Goal: Task Accomplishment & Management: Complete application form

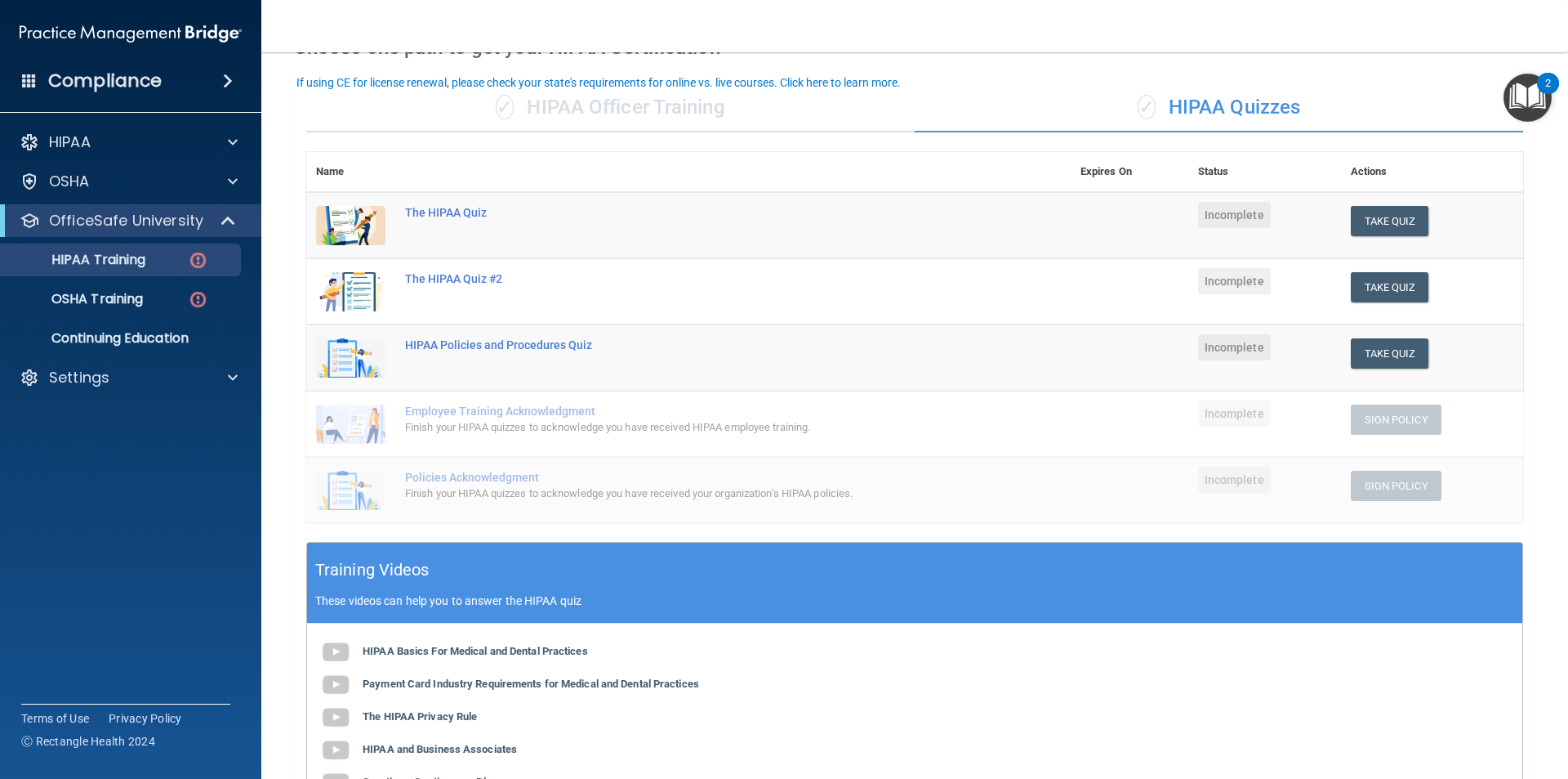
scroll to position [121, 0]
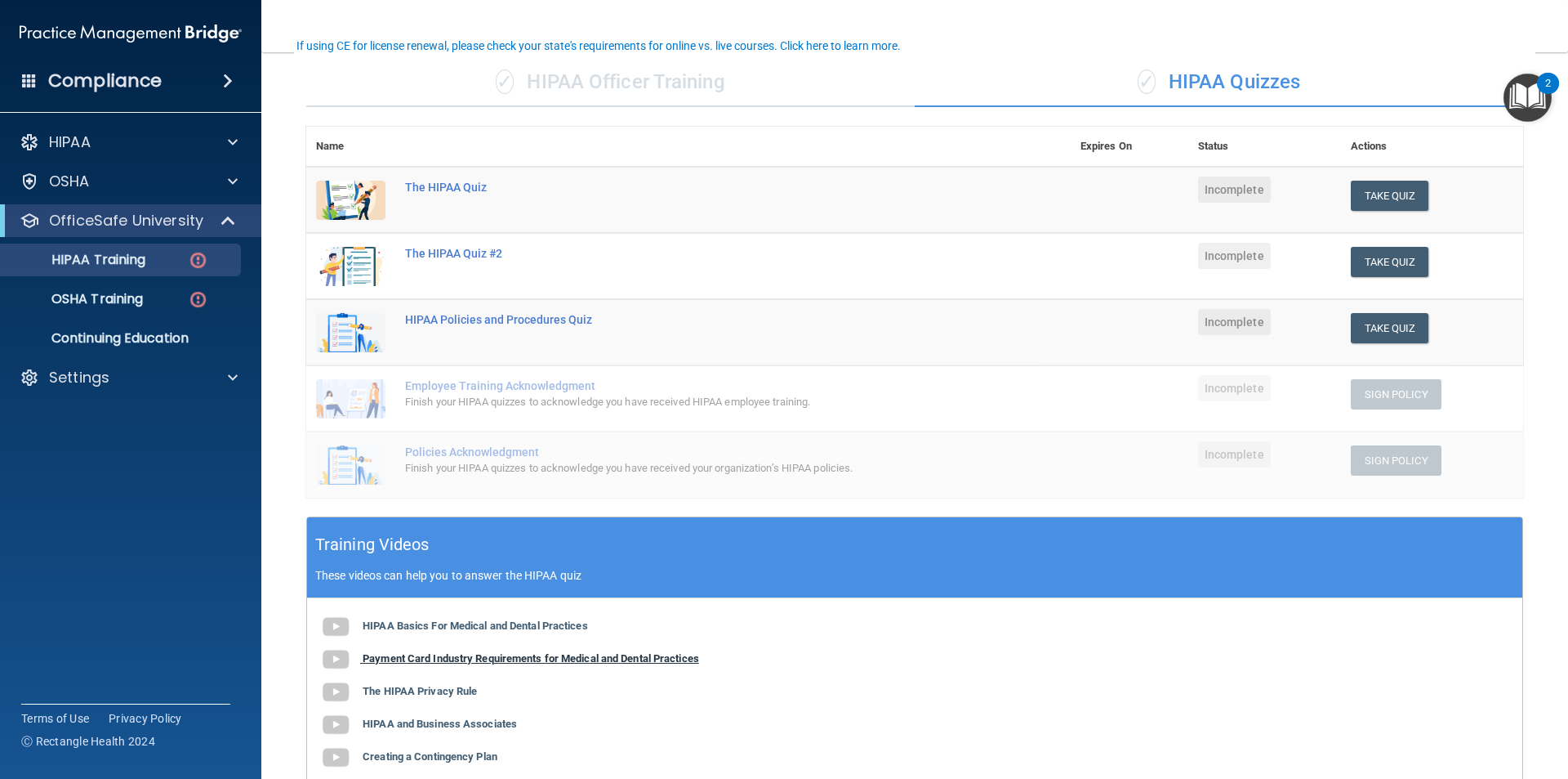
click at [450, 662] on b "Payment Card Industry Requirements for Medical and Dental Practices" at bounding box center [531, 658] width 336 height 12
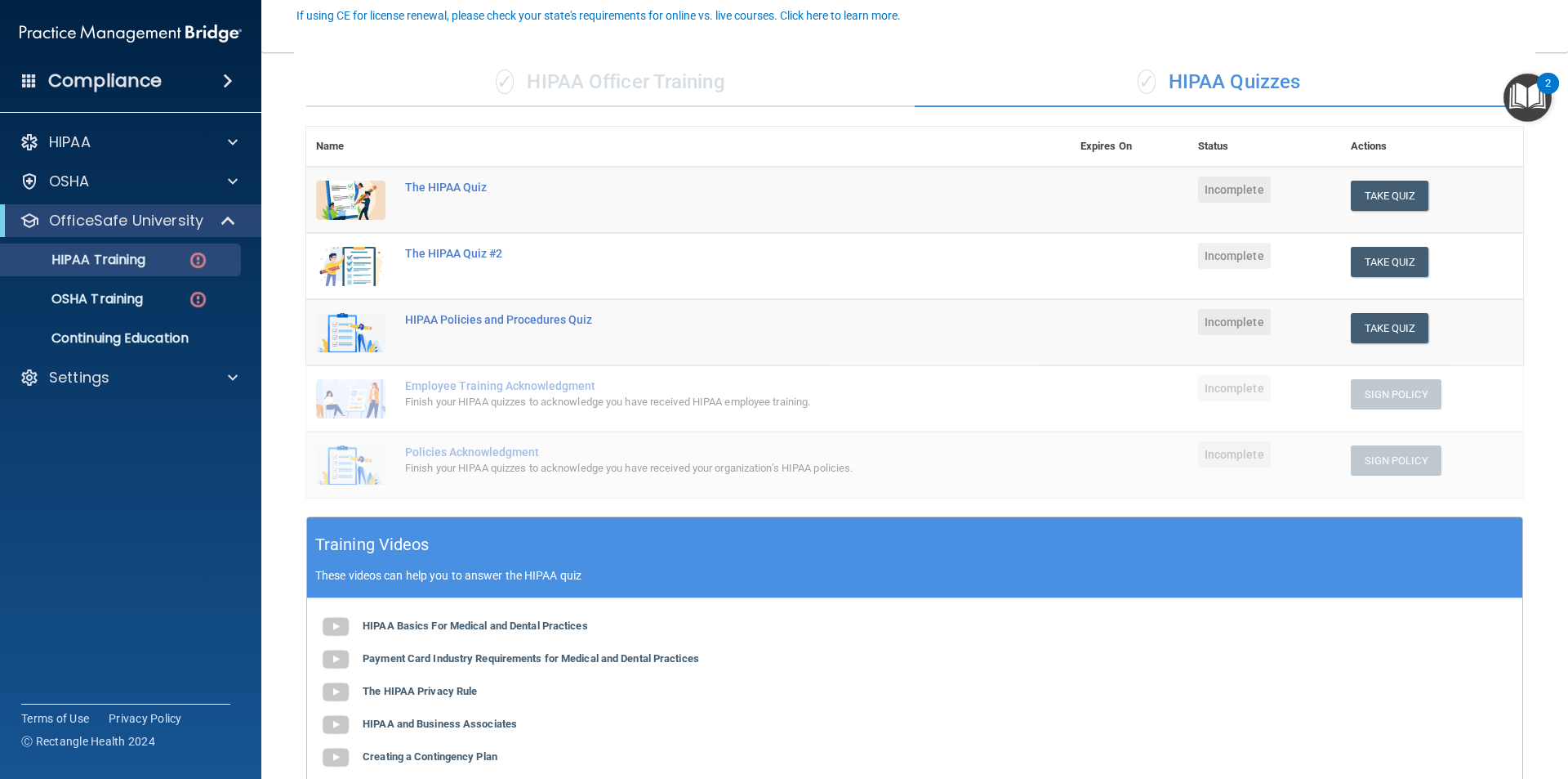
scroll to position [203, 0]
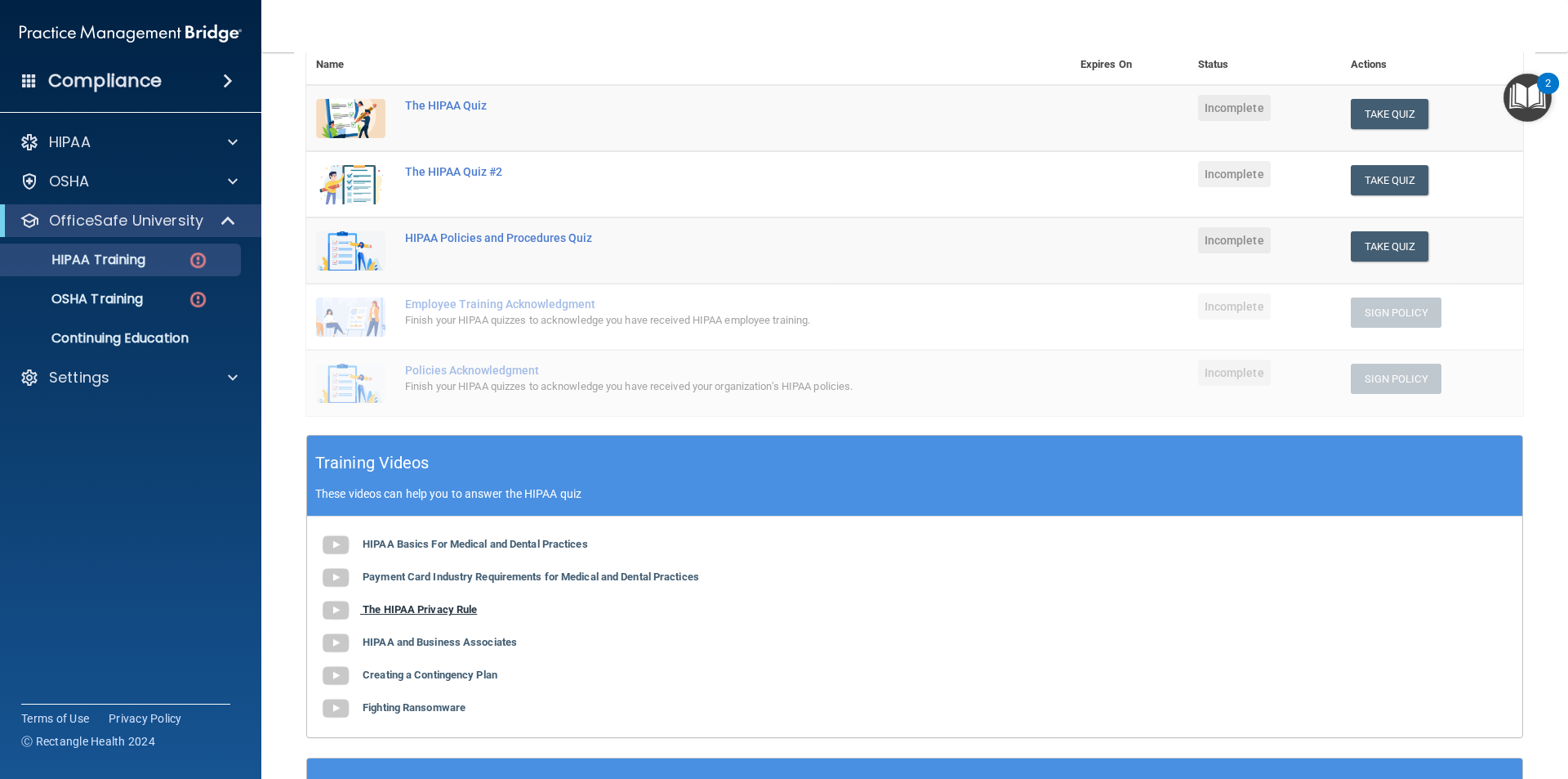
click at [439, 607] on b "The HIPAA Privacy Rule" at bounding box center [420, 609] width 114 height 12
click at [441, 638] on b "HIPAA and Business Associates" at bounding box center [440, 642] width 155 height 12
click at [476, 676] on b "Creating a Contingency Plan" at bounding box center [430, 674] width 135 height 12
click at [450, 706] on b "Fighting Ransomware" at bounding box center [414, 707] width 103 height 12
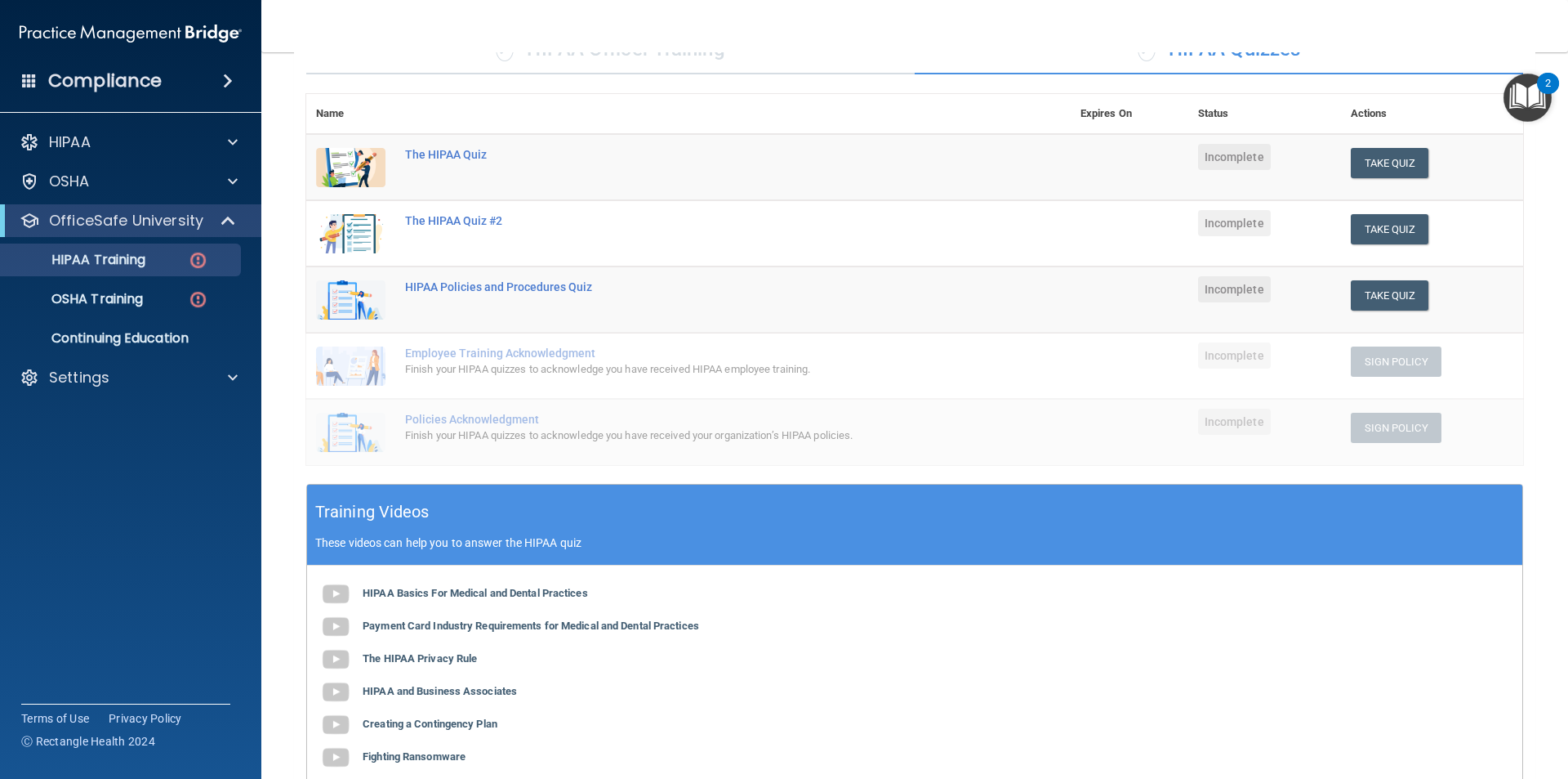
scroll to position [39, 0]
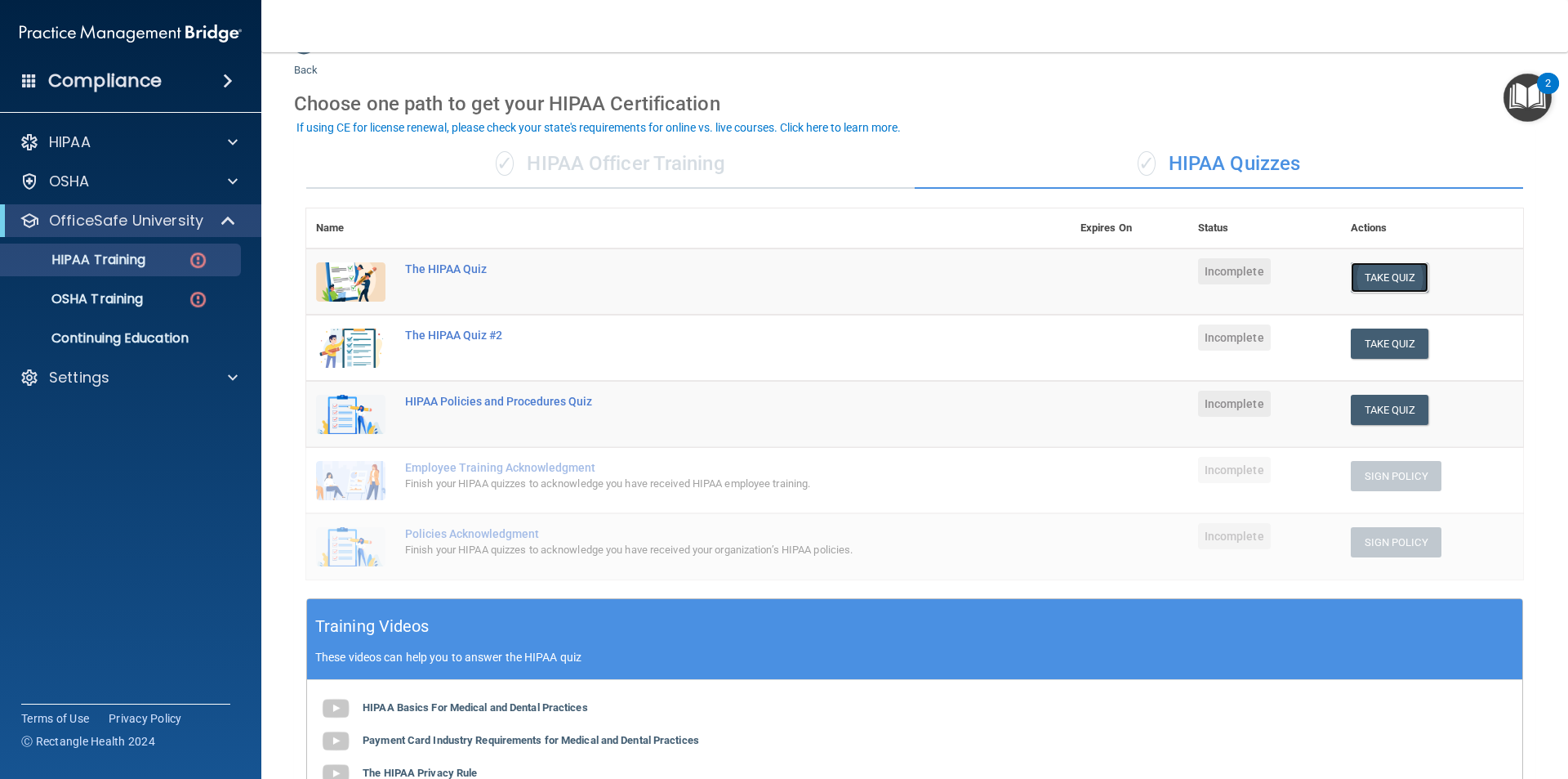
click at [1366, 265] on button "Take Quiz" at bounding box center [1390, 277] width 79 height 31
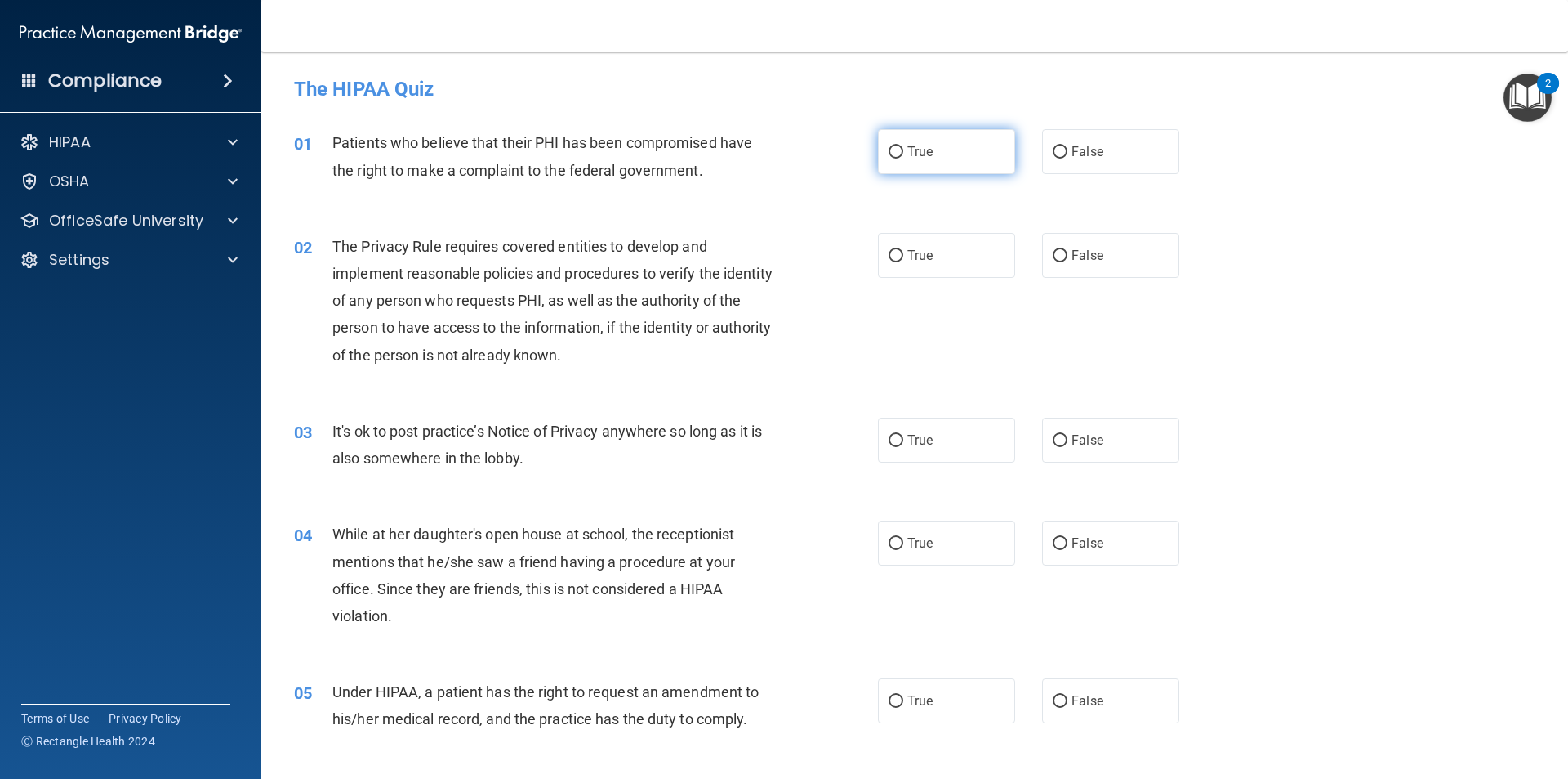
click at [894, 133] on label "True" at bounding box center [946, 151] width 137 height 45
click at [894, 146] on input "True" at bounding box center [896, 152] width 15 height 12
radio input "true"
click at [935, 248] on label "True" at bounding box center [946, 256] width 137 height 45
click at [903, 250] on input "True" at bounding box center [896, 256] width 15 height 12
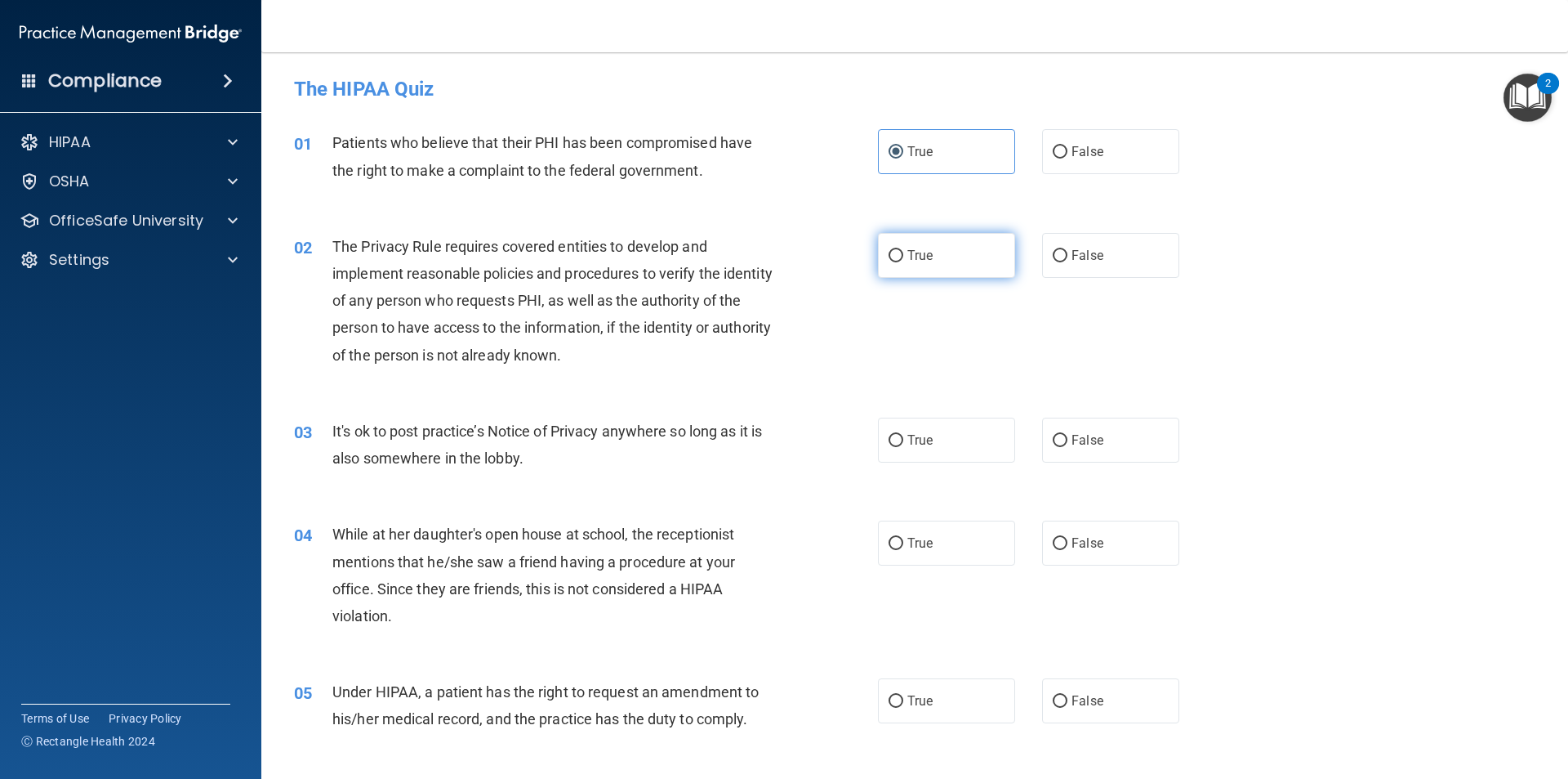
radio input "true"
click at [945, 455] on label "True" at bounding box center [946, 440] width 137 height 45
click at [903, 447] on input "True" at bounding box center [896, 441] width 15 height 12
radio input "true"
click at [1055, 528] on label "False" at bounding box center [1111, 543] width 137 height 45
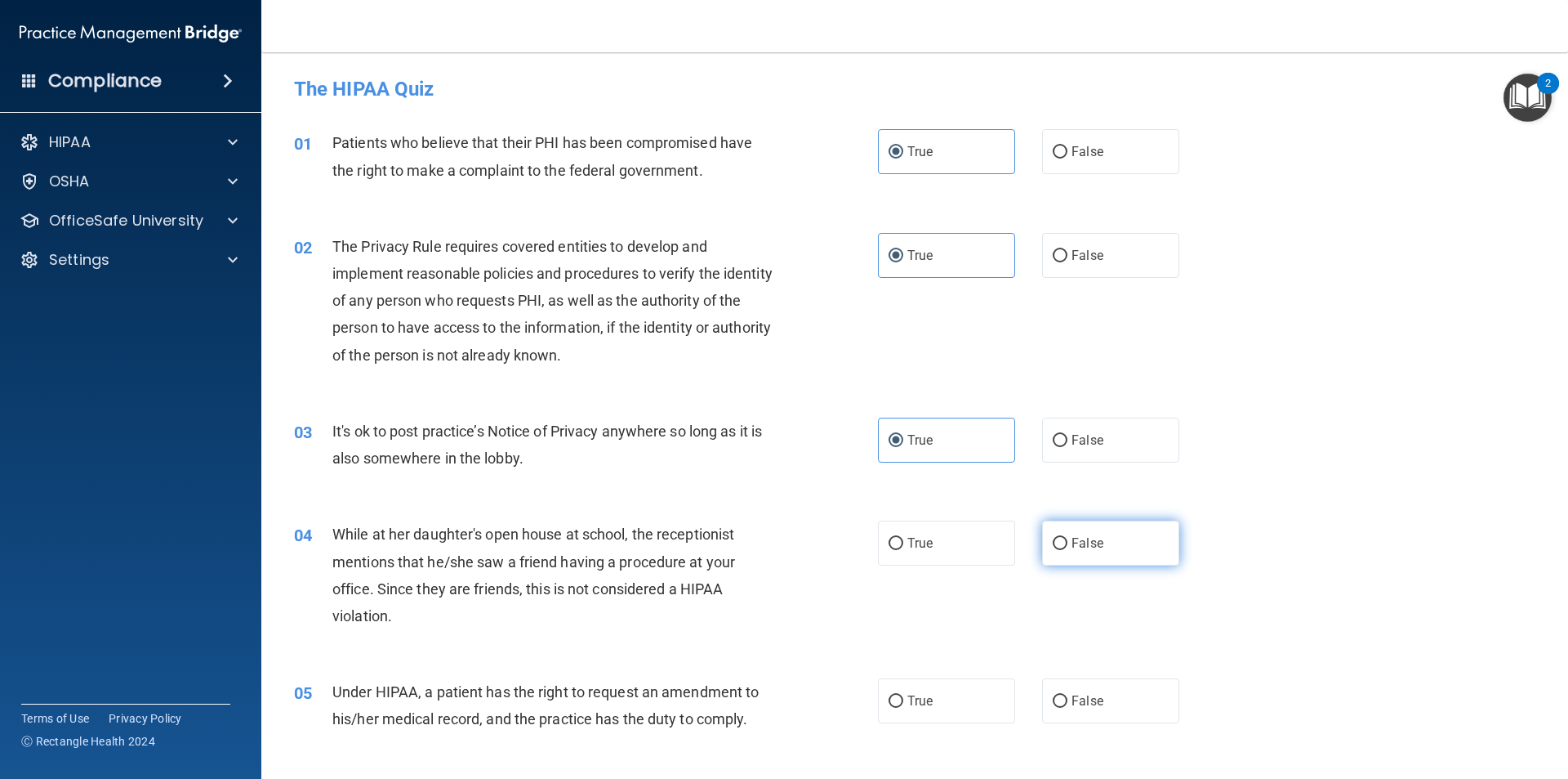
click at [1055, 538] on input "False" at bounding box center [1060, 543] width 15 height 12
radio input "true"
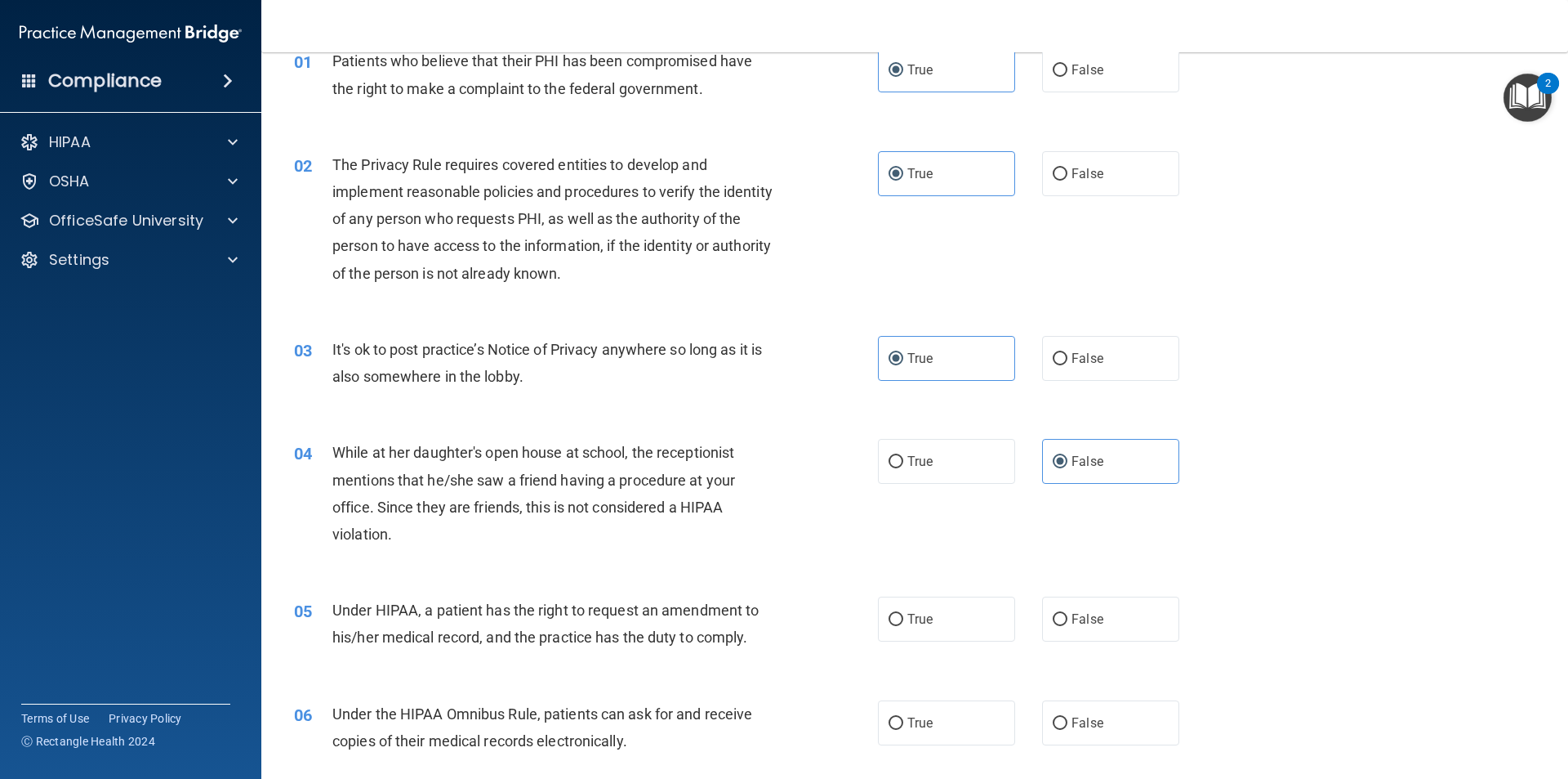
scroll to position [164, 0]
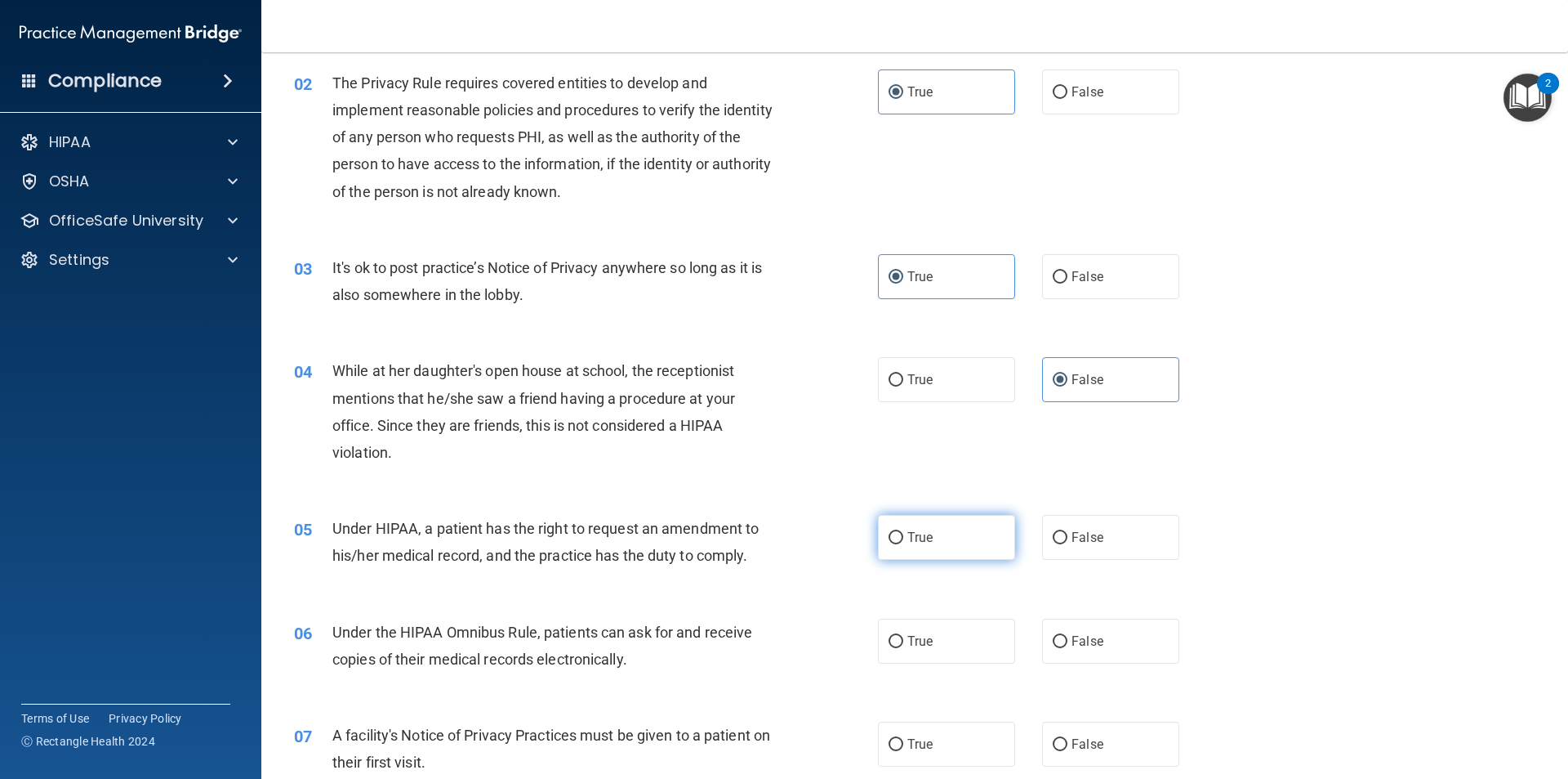
click at [953, 545] on label "True" at bounding box center [946, 538] width 137 height 45
click at [903, 544] on input "True" at bounding box center [896, 538] width 15 height 12
radio input "true"
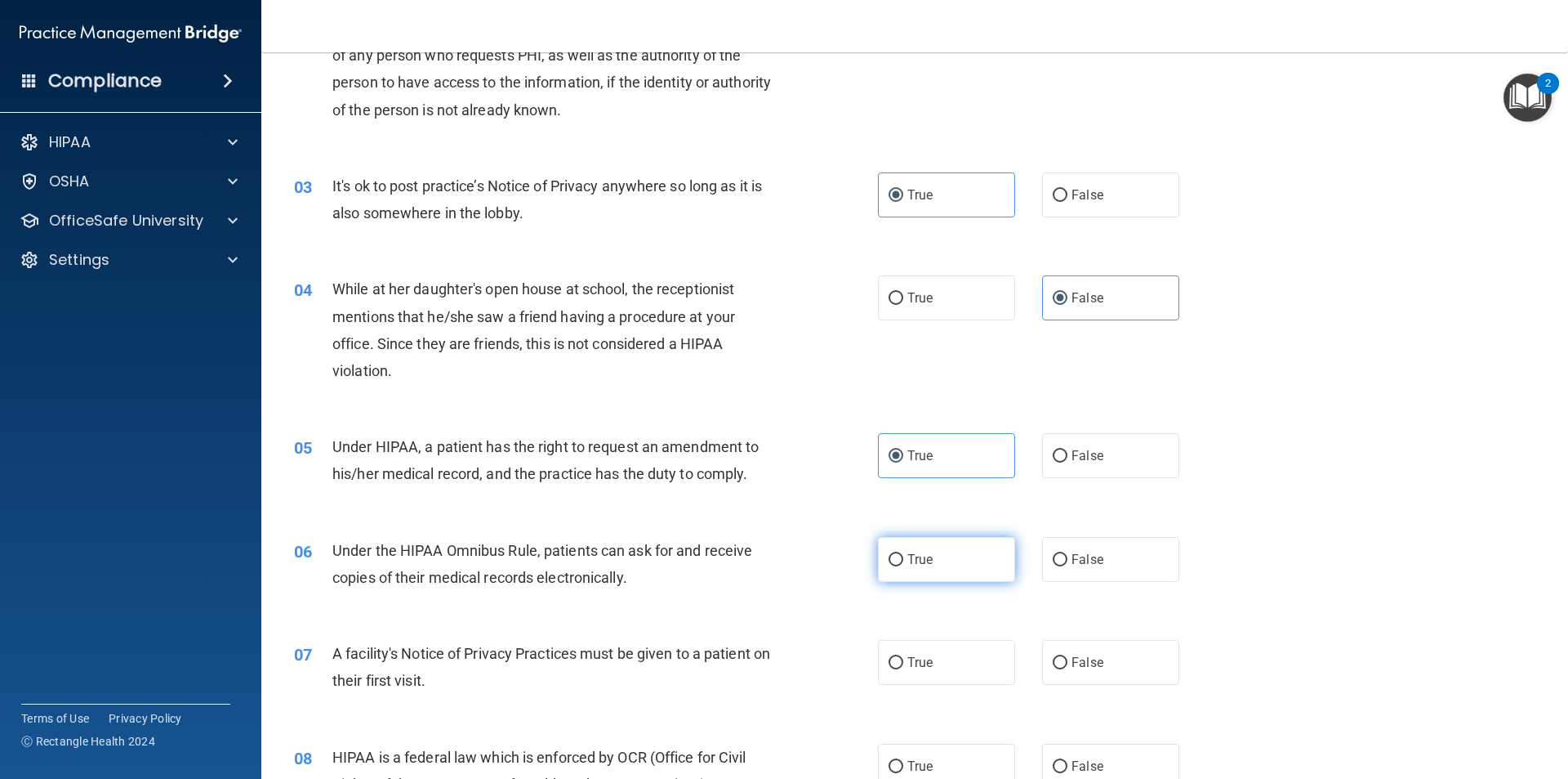
click at [889, 554] on input "True" at bounding box center [896, 560] width 15 height 12
radio input "true"
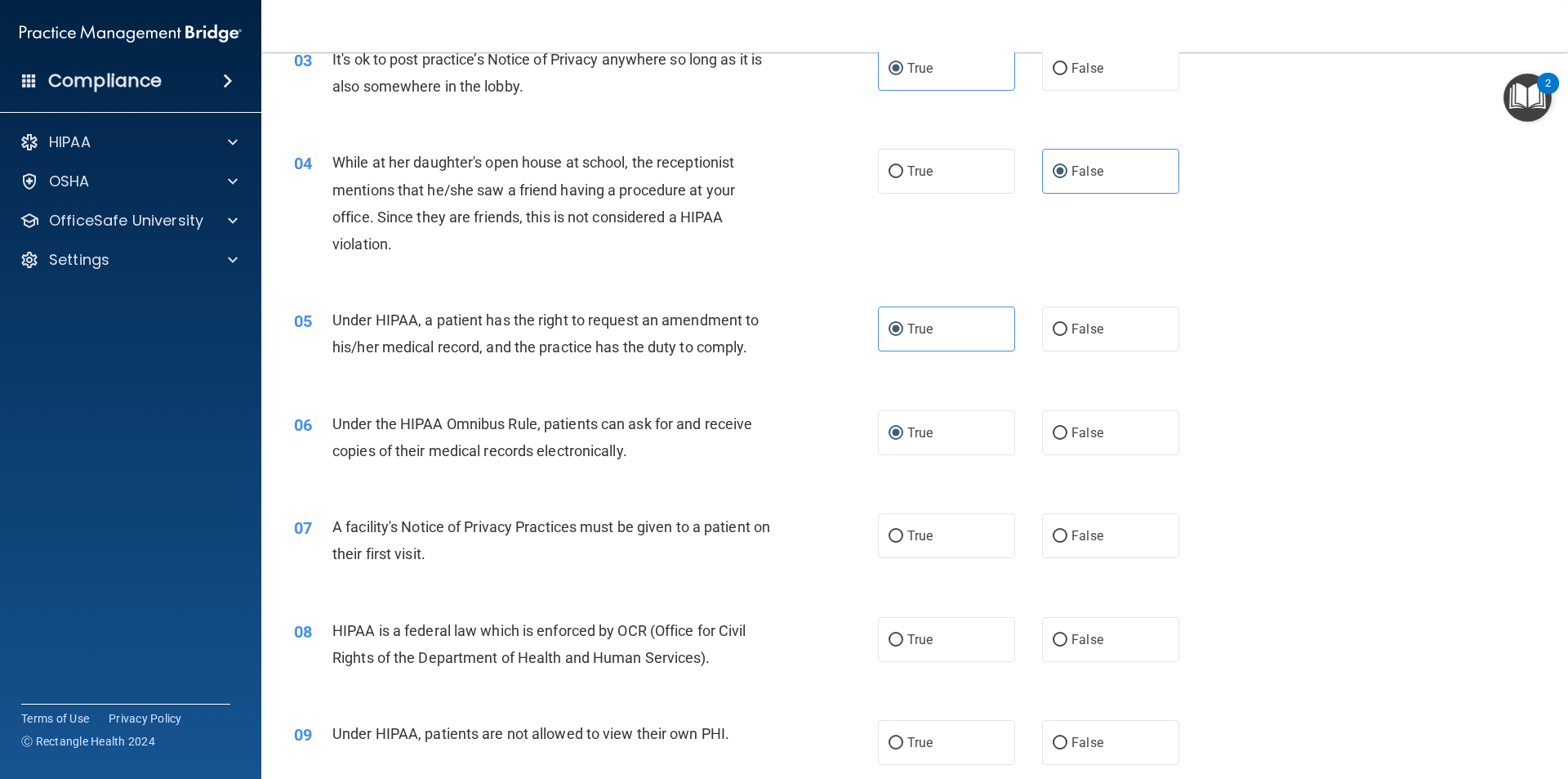
scroll to position [409, 0]
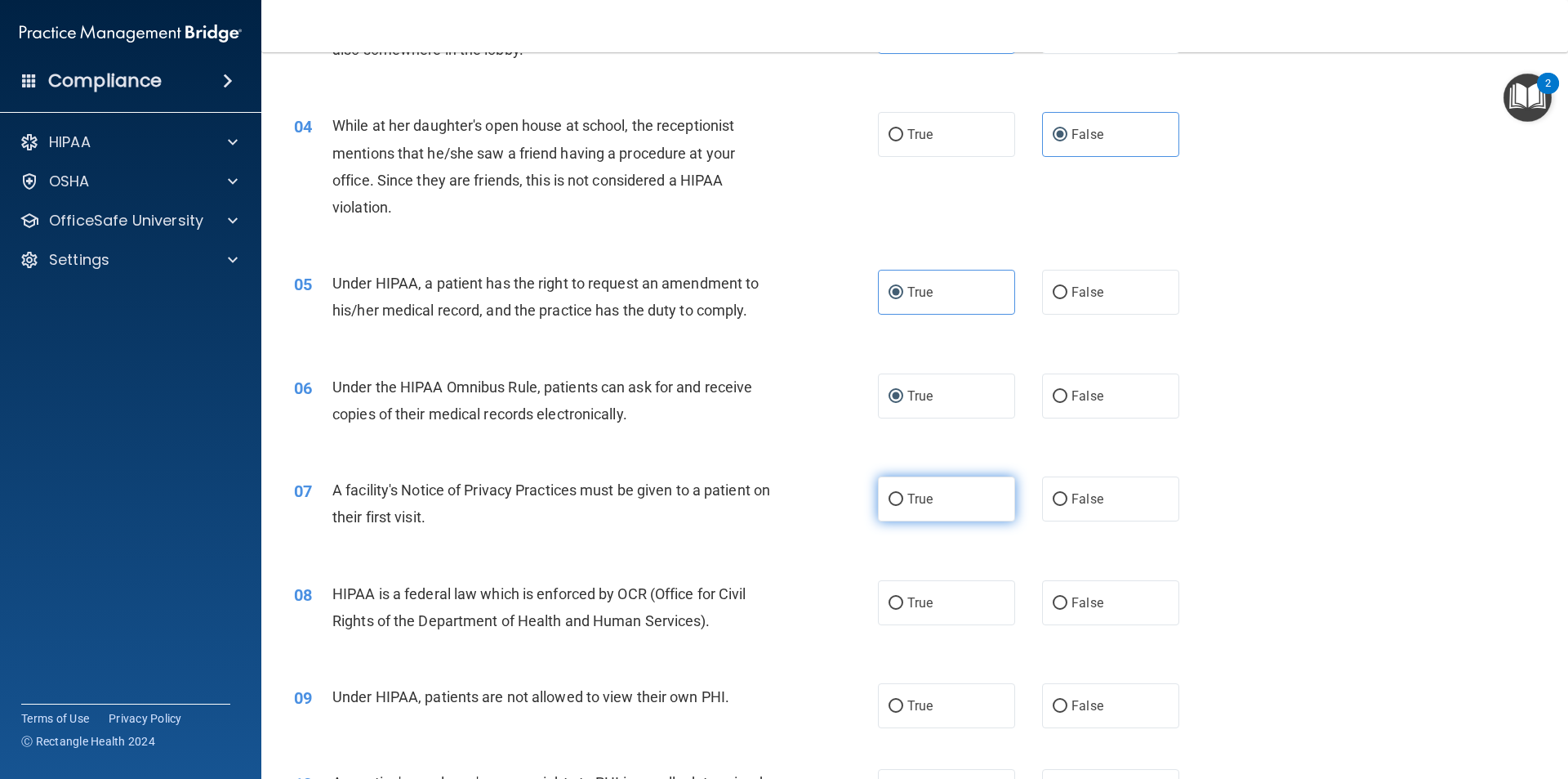
click at [933, 493] on label "True" at bounding box center [946, 499] width 137 height 45
click at [903, 494] on input "True" at bounding box center [896, 499] width 15 height 12
radio input "true"
click at [899, 595] on label "True" at bounding box center [946, 603] width 137 height 45
click at [899, 597] on input "True" at bounding box center [896, 603] width 15 height 12
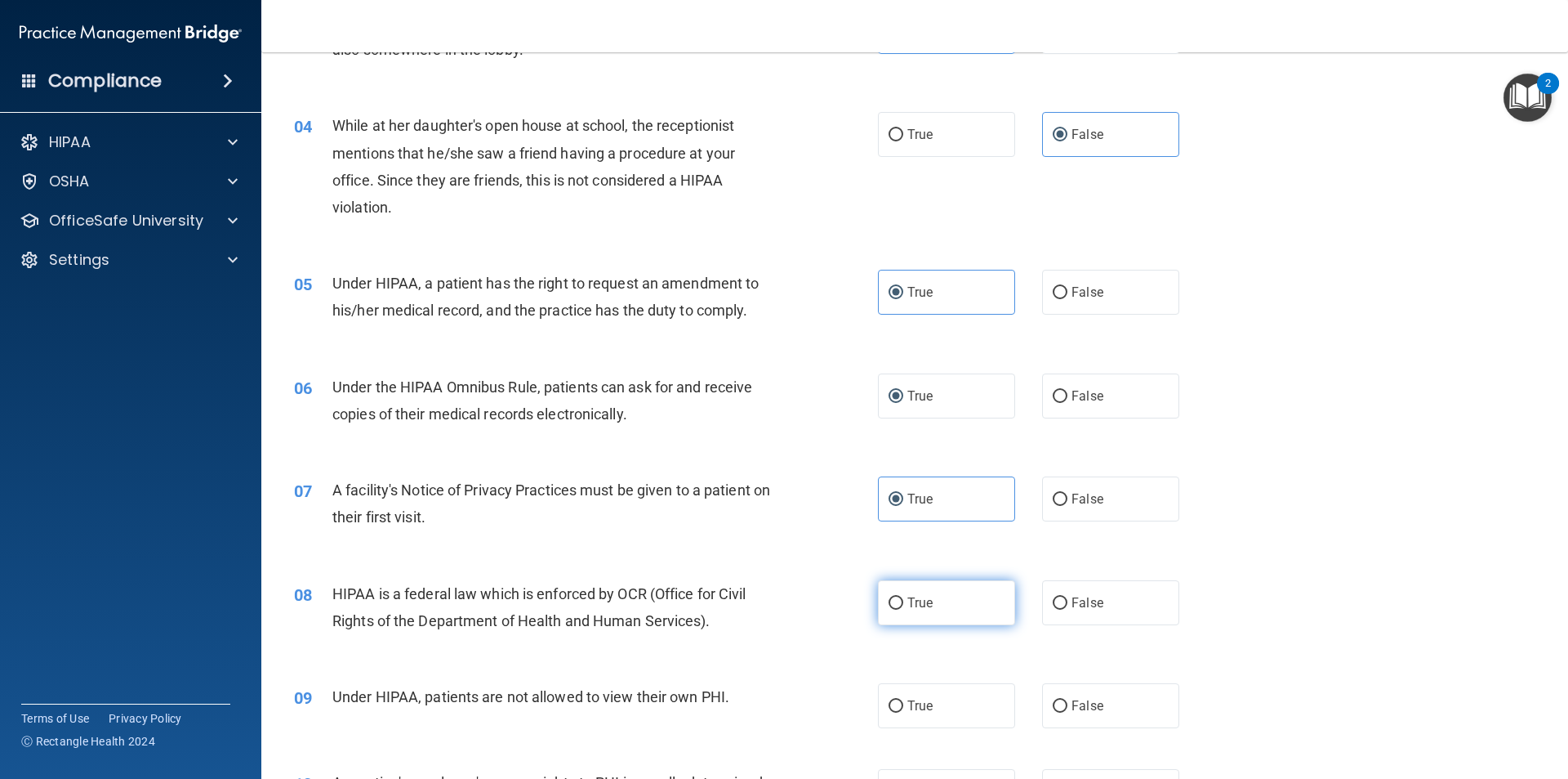
radio input "true"
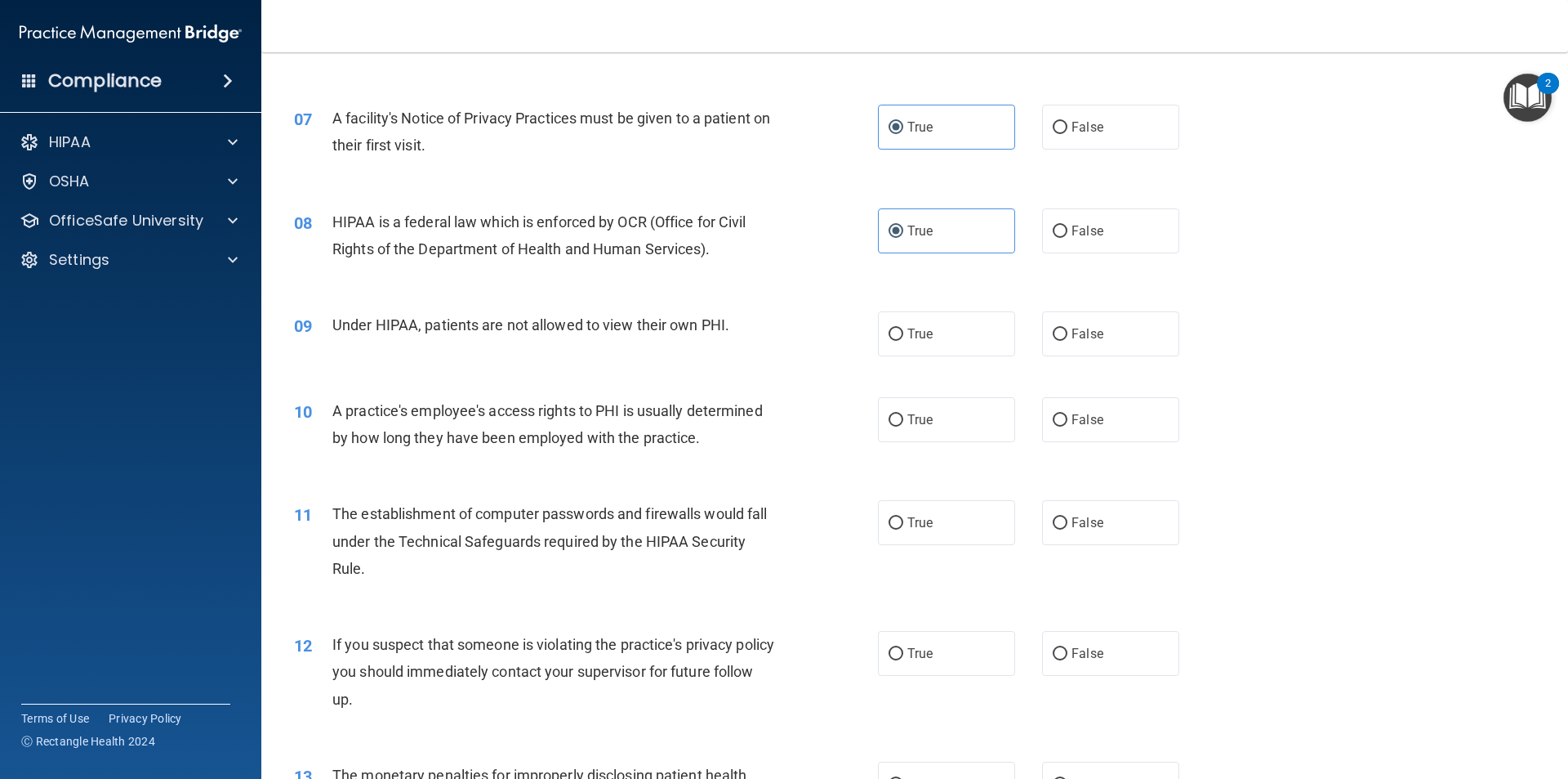
scroll to position [817, 0]
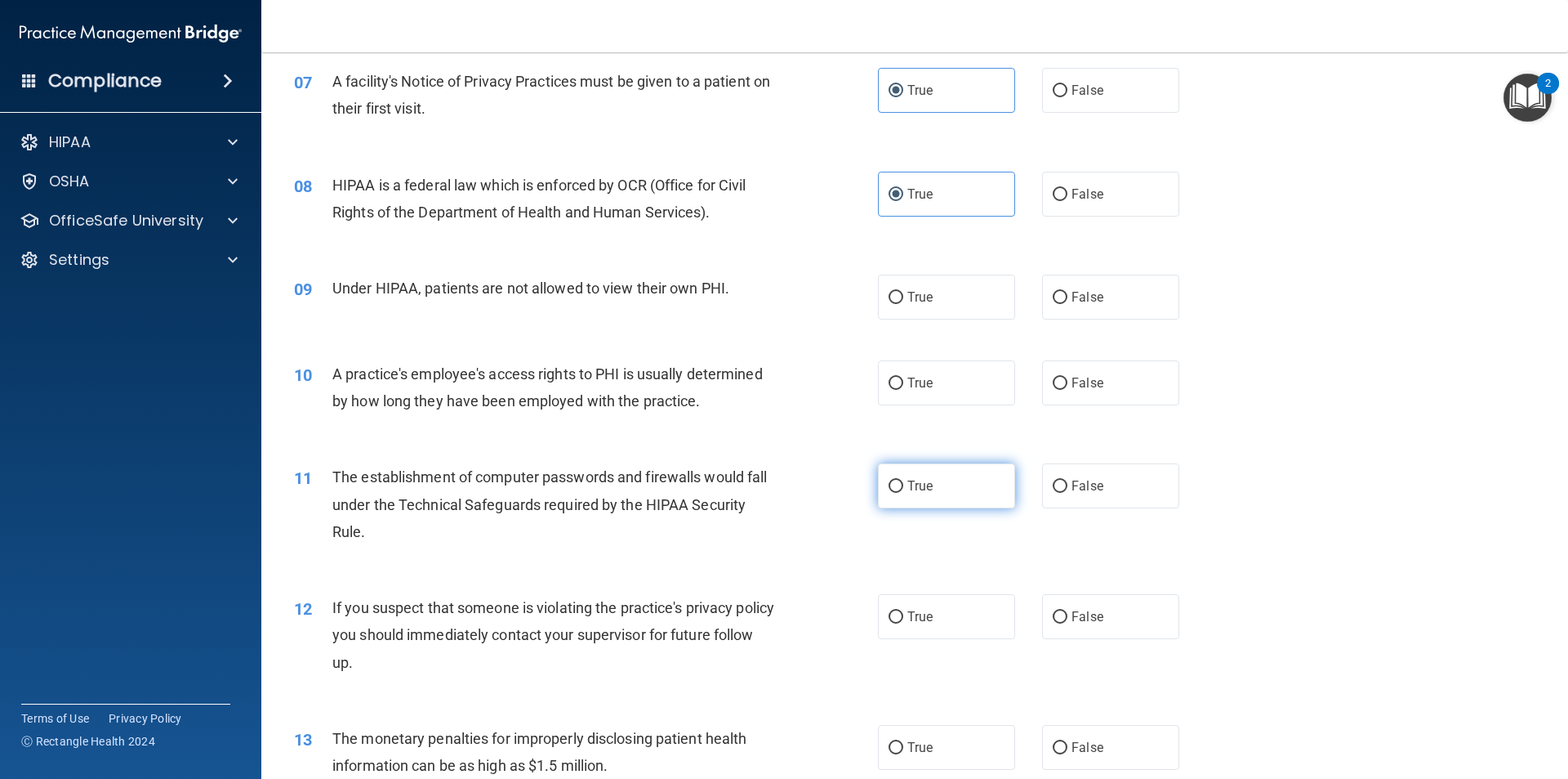
click at [908, 476] on label "True" at bounding box center [946, 485] width 137 height 45
click at [903, 480] on input "True" at bounding box center [896, 486] width 15 height 12
radio input "true"
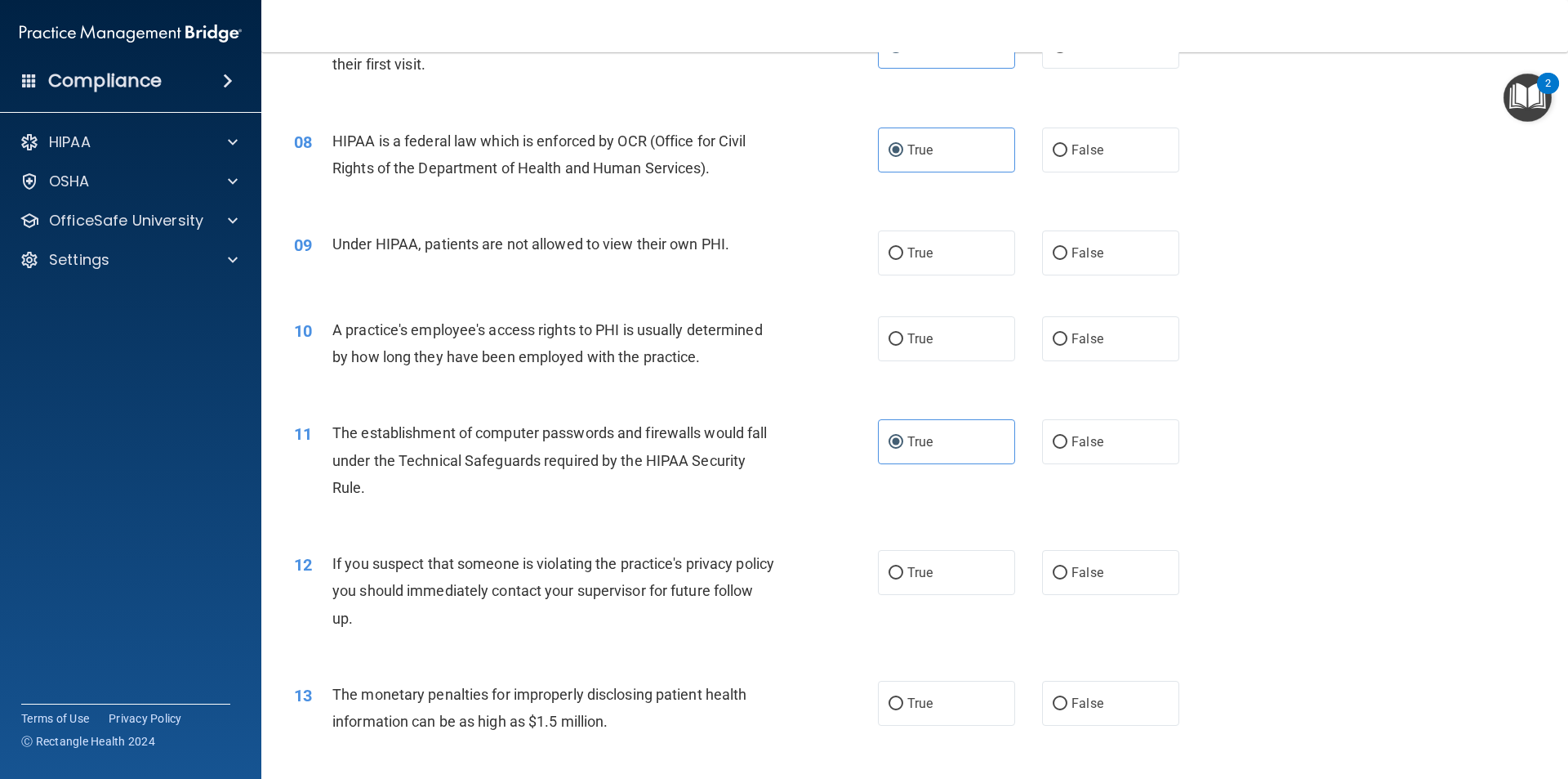
scroll to position [899, 0]
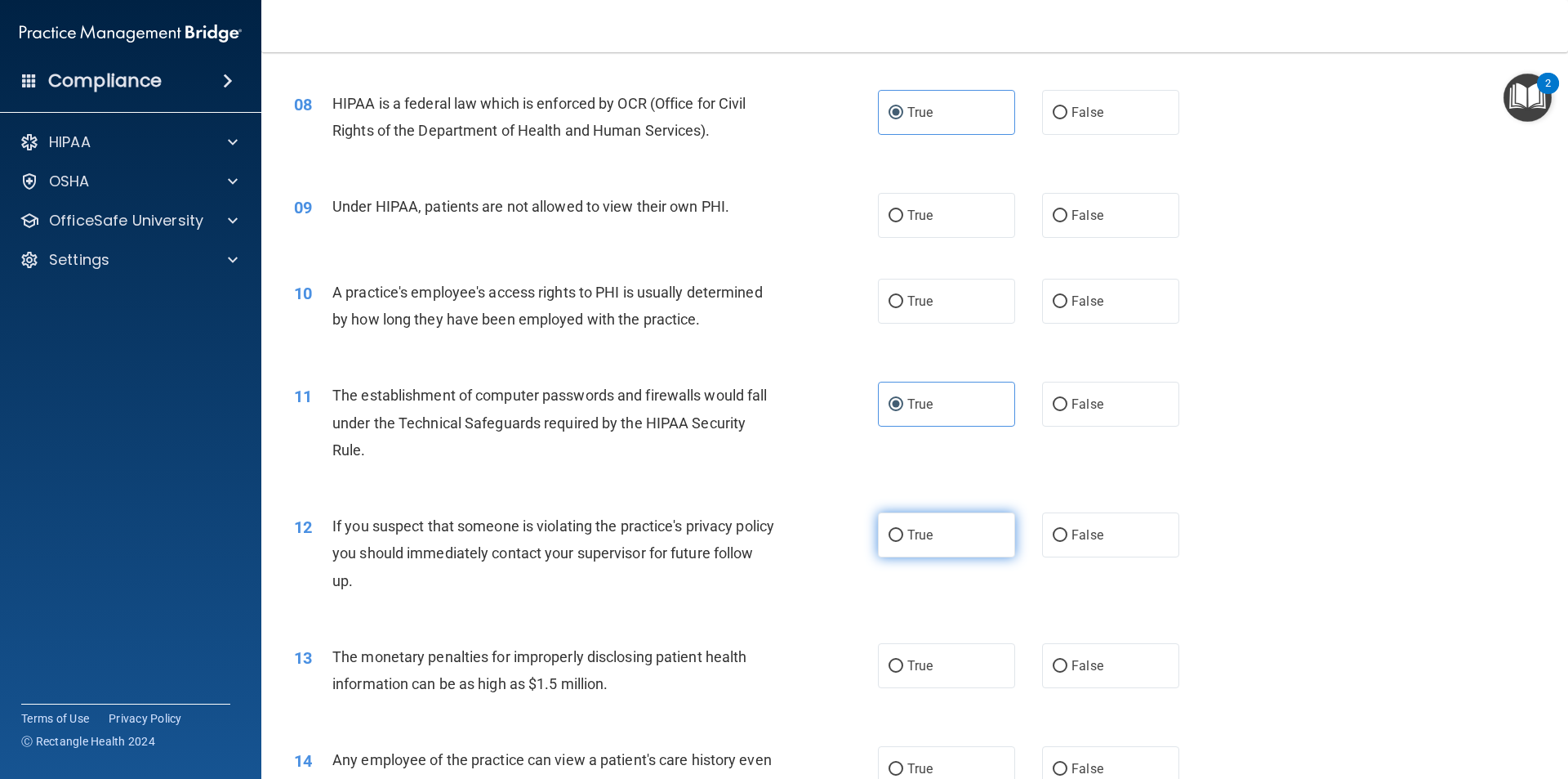
click at [878, 532] on label "True" at bounding box center [946, 535] width 137 height 45
click at [889, 532] on input "True" at bounding box center [896, 535] width 15 height 12
radio input "true"
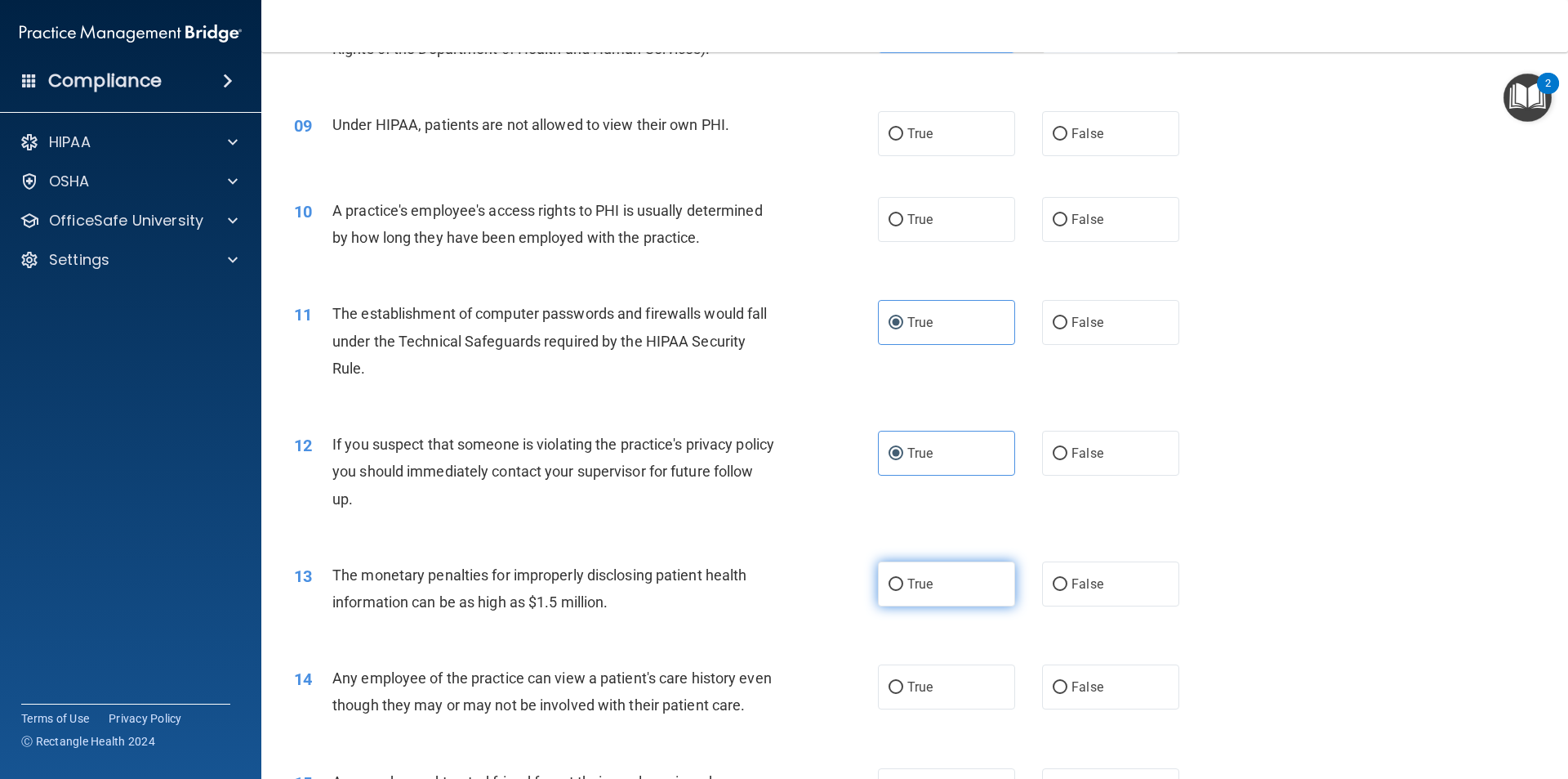
drag, startPoint x: 939, startPoint y: 556, endPoint x: 930, endPoint y: 562, distance: 10.8
click at [933, 560] on div "13 The monetary penalties for improperly disclosing patient health information …" at bounding box center [915, 592] width 1266 height 103
click at [918, 576] on label "True" at bounding box center [946, 584] width 137 height 45
click at [903, 579] on input "True" at bounding box center [896, 585] width 15 height 12
radio input "true"
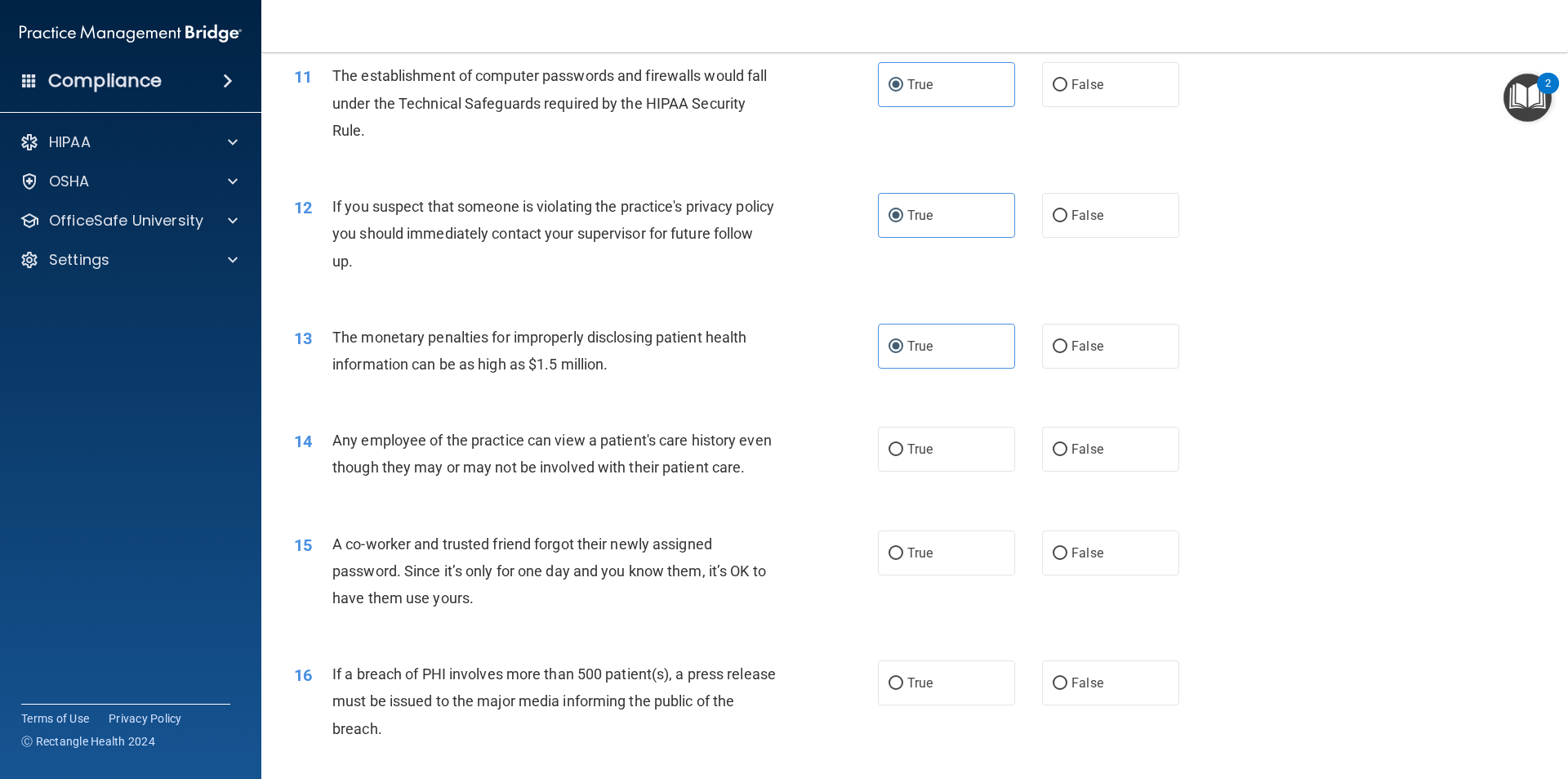
scroll to position [1471, 0]
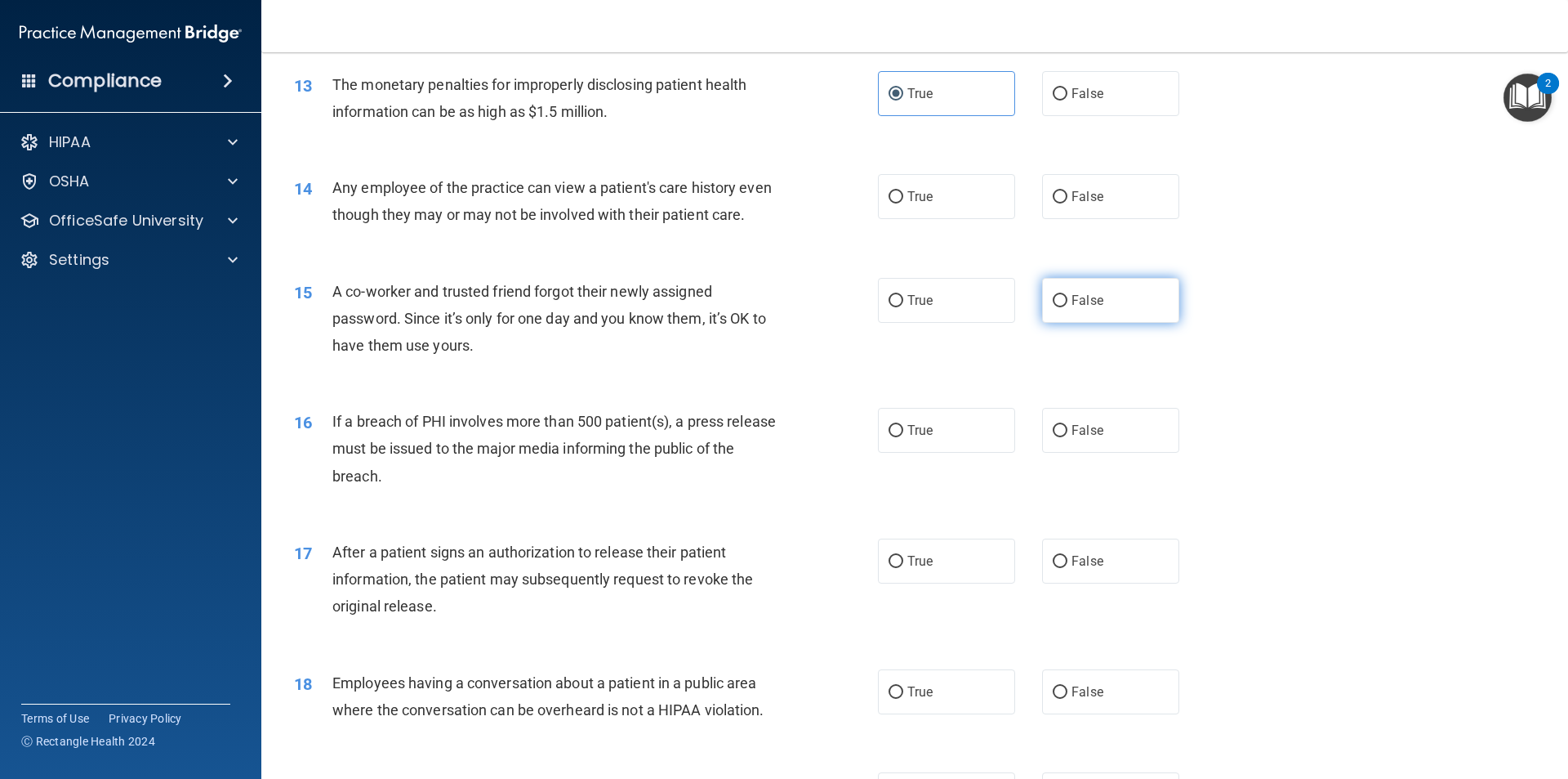
click at [1105, 320] on label "False" at bounding box center [1111, 300] width 137 height 45
click at [1068, 308] on input "False" at bounding box center [1060, 301] width 15 height 12
radio input "true"
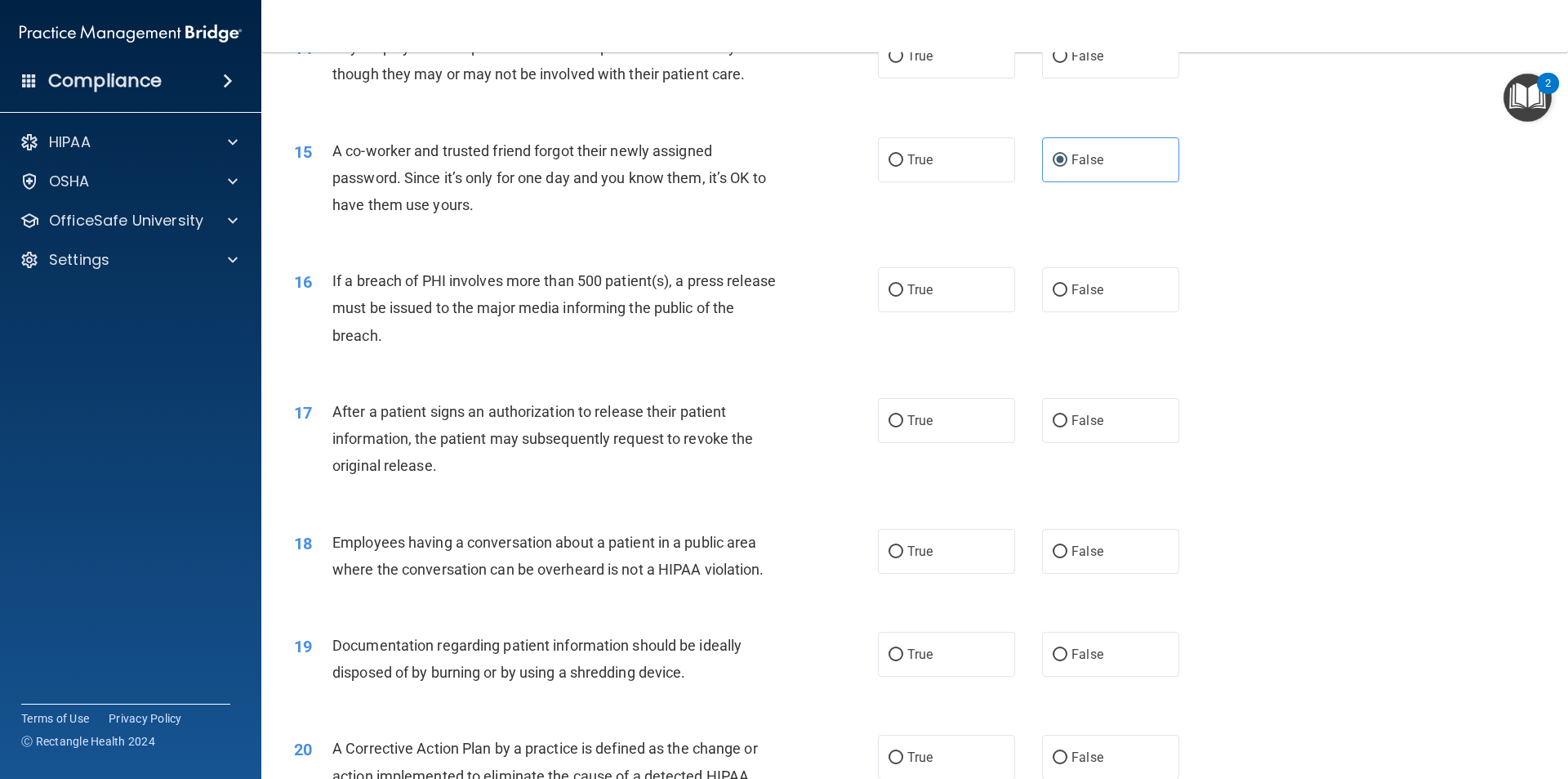
scroll to position [1634, 0]
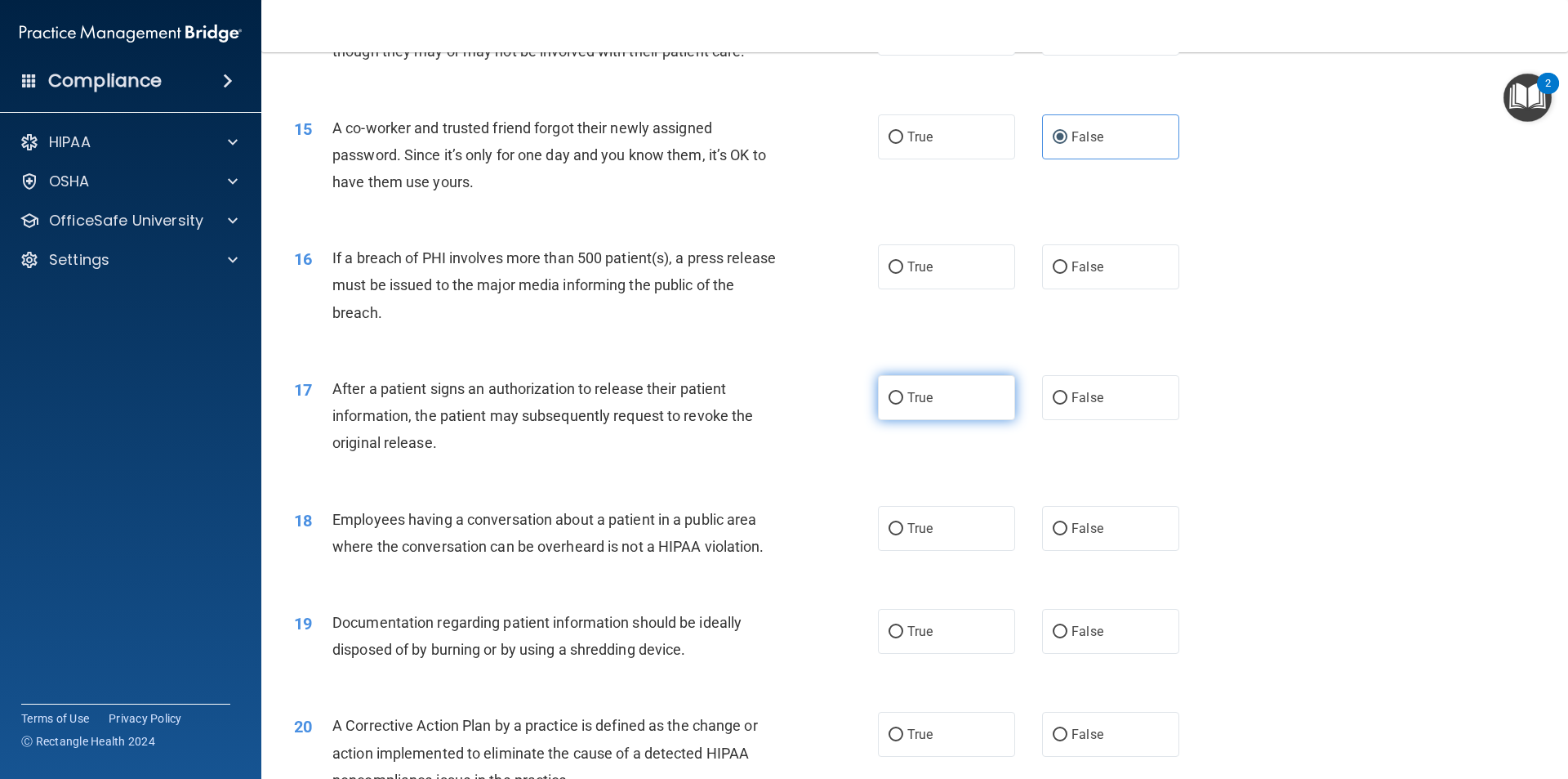
click at [951, 420] on label "True" at bounding box center [946, 398] width 137 height 45
click at [903, 404] on input "True" at bounding box center [896, 398] width 15 height 12
radio input "true"
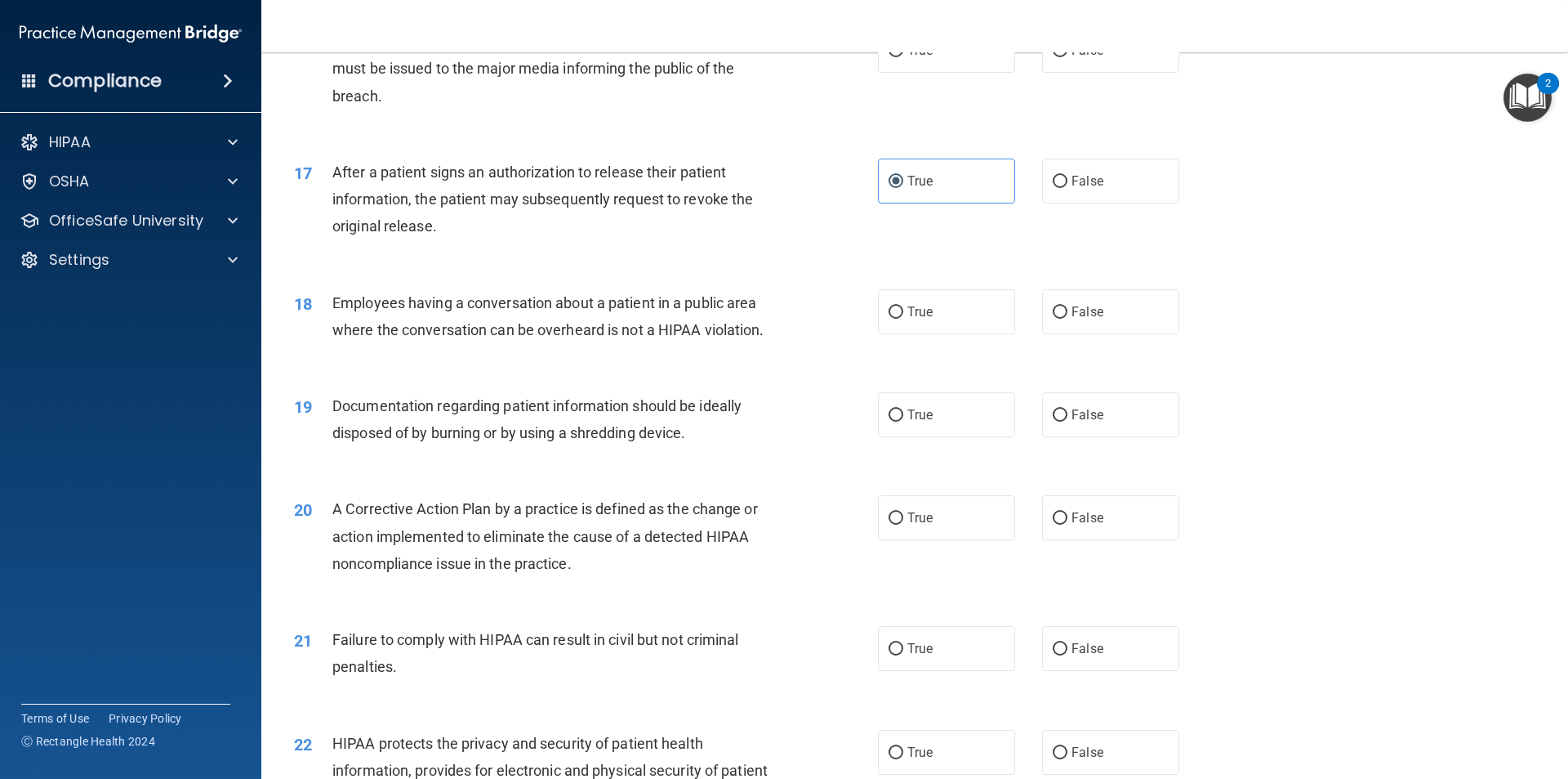
scroll to position [1880, 0]
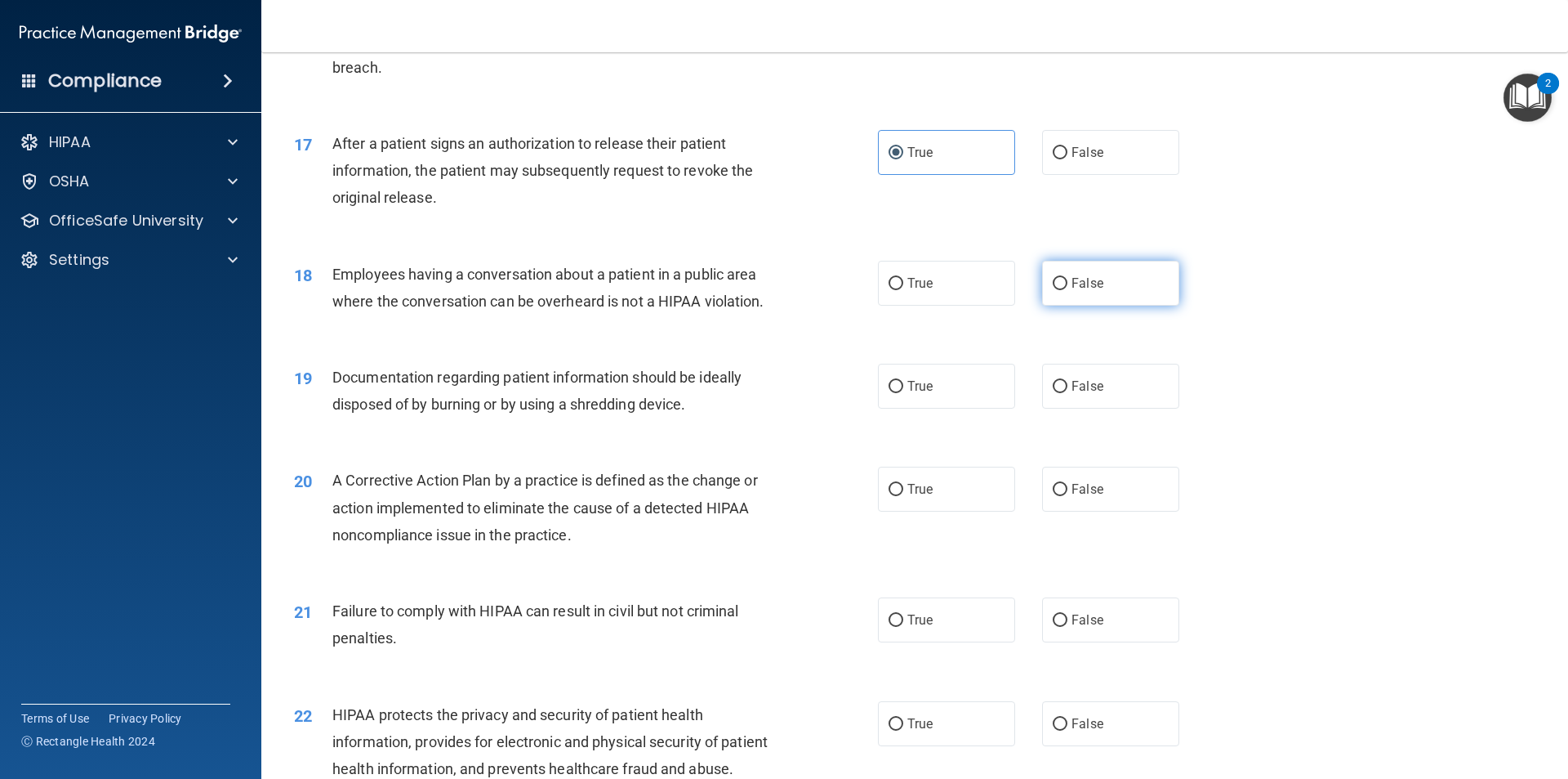
click at [1084, 299] on label "False" at bounding box center [1111, 283] width 137 height 45
click at [1068, 290] on input "False" at bounding box center [1060, 284] width 15 height 12
radio input "true"
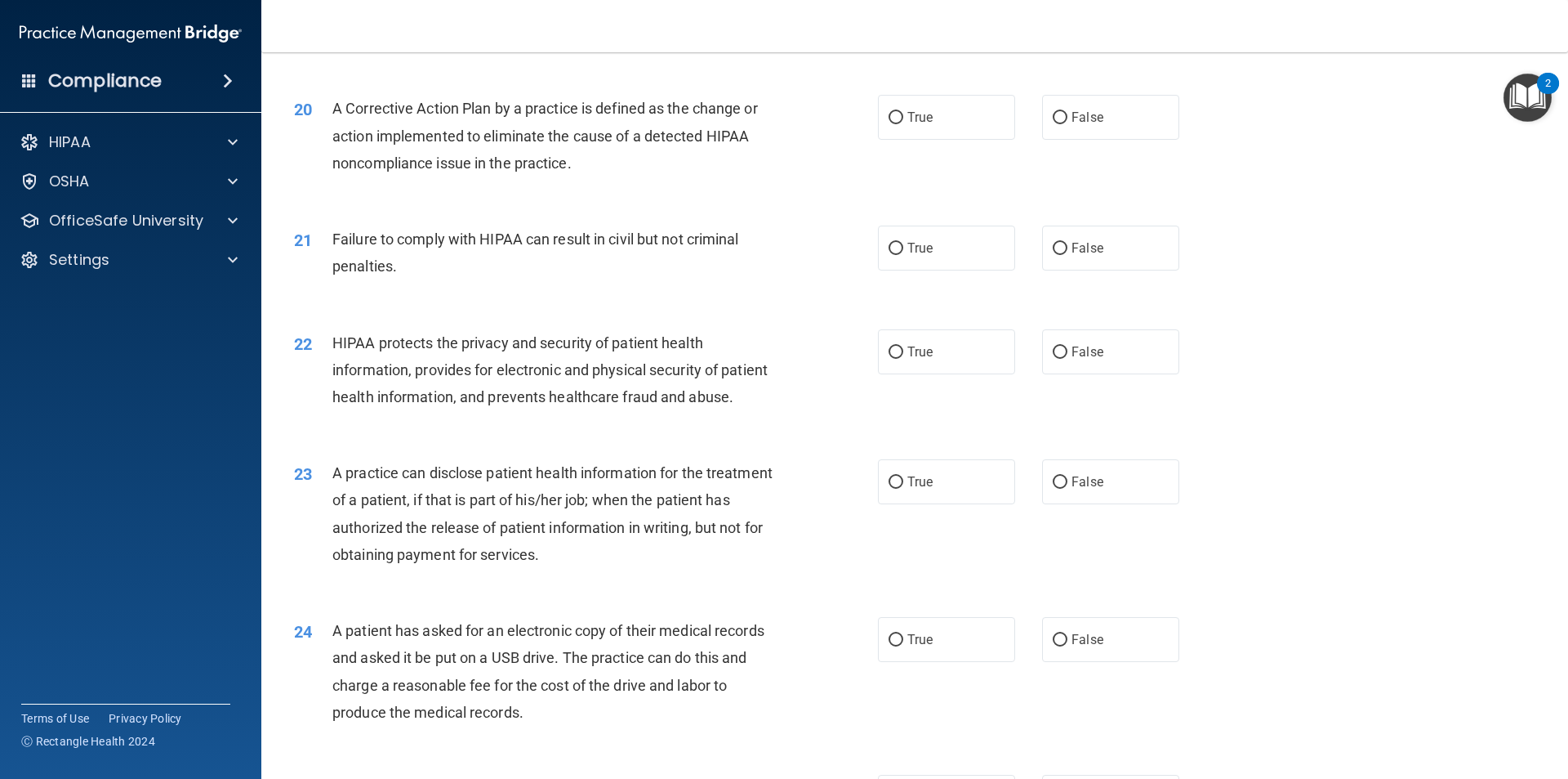
scroll to position [2288, 0]
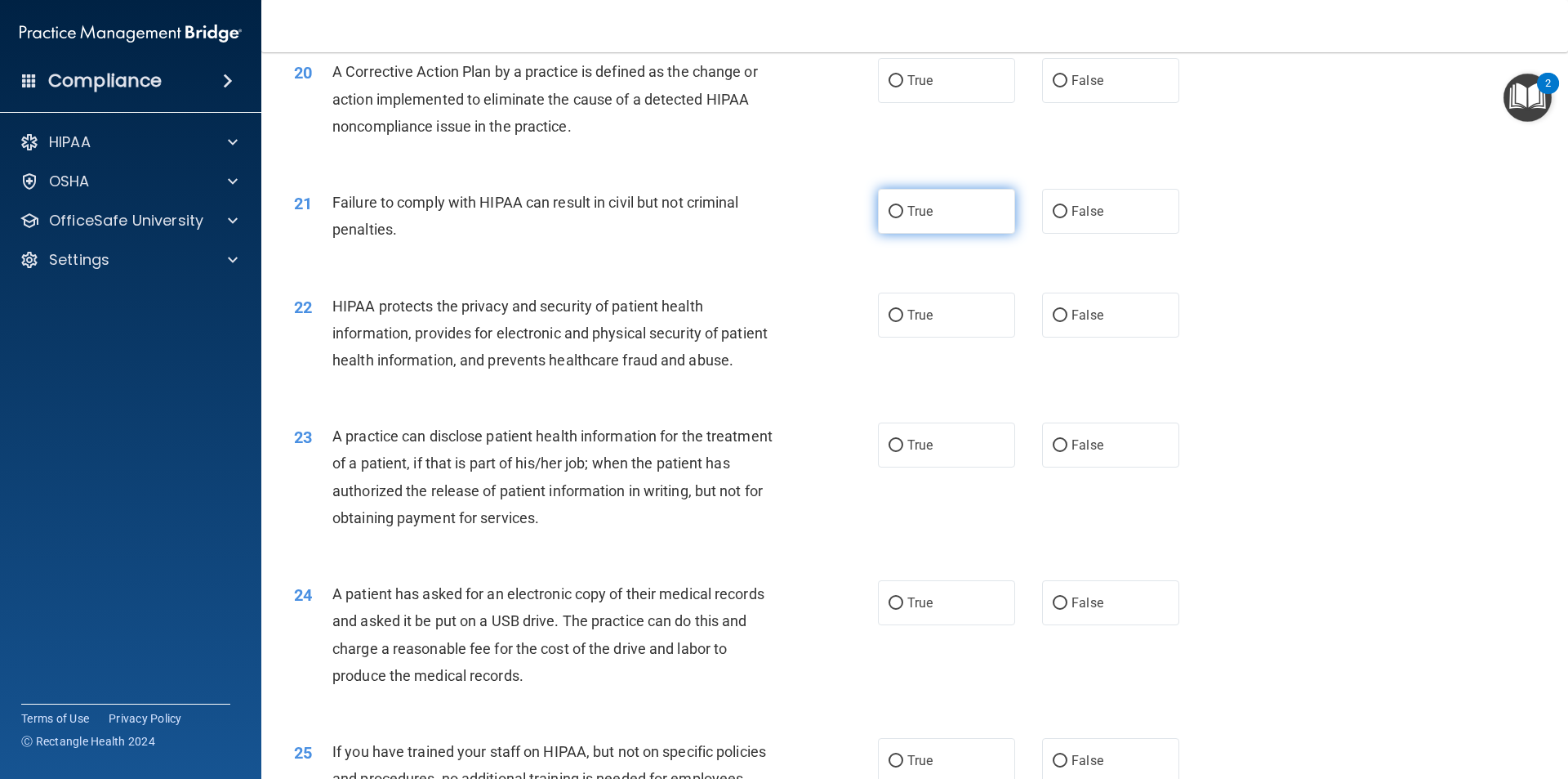
click at [929, 234] on label "True" at bounding box center [946, 211] width 137 height 45
click at [903, 218] on input "True" at bounding box center [896, 212] width 15 height 12
radio input "true"
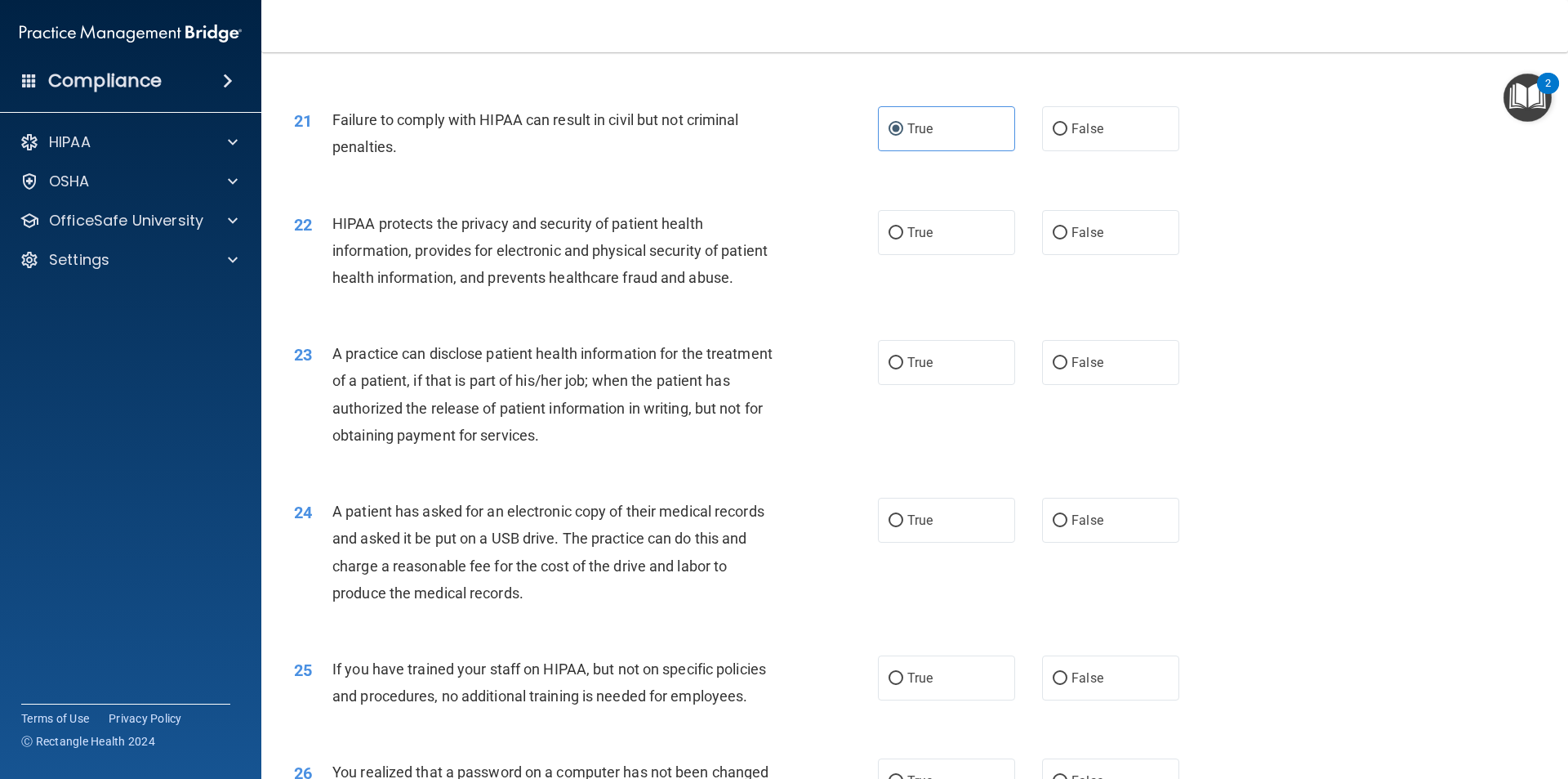
scroll to position [2452, 0]
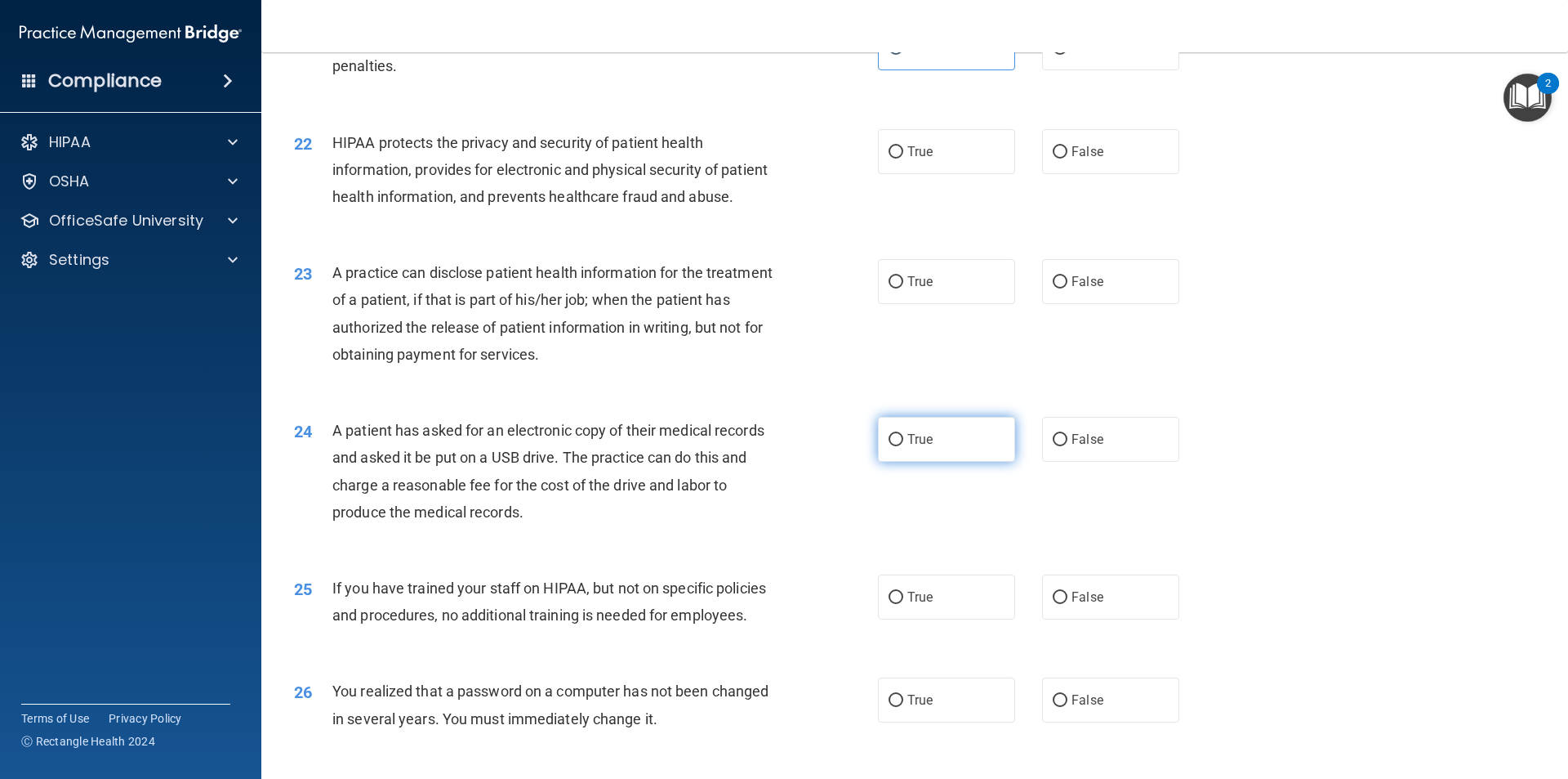
click at [889, 447] on input "True" at bounding box center [896, 440] width 15 height 12
radio input "true"
click at [892, 159] on input "True" at bounding box center [896, 152] width 15 height 12
radio input "true"
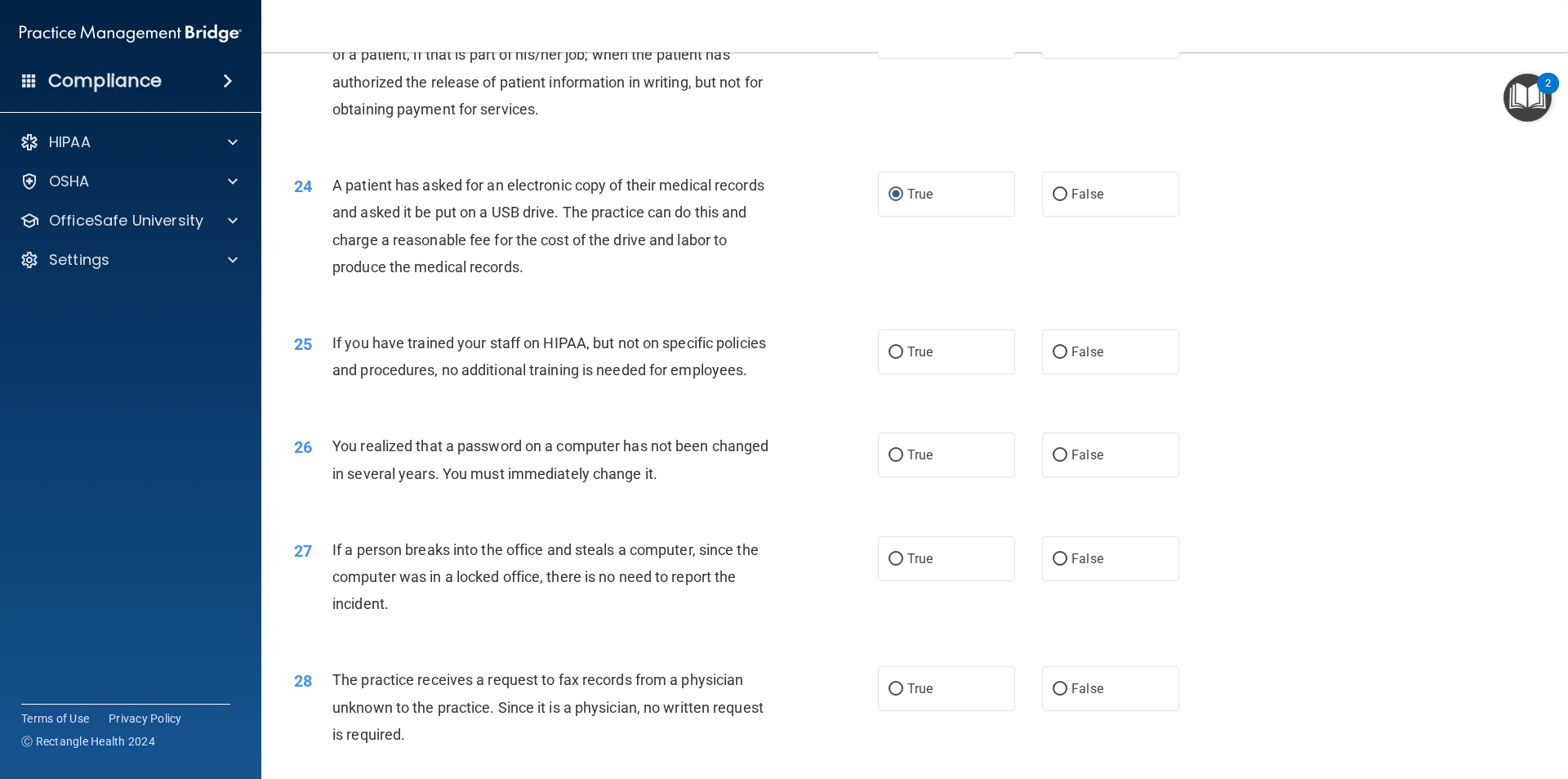
scroll to position [2779, 0]
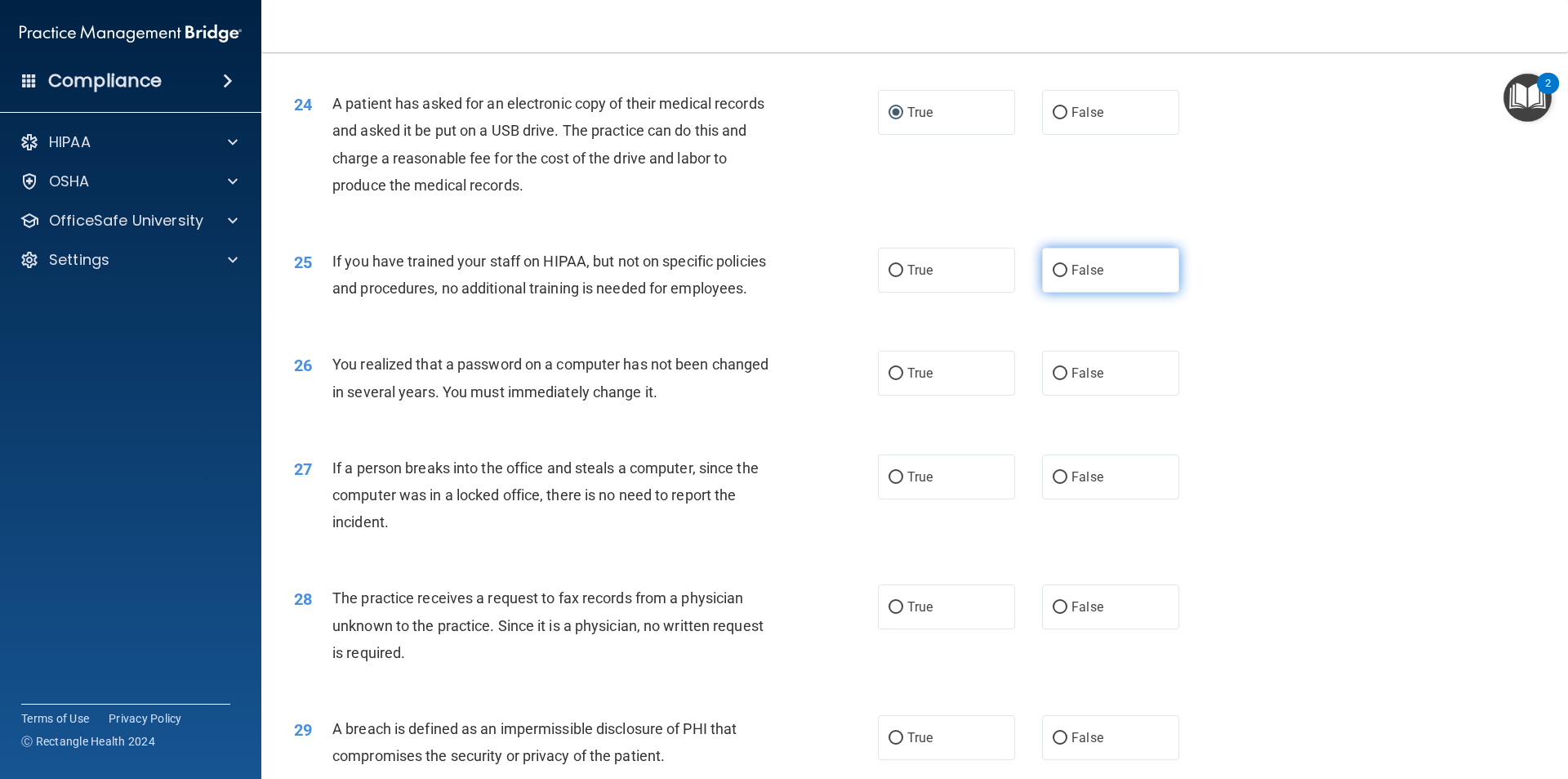
click at [1060, 293] on label "False" at bounding box center [1111, 270] width 137 height 45
click at [1060, 277] on input "False" at bounding box center [1060, 270] width 15 height 12
radio input "true"
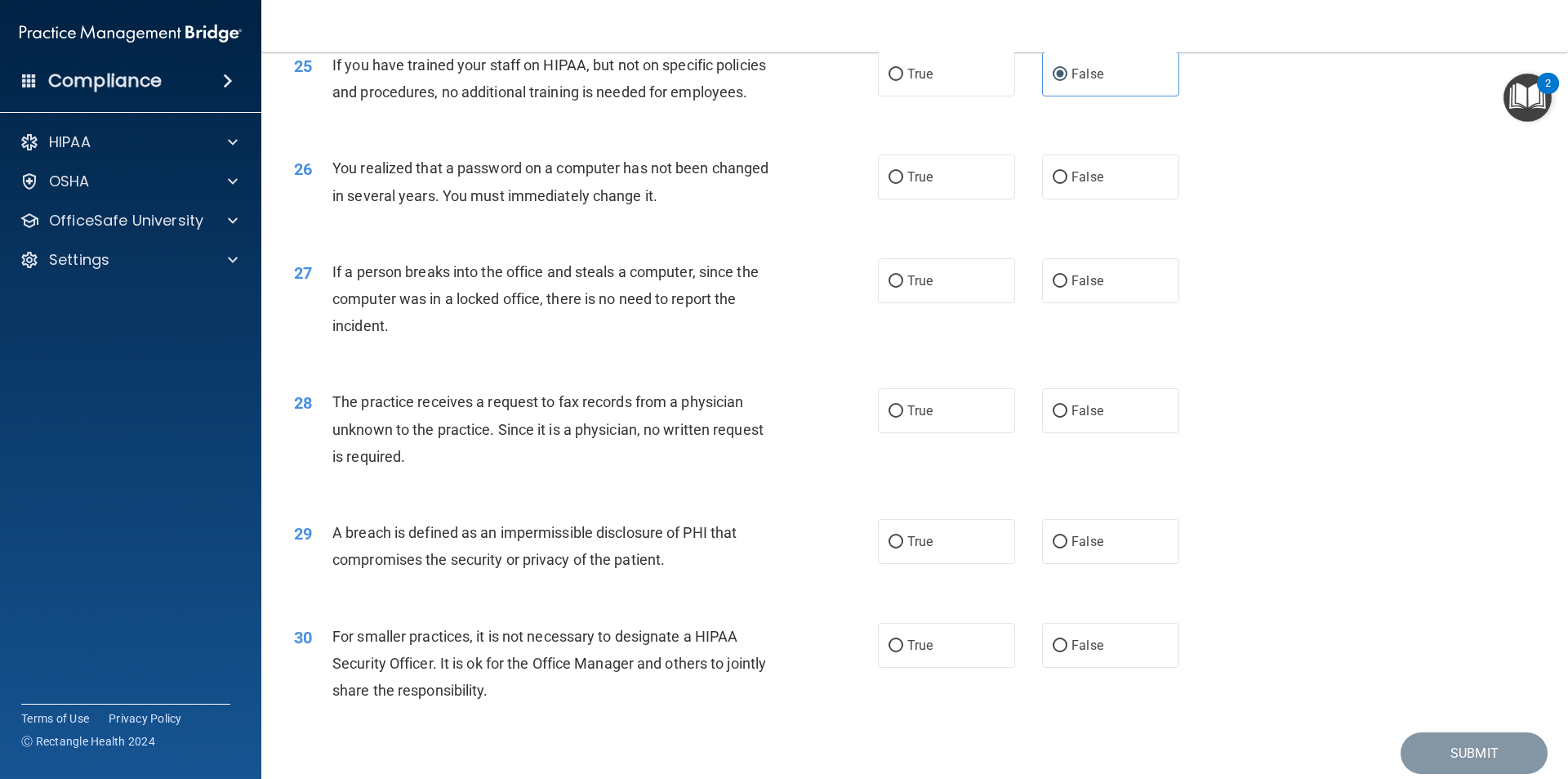
scroll to position [3023, 0]
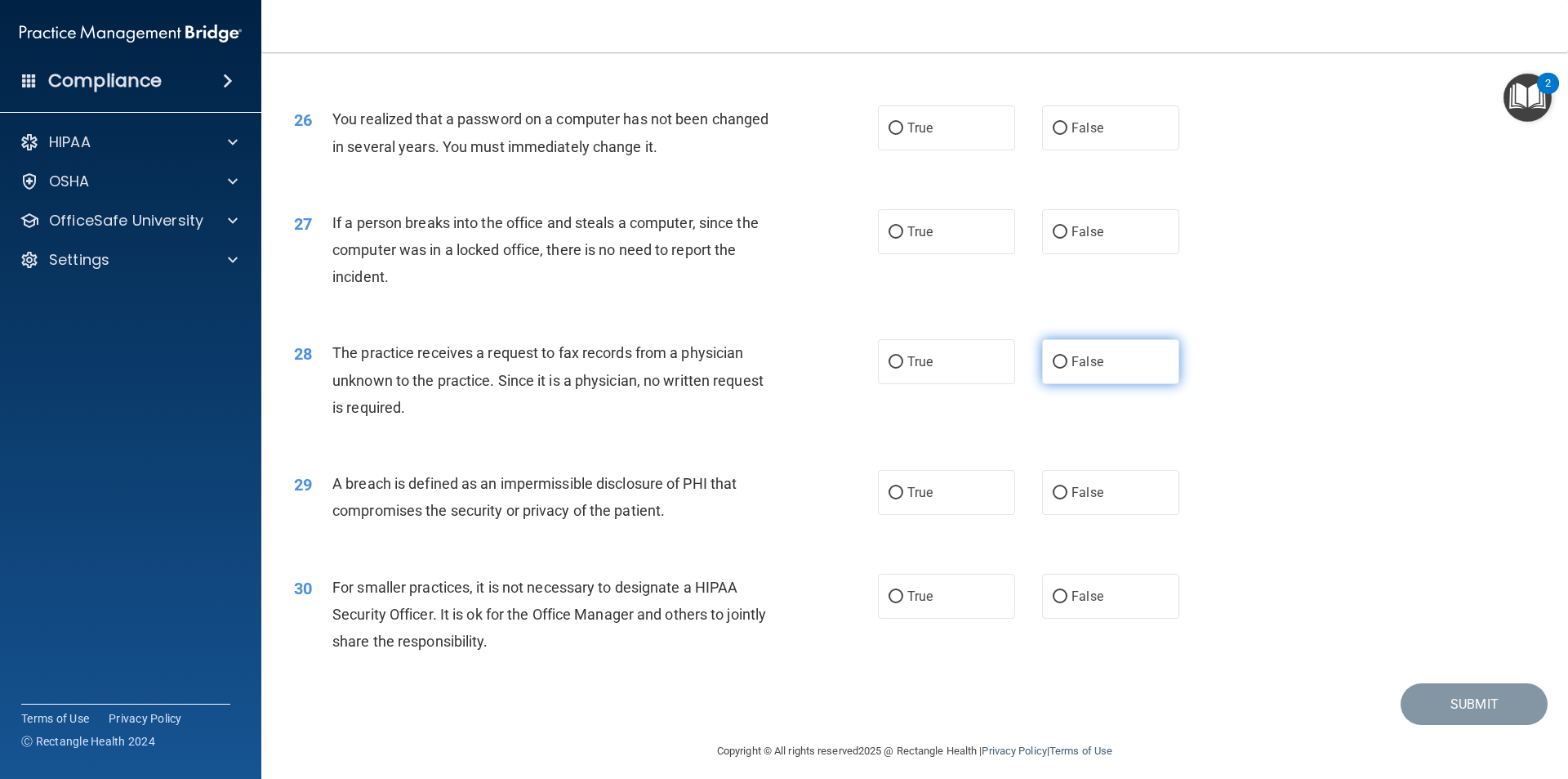
click at [1075, 384] on label "False" at bounding box center [1111, 361] width 137 height 45
click at [1068, 369] on input "False" at bounding box center [1060, 362] width 15 height 12
radio input "true"
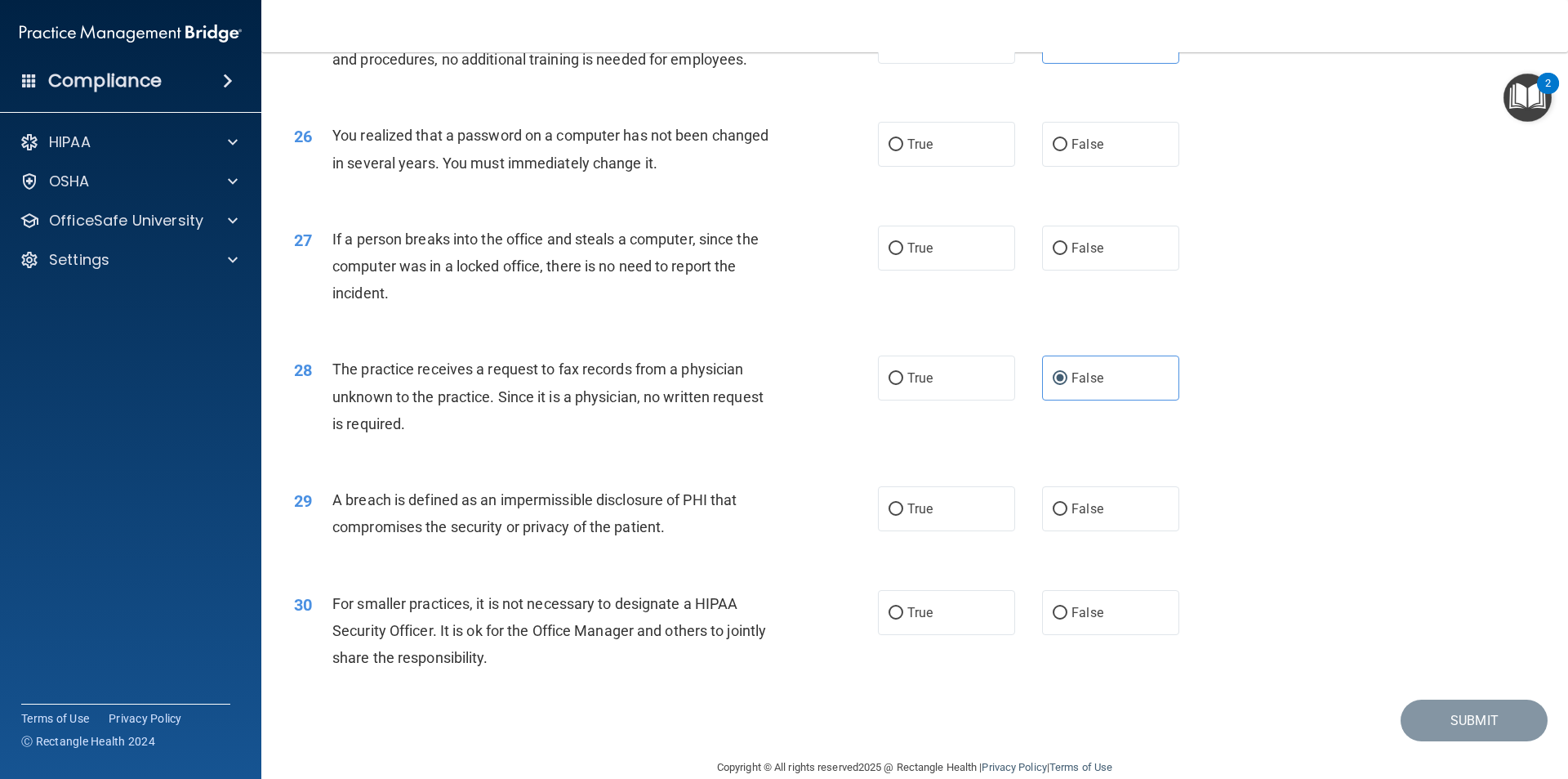
scroll to position [3090, 0]
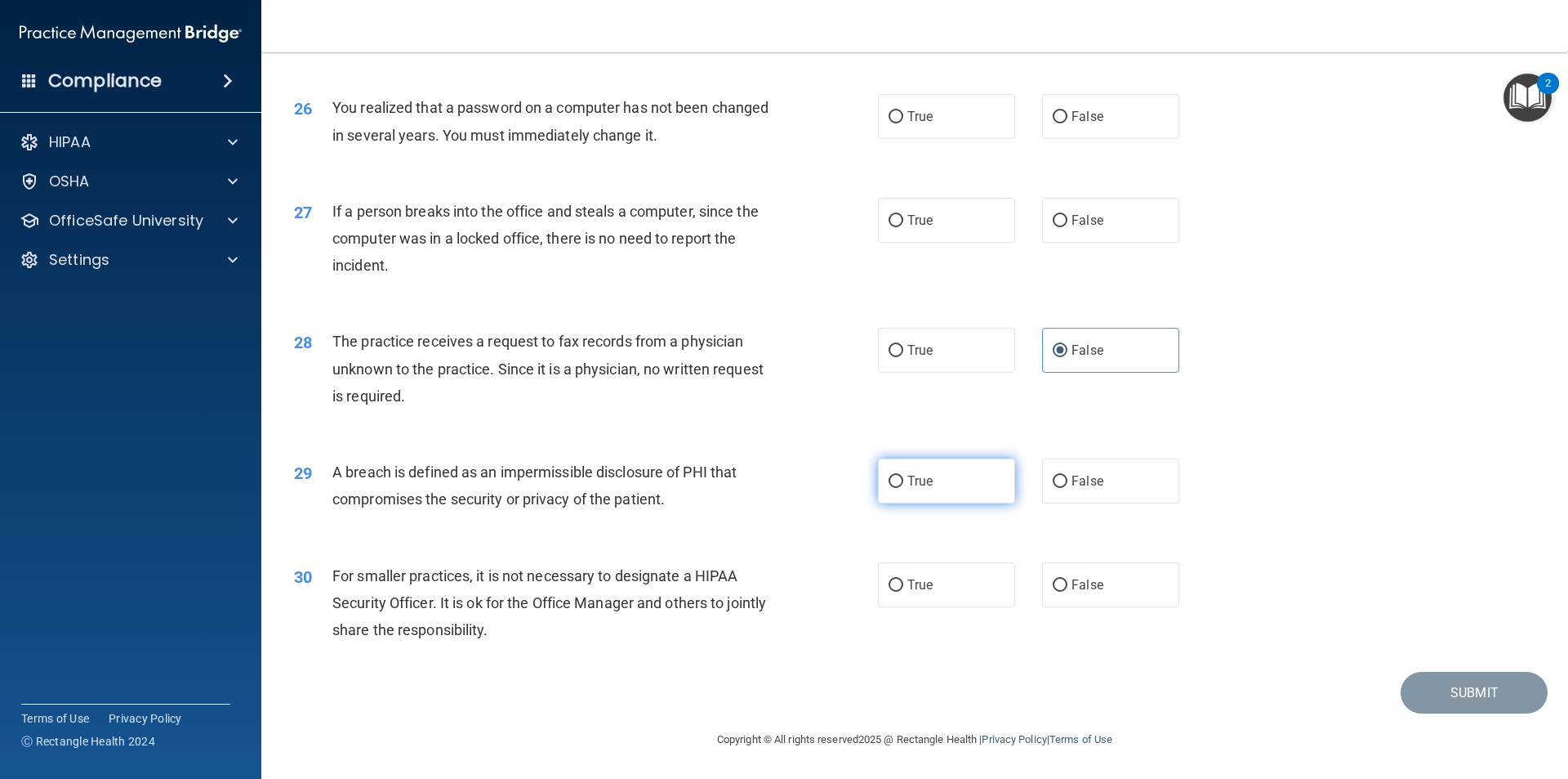
click at [908, 478] on span "True" at bounding box center [920, 480] width 26 height 16
click at [903, 478] on input "True" at bounding box center [896, 481] width 15 height 12
radio input "true"
click at [1097, 242] on label "False" at bounding box center [1111, 220] width 137 height 45
click at [1068, 227] on input "False" at bounding box center [1060, 221] width 15 height 12
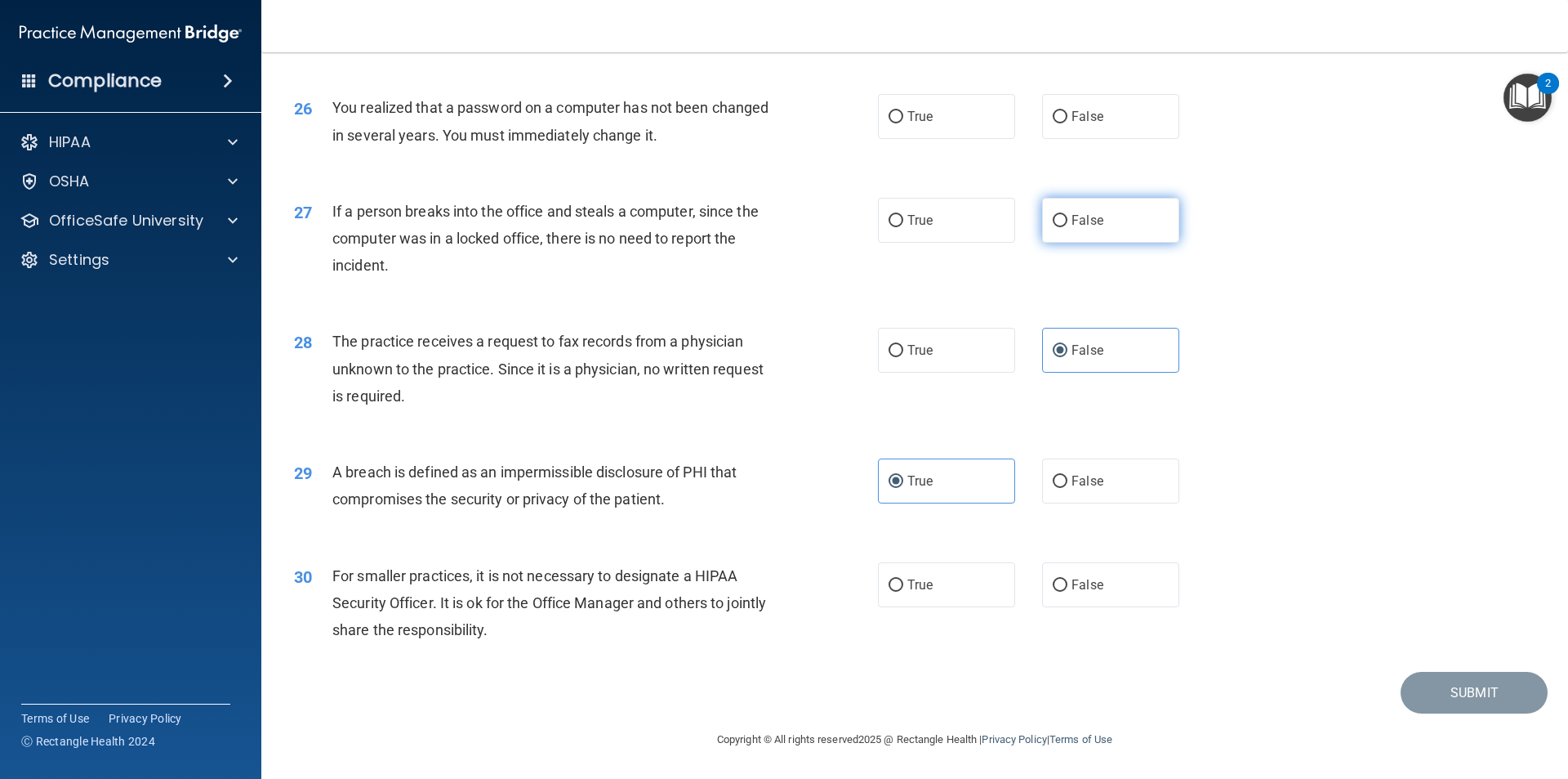
radio input "true"
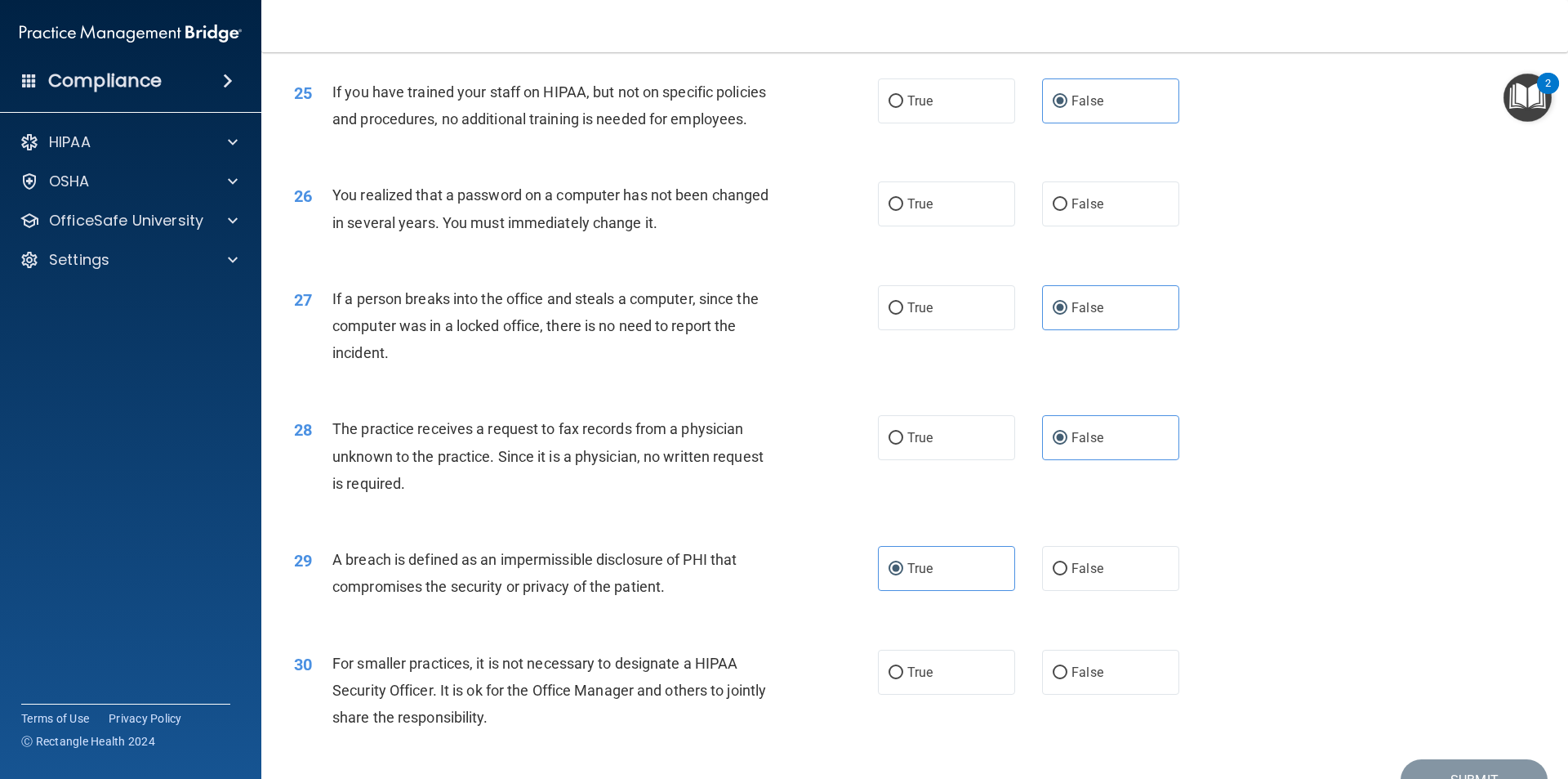
scroll to position [2926, 0]
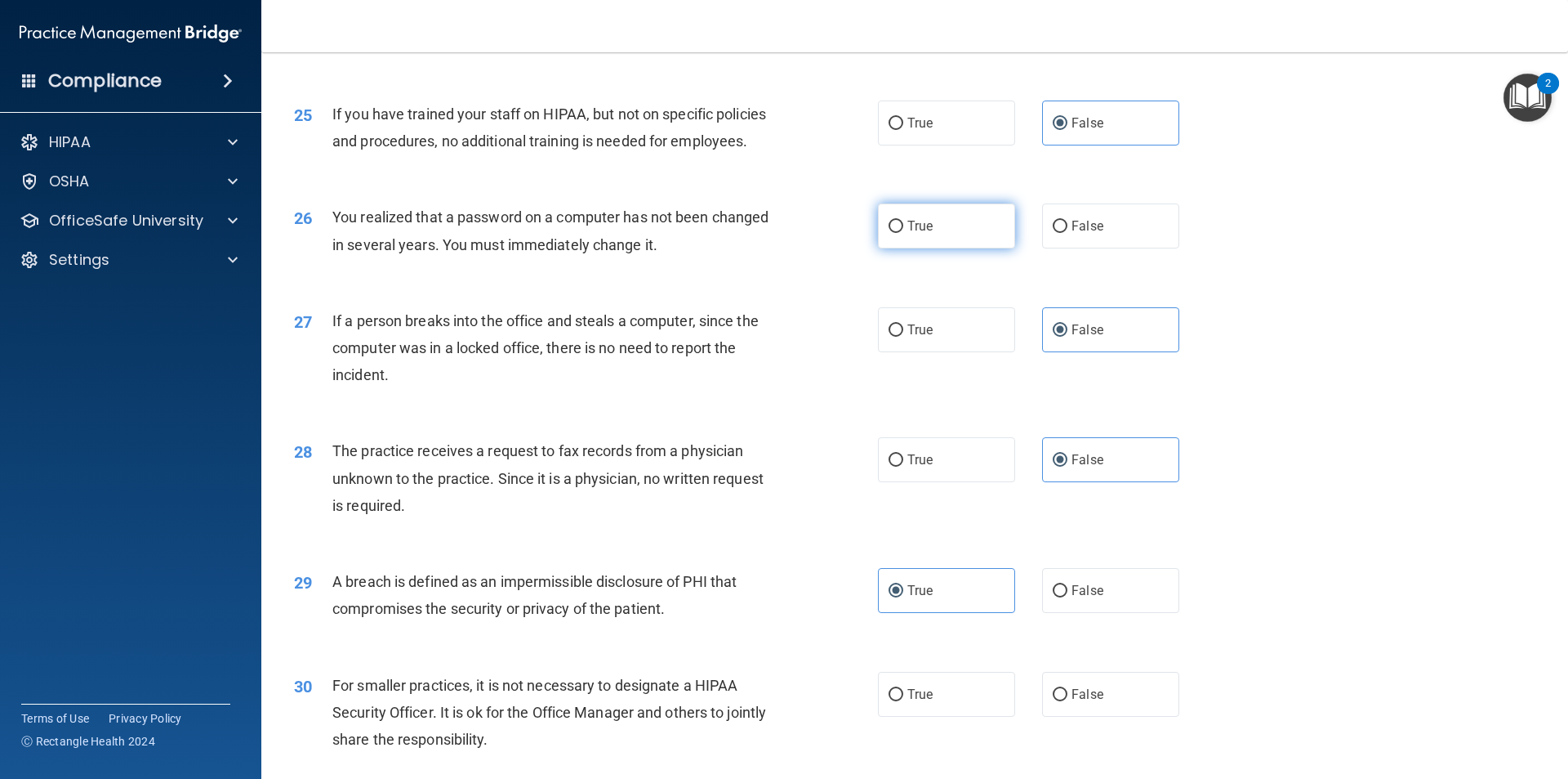
click at [966, 248] on label "True" at bounding box center [946, 226] width 137 height 45
click at [903, 233] on input "True" at bounding box center [896, 227] width 15 height 12
radio input "true"
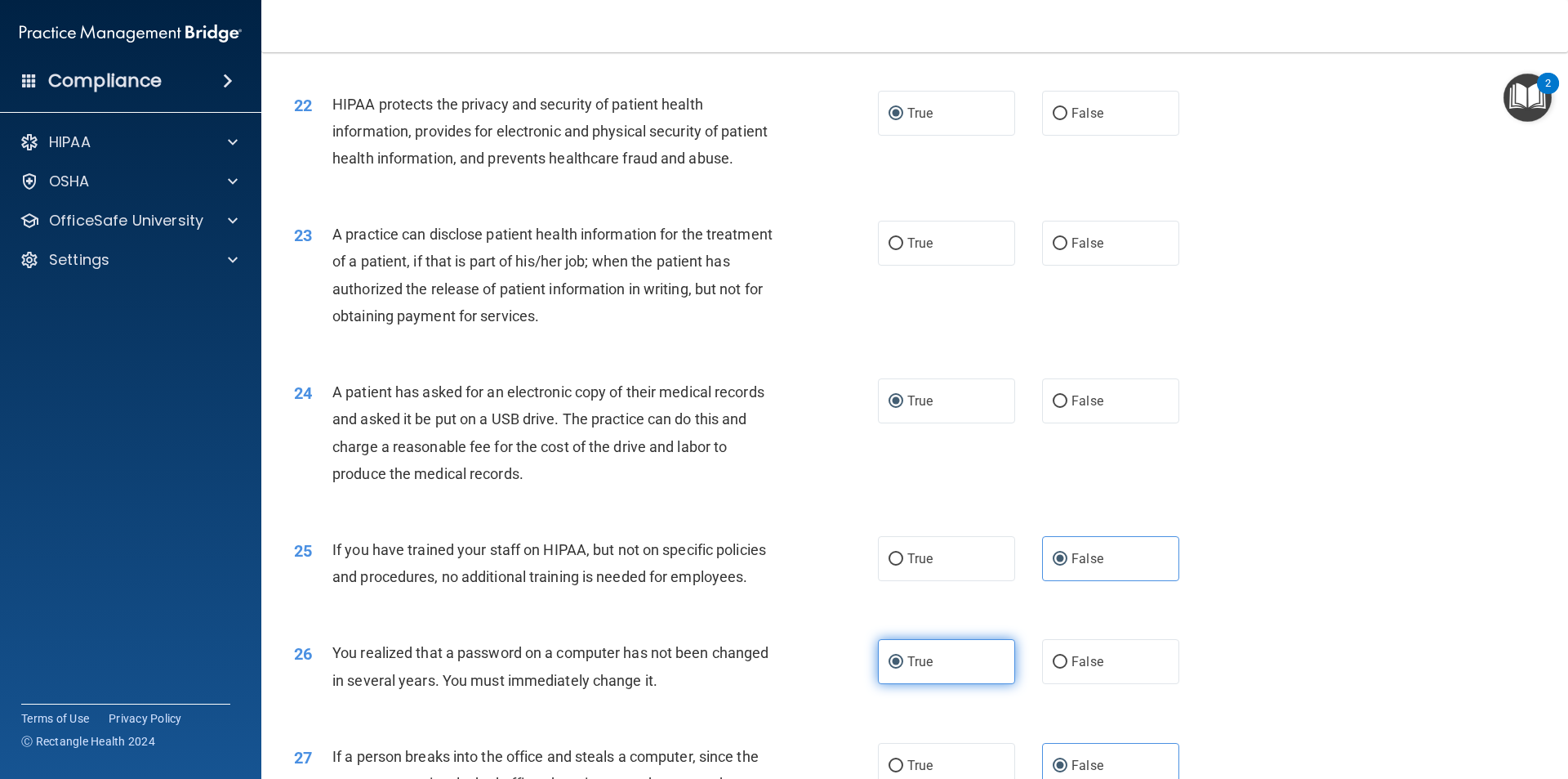
scroll to position [2435, 0]
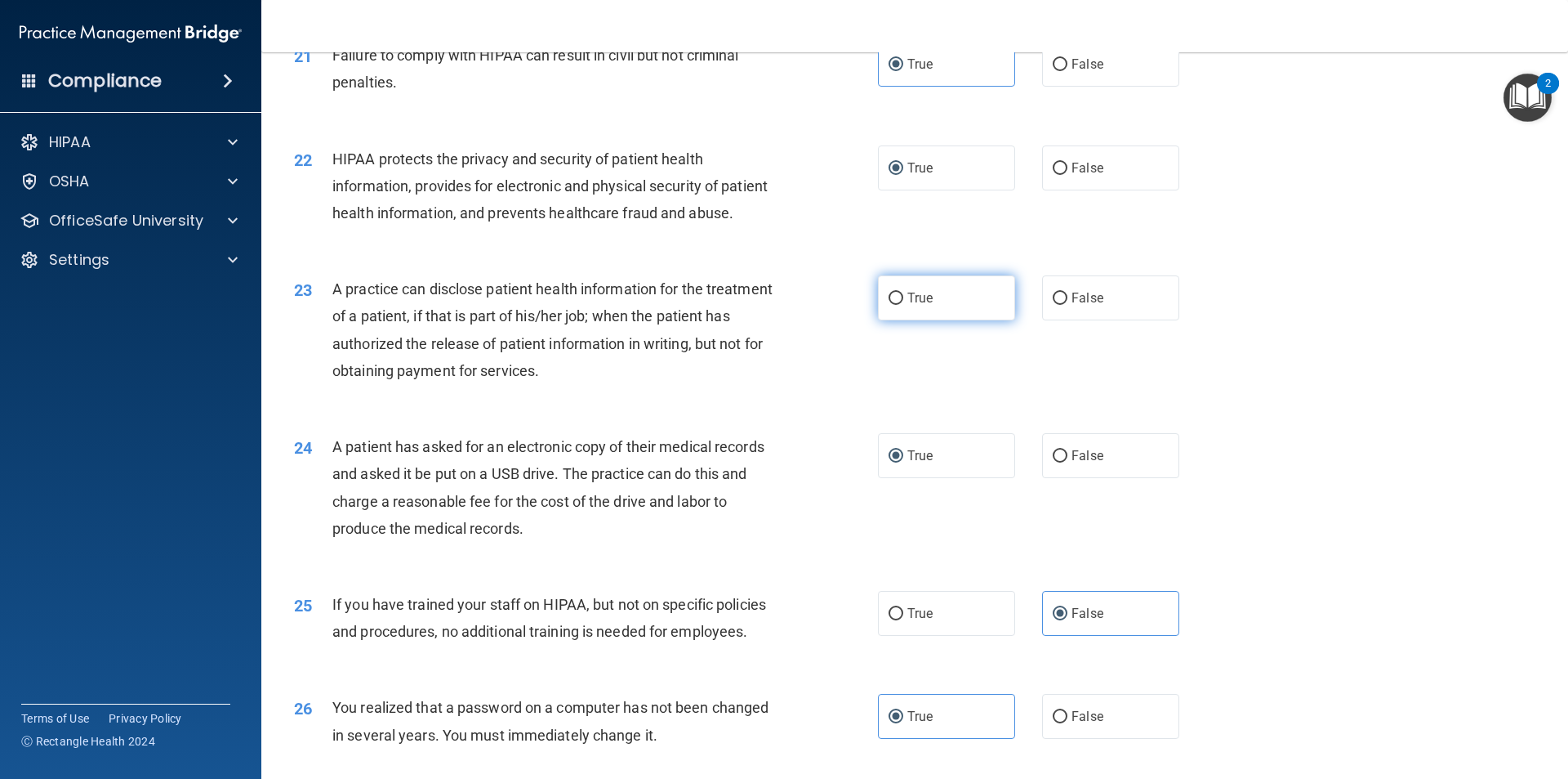
click at [937, 320] on label "True" at bounding box center [946, 298] width 137 height 45
click at [903, 305] on input "True" at bounding box center [896, 299] width 15 height 12
radio input "true"
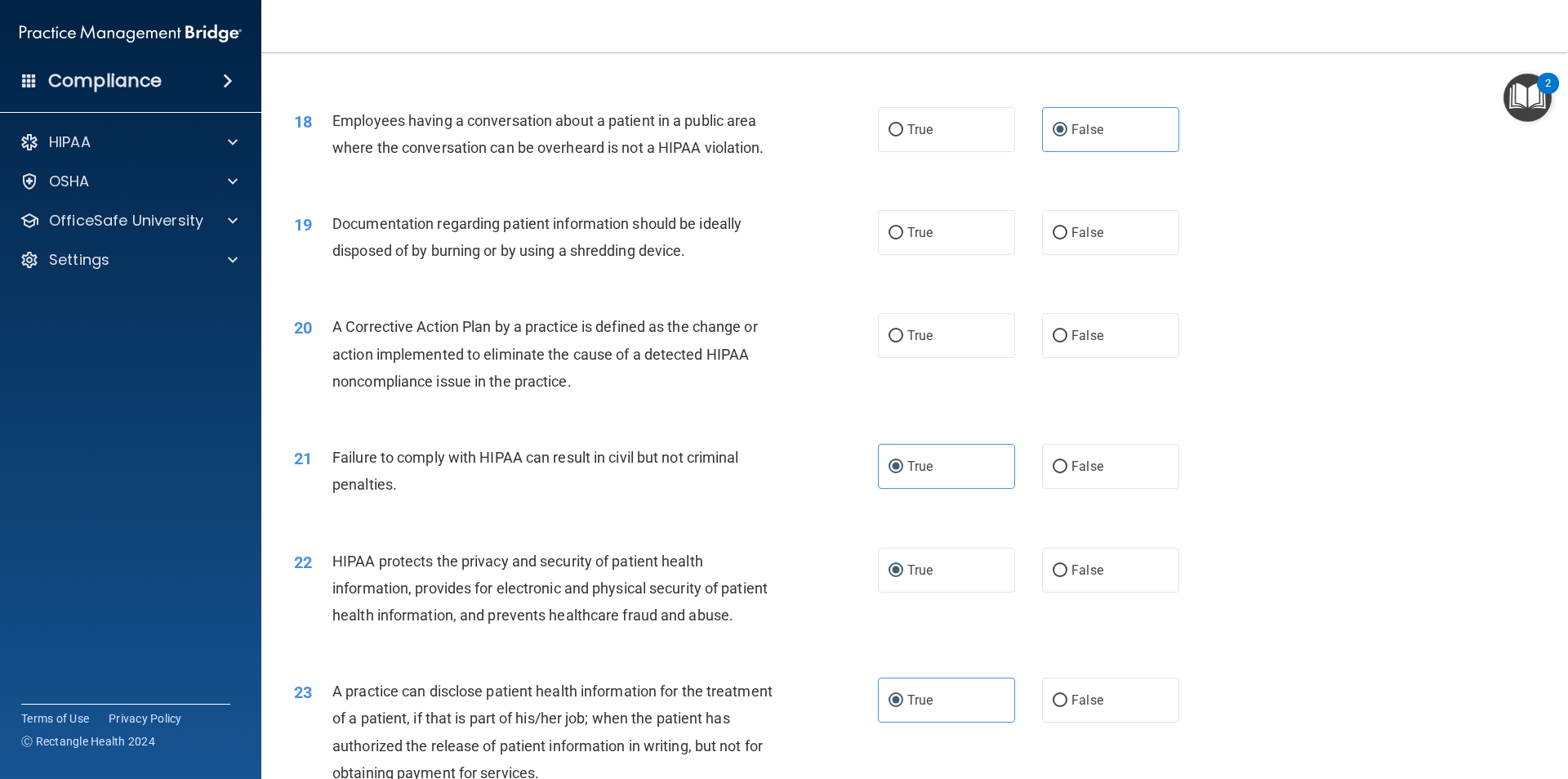
scroll to position [2027, 0]
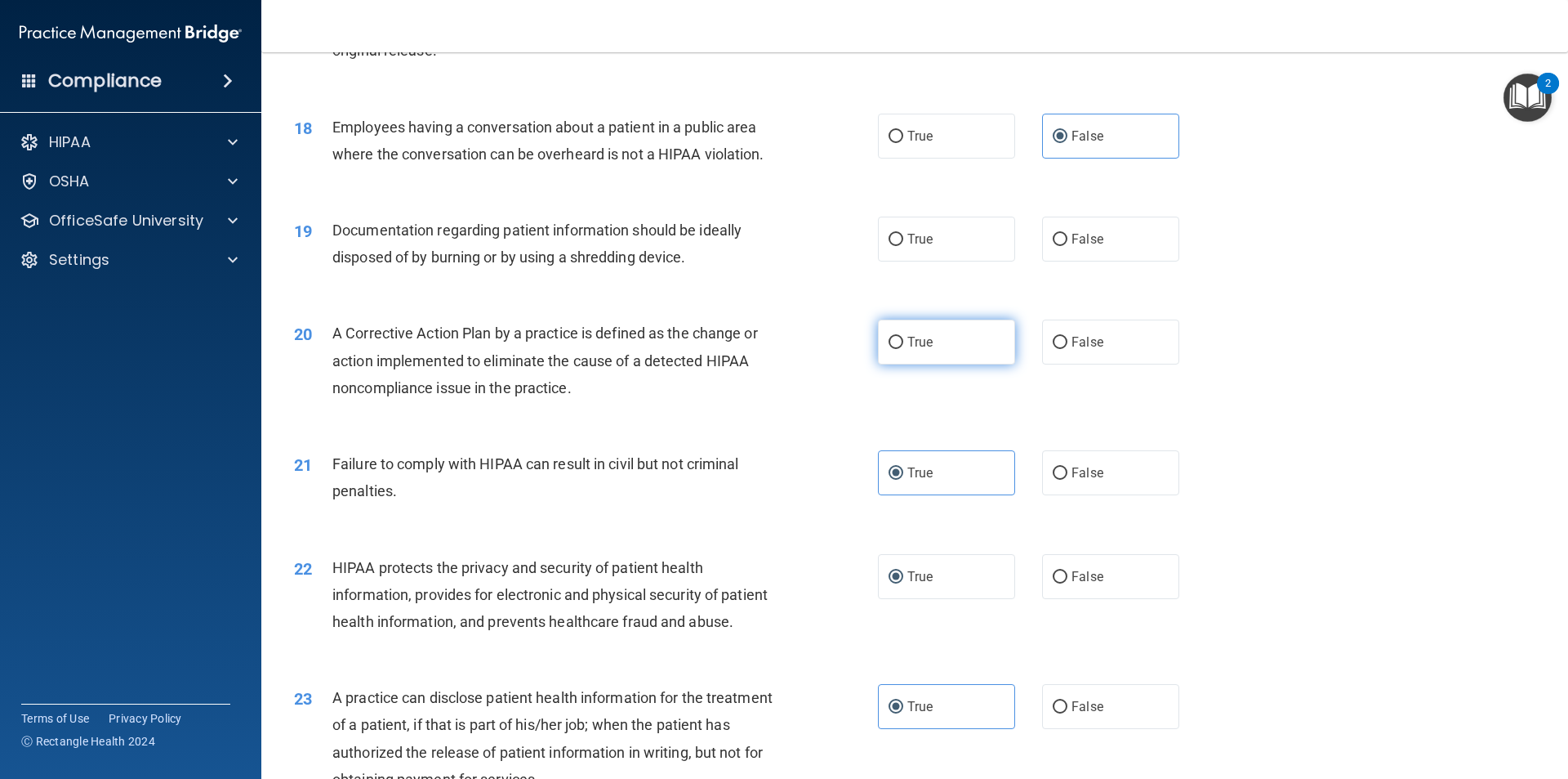
click at [894, 349] on input "True" at bounding box center [896, 342] width 15 height 12
radio input "true"
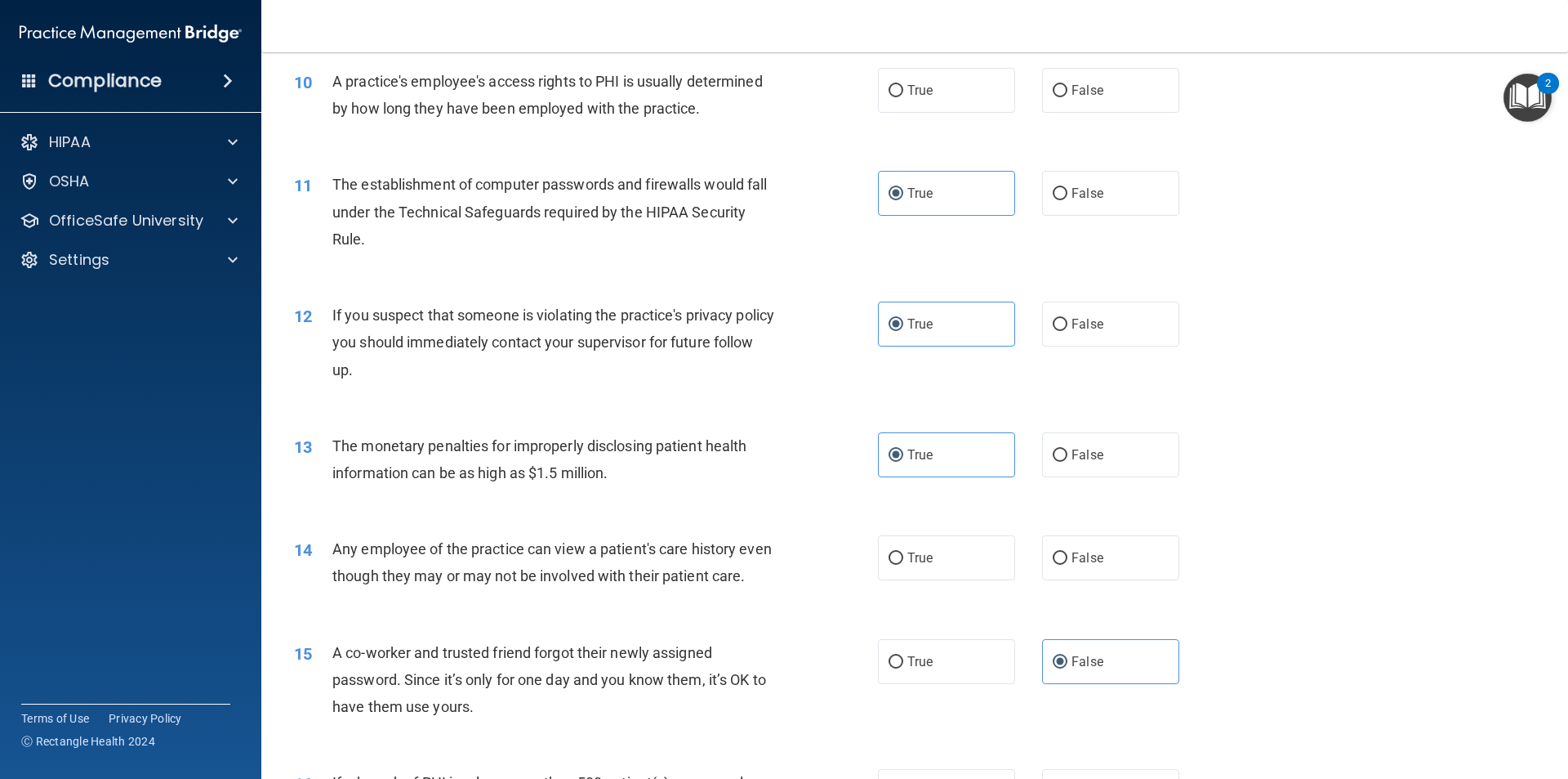
scroll to position [1210, 0]
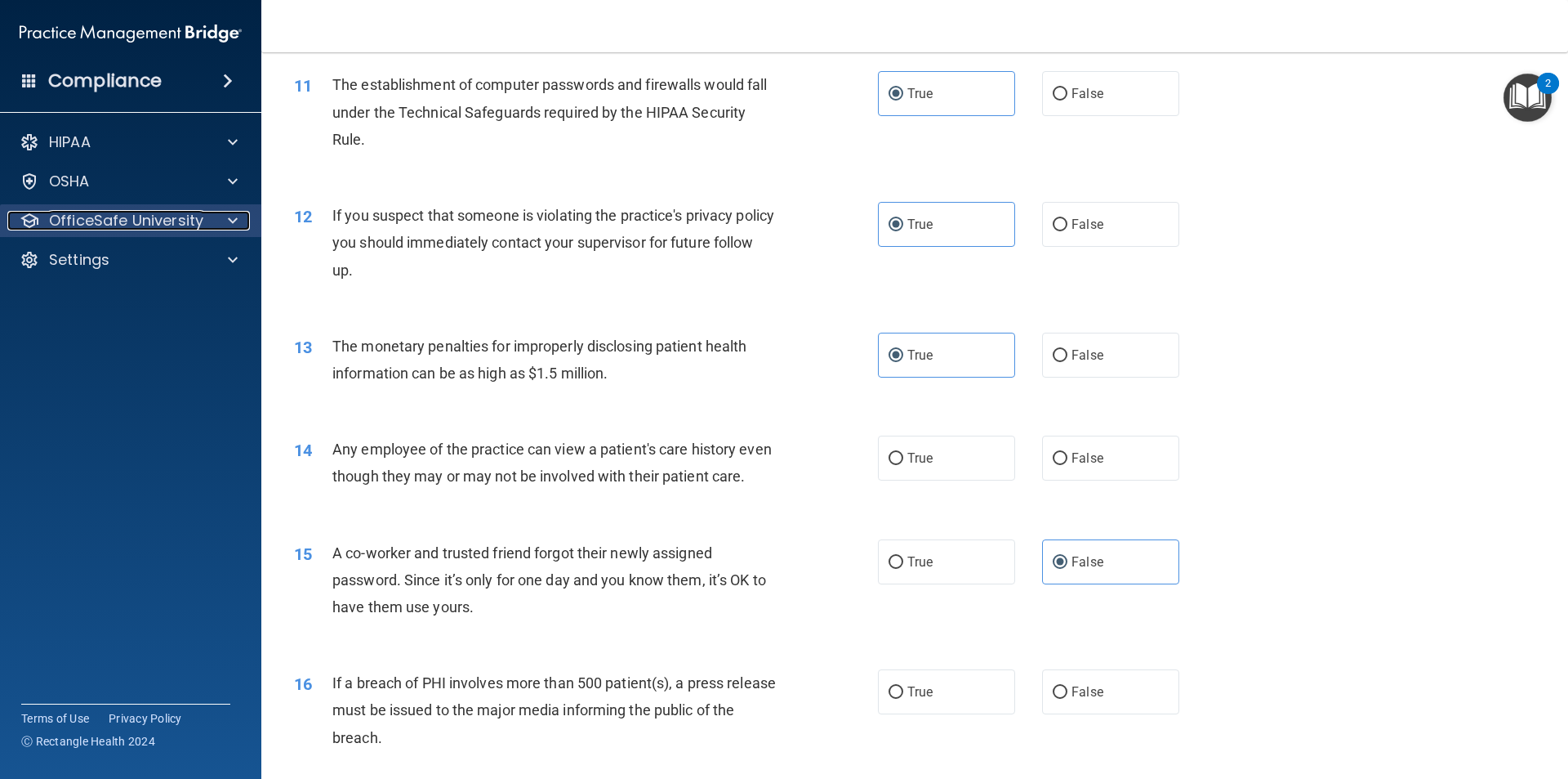
click at [232, 224] on span at bounding box center [233, 221] width 10 height 20
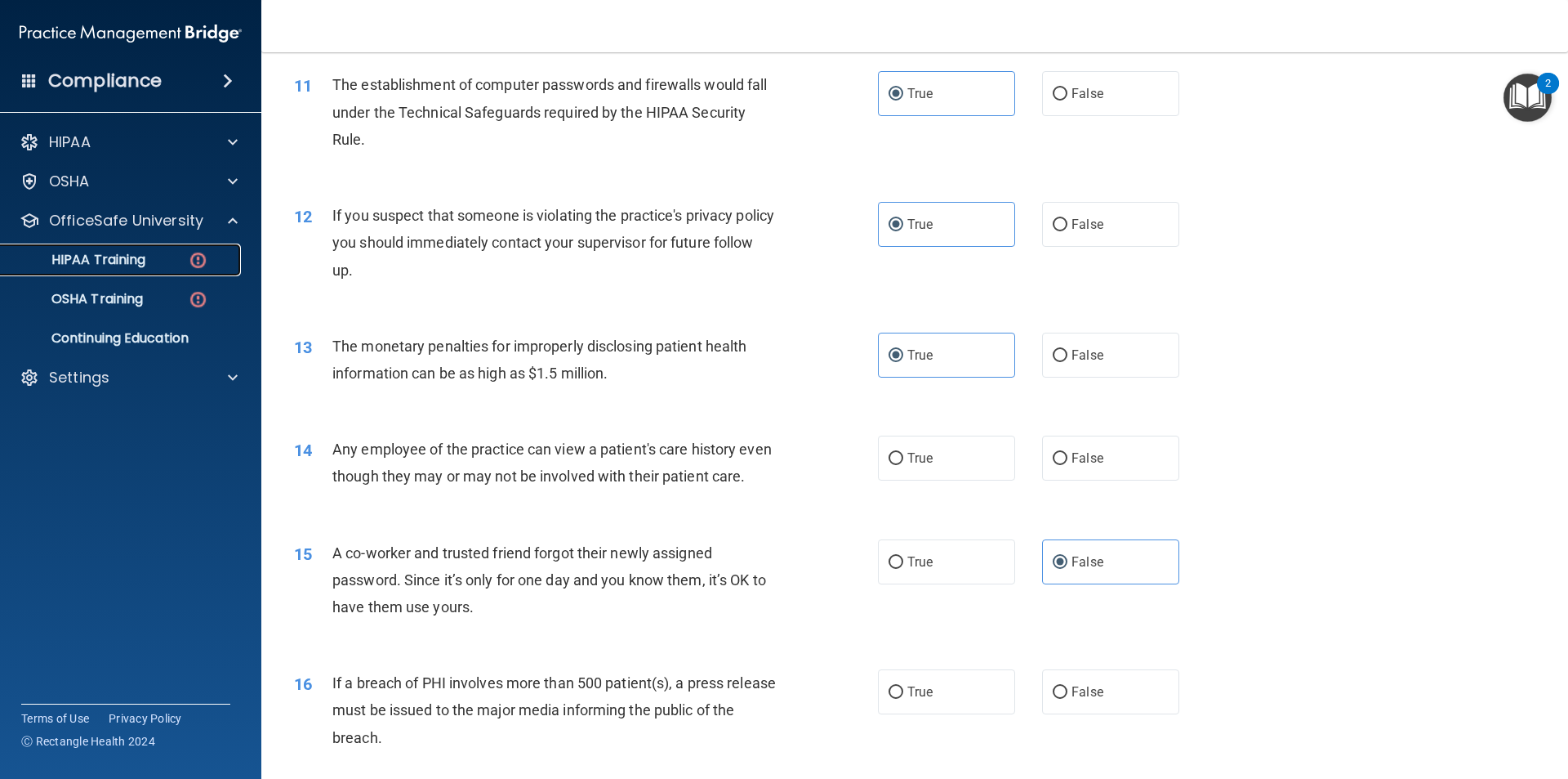
click at [176, 257] on div "HIPAA Training" at bounding box center [122, 260] width 223 height 17
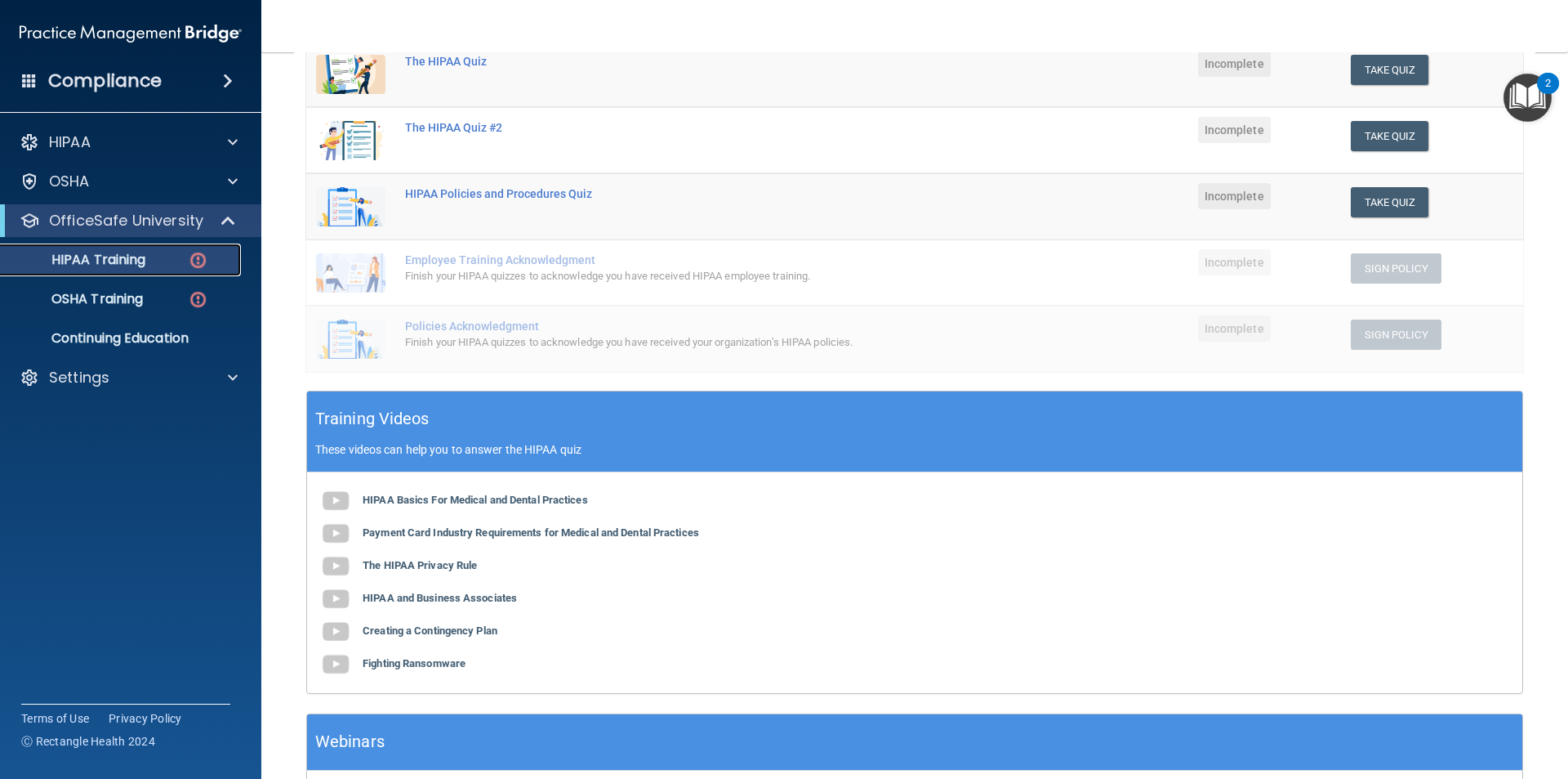
scroll to position [366, 0]
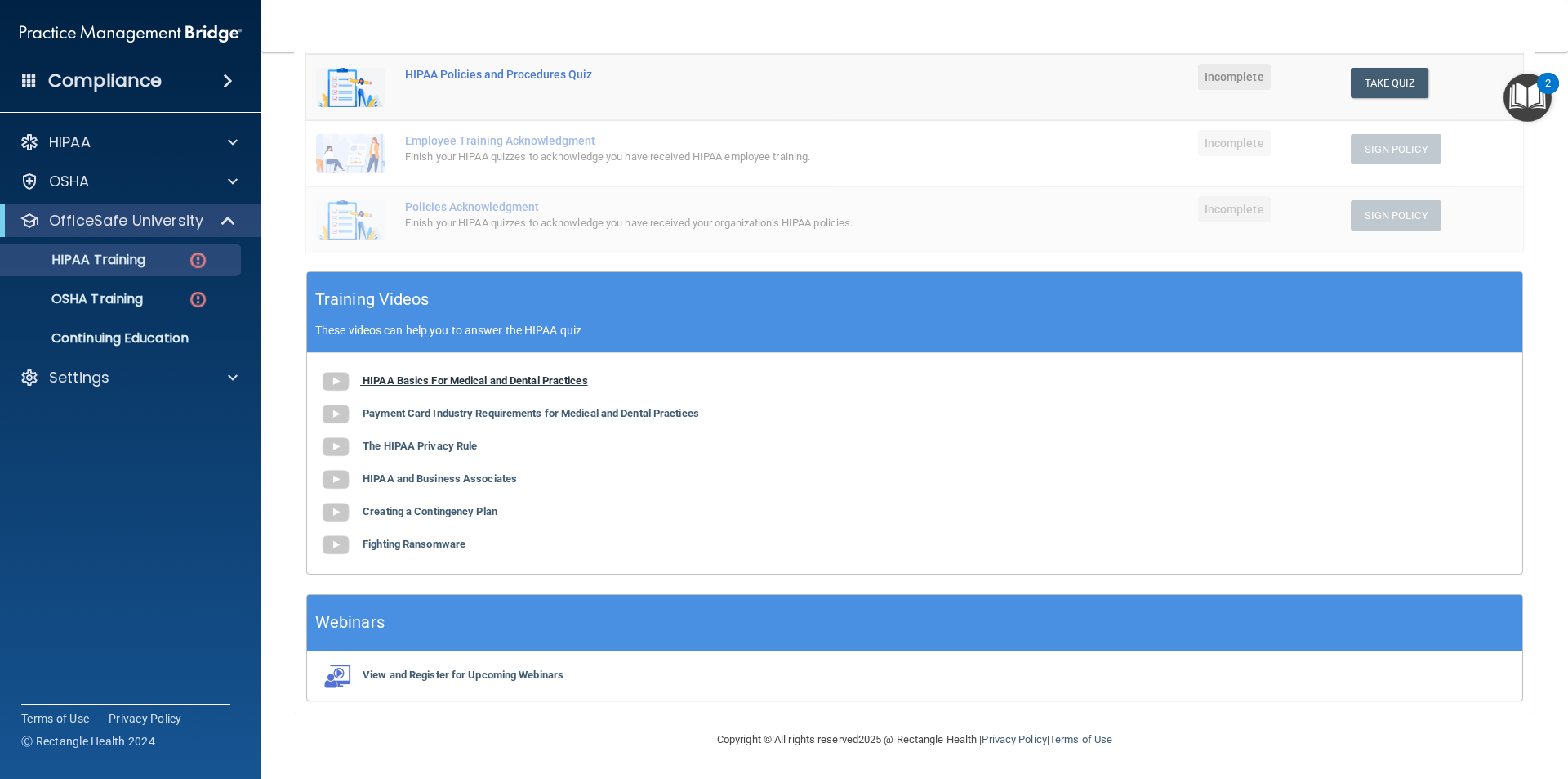
click at [489, 383] on b "HIPAA Basics For Medical and Dental Practices" at bounding box center [475, 380] width 226 height 12
click at [441, 381] on b "HIPAA Basics For Medical and Dental Practices" at bounding box center [475, 380] width 226 height 12
click at [446, 409] on b "Payment Card Industry Requirements for Medical and Dental Practices" at bounding box center [531, 413] width 336 height 12
click at [455, 442] on b "The HIPAA Privacy Rule" at bounding box center [420, 446] width 114 height 12
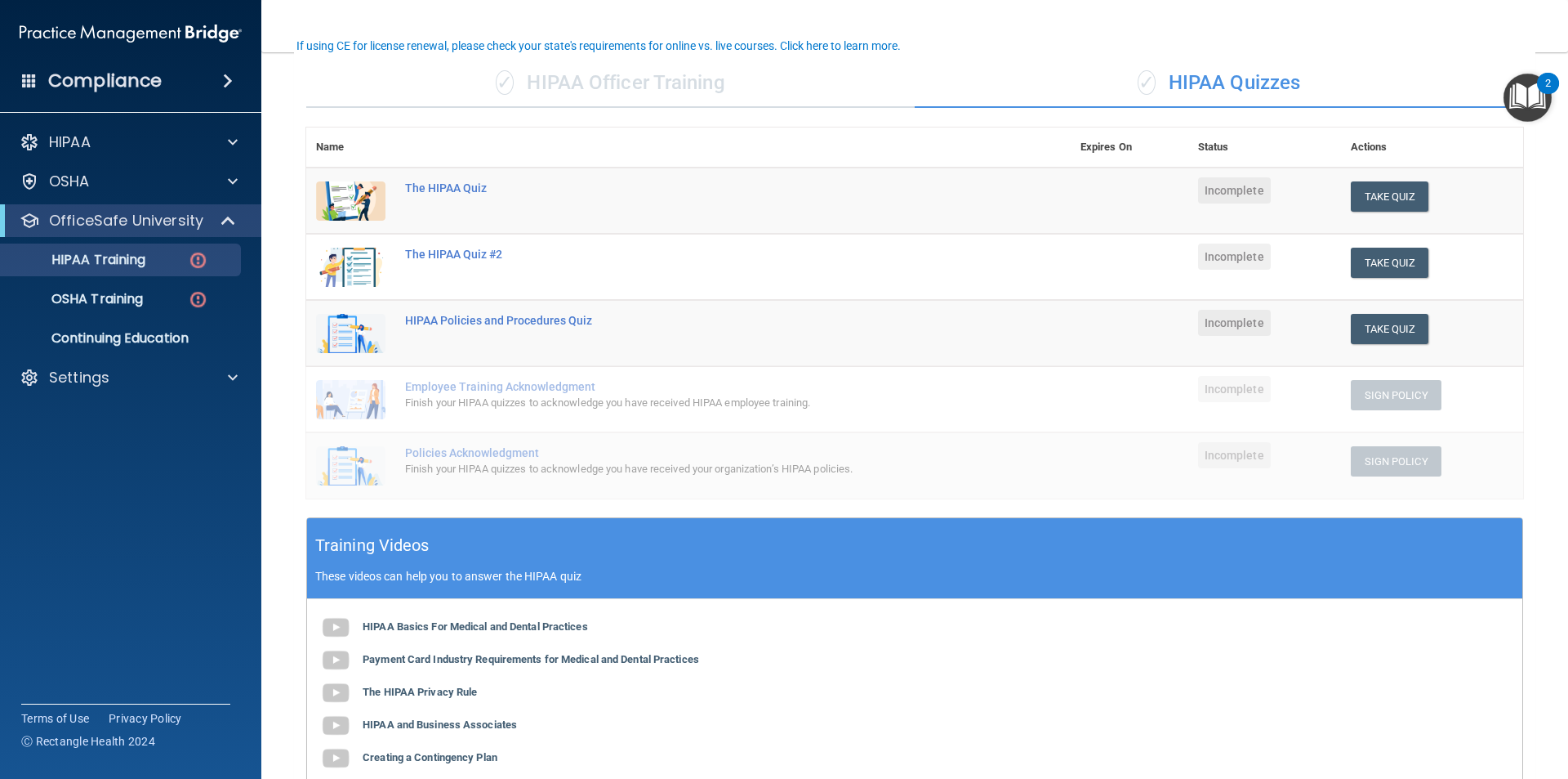
scroll to position [121, 0]
click at [438, 184] on div "The HIPAA Quiz" at bounding box center [697, 187] width 584 height 13
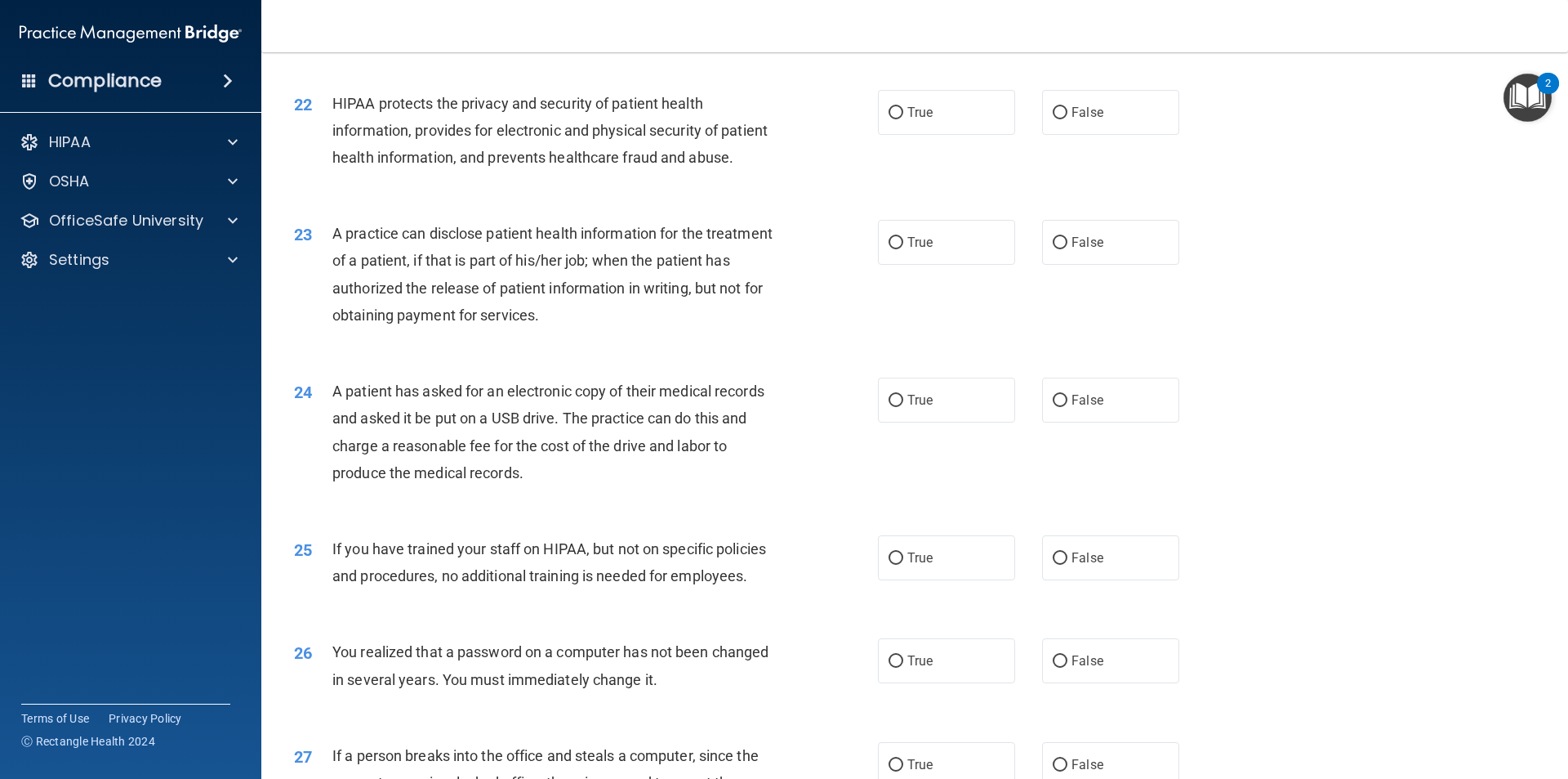
scroll to position [2409, 0]
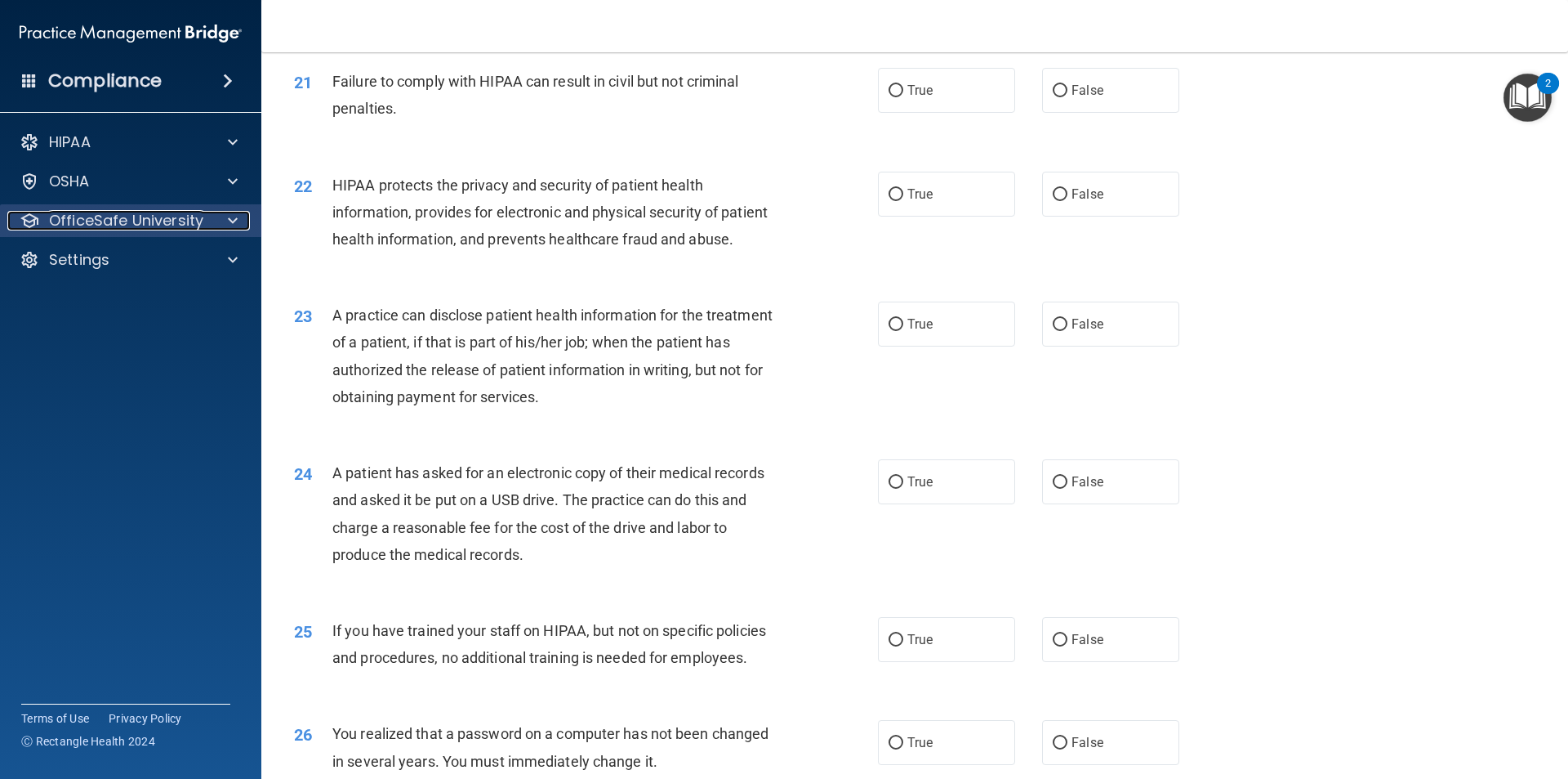
click at [241, 224] on div at bounding box center [230, 221] width 41 height 20
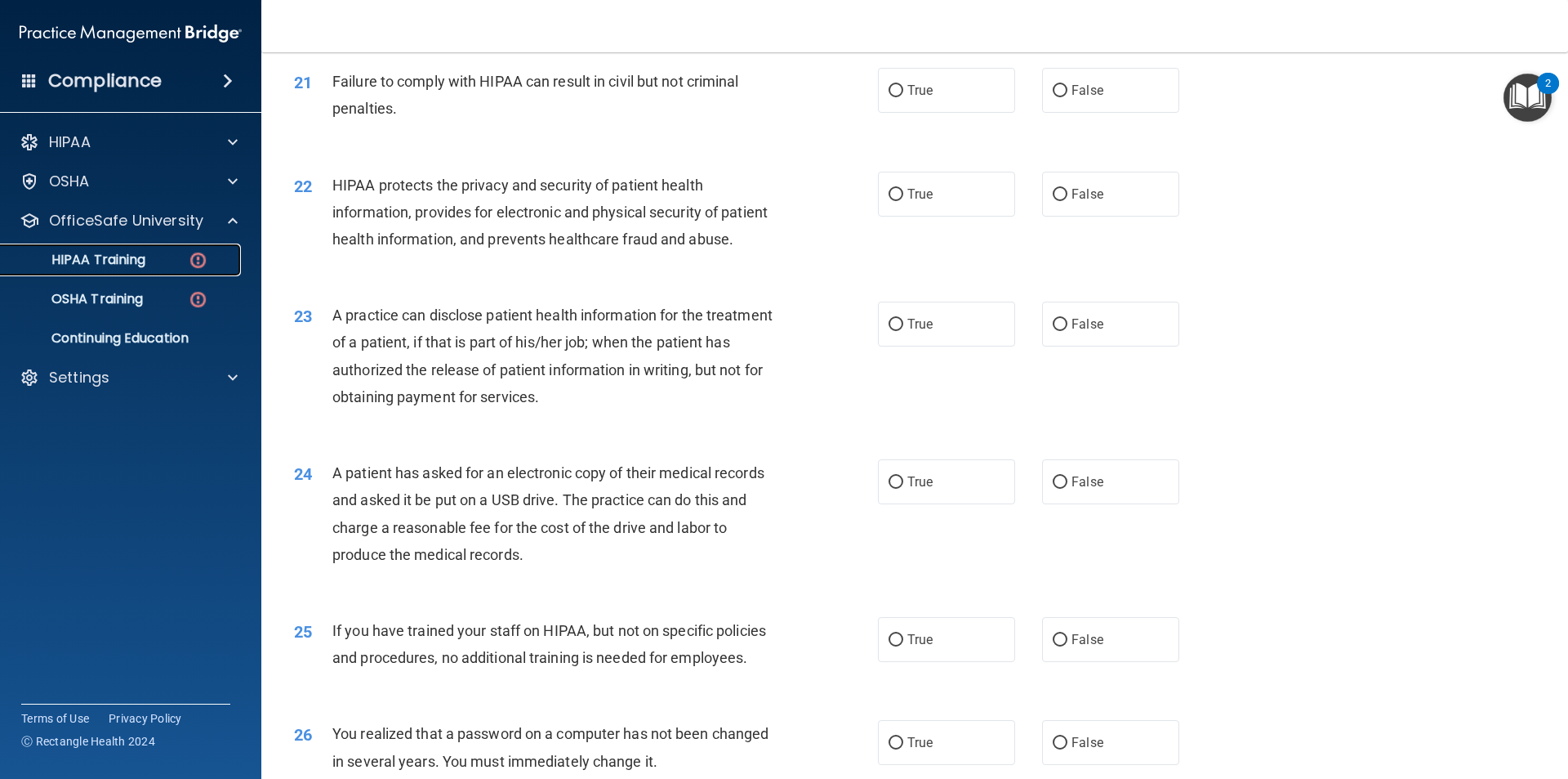
click at [141, 257] on p "HIPAA Training" at bounding box center [78, 260] width 135 height 17
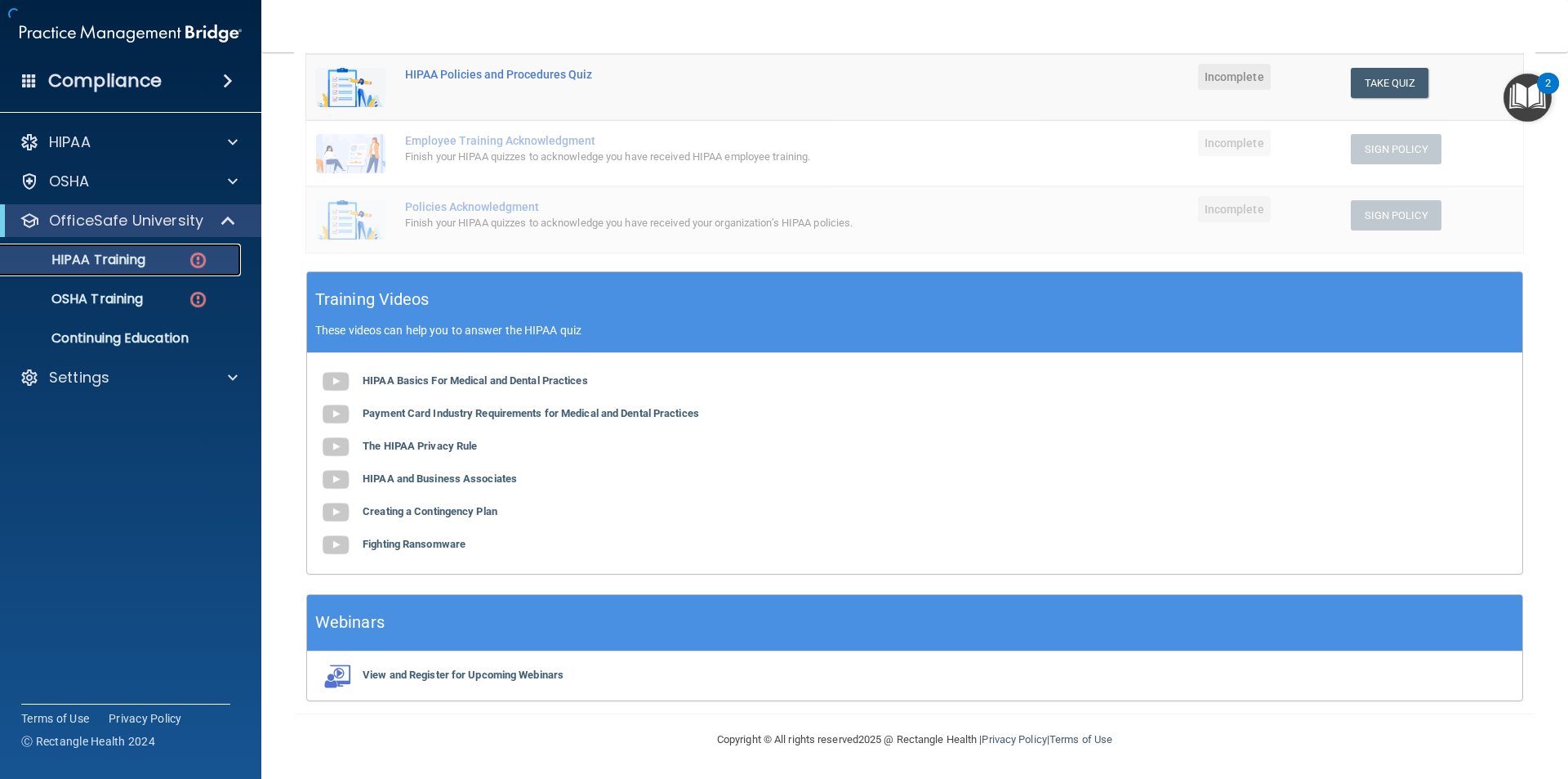
scroll to position [366, 0]
click at [494, 481] on b "HIPAA and Business Associates" at bounding box center [440, 478] width 155 height 12
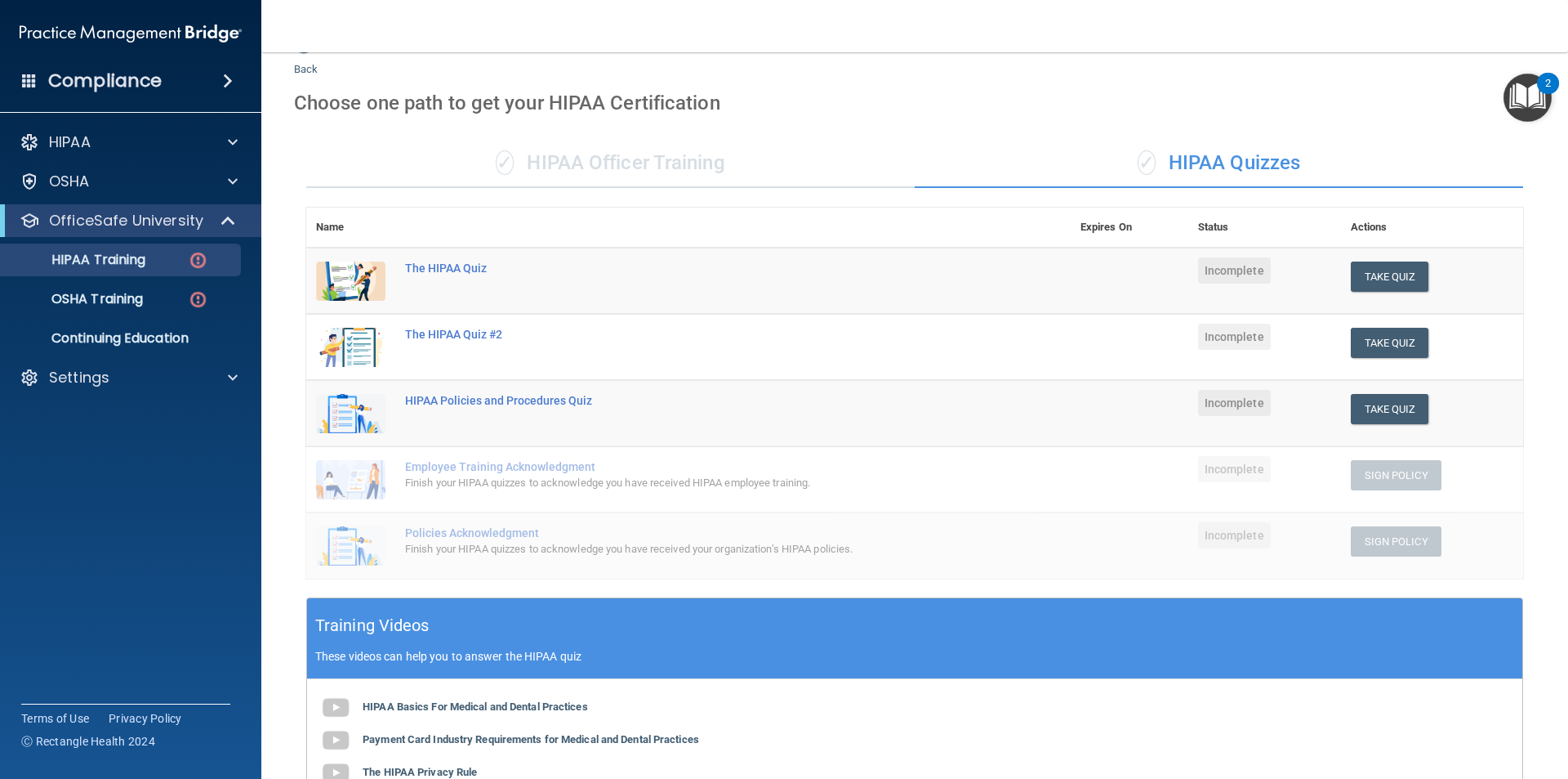
scroll to position [39, 0]
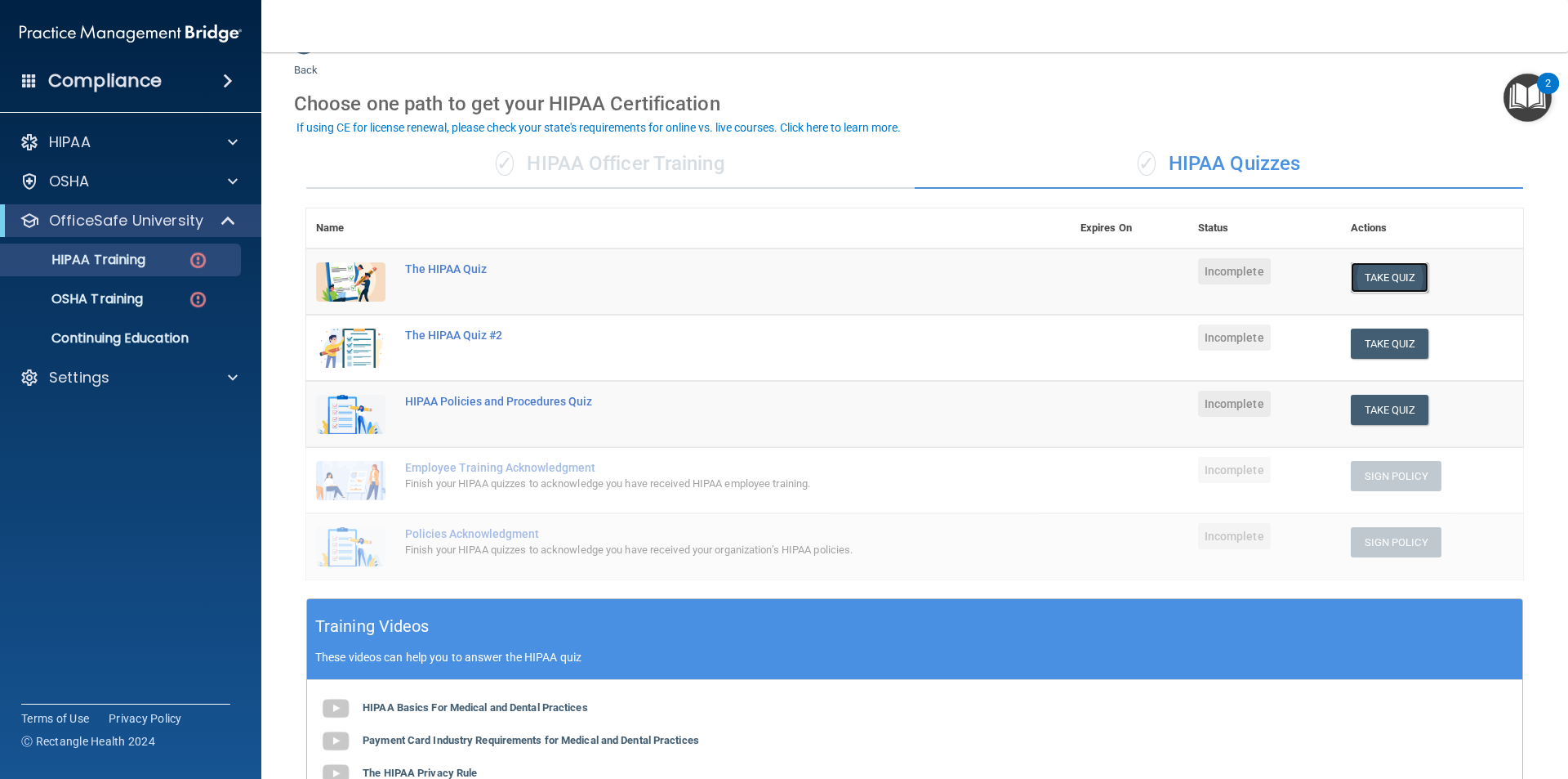
click at [1357, 269] on button "Take Quiz" at bounding box center [1390, 277] width 79 height 31
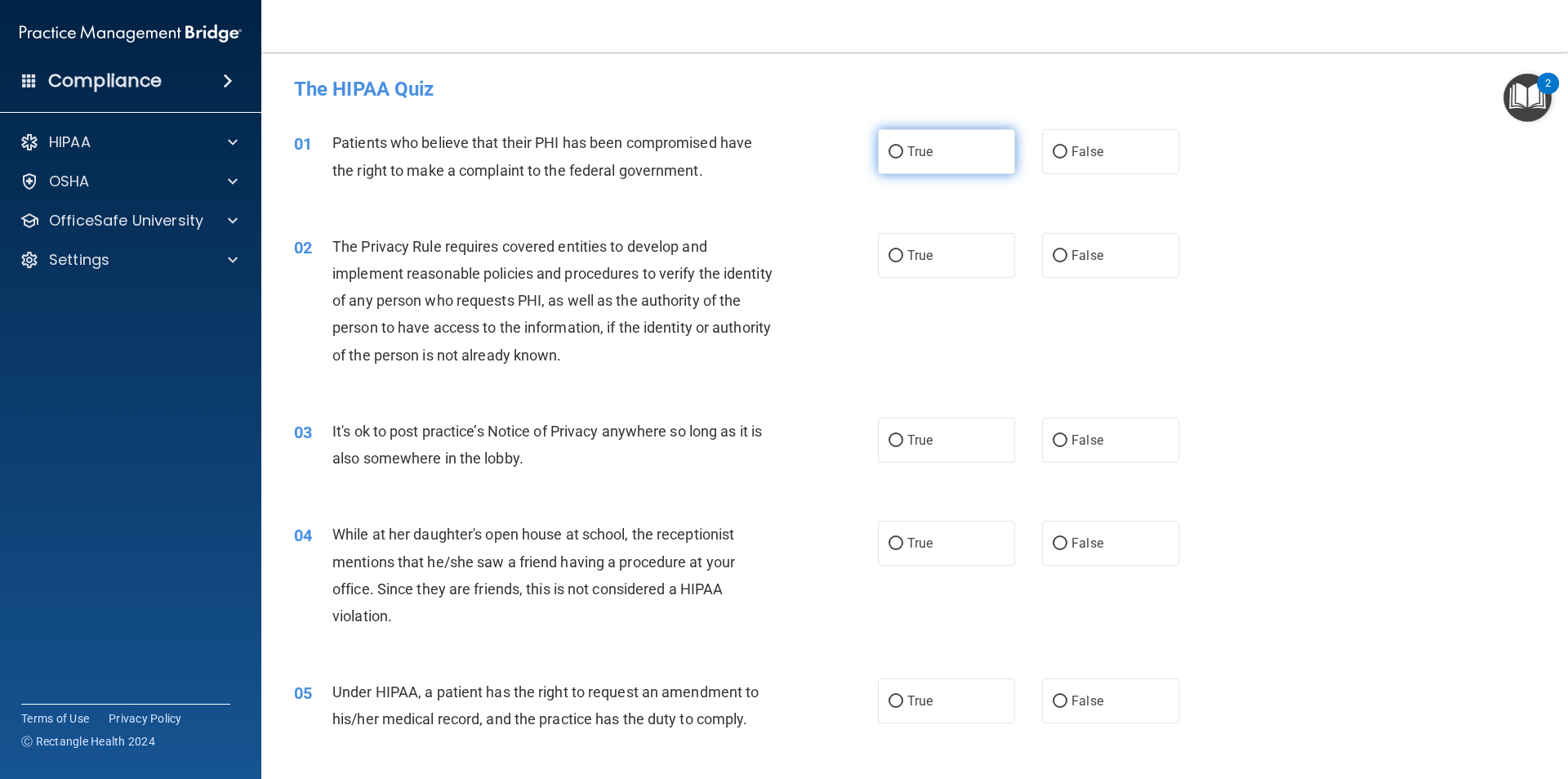
click at [944, 170] on label "True" at bounding box center [946, 151] width 137 height 45
click at [903, 159] on input "True" at bounding box center [896, 152] width 15 height 12
radio input "true"
click at [889, 254] on input "True" at bounding box center [896, 256] width 15 height 12
radio input "true"
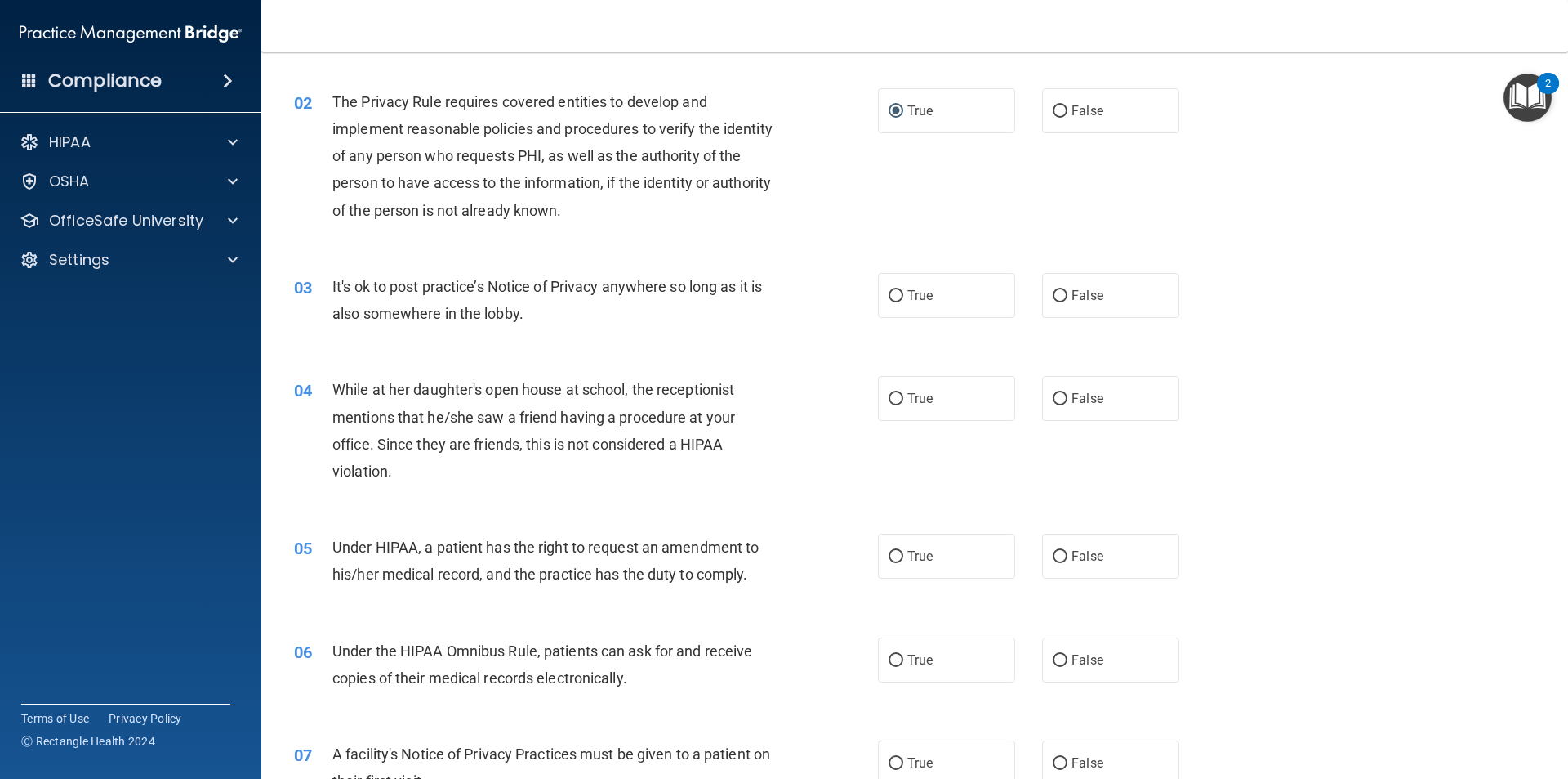
scroll to position [164, 0]
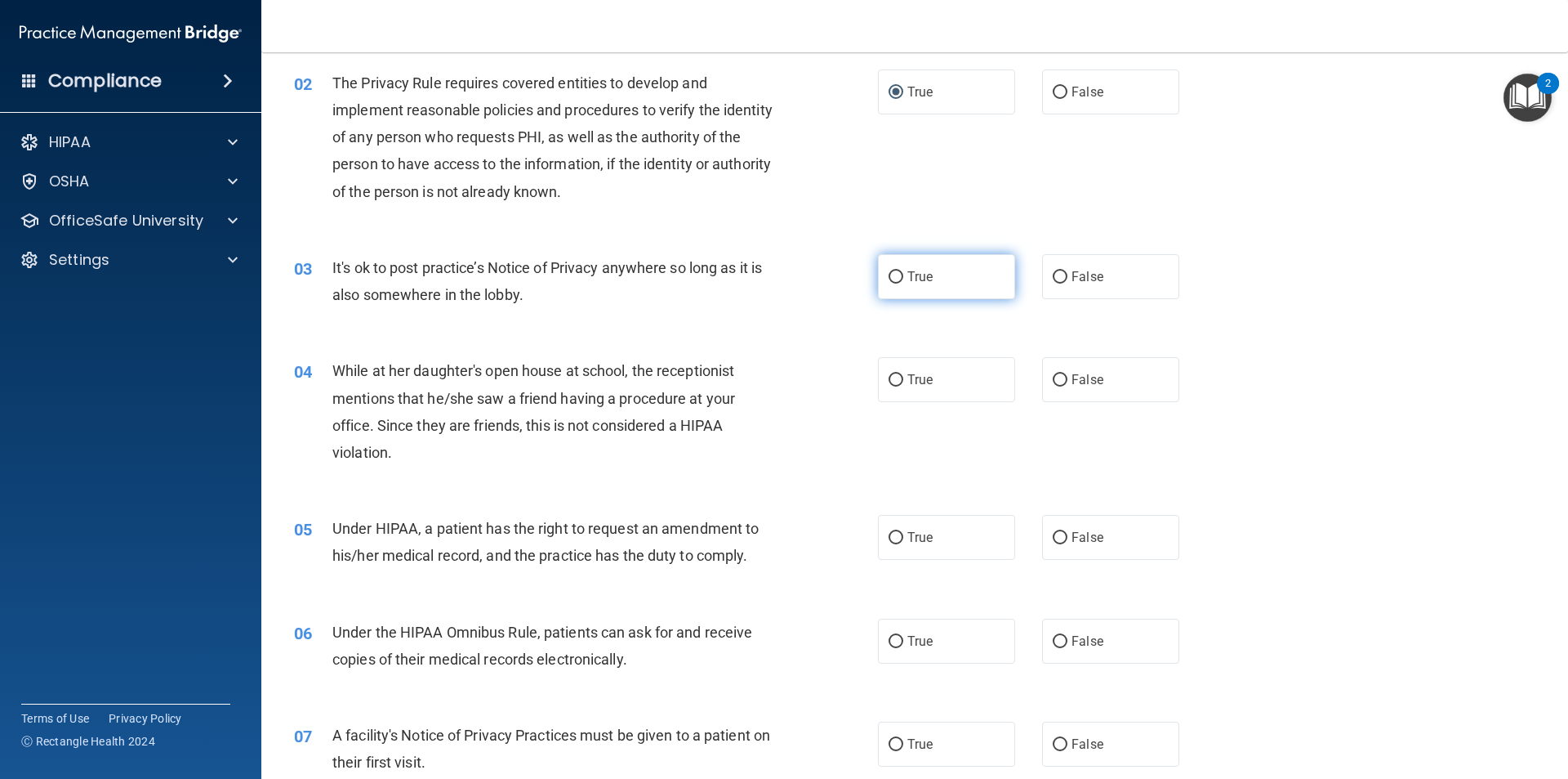
click at [951, 270] on label "True" at bounding box center [946, 276] width 137 height 45
click at [903, 271] on input "True" at bounding box center [896, 277] width 15 height 12
radio input "true"
click at [1053, 382] on input "False" at bounding box center [1060, 380] width 15 height 12
radio input "true"
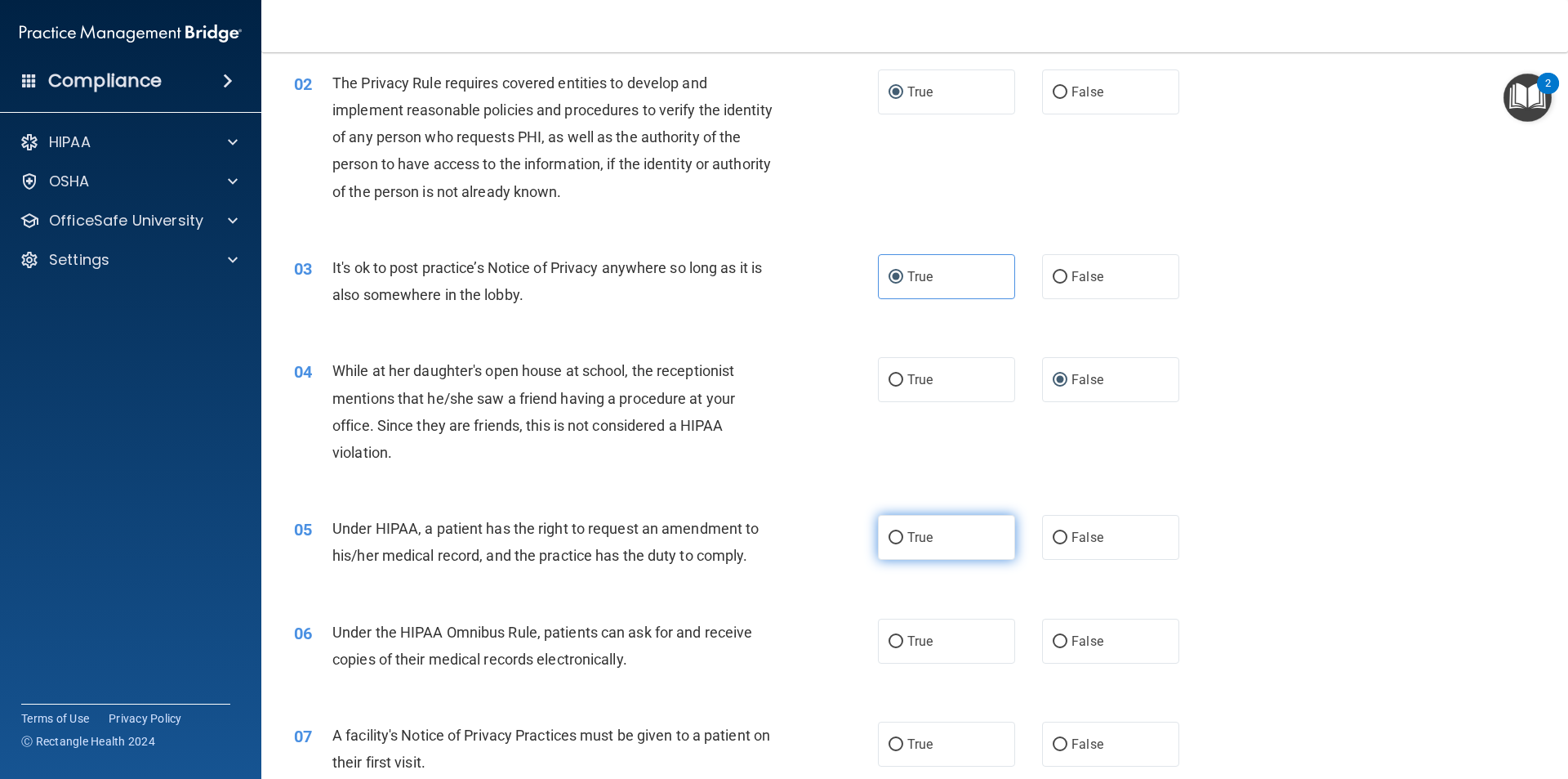
click at [944, 539] on label "True" at bounding box center [946, 538] width 137 height 45
click at [903, 539] on input "True" at bounding box center [896, 538] width 15 height 12
radio input "true"
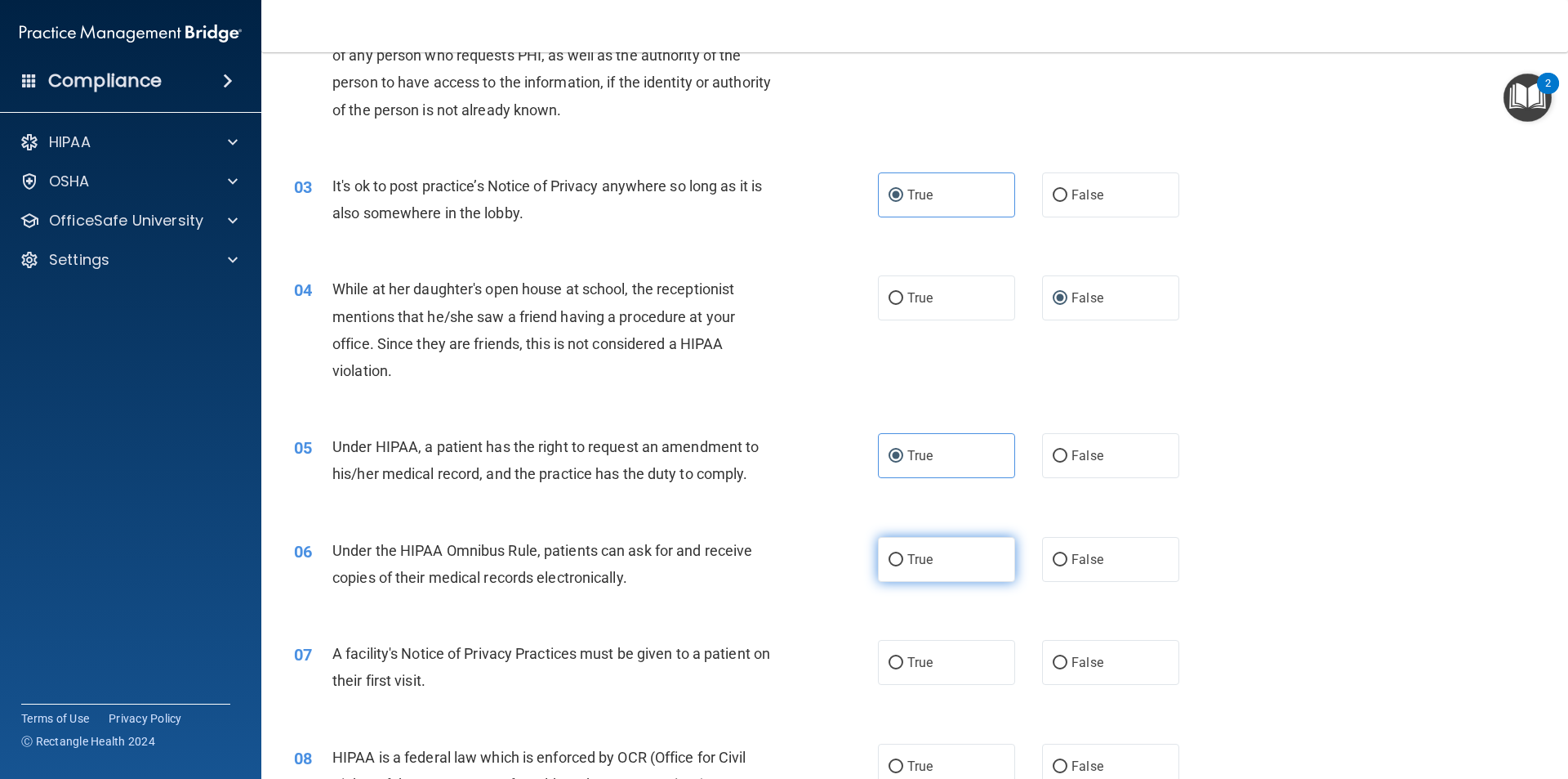
click at [878, 548] on label "True" at bounding box center [946, 559] width 137 height 45
click at [889, 554] on input "True" at bounding box center [896, 560] width 15 height 12
radio input "true"
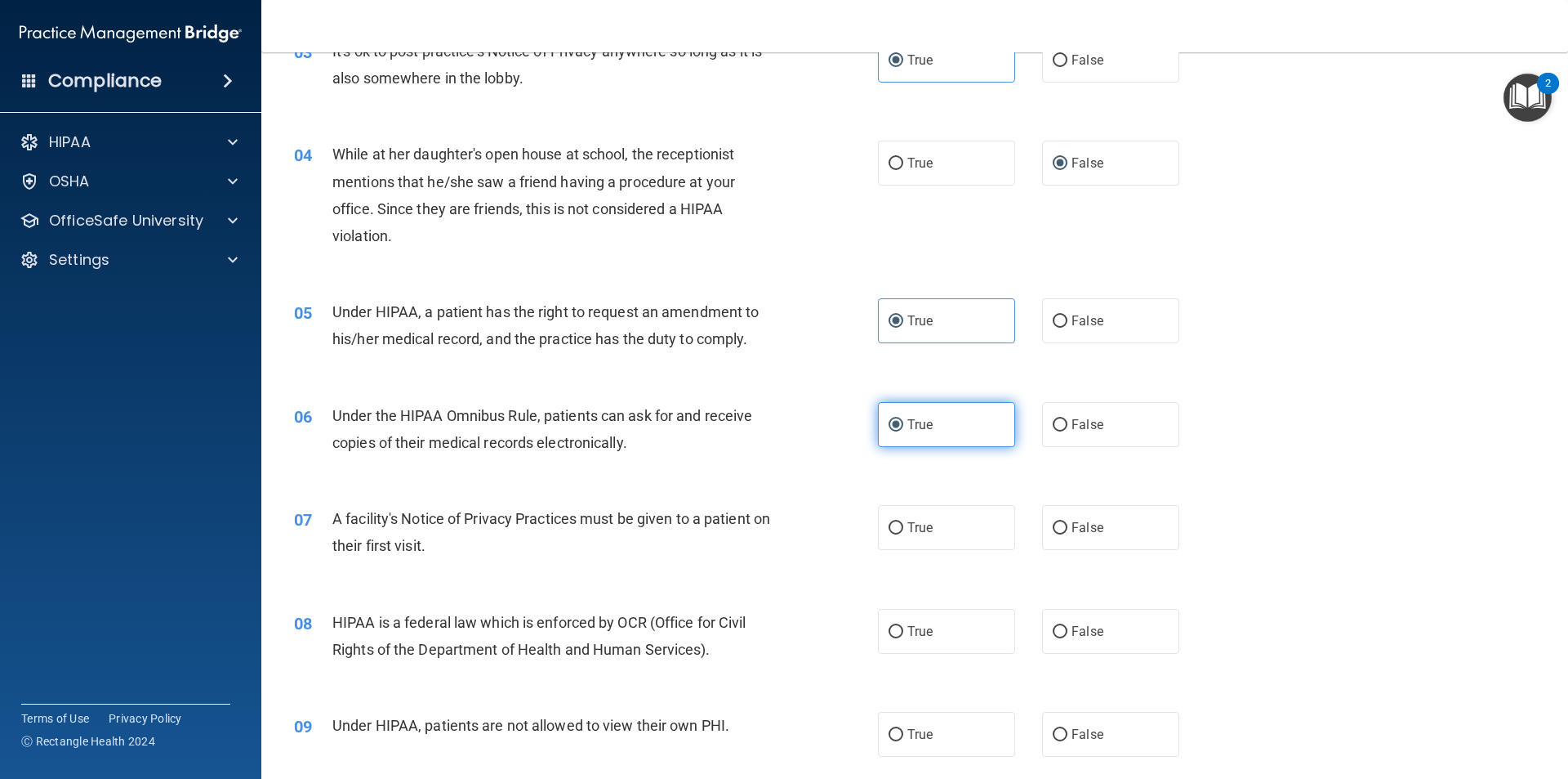
scroll to position [409, 0]
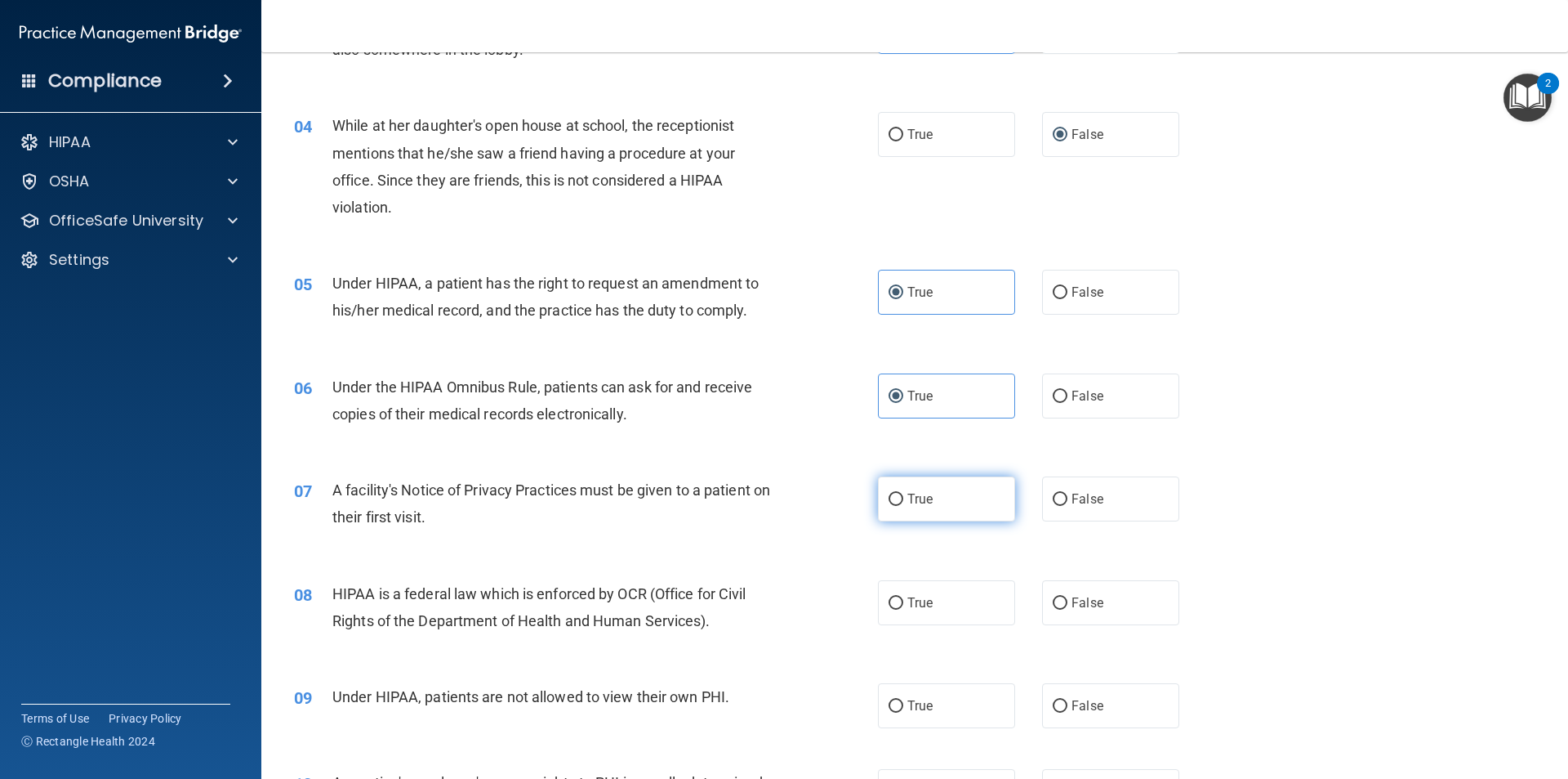
click at [971, 510] on label "True" at bounding box center [946, 499] width 137 height 45
click at [903, 506] on input "True" at bounding box center [896, 499] width 15 height 12
radio input "true"
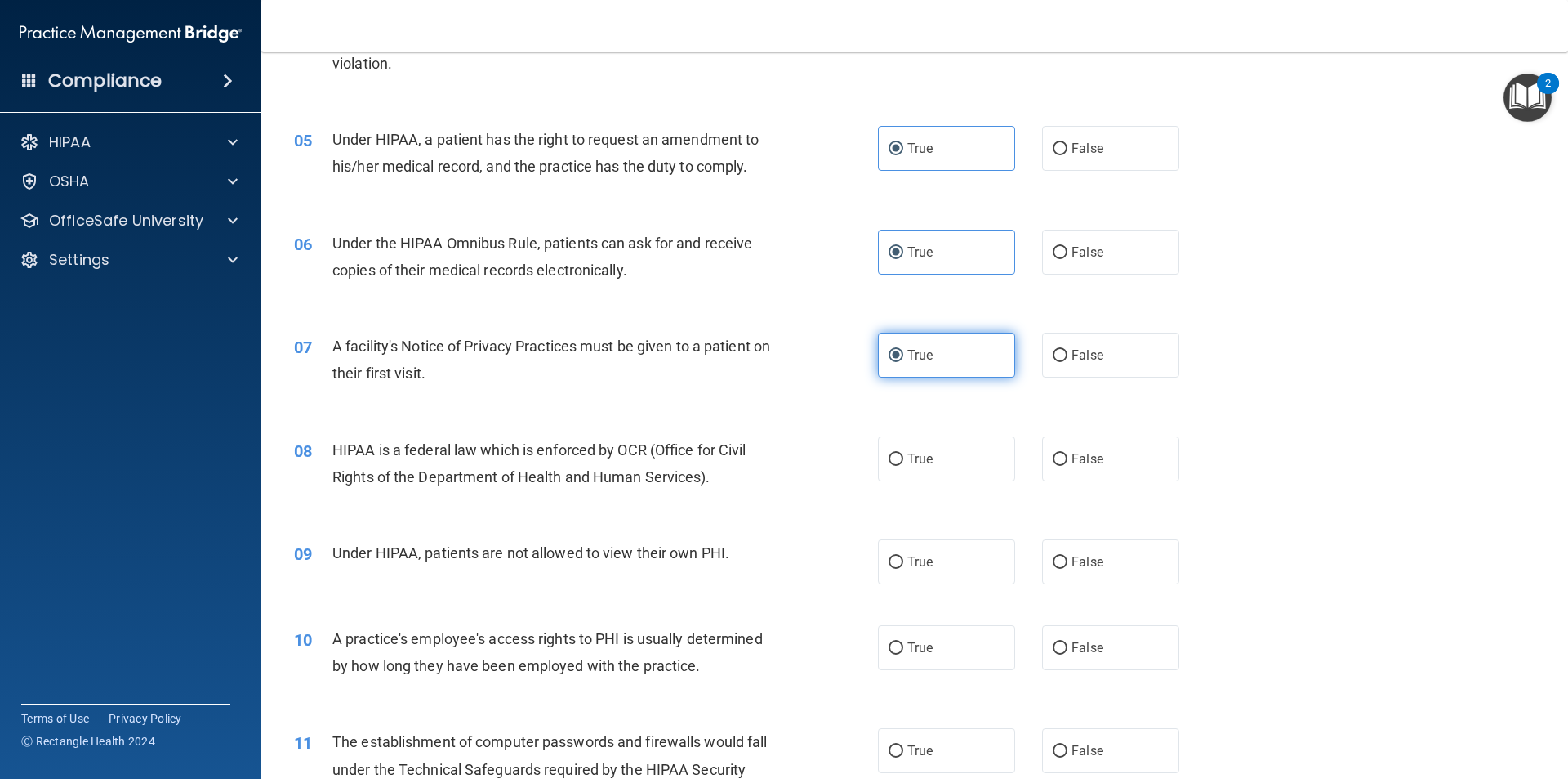
scroll to position [572, 0]
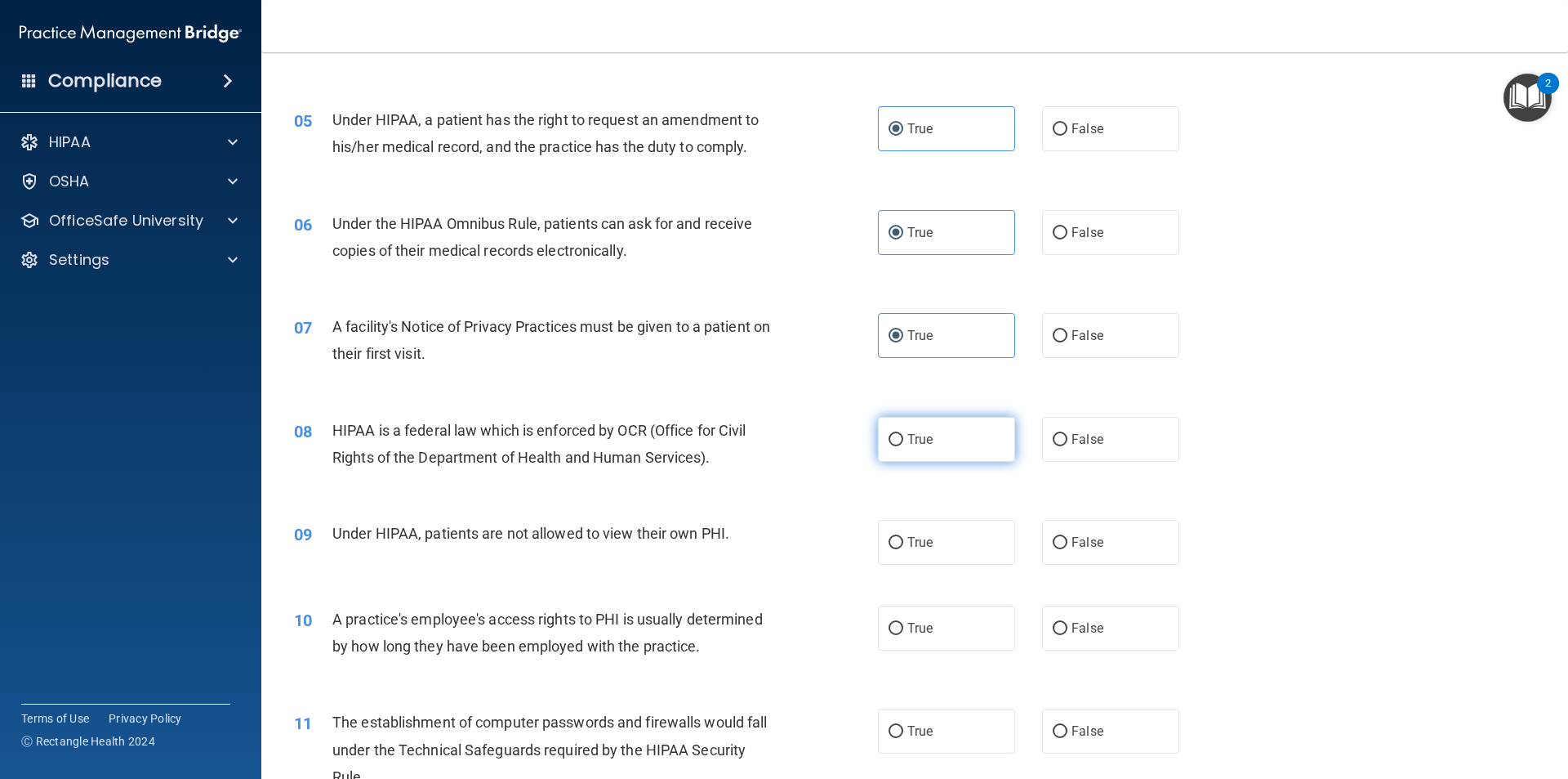
click at [908, 426] on label "True" at bounding box center [946, 439] width 137 height 45
click at [903, 434] on input "True" at bounding box center [896, 440] width 15 height 12
radio input "true"
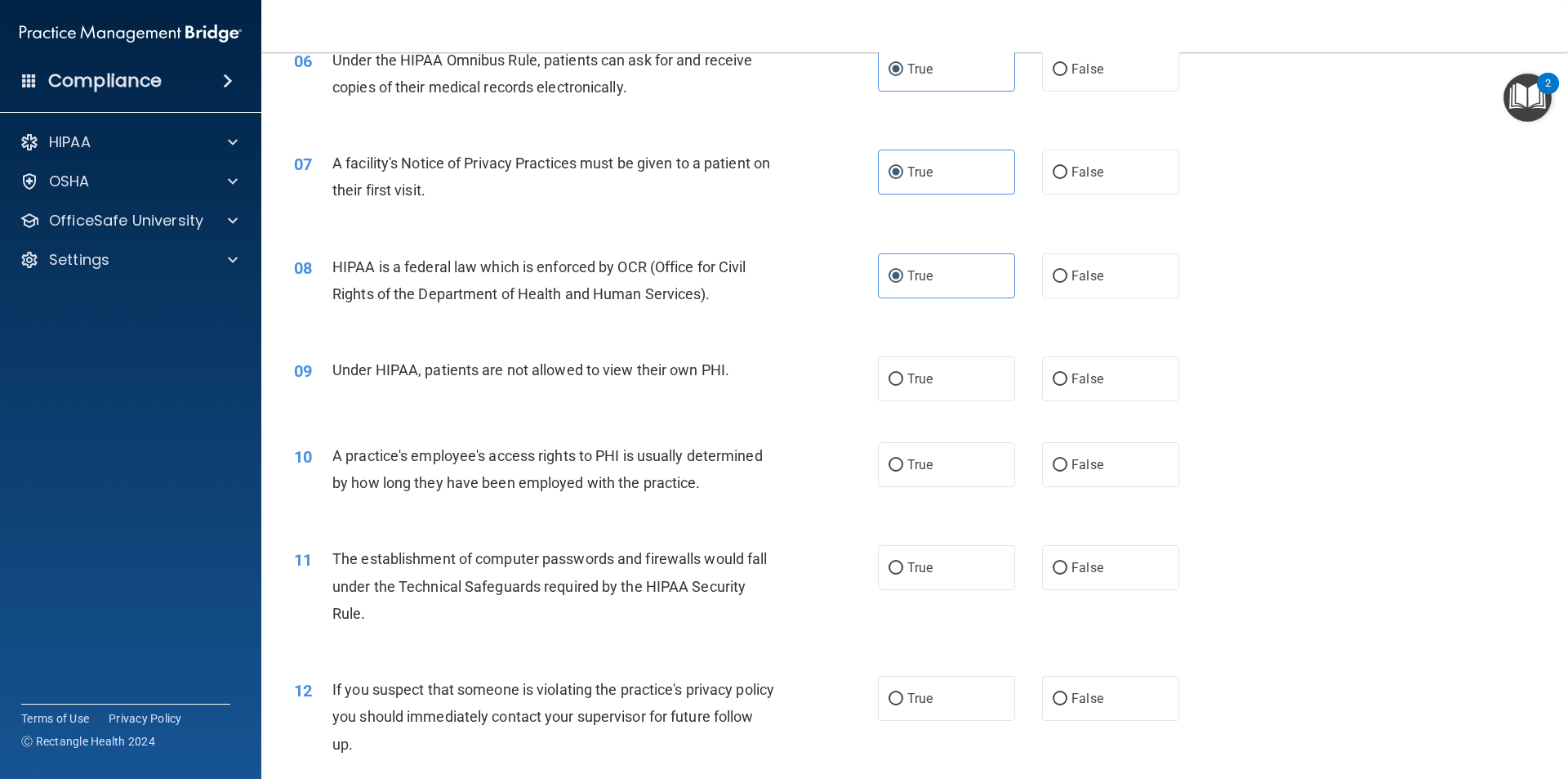
scroll to position [817, 0]
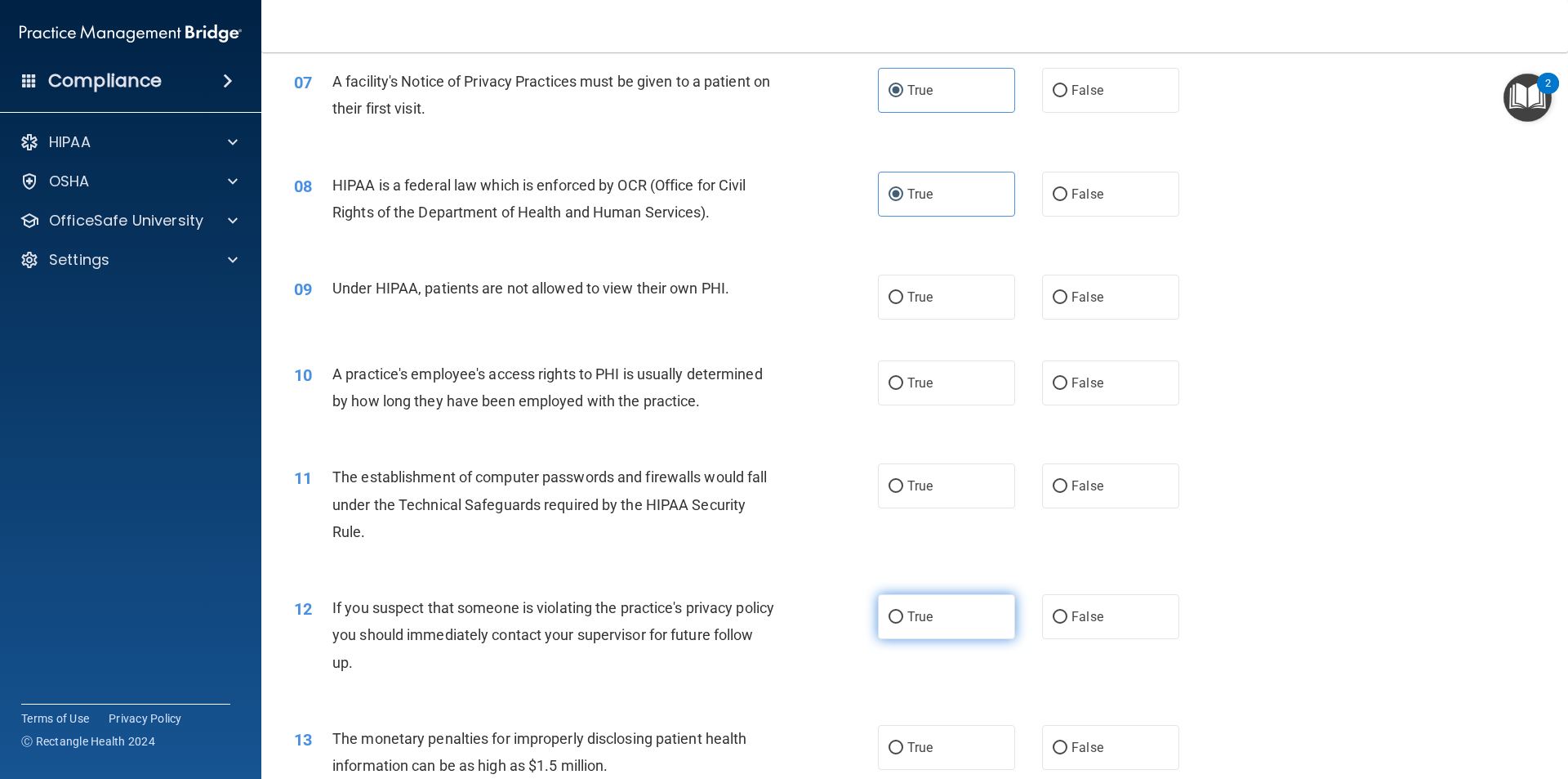
click at [950, 630] on label "True" at bounding box center [946, 616] width 137 height 45
click at [903, 624] on input "True" at bounding box center [896, 617] width 15 height 12
radio input "true"
click at [900, 490] on label "True" at bounding box center [946, 485] width 137 height 45
click at [900, 490] on input "True" at bounding box center [896, 486] width 15 height 12
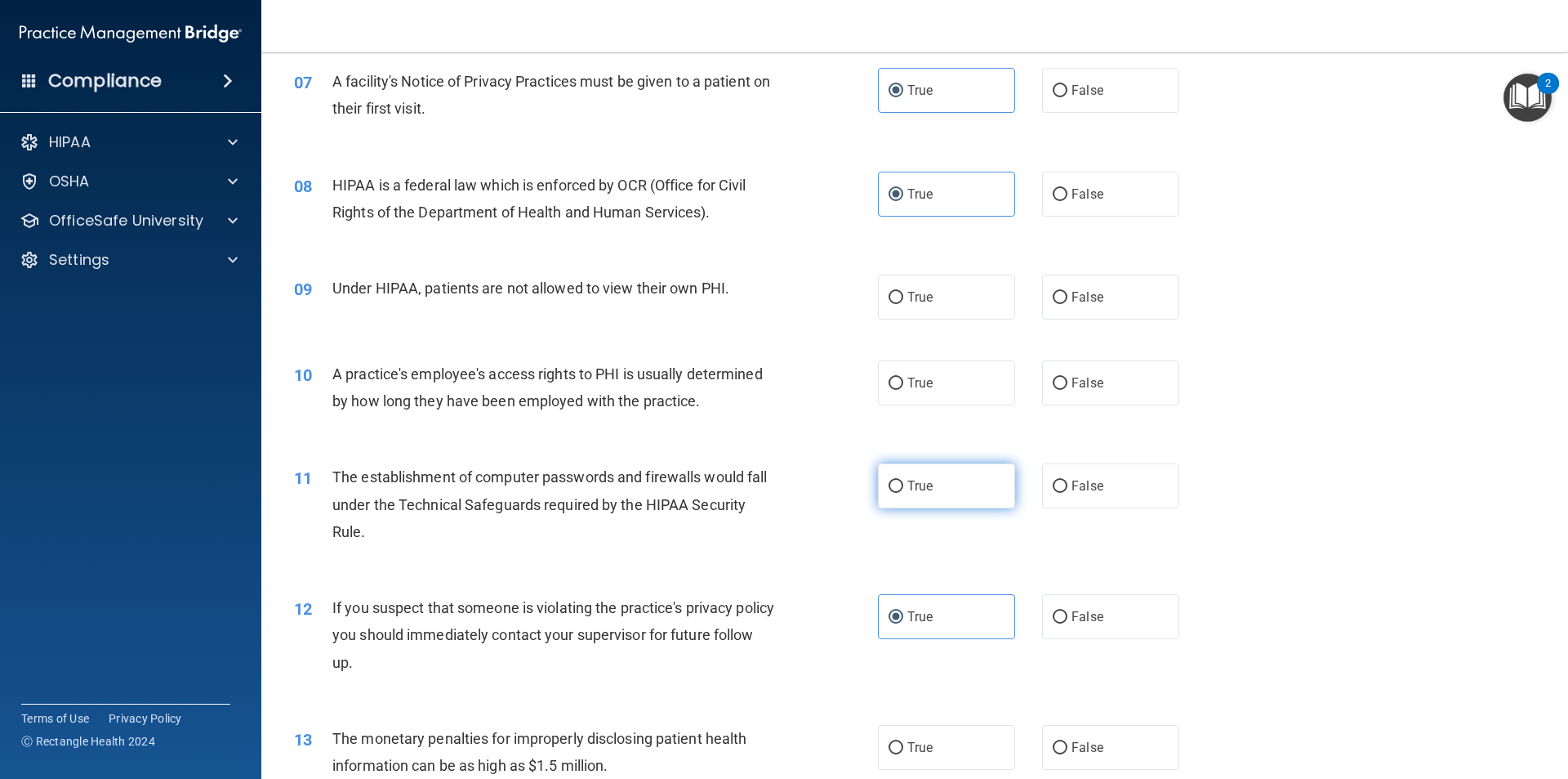
radio input "true"
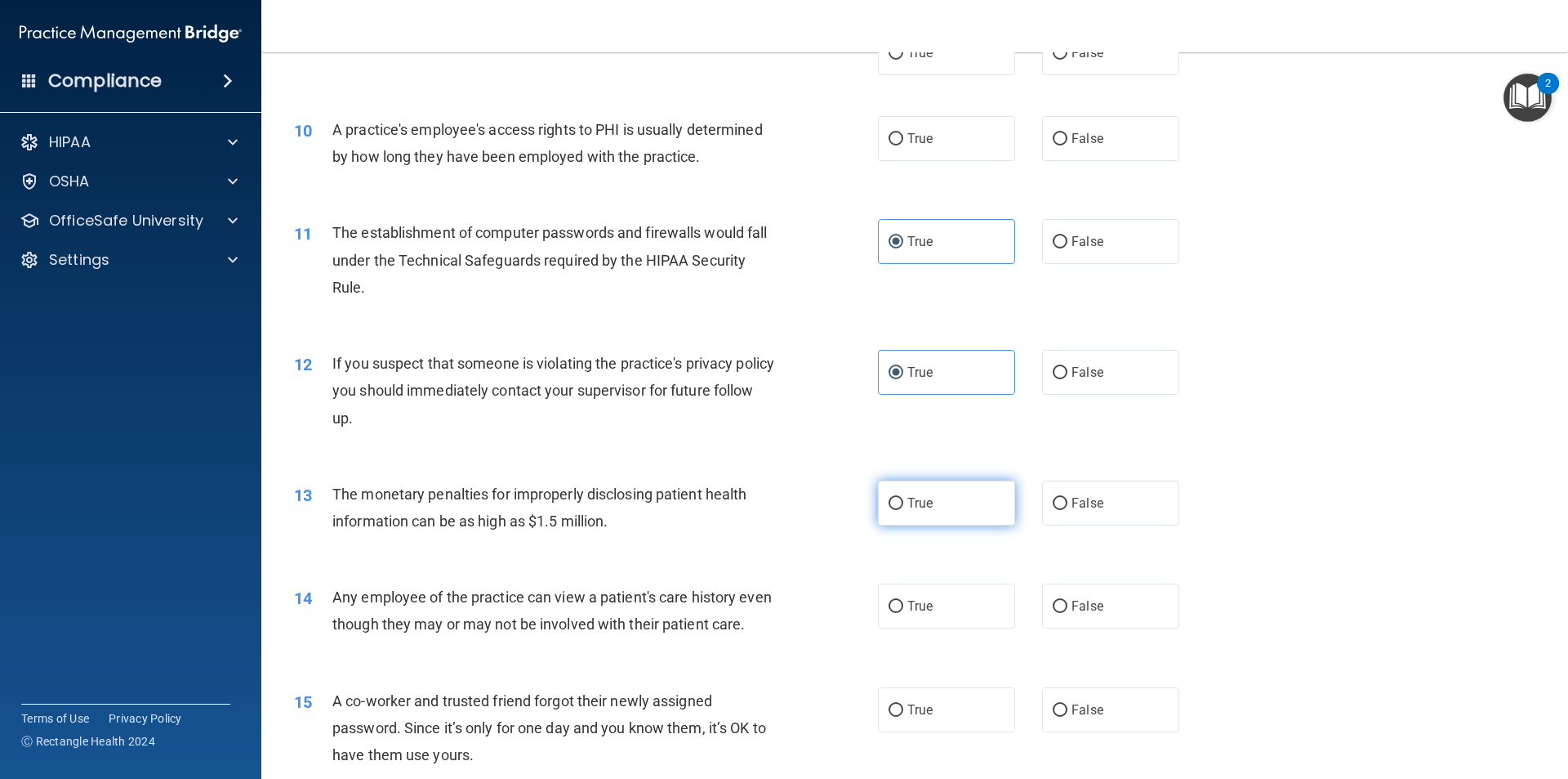
scroll to position [1063, 0]
click at [922, 518] on label "True" at bounding box center [946, 502] width 137 height 45
click at [903, 509] on input "True" at bounding box center [896, 503] width 15 height 12
radio input "true"
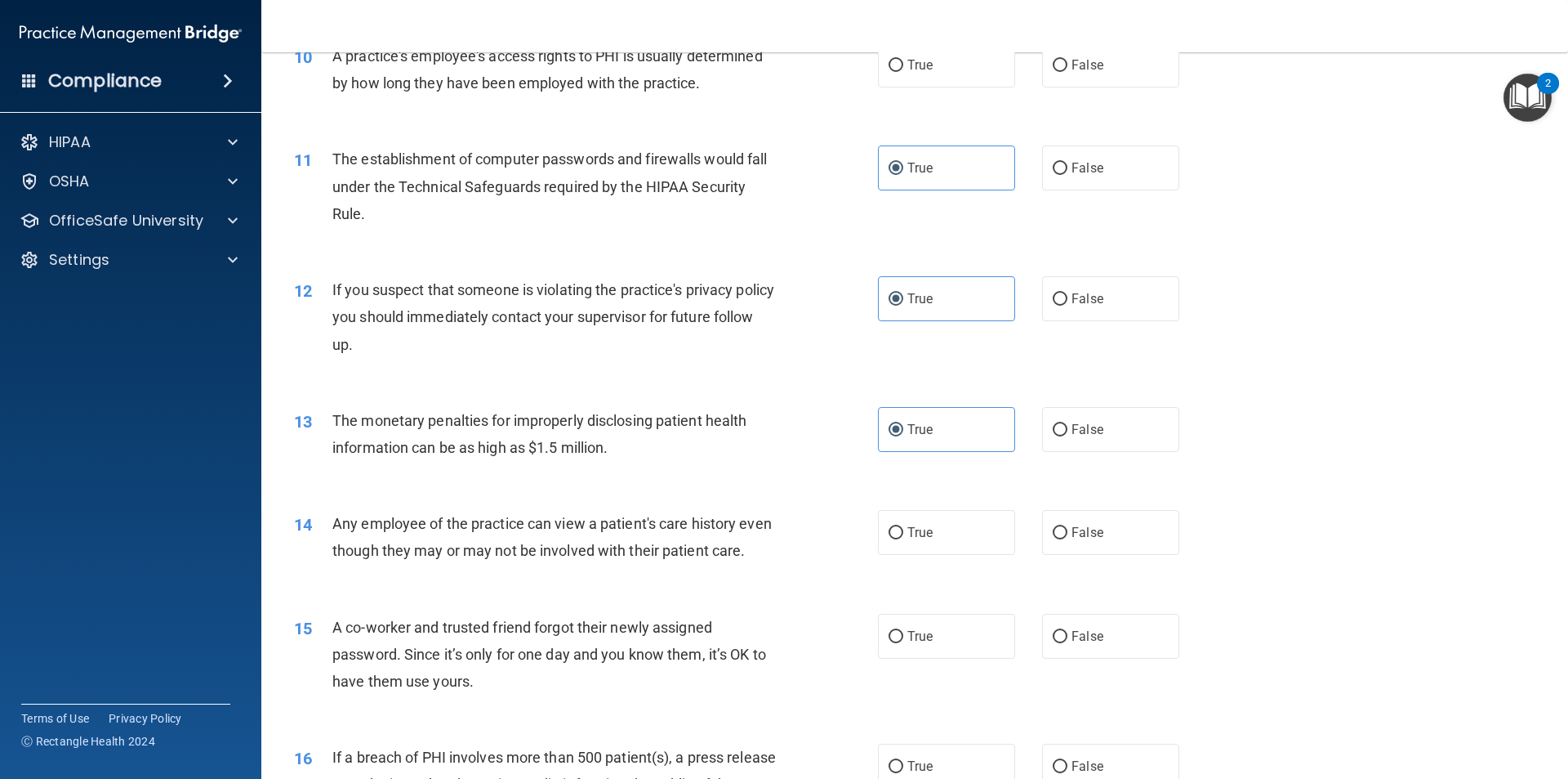
scroll to position [1389, 0]
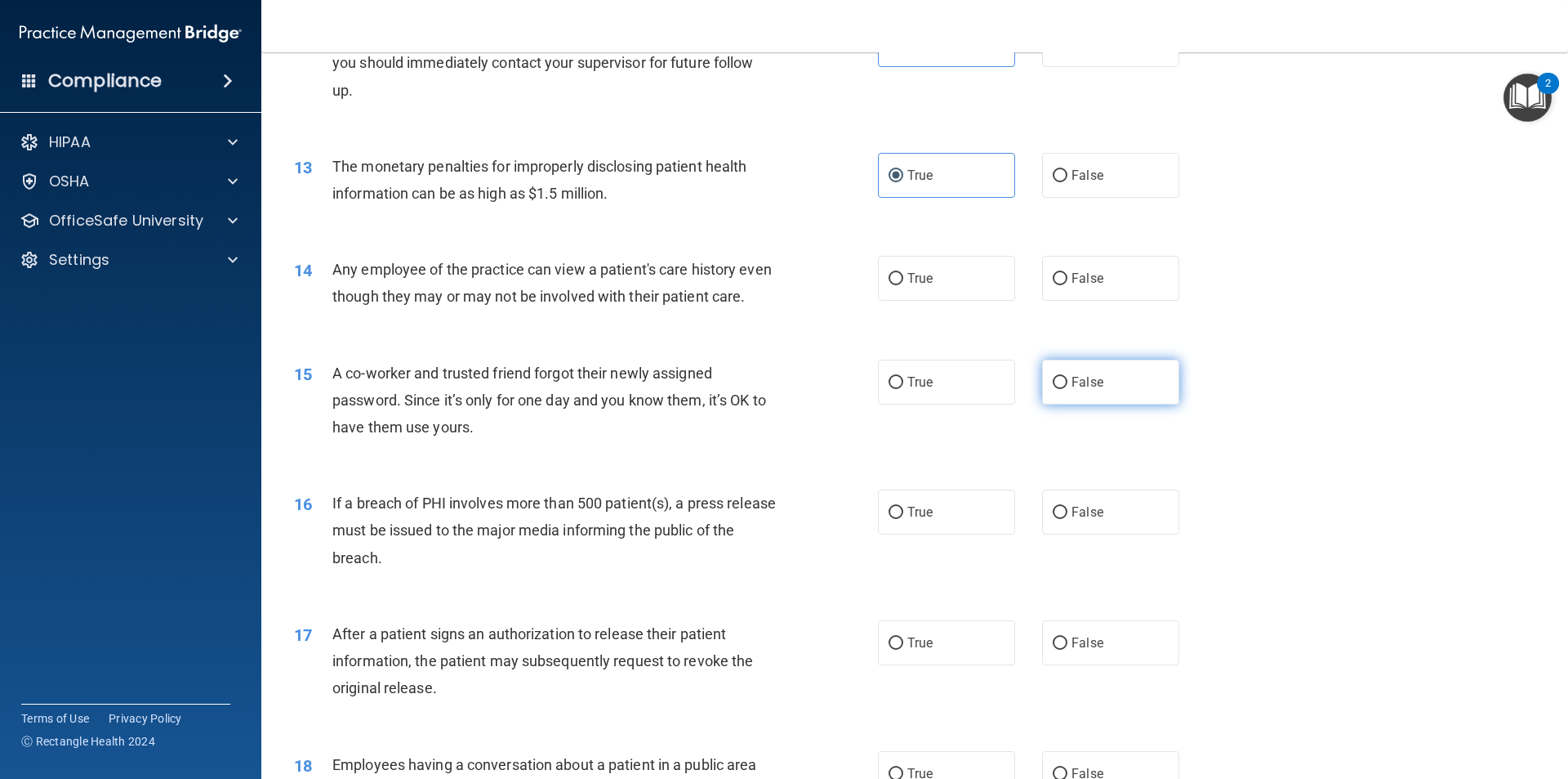
click at [1102, 404] on label "False" at bounding box center [1111, 382] width 137 height 45
click at [1068, 389] on input "False" at bounding box center [1060, 383] width 15 height 12
radio input "true"
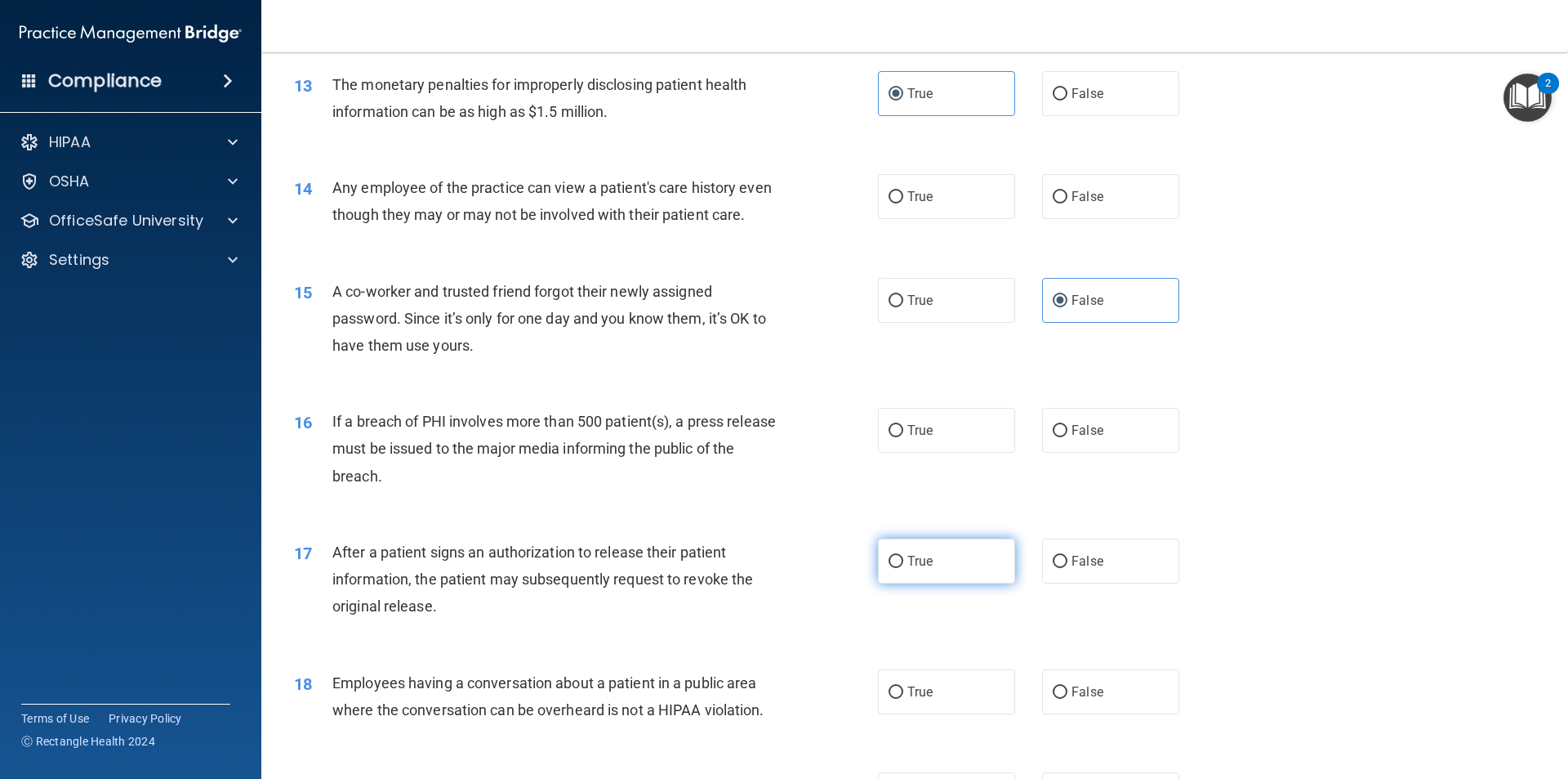
click at [890, 568] on input "True" at bounding box center [896, 562] width 15 height 12
radio input "true"
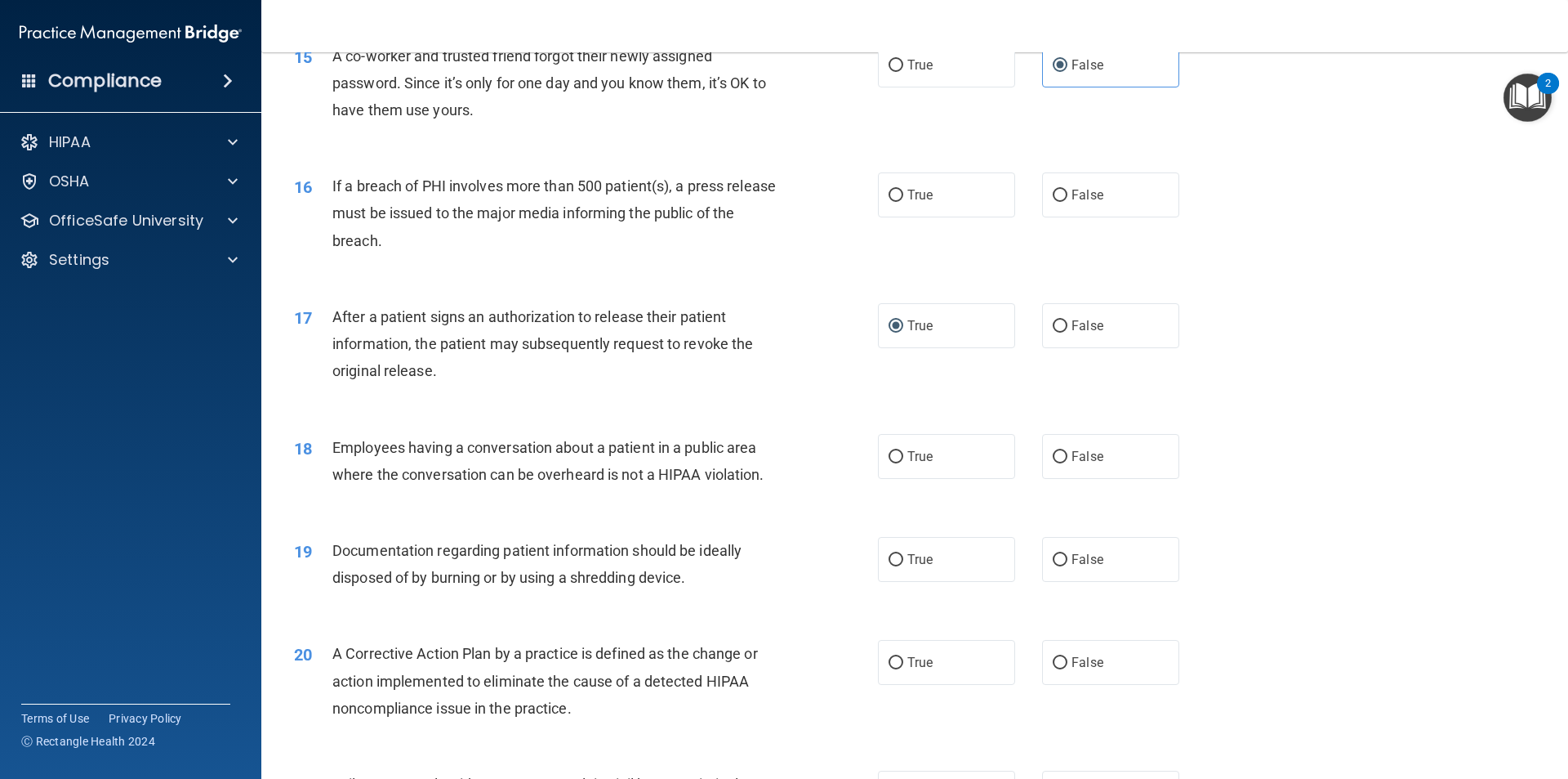
scroll to position [1716, 0]
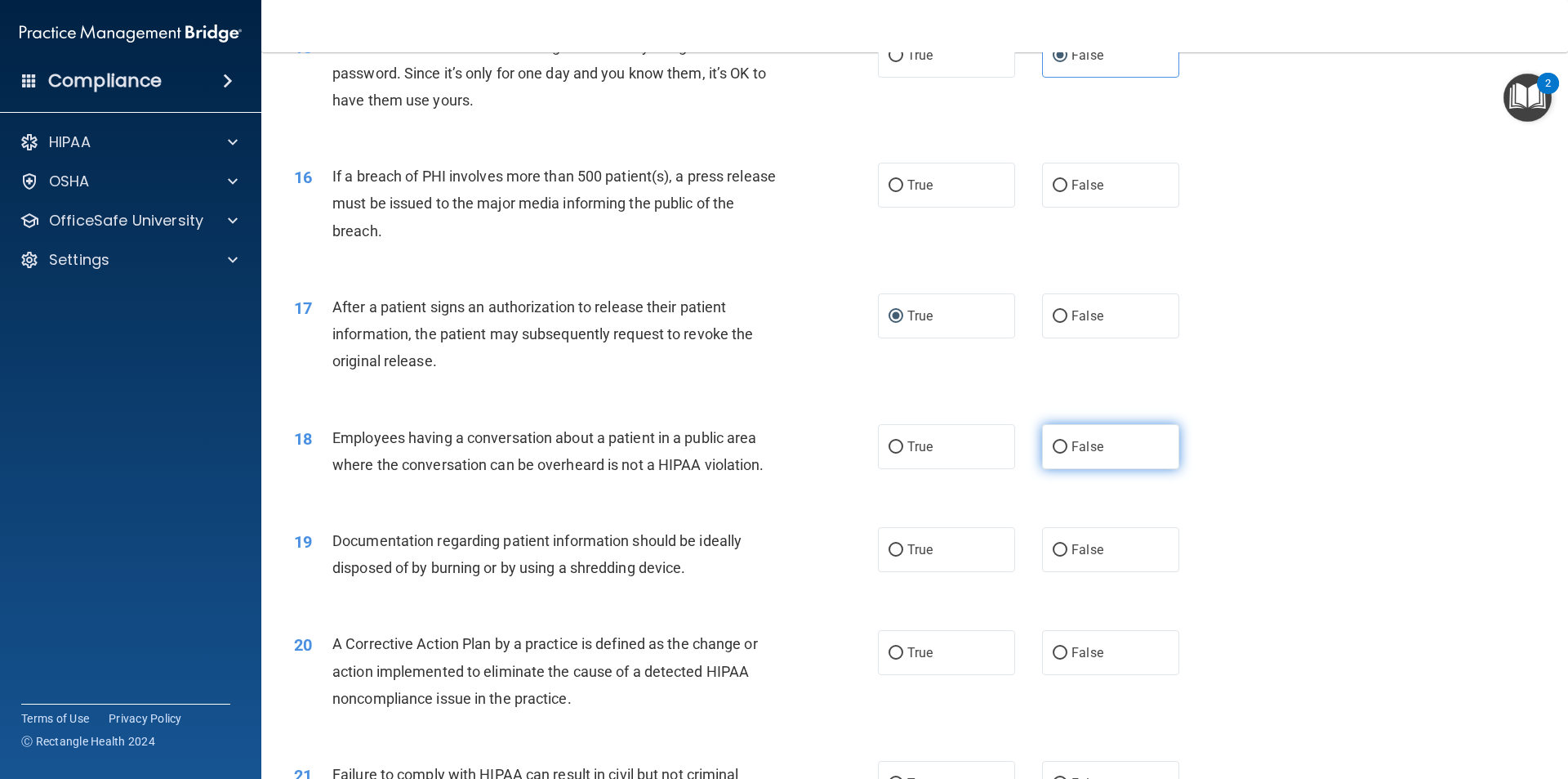
click at [1118, 469] on label "False" at bounding box center [1111, 447] width 137 height 45
click at [1068, 453] on input "False" at bounding box center [1060, 447] width 15 height 12
radio input "true"
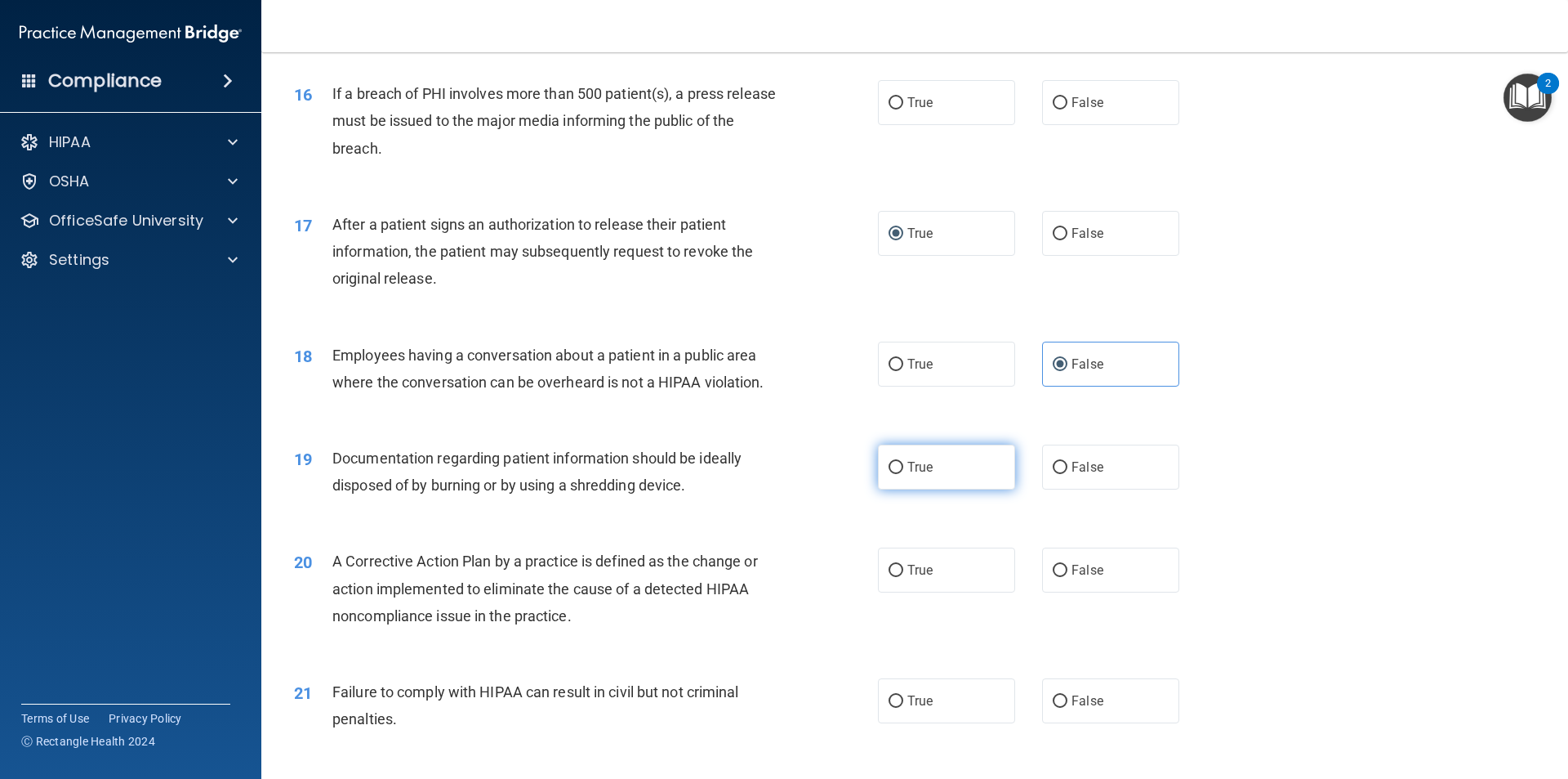
scroll to position [1798, 0]
click at [938, 593] on label "True" at bounding box center [946, 571] width 137 height 45
click at [903, 578] on input "True" at bounding box center [896, 571] width 15 height 12
radio input "true"
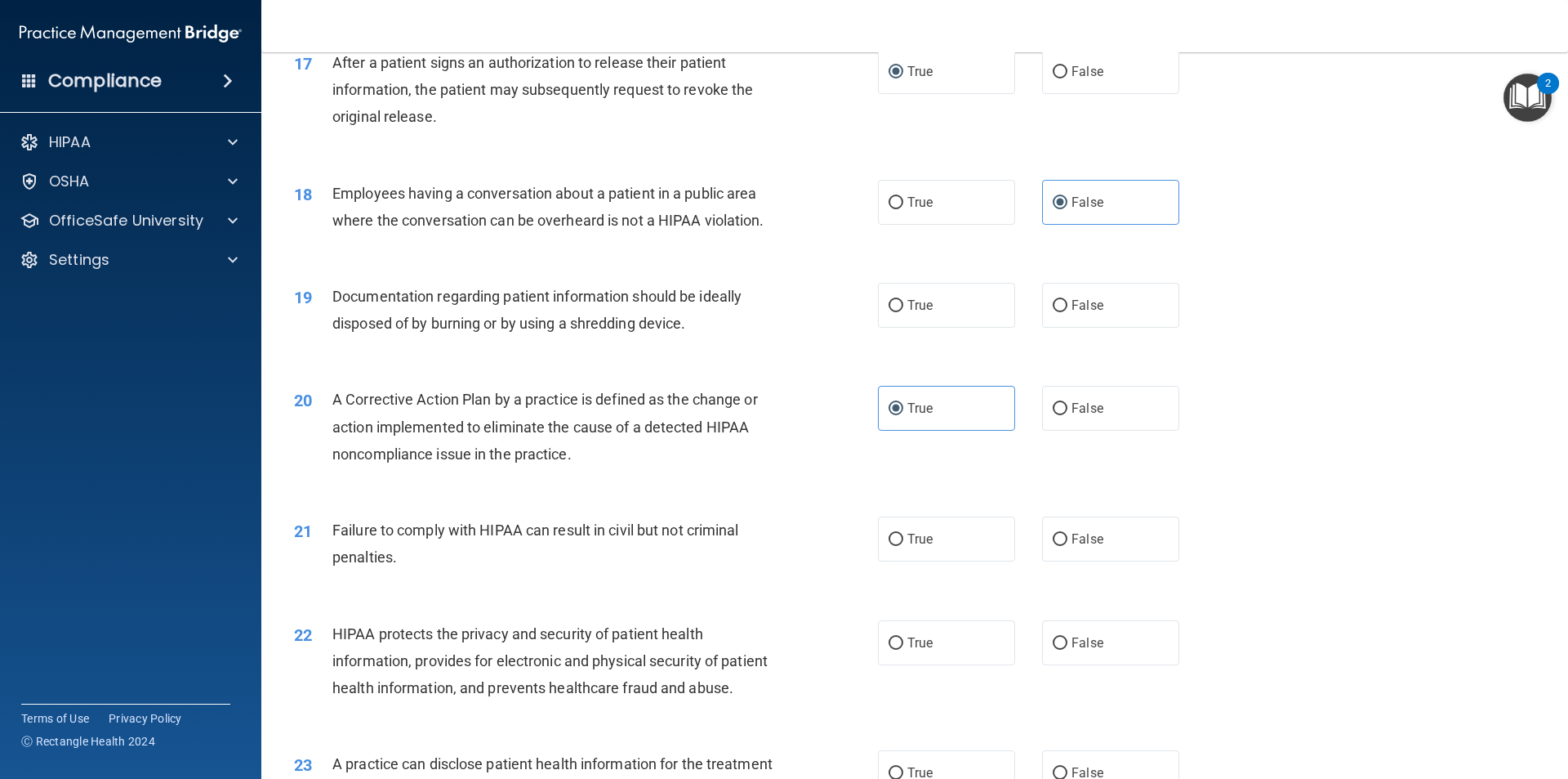
scroll to position [1962, 0]
click at [1118, 598] on div "21 Failure to comply with HIPAA can result in civil but not criminal penalties.…" at bounding box center [915, 547] width 1266 height 103
click at [1083, 561] on label "False" at bounding box center [1111, 538] width 137 height 45
click at [1068, 545] on input "False" at bounding box center [1060, 538] width 15 height 12
radio input "true"
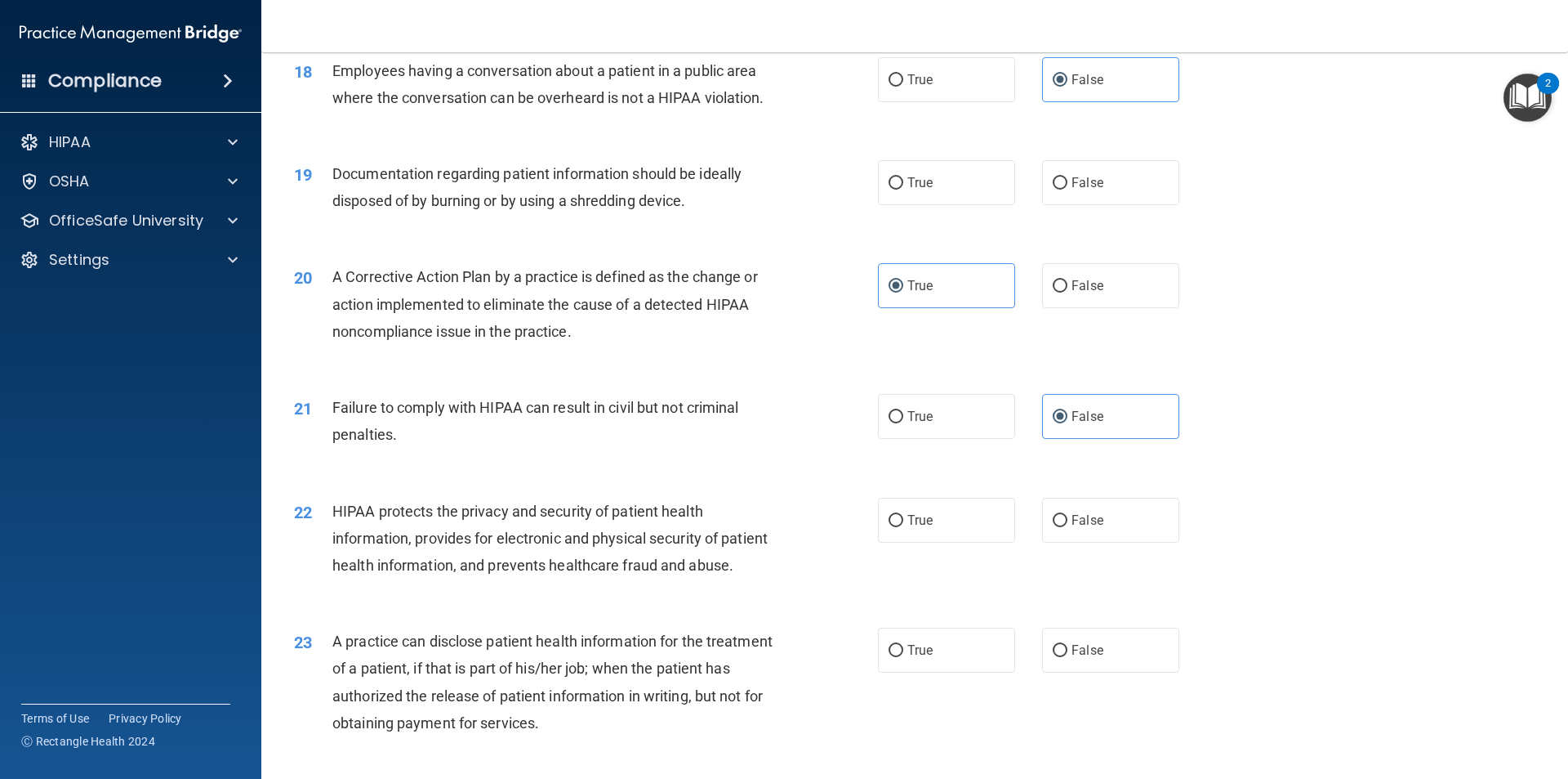
scroll to position [2043, 0]
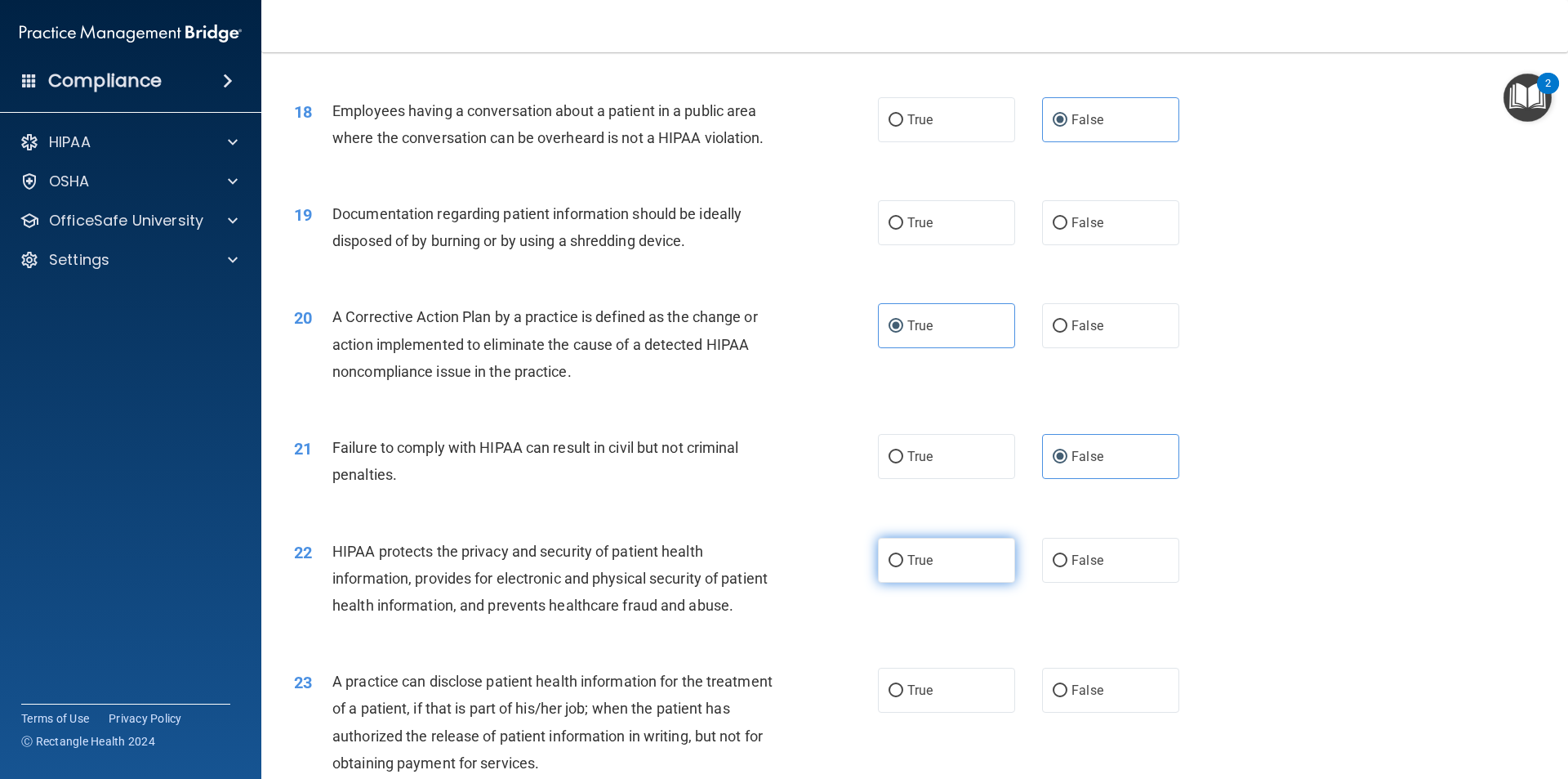
click at [919, 583] on label "True" at bounding box center [946, 560] width 137 height 45
click at [903, 567] on input "True" at bounding box center [896, 561] width 15 height 12
radio input "true"
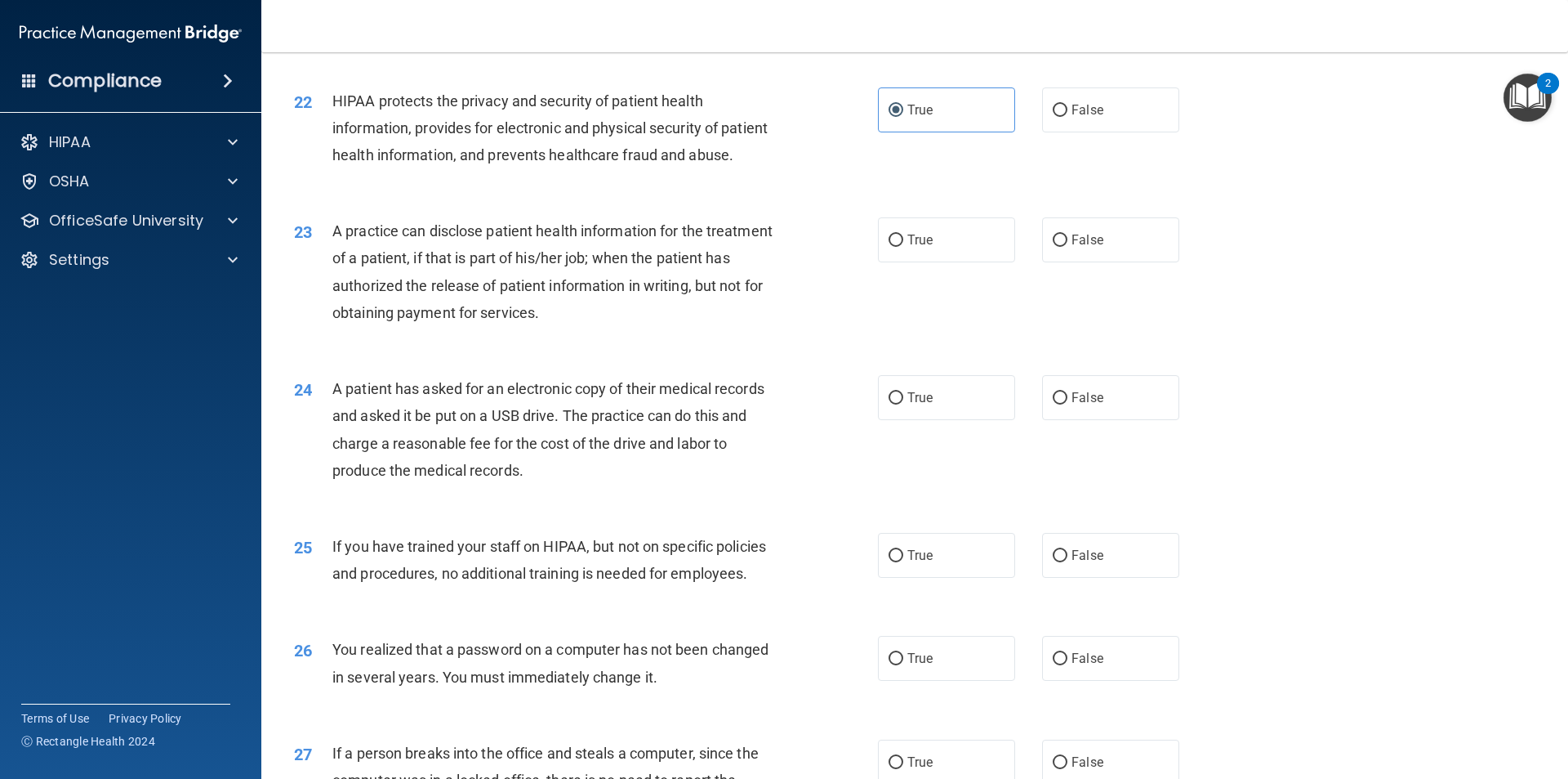
scroll to position [2534, 0]
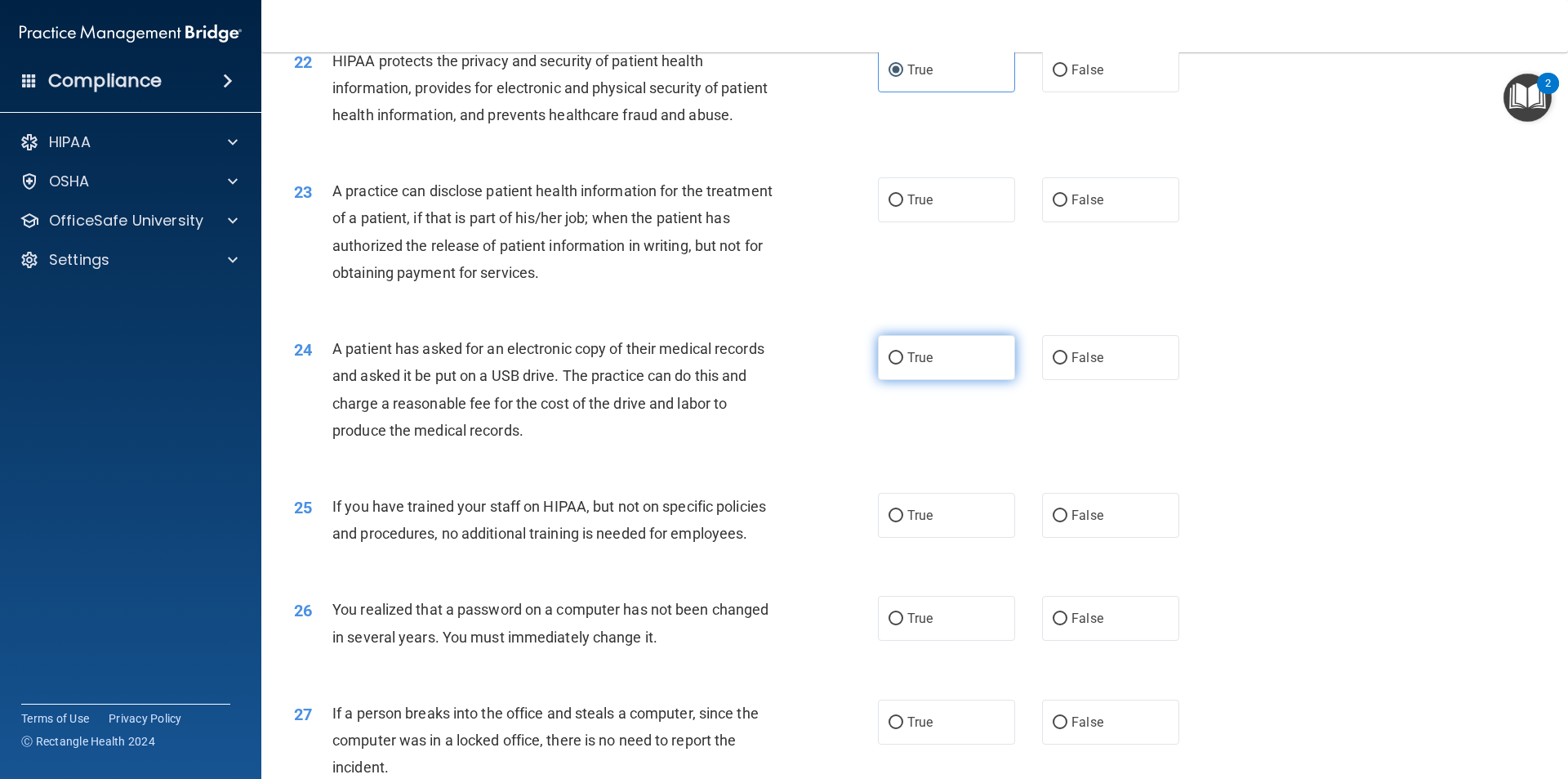
click at [922, 366] on span "True" at bounding box center [920, 357] width 26 height 16
click at [903, 365] on input "True" at bounding box center [896, 358] width 15 height 12
radio input "true"
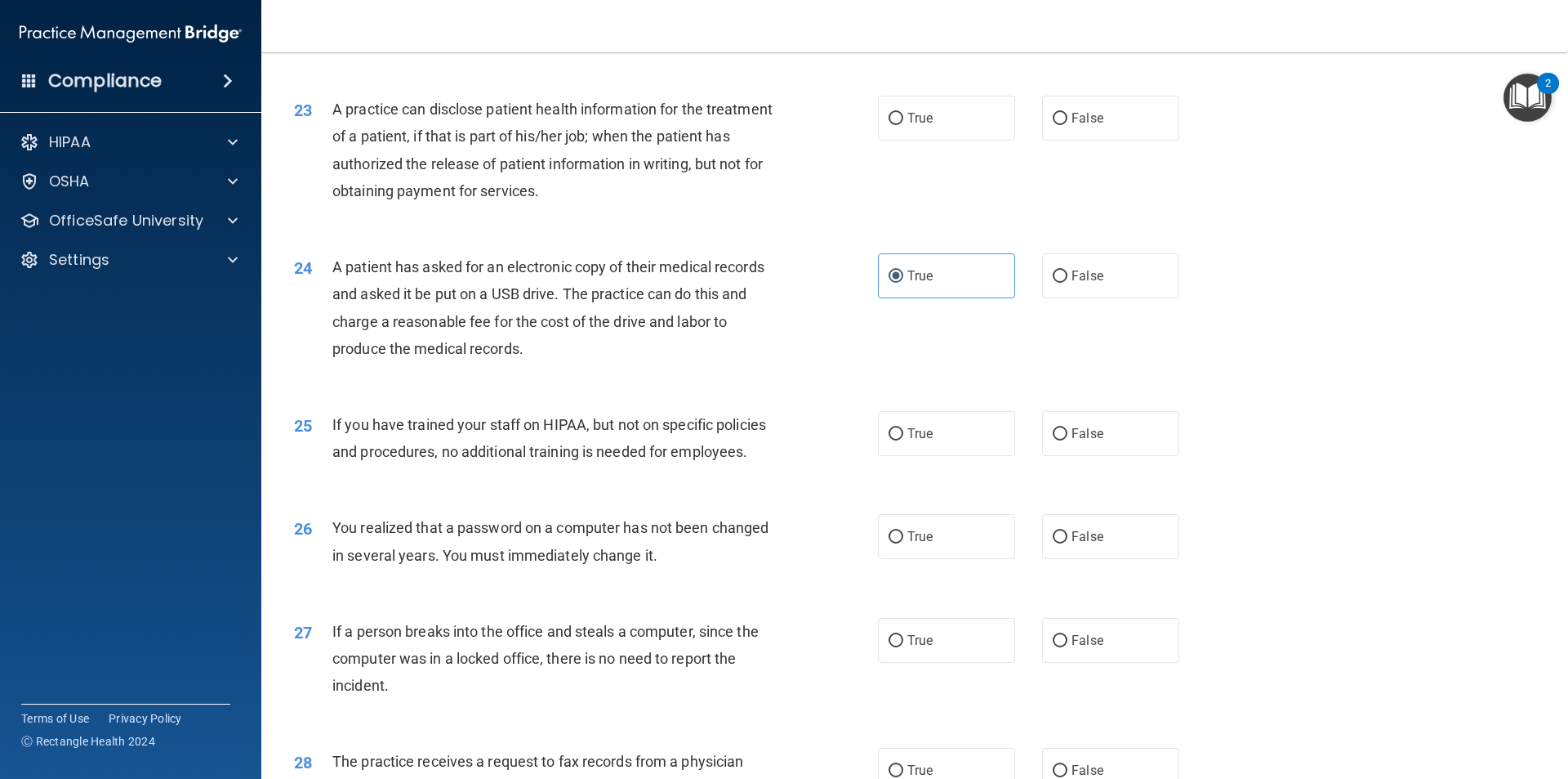
scroll to position [2697, 0]
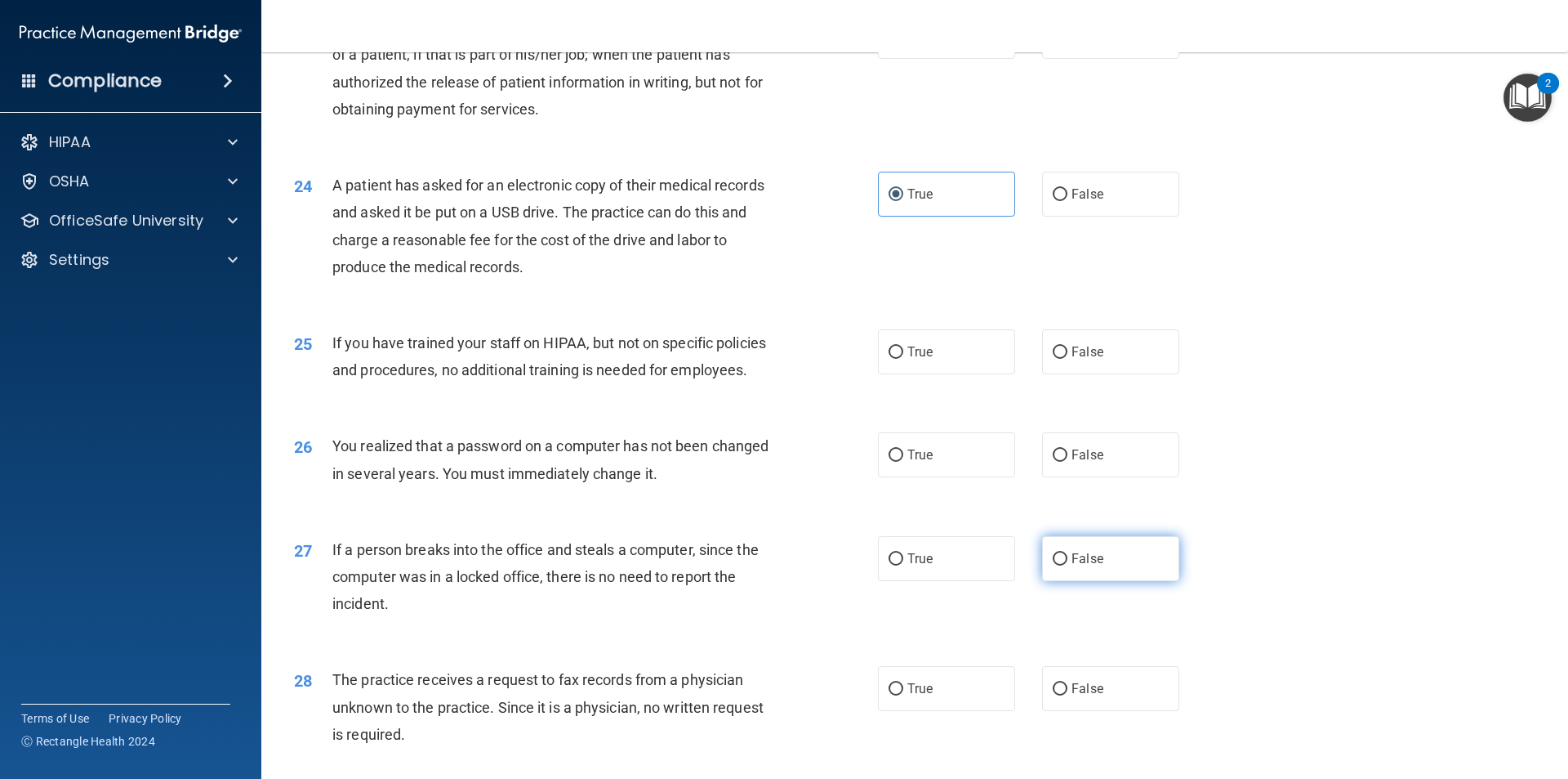
click at [1088, 581] on label "False" at bounding box center [1111, 558] width 137 height 45
click at [1068, 566] on input "False" at bounding box center [1060, 559] width 15 height 12
radio input "true"
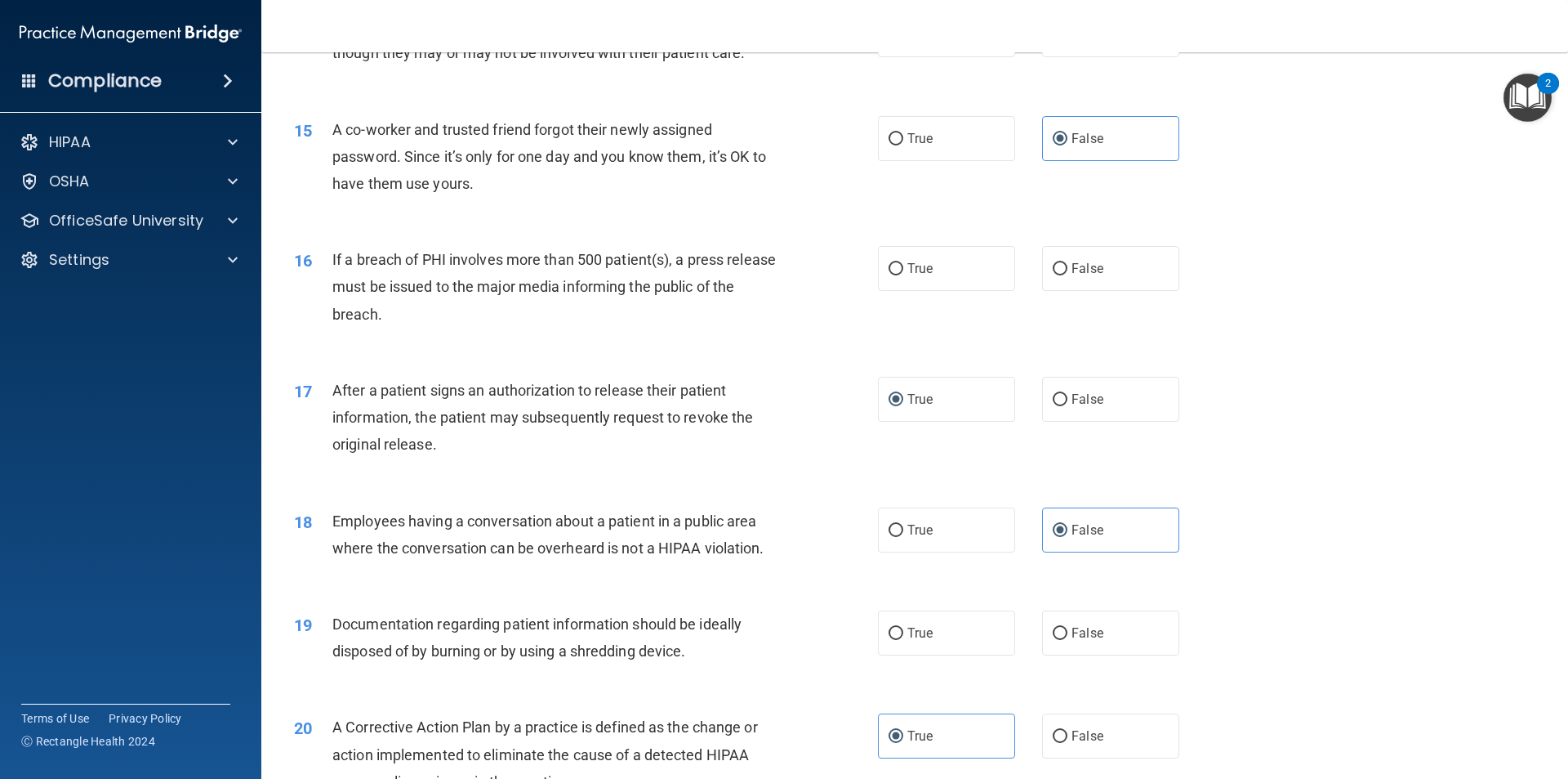
scroll to position [1634, 0]
click at [908, 289] on label "True" at bounding box center [946, 266] width 137 height 45
click at [903, 274] on input "True" at bounding box center [896, 267] width 15 height 12
radio input "true"
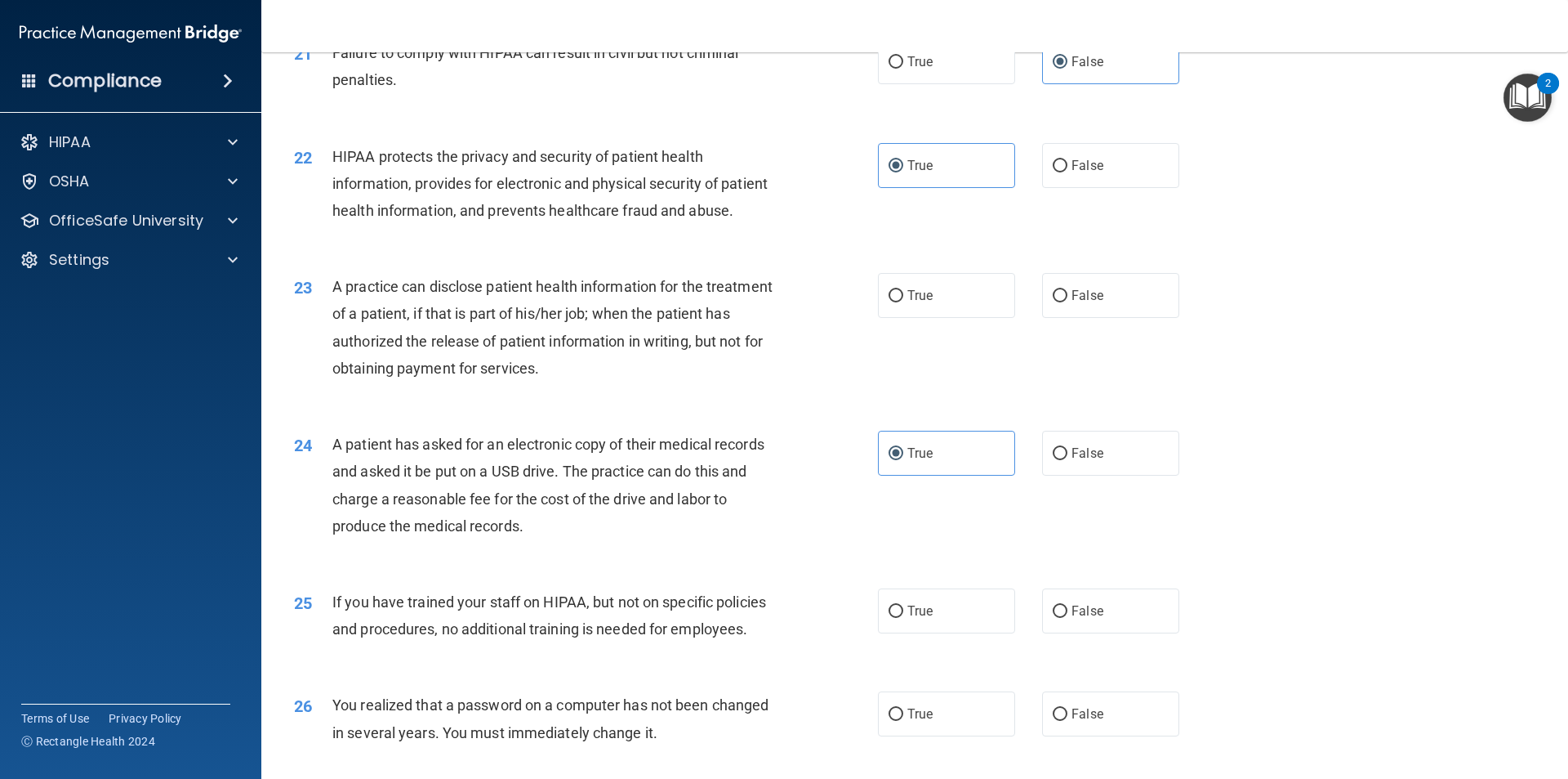
scroll to position [2452, 0]
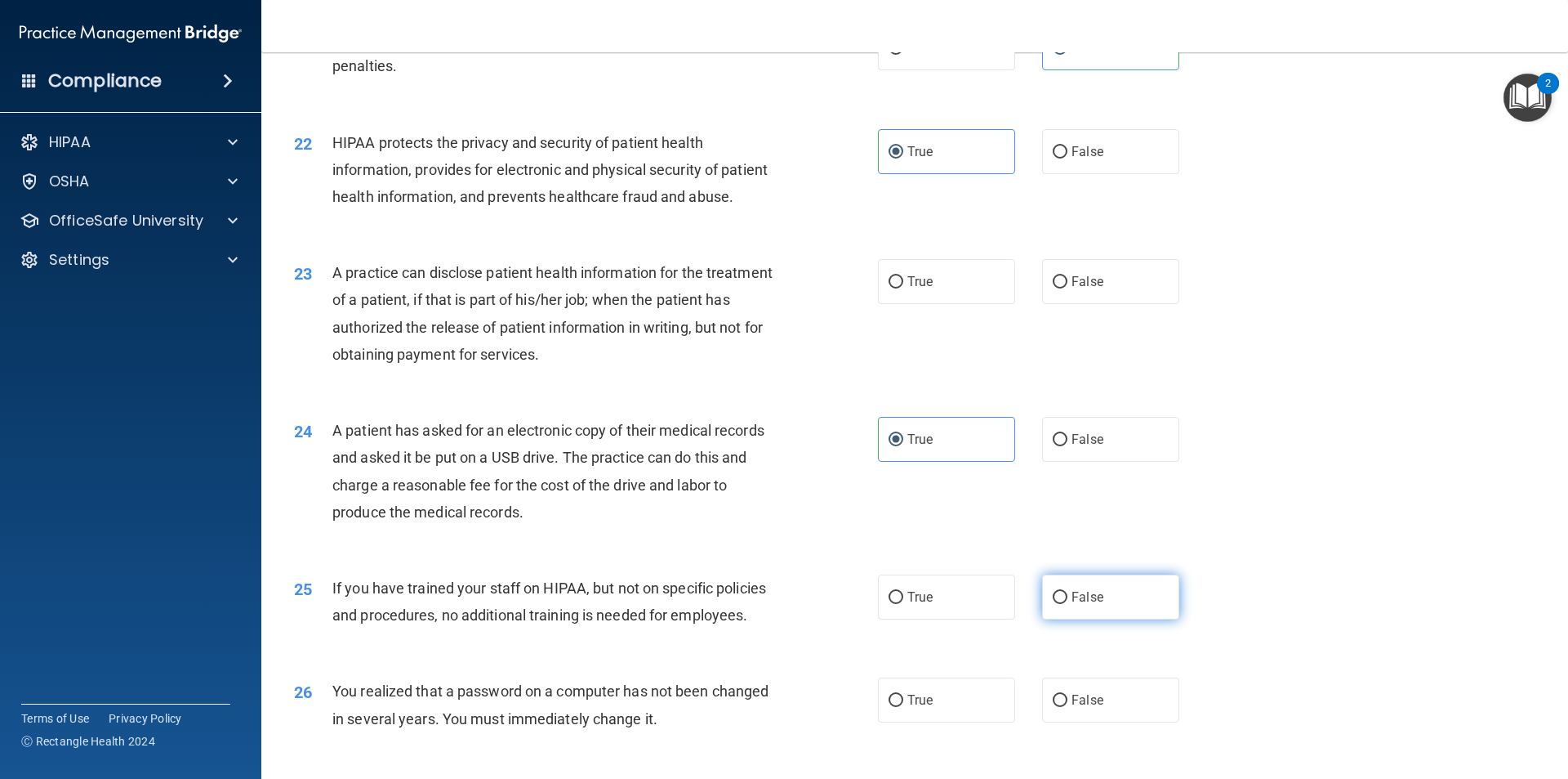
click at [1056, 604] on input "False" at bounding box center [1060, 597] width 15 height 12
radio input "true"
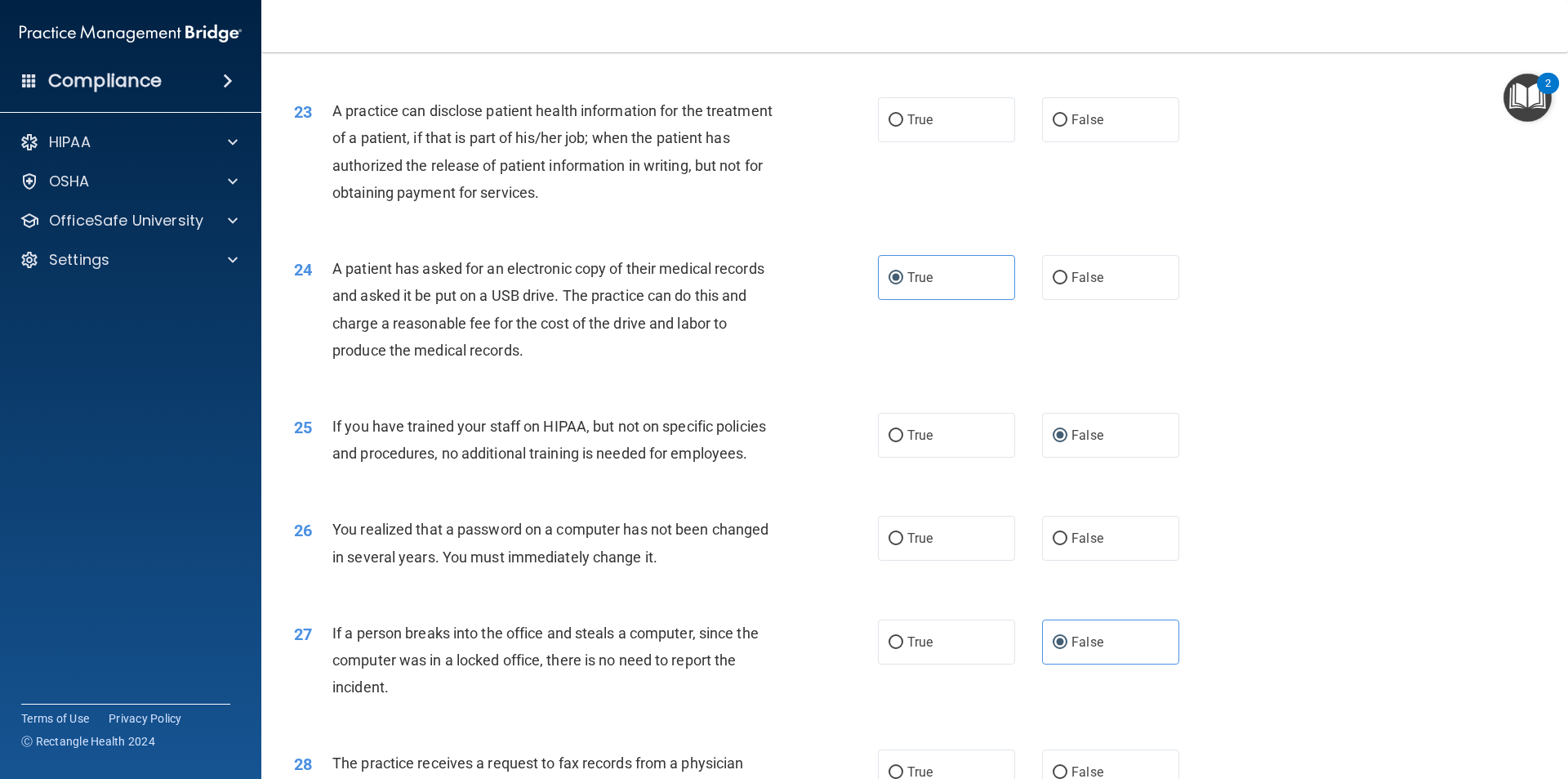
scroll to position [2615, 0]
click at [908, 544] on span "True" at bounding box center [920, 536] width 26 height 16
click at [903, 543] on input "True" at bounding box center [896, 537] width 15 height 12
radio input "true"
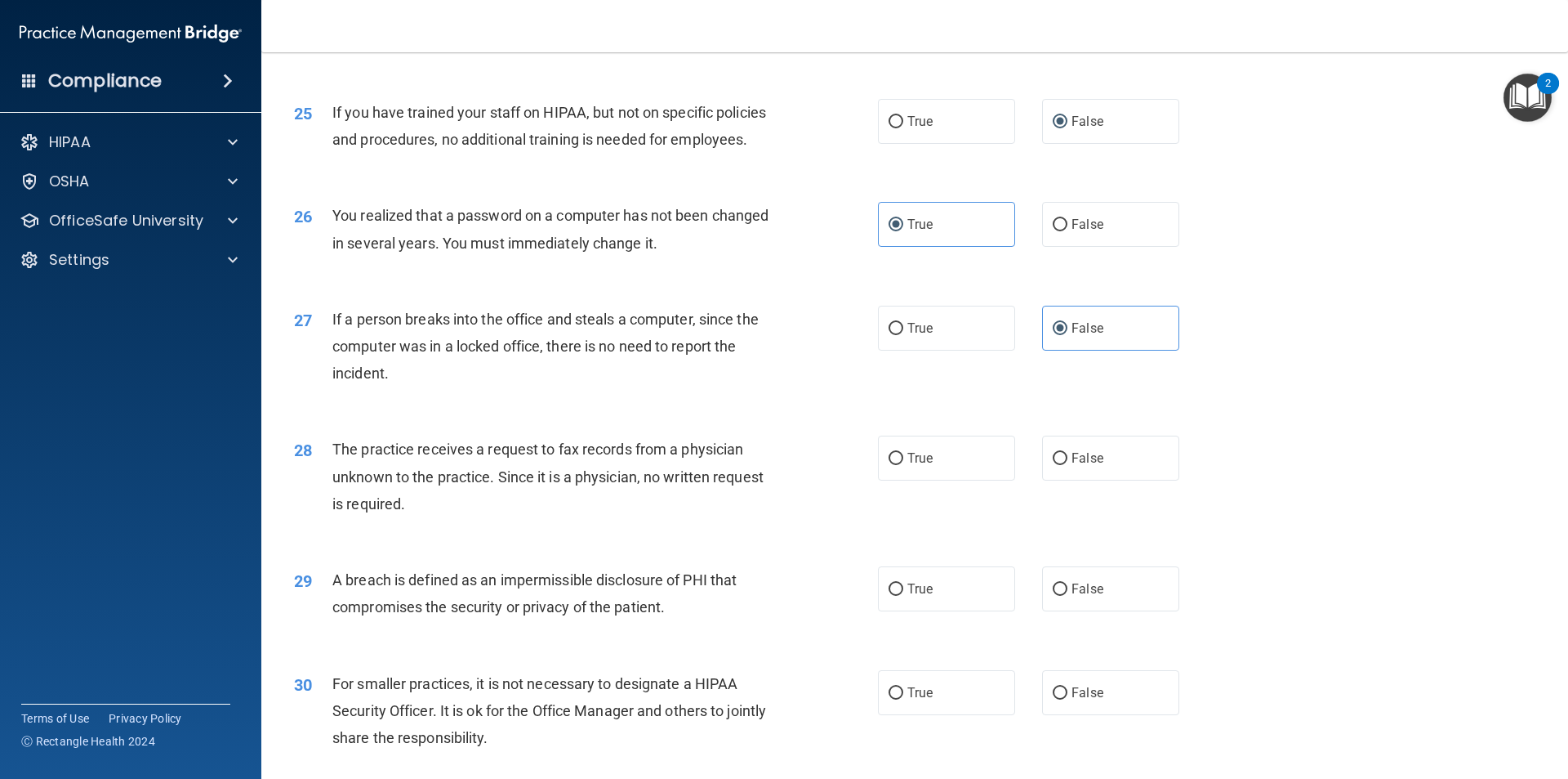
scroll to position [2942, 0]
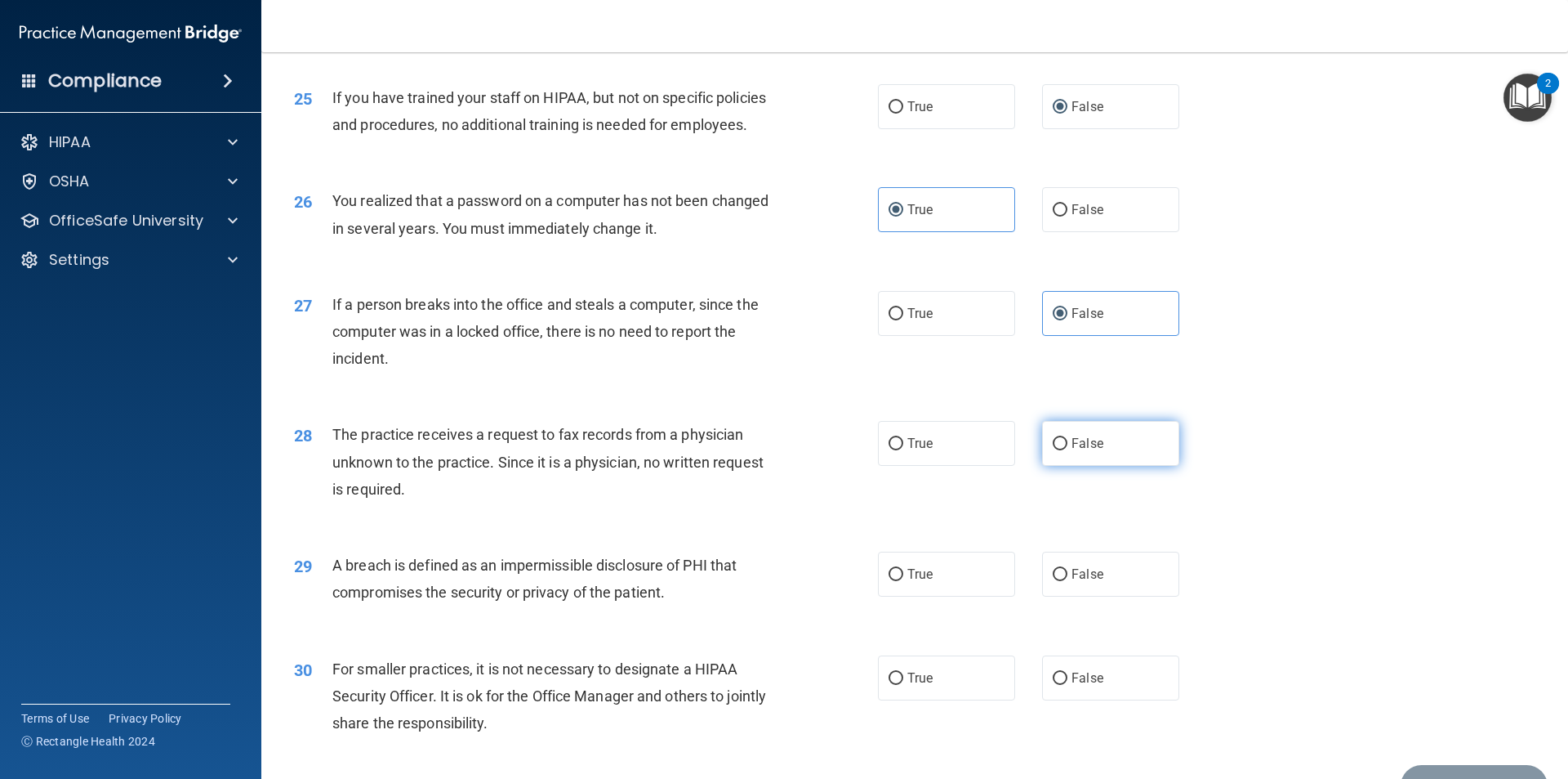
click at [1123, 466] on label "False" at bounding box center [1111, 443] width 137 height 45
click at [1068, 451] on input "False" at bounding box center [1060, 444] width 15 height 12
radio input "true"
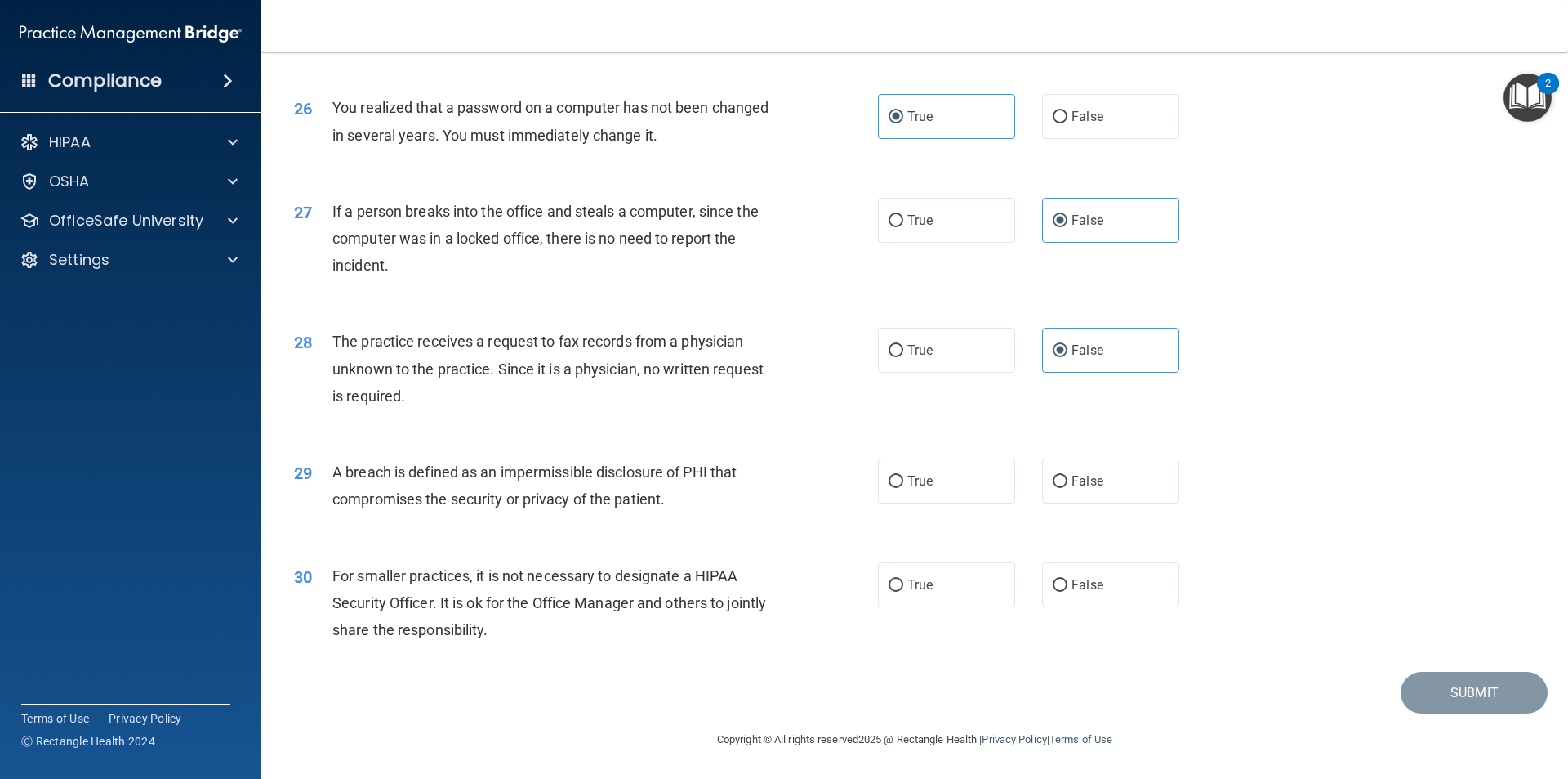
scroll to position [3090, 0]
click at [878, 475] on label "True" at bounding box center [946, 480] width 137 height 45
click at [889, 476] on input "True" at bounding box center [896, 481] width 15 height 12
radio input "true"
click at [1093, 573] on label "False" at bounding box center [1111, 585] width 137 height 45
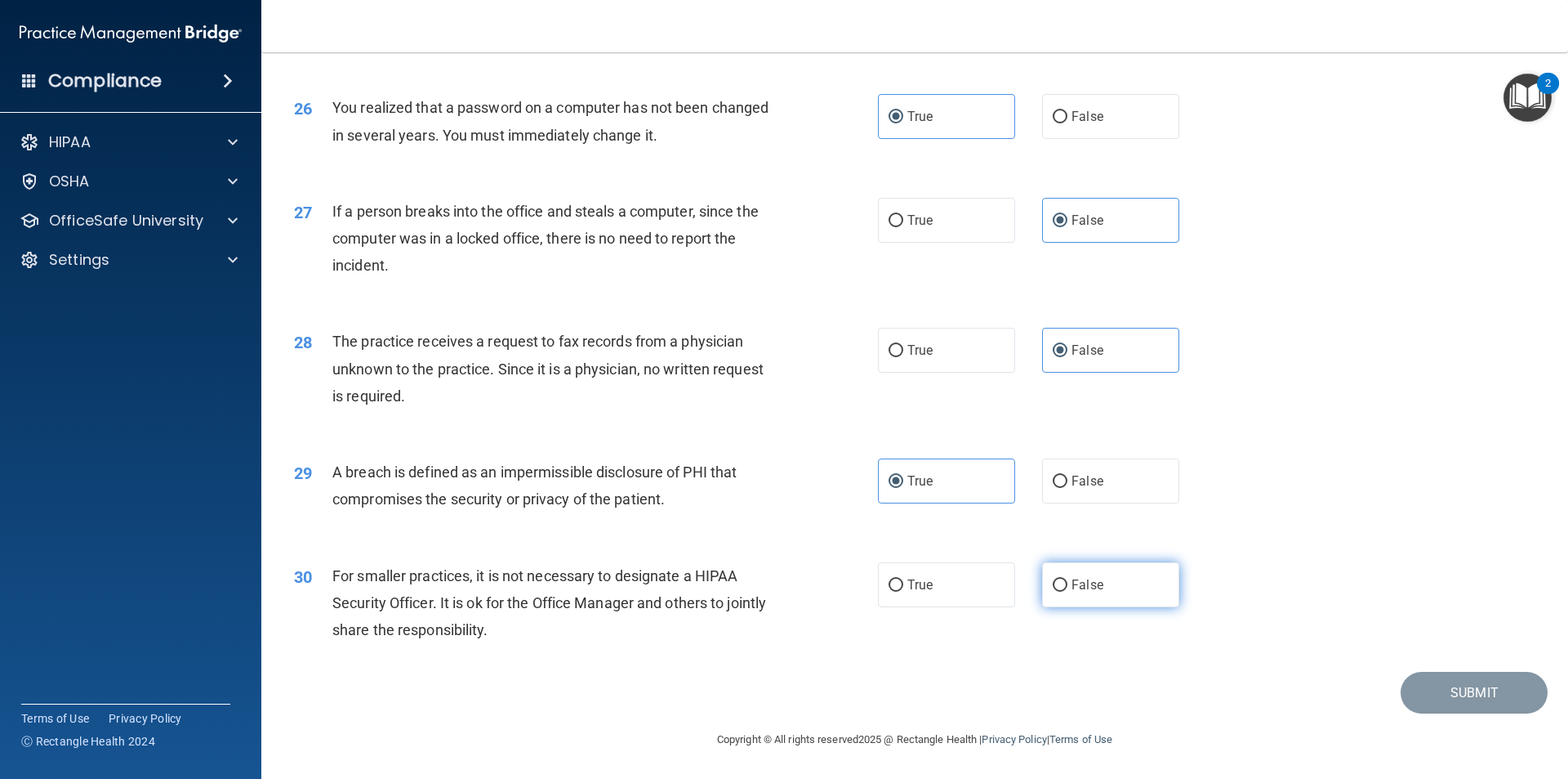
click at [1068, 580] on input "False" at bounding box center [1060, 585] width 15 height 12
radio input "true"
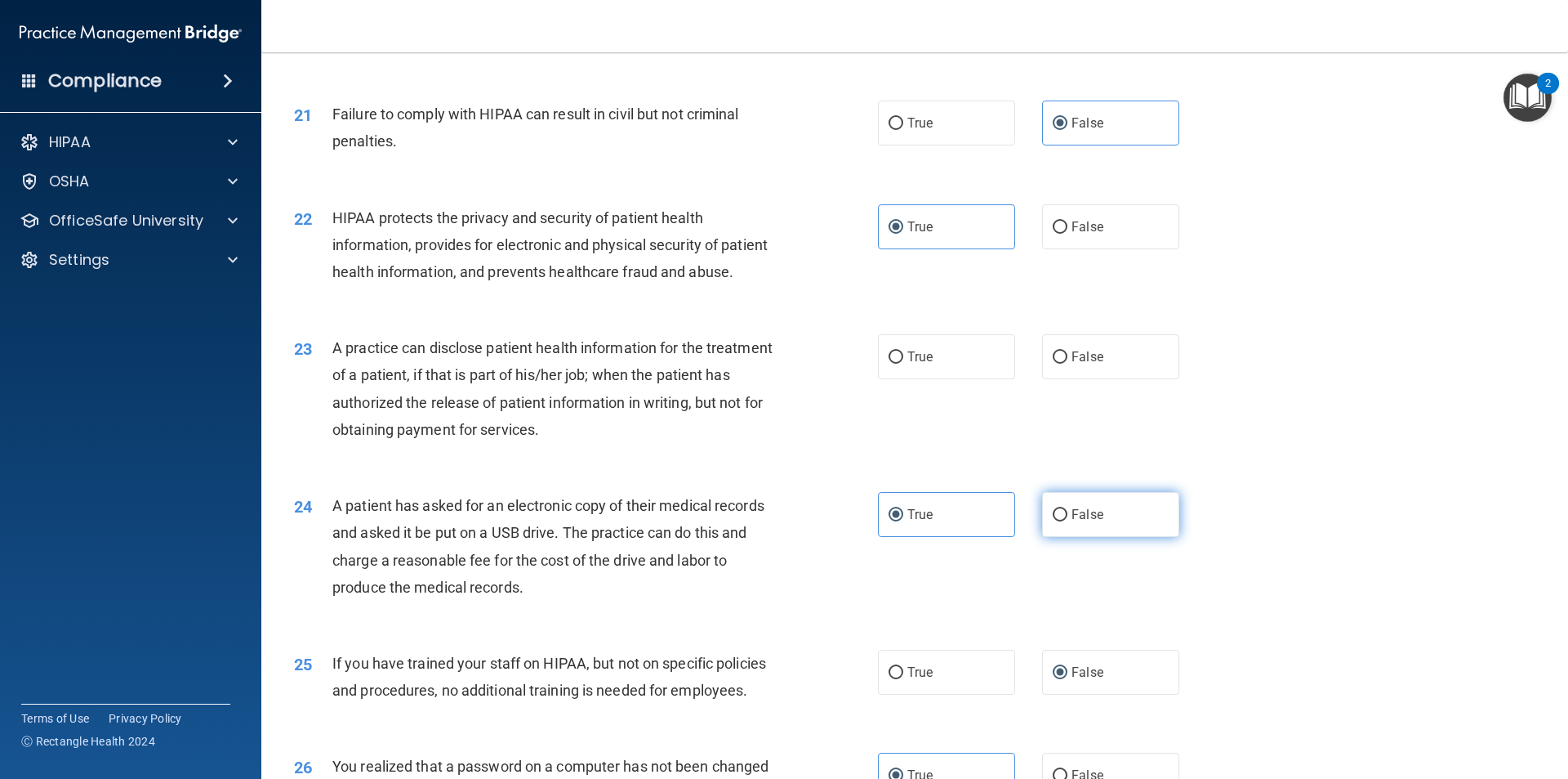
scroll to position [2354, 0]
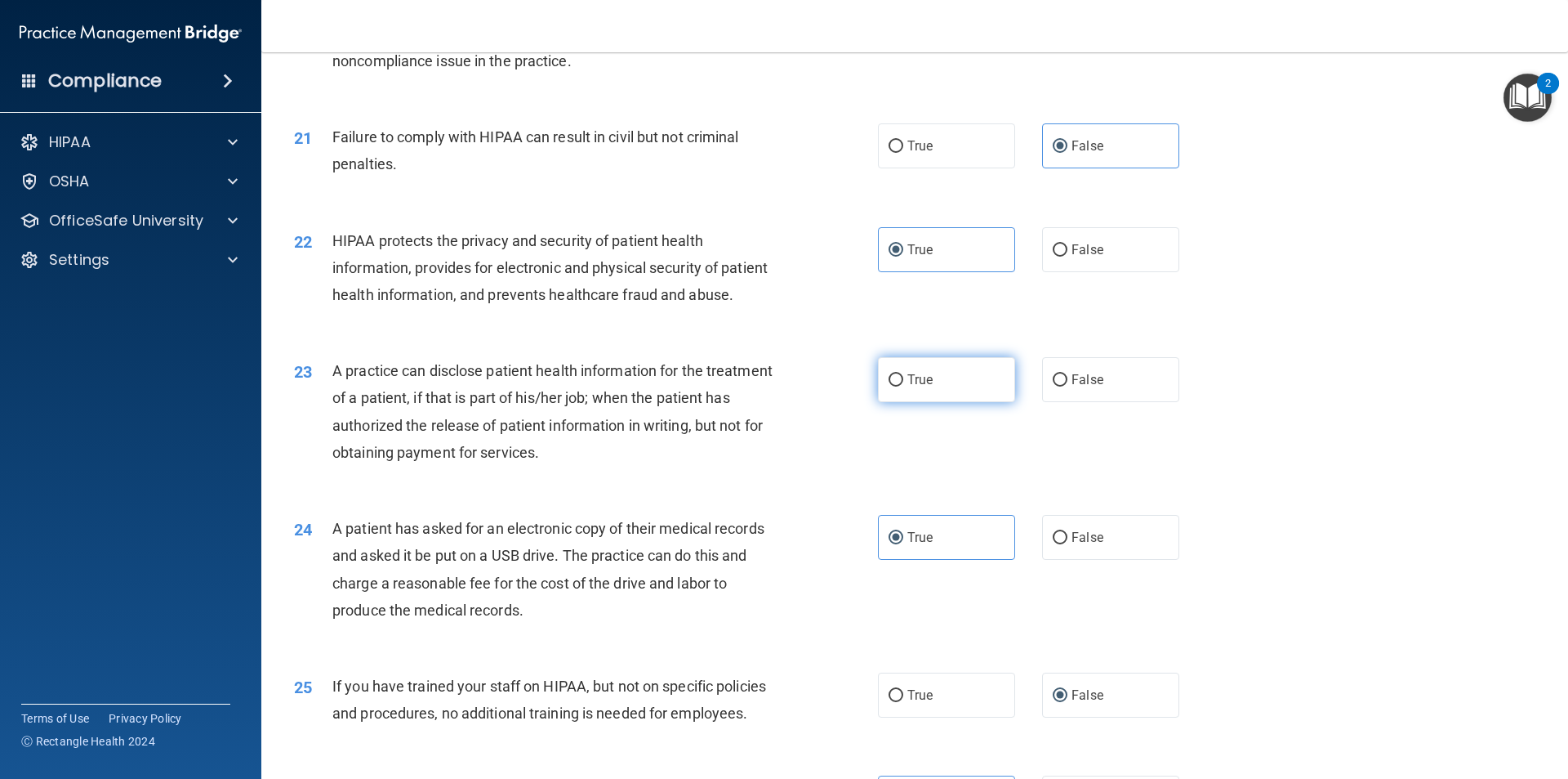
click at [944, 402] on label "True" at bounding box center [946, 380] width 137 height 45
click at [903, 386] on input "True" at bounding box center [896, 380] width 15 height 12
radio input "true"
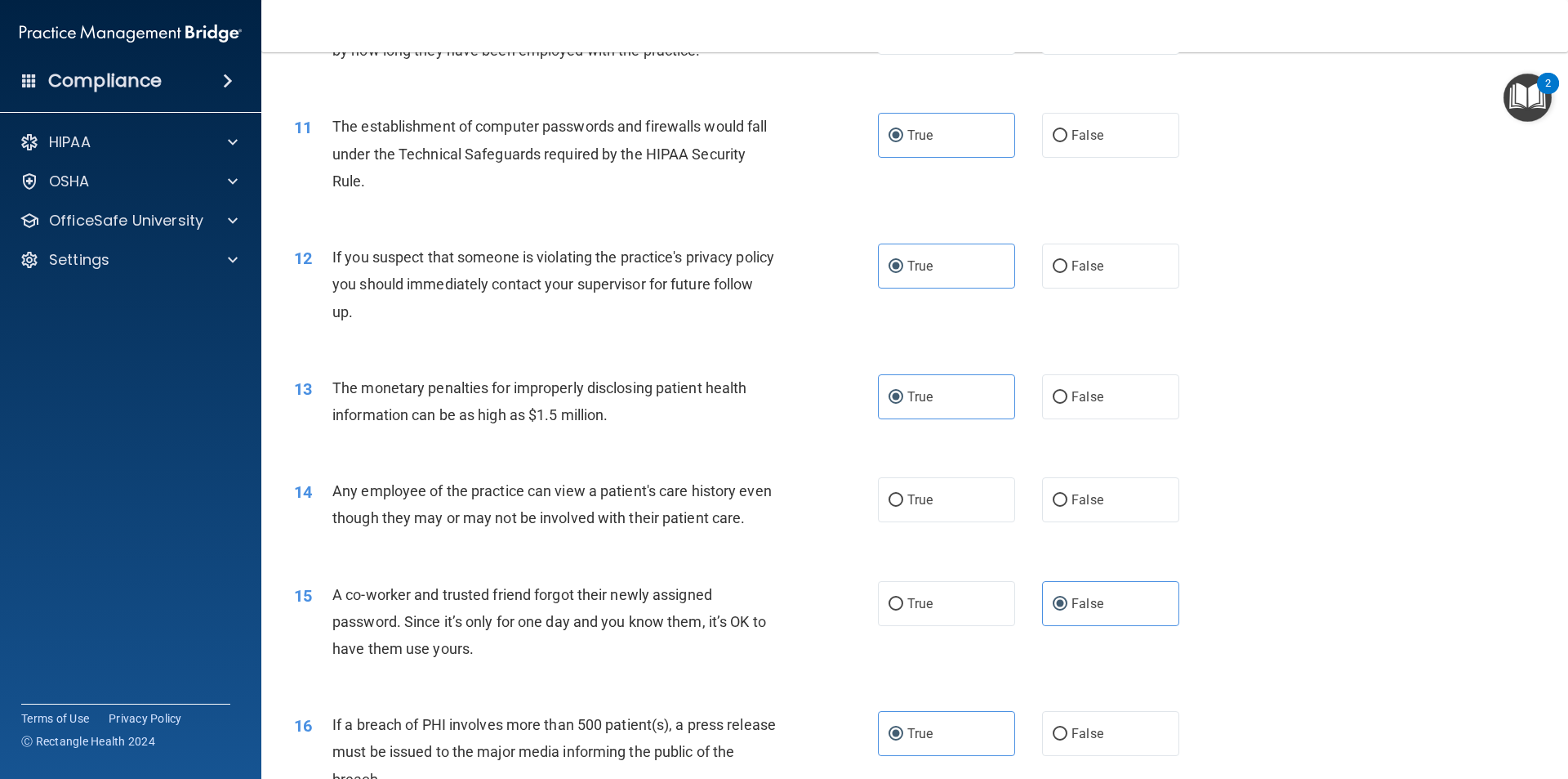
scroll to position [1046, 0]
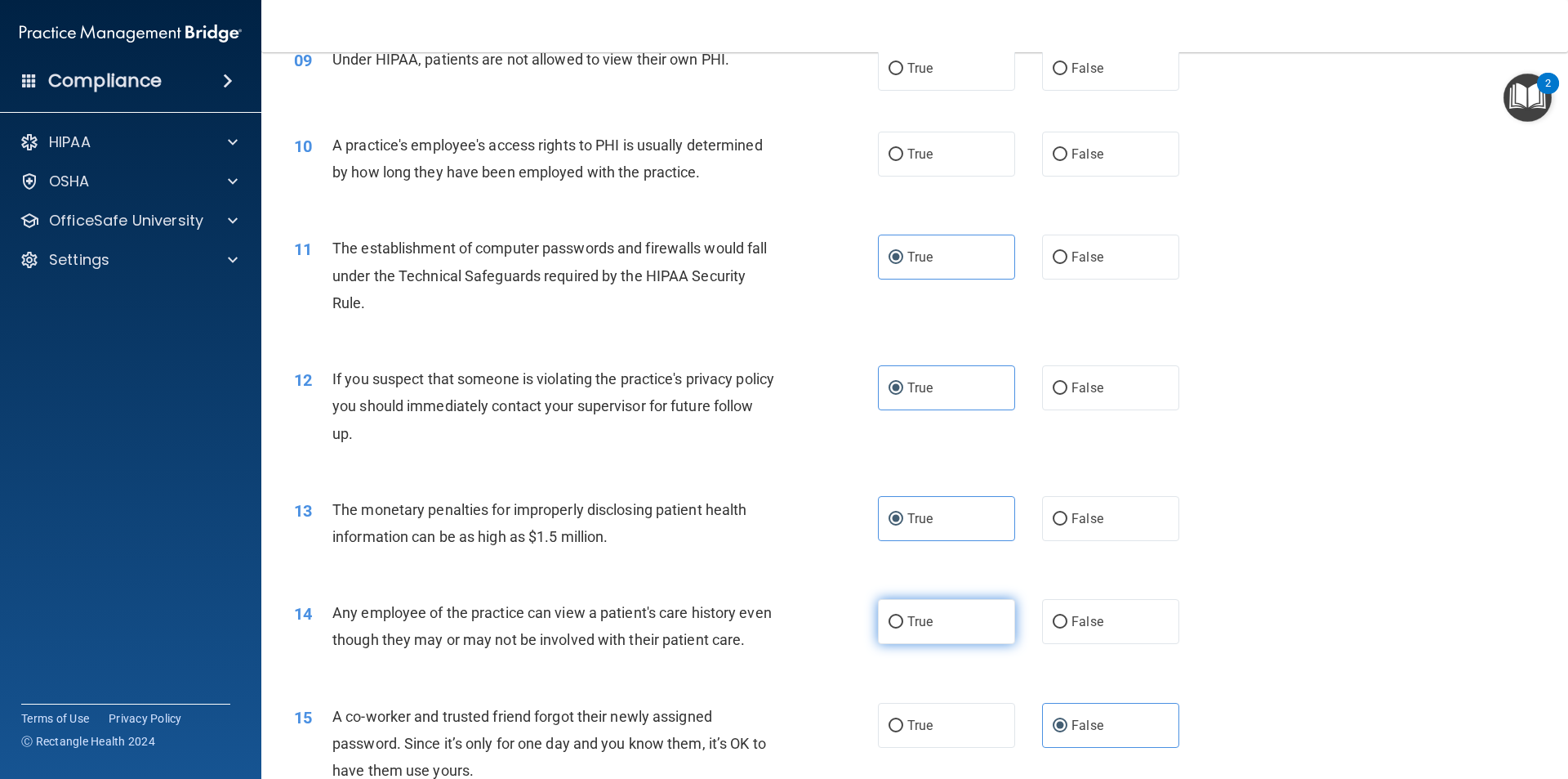
click at [942, 621] on label "True" at bounding box center [946, 621] width 137 height 45
click at [903, 621] on input "True" at bounding box center [896, 622] width 15 height 12
radio input "true"
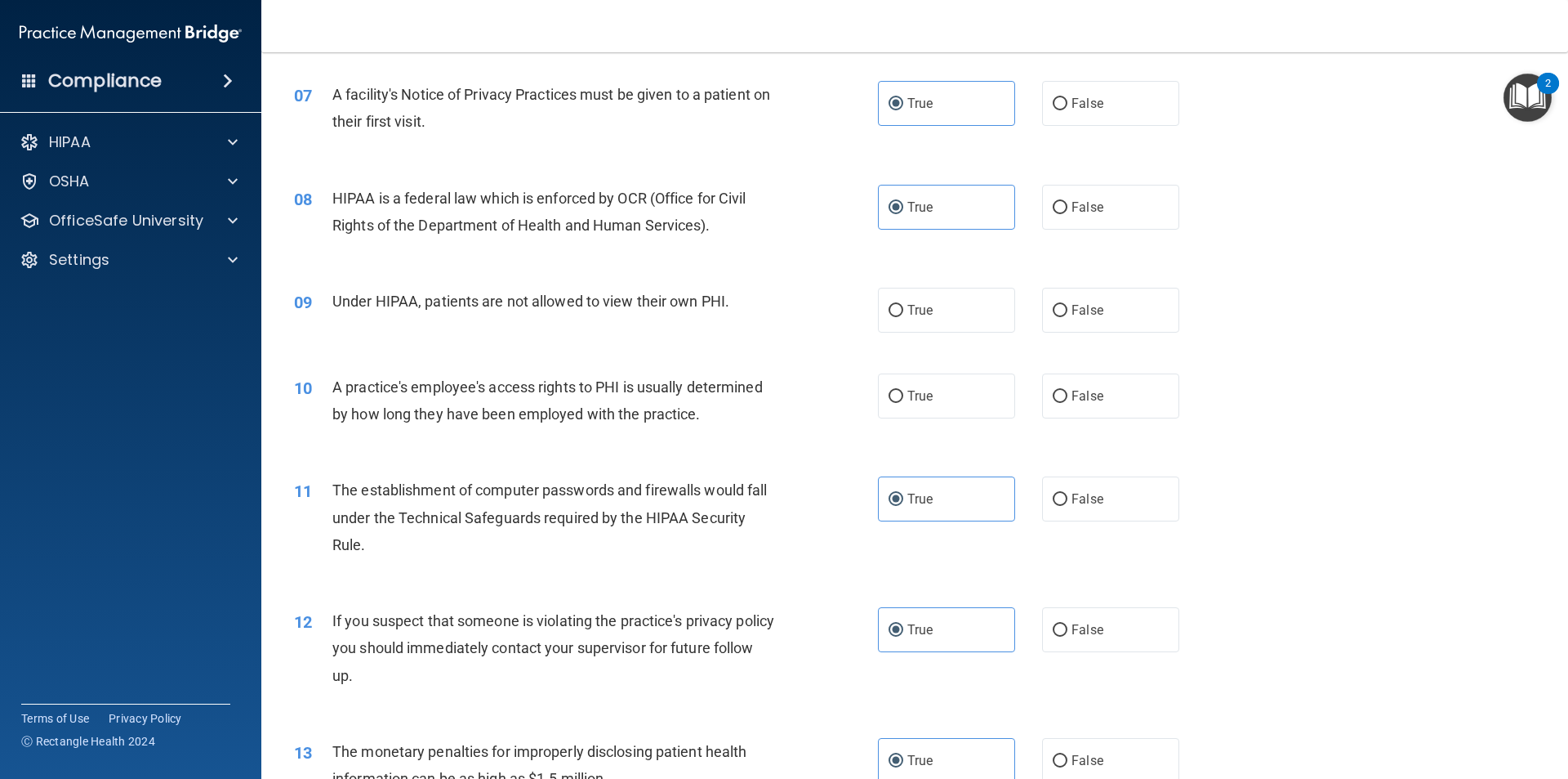
scroll to position [801, 0]
click at [1063, 402] on label "False" at bounding box center [1111, 399] width 137 height 45
click at [1063, 402] on input "False" at bounding box center [1060, 399] width 15 height 12
radio input "true"
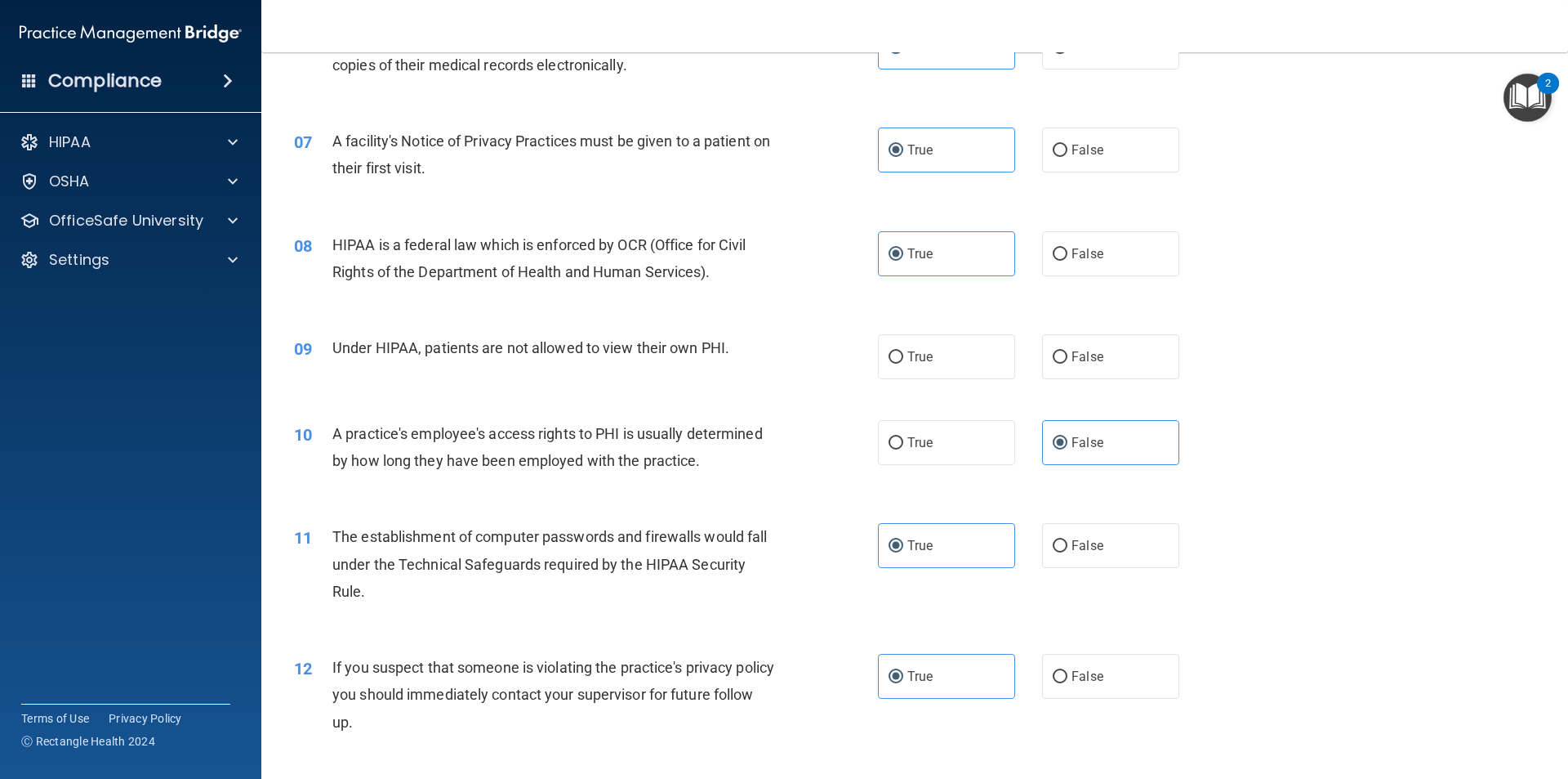
scroll to position [719, 0]
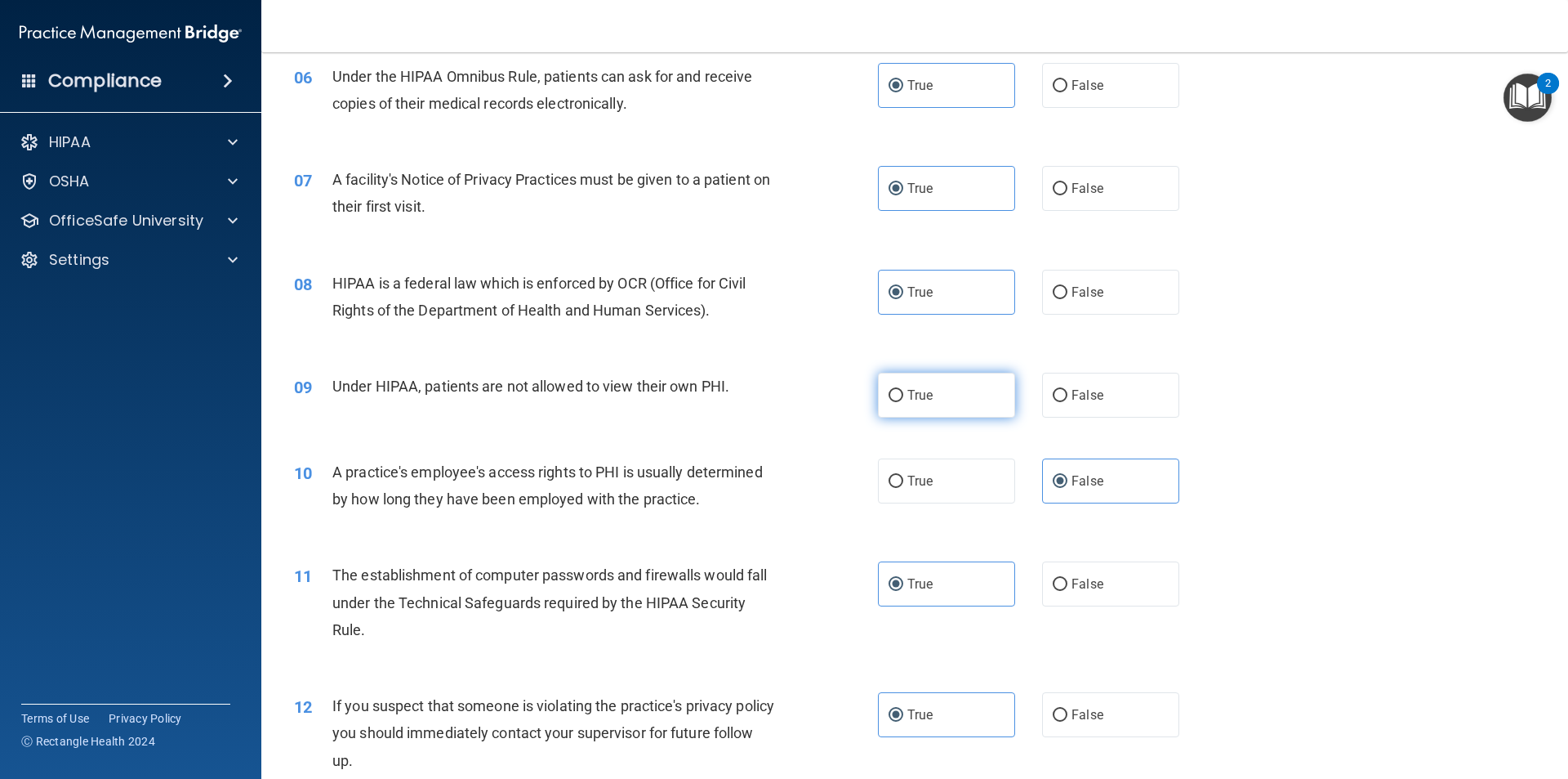
click at [986, 409] on label "True" at bounding box center [946, 395] width 137 height 45
click at [903, 402] on input "True" at bounding box center [896, 395] width 15 height 12
radio input "true"
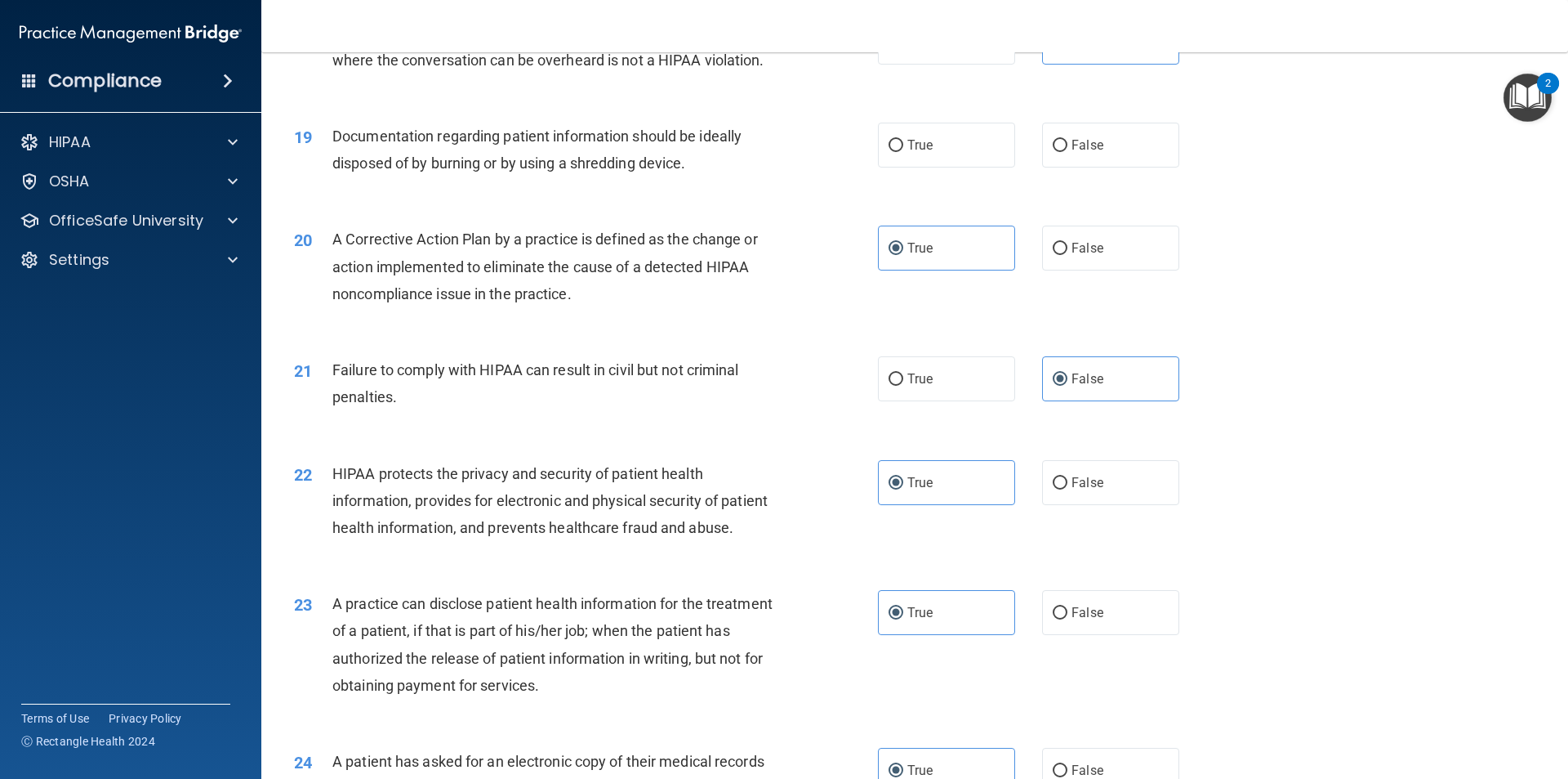
scroll to position [2124, 0]
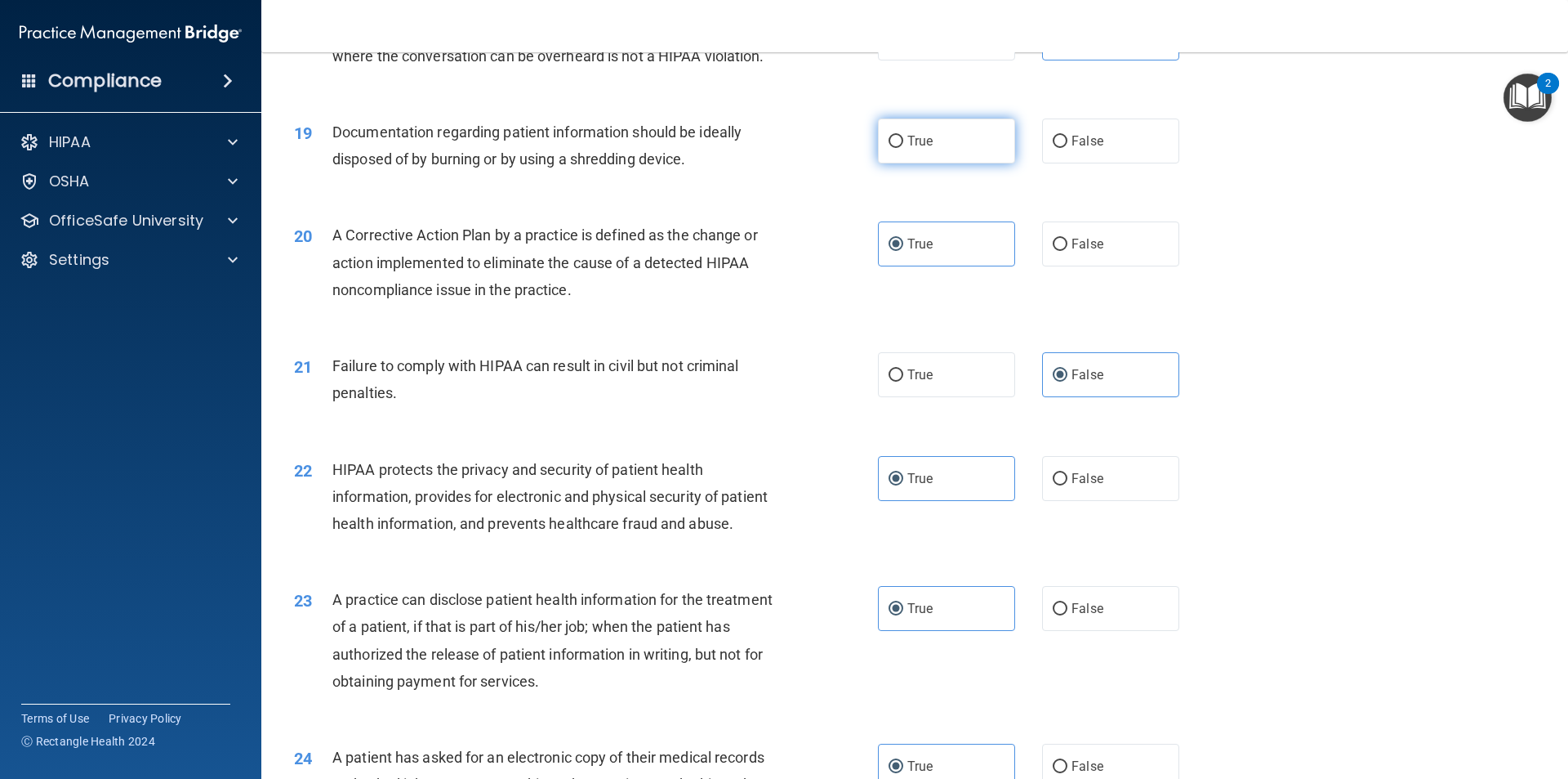
click at [979, 164] on label "True" at bounding box center [946, 141] width 137 height 45
click at [903, 148] on input "True" at bounding box center [896, 141] width 15 height 12
radio input "true"
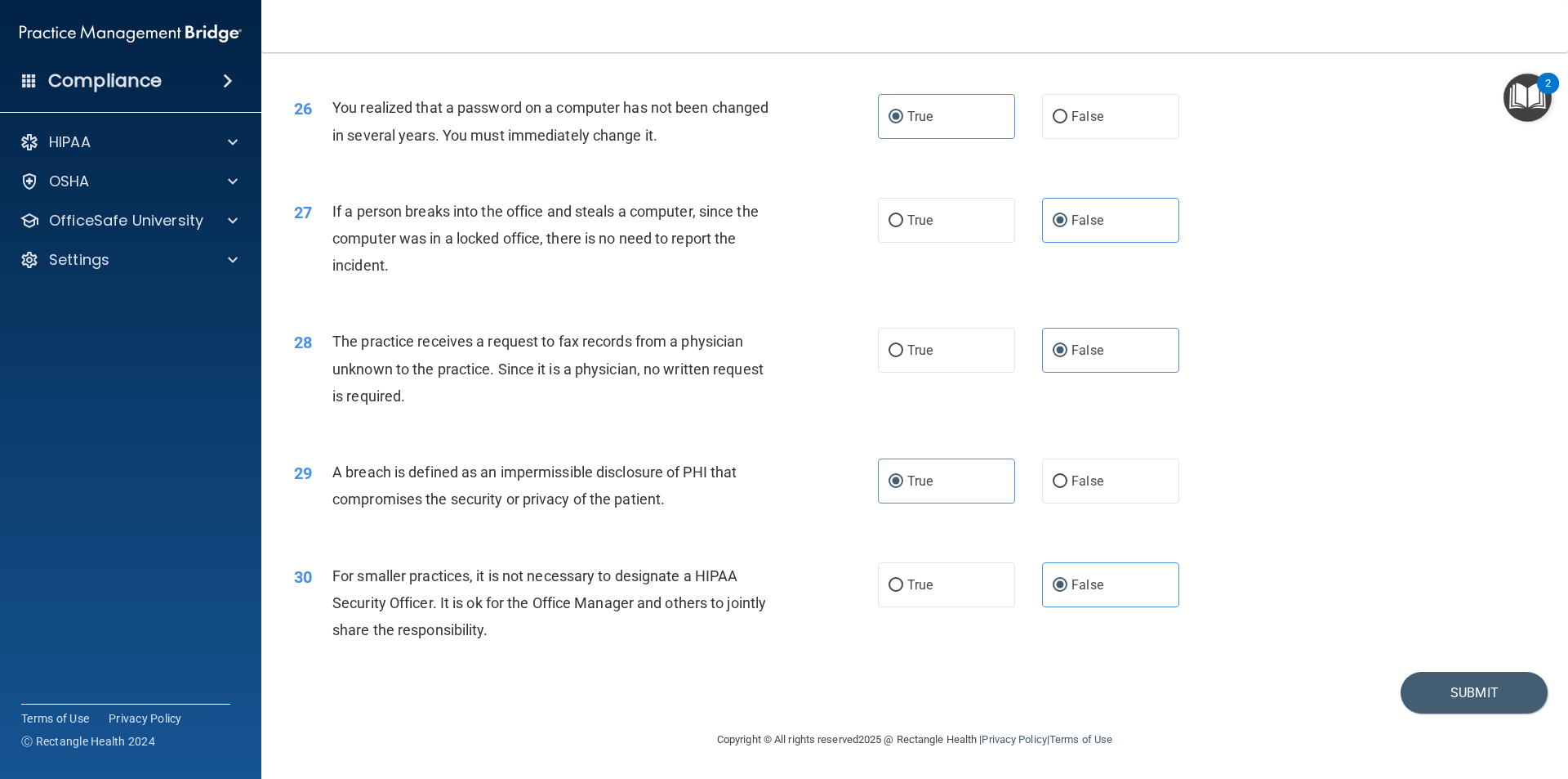
scroll to position [3090, 0]
click at [1415, 700] on button "Submit" at bounding box center [1475, 692] width 147 height 41
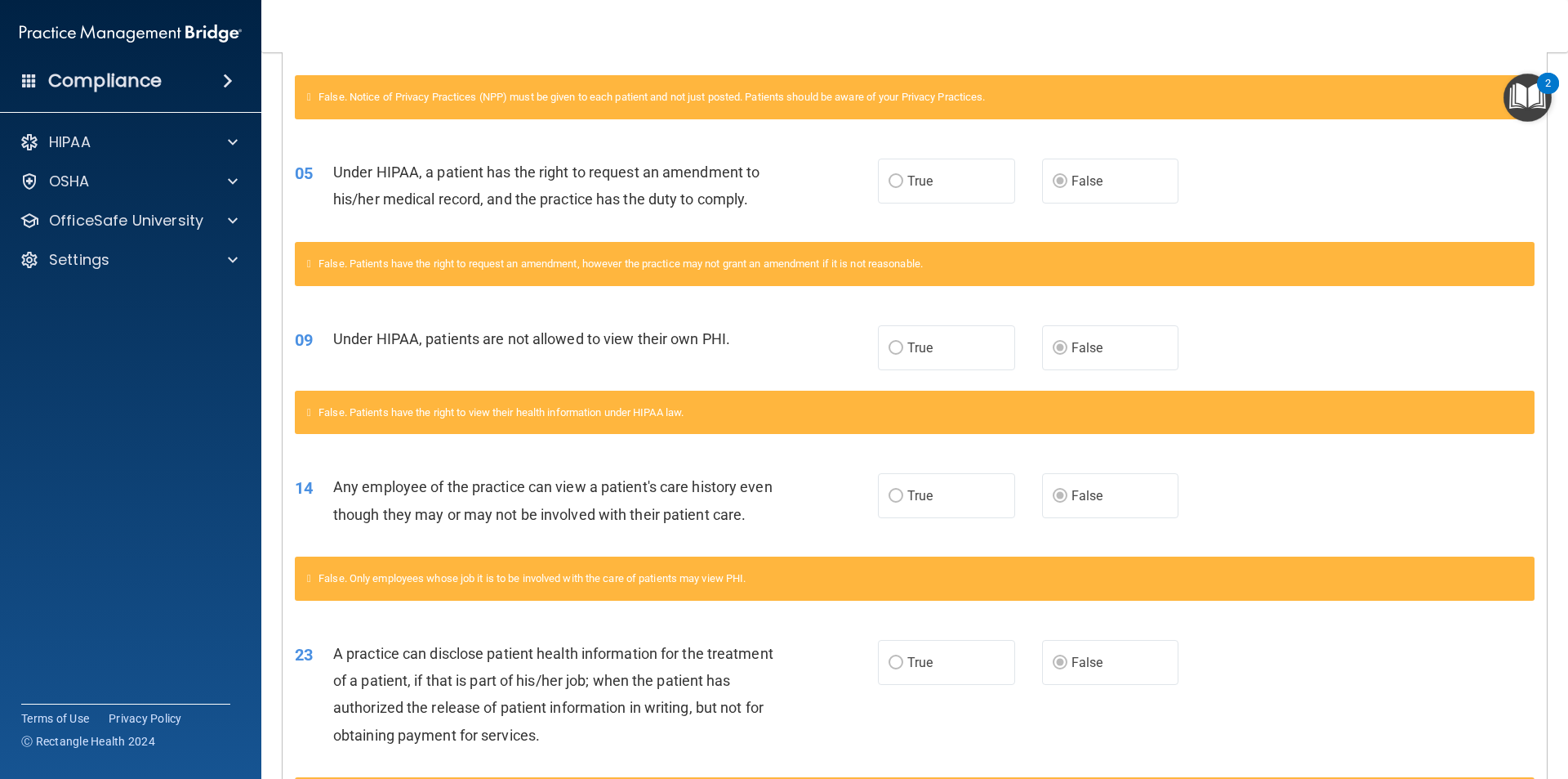
scroll to position [490, 0]
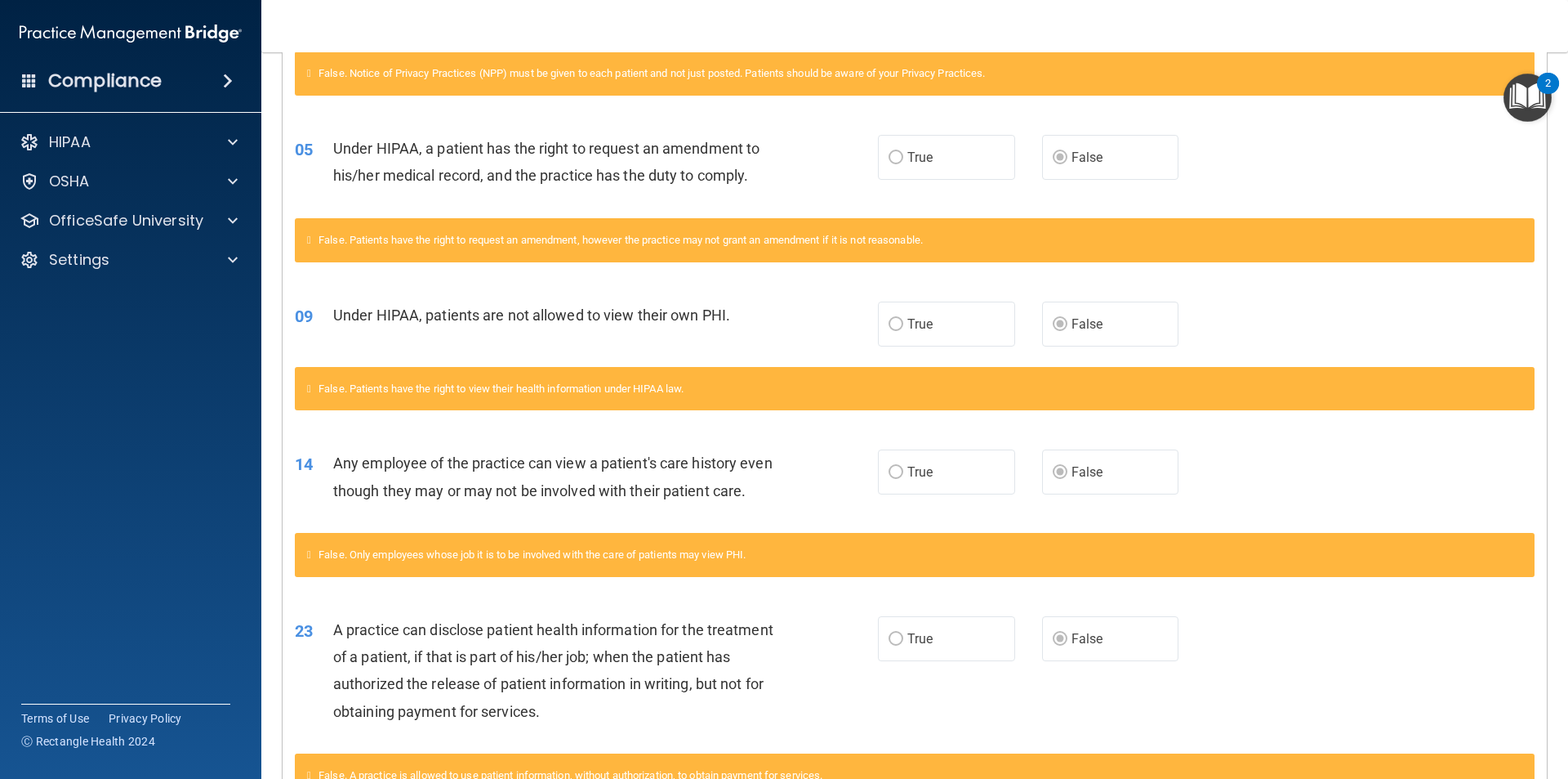
click at [608, 302] on div "Under HIPAA, patients are not allowed to view their own PHI." at bounding box center [560, 315] width 455 height 27
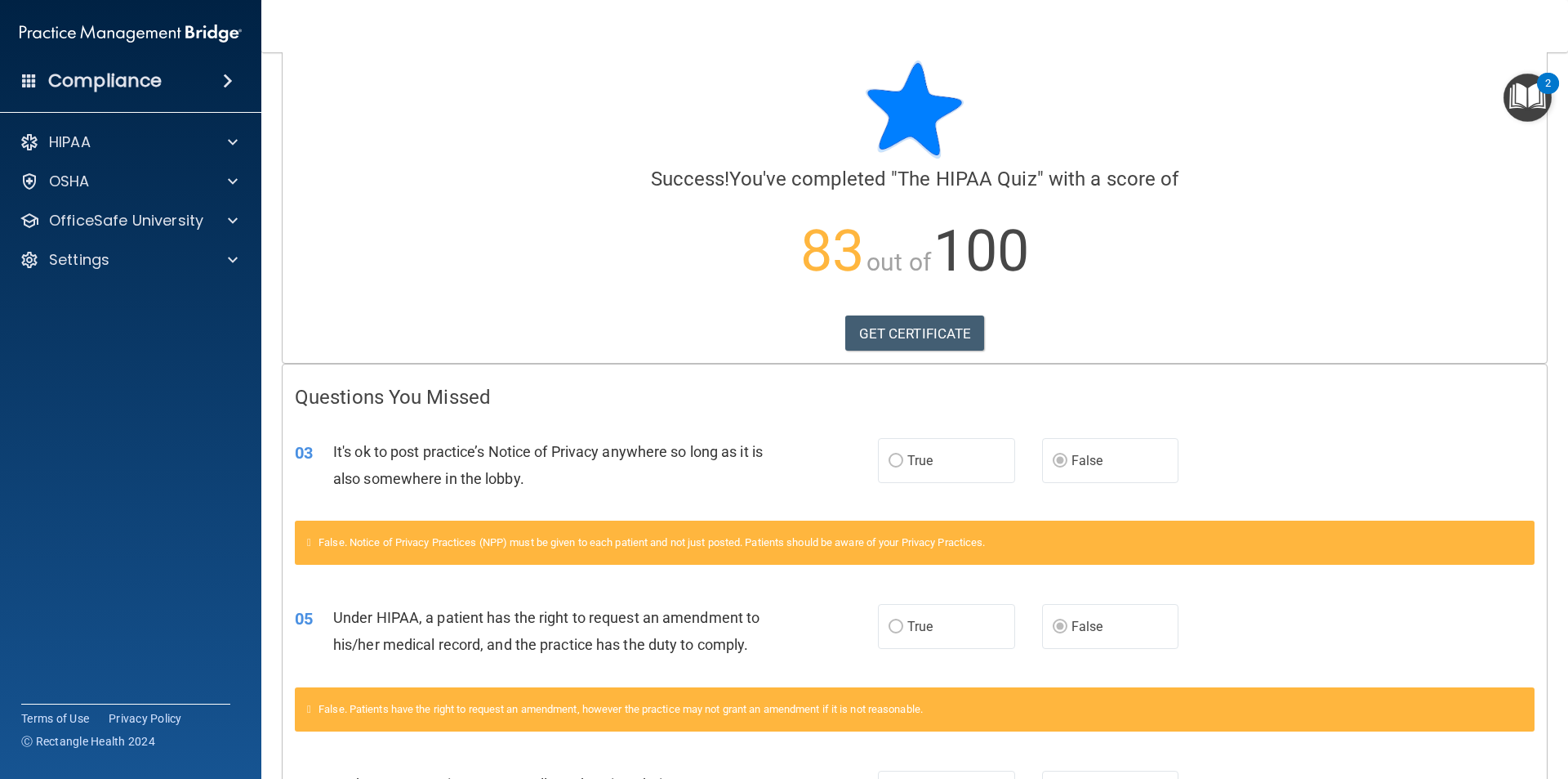
scroll to position [0, 0]
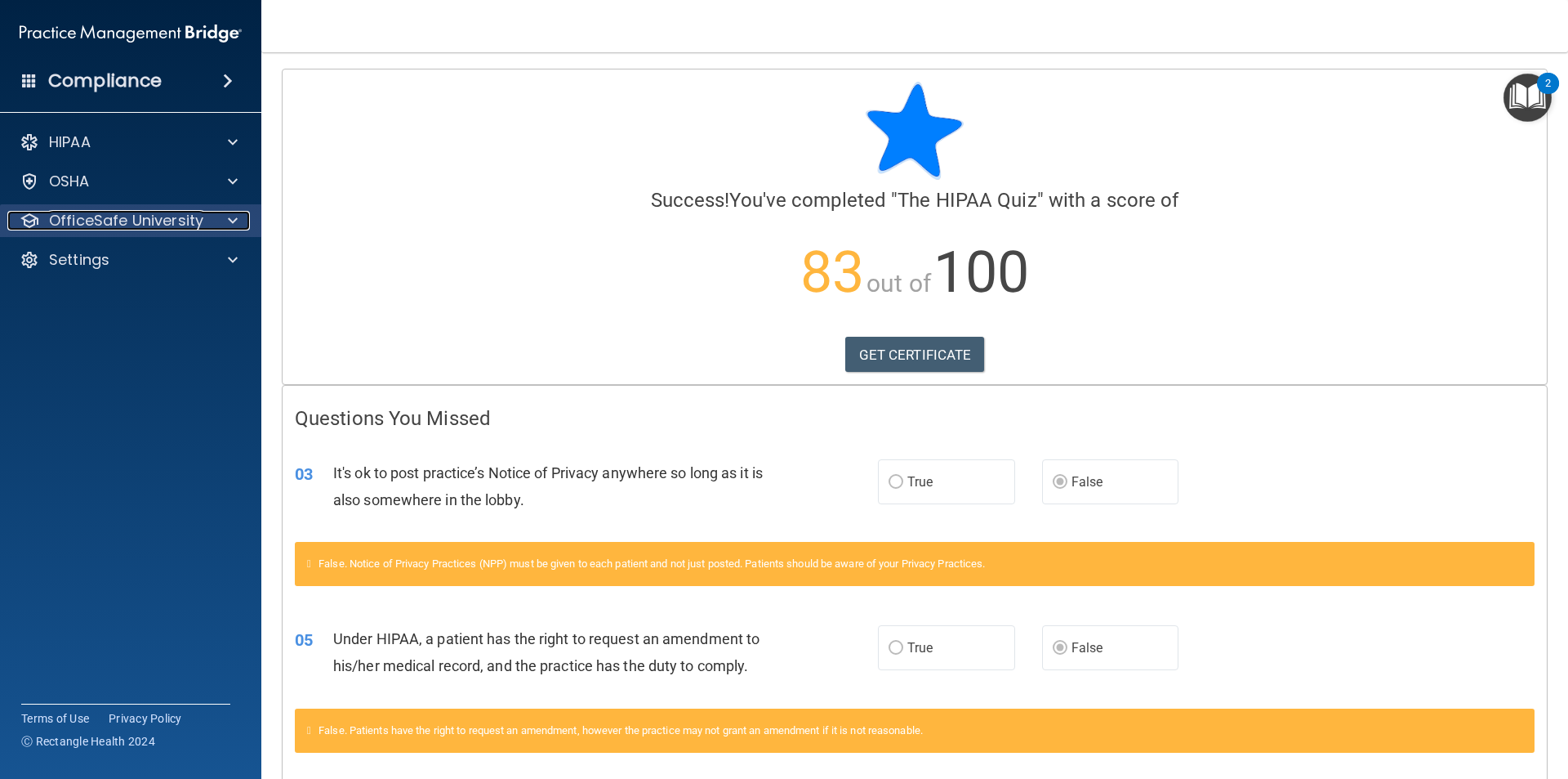
click at [153, 213] on p "OfficeSafe University" at bounding box center [126, 221] width 155 height 20
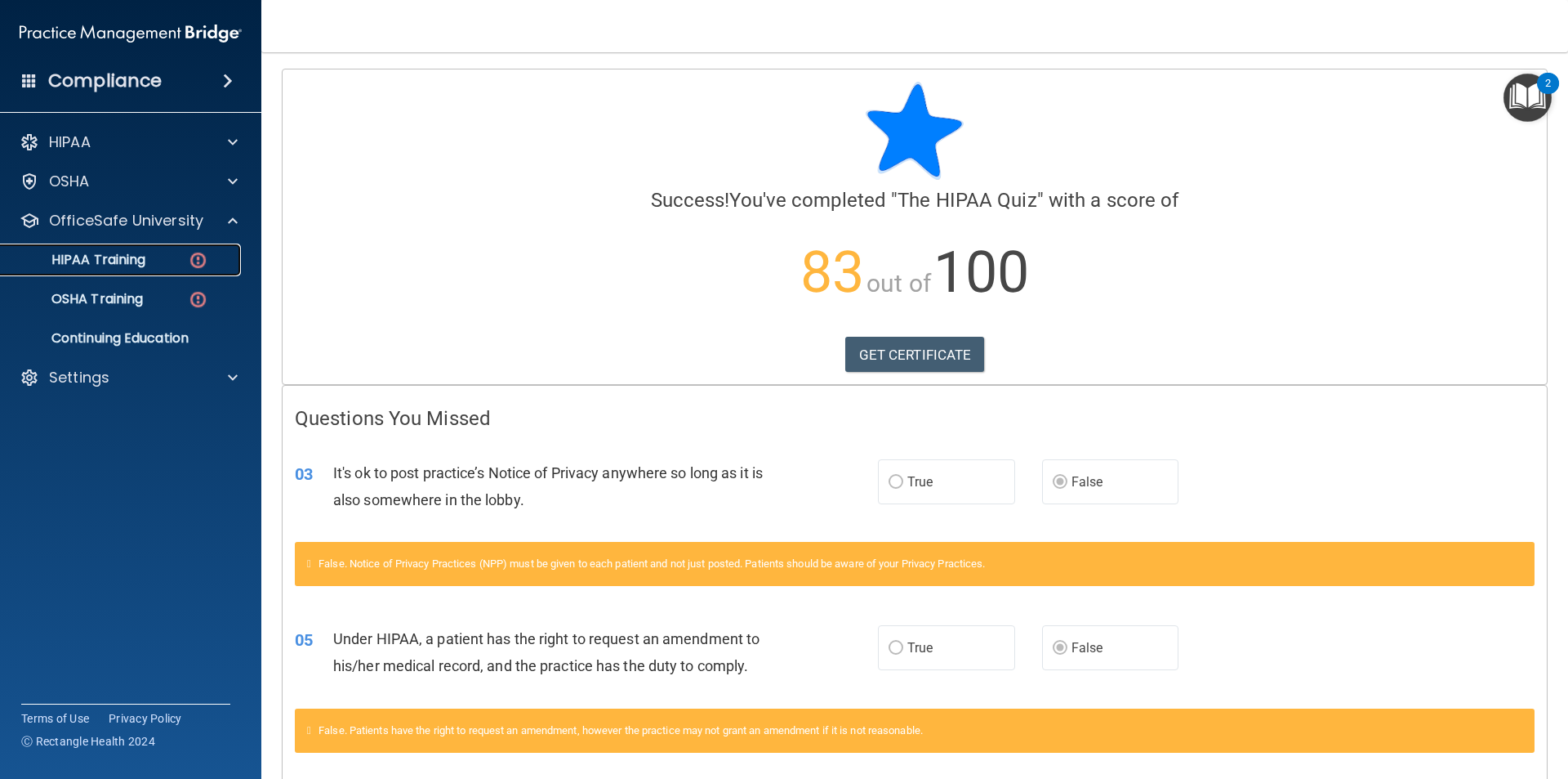
click at [140, 258] on p "HIPAA Training" at bounding box center [78, 260] width 135 height 17
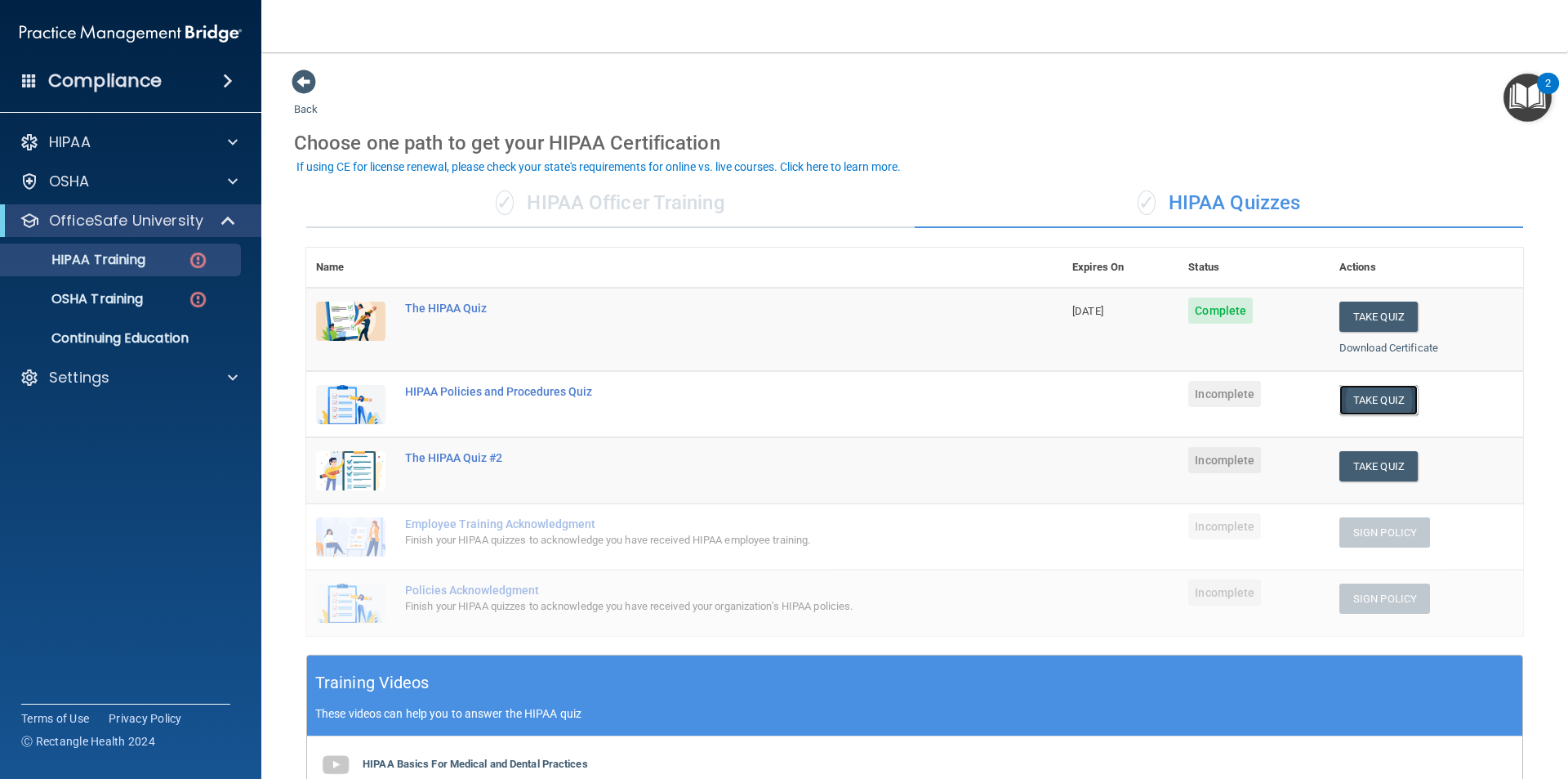
click at [1368, 398] on button "Take Quiz" at bounding box center [1379, 399] width 79 height 31
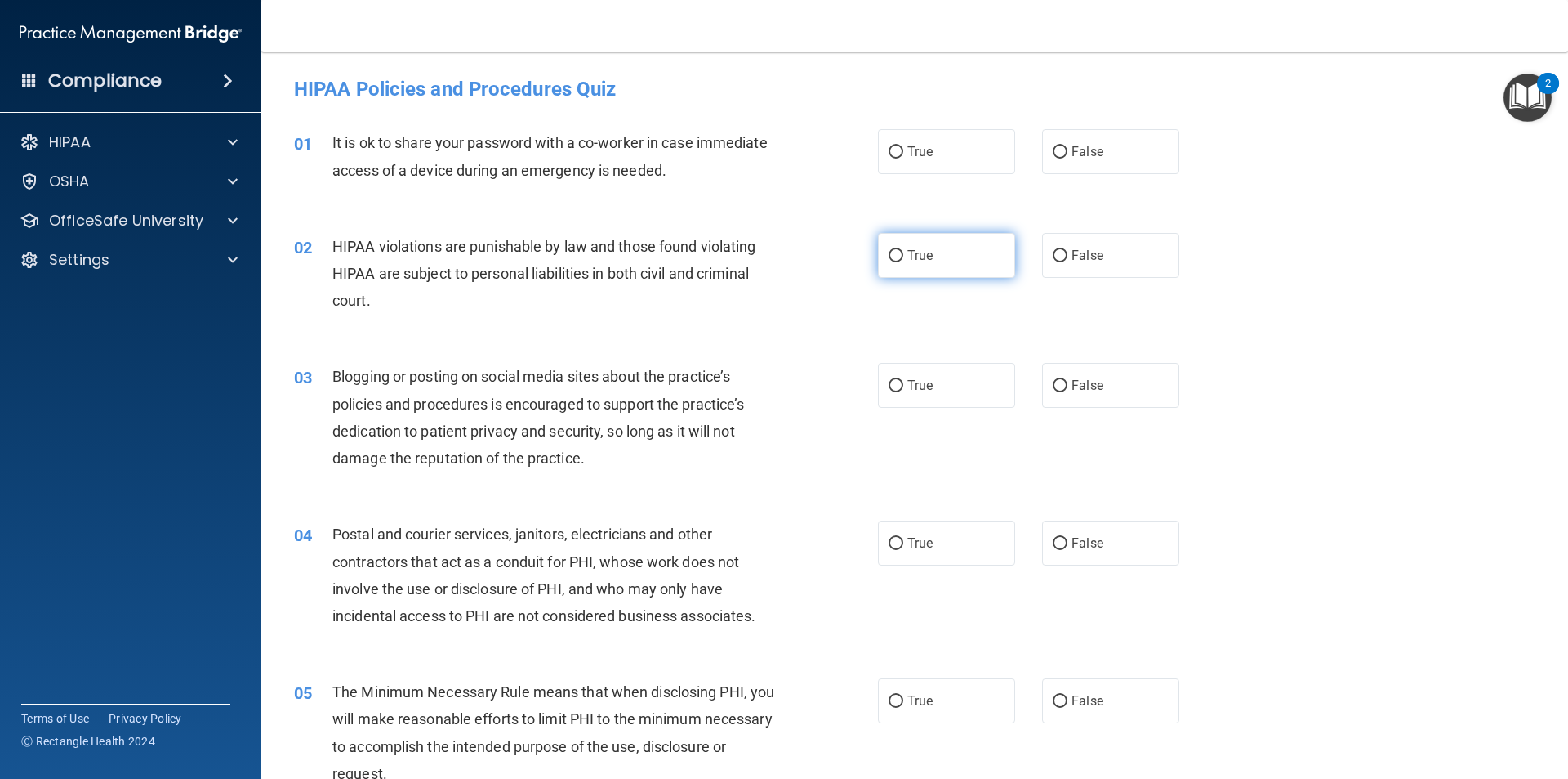
click at [946, 265] on label "True" at bounding box center [946, 256] width 137 height 45
click at [903, 262] on input "True" at bounding box center [896, 256] width 15 height 12
radio input "true"
click at [1062, 153] on label "False" at bounding box center [1111, 151] width 137 height 45
click at [1062, 153] on input "False" at bounding box center [1060, 152] width 15 height 12
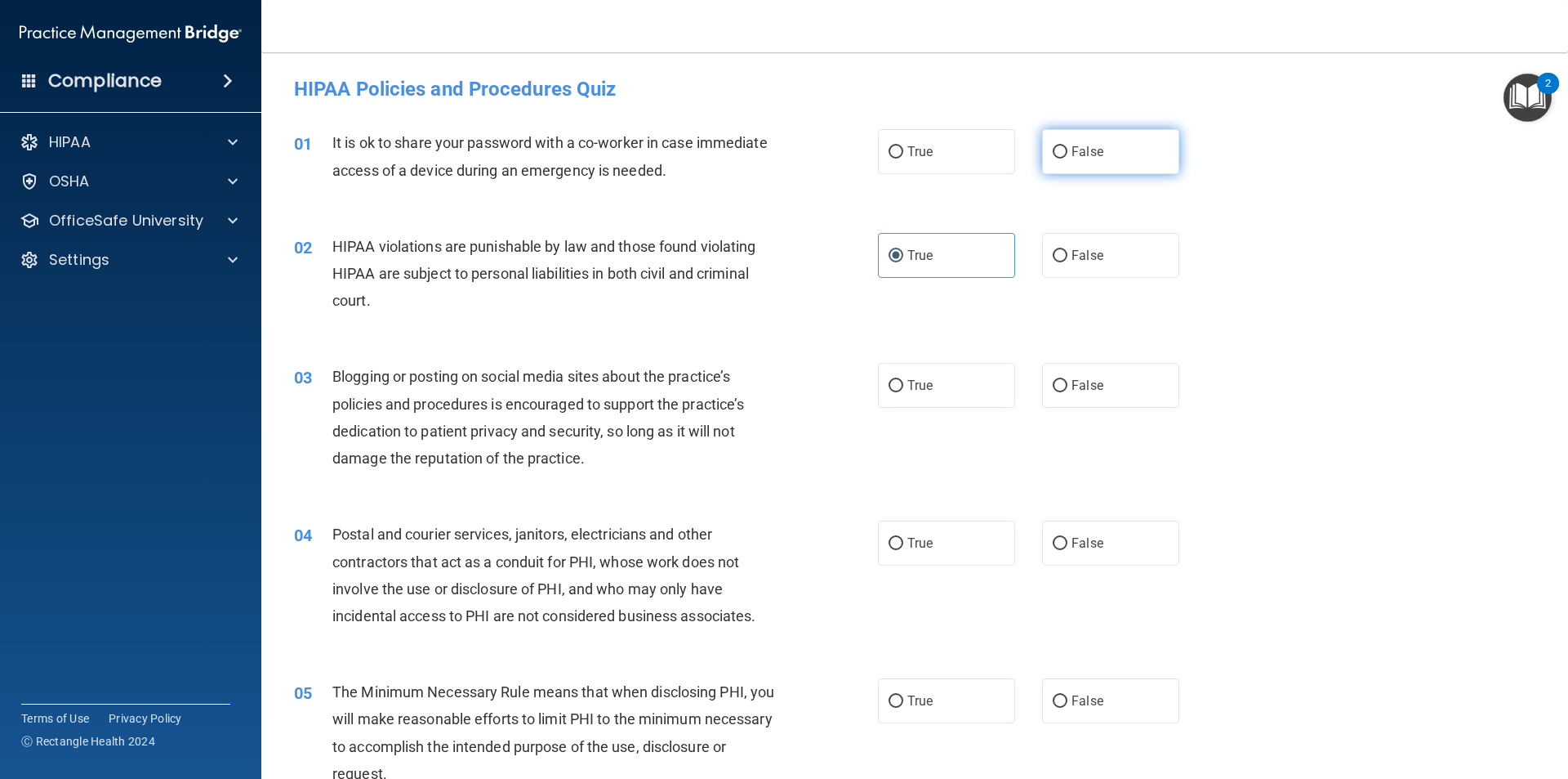
radio input "true"
click at [1050, 406] on label "False" at bounding box center [1111, 385] width 137 height 45
click at [1053, 392] on input "False" at bounding box center [1060, 386] width 15 height 12
radio input "true"
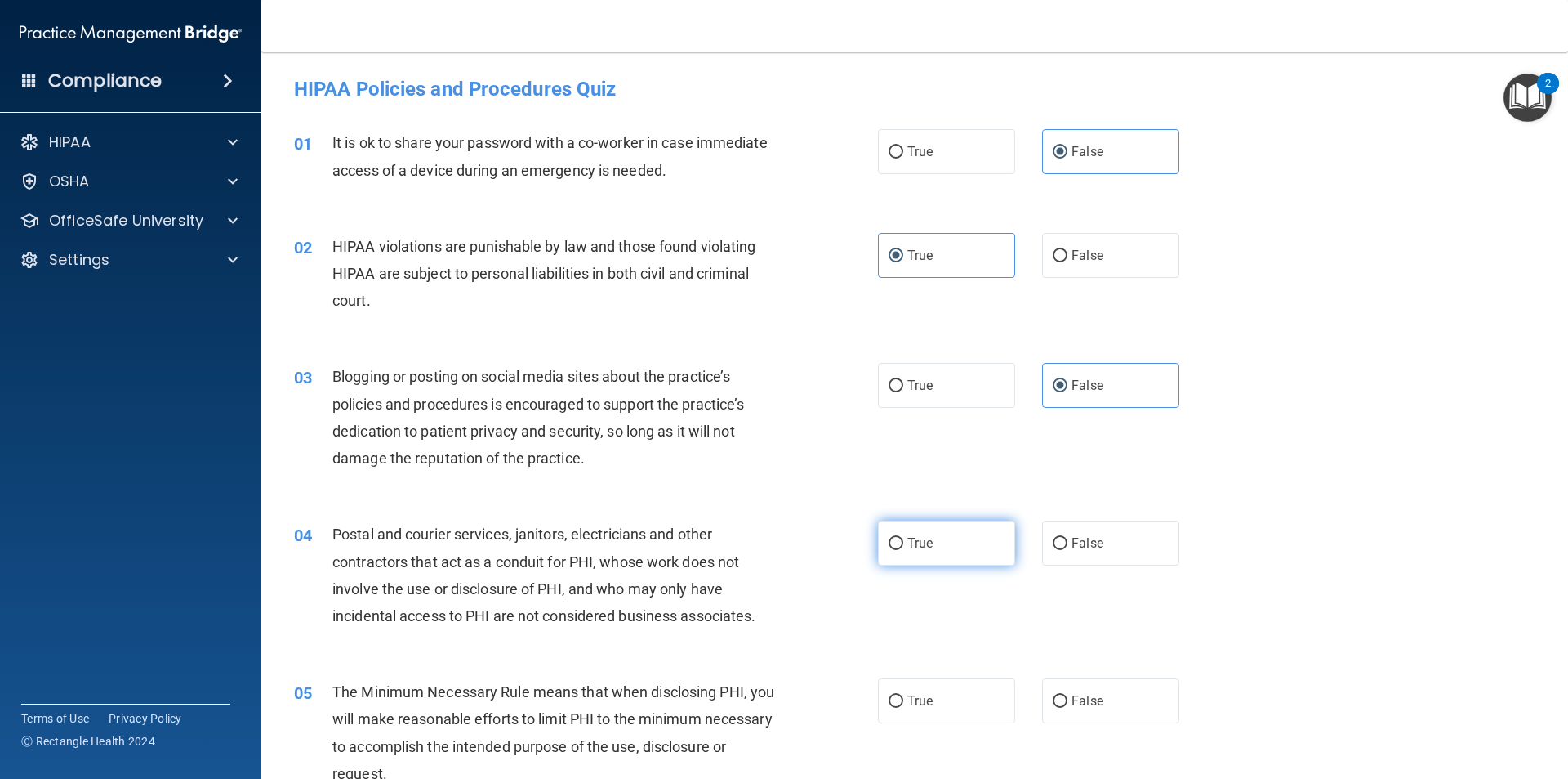
click at [954, 552] on label "True" at bounding box center [946, 543] width 137 height 45
click at [903, 550] on input "True" at bounding box center [896, 543] width 15 height 12
radio input "true"
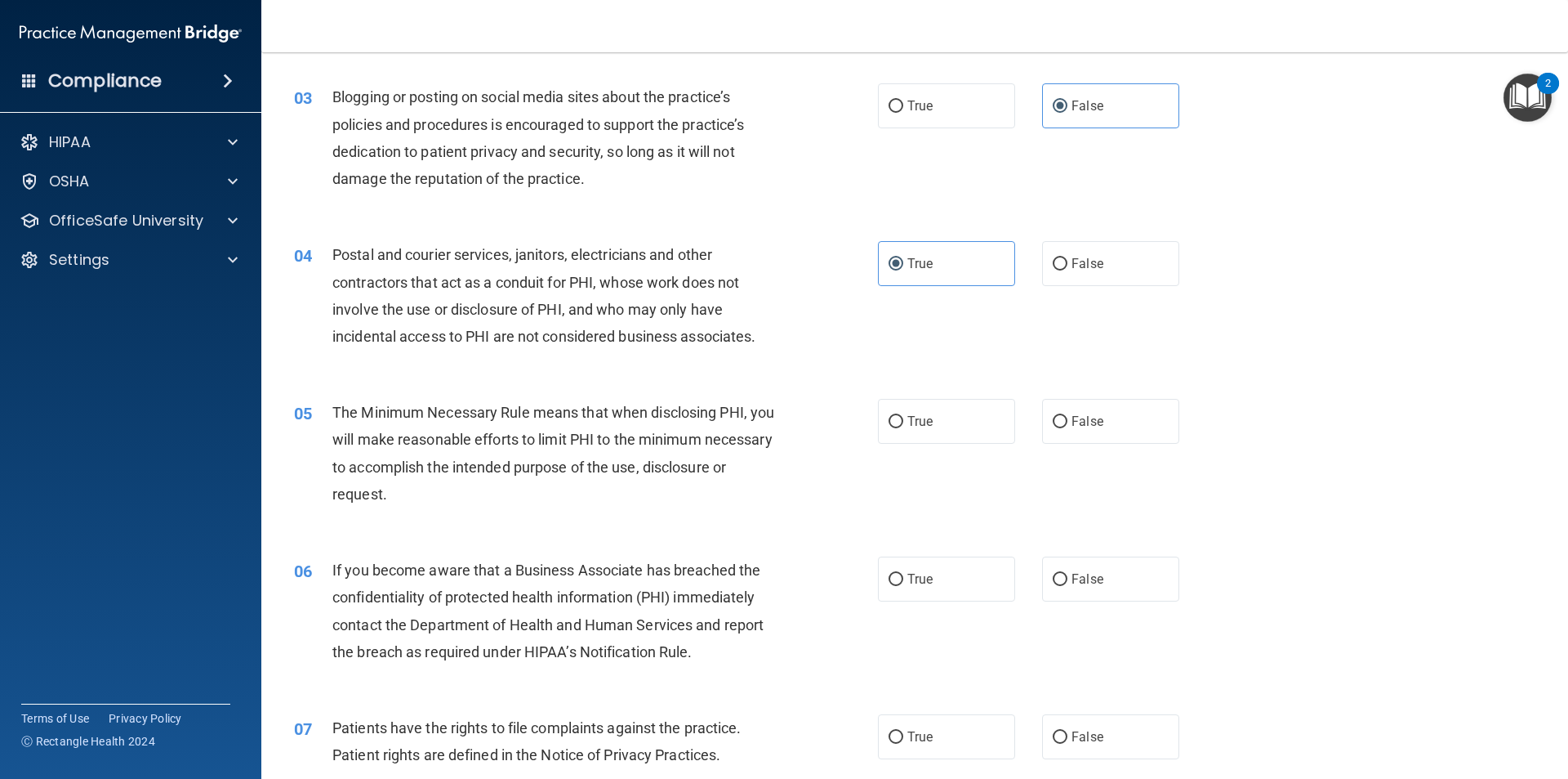
scroll to position [327, 0]
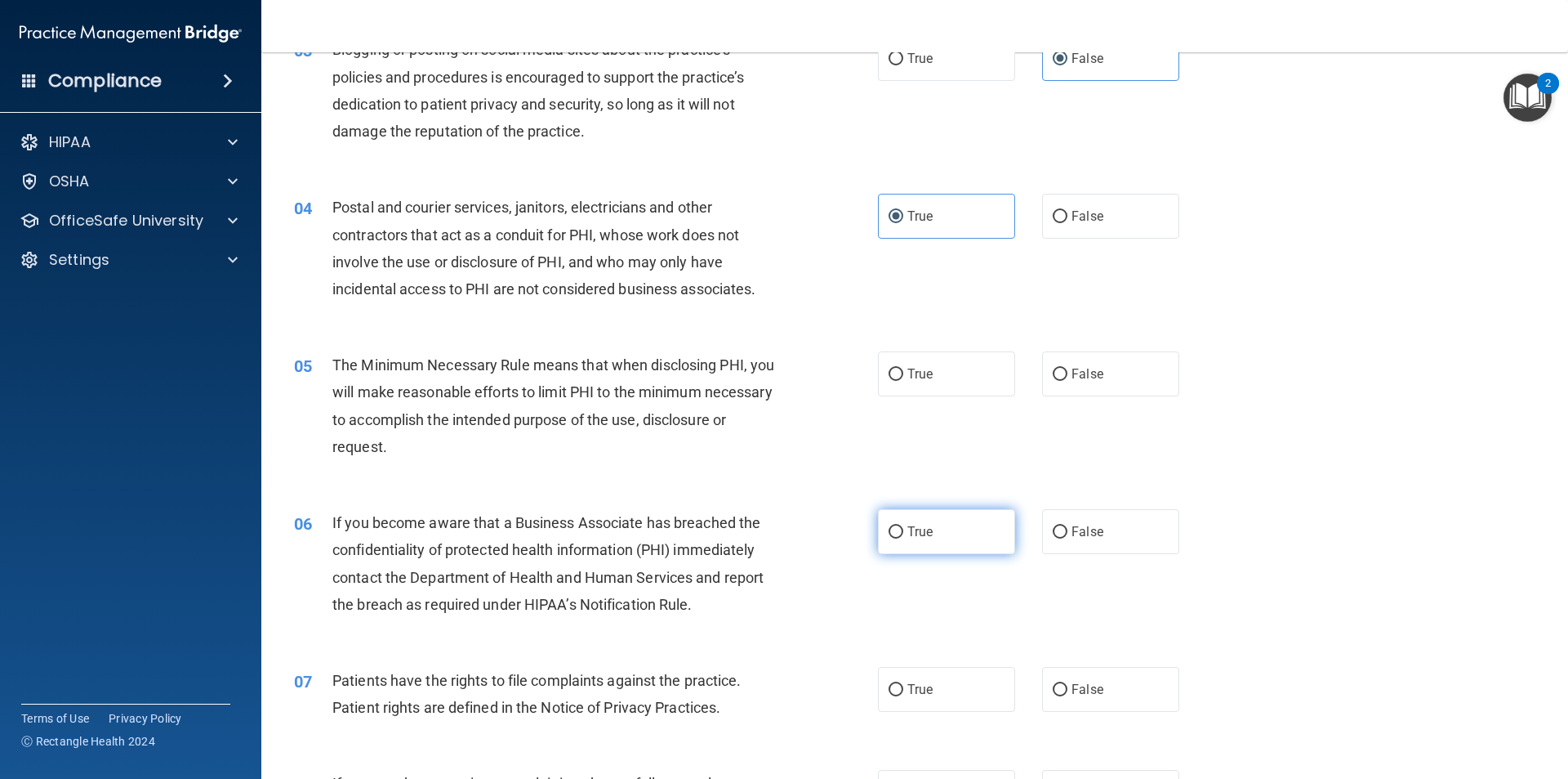
click at [918, 525] on span "True" at bounding box center [920, 531] width 26 height 16
click at [903, 526] on input "True" at bounding box center [896, 532] width 15 height 12
radio input "true"
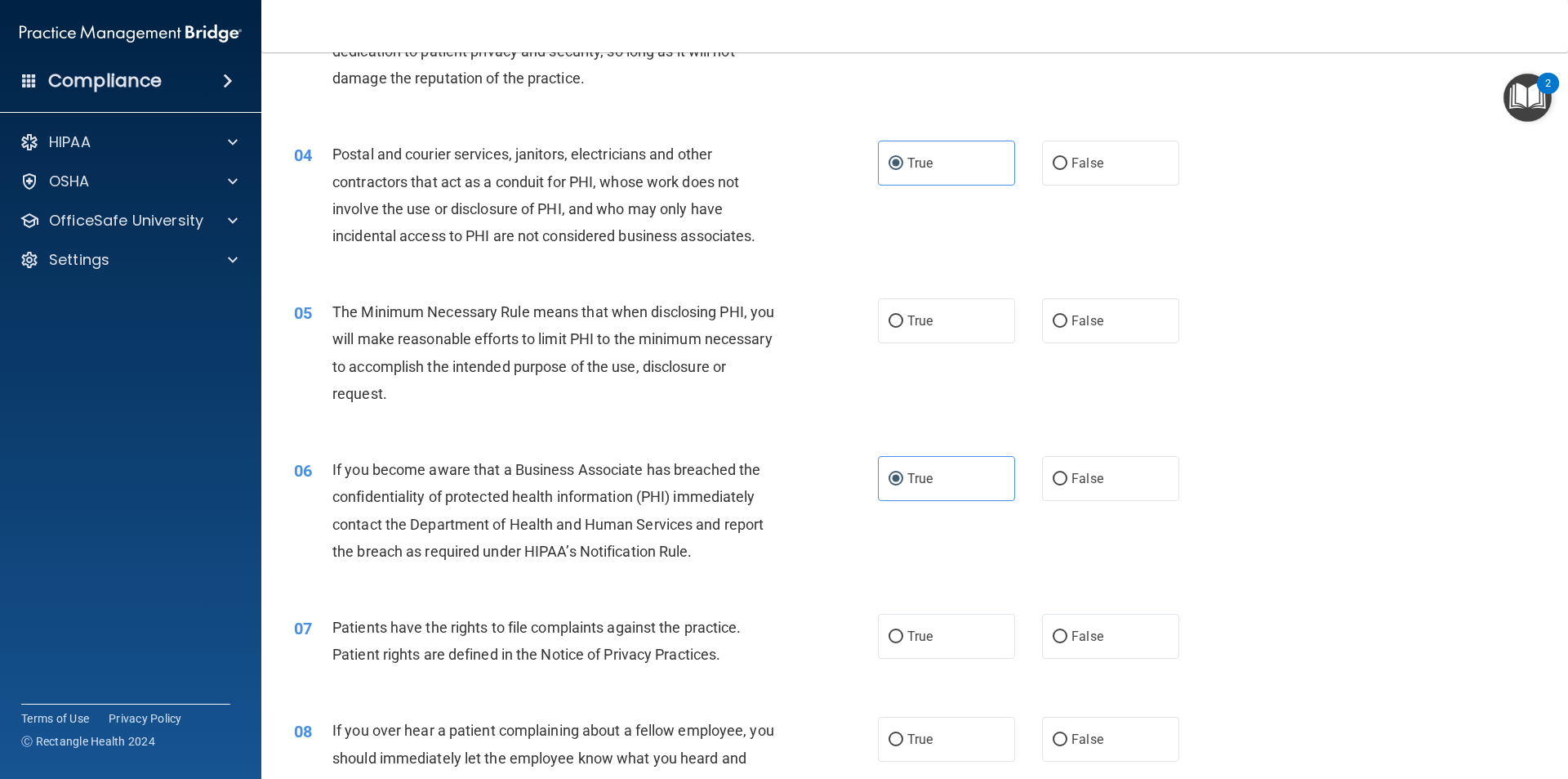
scroll to position [409, 0]
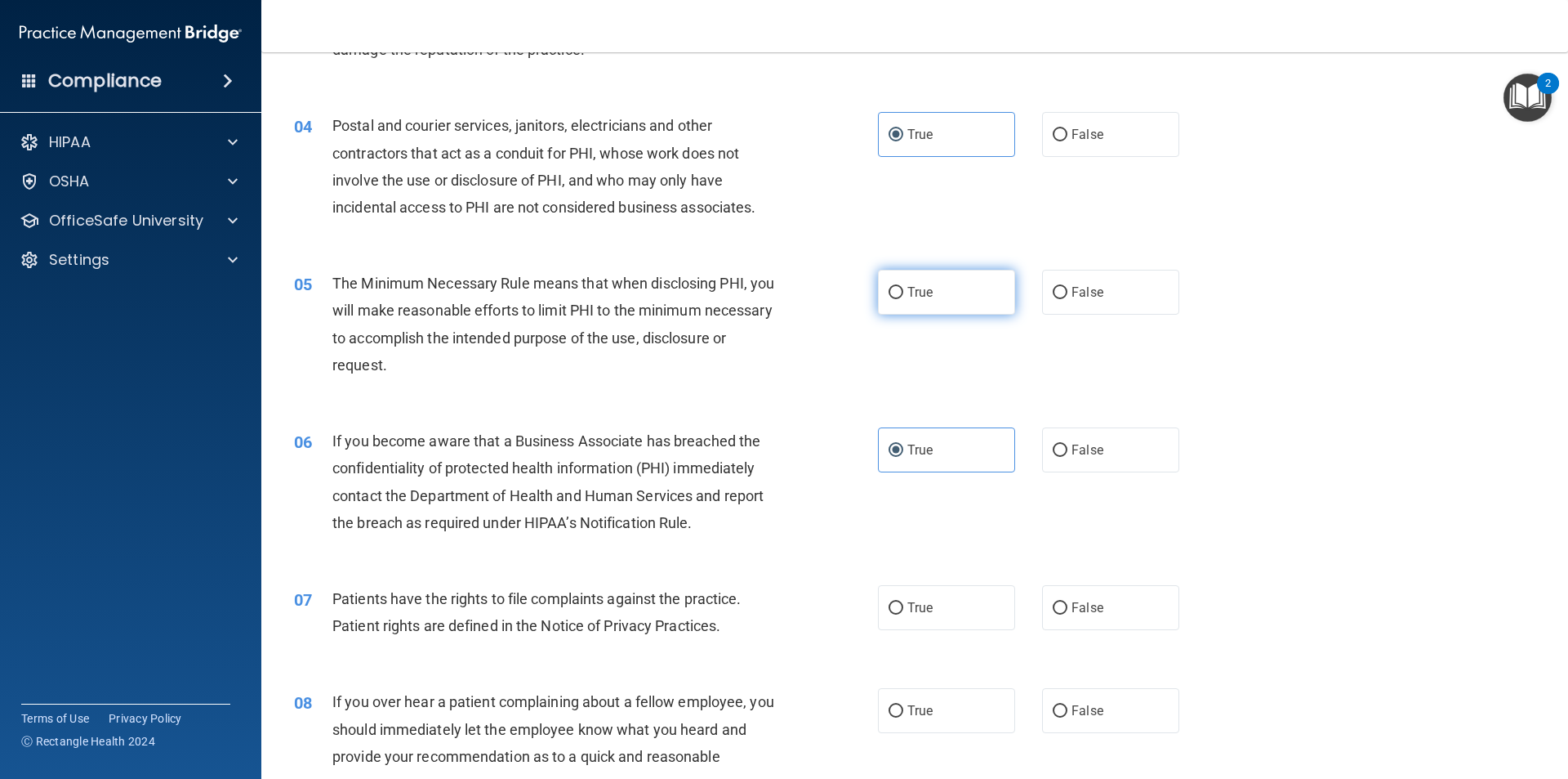
click at [910, 296] on span "True" at bounding box center [920, 292] width 26 height 16
click at [903, 296] on input "True" at bounding box center [896, 293] width 15 height 12
radio input "true"
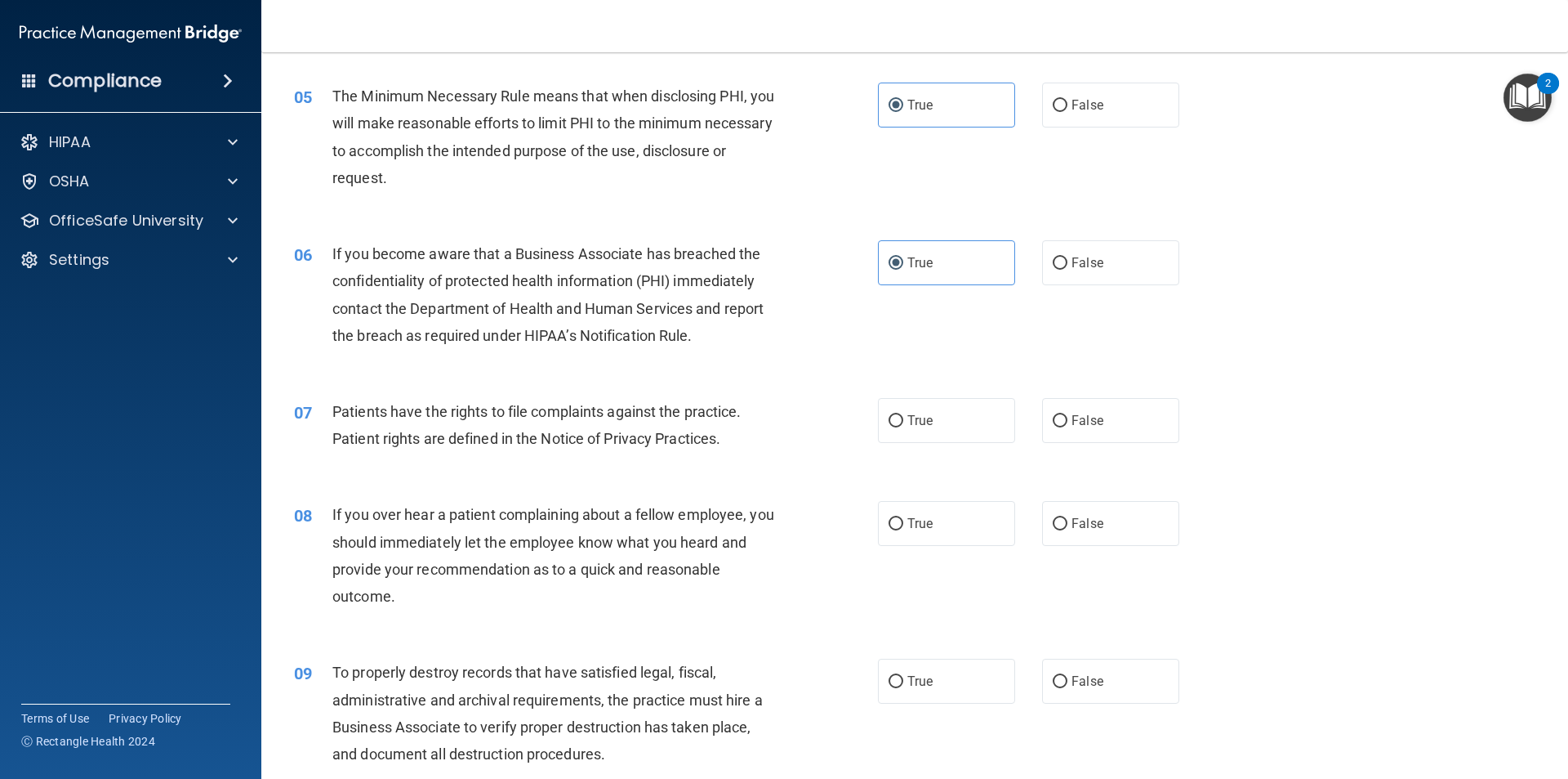
scroll to position [572, 0]
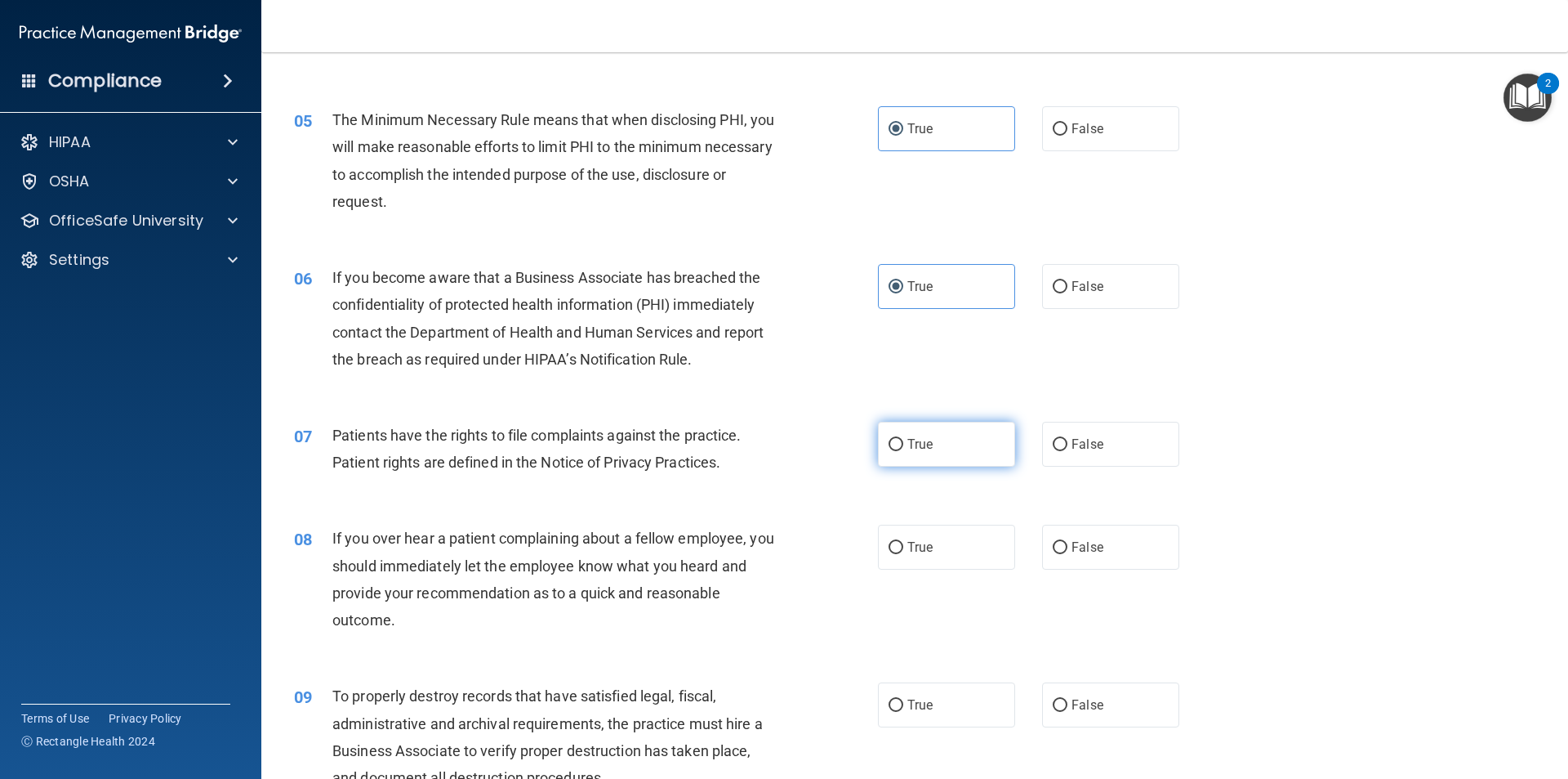
click at [898, 442] on label "True" at bounding box center [946, 444] width 137 height 45
click at [898, 442] on input "True" at bounding box center [896, 445] width 15 height 12
radio input "true"
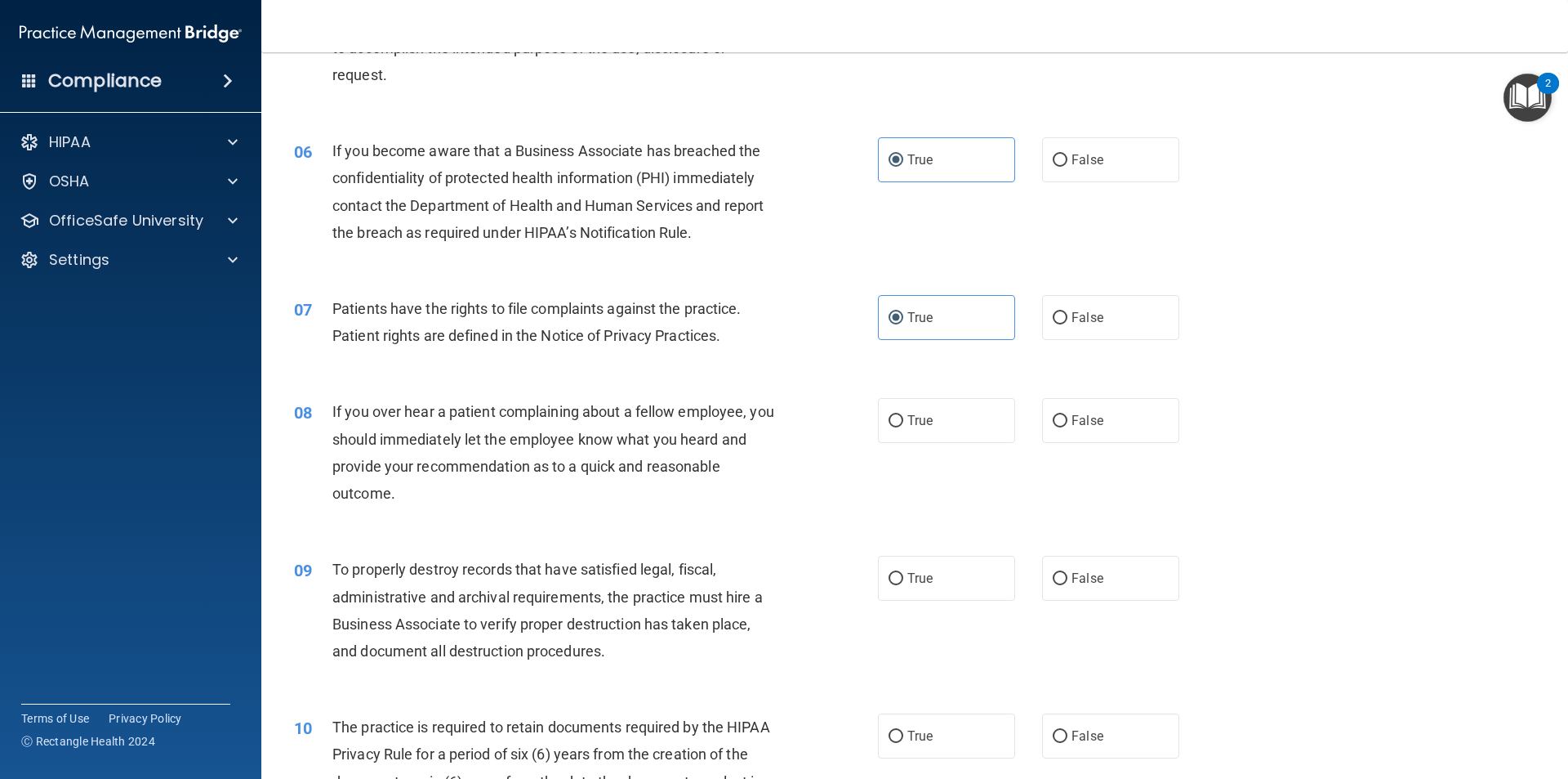
scroll to position [735, 0]
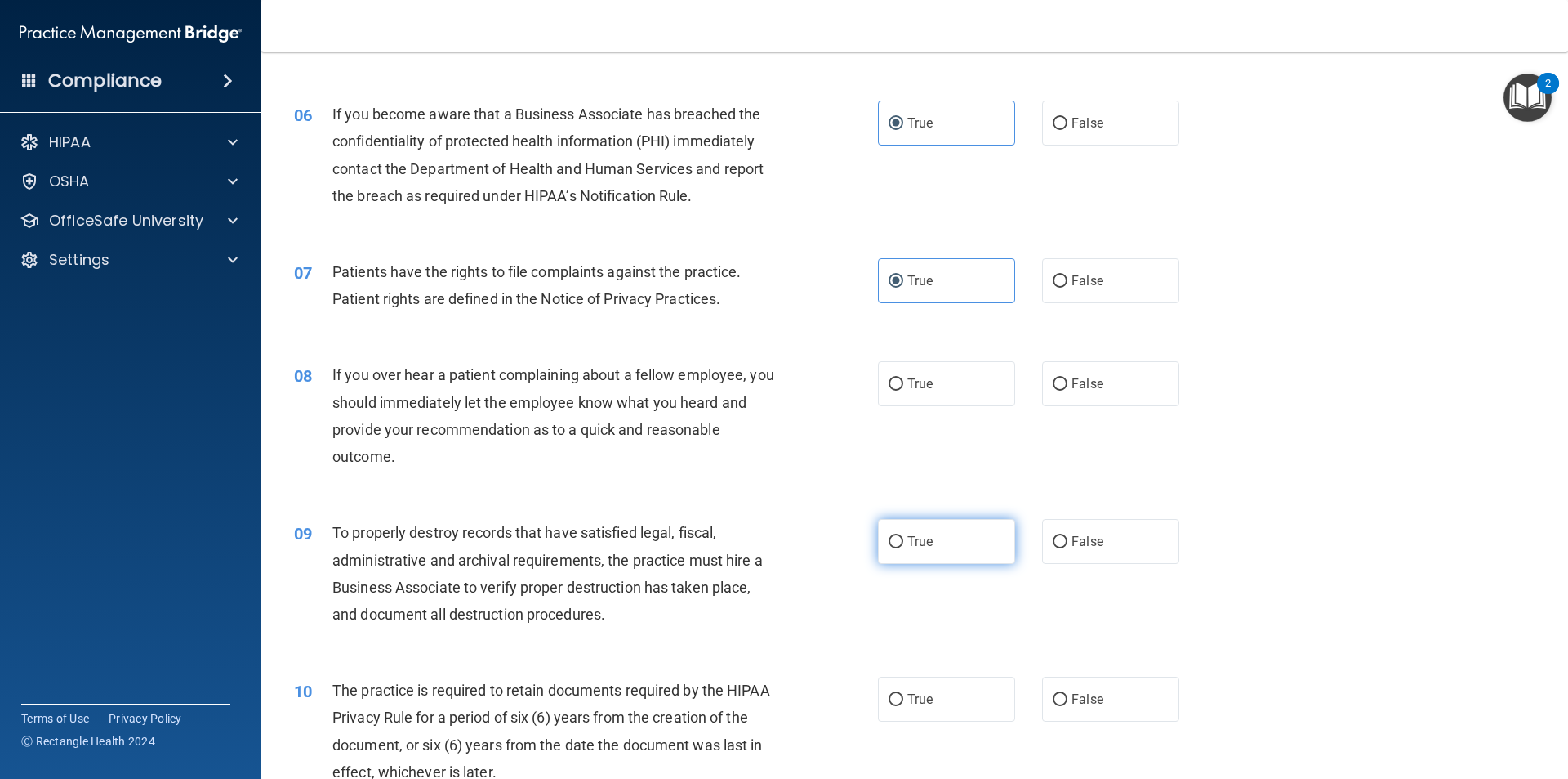
click at [890, 540] on input "True" at bounding box center [896, 542] width 15 height 12
radio input "true"
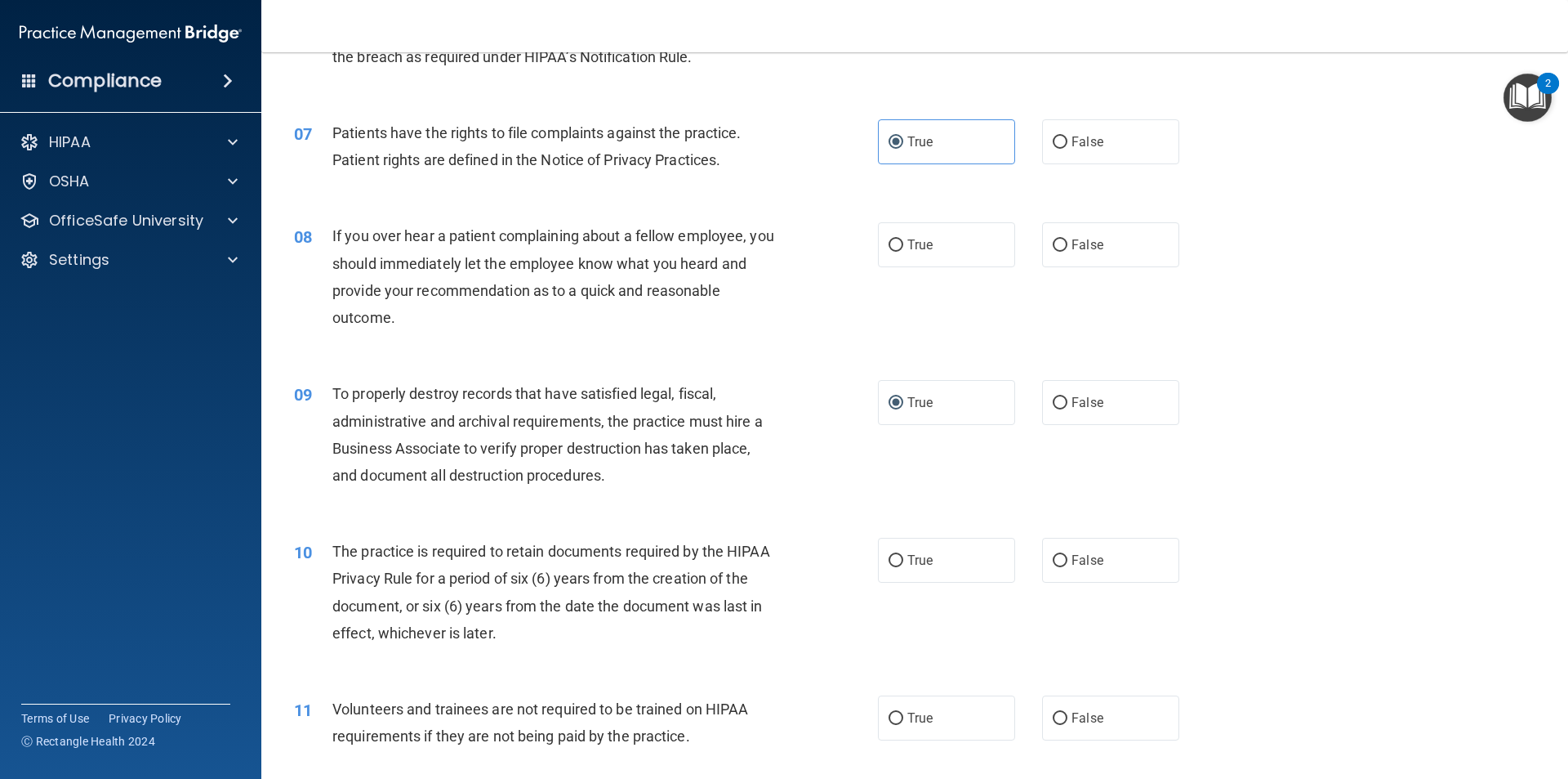
scroll to position [899, 0]
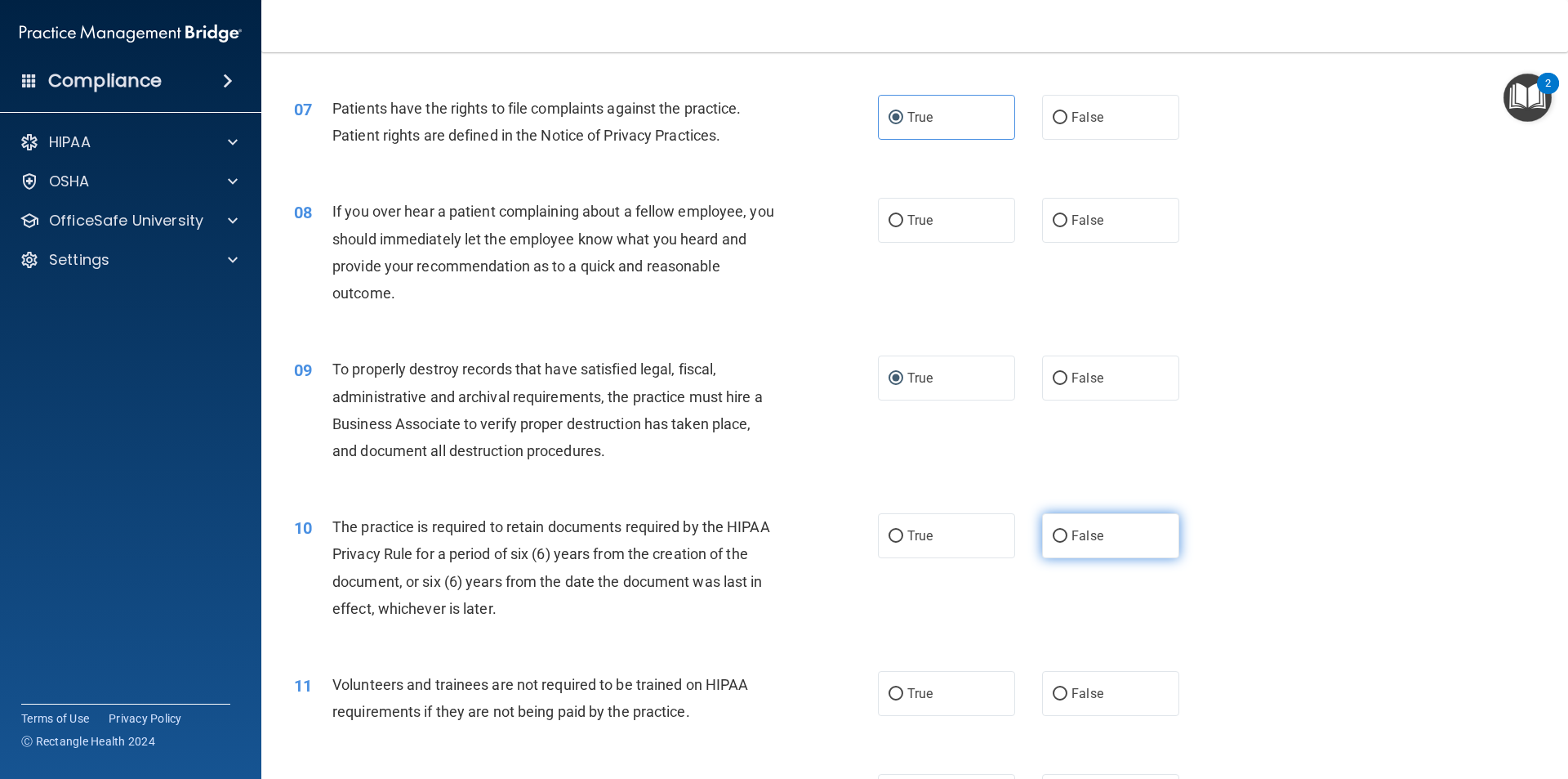
click at [1121, 539] on label "False" at bounding box center [1111, 536] width 137 height 45
click at [1068, 539] on input "False" at bounding box center [1060, 536] width 15 height 12
radio input "true"
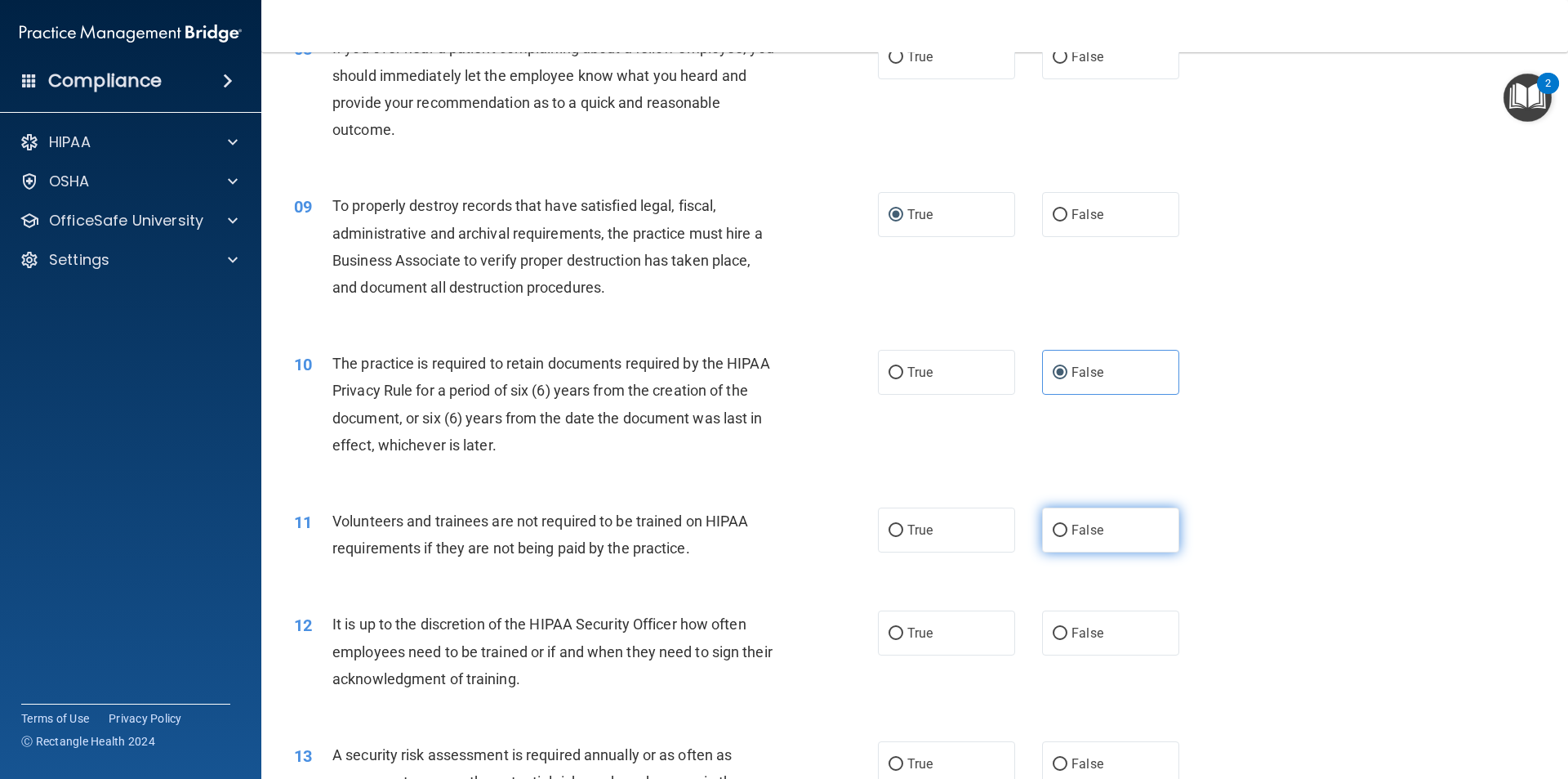
click at [1053, 530] on input "False" at bounding box center [1060, 530] width 15 height 12
radio input "true"
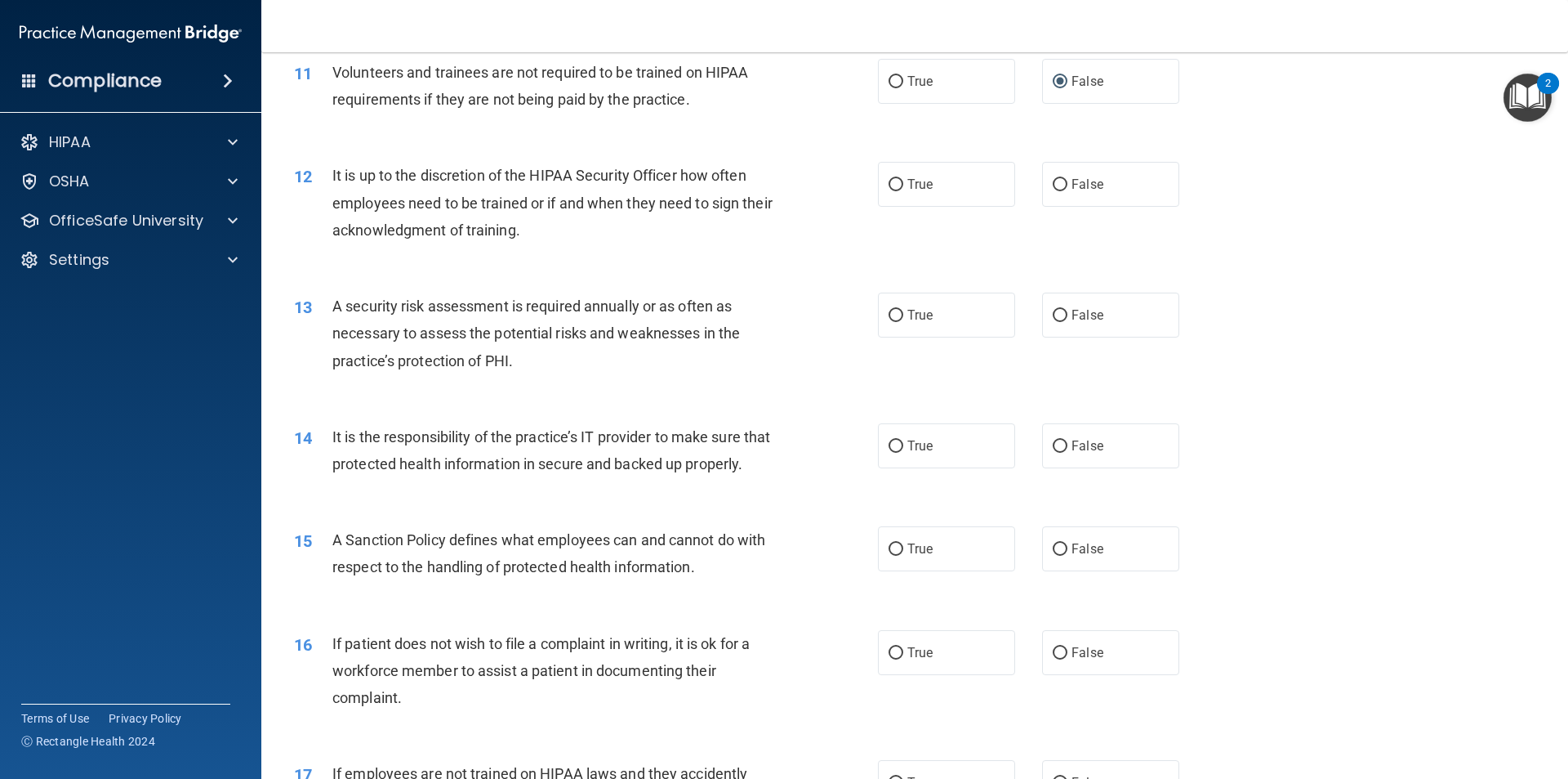
scroll to position [1471, 0]
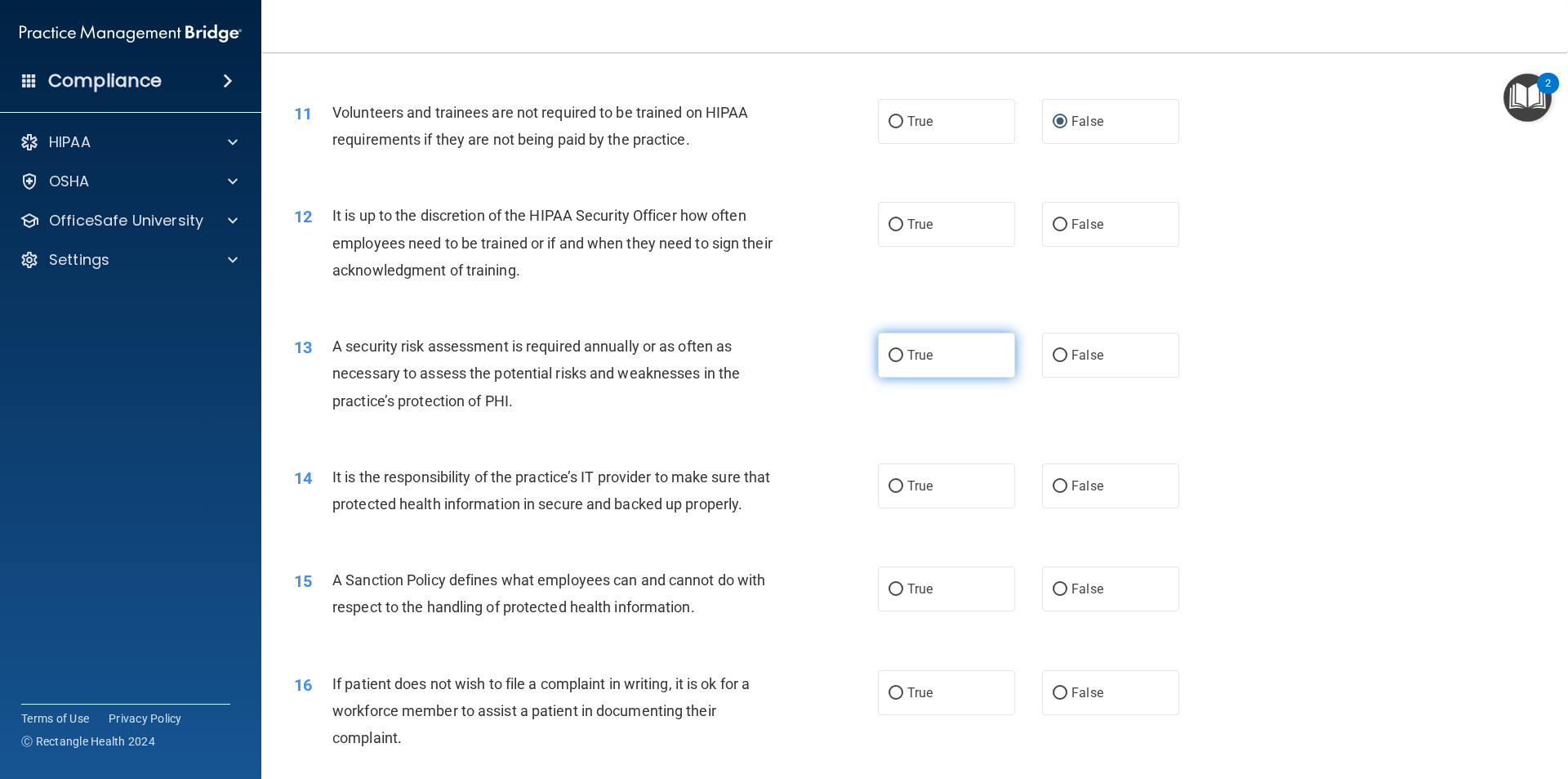
click at [895, 351] on input "True" at bounding box center [896, 356] width 15 height 12
radio input "true"
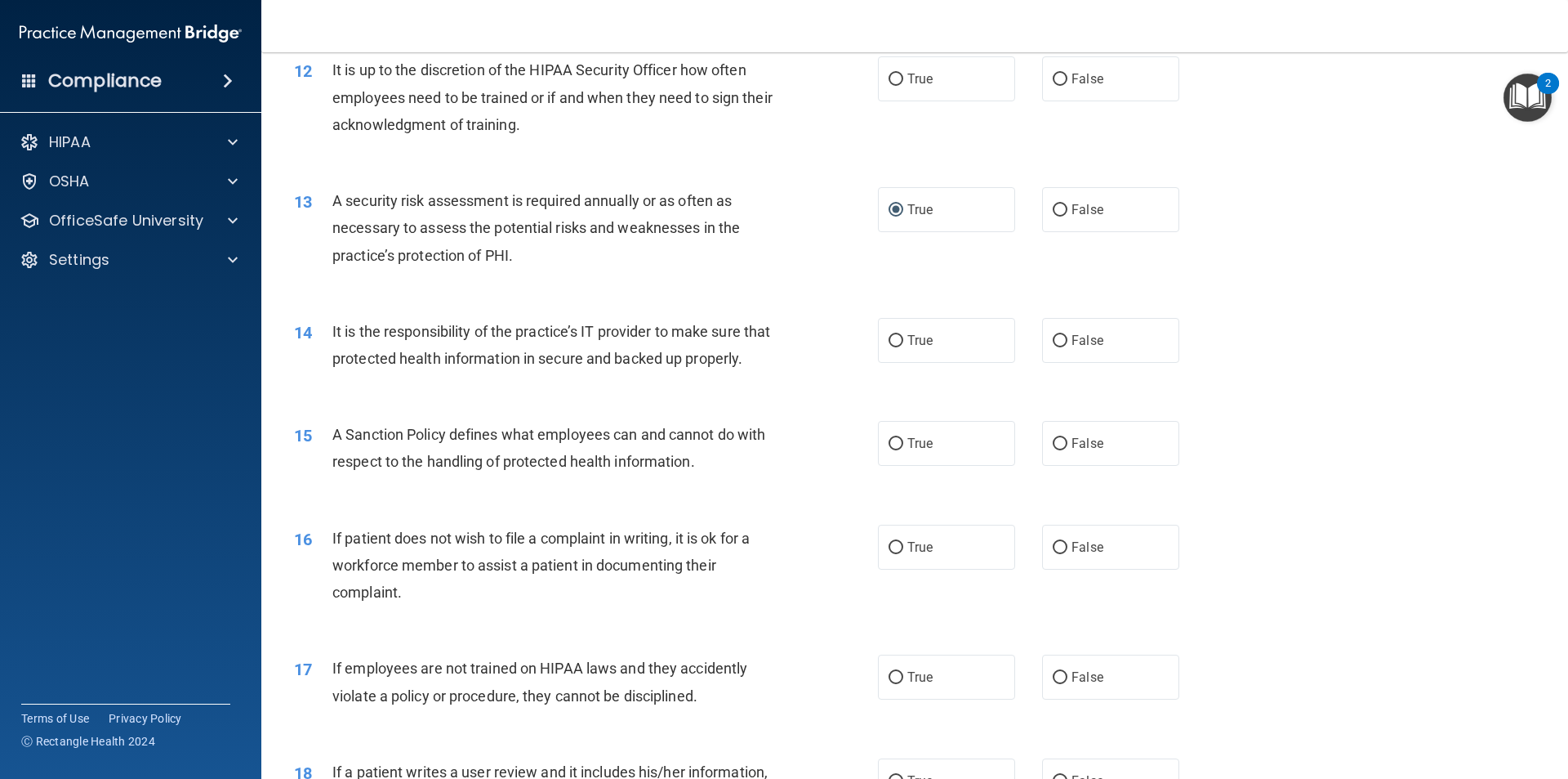
scroll to position [1634, 0]
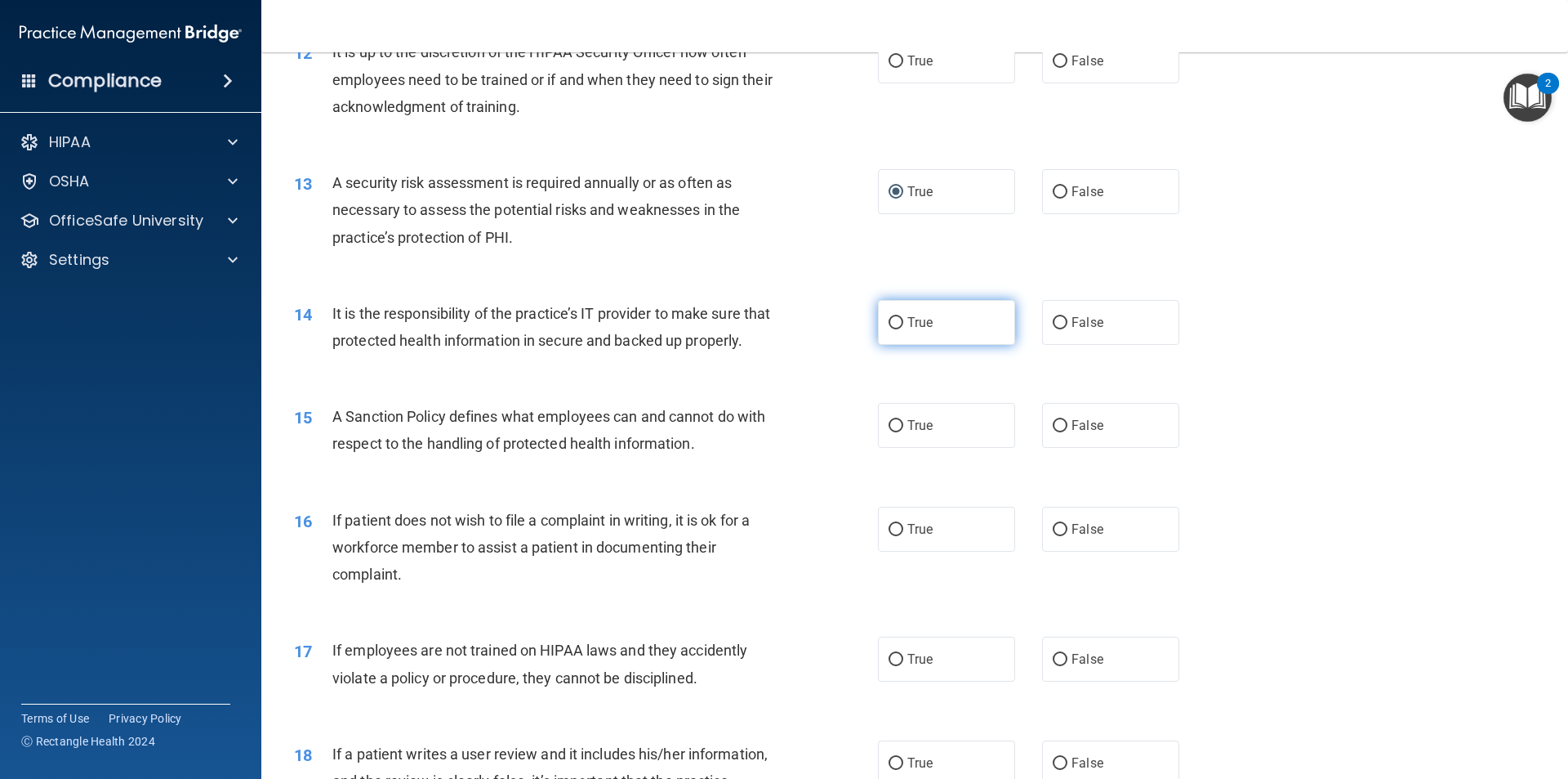
click at [910, 305] on label "True" at bounding box center [946, 323] width 137 height 45
click at [903, 317] on input "True" at bounding box center [896, 323] width 15 height 12
radio input "true"
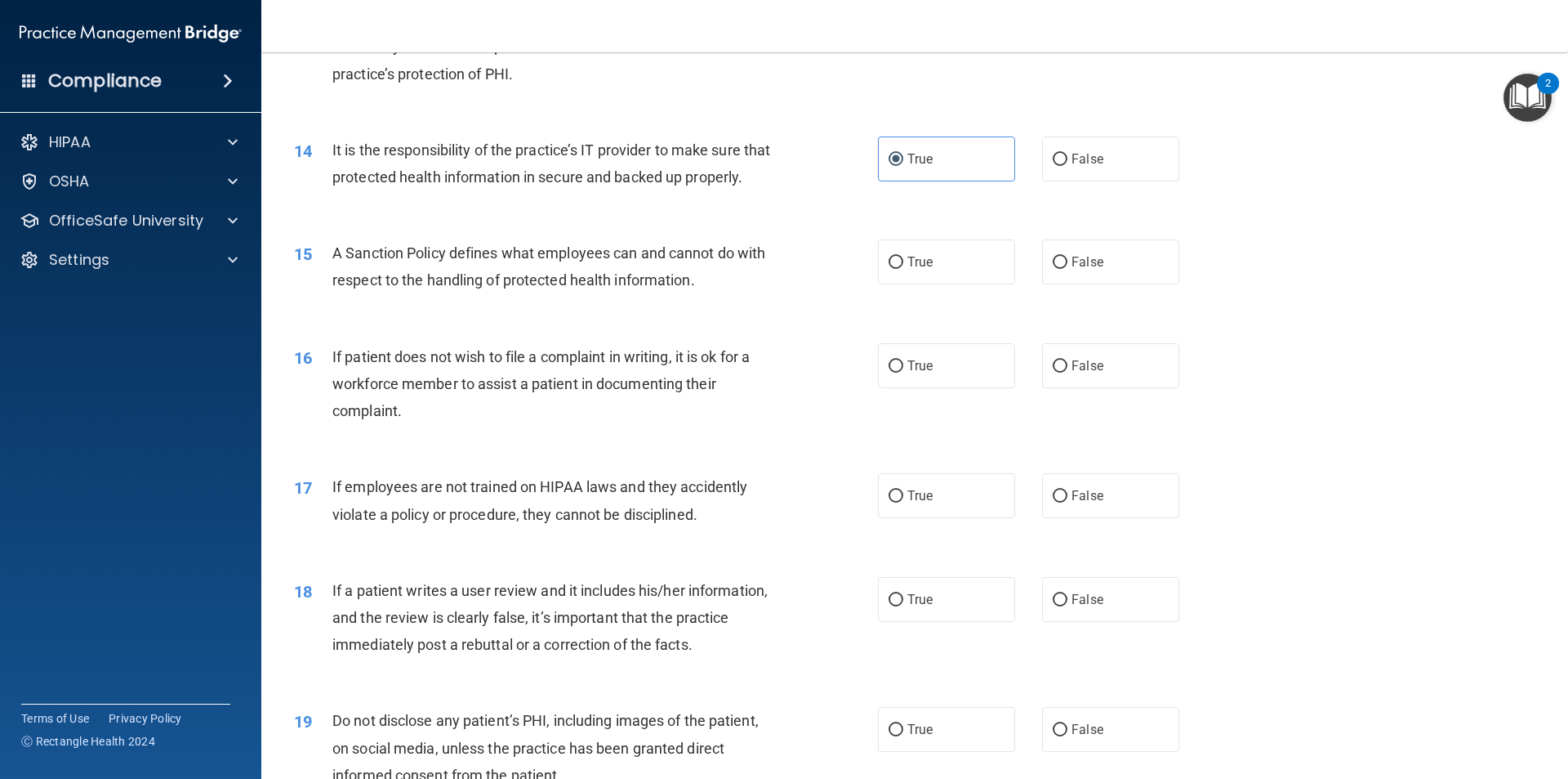
scroll to position [1880, 0]
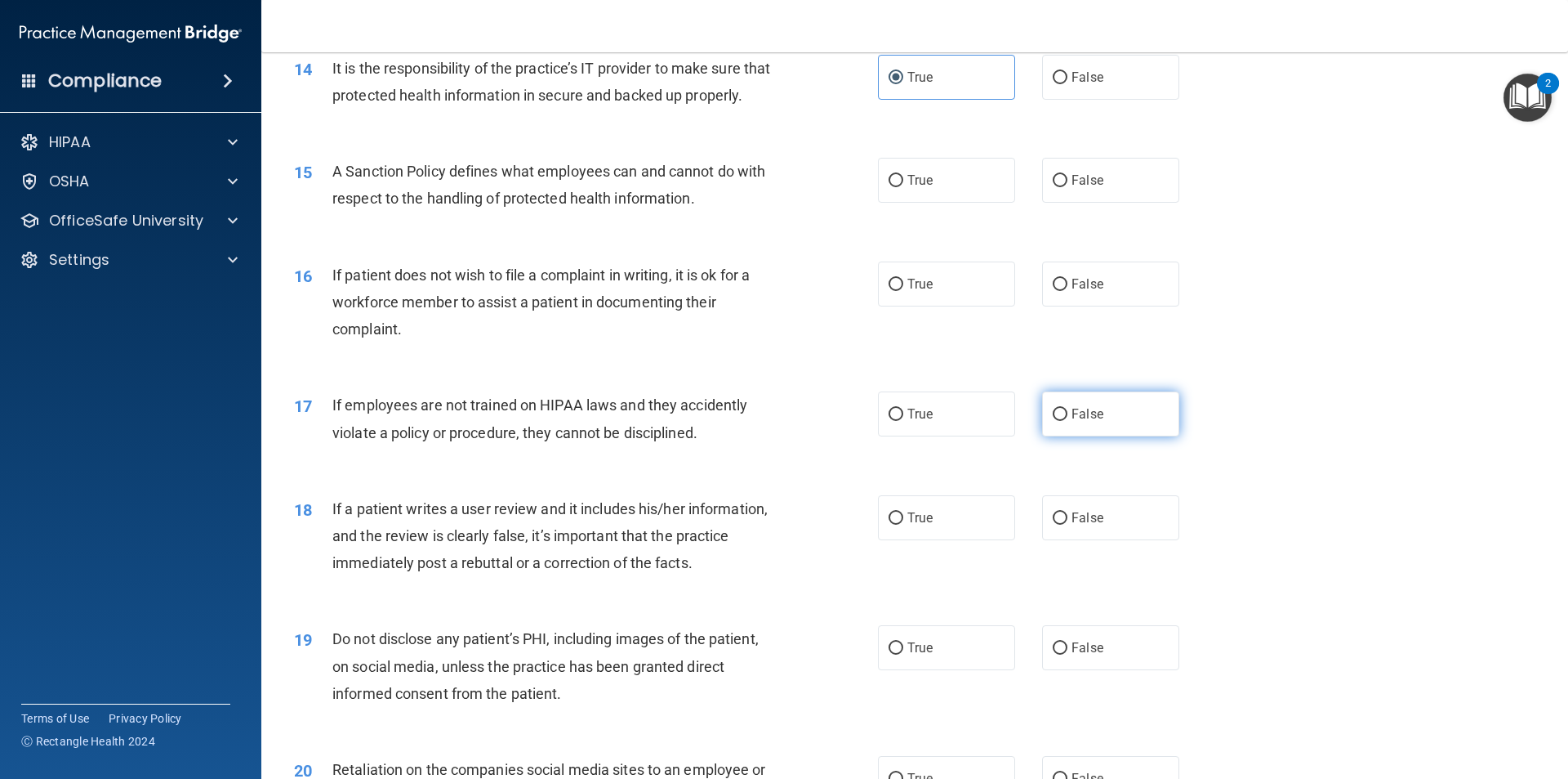
click at [1047, 437] on label "False" at bounding box center [1111, 413] width 137 height 45
click at [1053, 421] on input "False" at bounding box center [1060, 414] width 15 height 12
radio input "true"
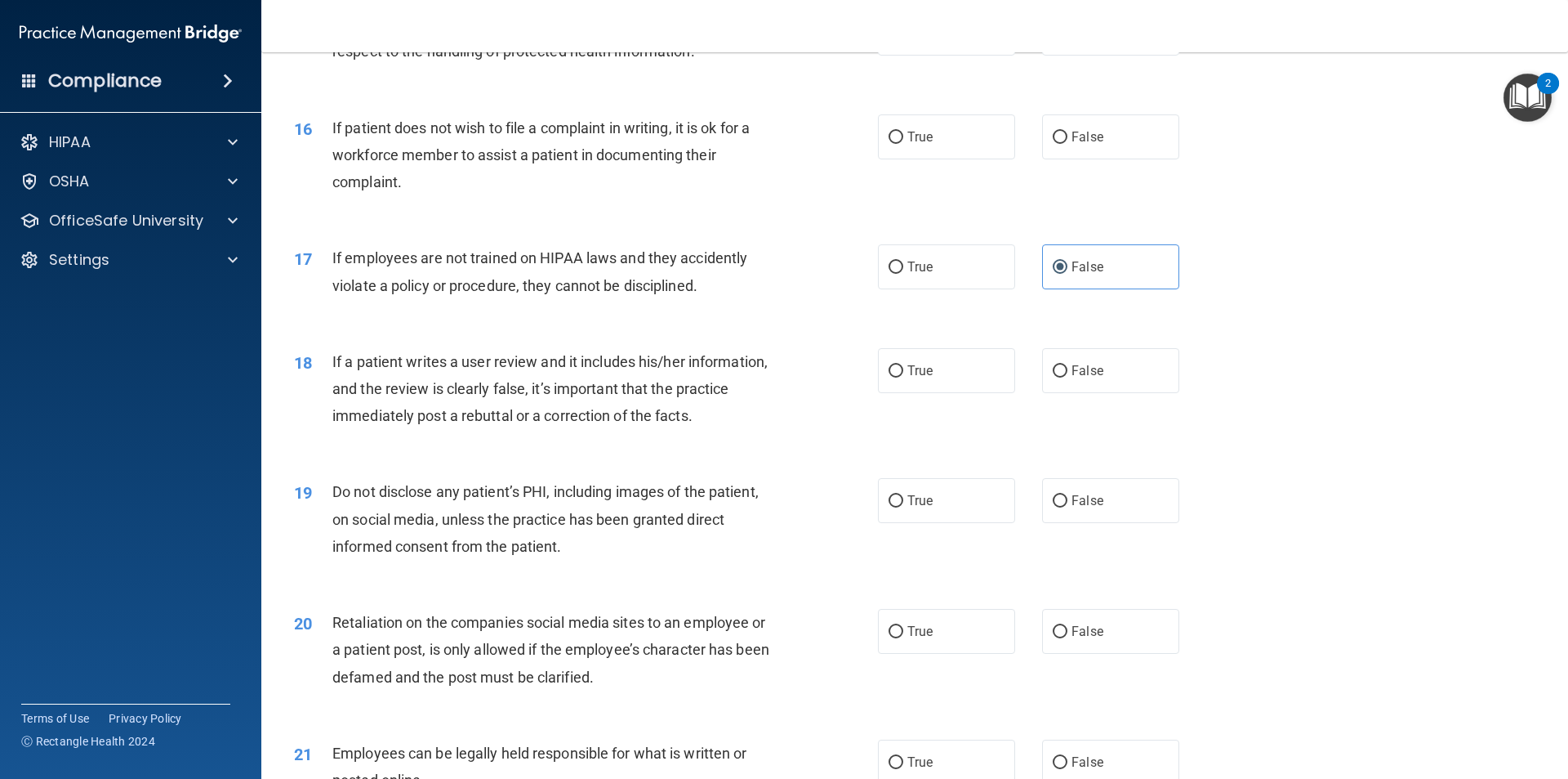
scroll to position [2043, 0]
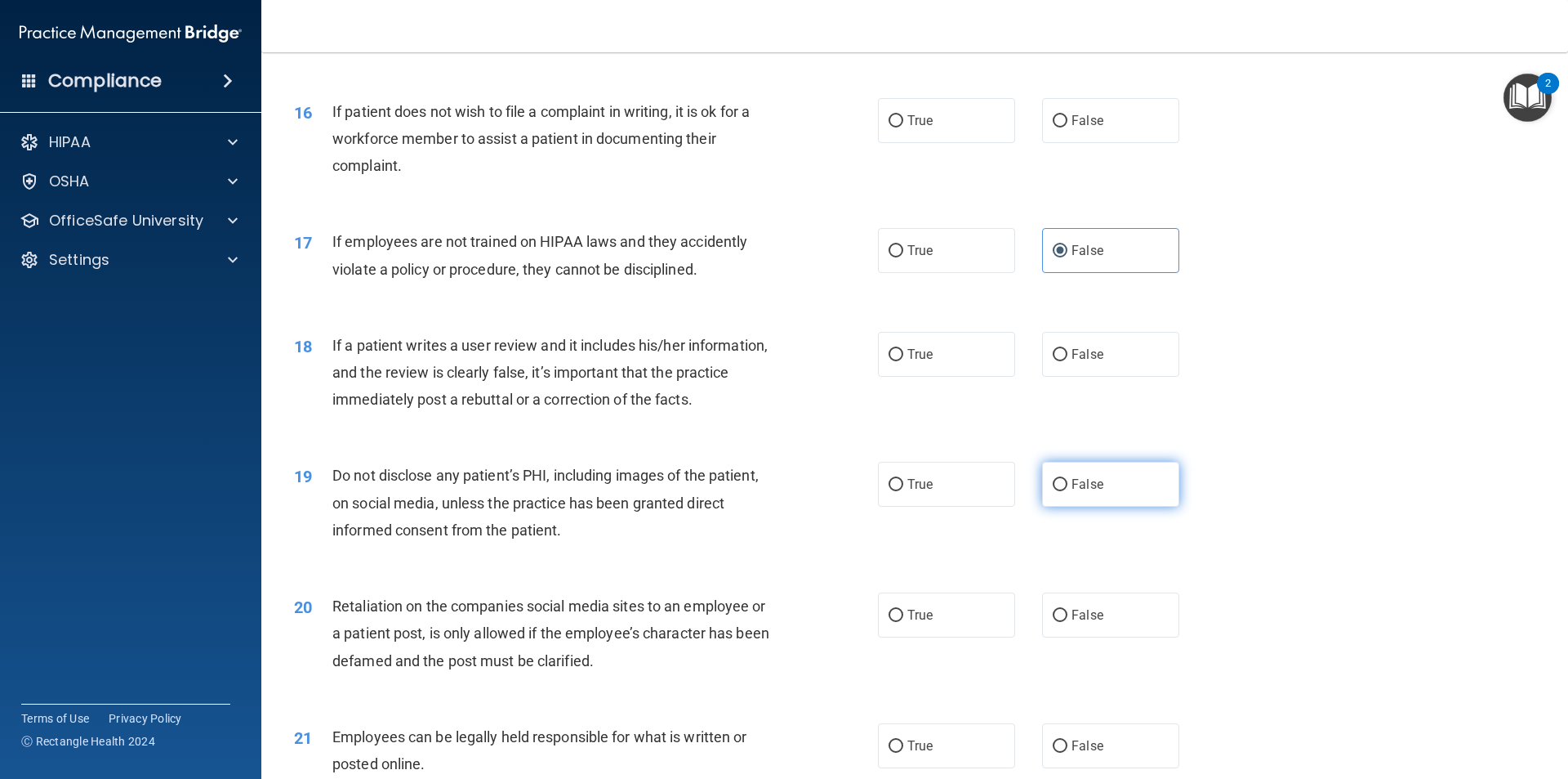
click at [1095, 507] on label "False" at bounding box center [1111, 484] width 137 height 45
click at [1068, 491] on input "False" at bounding box center [1060, 485] width 15 height 12
radio input "true"
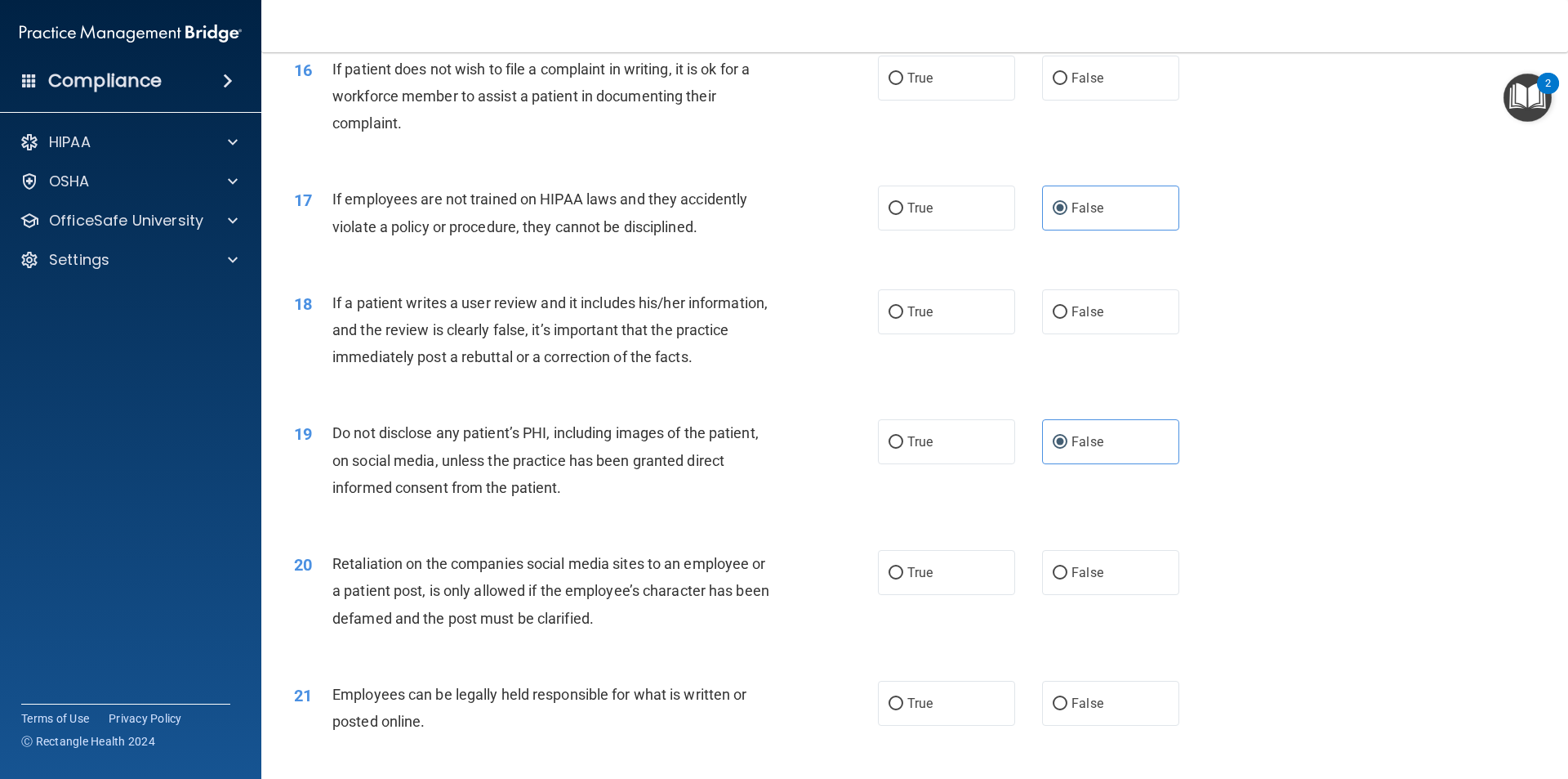
scroll to position [2124, 0]
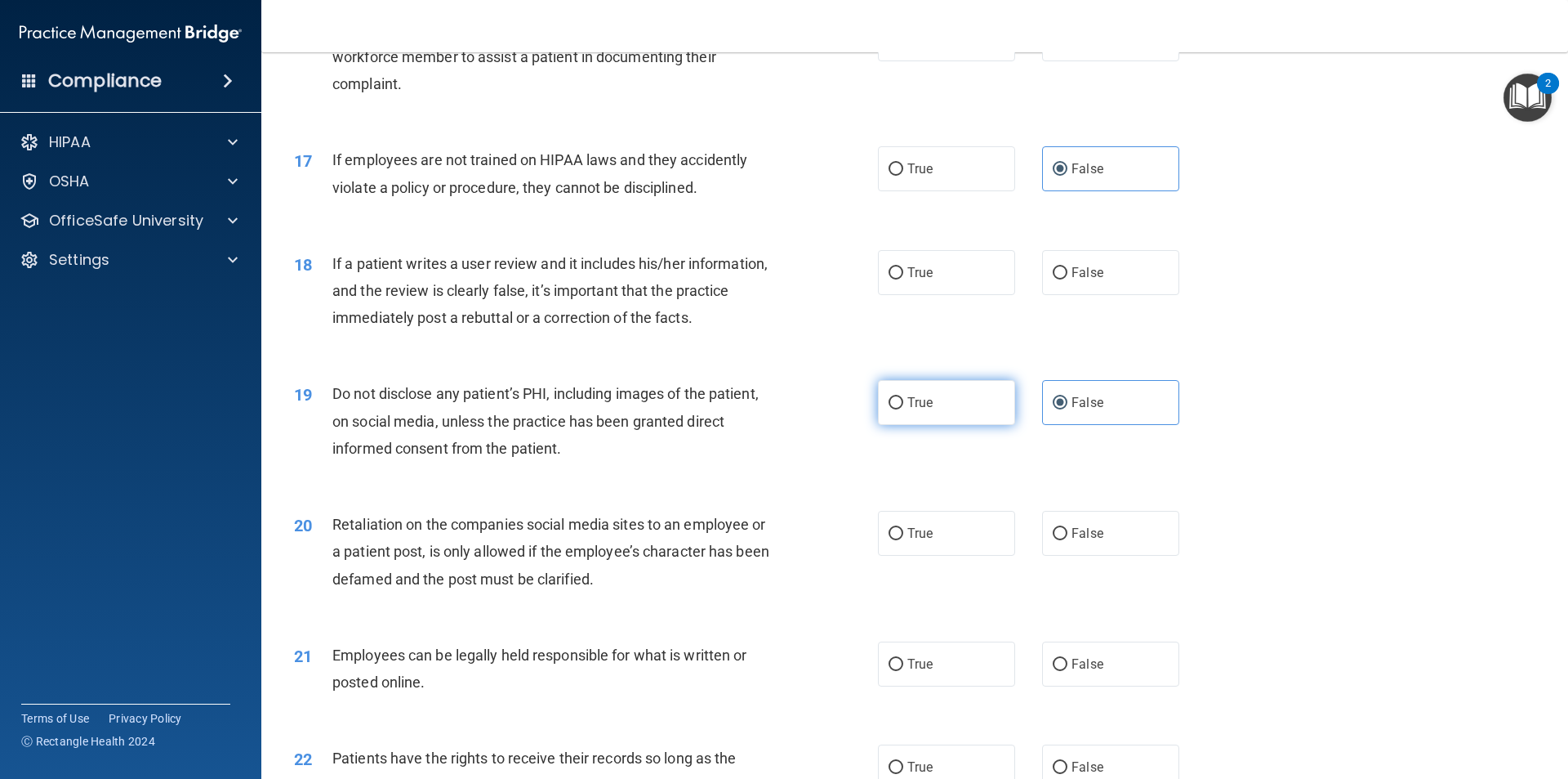
click at [929, 425] on label "True" at bounding box center [946, 403] width 137 height 45
click at [903, 409] on input "True" at bounding box center [896, 403] width 15 height 12
radio input "true"
radio input "false"
click at [1076, 289] on label "False" at bounding box center [1111, 272] width 137 height 45
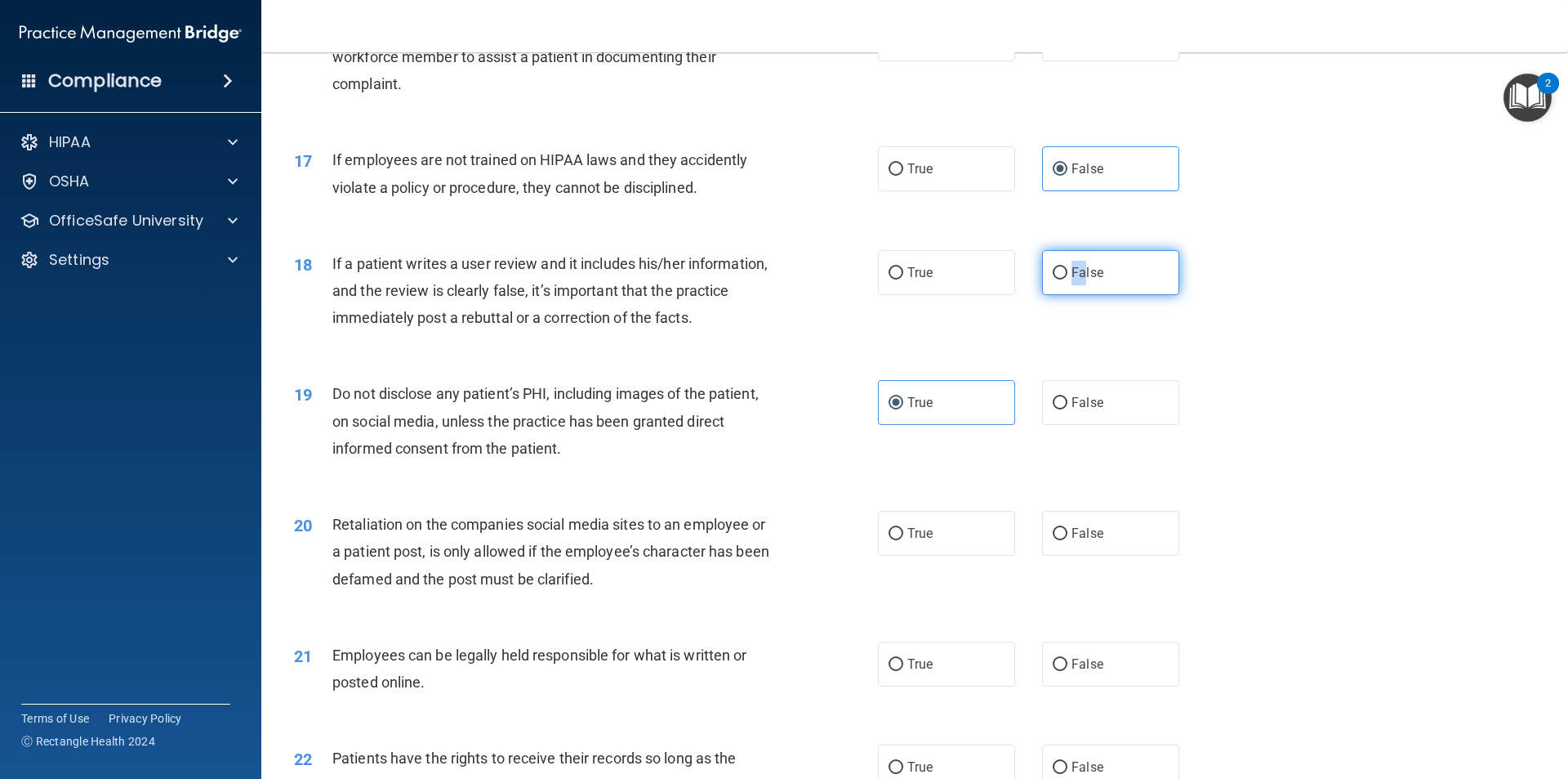
click at [1046, 294] on label "False" at bounding box center [1111, 272] width 137 height 45
click at [1053, 280] on input "False" at bounding box center [1060, 273] width 15 height 12
radio input "true"
click at [1313, 292] on div "18 If a patient writes a user review and it includes his/her information, and t…" at bounding box center [915, 295] width 1266 height 131
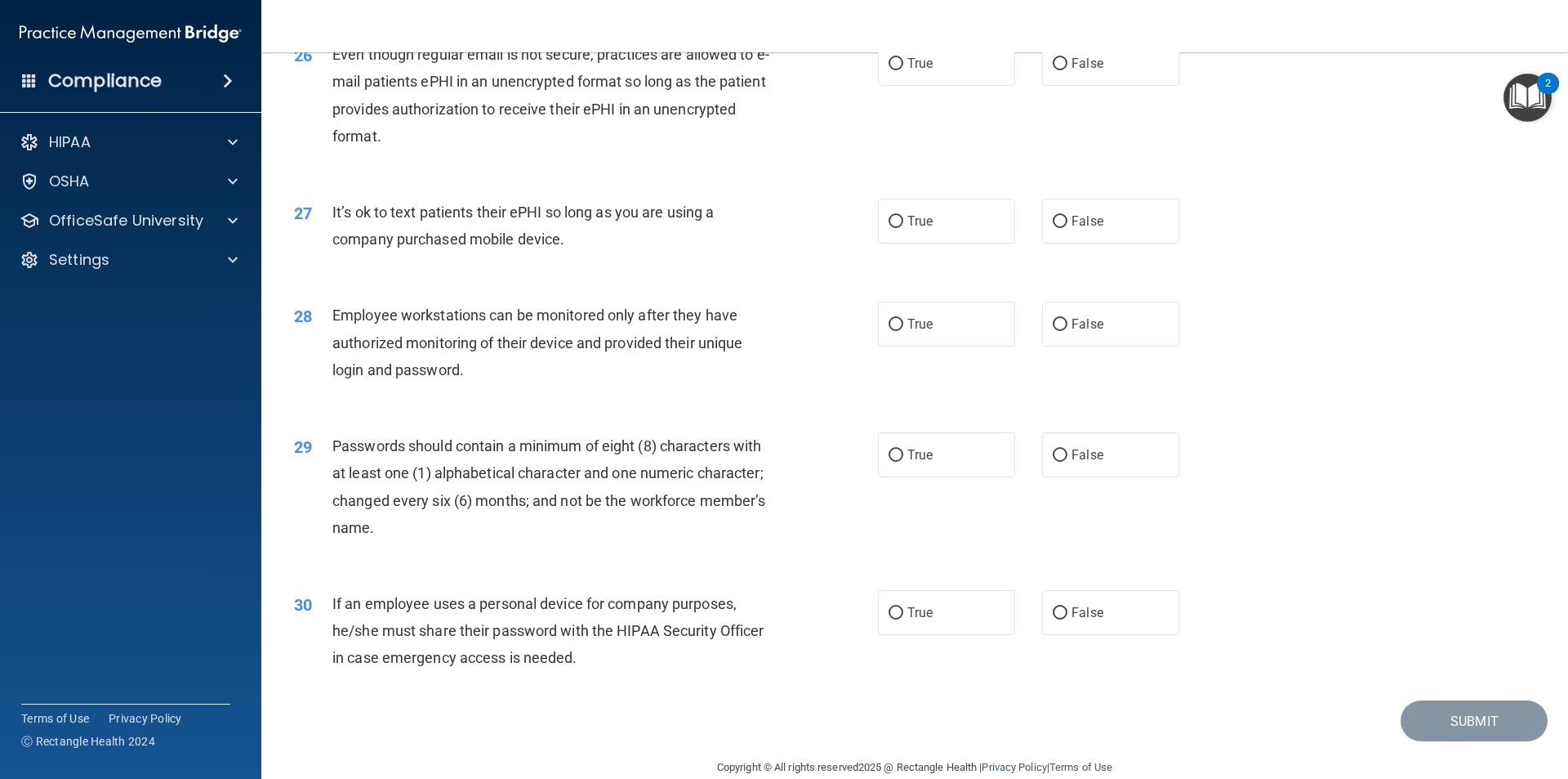
scroll to position [3324, 0]
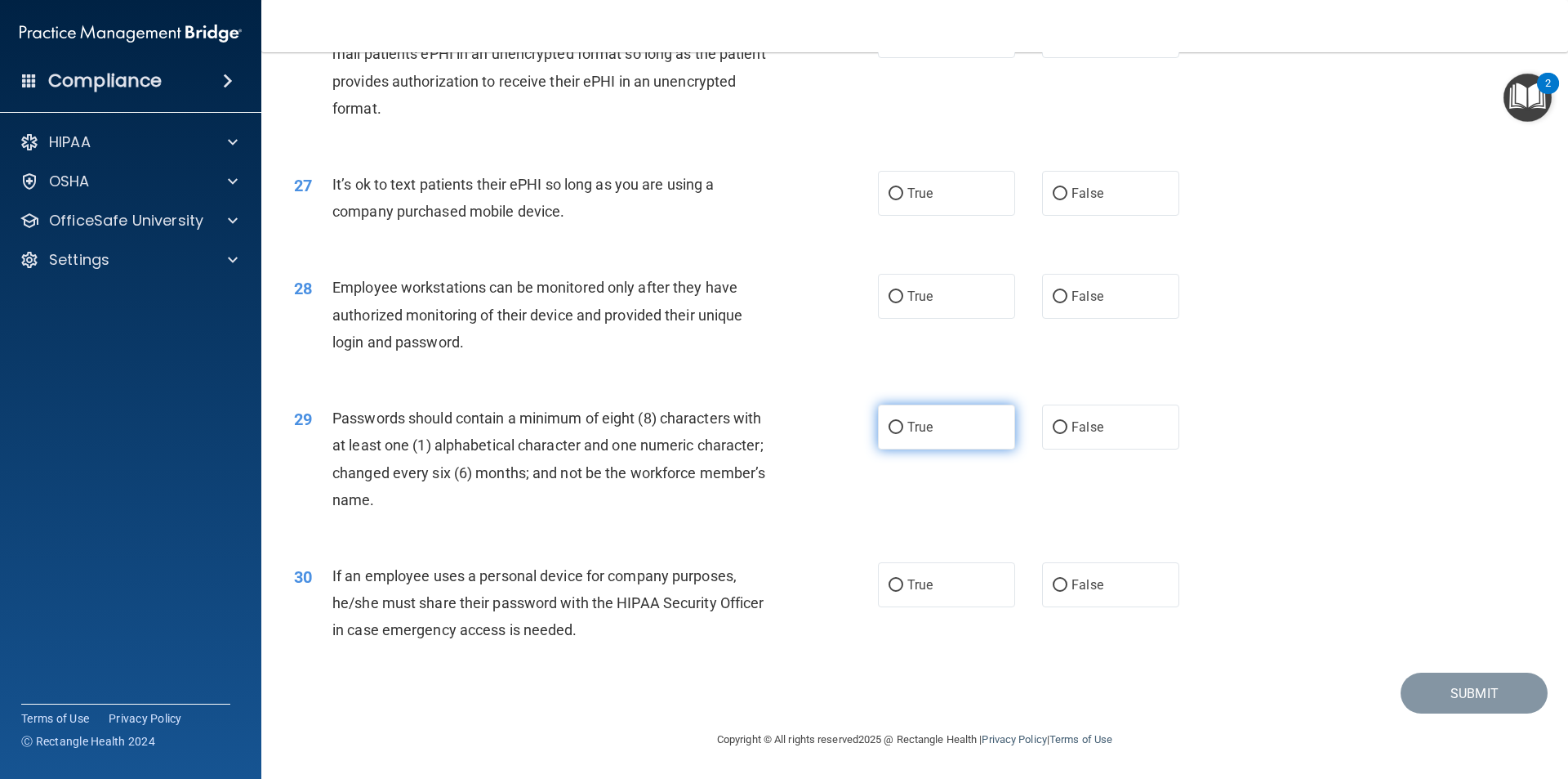
click at [922, 418] on label "True" at bounding box center [946, 427] width 137 height 45
click at [903, 422] on input "True" at bounding box center [896, 428] width 15 height 12
radio input "true"
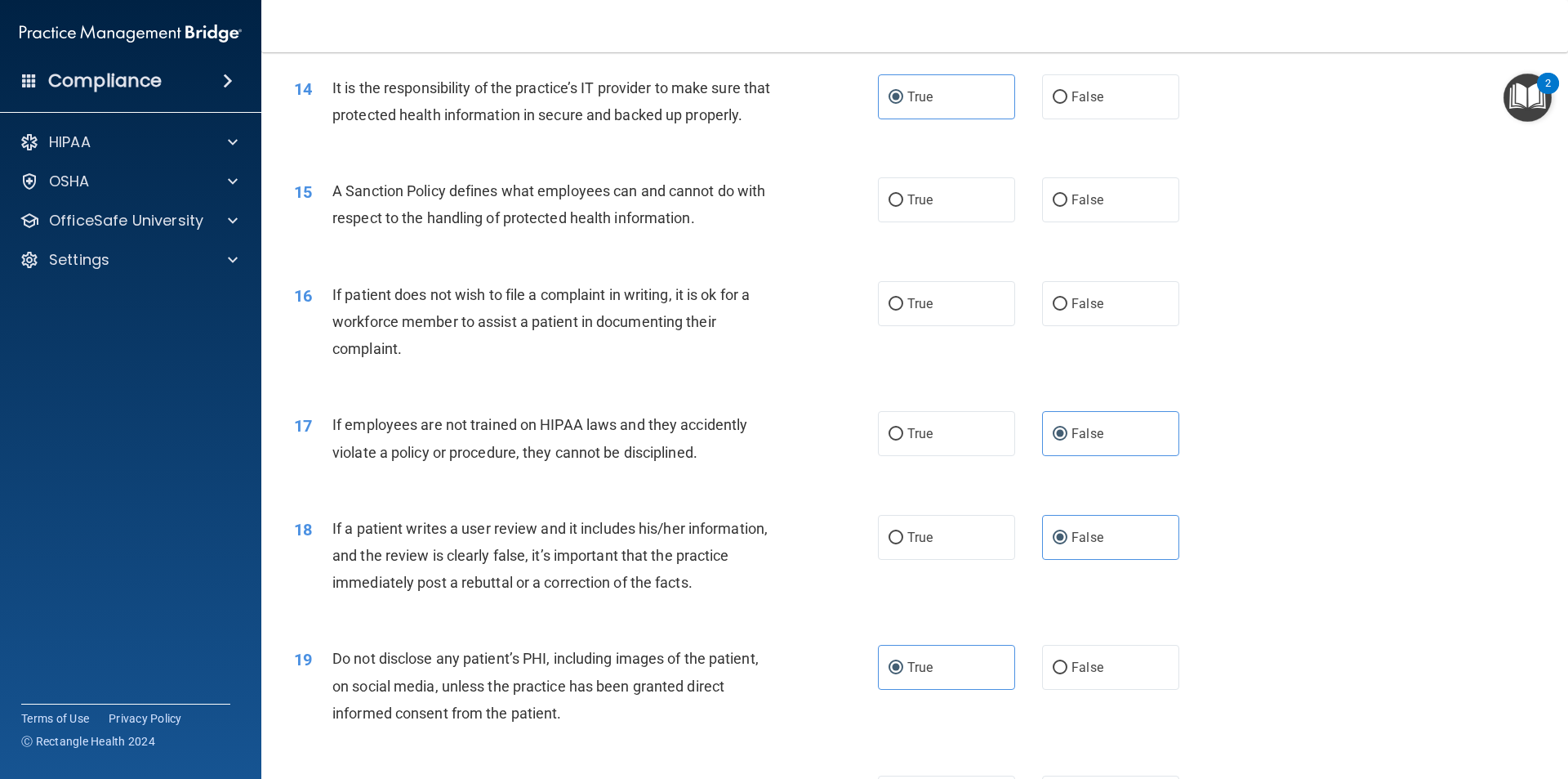
scroll to position [1771, 0]
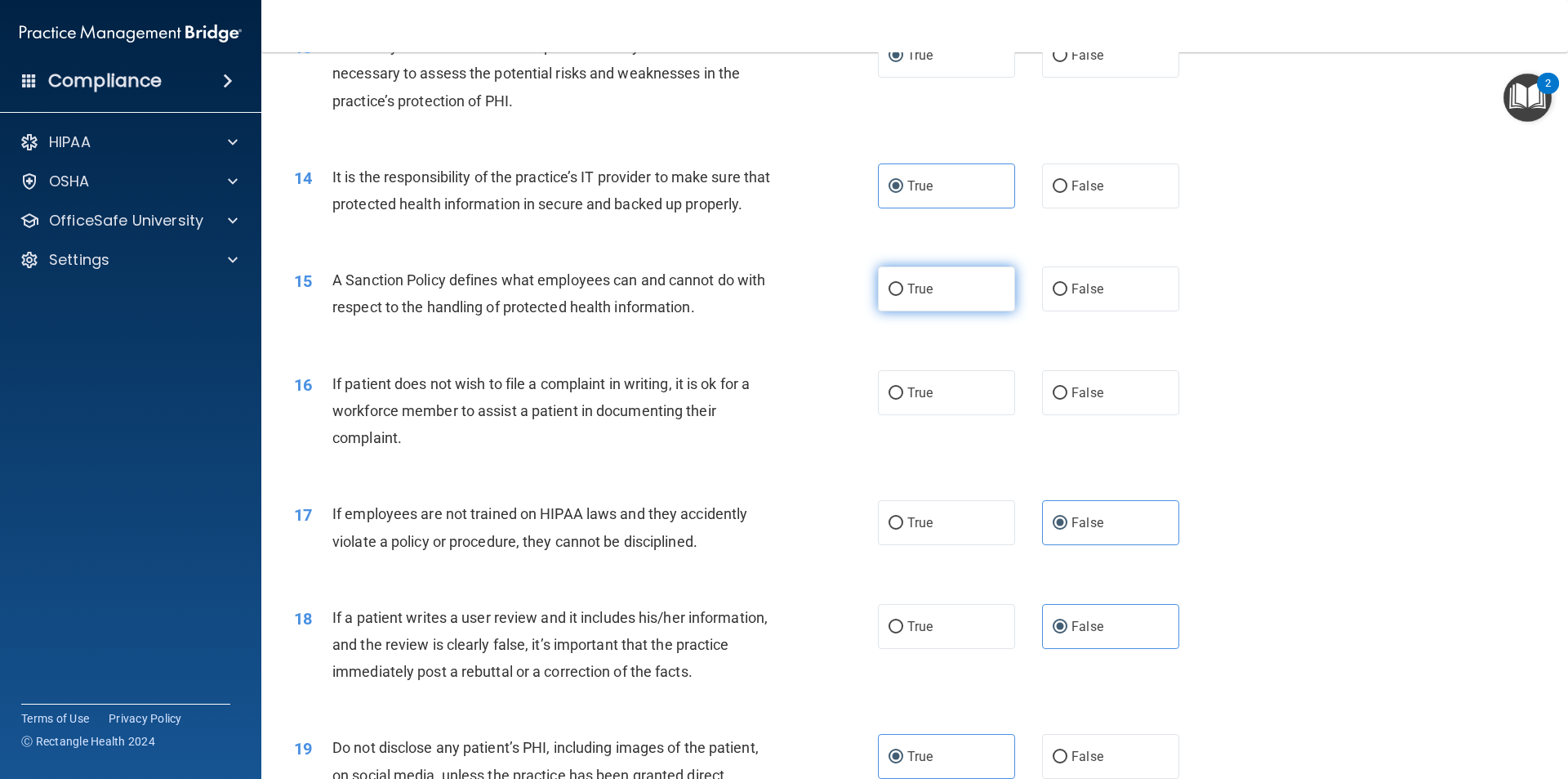
click at [910, 312] on label "True" at bounding box center [946, 289] width 137 height 45
click at [903, 296] on input "True" at bounding box center [896, 289] width 15 height 12
radio input "true"
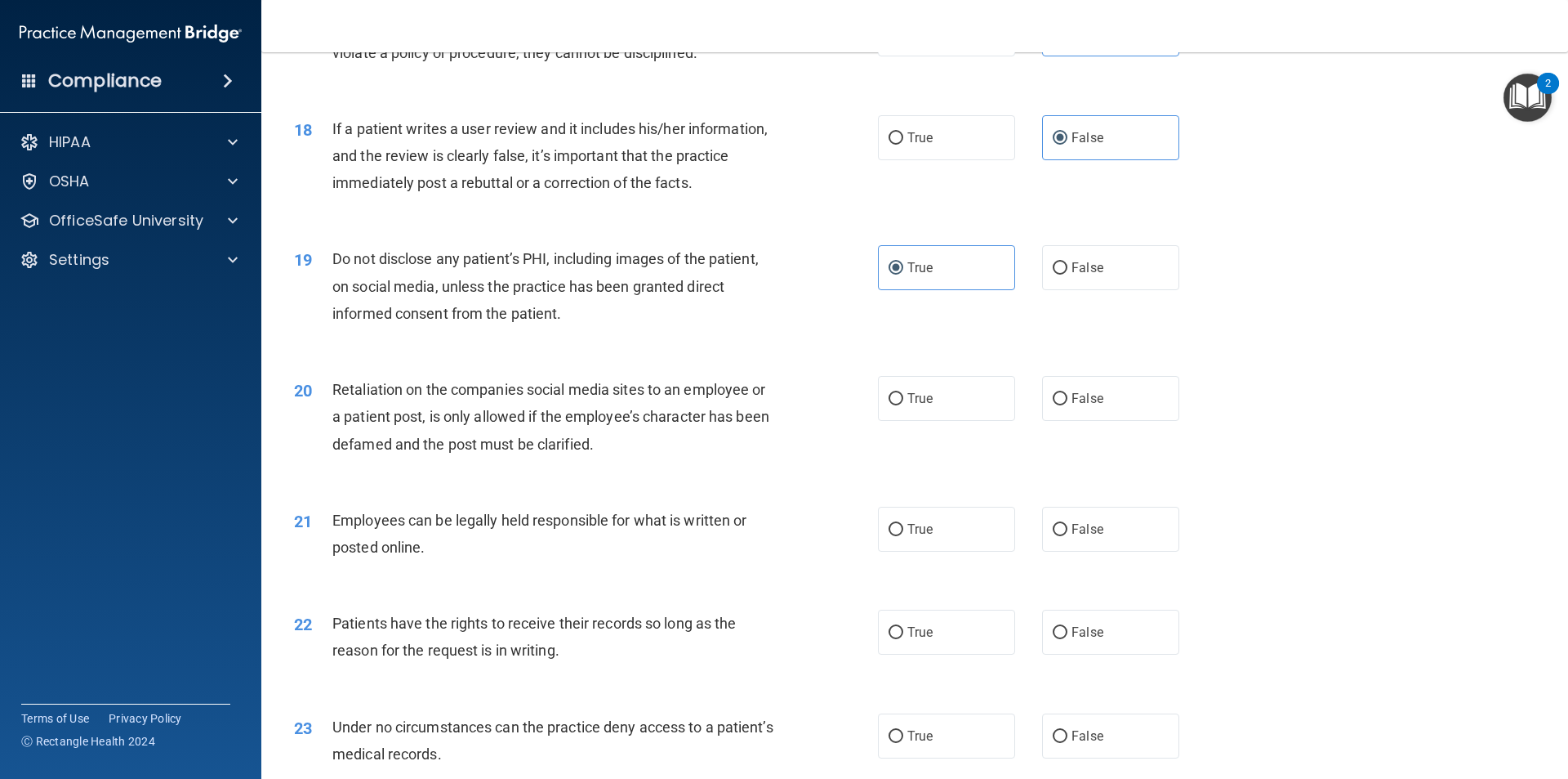
scroll to position [2261, 0]
click at [932, 550] on label "True" at bounding box center [946, 528] width 137 height 45
click at [903, 534] on input "True" at bounding box center [896, 528] width 15 height 12
radio input "true"
click at [1079, 409] on label "False" at bounding box center [1111, 397] width 137 height 45
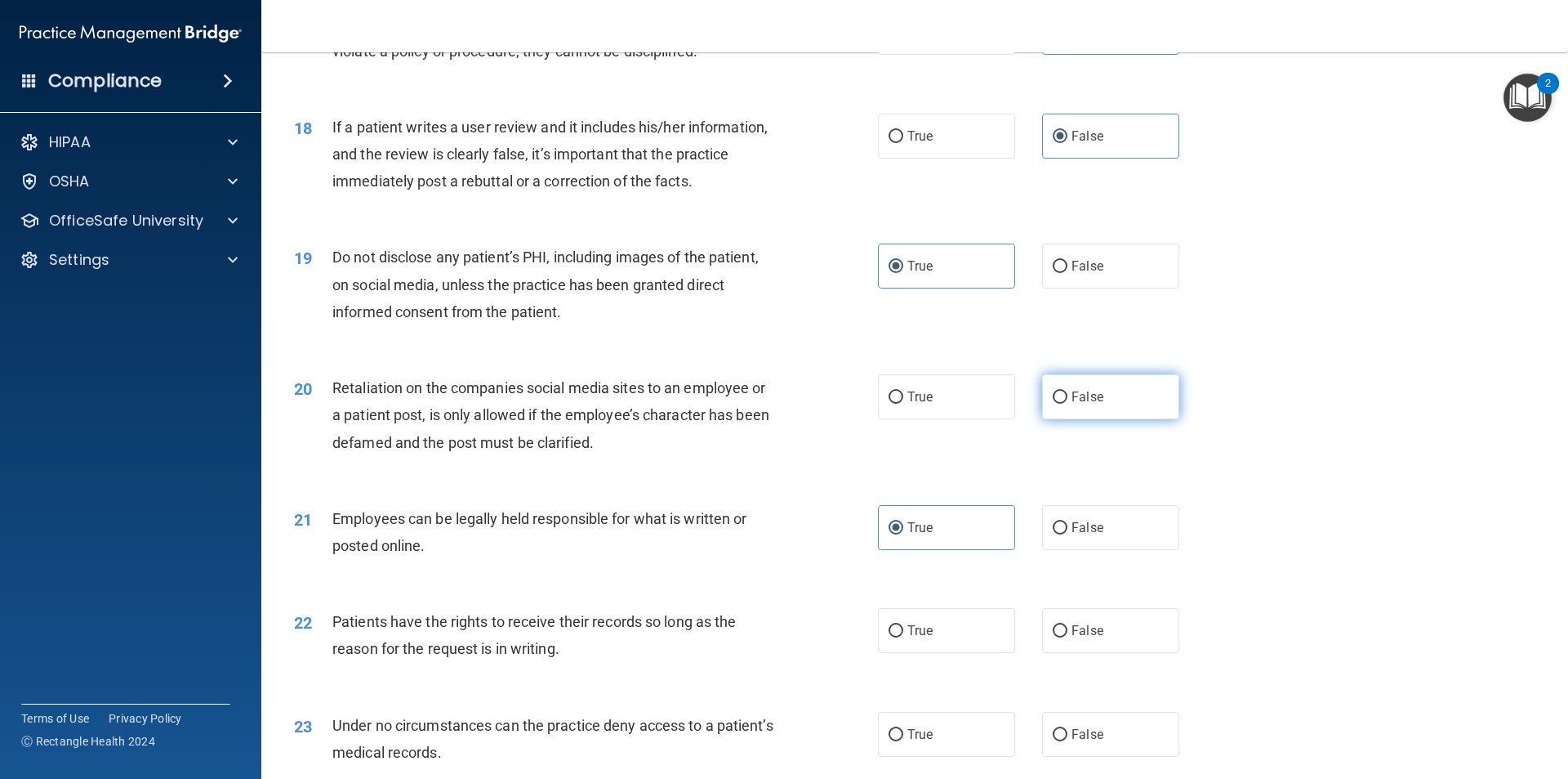
click at [1068, 404] on input "False" at bounding box center [1060, 397] width 15 height 12
radio input "true"
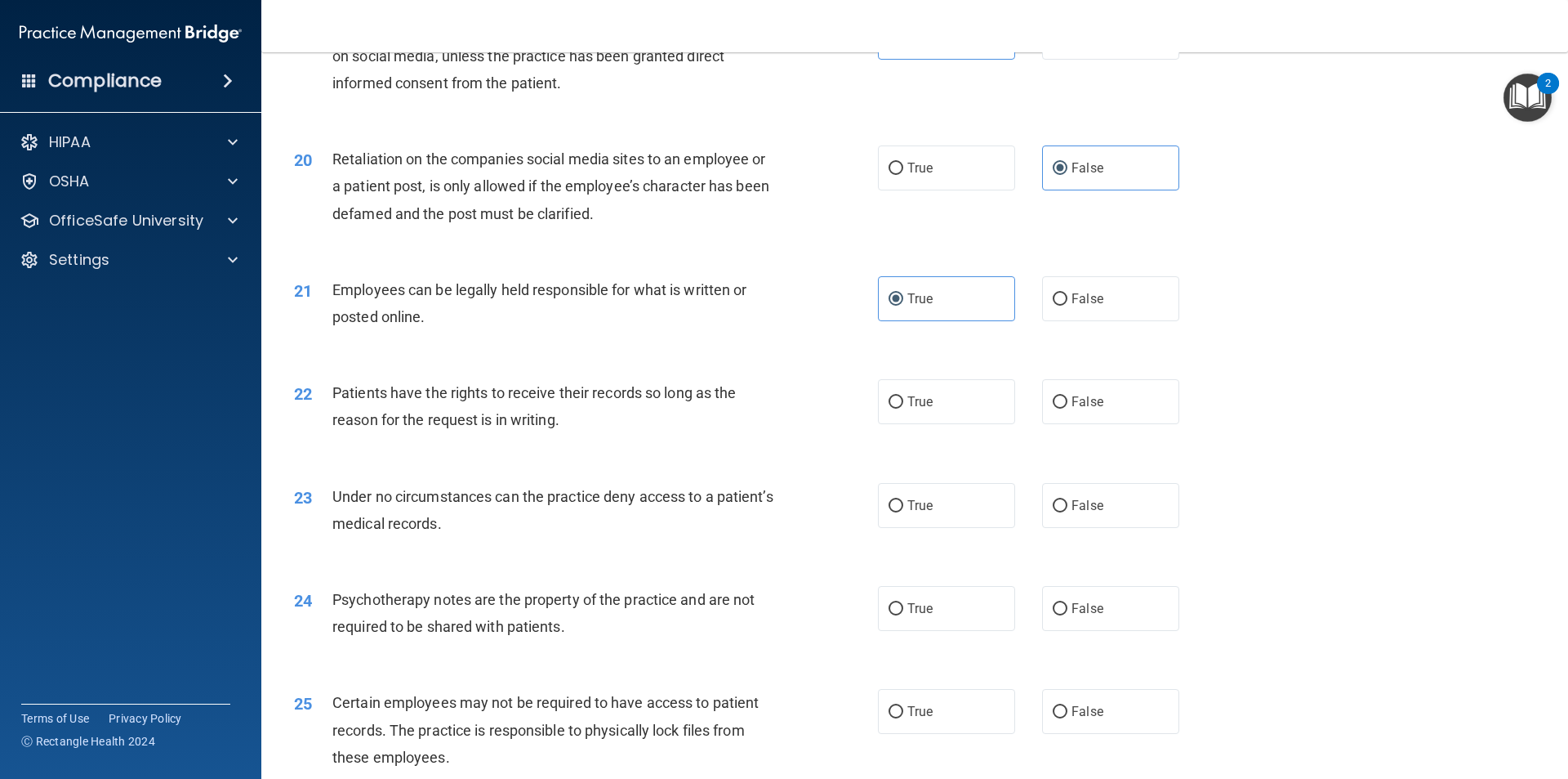
scroll to position [2507, 0]
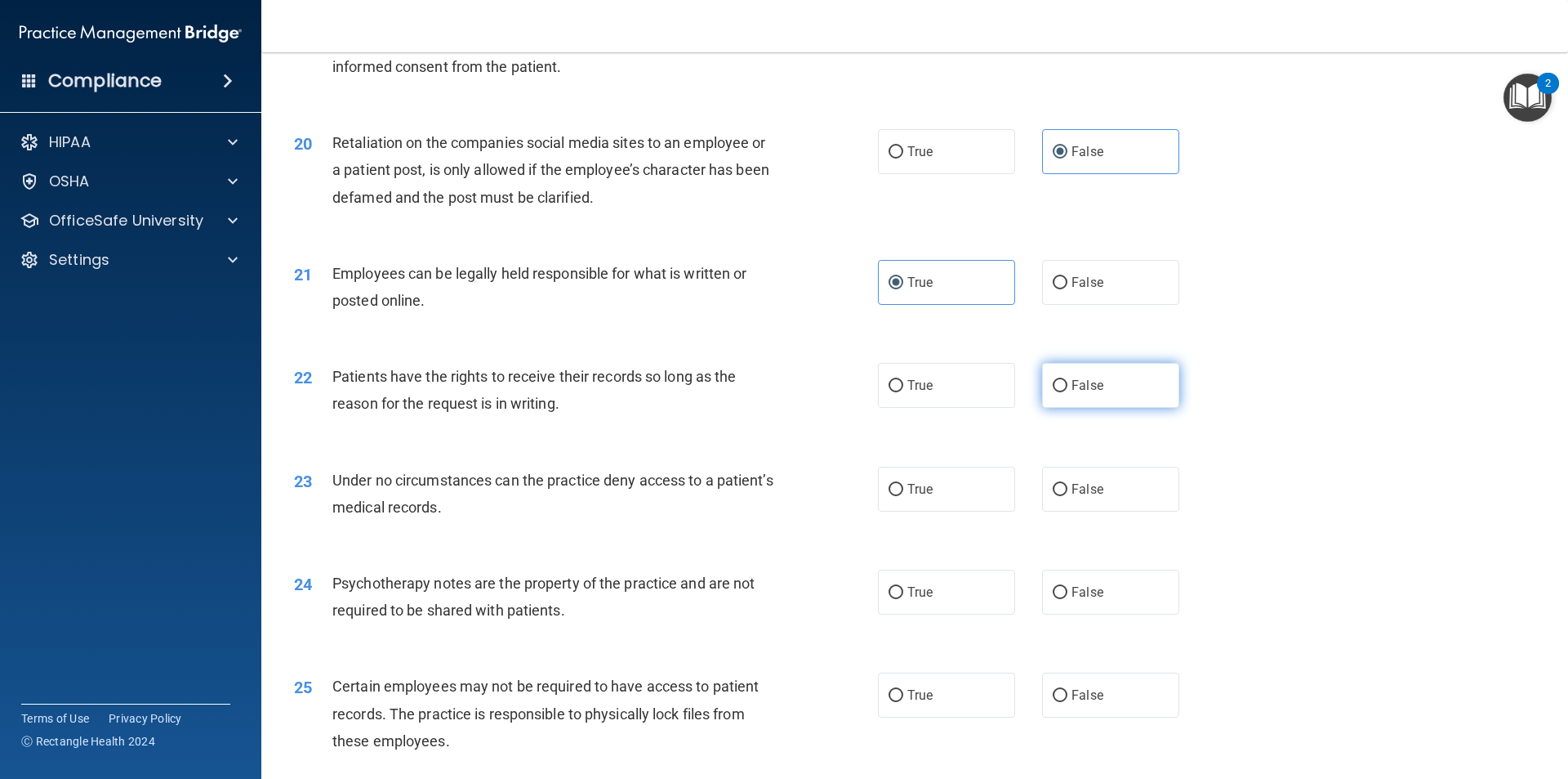
click at [1075, 393] on span "False" at bounding box center [1088, 385] width 32 height 16
click at [1068, 392] on input "False" at bounding box center [1060, 386] width 15 height 12
radio input "true"
click at [1077, 545] on div "23 Under no circumstances can the practice deny access to a patient’s medical r…" at bounding box center [915, 498] width 1266 height 103
click at [1077, 497] on span "False" at bounding box center [1088, 489] width 32 height 16
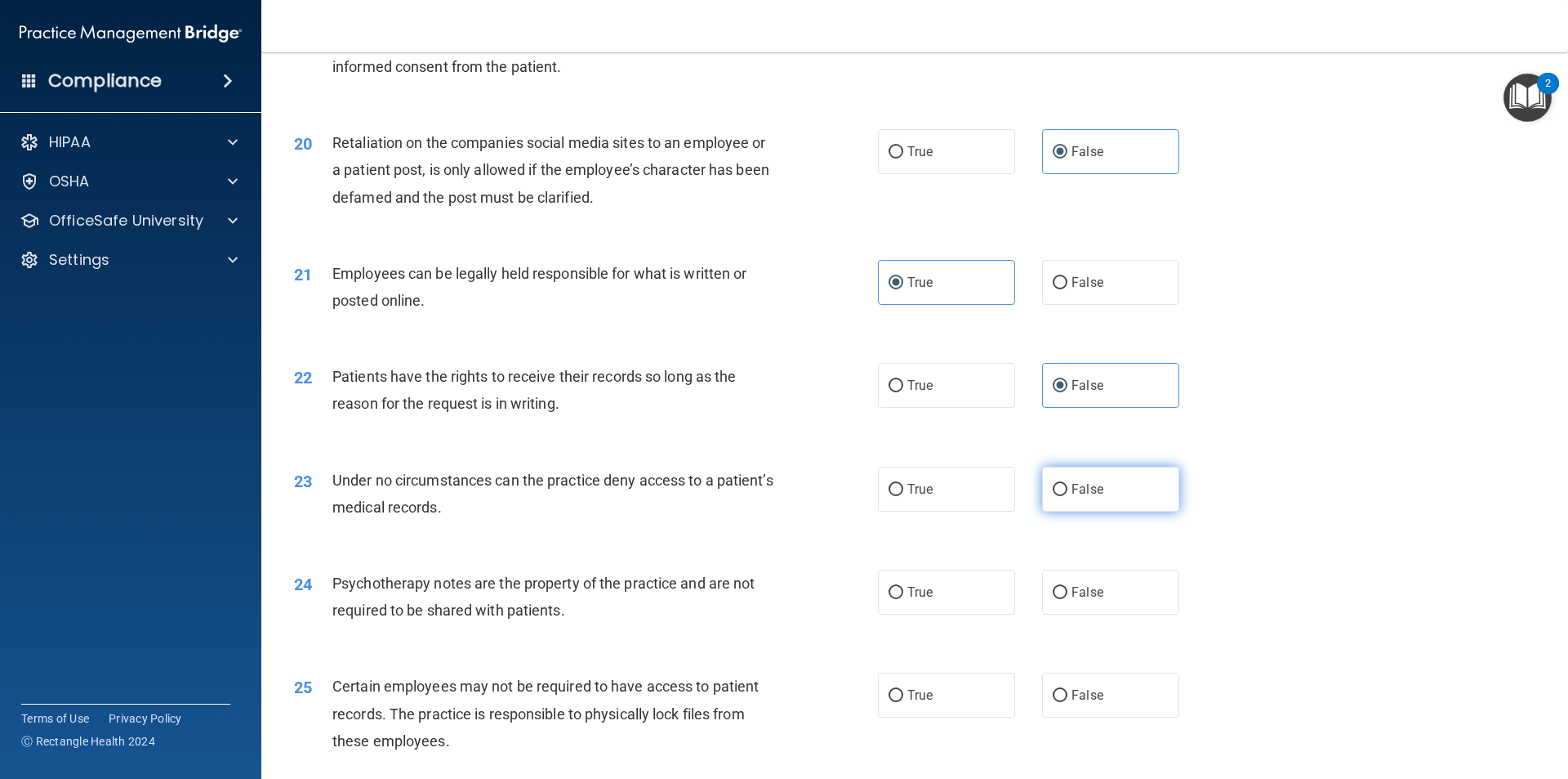
click at [1068, 496] on input "False" at bounding box center [1060, 490] width 15 height 12
radio input "true"
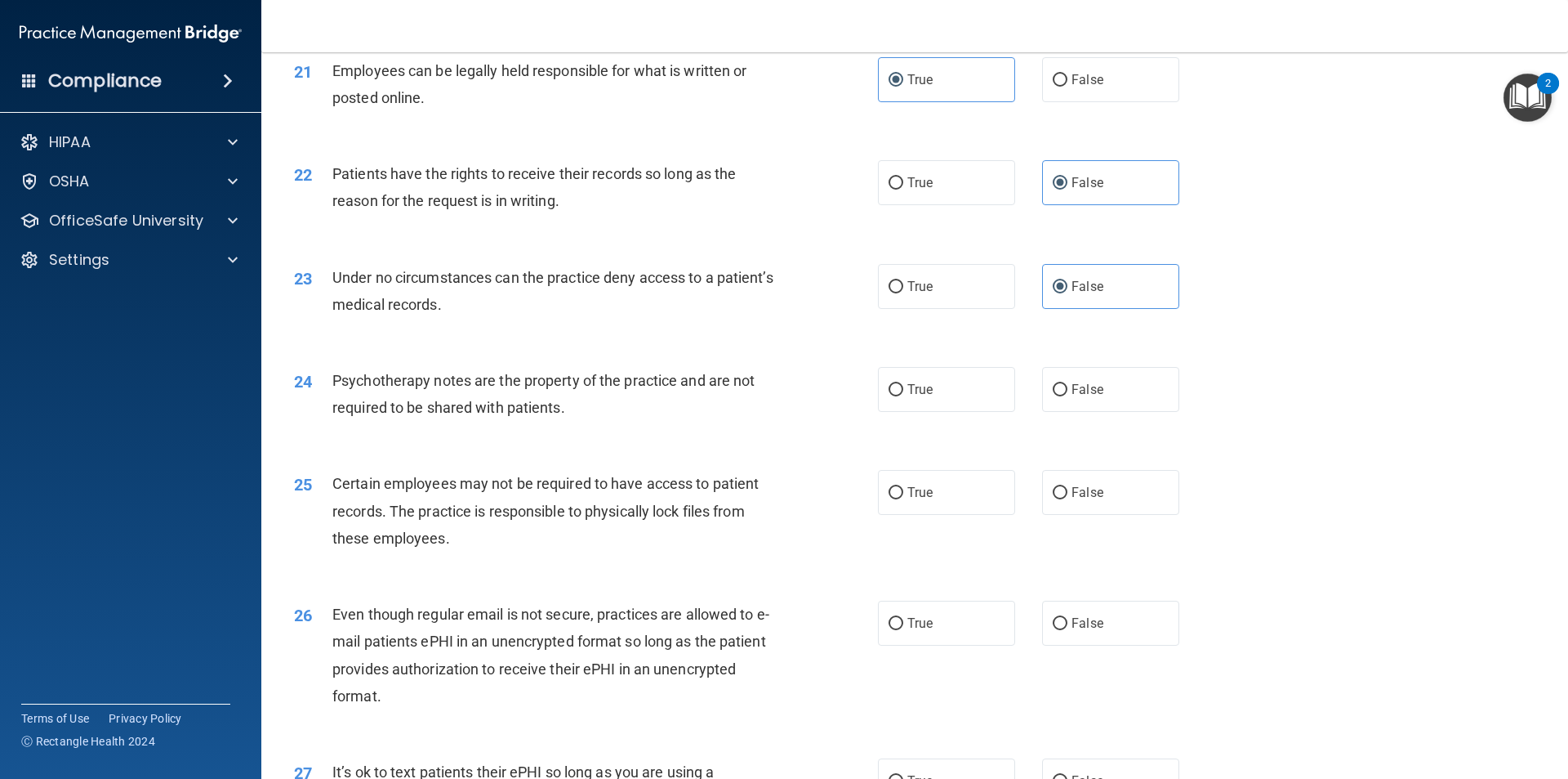
scroll to position [2751, 0]
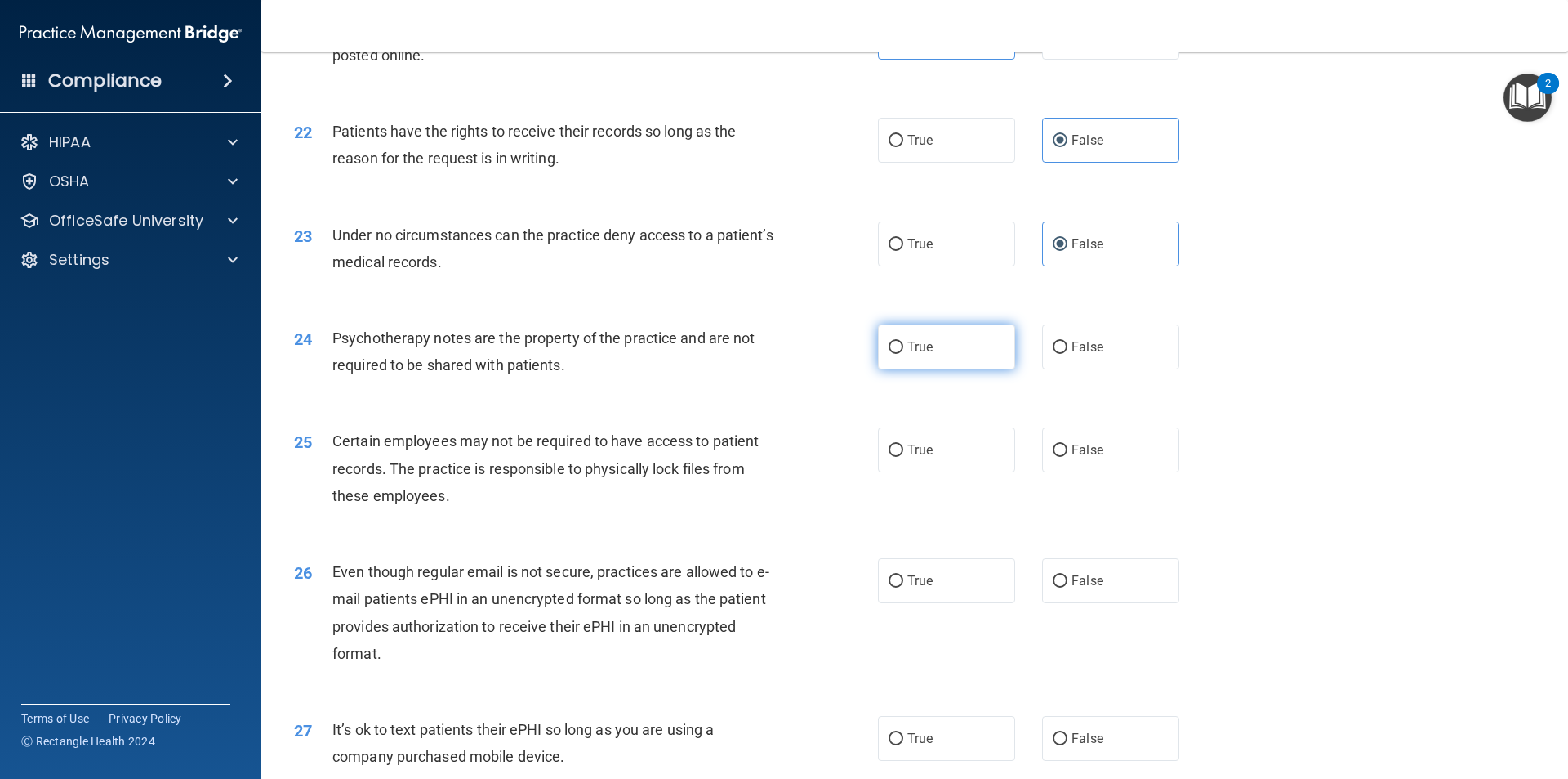
click at [936, 370] on label "True" at bounding box center [946, 346] width 137 height 45
click at [903, 354] on input "True" at bounding box center [896, 347] width 15 height 12
radio input "true"
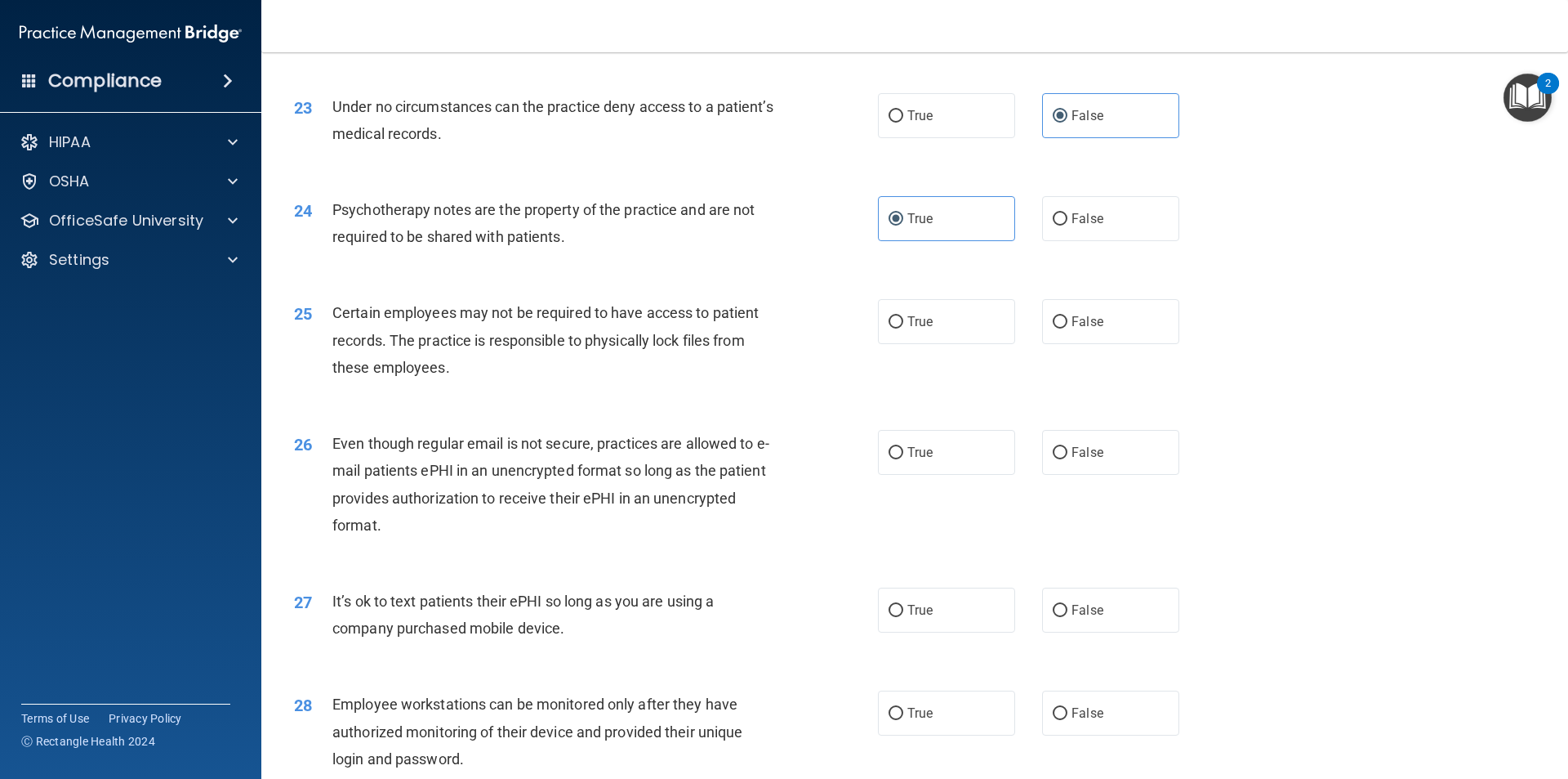
scroll to position [2915, 0]
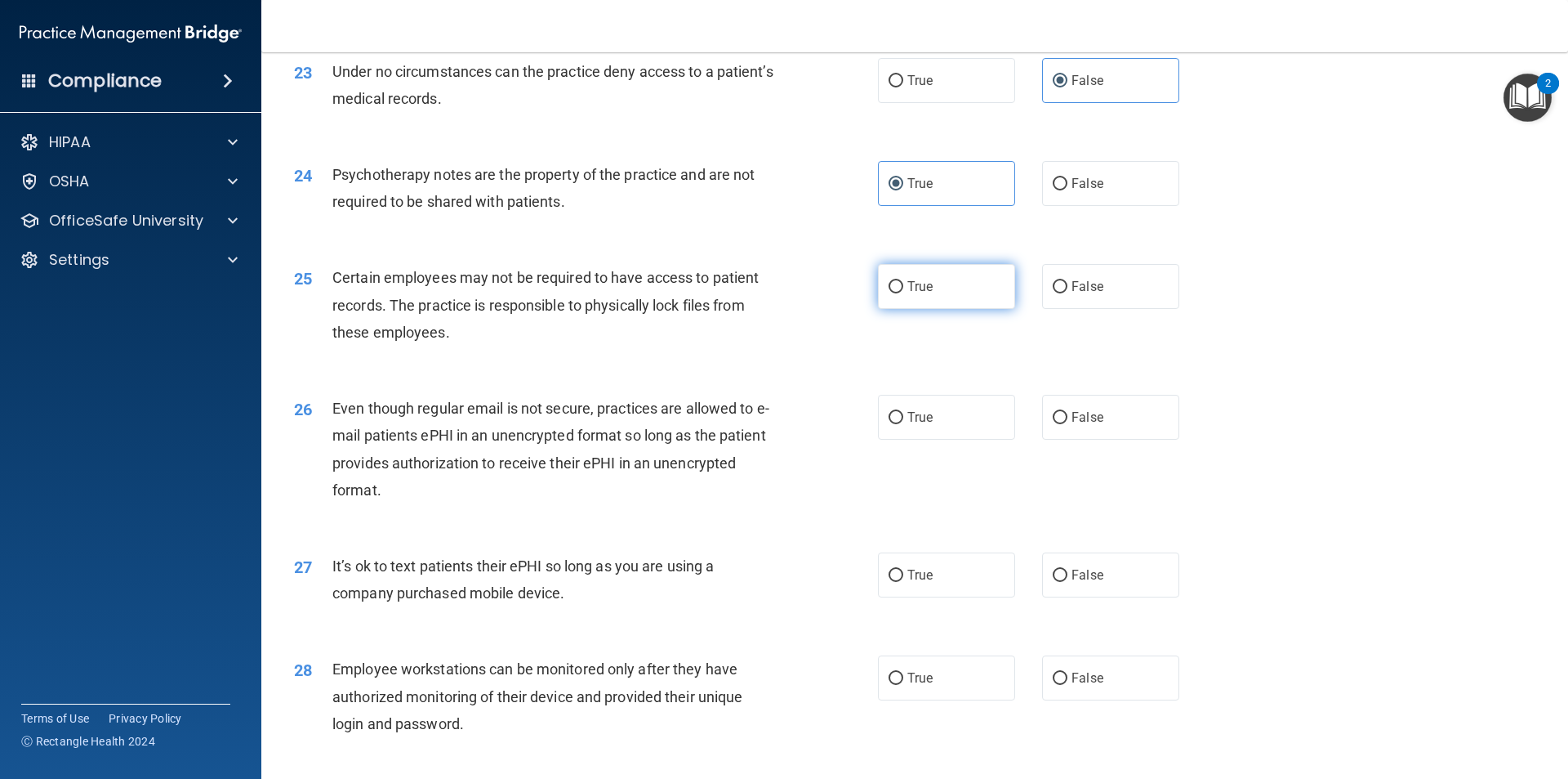
click at [958, 309] on label "True" at bounding box center [946, 286] width 137 height 45
click at [903, 294] on input "True" at bounding box center [896, 287] width 15 height 12
radio input "true"
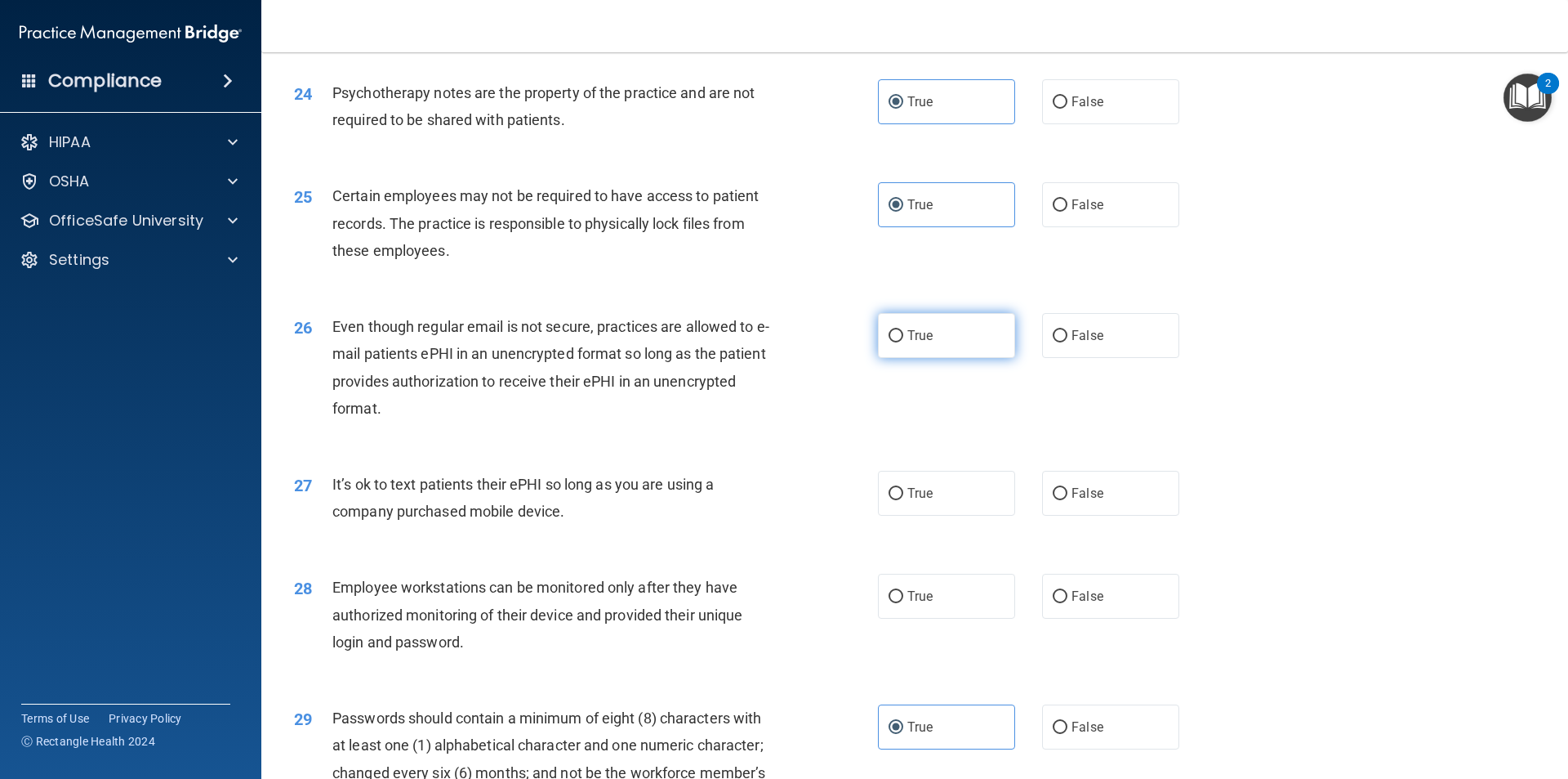
click at [936, 358] on label "True" at bounding box center [946, 335] width 137 height 45
click at [903, 342] on input "True" at bounding box center [896, 336] width 15 height 12
radio input "true"
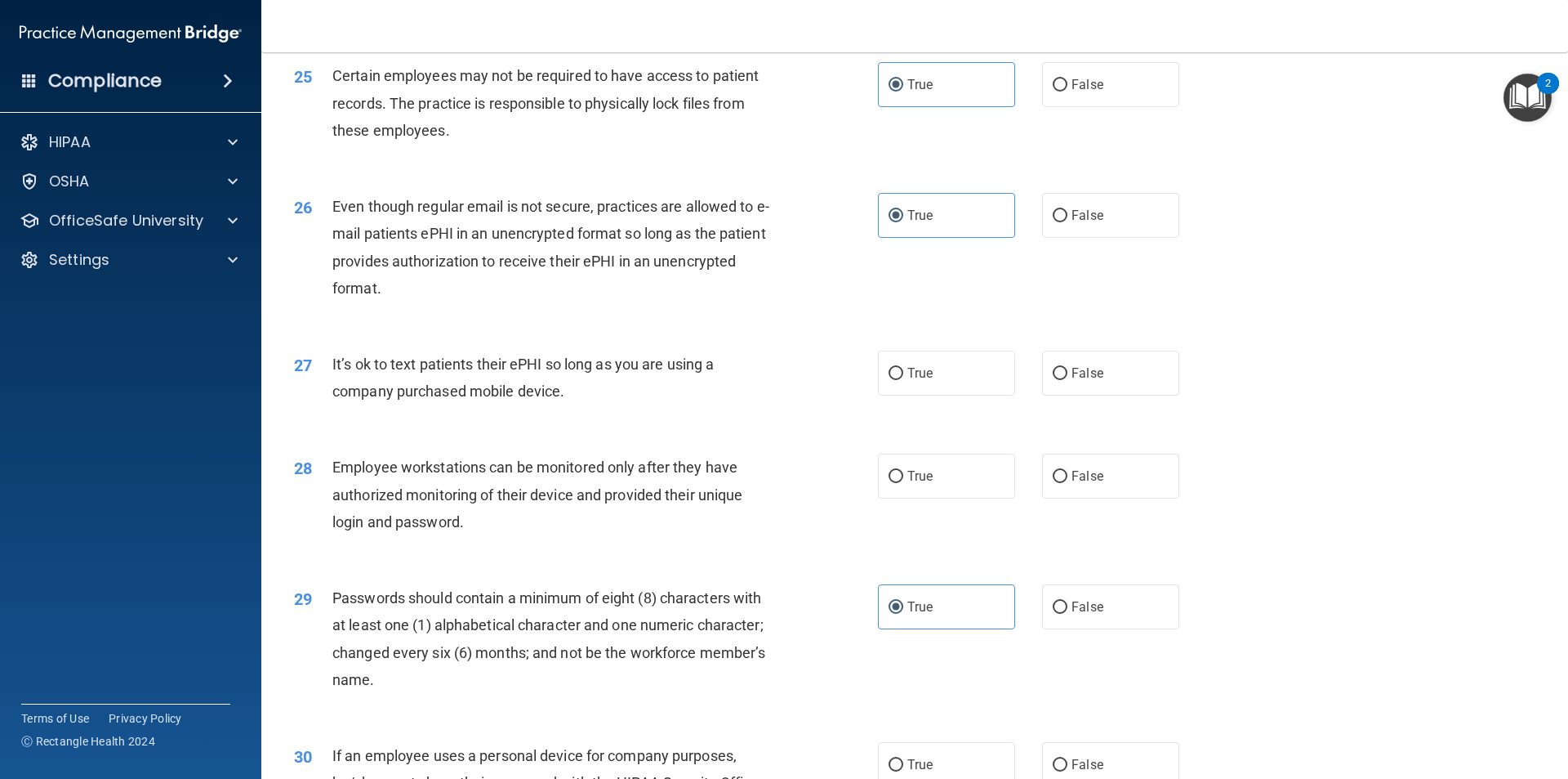
scroll to position [3161, 0]
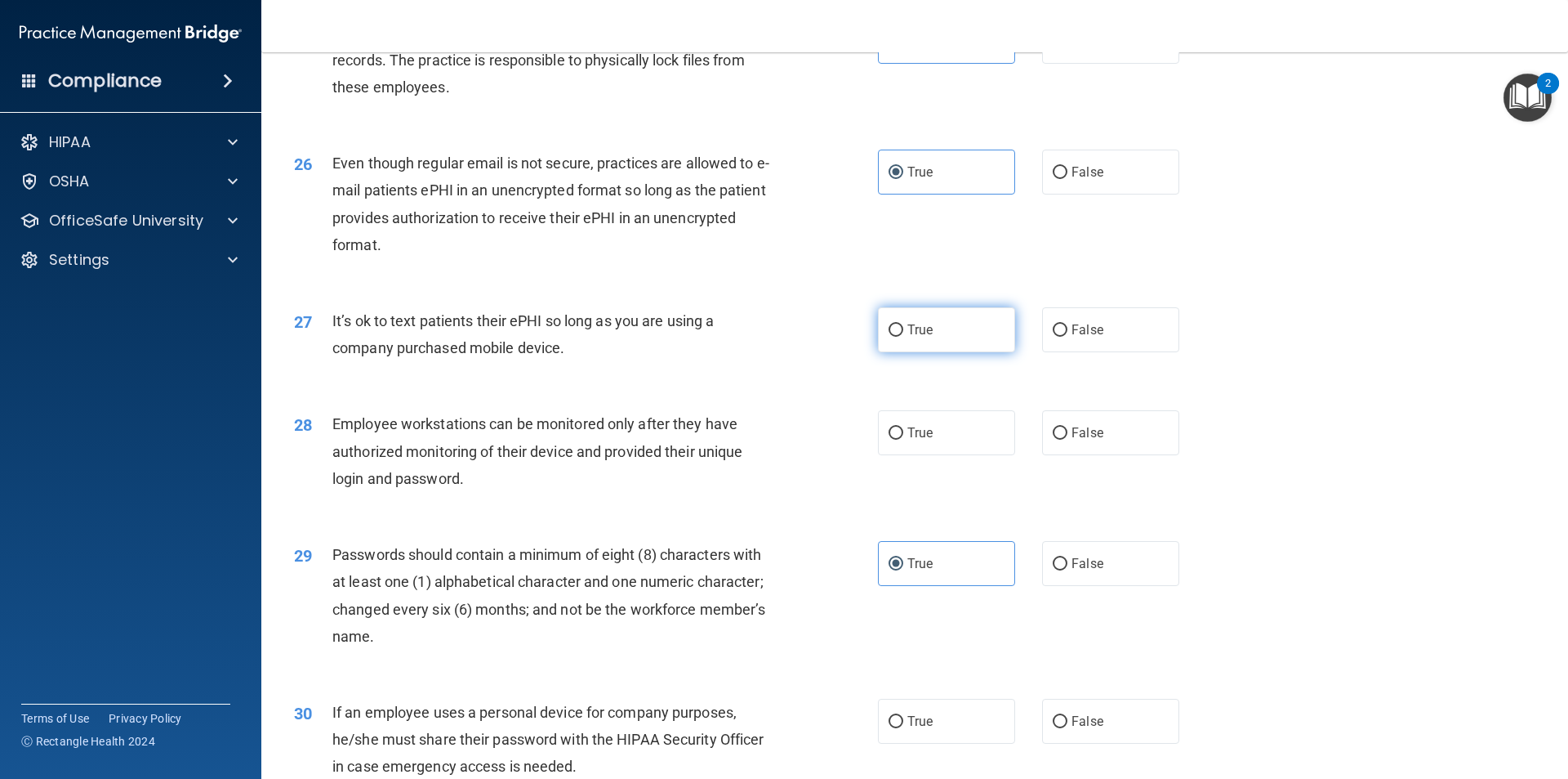
click at [923, 352] on label "True" at bounding box center [946, 330] width 137 height 45
click at [903, 337] on input "True" at bounding box center [896, 330] width 15 height 12
radio input "true"
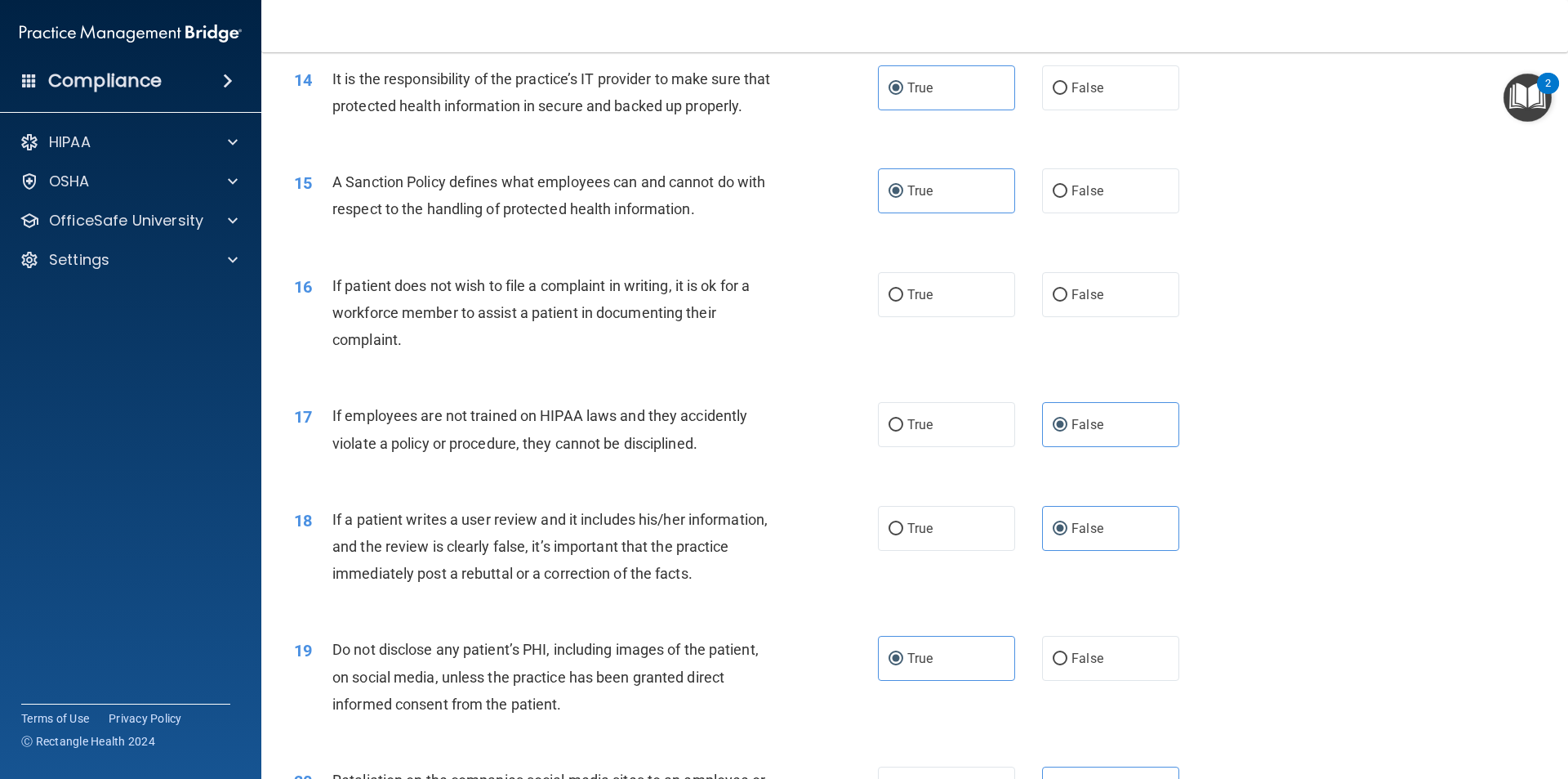
scroll to position [1689, 0]
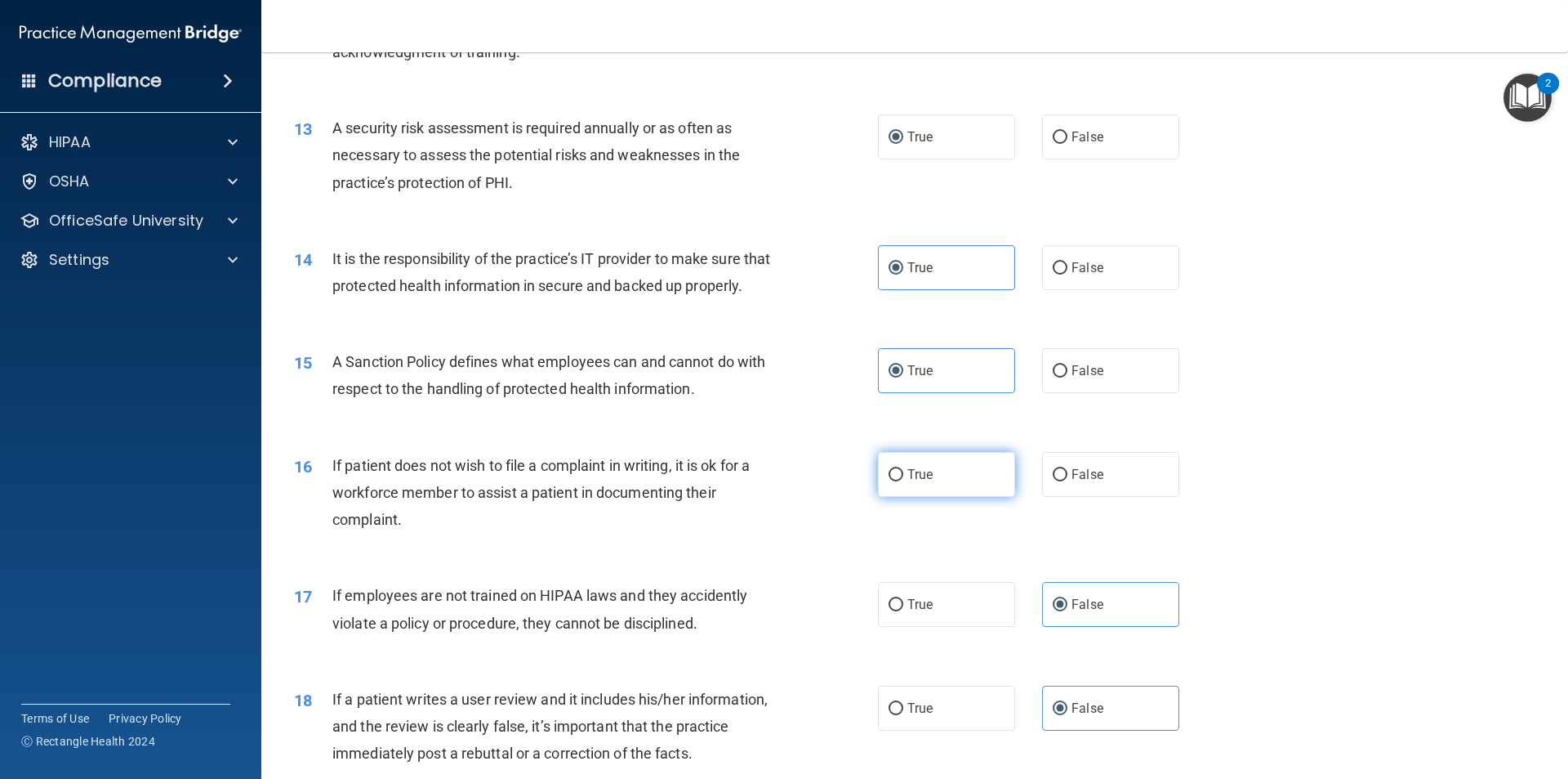
click at [908, 482] on span "True" at bounding box center [920, 474] width 26 height 16
click at [903, 481] on input "True" at bounding box center [896, 475] width 15 height 12
radio input "true"
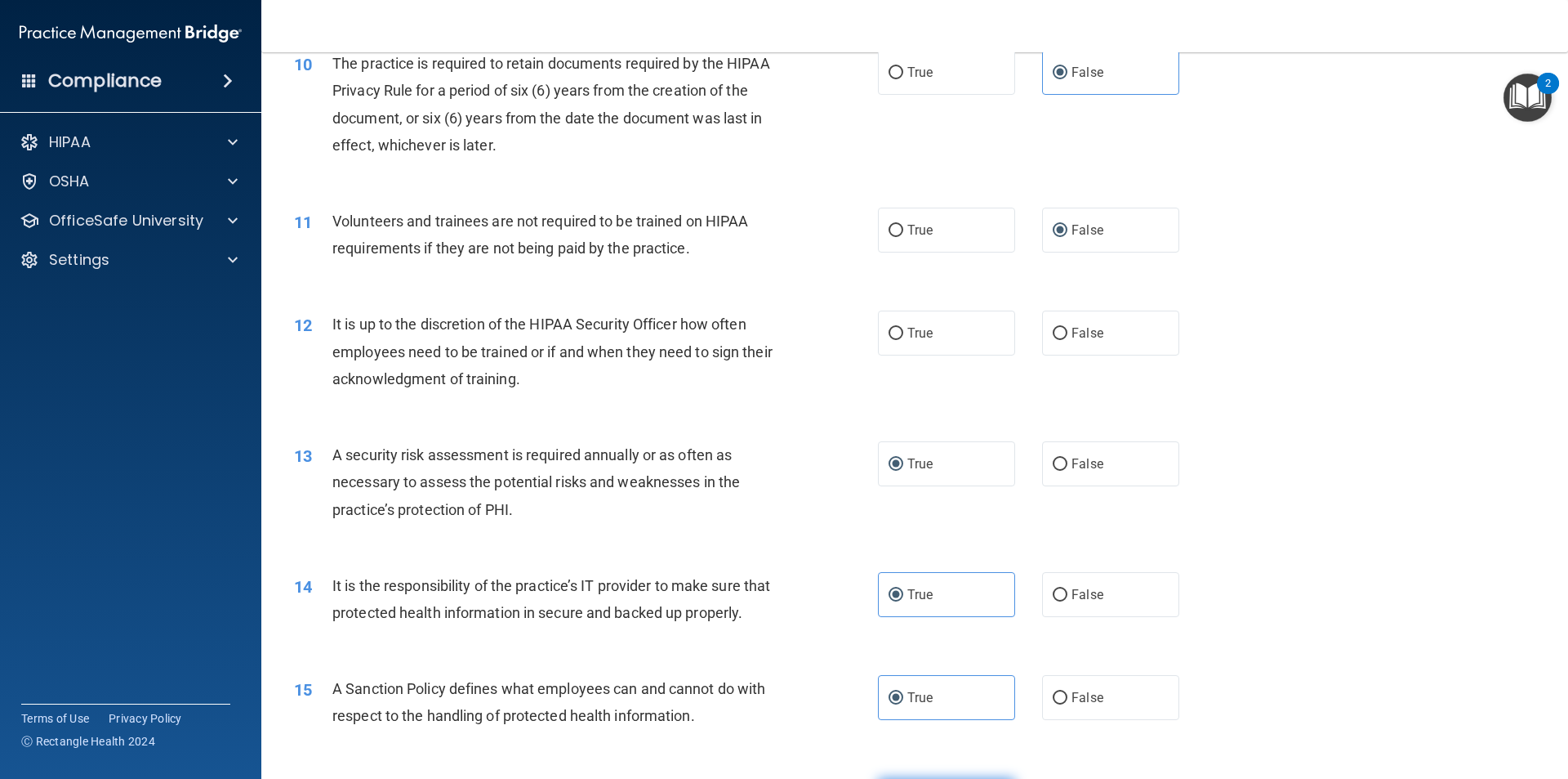
scroll to position [1281, 0]
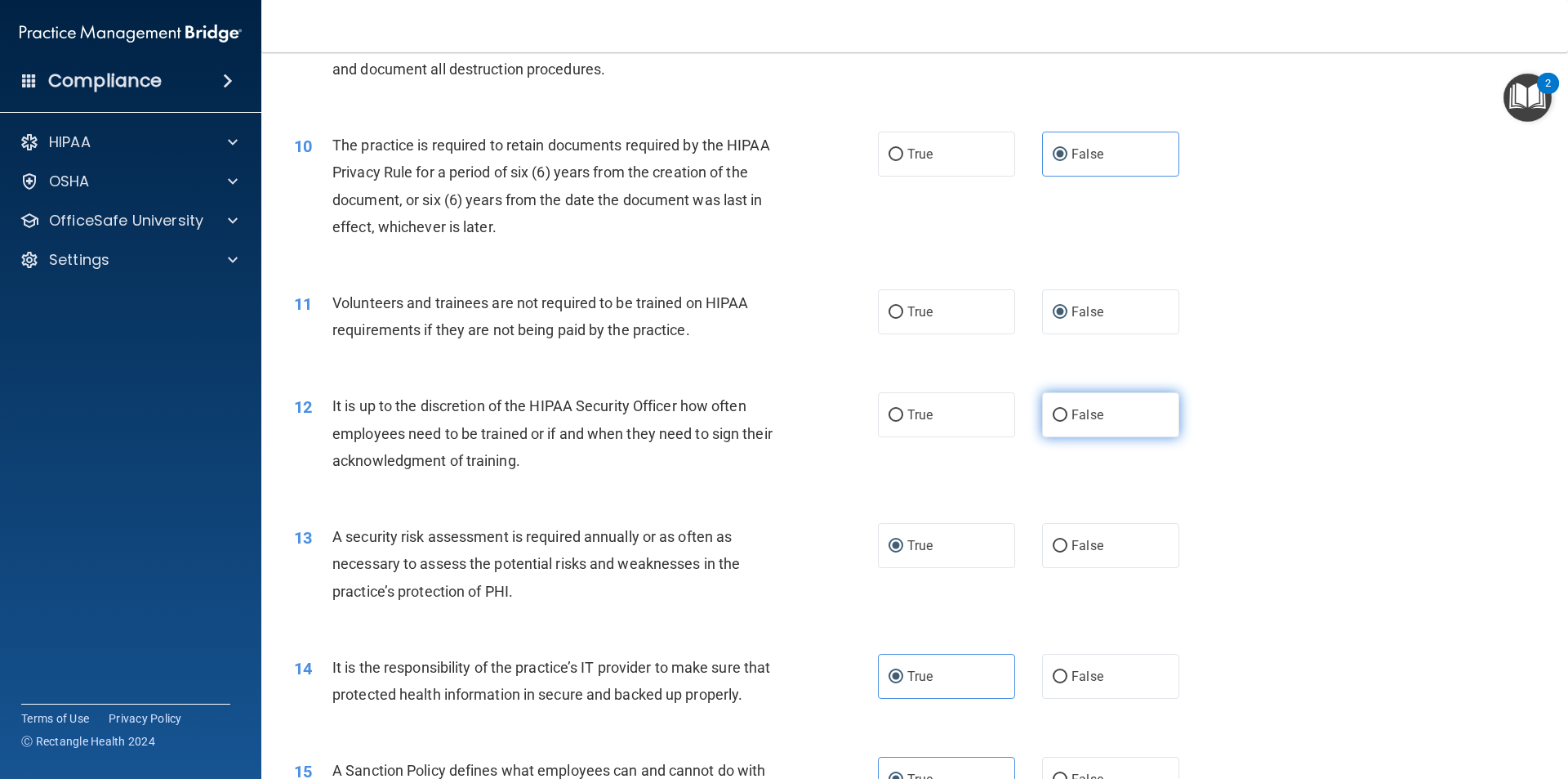
click at [1062, 426] on label "False" at bounding box center [1111, 414] width 137 height 45
click at [1062, 422] on input "False" at bounding box center [1060, 415] width 15 height 12
radio input "true"
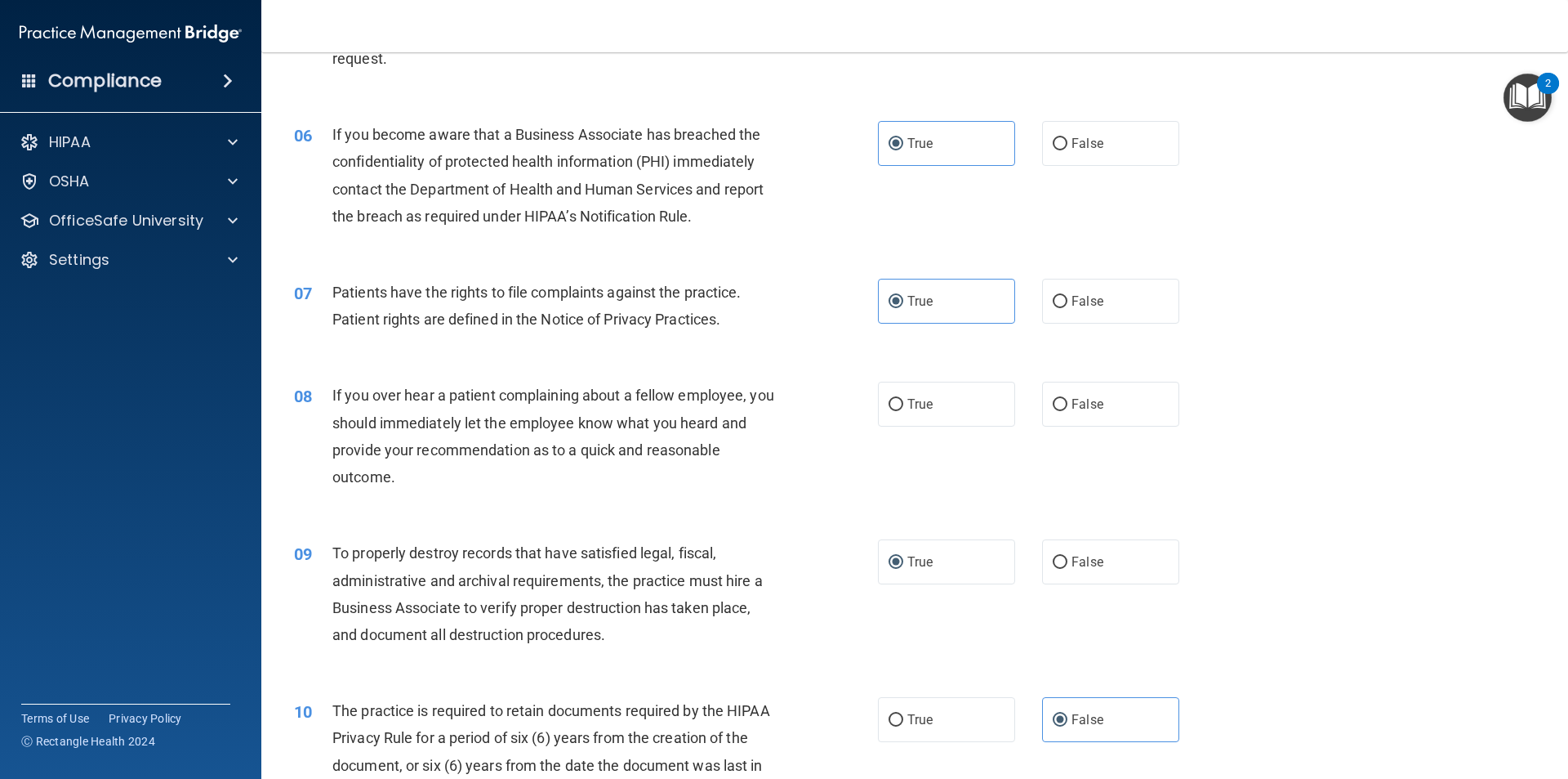
scroll to position [735, 0]
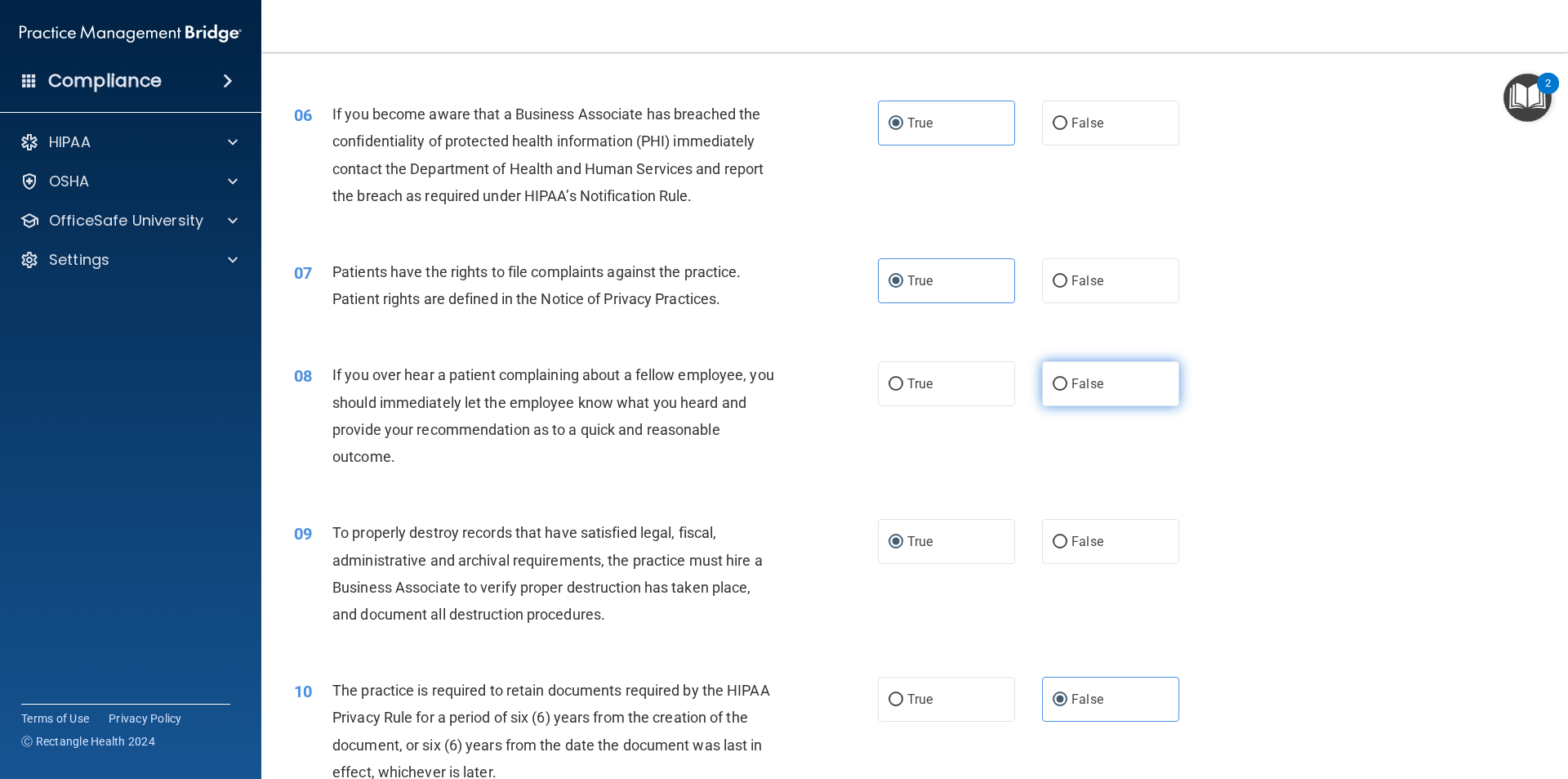
click at [1079, 406] on label "False" at bounding box center [1111, 384] width 137 height 45
click at [1068, 390] on input "False" at bounding box center [1060, 385] width 15 height 12
radio input "true"
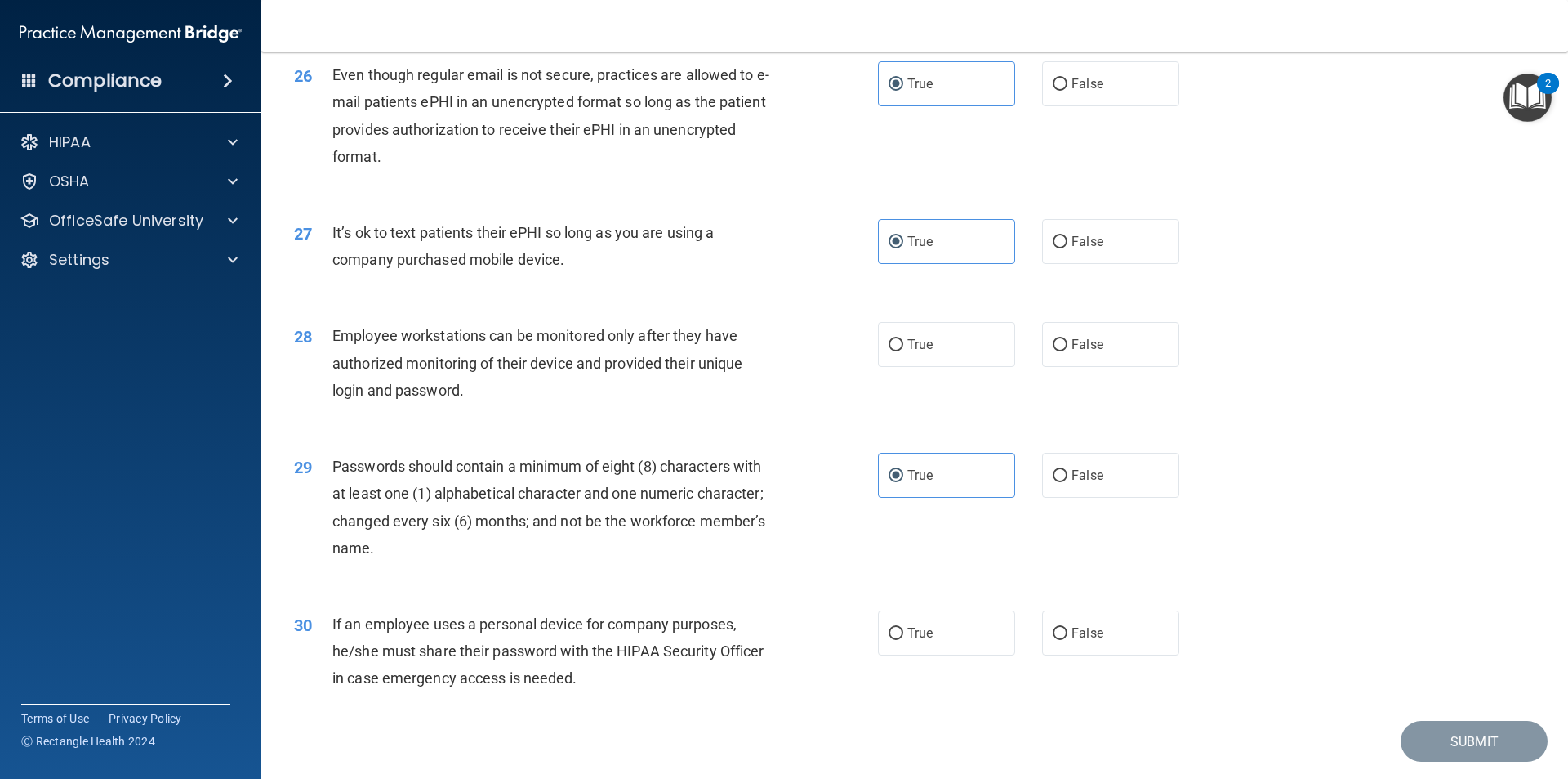
scroll to position [3269, 0]
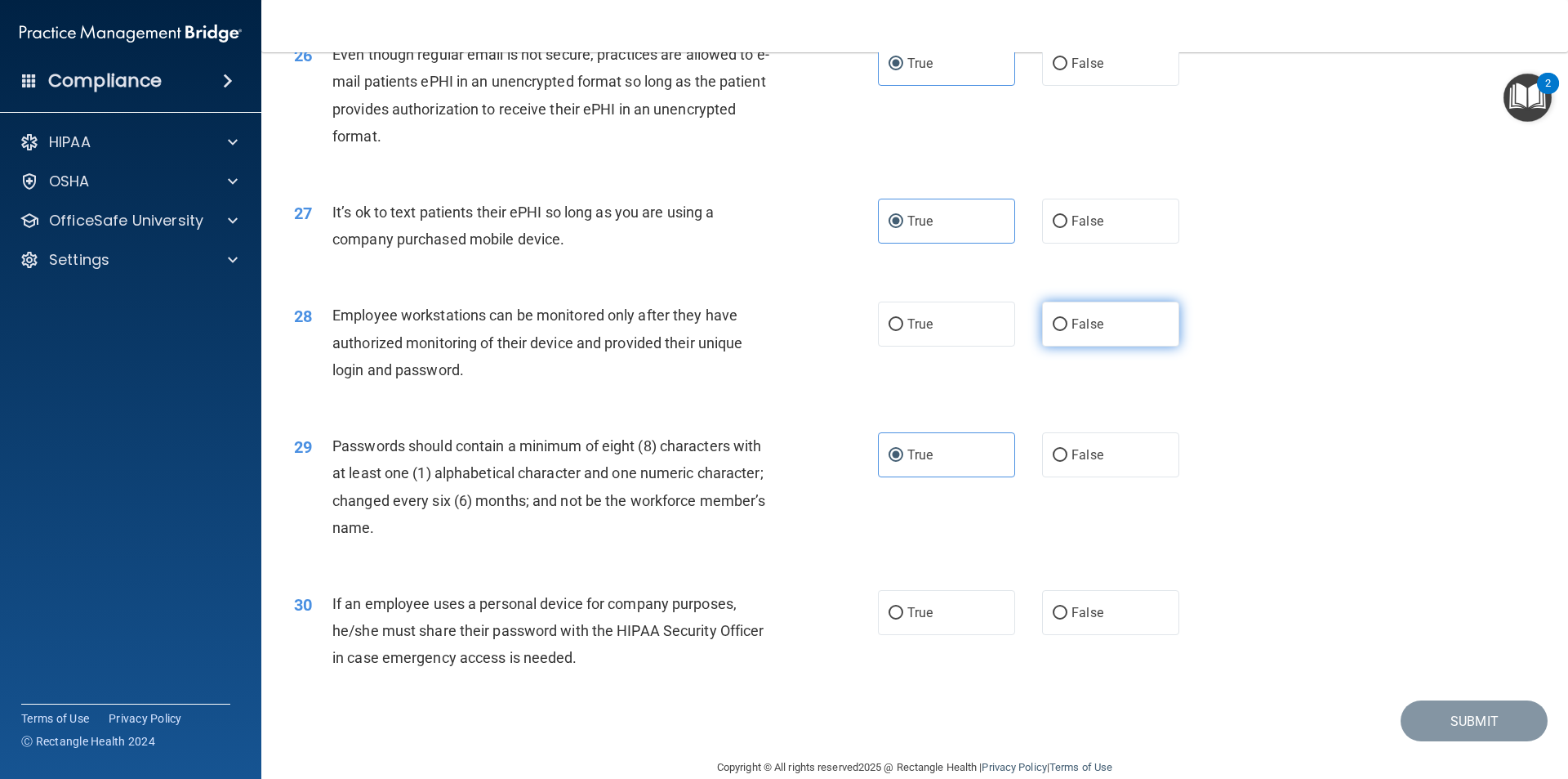
click at [1063, 346] on label "False" at bounding box center [1111, 324] width 137 height 45
click at [1063, 331] on input "False" at bounding box center [1060, 324] width 15 height 12
radio input "true"
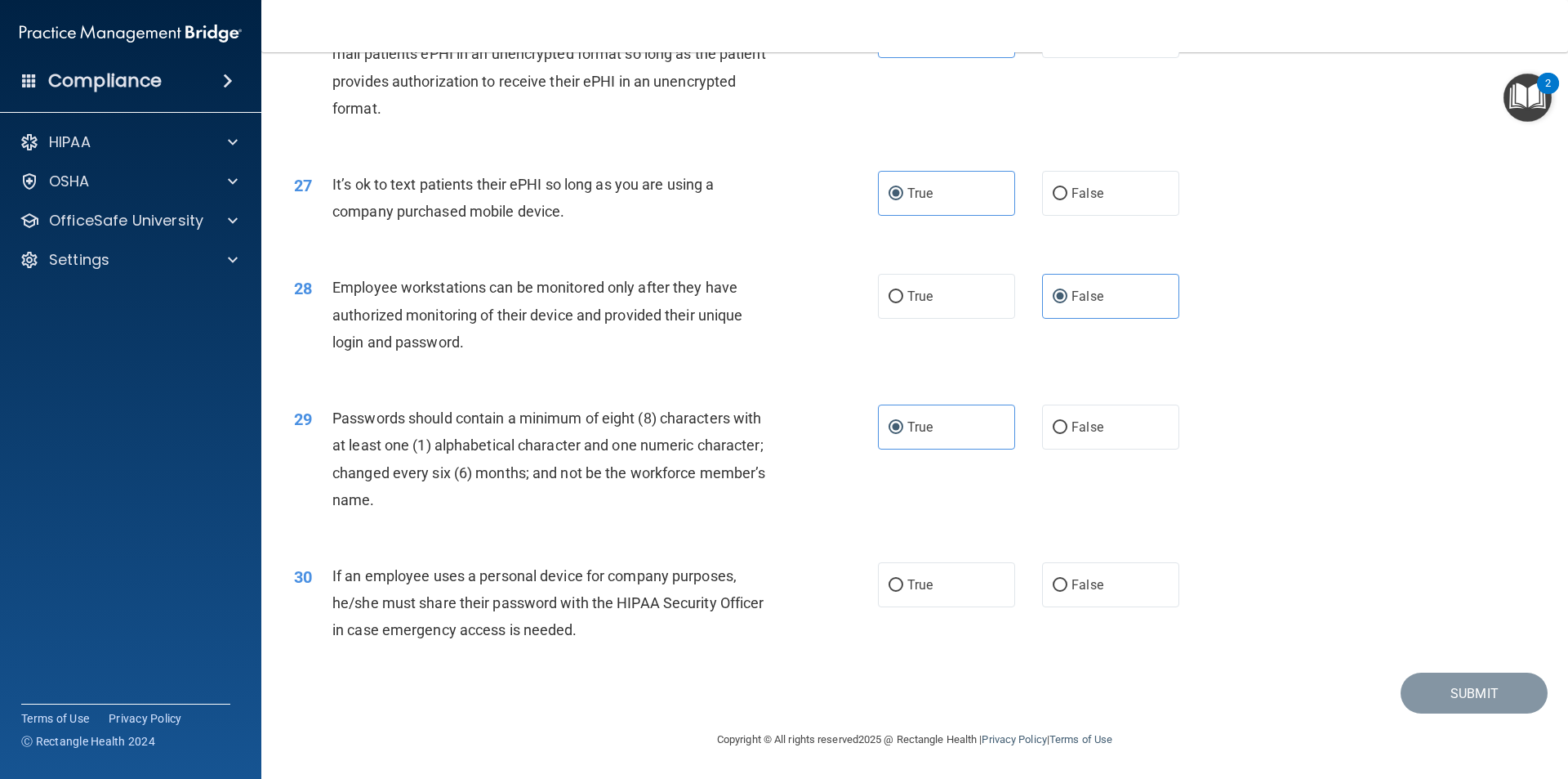
scroll to position [3324, 0]
click at [979, 605] on label "True" at bounding box center [946, 585] width 137 height 45
click at [903, 591] on input "True" at bounding box center [896, 585] width 15 height 12
radio input "true"
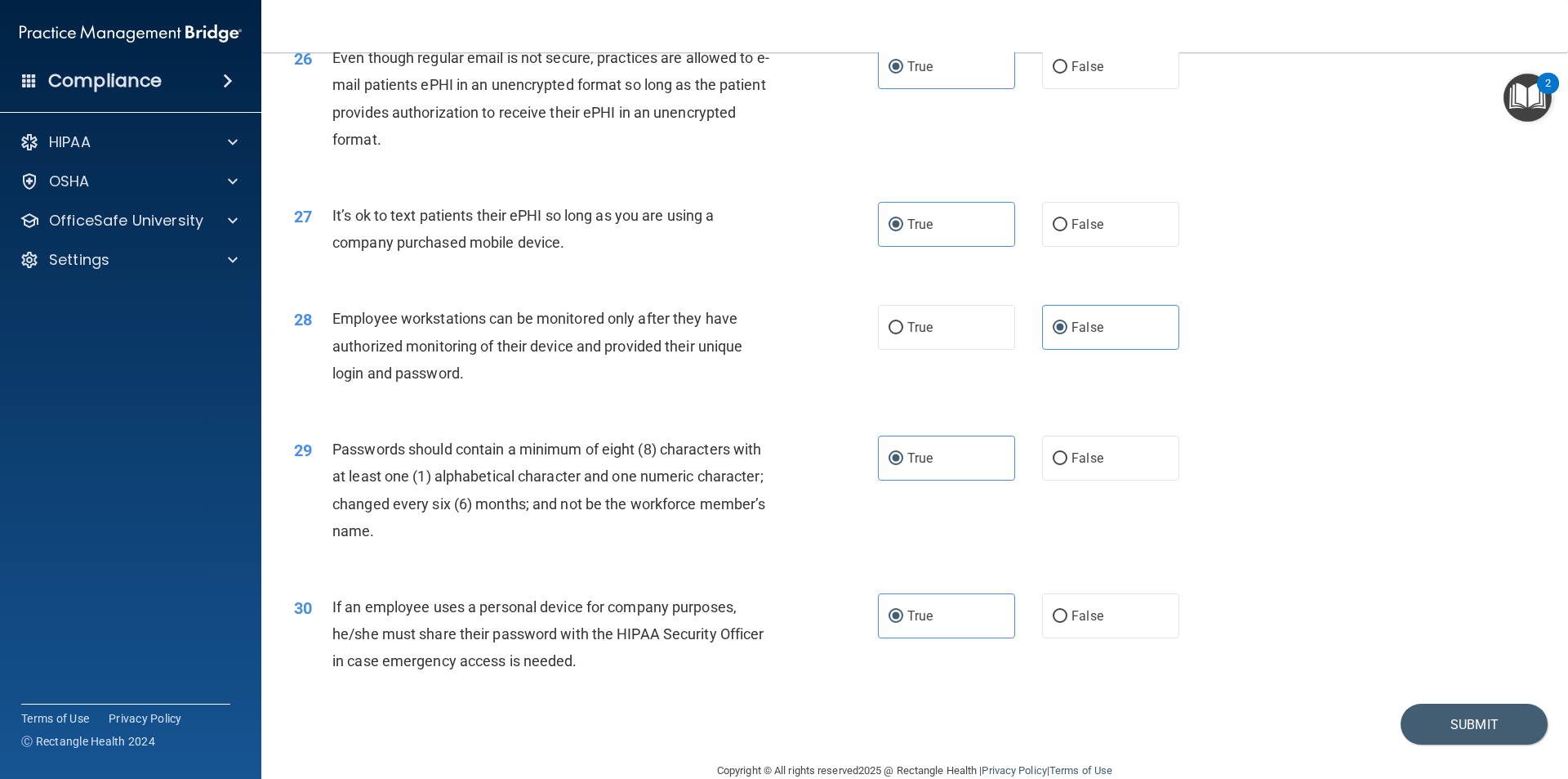
scroll to position [3274, 0]
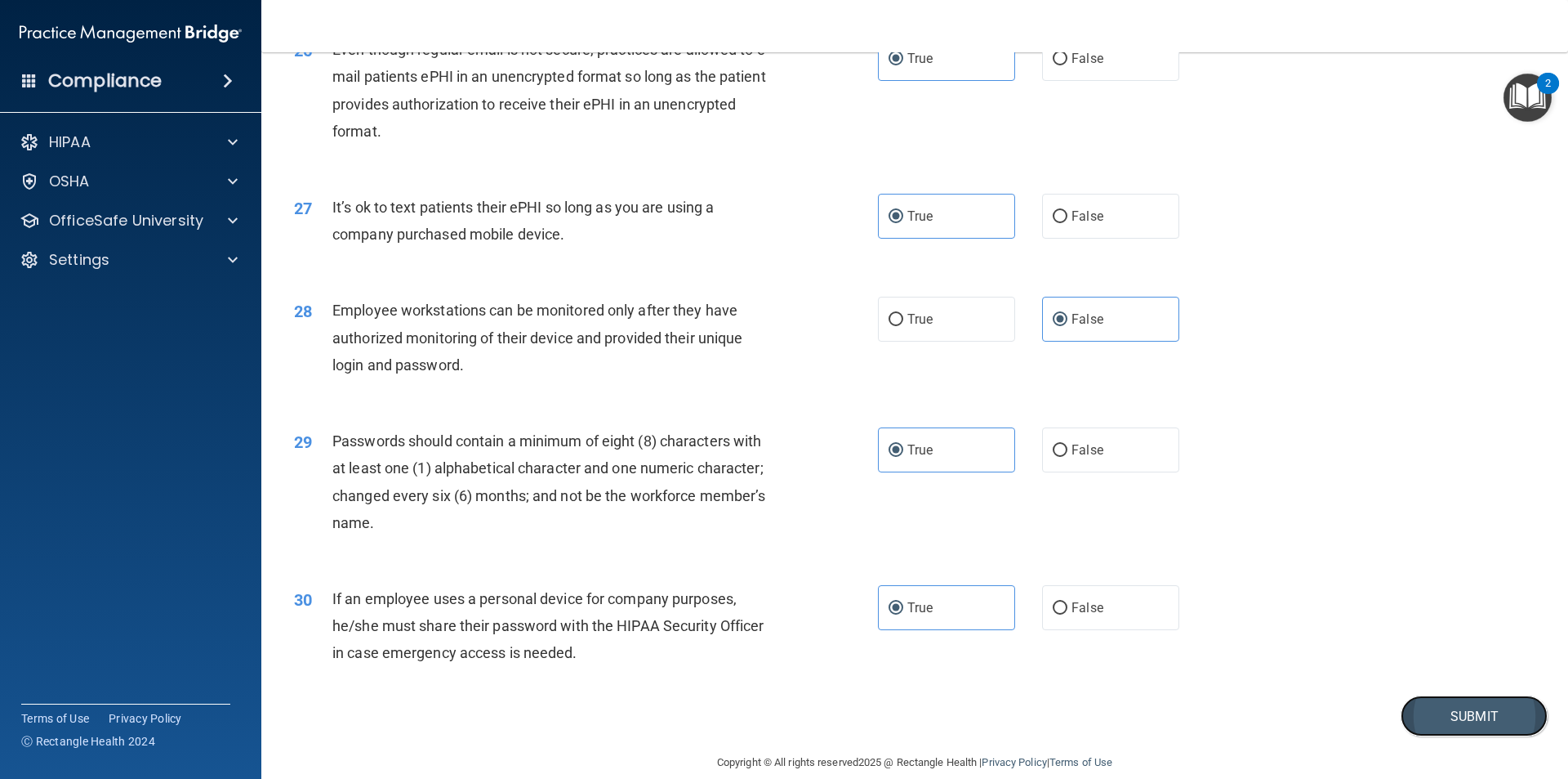
click at [1442, 737] on button "Submit" at bounding box center [1475, 716] width 147 height 41
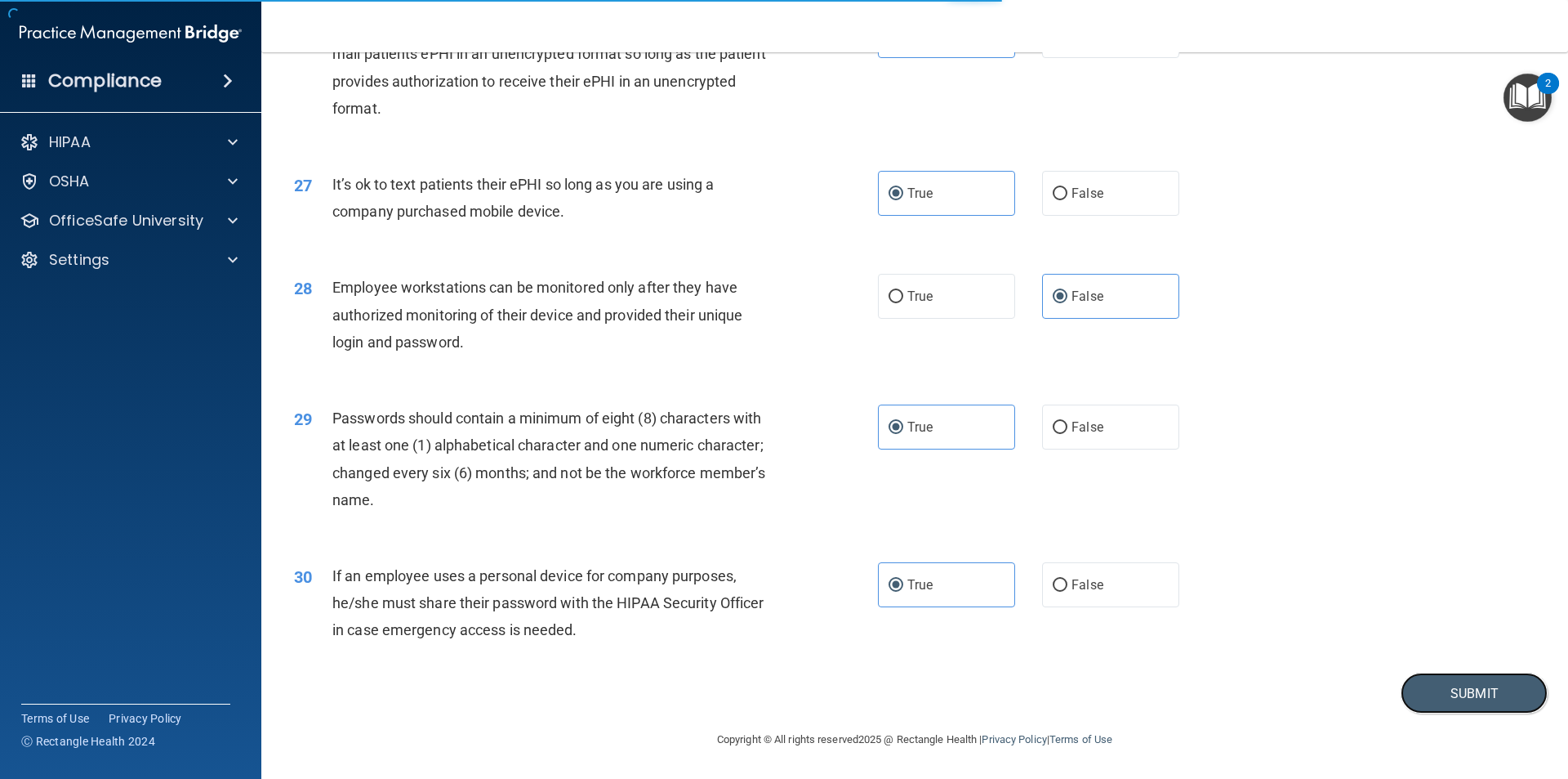
scroll to position [3324, 0]
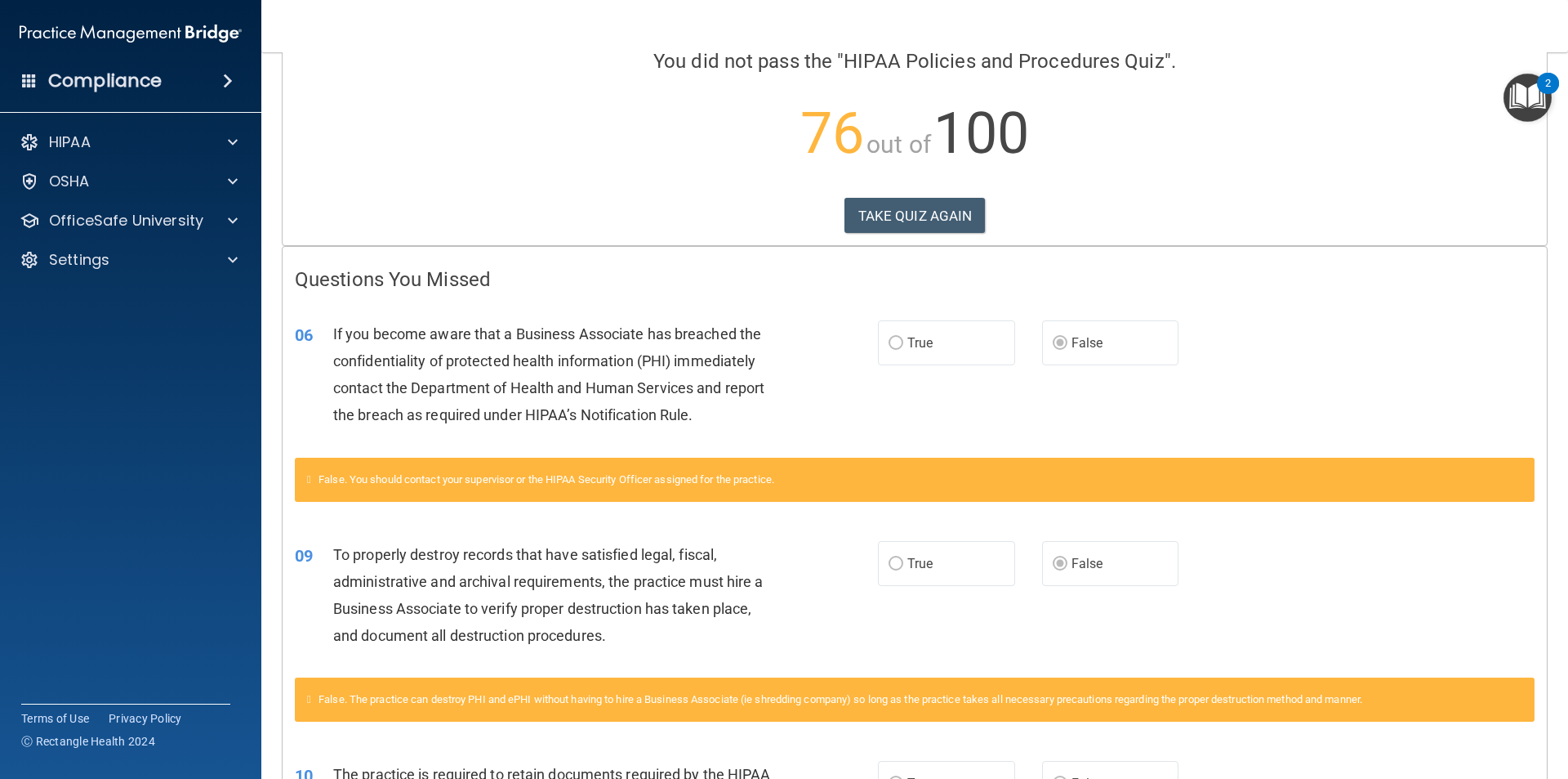
scroll to position [138, 0]
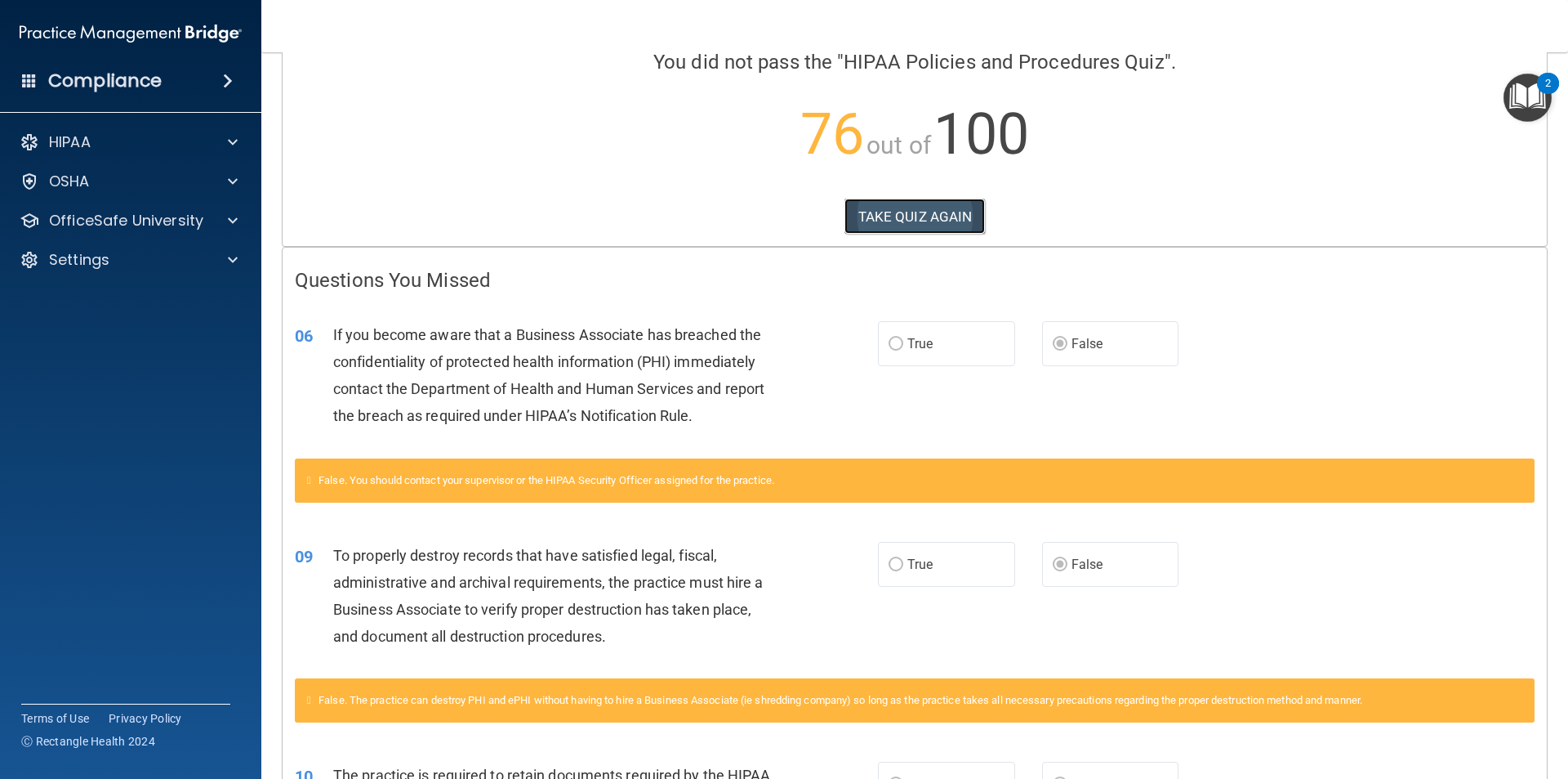
click at [950, 204] on button "TAKE QUIZ AGAIN" at bounding box center [915, 216] width 141 height 36
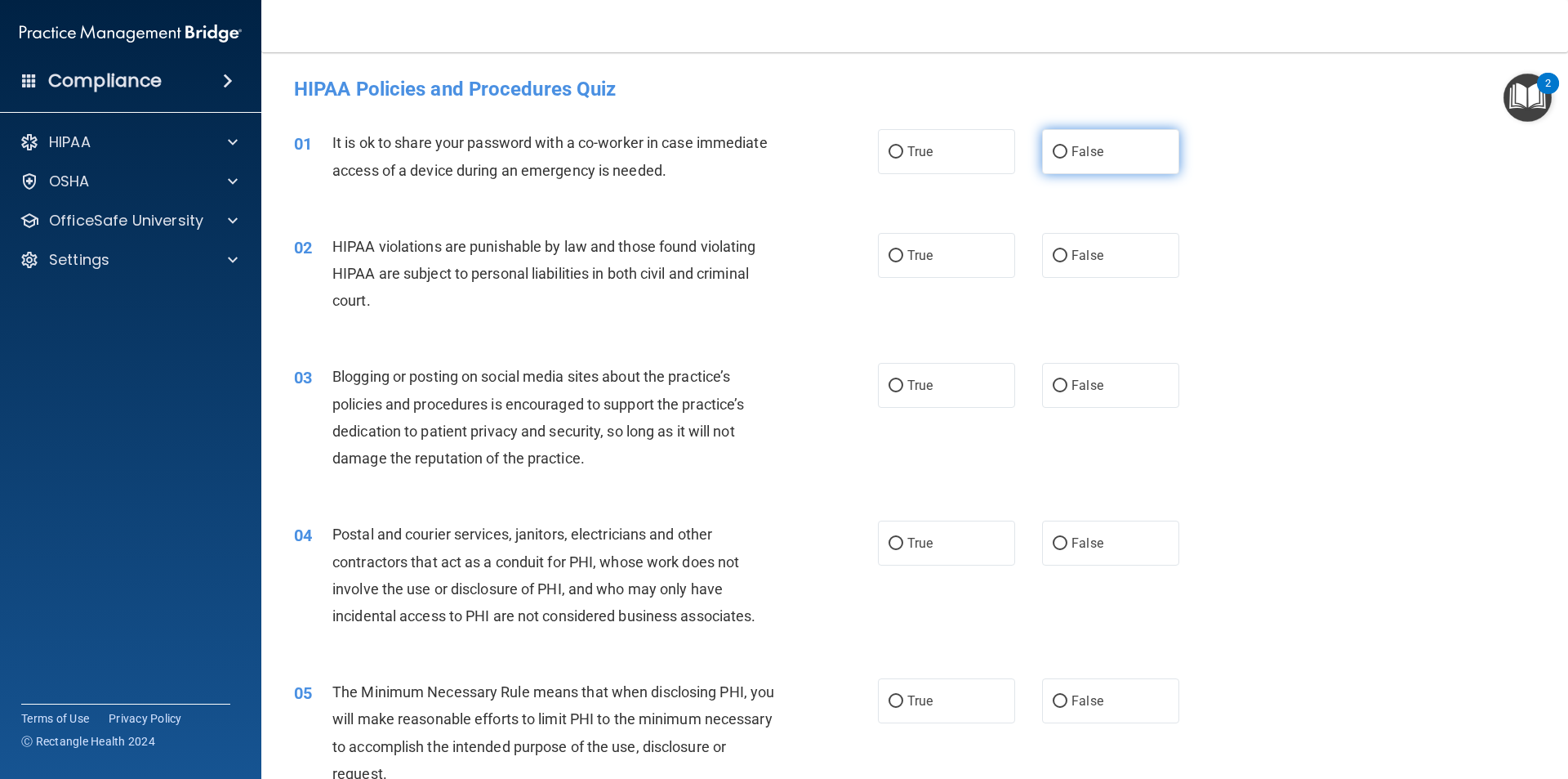
click at [1096, 170] on label "False" at bounding box center [1111, 151] width 137 height 45
click at [1068, 159] on input "False" at bounding box center [1060, 152] width 15 height 12
radio input "true"
click at [971, 227] on div "02 HIPAA violations are punishable by law and those found violating HIPAA are s…" at bounding box center [915, 278] width 1266 height 131
click at [968, 248] on label "True" at bounding box center [946, 256] width 137 height 45
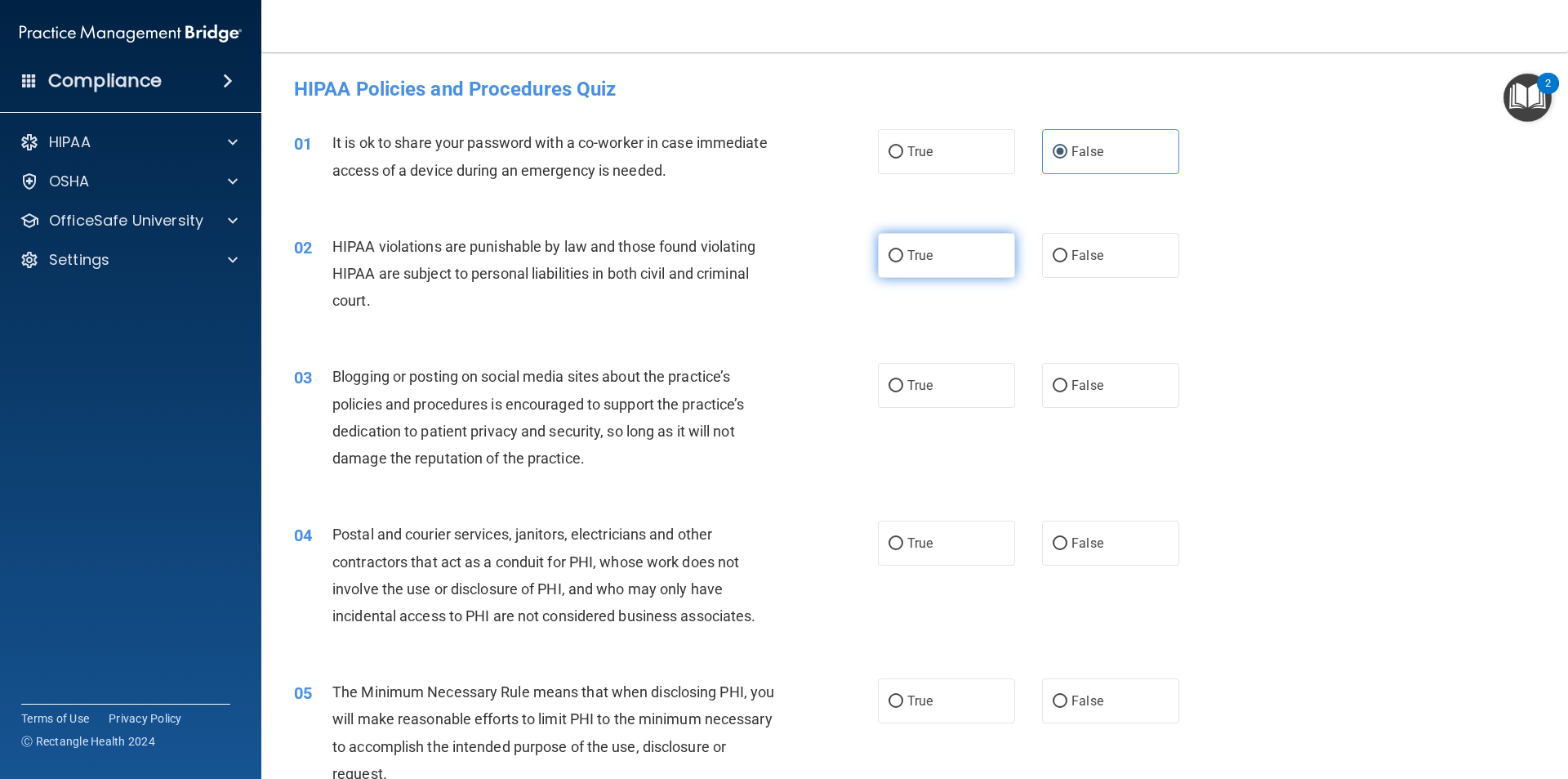
click at [903, 250] on input "True" at bounding box center [896, 256] width 15 height 12
radio input "true"
click at [1076, 381] on span "False" at bounding box center [1088, 385] width 32 height 16
click at [1068, 381] on input "False" at bounding box center [1060, 386] width 15 height 12
radio input "true"
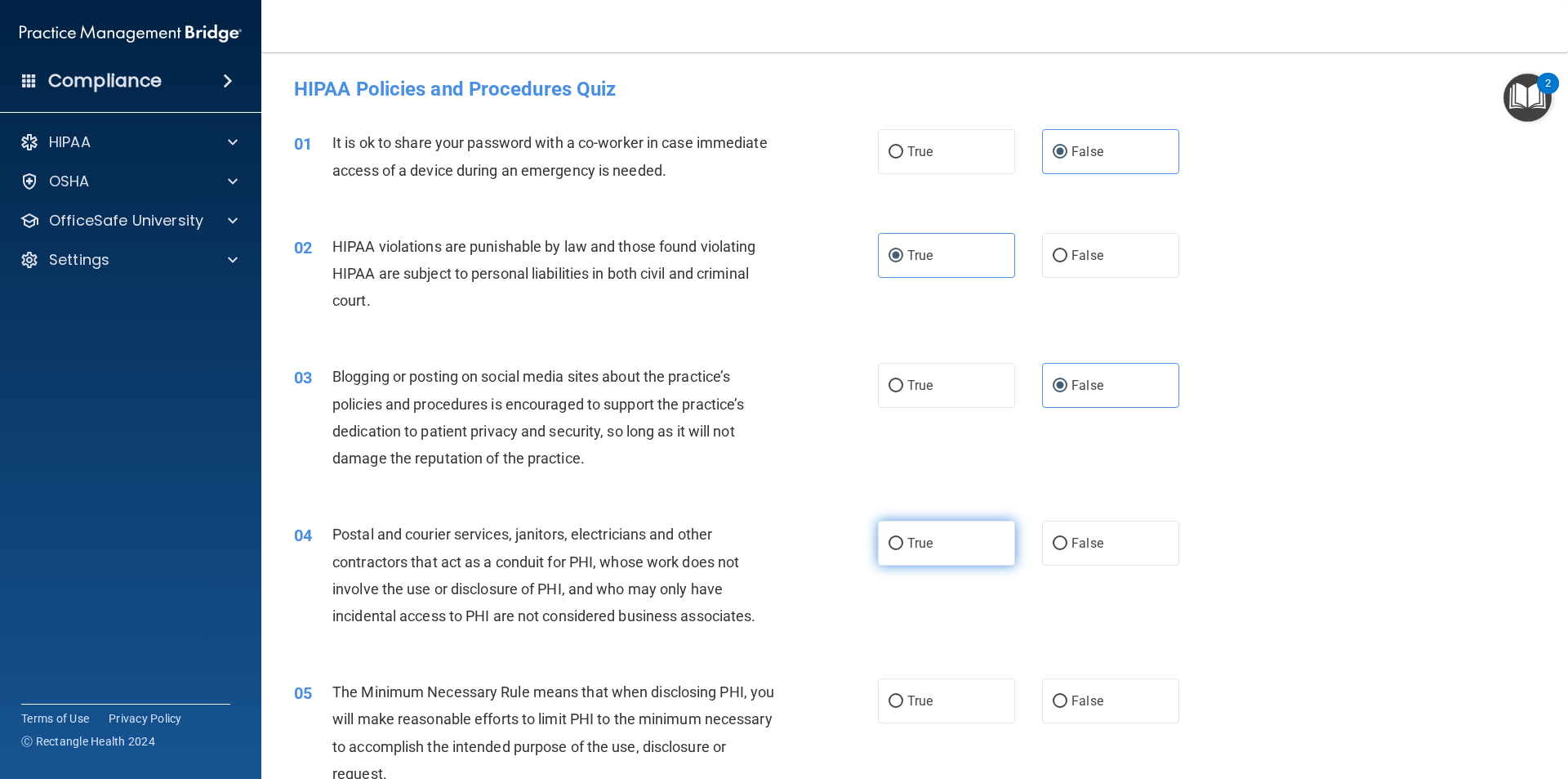
click at [954, 536] on label "True" at bounding box center [946, 543] width 137 height 45
click at [903, 538] on input "True" at bounding box center [896, 543] width 15 height 12
radio input "true"
click at [943, 699] on label "True" at bounding box center [946, 700] width 137 height 45
click at [903, 699] on input "True" at bounding box center [896, 701] width 15 height 12
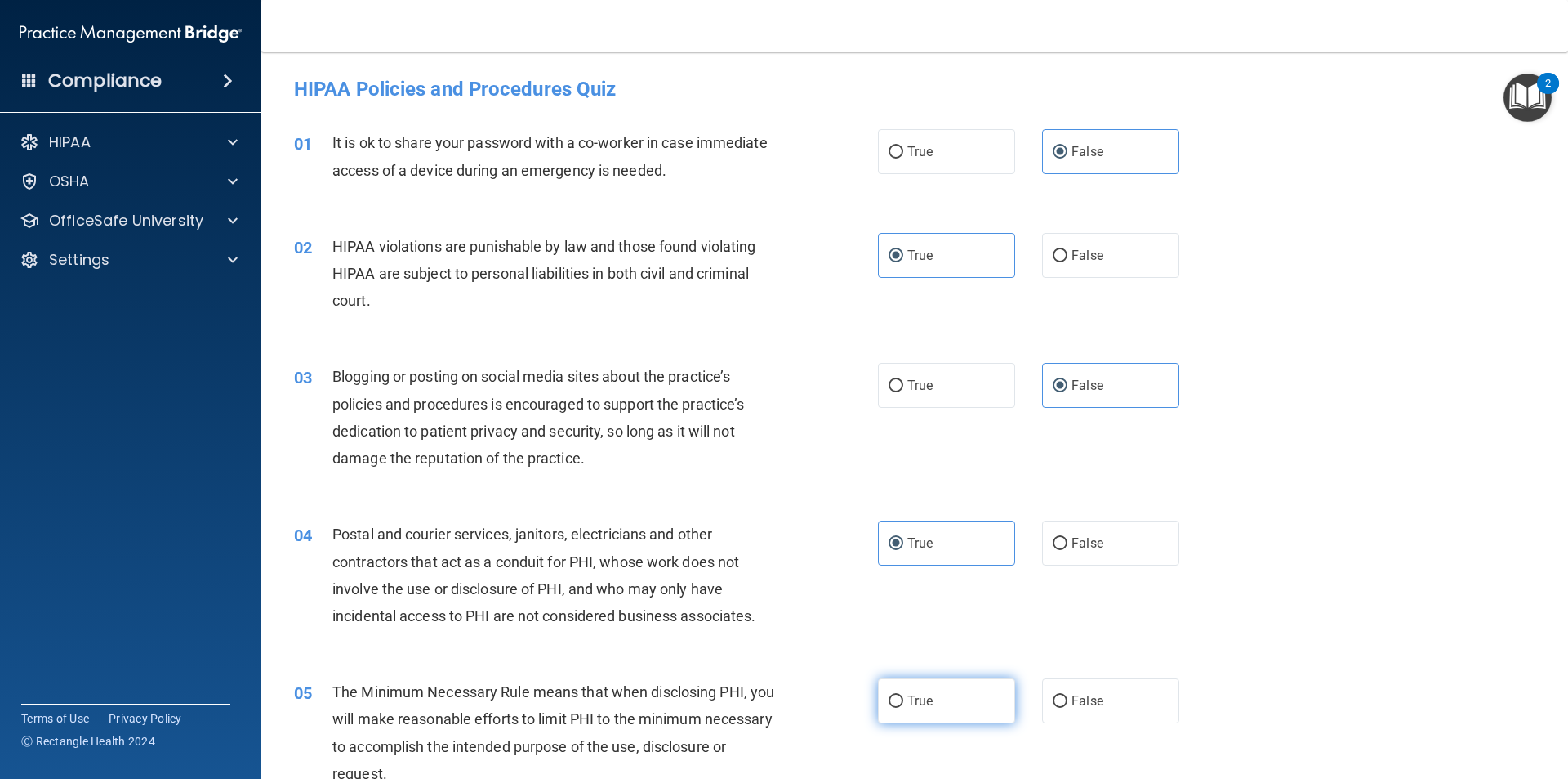
radio input "true"
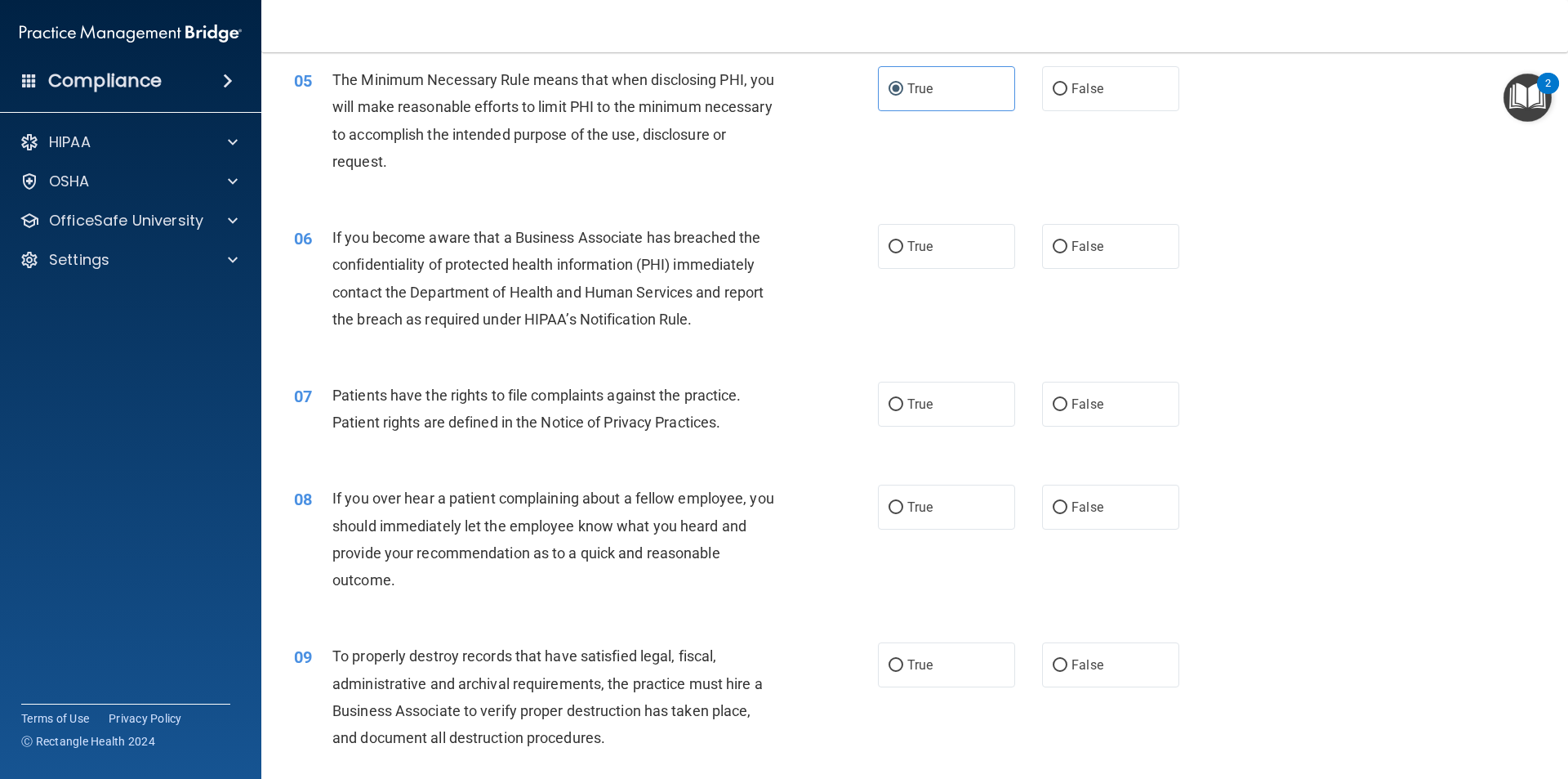
scroll to position [654, 0]
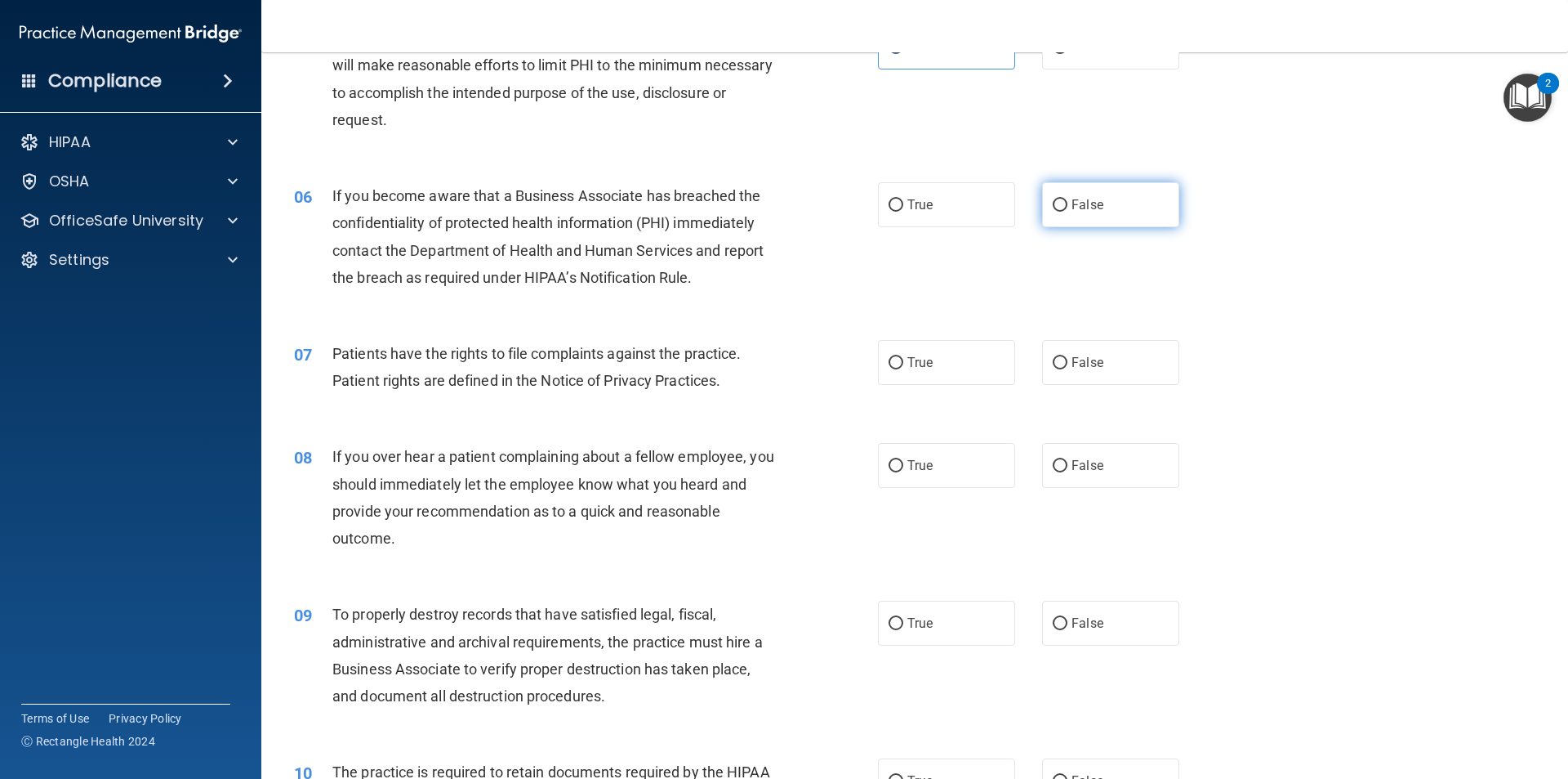
click at [1136, 200] on label "False" at bounding box center [1111, 204] width 137 height 45
click at [1068, 200] on input "False" at bounding box center [1060, 205] width 15 height 12
radio input "true"
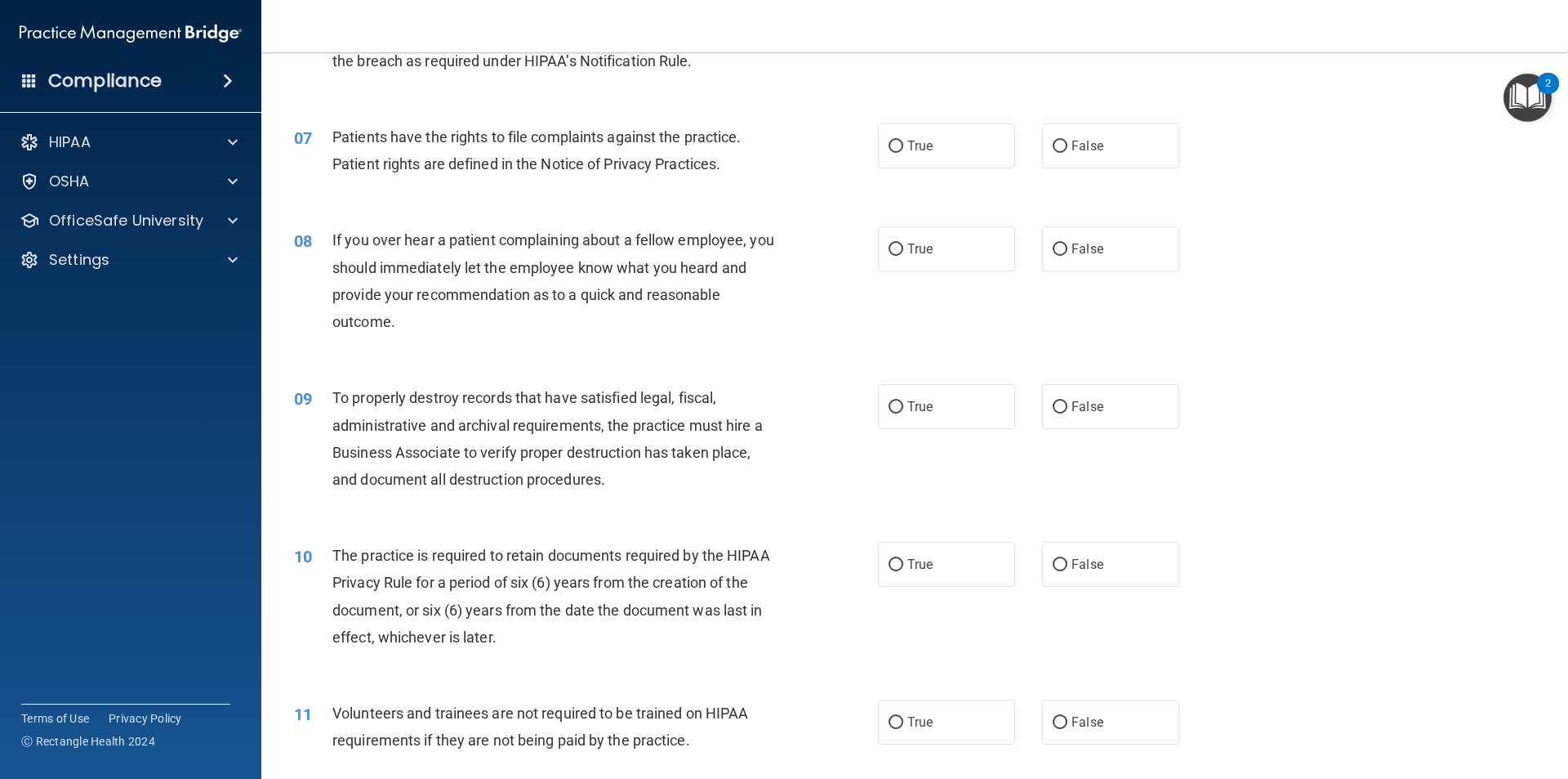
scroll to position [899, 0]
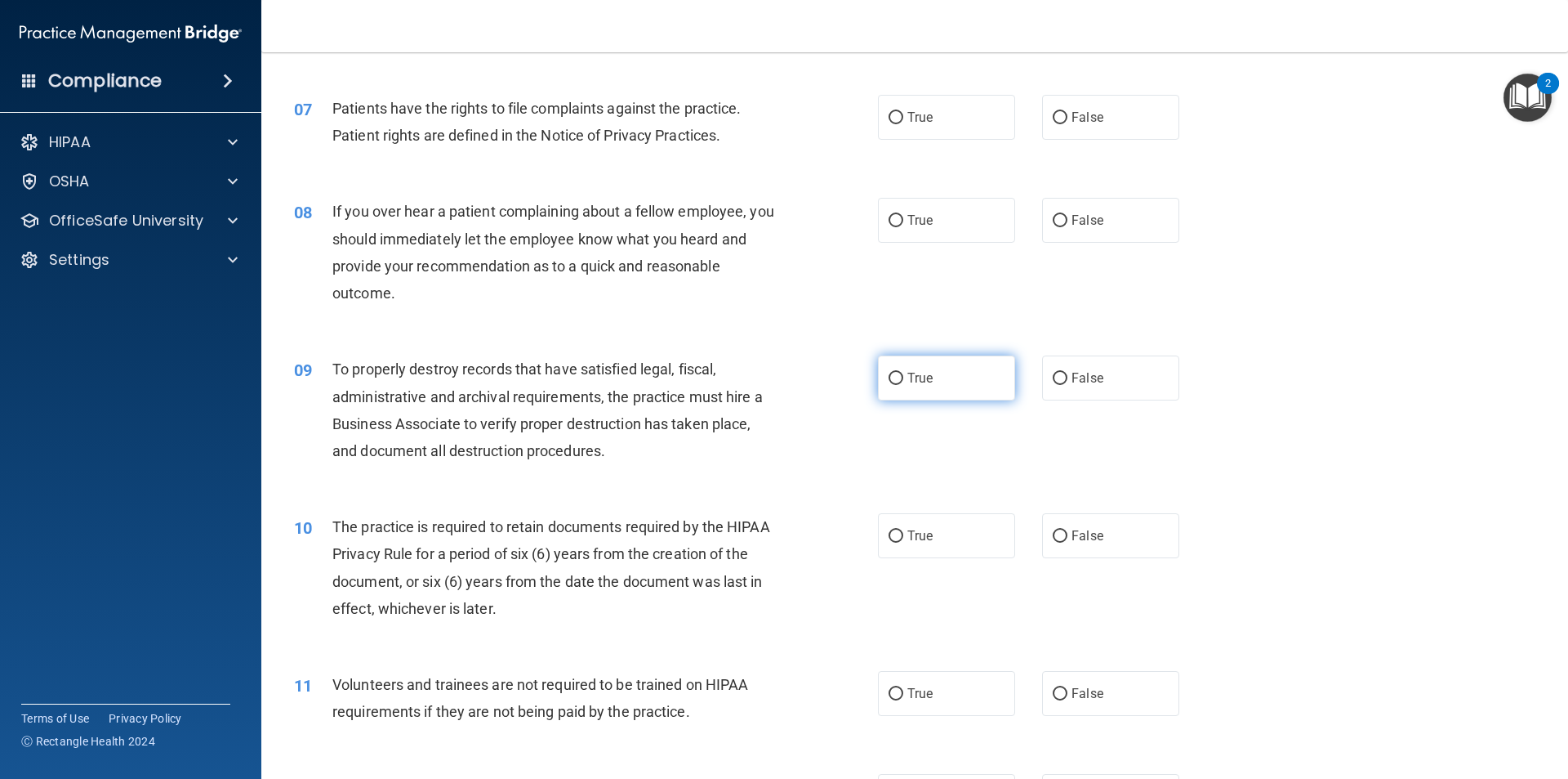
click at [927, 361] on label "True" at bounding box center [946, 378] width 137 height 45
click at [903, 373] on input "True" at bounding box center [896, 379] width 15 height 12
radio input "true"
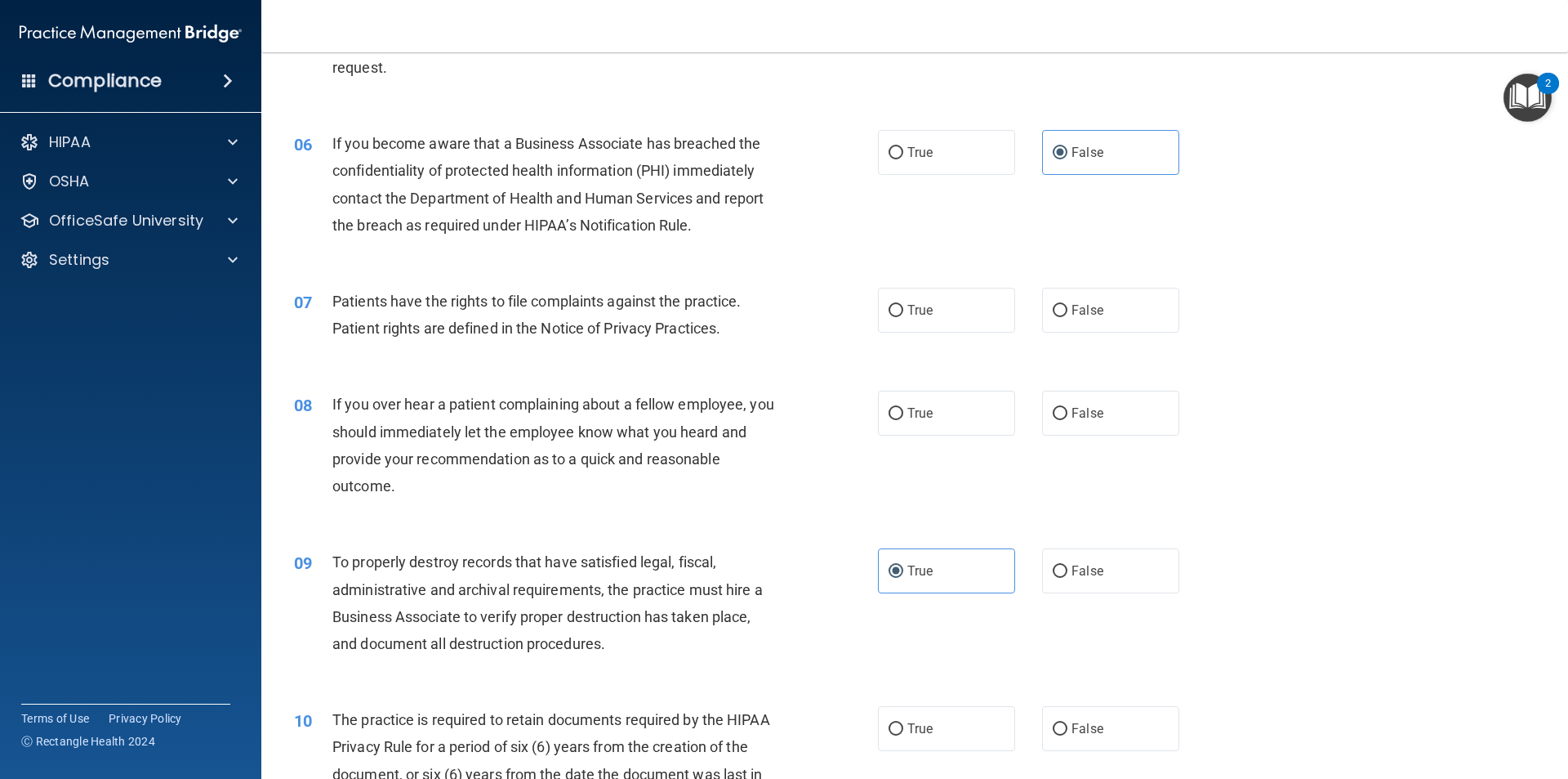
scroll to position [735, 0]
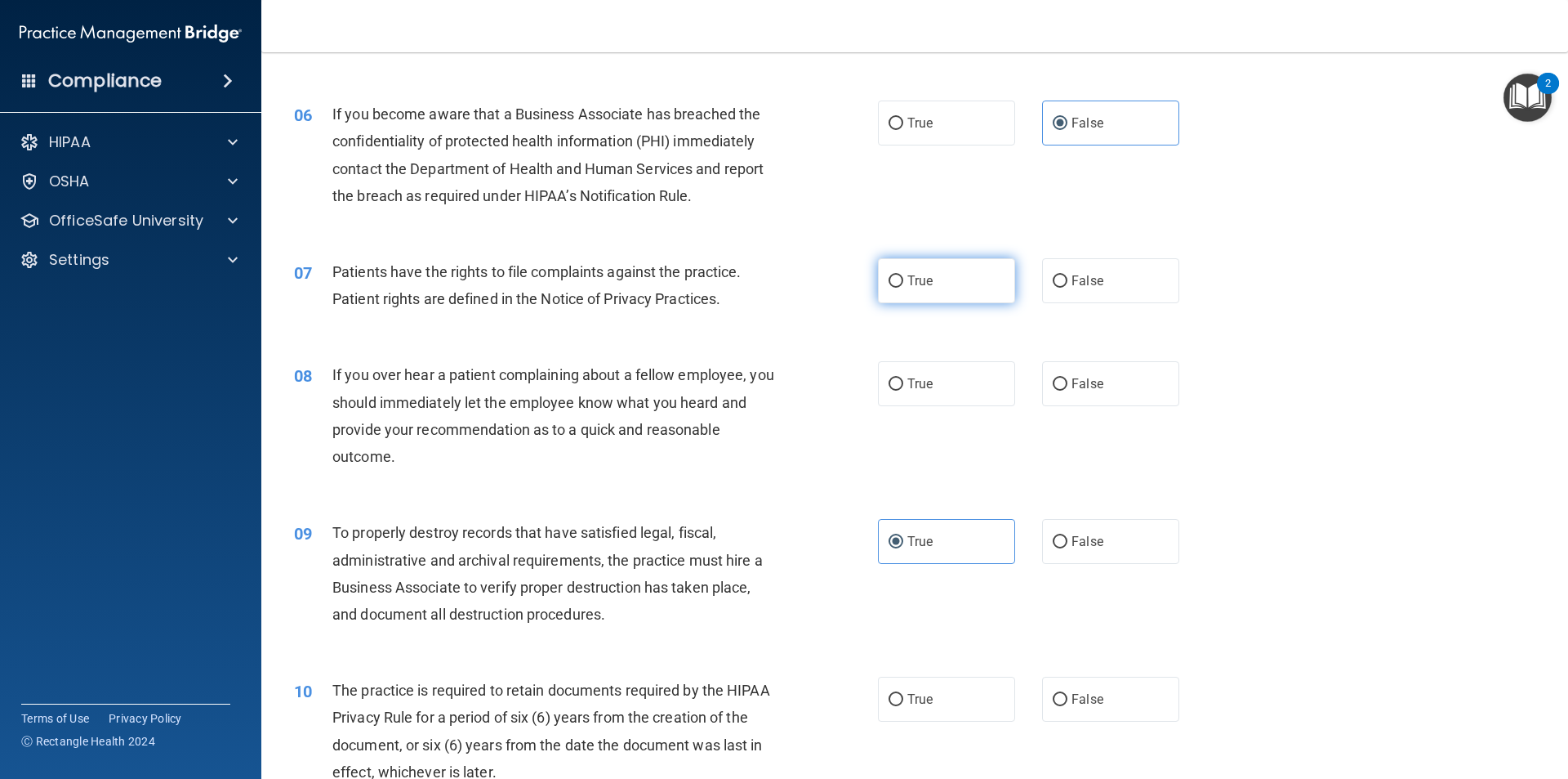
click at [960, 268] on label "True" at bounding box center [946, 280] width 137 height 45
click at [903, 275] on input "True" at bounding box center [896, 281] width 15 height 12
radio input "true"
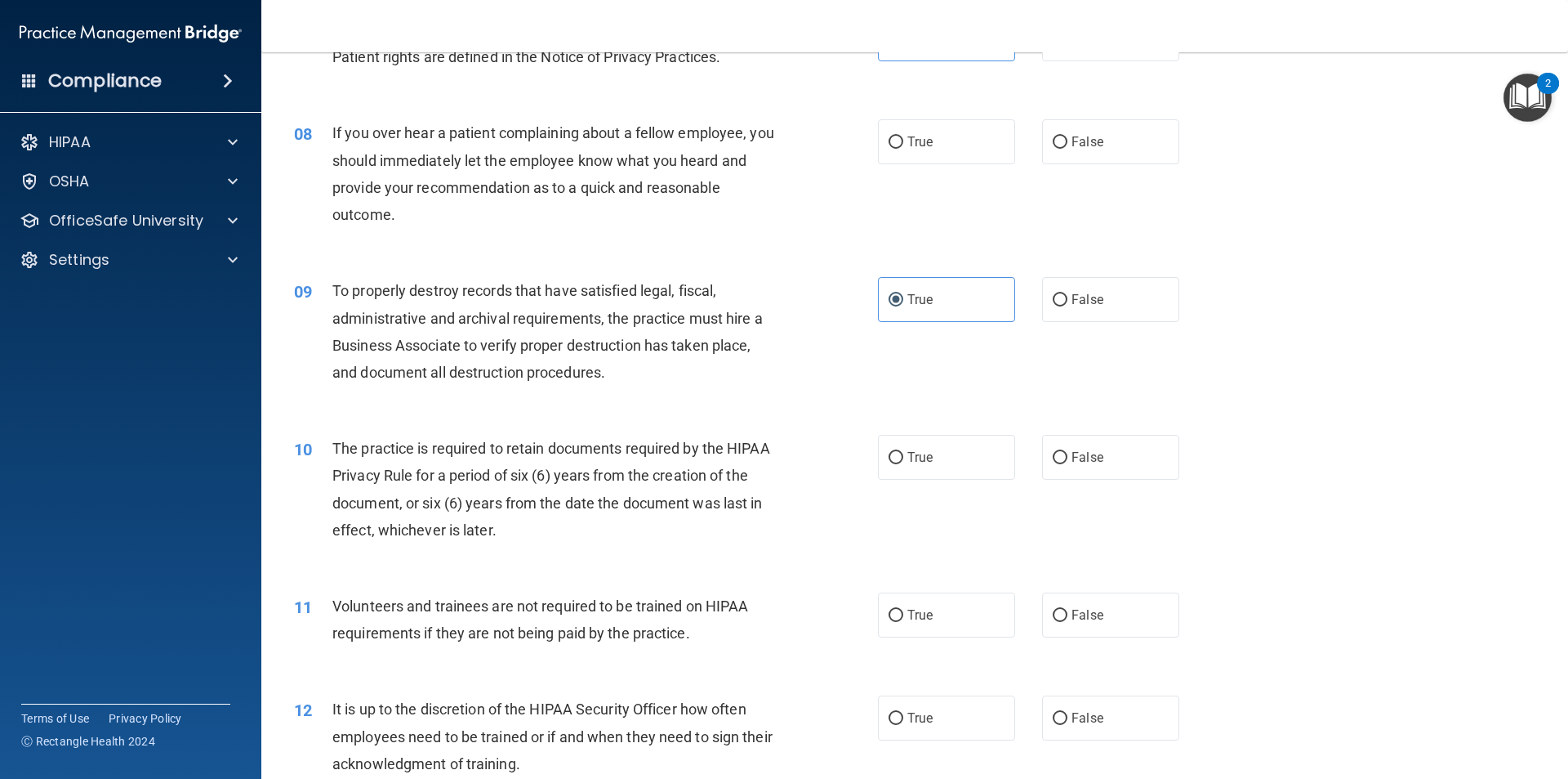
scroll to position [981, 0]
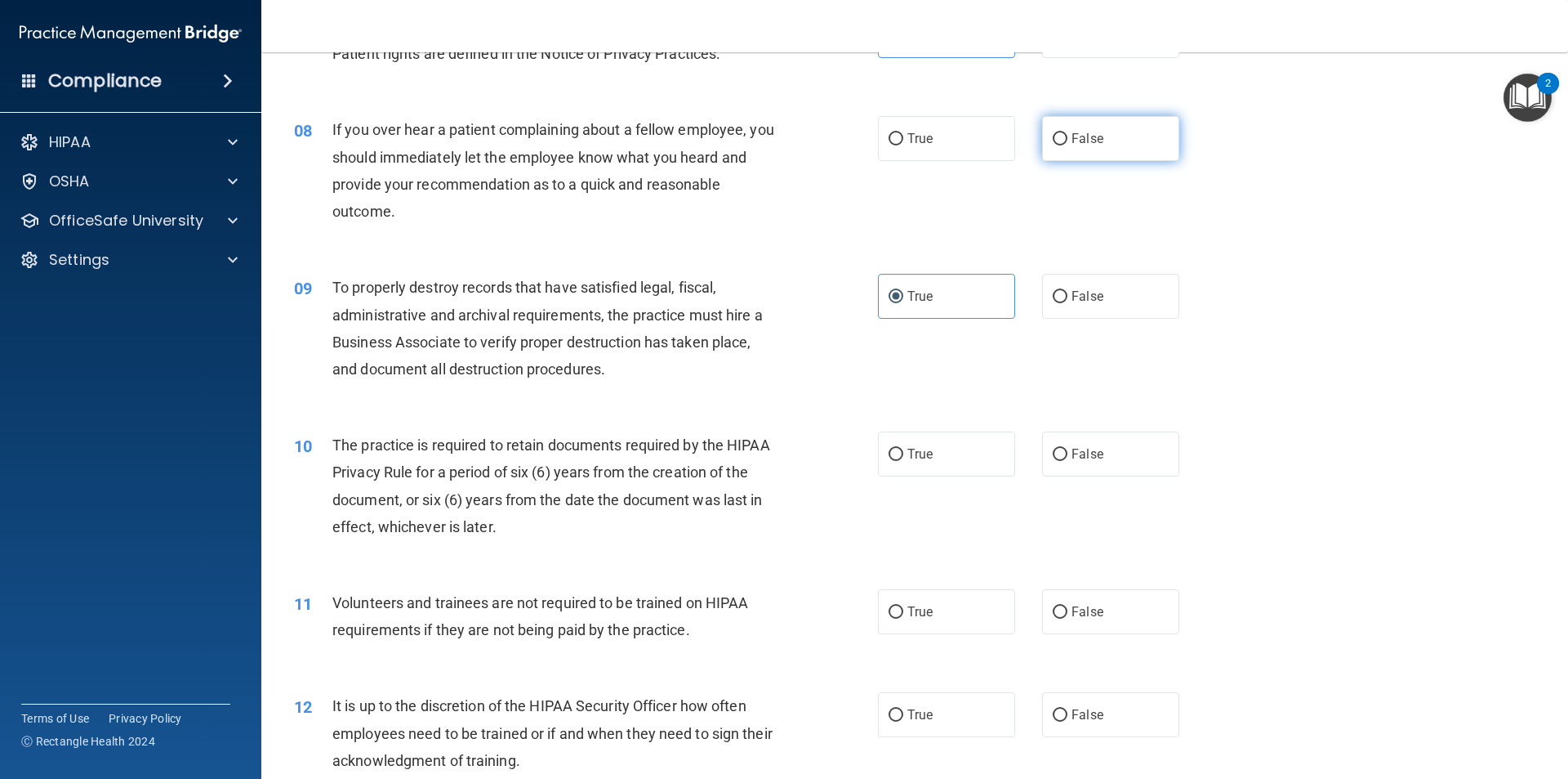
click at [1116, 160] on label "False" at bounding box center [1111, 138] width 137 height 45
click at [1068, 146] on input "False" at bounding box center [1060, 139] width 15 height 12
radio input "true"
click at [1117, 310] on label "False" at bounding box center [1111, 296] width 137 height 45
click at [1068, 303] on input "False" at bounding box center [1060, 297] width 15 height 12
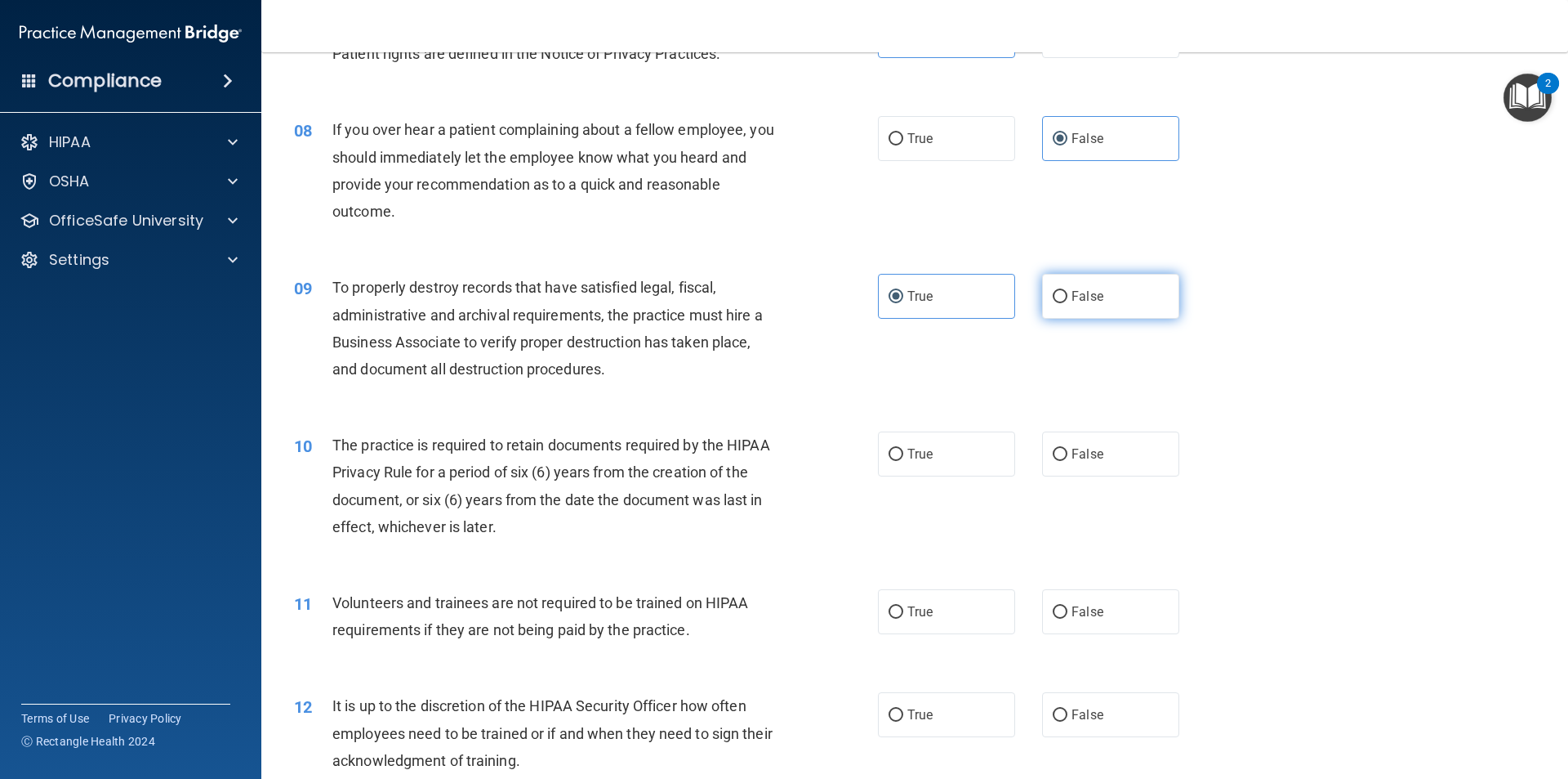
radio input "true"
radio input "false"
click at [975, 461] on label "True" at bounding box center [946, 454] width 137 height 45
click at [903, 461] on input "True" at bounding box center [896, 455] width 15 height 12
radio input "true"
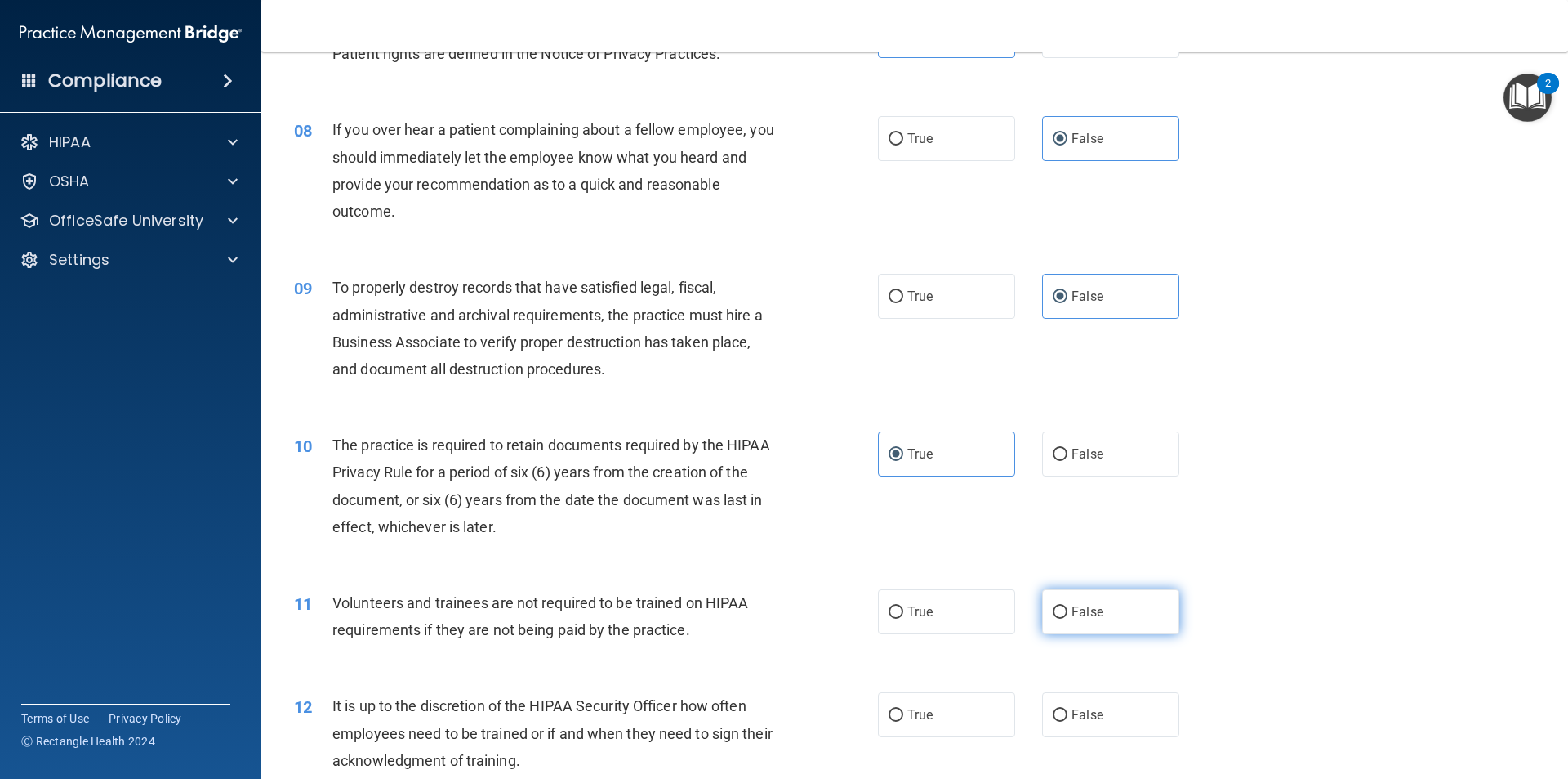
click at [1093, 602] on label "False" at bounding box center [1111, 612] width 137 height 45
click at [1068, 606] on input "False" at bounding box center [1060, 612] width 15 height 12
radio input "true"
click at [1070, 724] on label "False" at bounding box center [1111, 714] width 137 height 45
click at [1068, 722] on input "False" at bounding box center [1060, 715] width 15 height 12
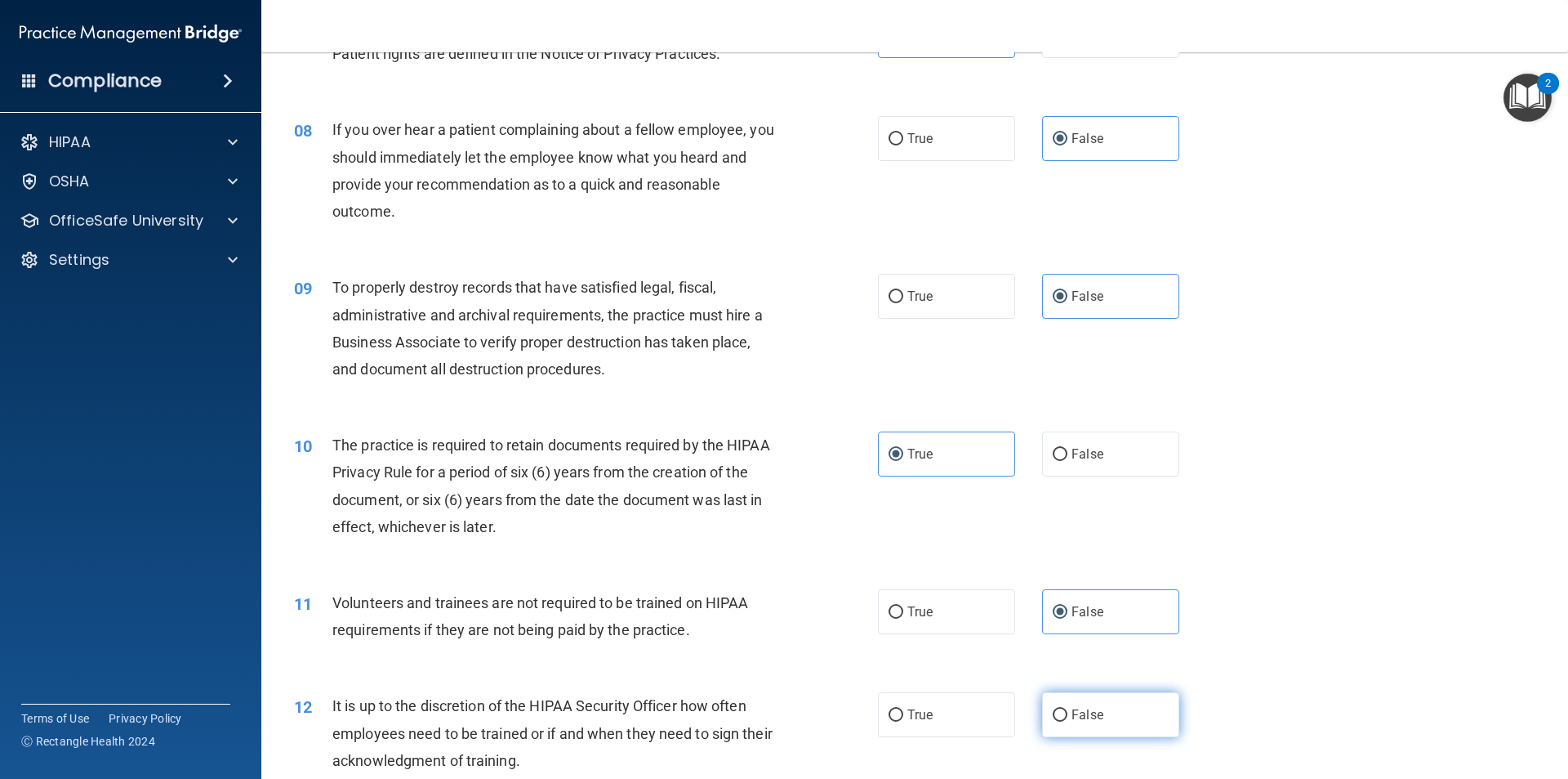
radio input "true"
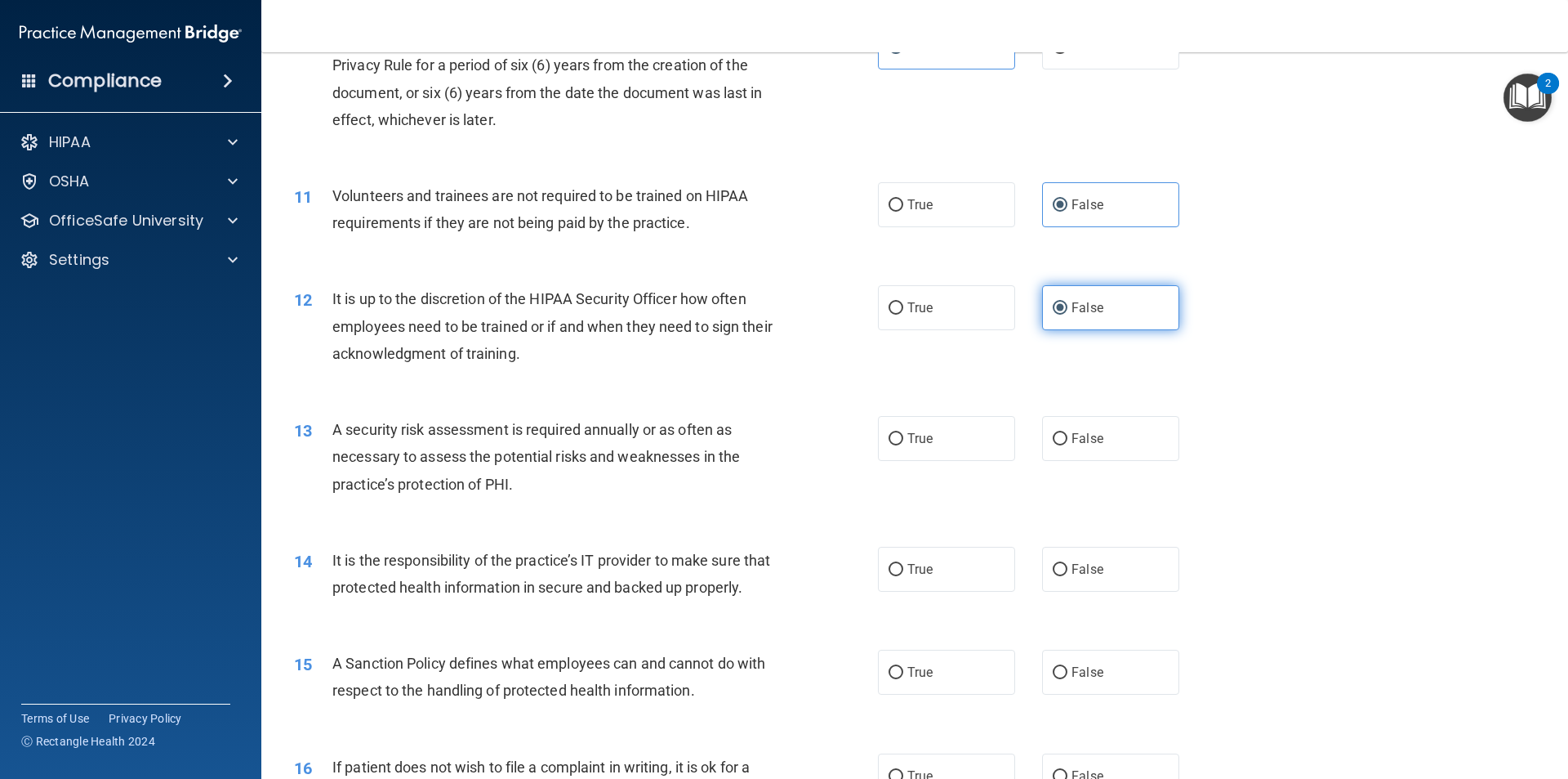
scroll to position [1389, 0]
click at [988, 443] on label "True" at bounding box center [946, 437] width 137 height 45
click at [903, 443] on input "True" at bounding box center [896, 437] width 15 height 12
radio input "true"
click at [1094, 553] on label "False" at bounding box center [1111, 567] width 137 height 45
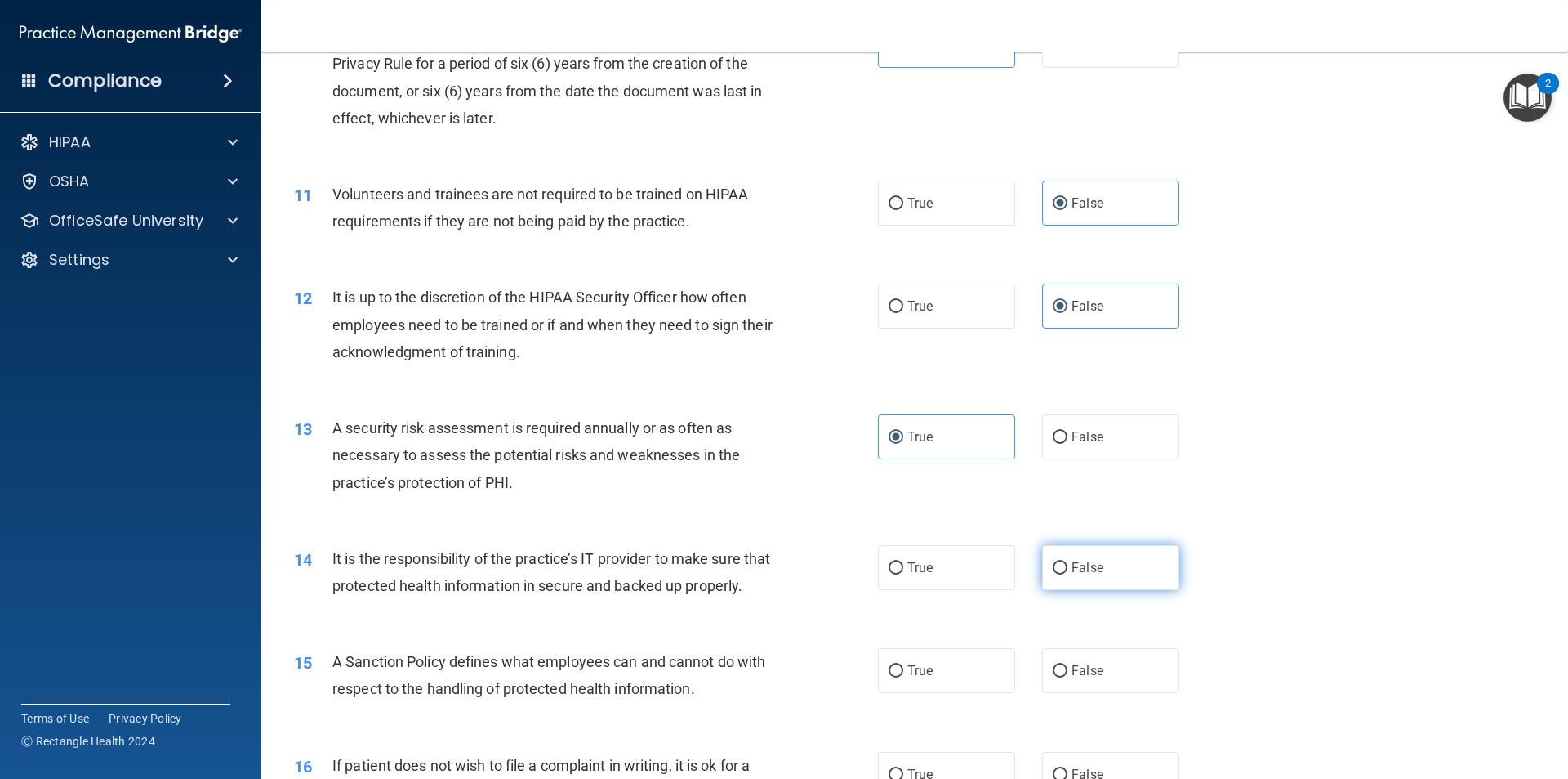
click at [1068, 562] on input "False" at bounding box center [1060, 568] width 15 height 12
radio input "true"
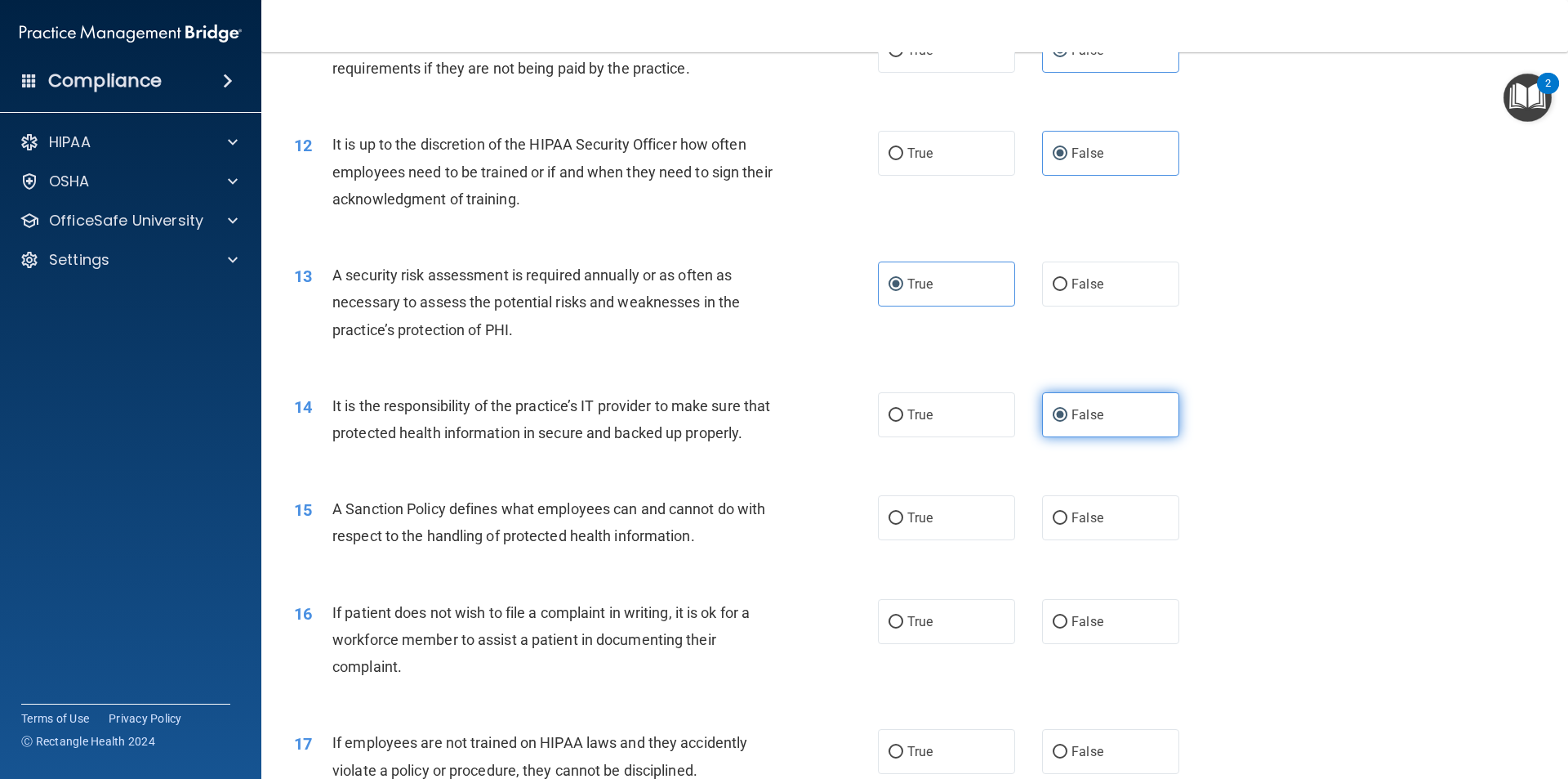
scroll to position [1716, 0]
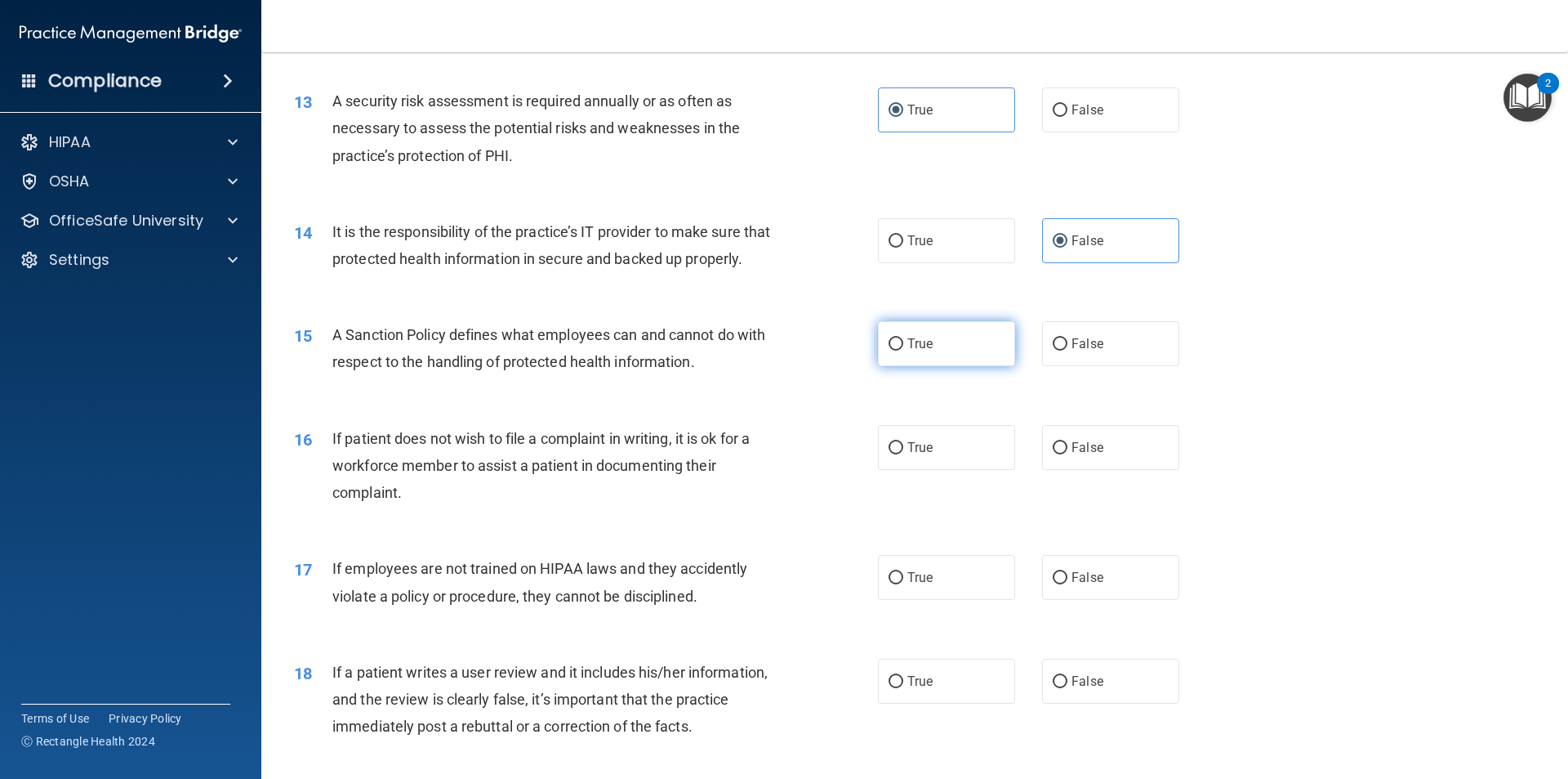
click at [923, 366] on label "True" at bounding box center [946, 343] width 137 height 45
click at [903, 351] on input "True" at bounding box center [896, 344] width 15 height 12
radio input "true"
click at [937, 470] on label "True" at bounding box center [946, 447] width 137 height 45
click at [903, 454] on input "True" at bounding box center [896, 448] width 15 height 12
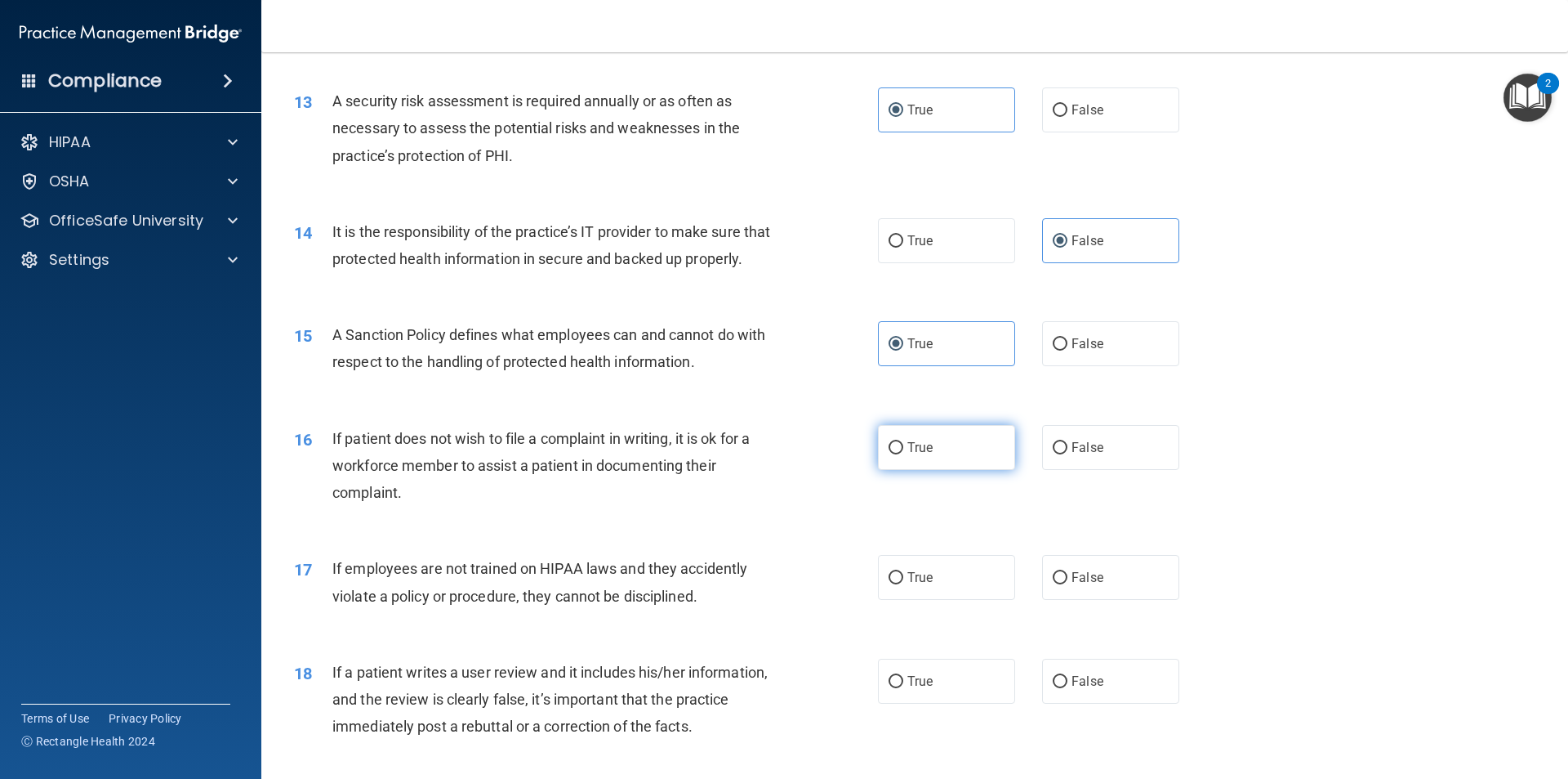
radio input "true"
click at [1083, 351] on span "False" at bounding box center [1088, 343] width 32 height 16
click at [1068, 351] on input "False" at bounding box center [1060, 344] width 15 height 12
radio input "true"
radio input "false"
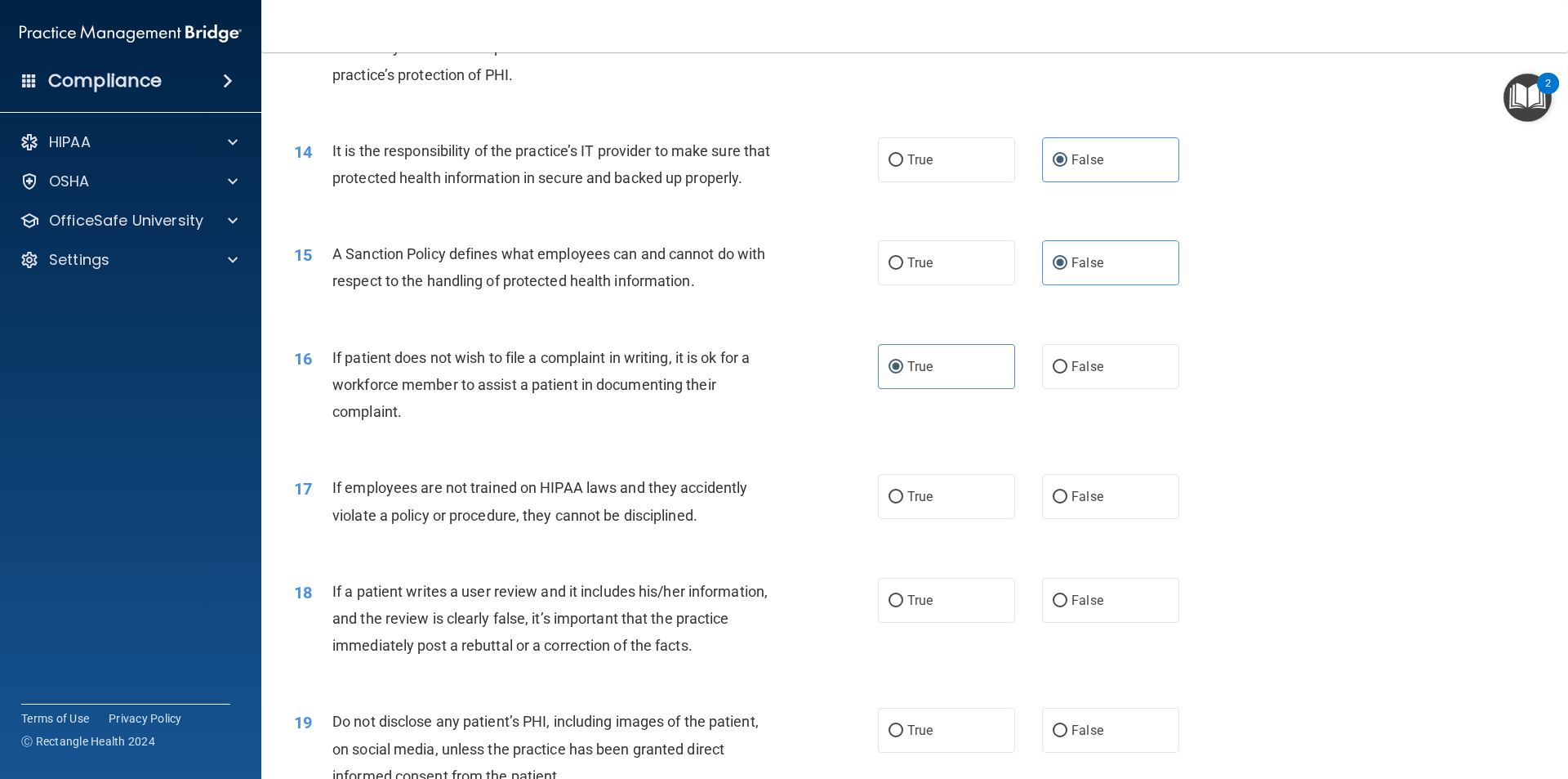
scroll to position [1798, 0]
click at [1060, 519] on label "False" at bounding box center [1111, 495] width 137 height 45
click at [1060, 503] on input "False" at bounding box center [1060, 496] width 15 height 12
radio input "true"
click at [1094, 611] on label "False" at bounding box center [1111, 600] width 137 height 45
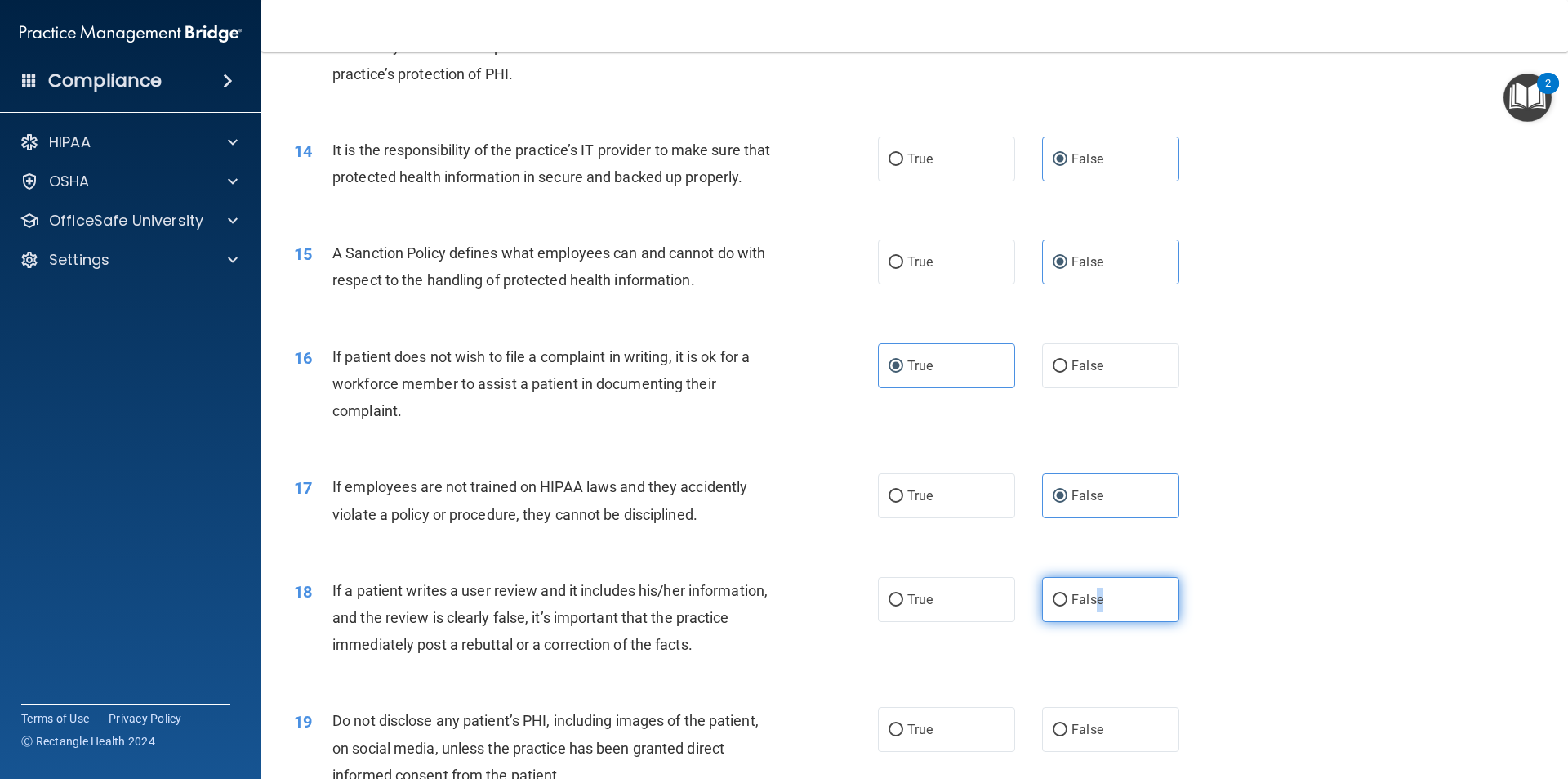
click at [1053, 606] on input "False" at bounding box center [1060, 600] width 15 height 12
radio input "true"
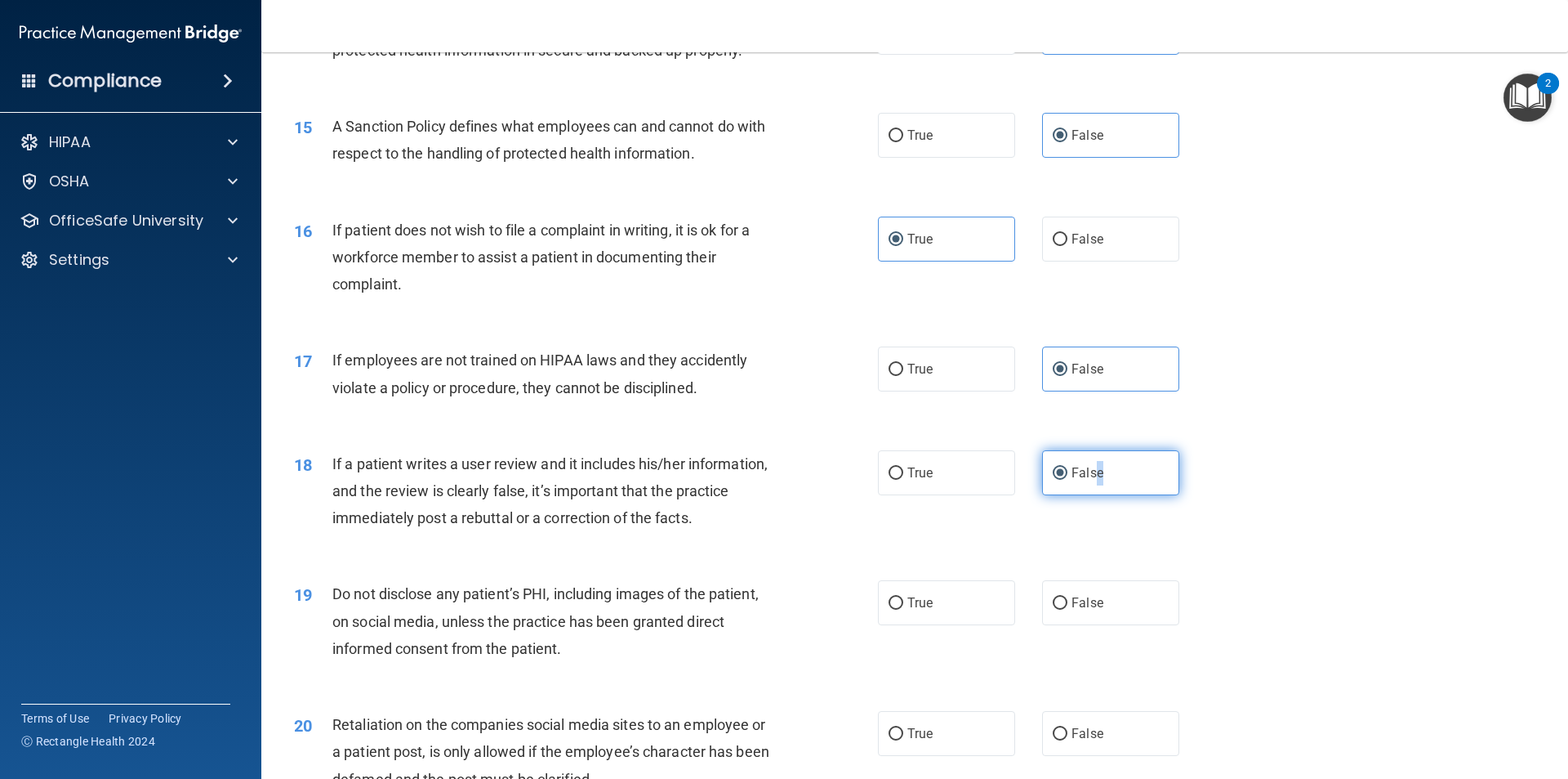
scroll to position [1962, 0]
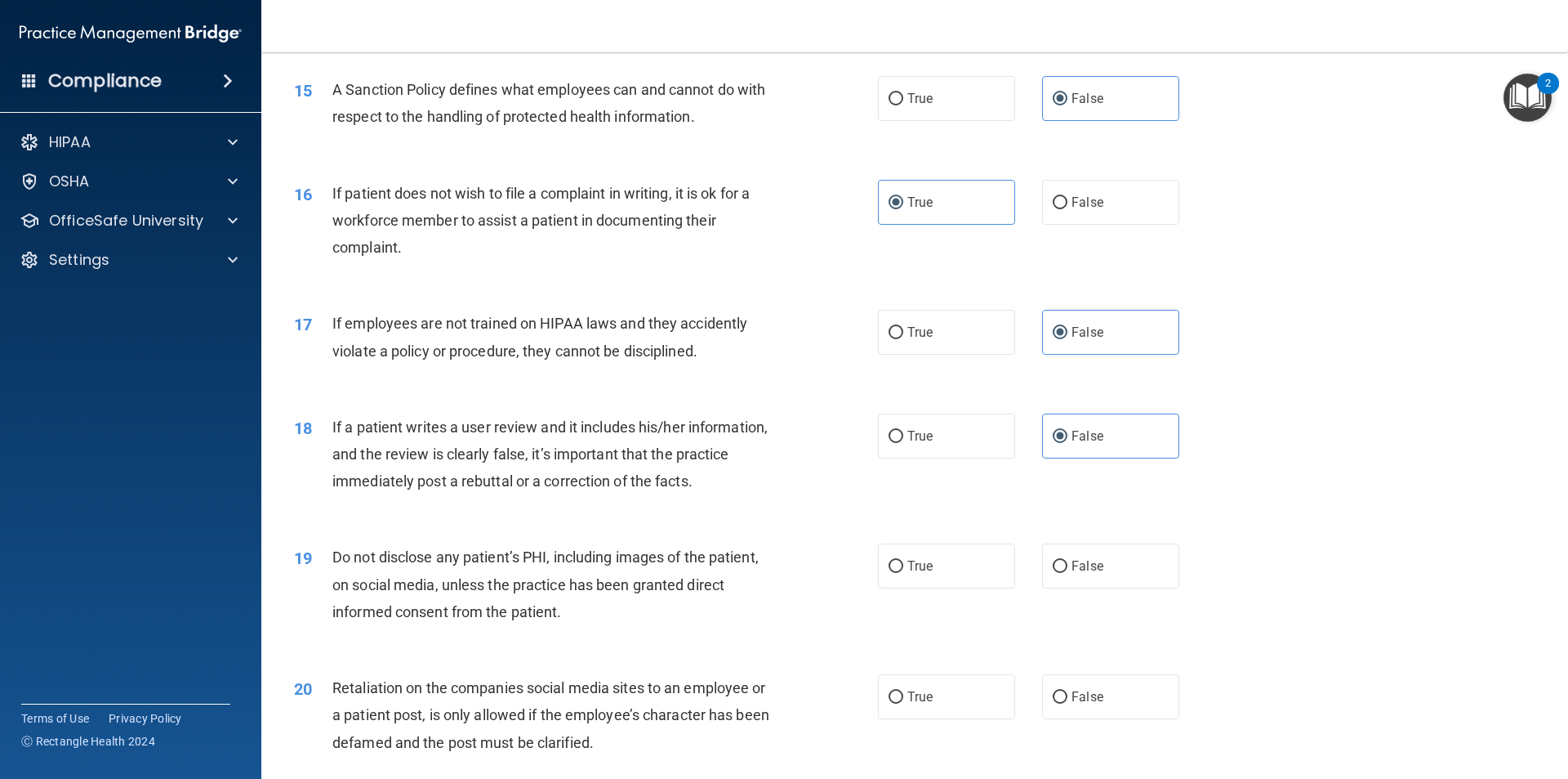
click at [1235, 523] on div "18 If a patient writes a user review and it includes his/her information, and t…" at bounding box center [915, 458] width 1266 height 131
click at [939, 580] on label "True" at bounding box center [946, 566] width 137 height 45
click at [903, 573] on input "True" at bounding box center [896, 566] width 15 height 12
radio input "true"
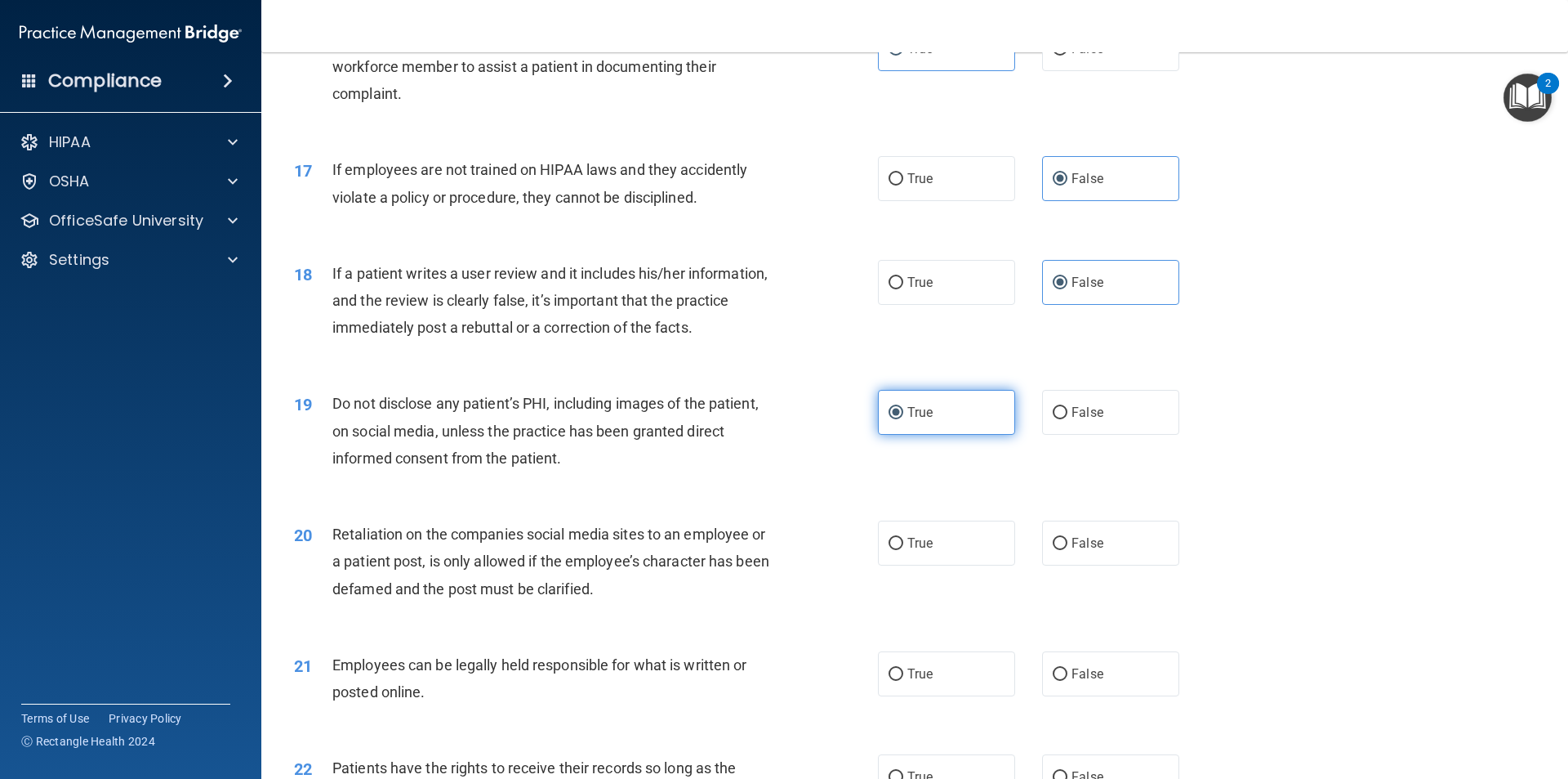
scroll to position [2124, 0]
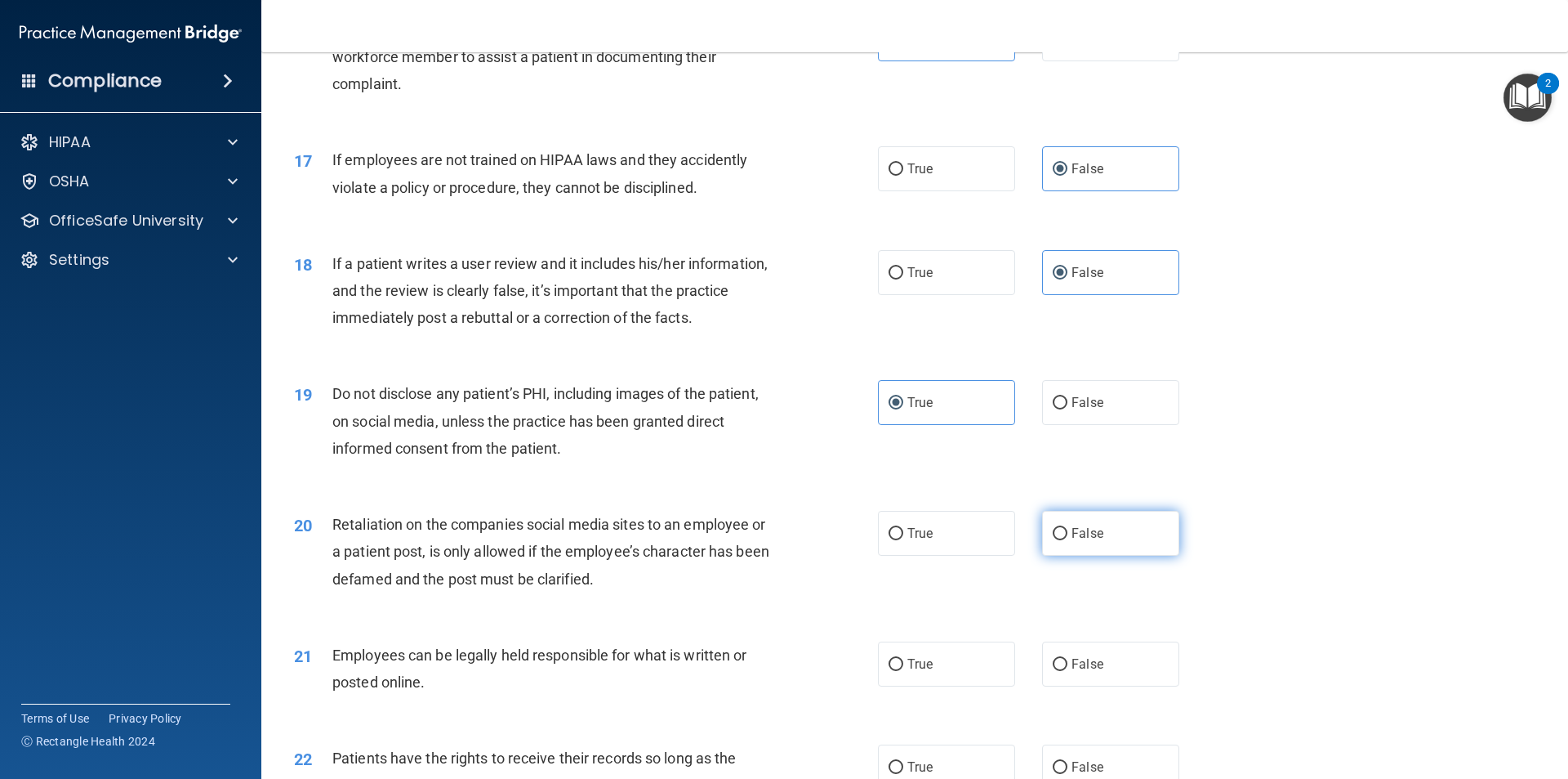
click at [1136, 556] on label "False" at bounding box center [1111, 533] width 137 height 45
click at [1068, 540] on input "False" at bounding box center [1060, 533] width 15 height 12
radio input "true"
click at [976, 686] on label "True" at bounding box center [946, 664] width 137 height 45
click at [903, 671] on input "True" at bounding box center [896, 665] width 15 height 12
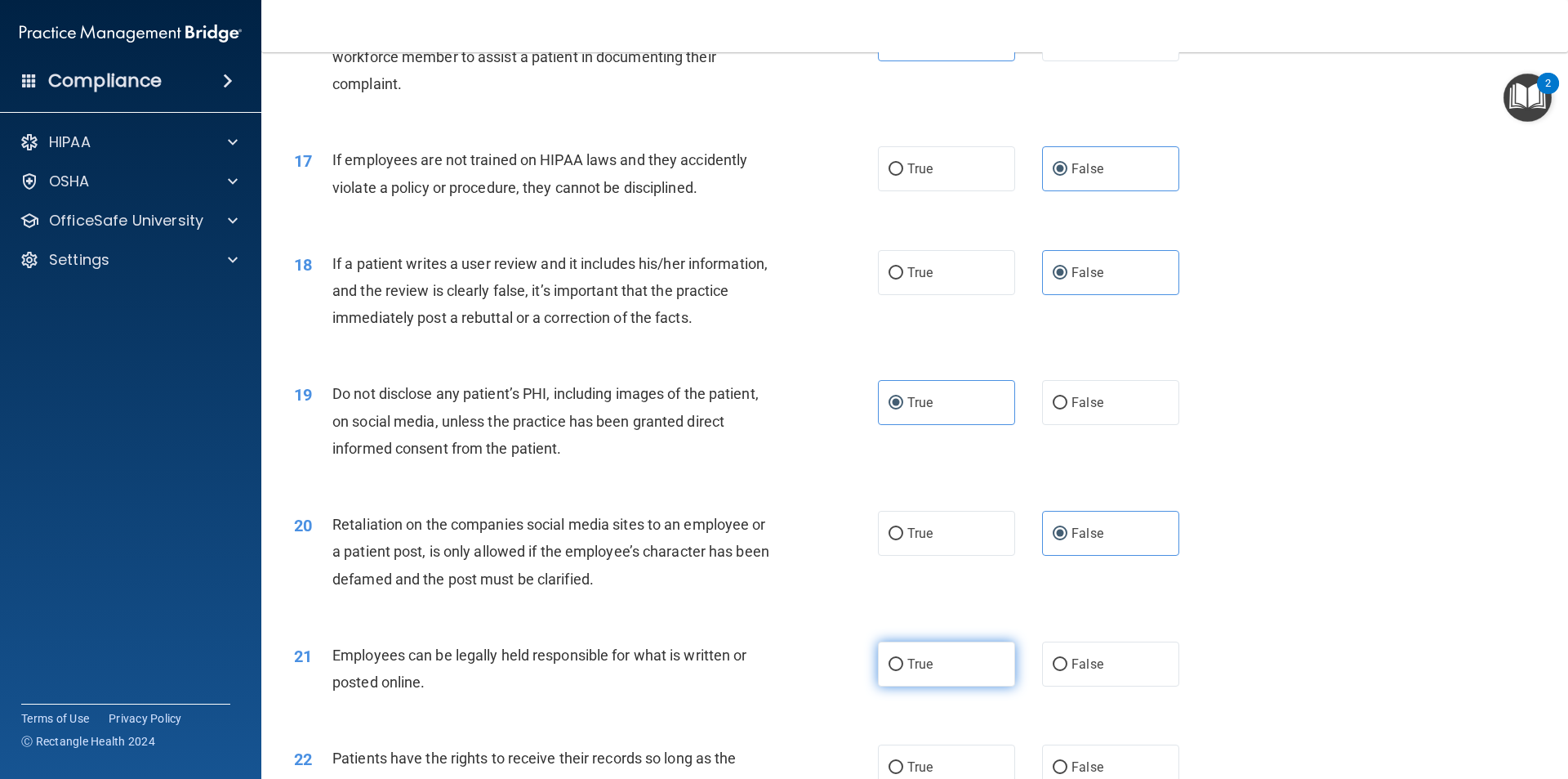
radio input "true"
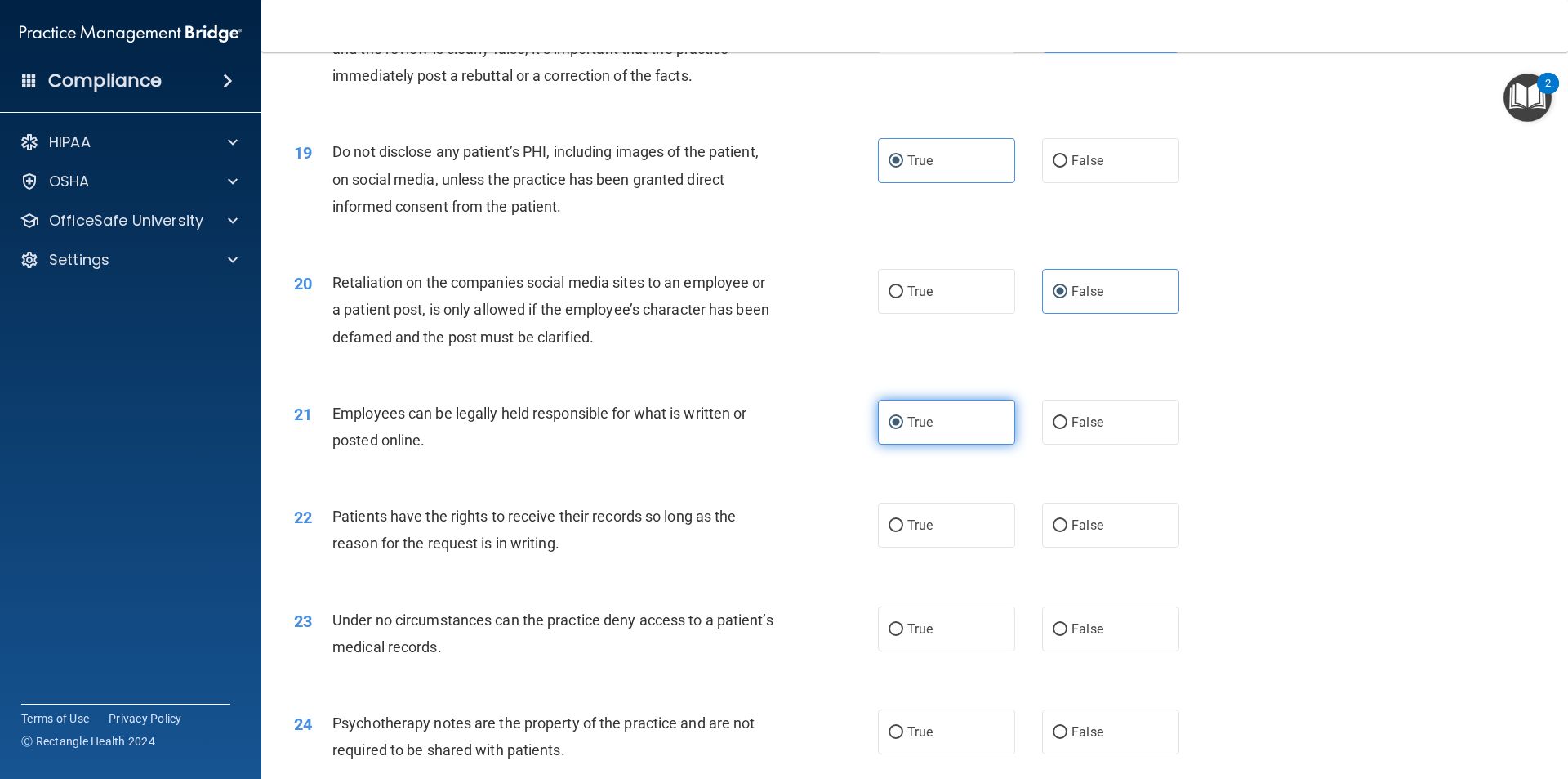
scroll to position [2370, 0]
click at [1094, 528] on label "False" at bounding box center [1111, 522] width 137 height 45
click at [1068, 528] on input "False" at bounding box center [1060, 523] width 15 height 12
radio input "true"
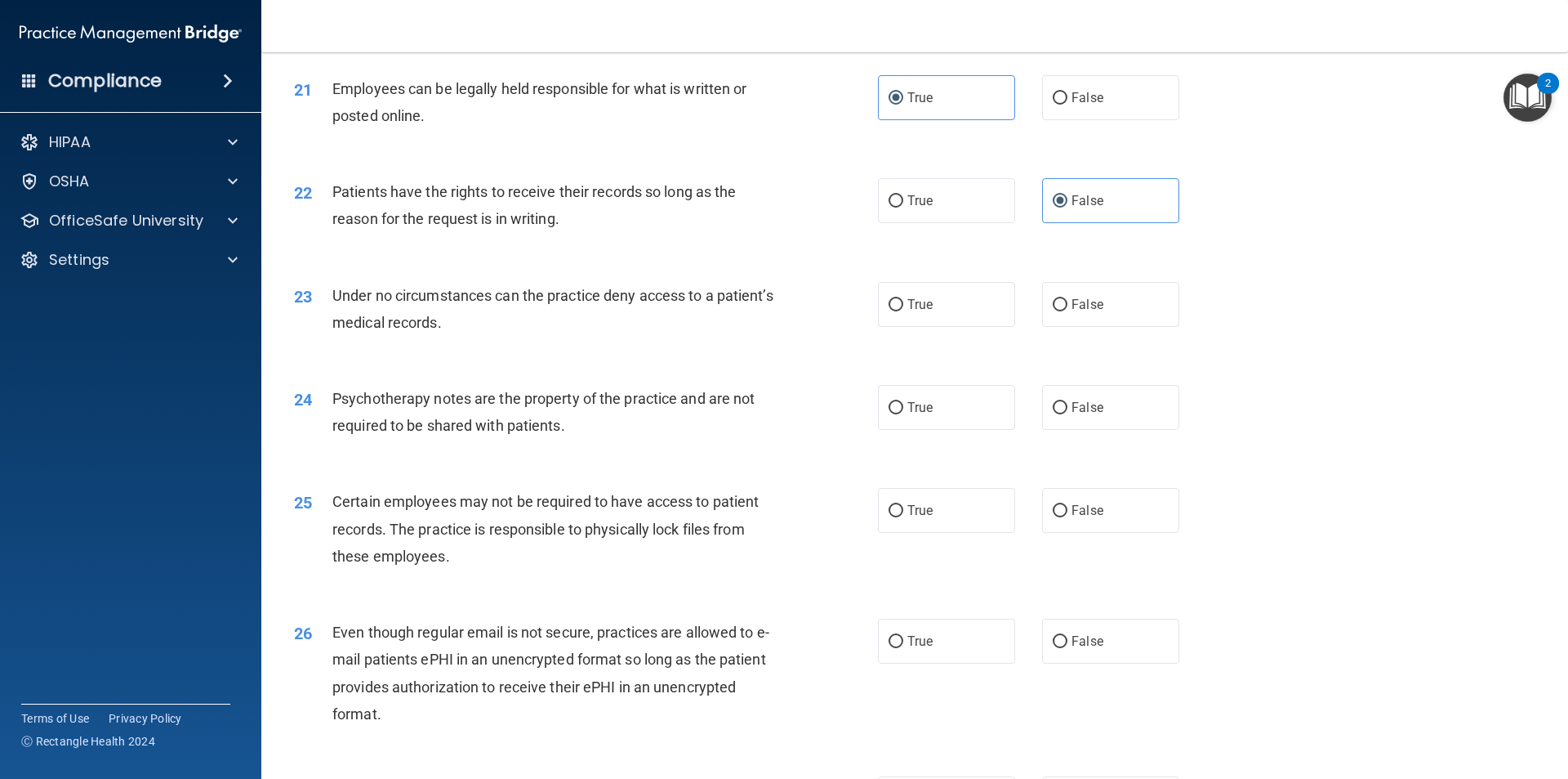
scroll to position [2697, 0]
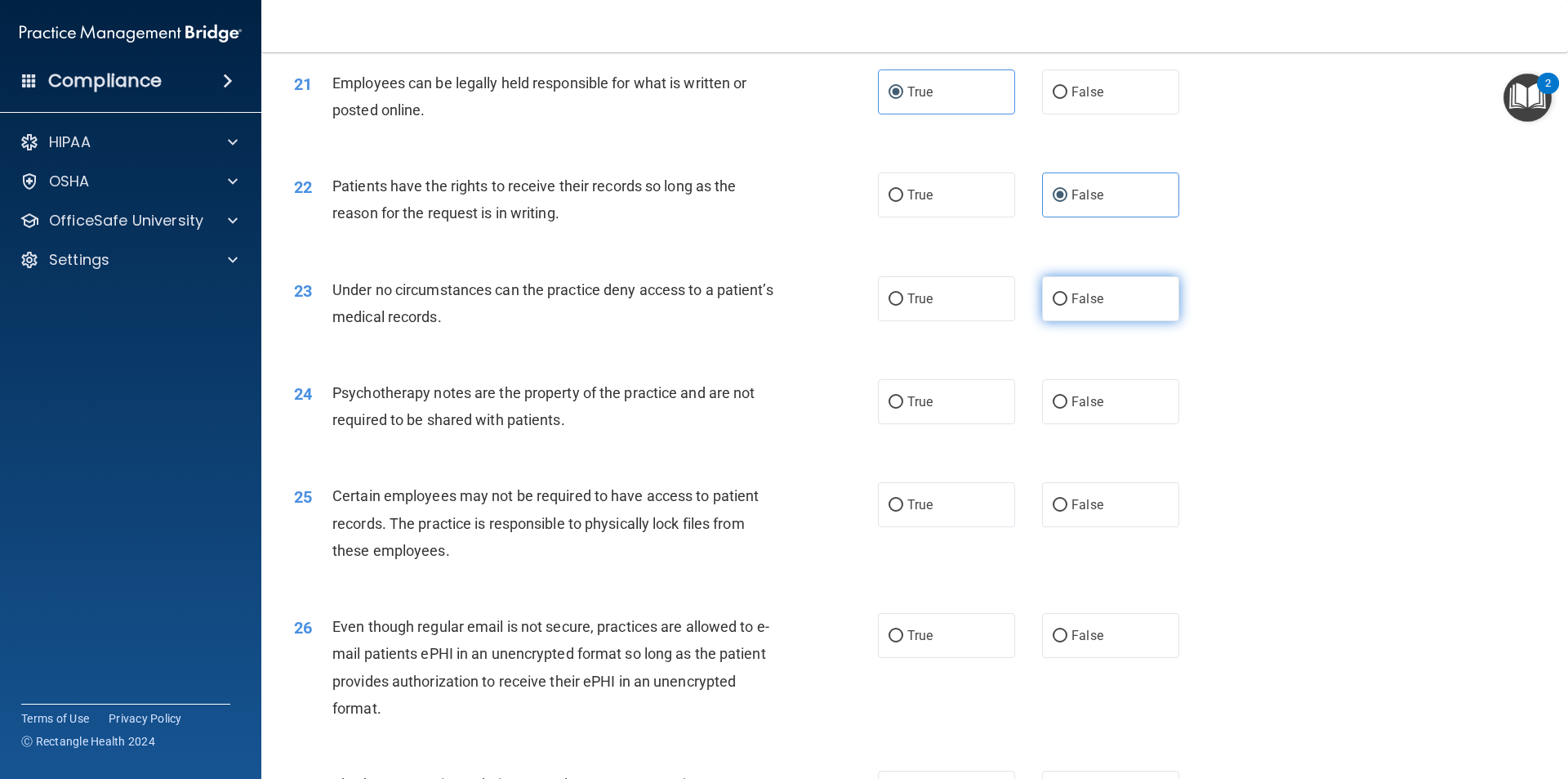
click at [1071, 309] on label "False" at bounding box center [1111, 299] width 137 height 45
click at [1068, 306] on input "False" at bounding box center [1060, 299] width 15 height 12
radio input "true"
click at [946, 424] on label "True" at bounding box center [946, 402] width 137 height 45
click at [903, 409] on input "True" at bounding box center [896, 402] width 15 height 12
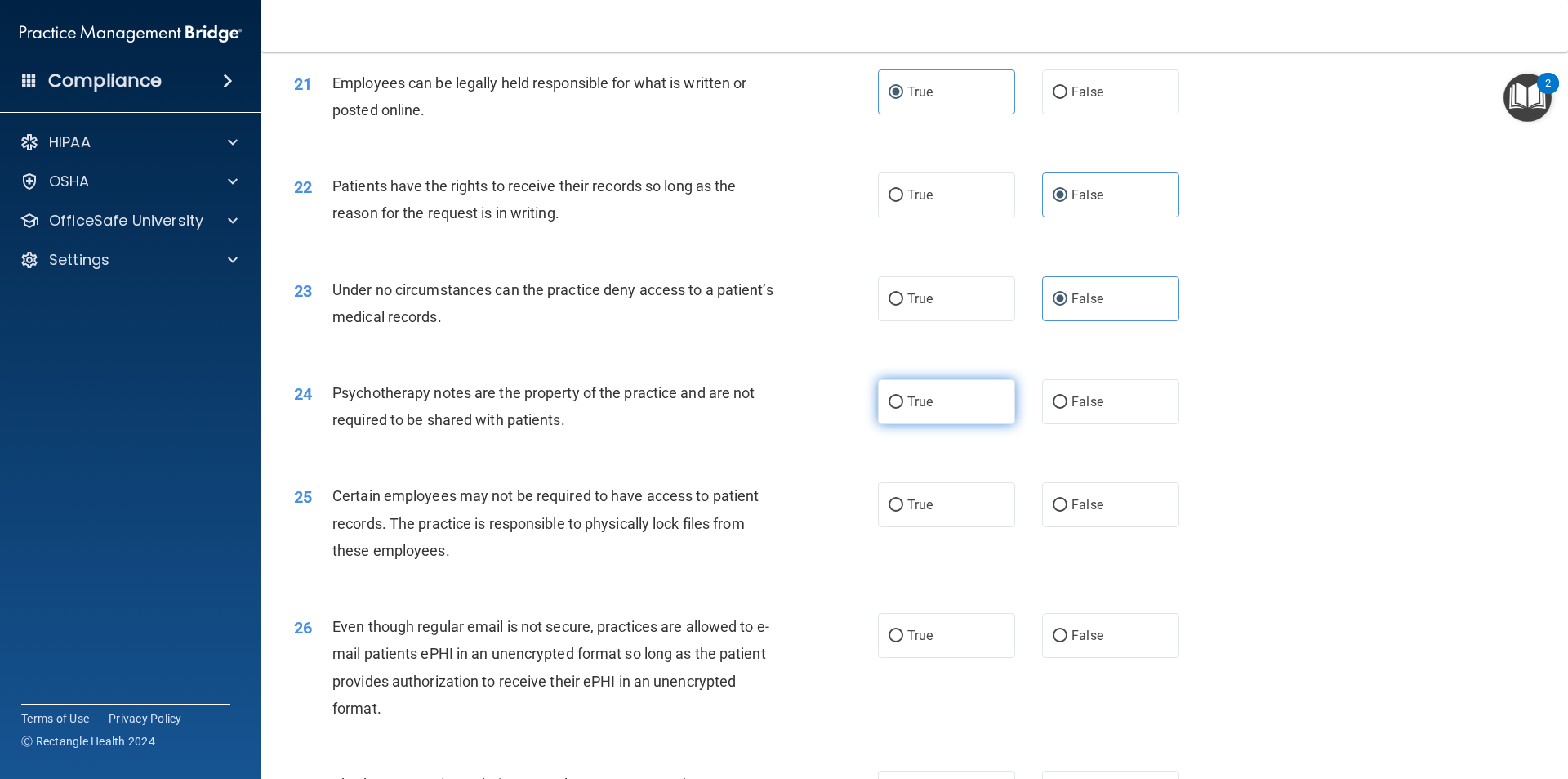
radio input "true"
click at [969, 512] on label "True" at bounding box center [946, 504] width 137 height 45
click at [903, 512] on input "True" at bounding box center [896, 505] width 15 height 12
radio input "true"
click at [943, 658] on label "True" at bounding box center [946, 635] width 137 height 45
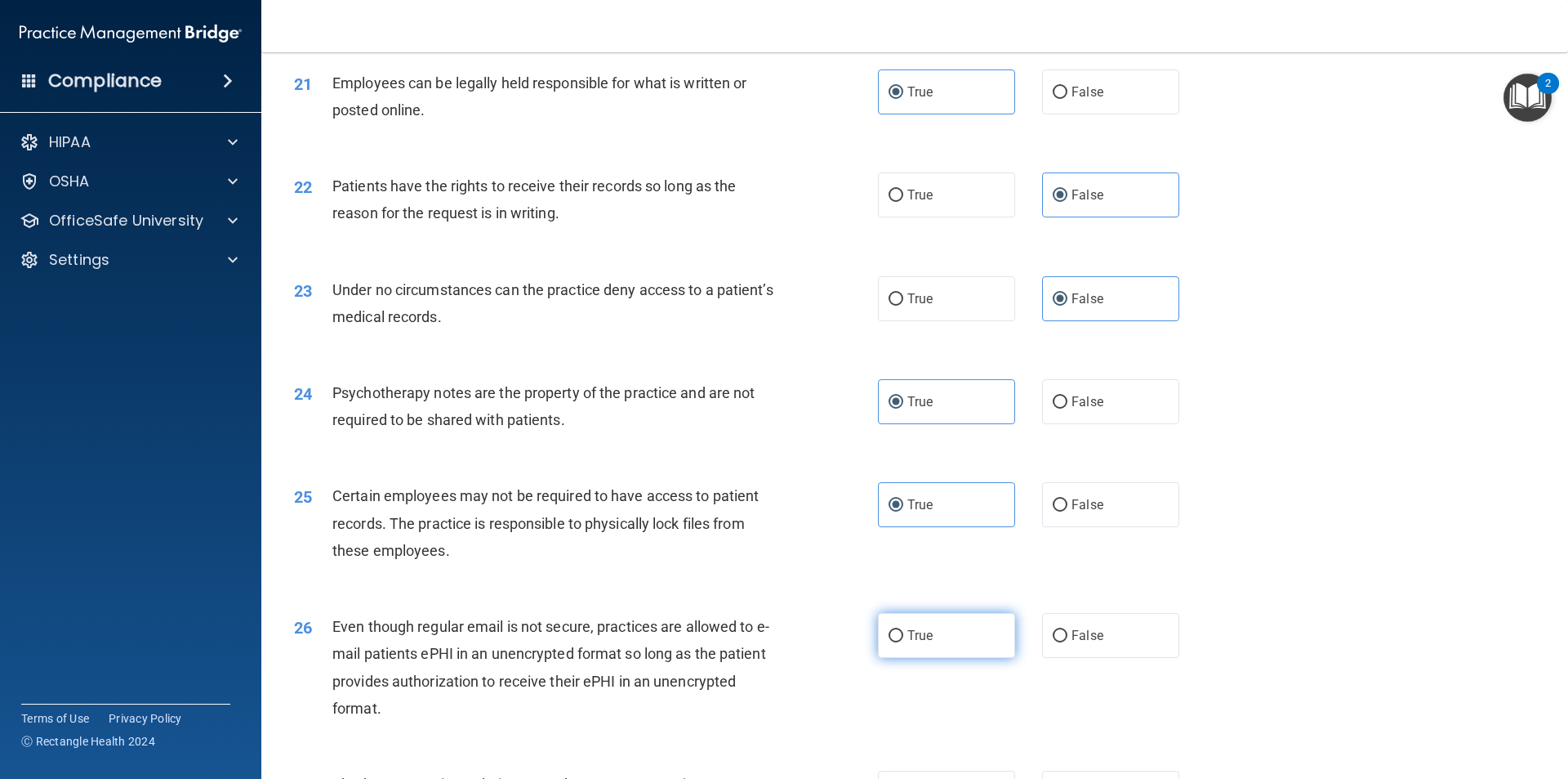
click at [903, 643] on input "True" at bounding box center [896, 636] width 15 height 12
radio input "true"
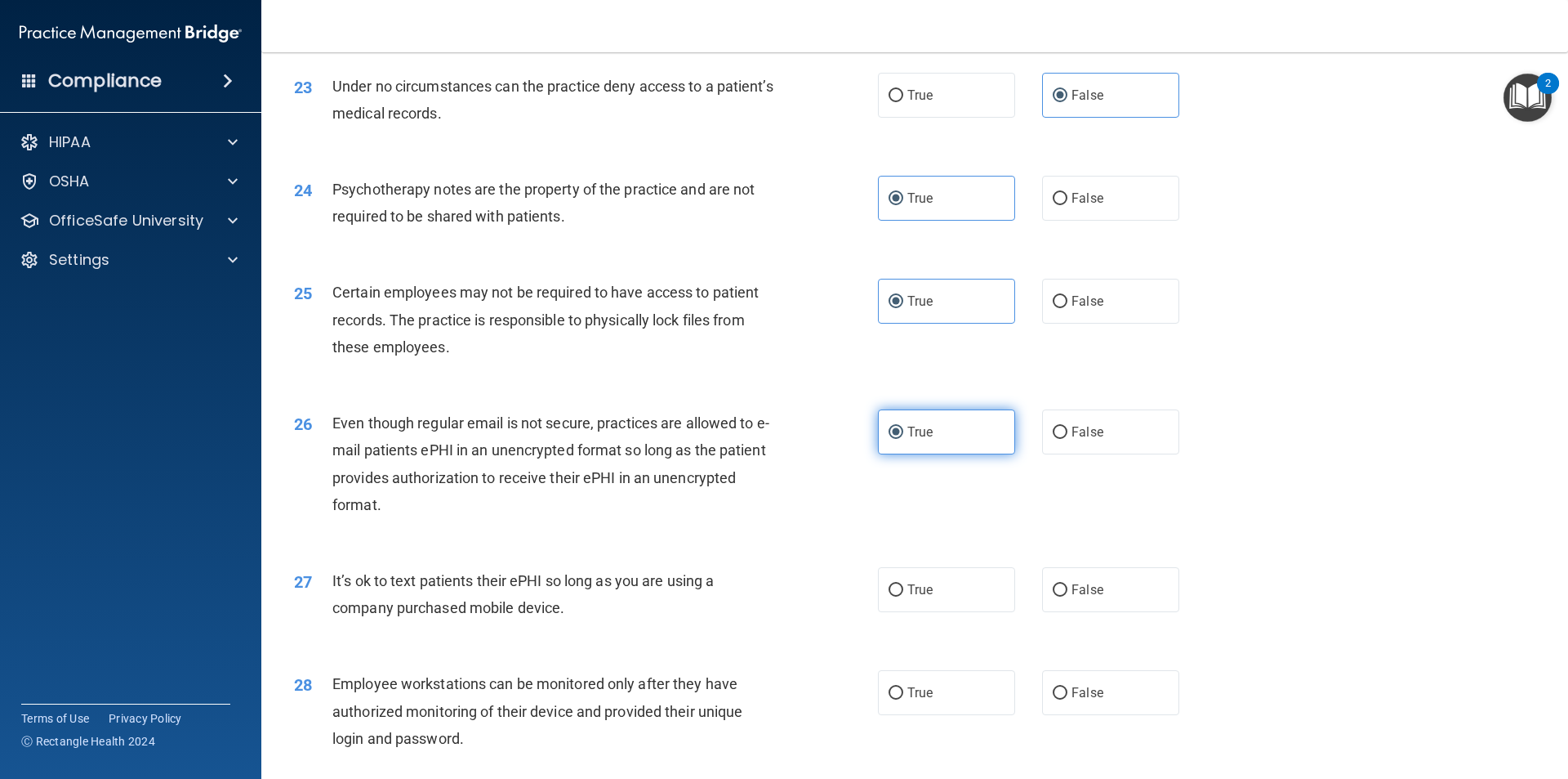
scroll to position [2942, 0]
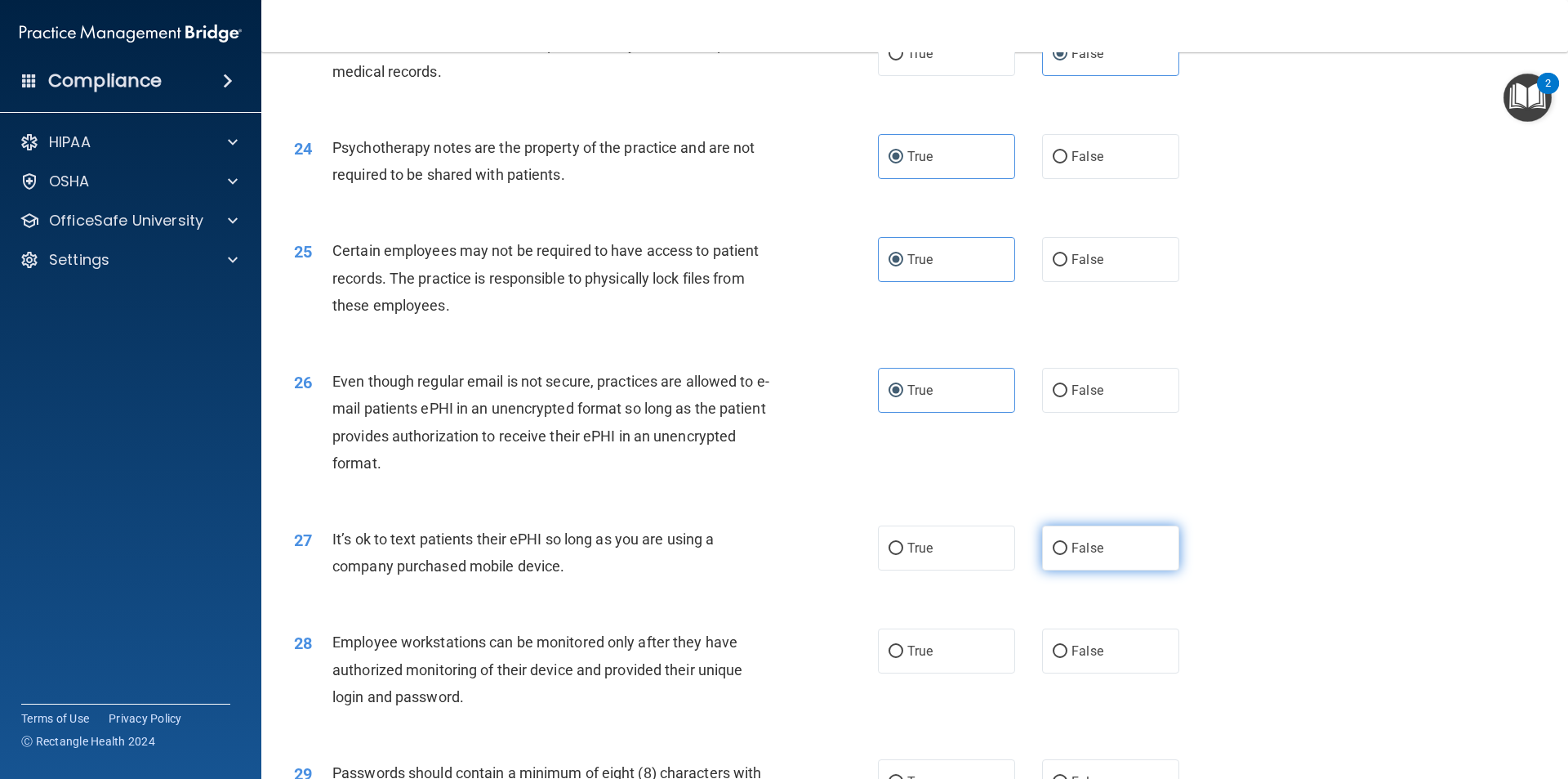
click at [1105, 571] on label "False" at bounding box center [1111, 547] width 137 height 45
click at [1068, 555] on input "False" at bounding box center [1060, 548] width 15 height 12
radio input "true"
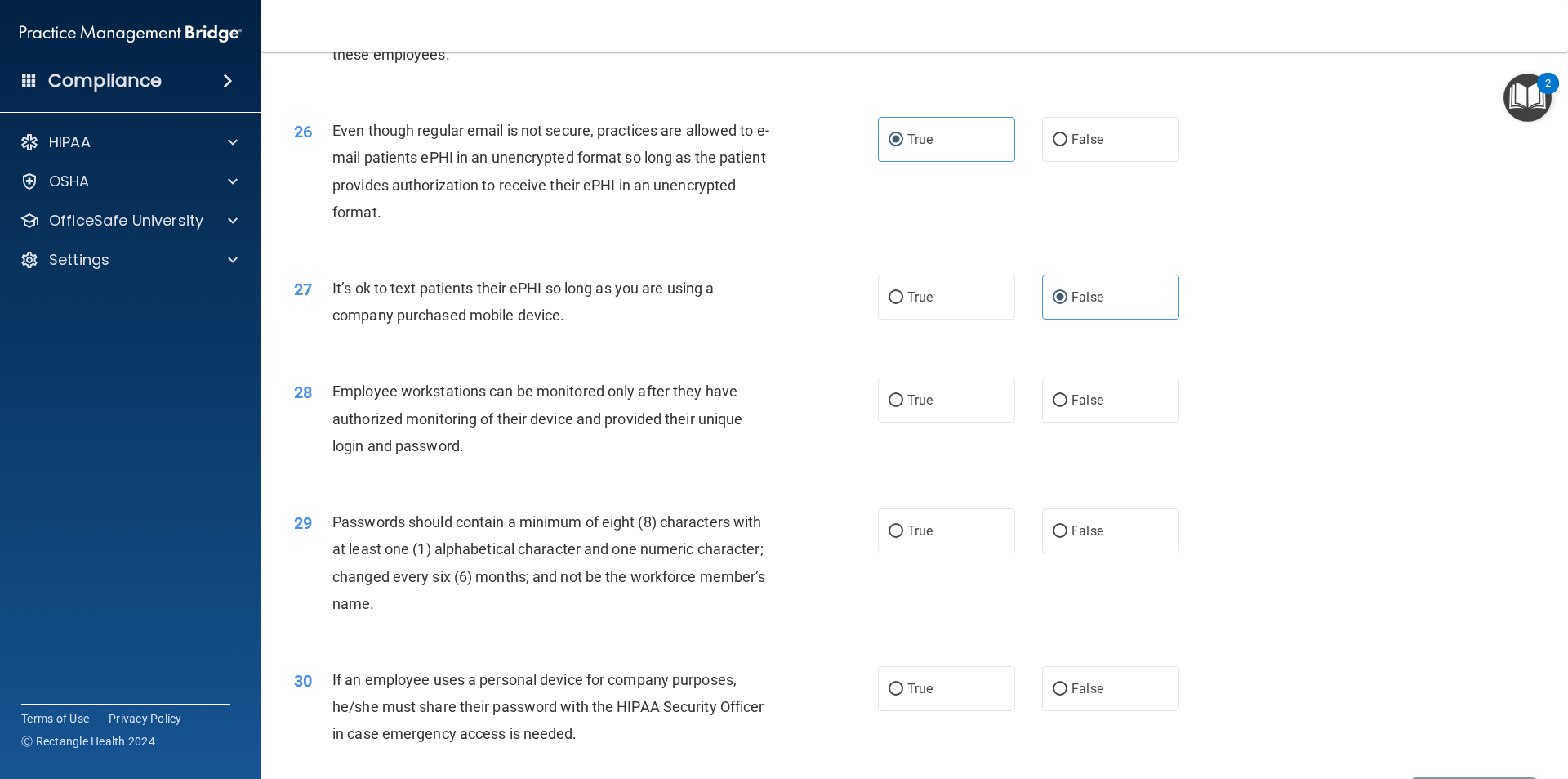
scroll to position [3269, 0]
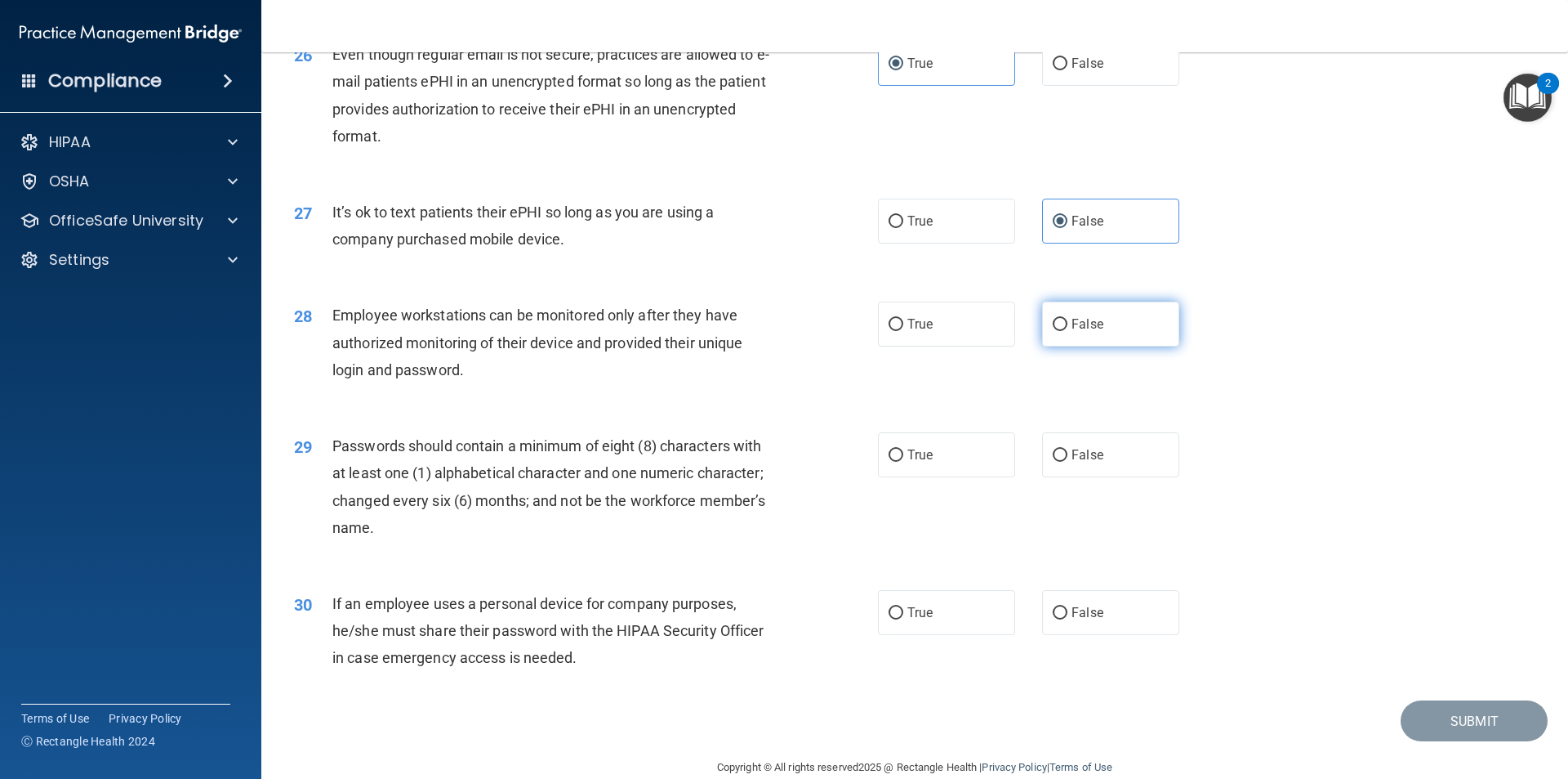
click at [1132, 338] on label "False" at bounding box center [1111, 324] width 137 height 45
click at [1068, 331] on input "False" at bounding box center [1060, 324] width 15 height 12
radio input "true"
click at [965, 477] on label "True" at bounding box center [946, 455] width 137 height 45
click at [903, 461] on input "True" at bounding box center [896, 456] width 15 height 12
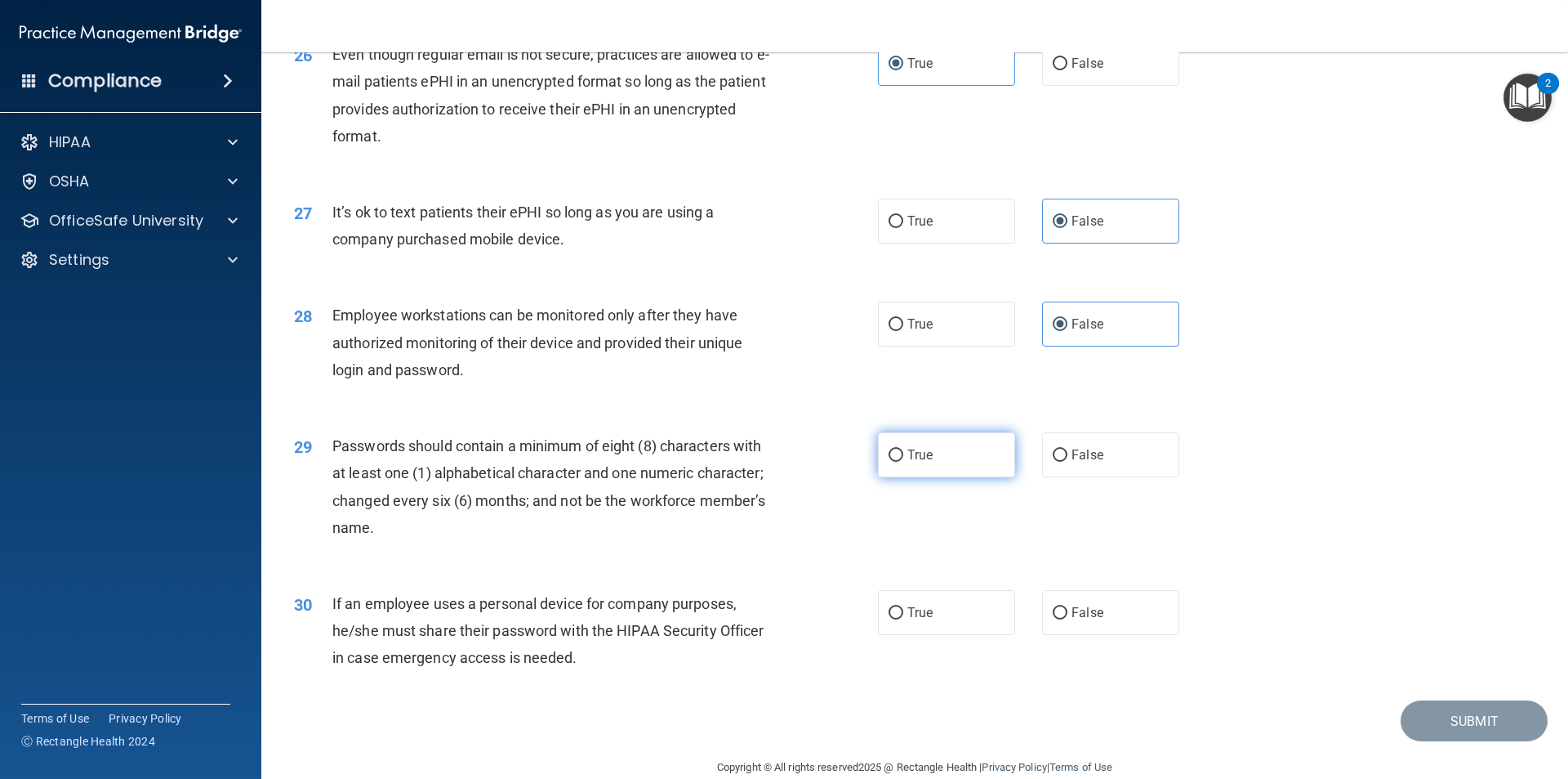
radio input "true"
click at [1089, 624] on label "False" at bounding box center [1111, 613] width 137 height 45
click at [1068, 619] on input "False" at bounding box center [1060, 613] width 15 height 12
radio input "true"
click at [1458, 742] on button "Submit" at bounding box center [1475, 721] width 147 height 41
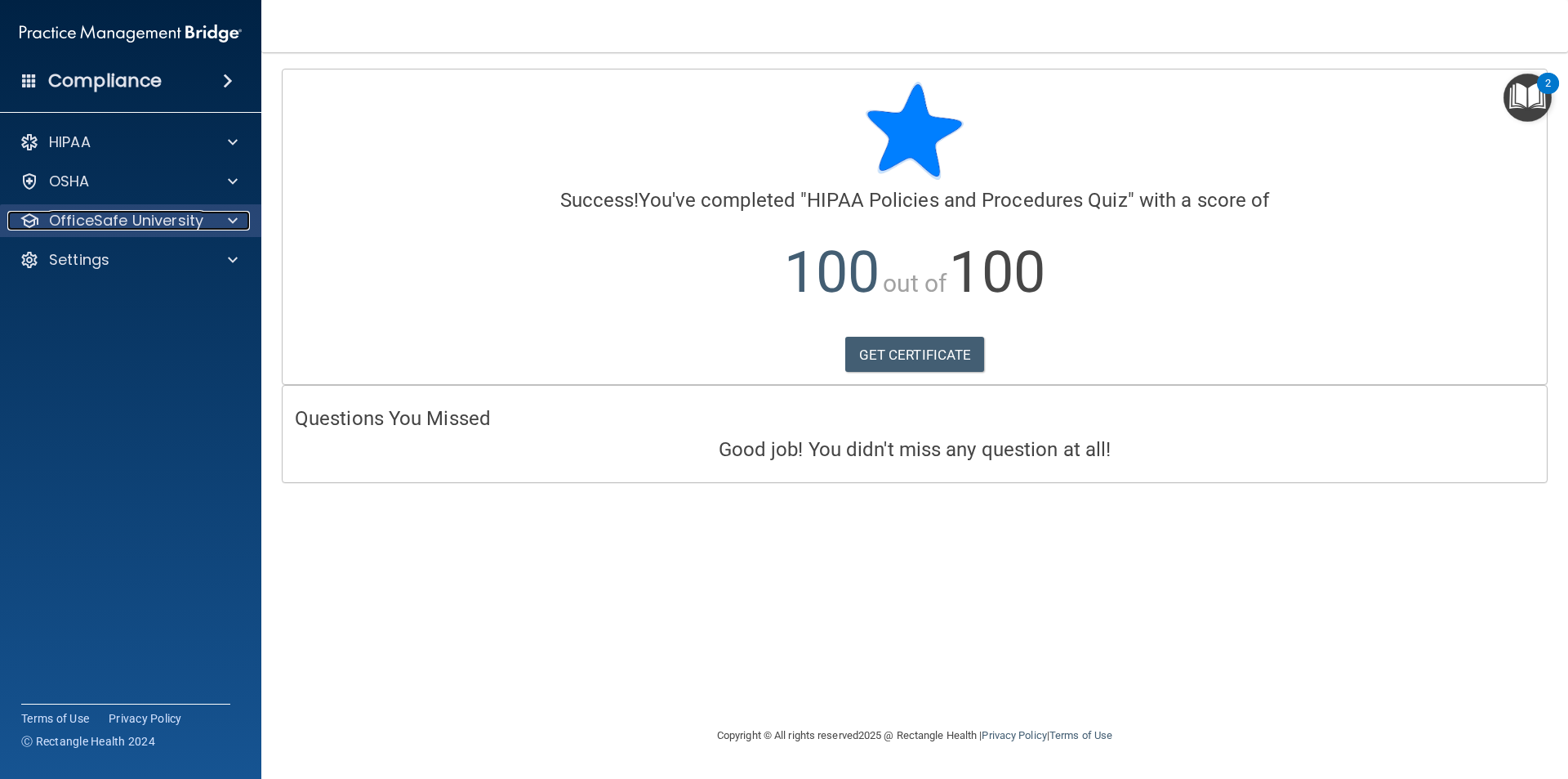
click at [207, 218] on div "OfficeSafe University" at bounding box center [108, 221] width 203 height 20
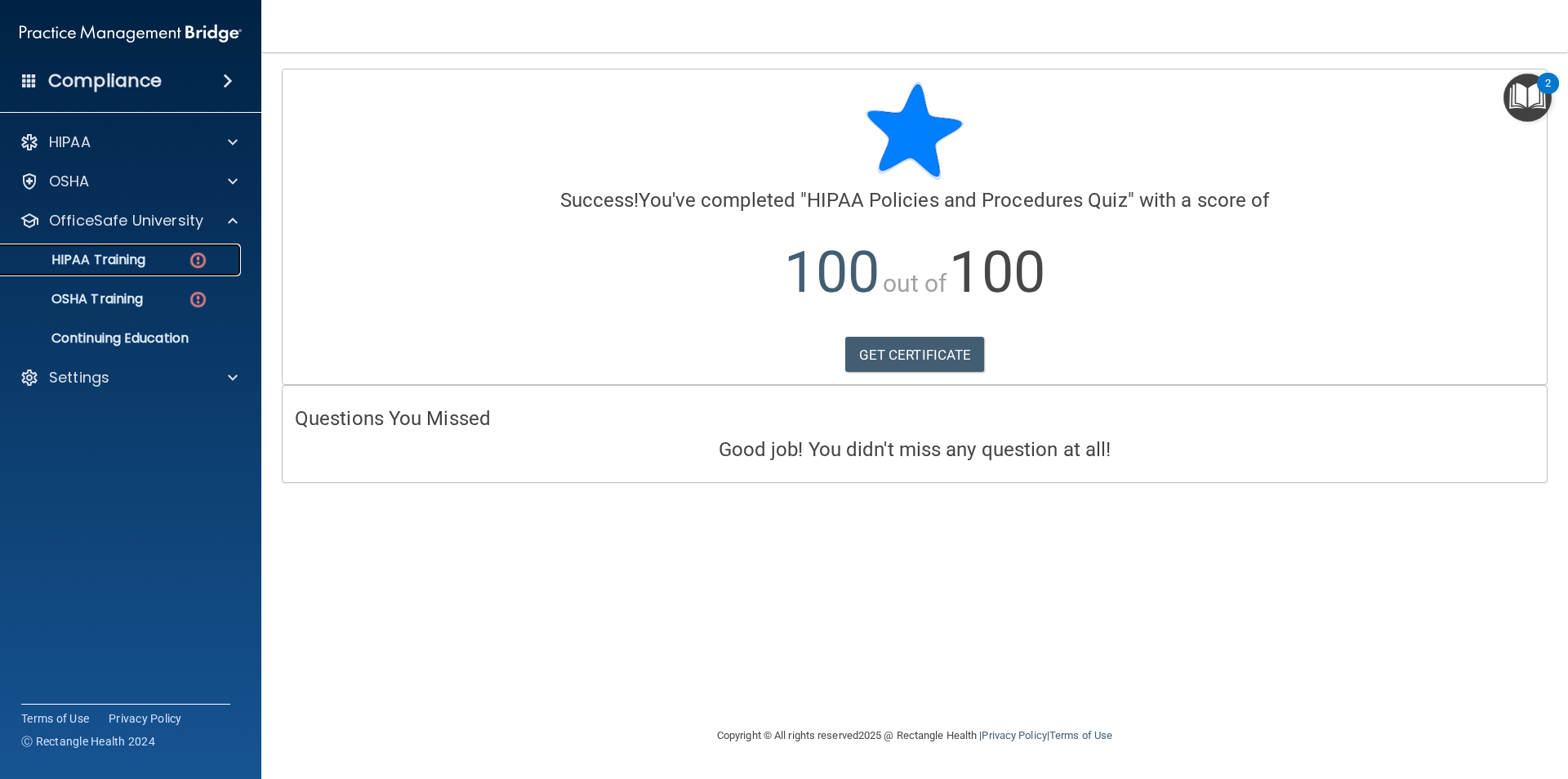
click at [150, 259] on div "HIPAA Training" at bounding box center [122, 260] width 223 height 17
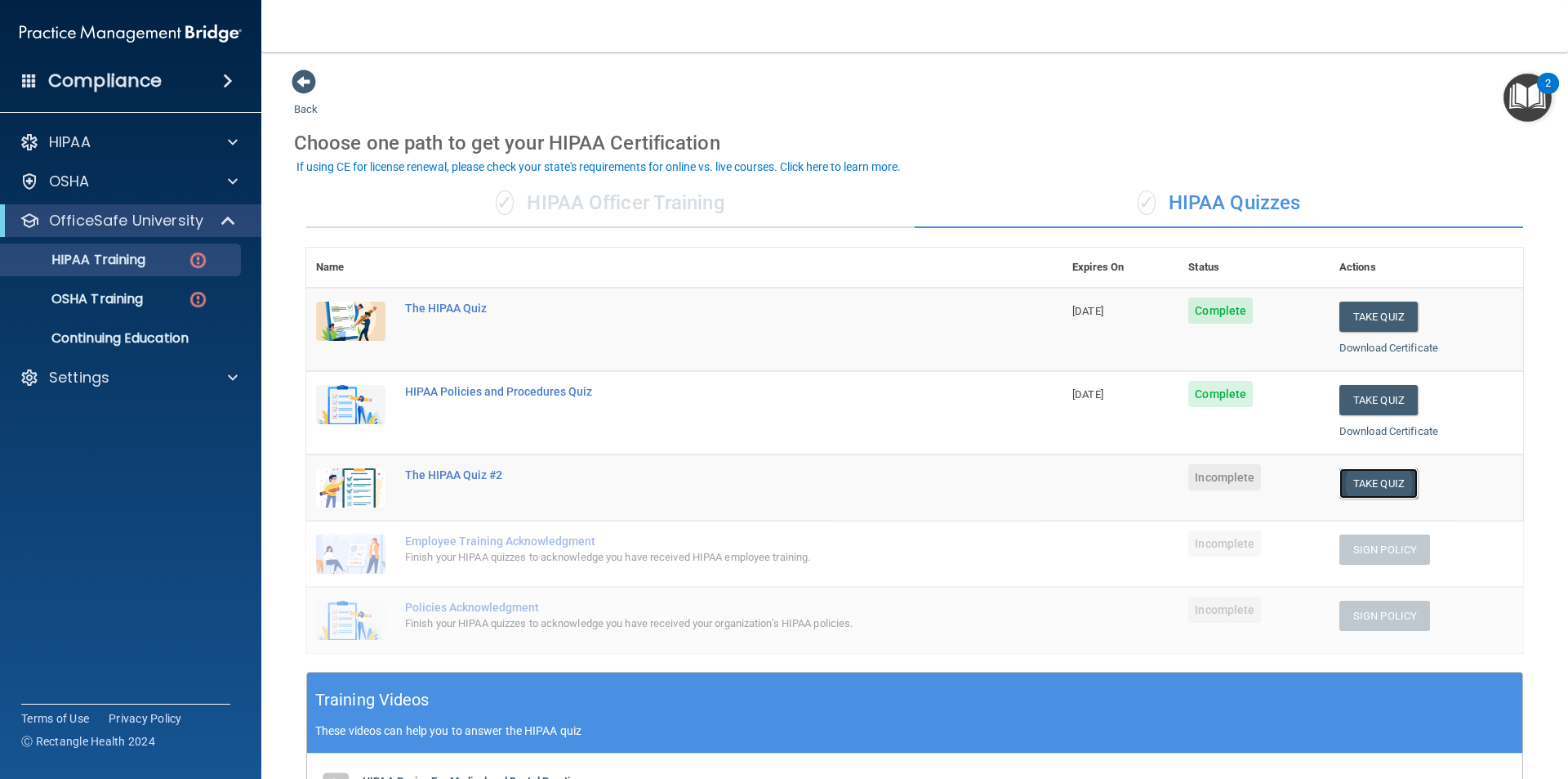
click at [1340, 488] on button "Take Quiz" at bounding box center [1379, 483] width 79 height 31
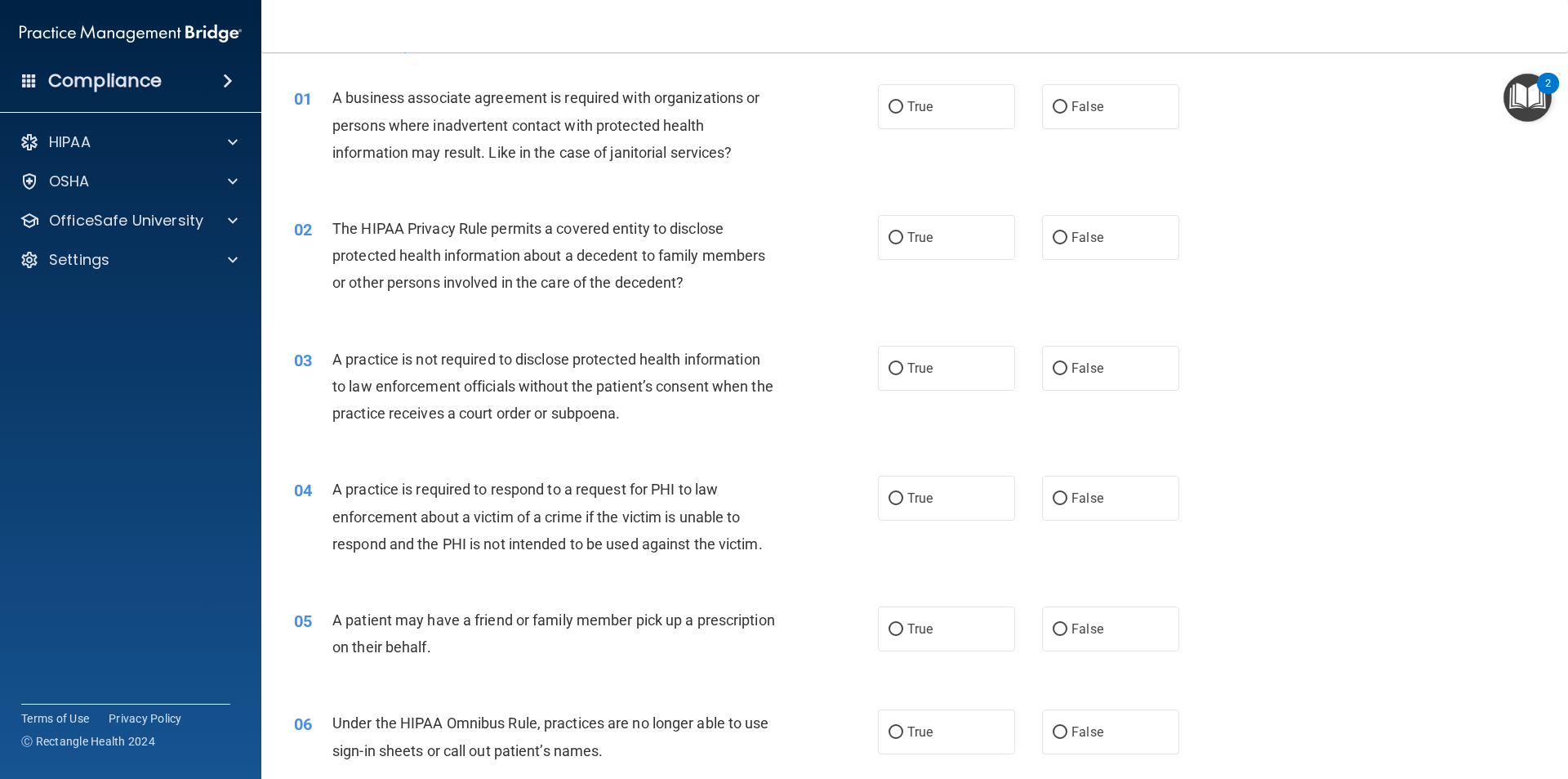
scroll to position [82, 0]
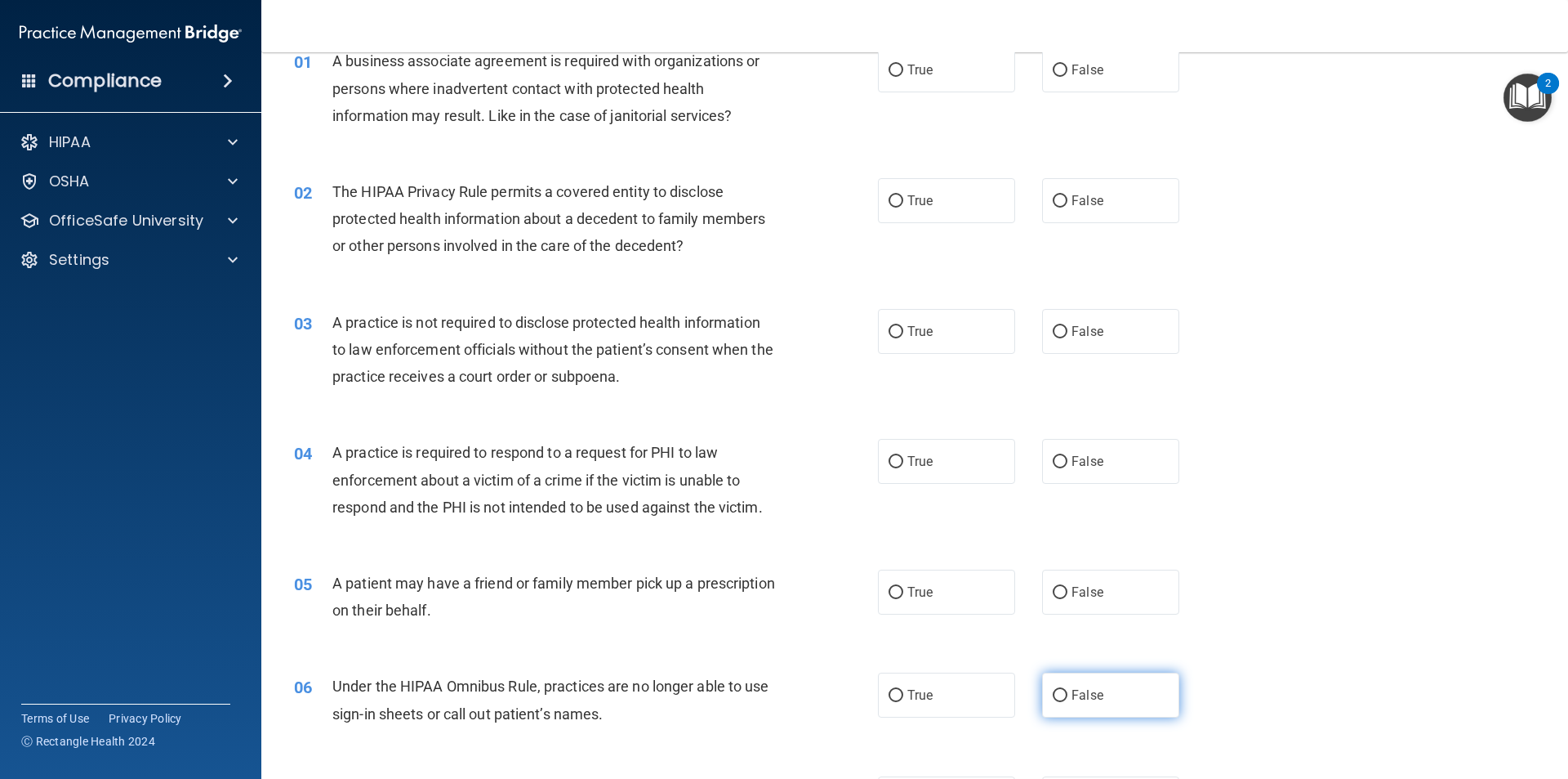
click at [1099, 687] on label "False" at bounding box center [1111, 695] width 137 height 45
click at [1068, 690] on input "False" at bounding box center [1060, 695] width 15 height 12
radio input "true"
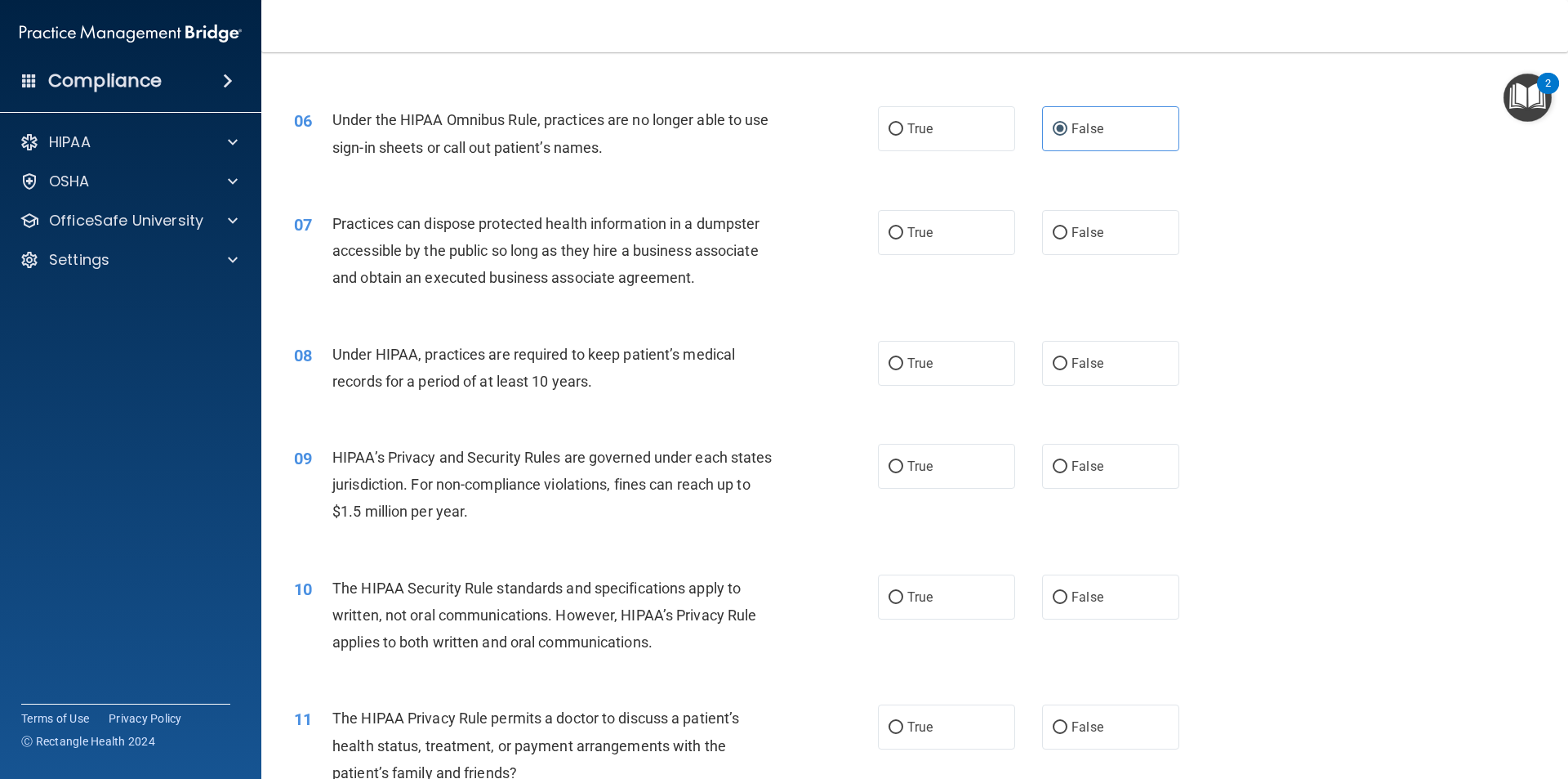
scroll to position [735, 0]
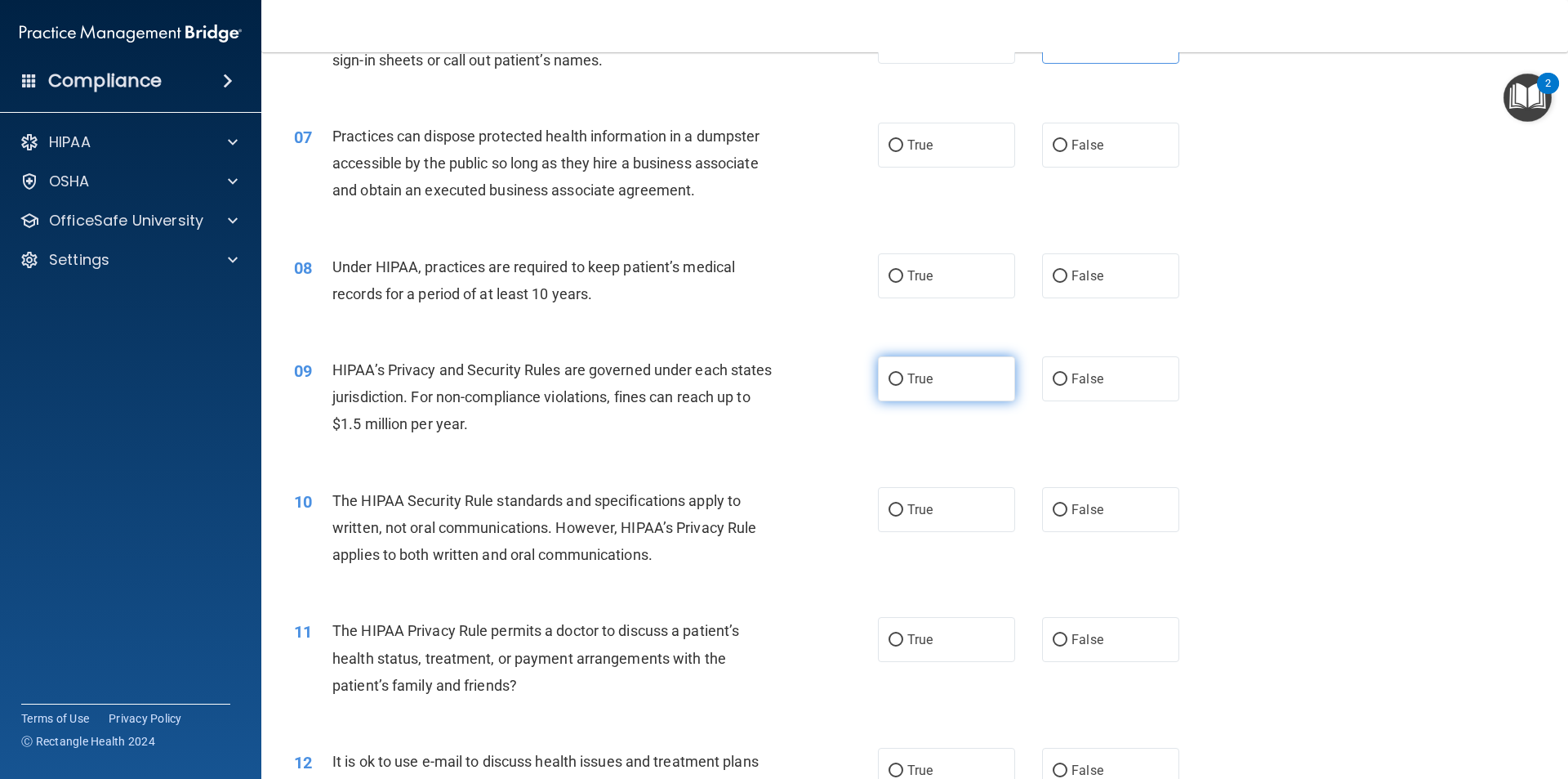
click at [889, 385] on input "True" at bounding box center [896, 380] width 15 height 12
radio input "true"
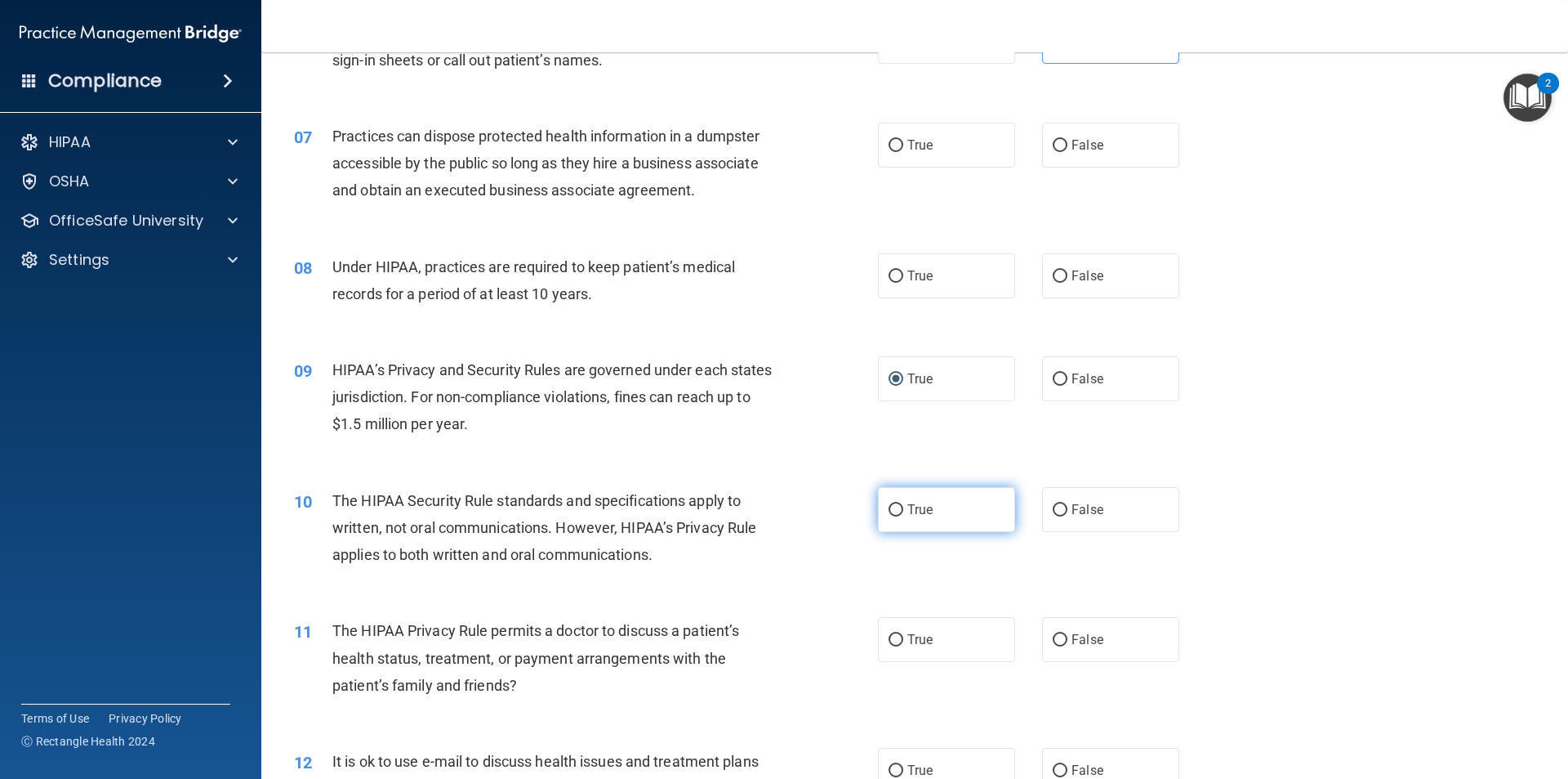
click at [1005, 505] on label "True" at bounding box center [946, 509] width 137 height 45
click at [903, 505] on input "True" at bounding box center [896, 510] width 15 height 12
radio input "true"
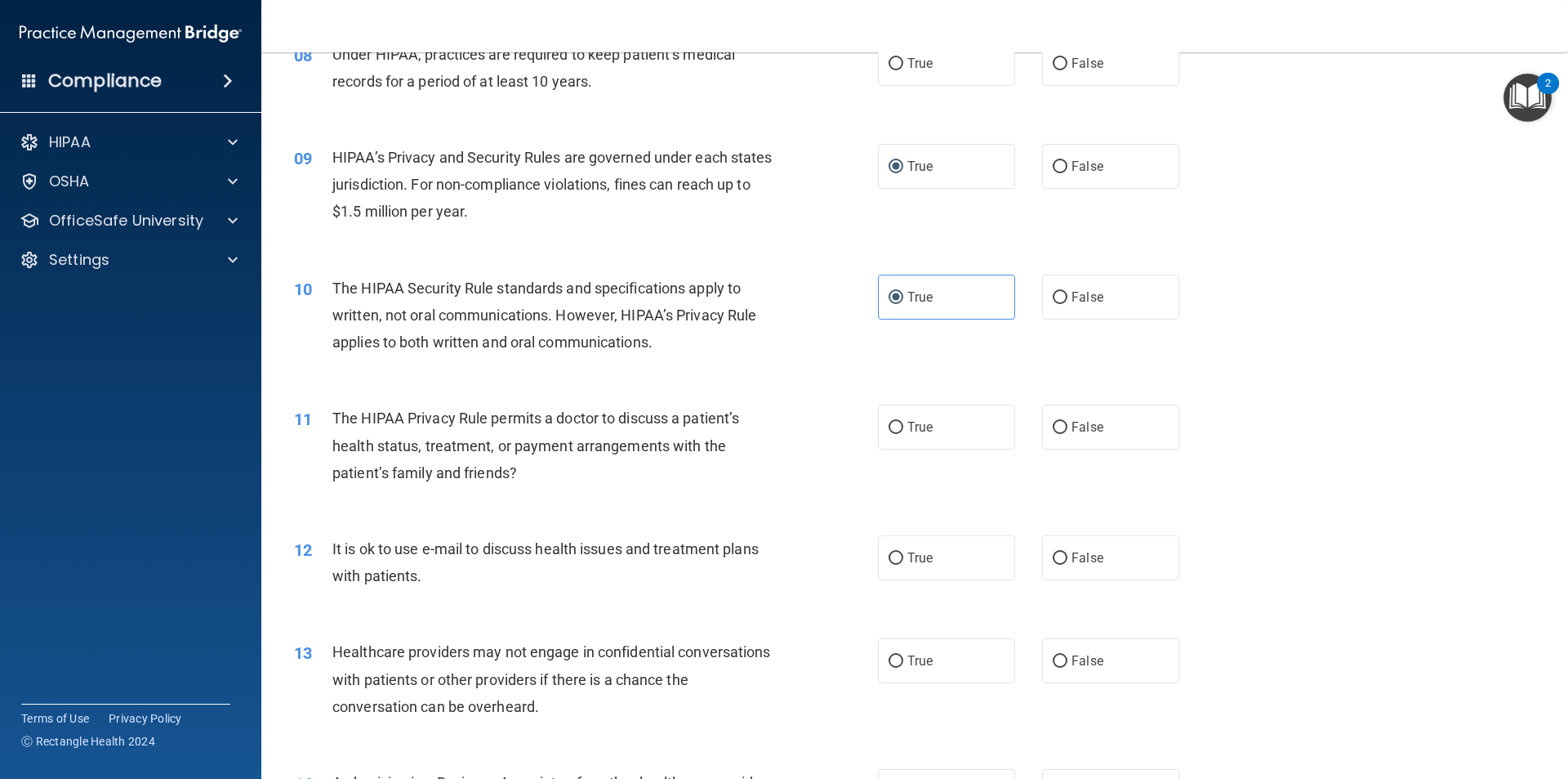
scroll to position [981, 0]
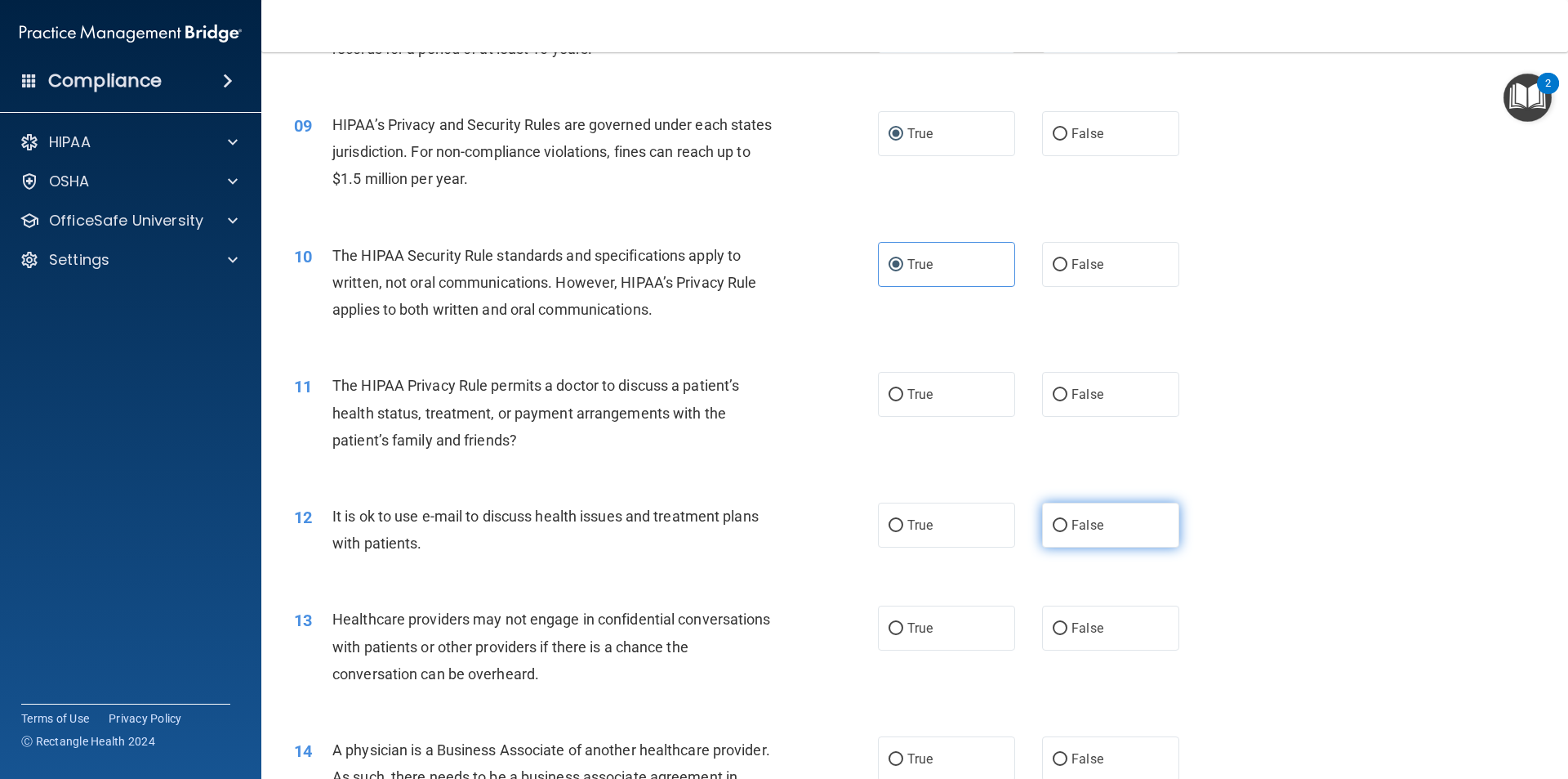
click at [1112, 516] on label "False" at bounding box center [1111, 525] width 137 height 45
click at [1068, 520] on input "False" at bounding box center [1060, 526] width 15 height 12
radio input "true"
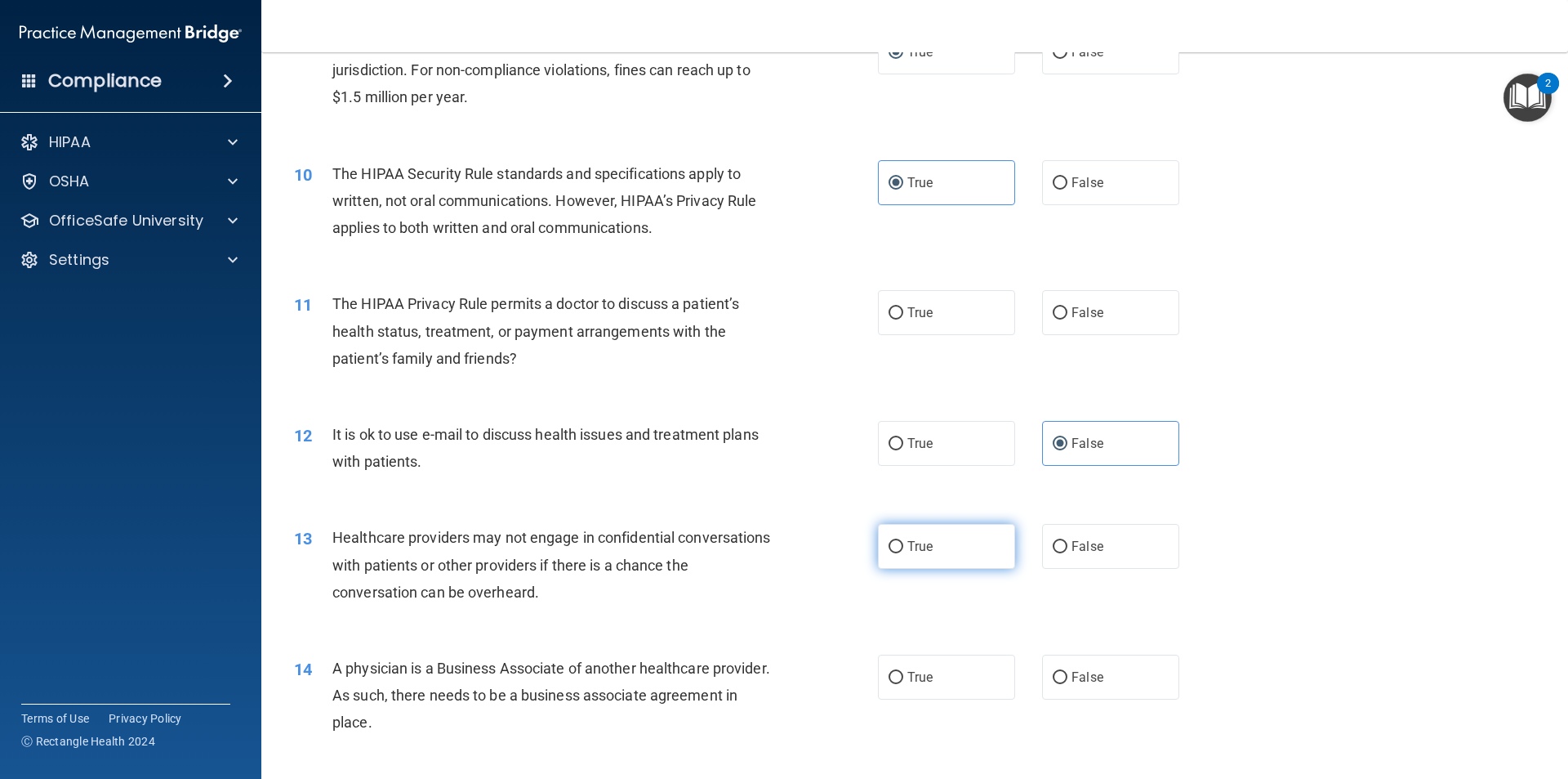
click at [893, 533] on label "True" at bounding box center [946, 546] width 137 height 45
click at [893, 541] on input "True" at bounding box center [896, 547] width 15 height 12
radio input "true"
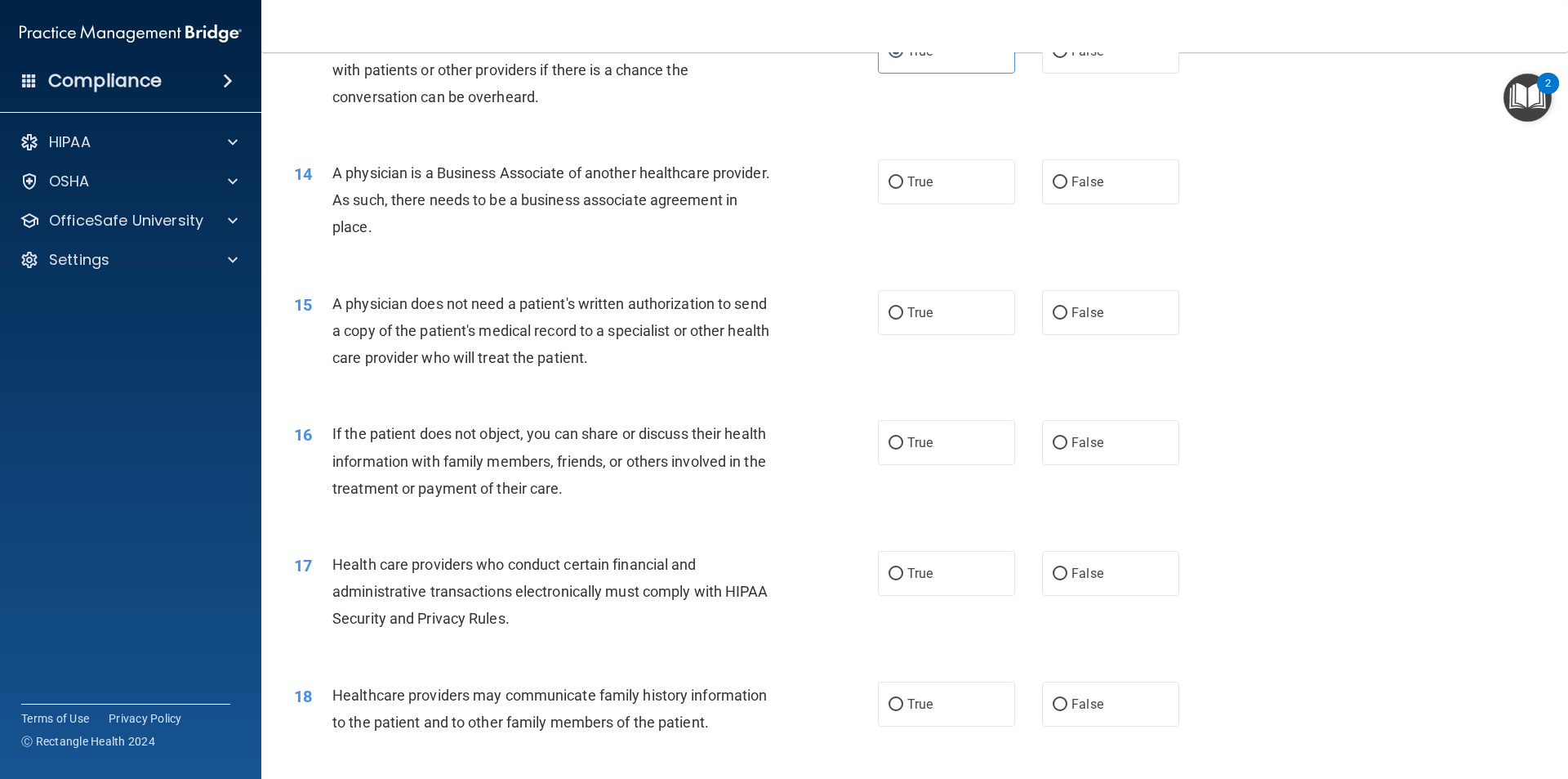
scroll to position [1634, 0]
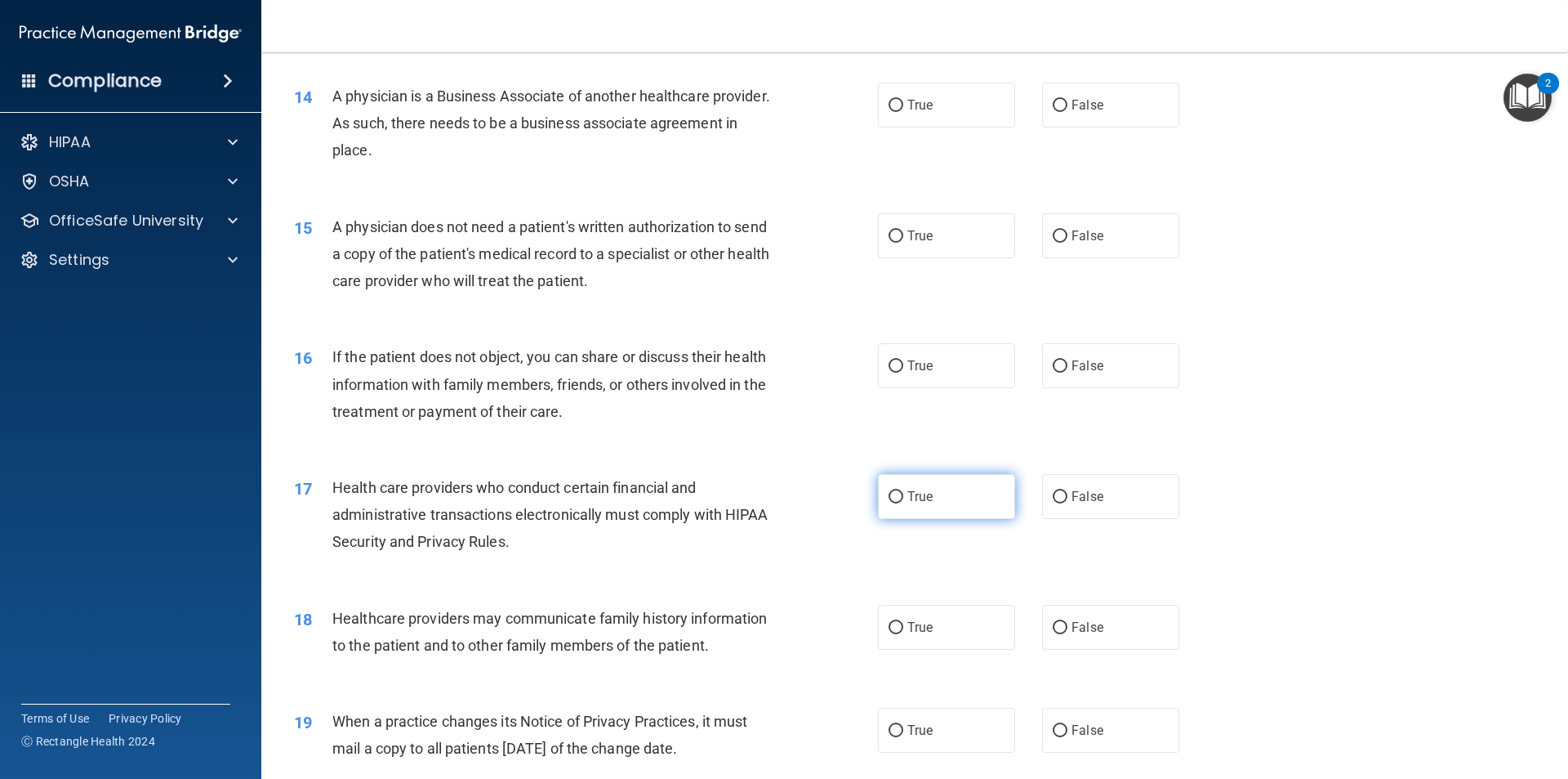
click at [905, 509] on label "True" at bounding box center [946, 496] width 137 height 45
click at [903, 504] on input "True" at bounding box center [896, 497] width 15 height 12
radio input "true"
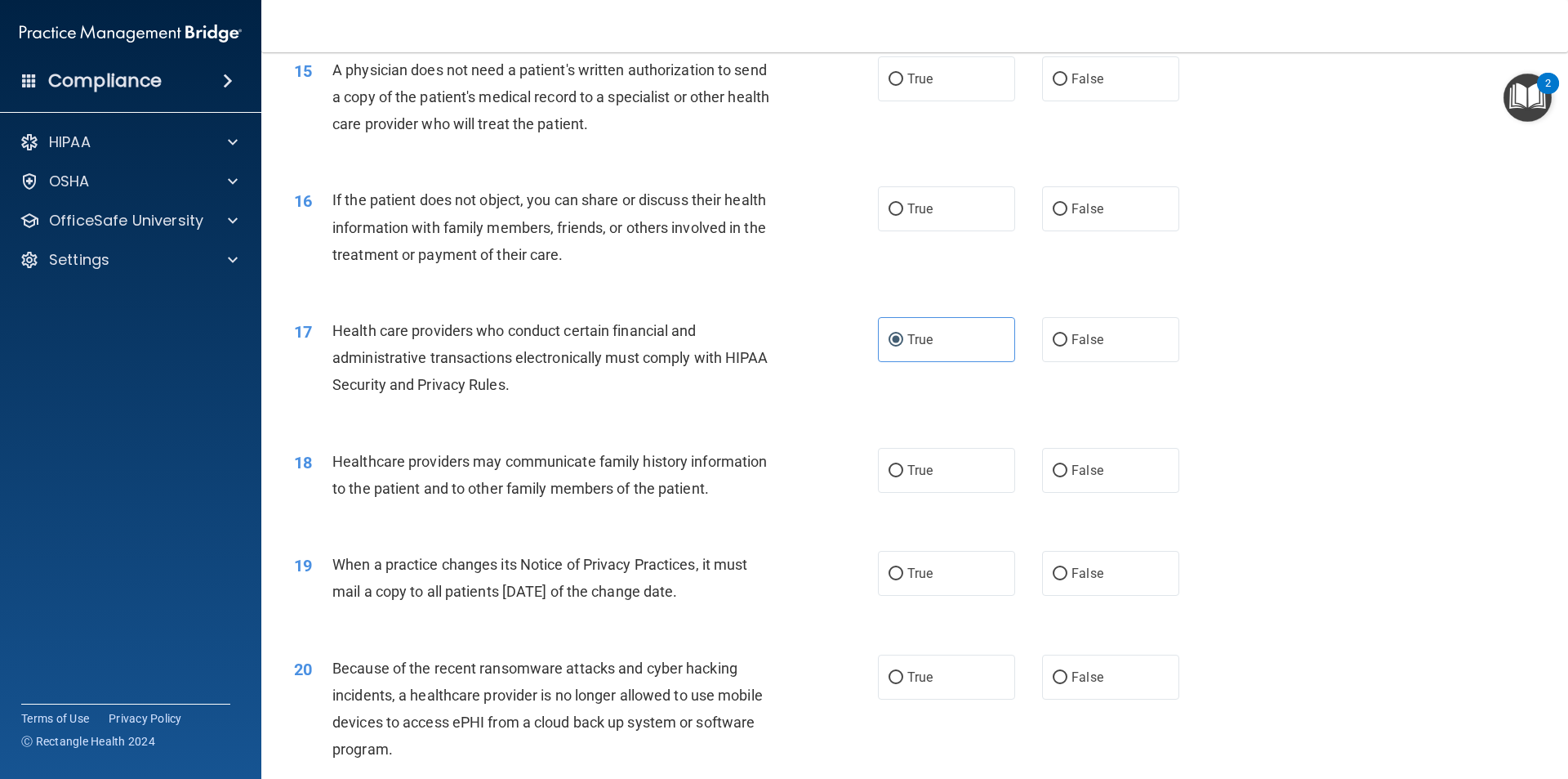
scroll to position [1798, 0]
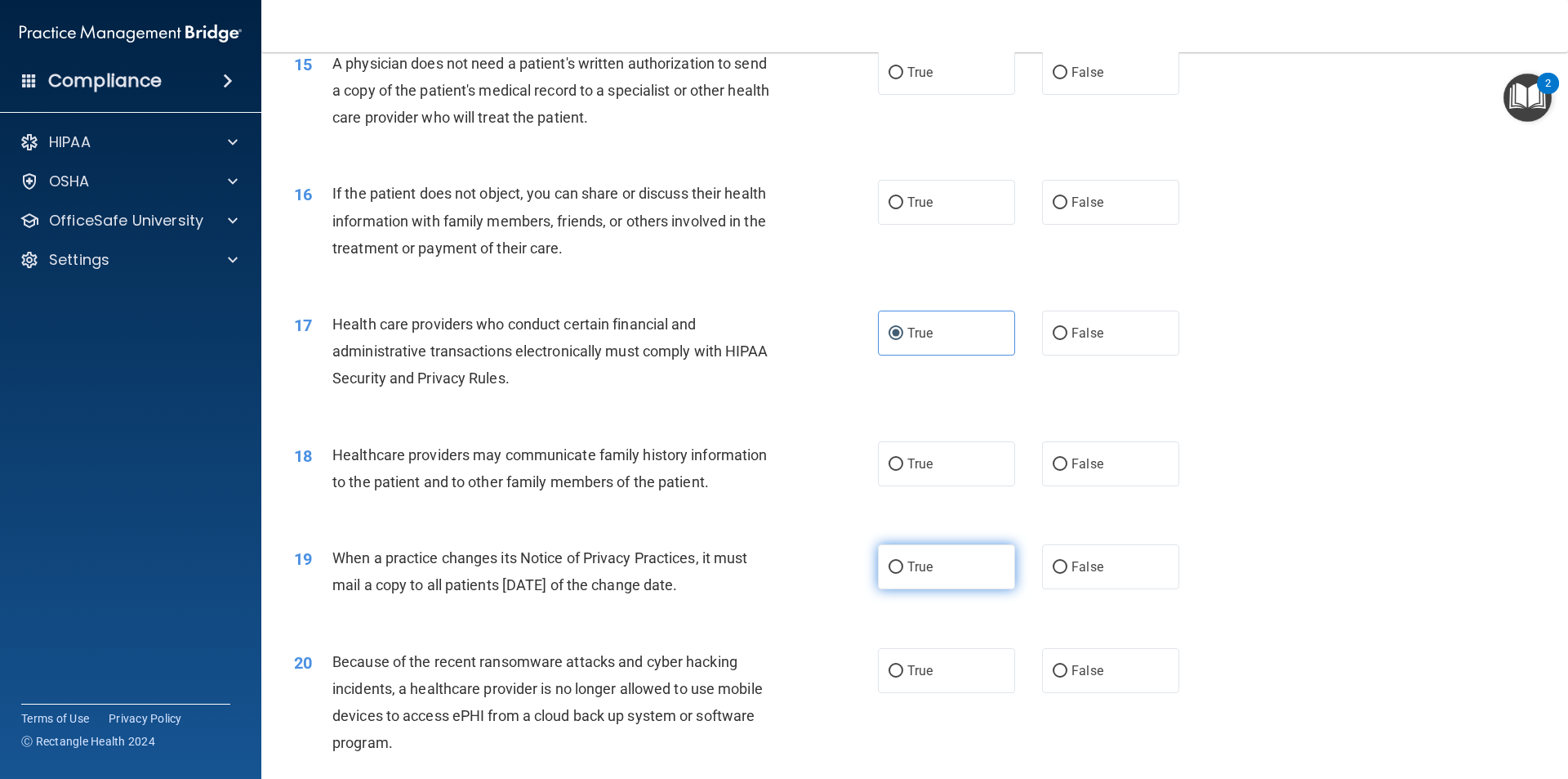
click at [921, 580] on label "True" at bounding box center [946, 566] width 137 height 45
click at [903, 574] on input "True" at bounding box center [896, 567] width 15 height 12
radio input "true"
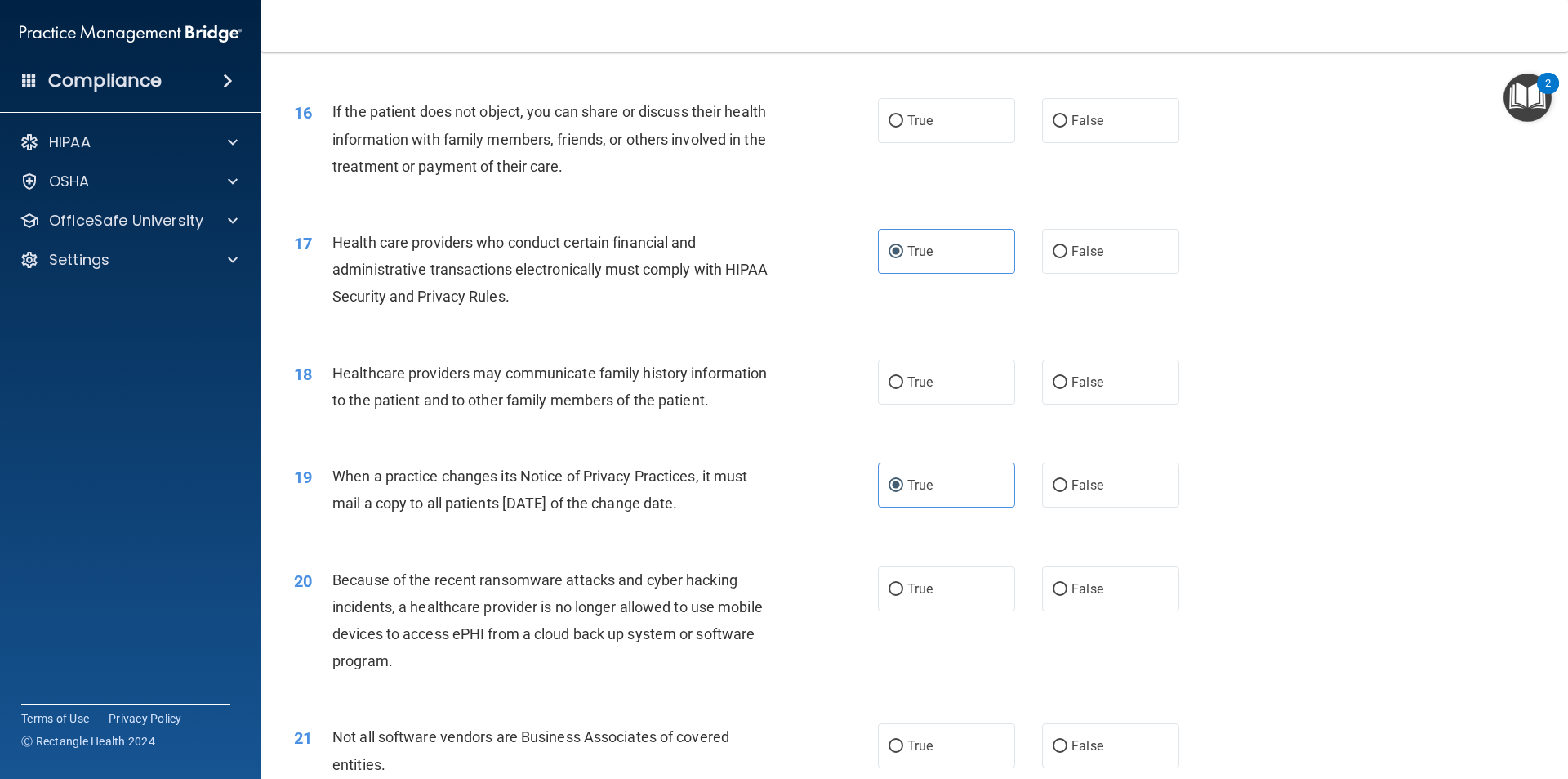
scroll to position [1962, 0]
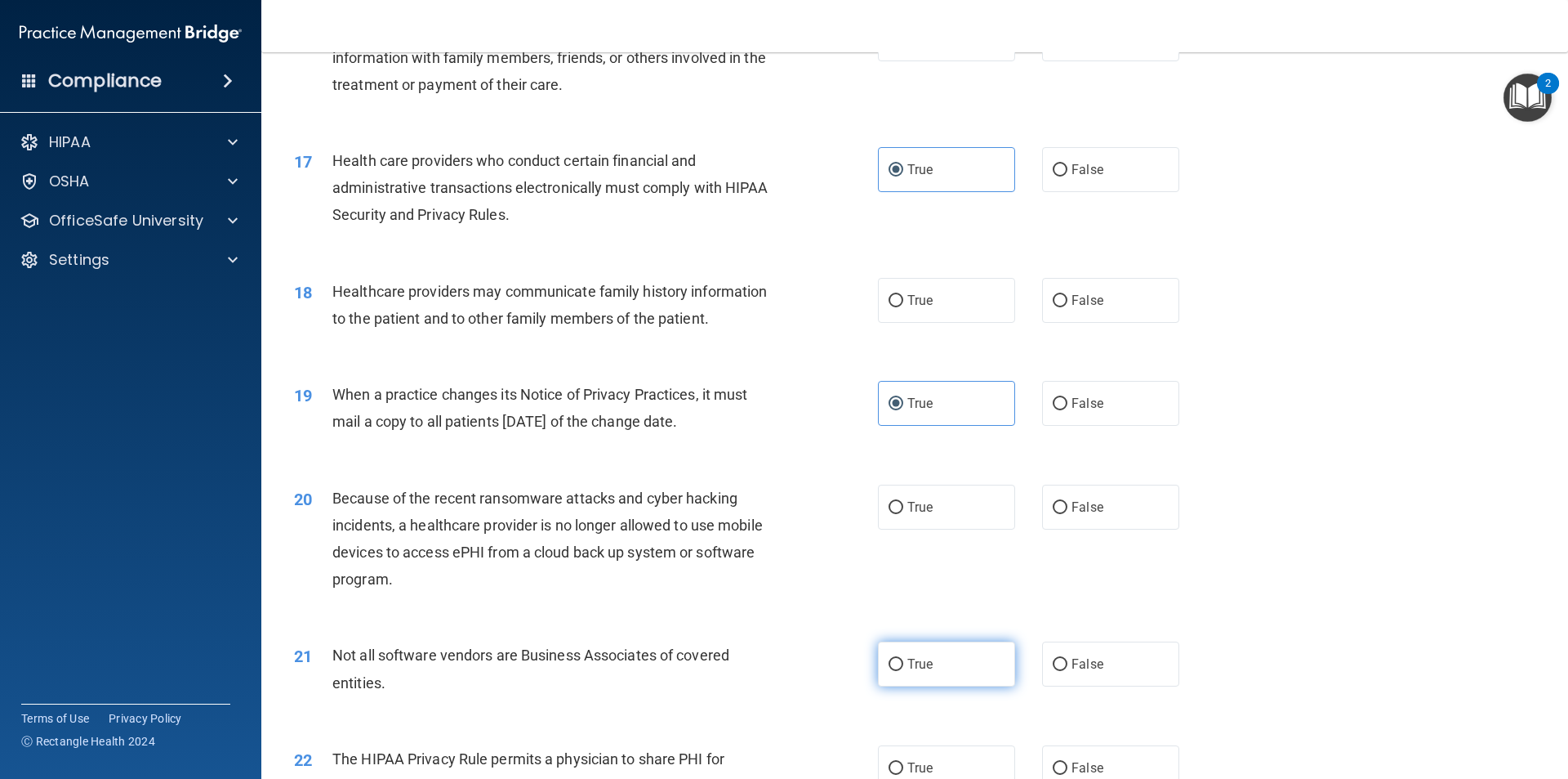
click at [989, 655] on label "True" at bounding box center [946, 664] width 137 height 45
click at [903, 659] on input "True" at bounding box center [896, 665] width 15 height 12
radio input "true"
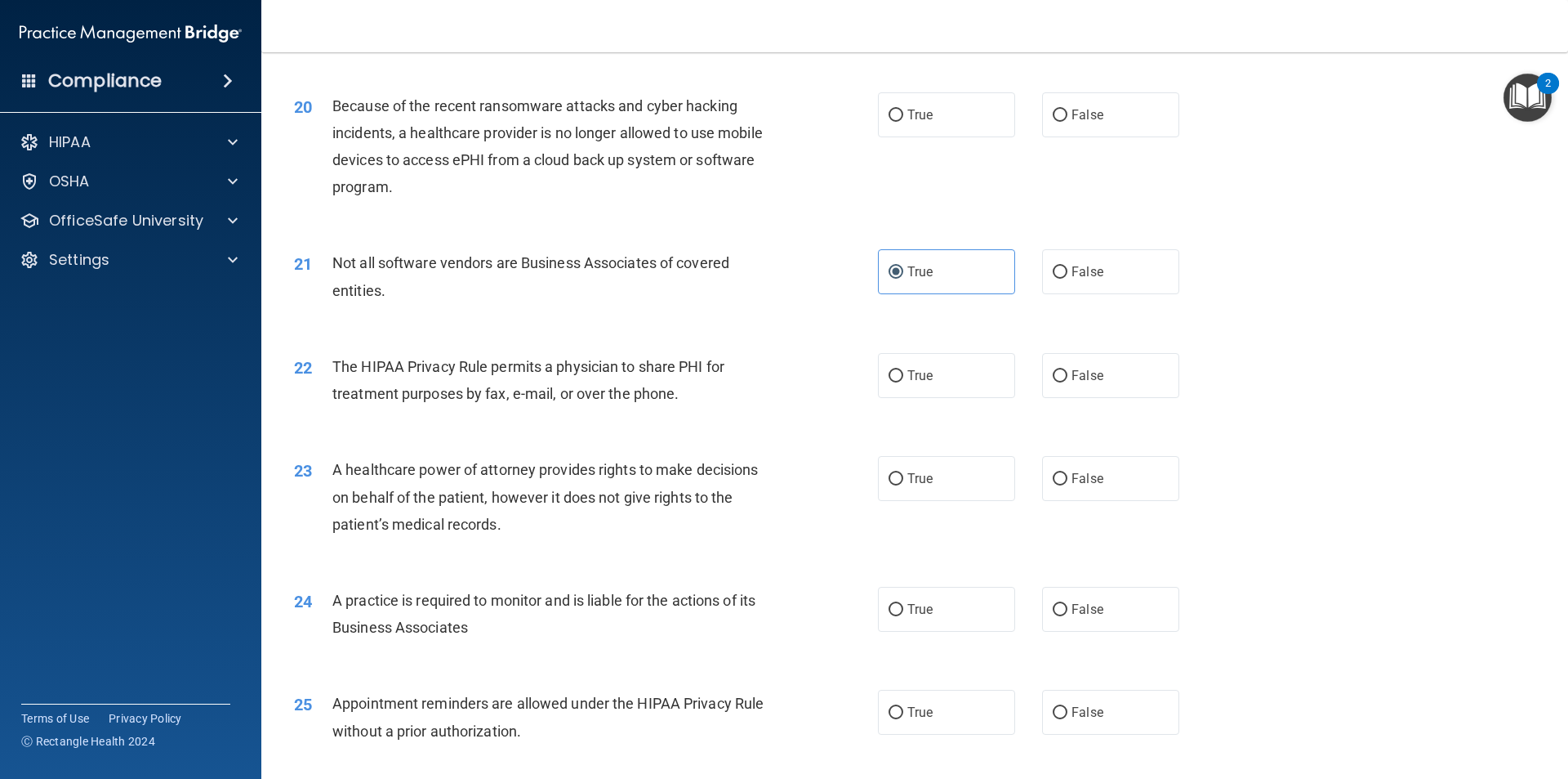
scroll to position [2370, 0]
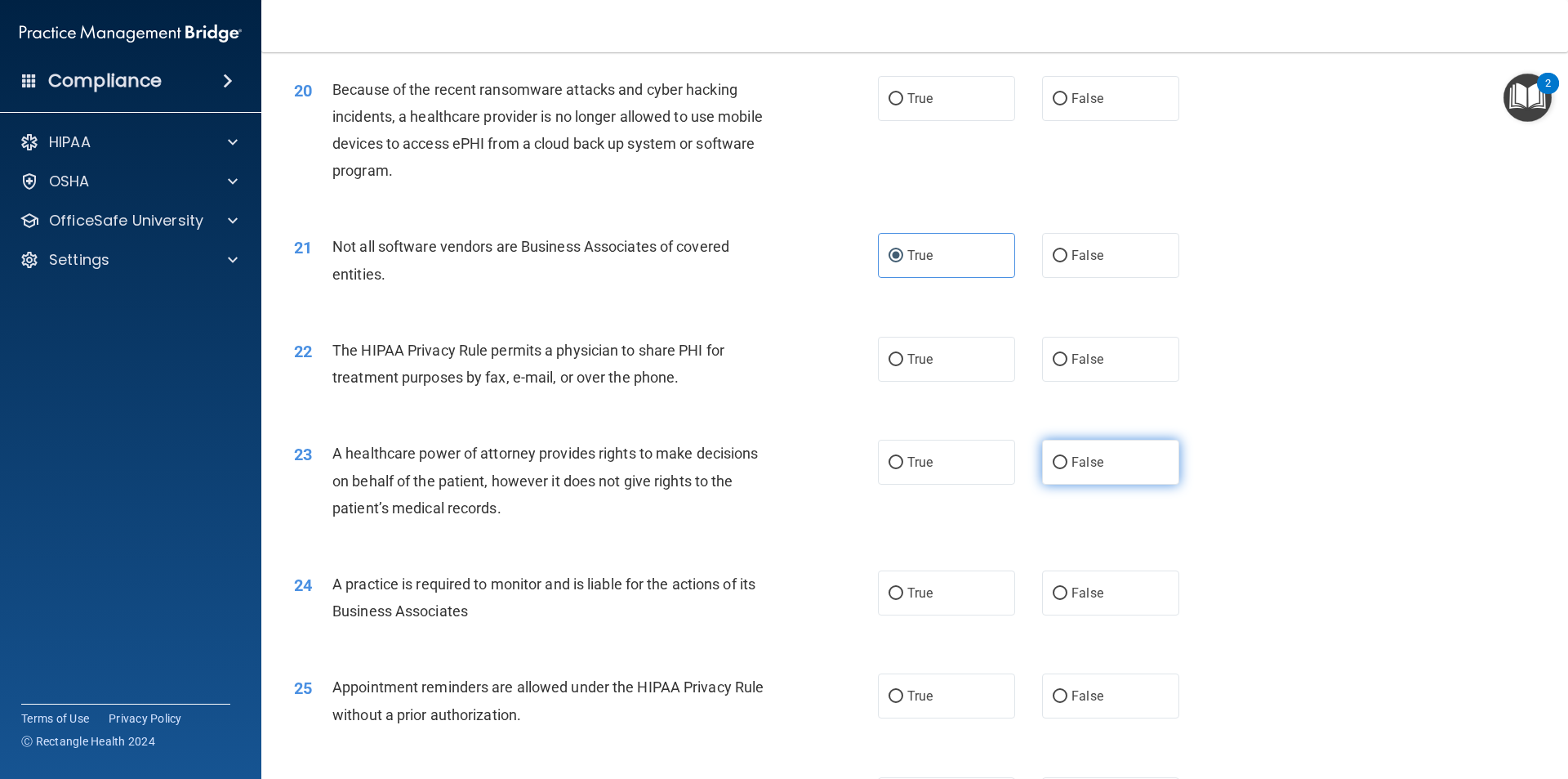
click at [1072, 454] on span "False" at bounding box center [1088, 461] width 32 height 16
click at [1068, 456] on input "False" at bounding box center [1060, 462] width 15 height 12
radio input "true"
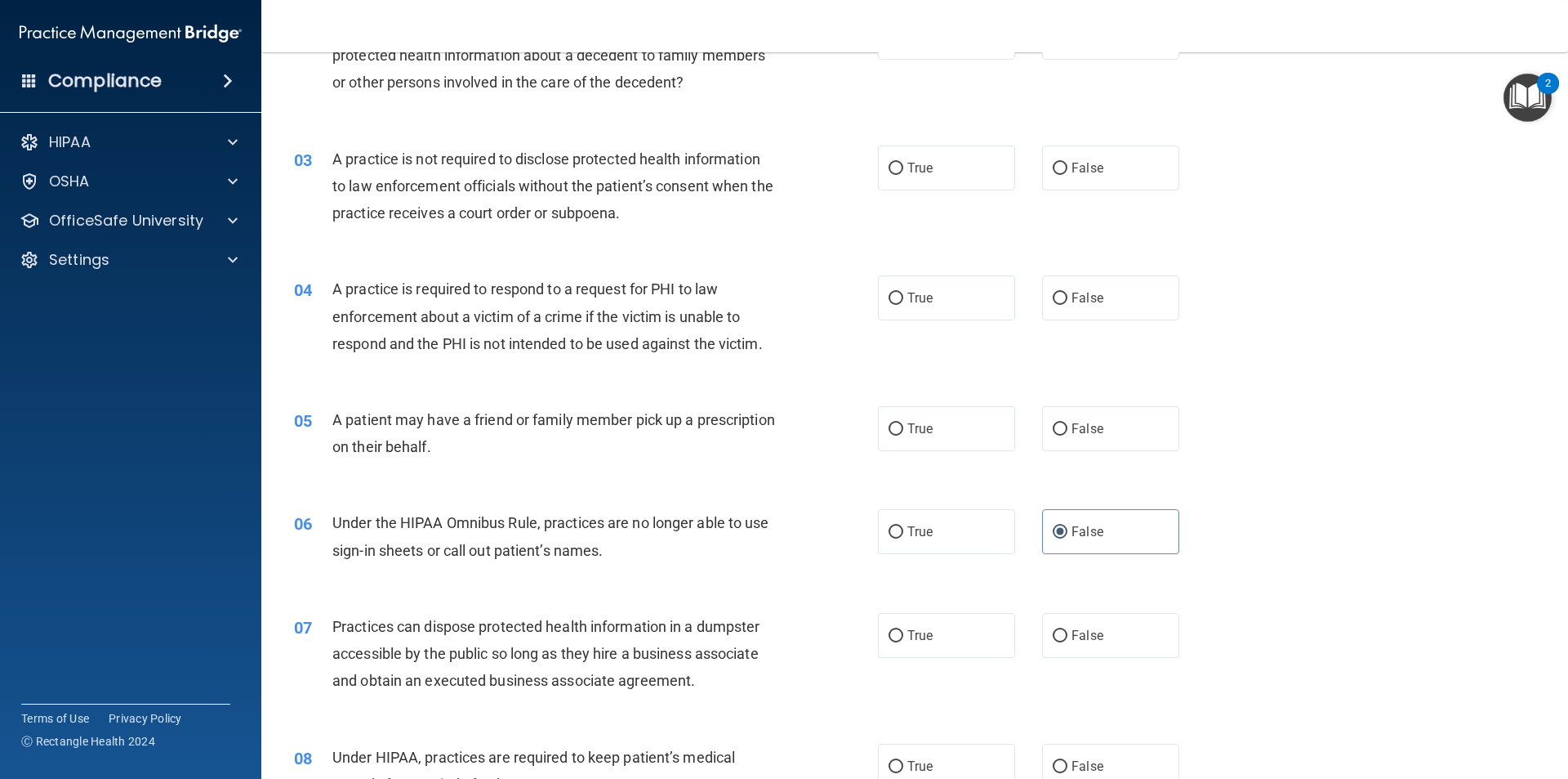
scroll to position [0, 0]
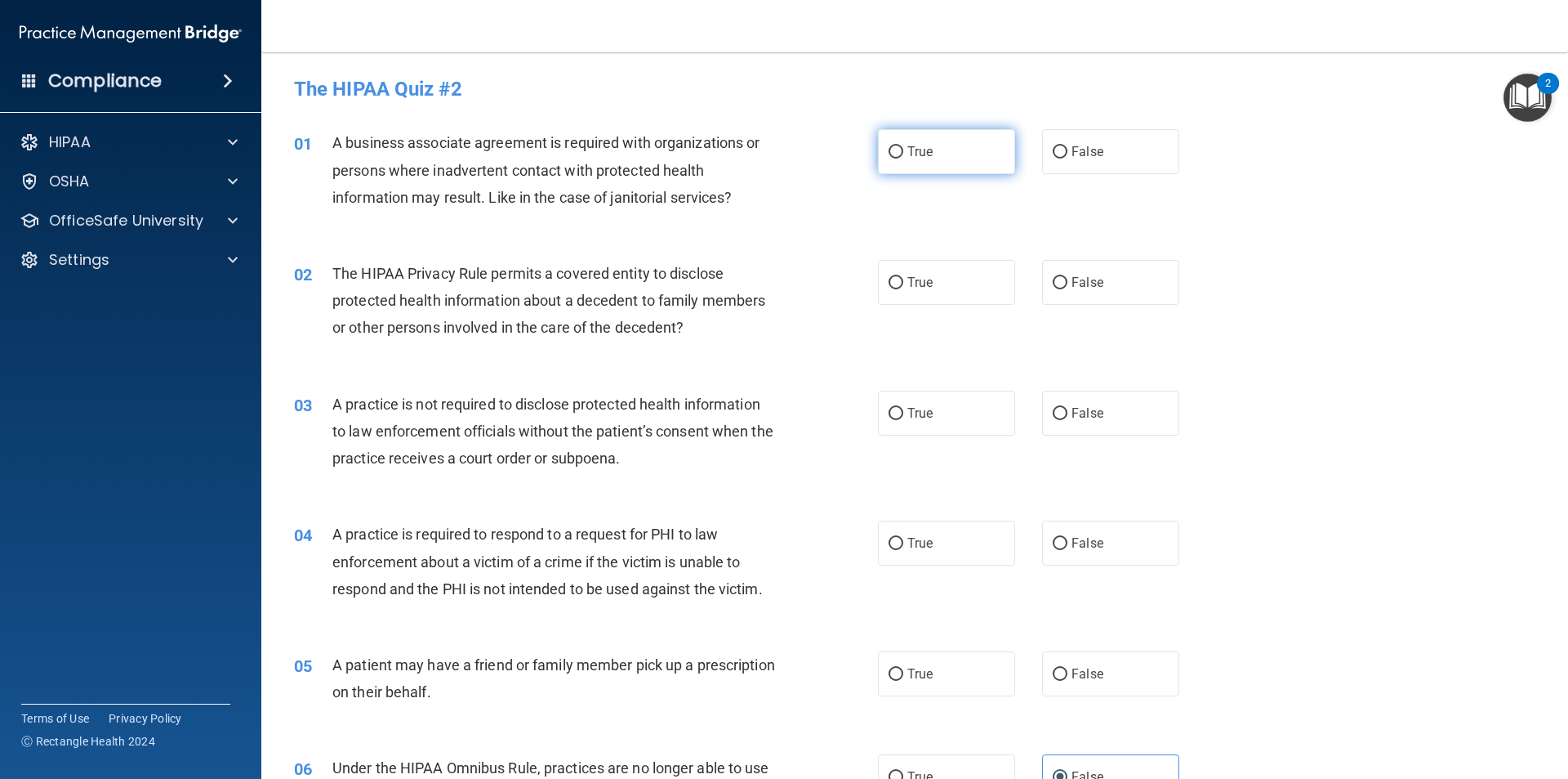
click at [897, 161] on label "True" at bounding box center [946, 151] width 137 height 45
click at [897, 159] on input "True" at bounding box center [896, 152] width 15 height 12
radio input "true"
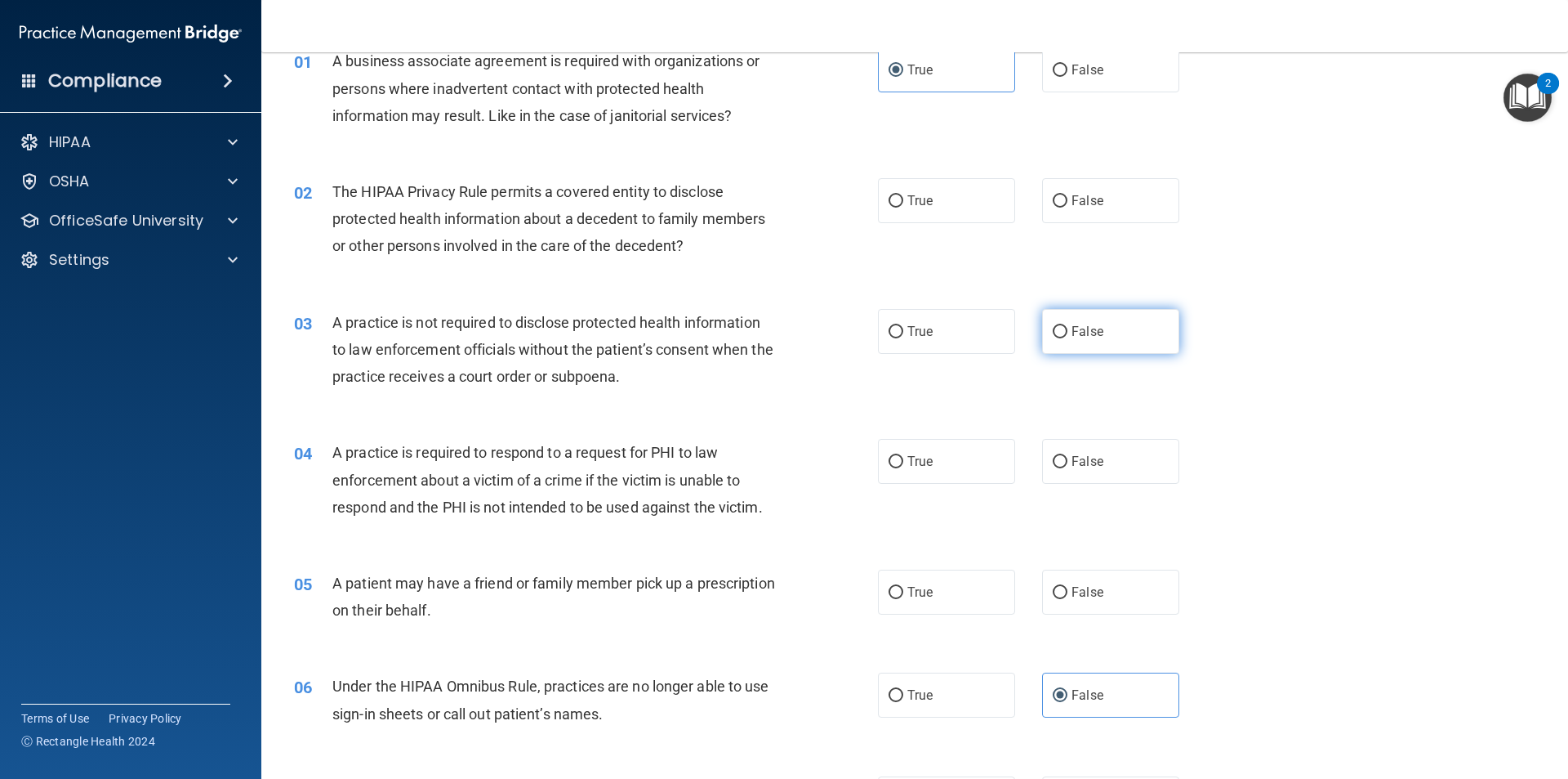
click at [1053, 326] on input "False" at bounding box center [1060, 332] width 15 height 12
radio input "true"
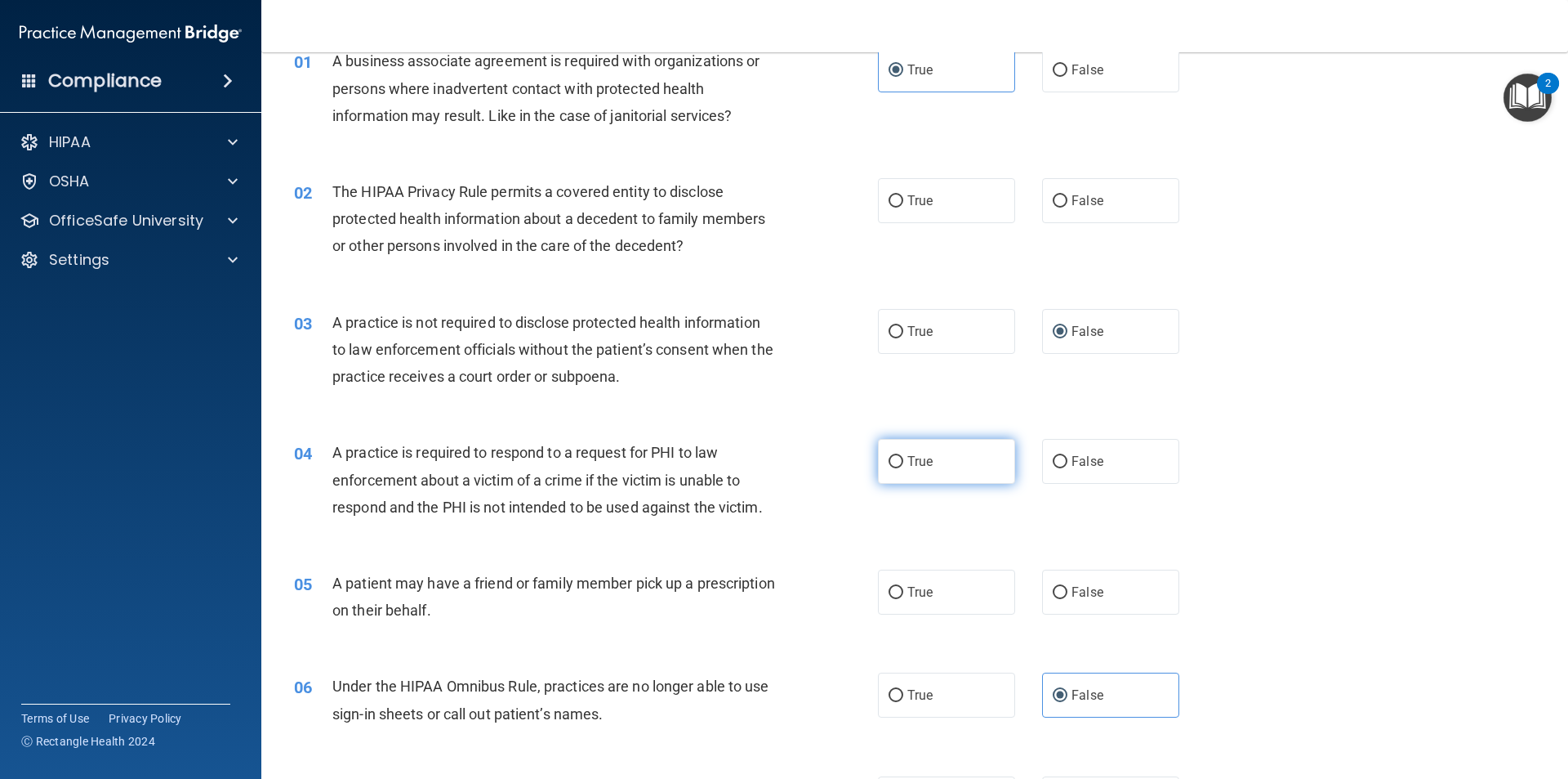
click at [884, 475] on label "True" at bounding box center [946, 461] width 137 height 45
click at [889, 468] on input "True" at bounding box center [896, 461] width 15 height 12
radio input "true"
click at [1093, 598] on span "False" at bounding box center [1088, 592] width 32 height 16
click at [1068, 598] on input "False" at bounding box center [1060, 593] width 15 height 12
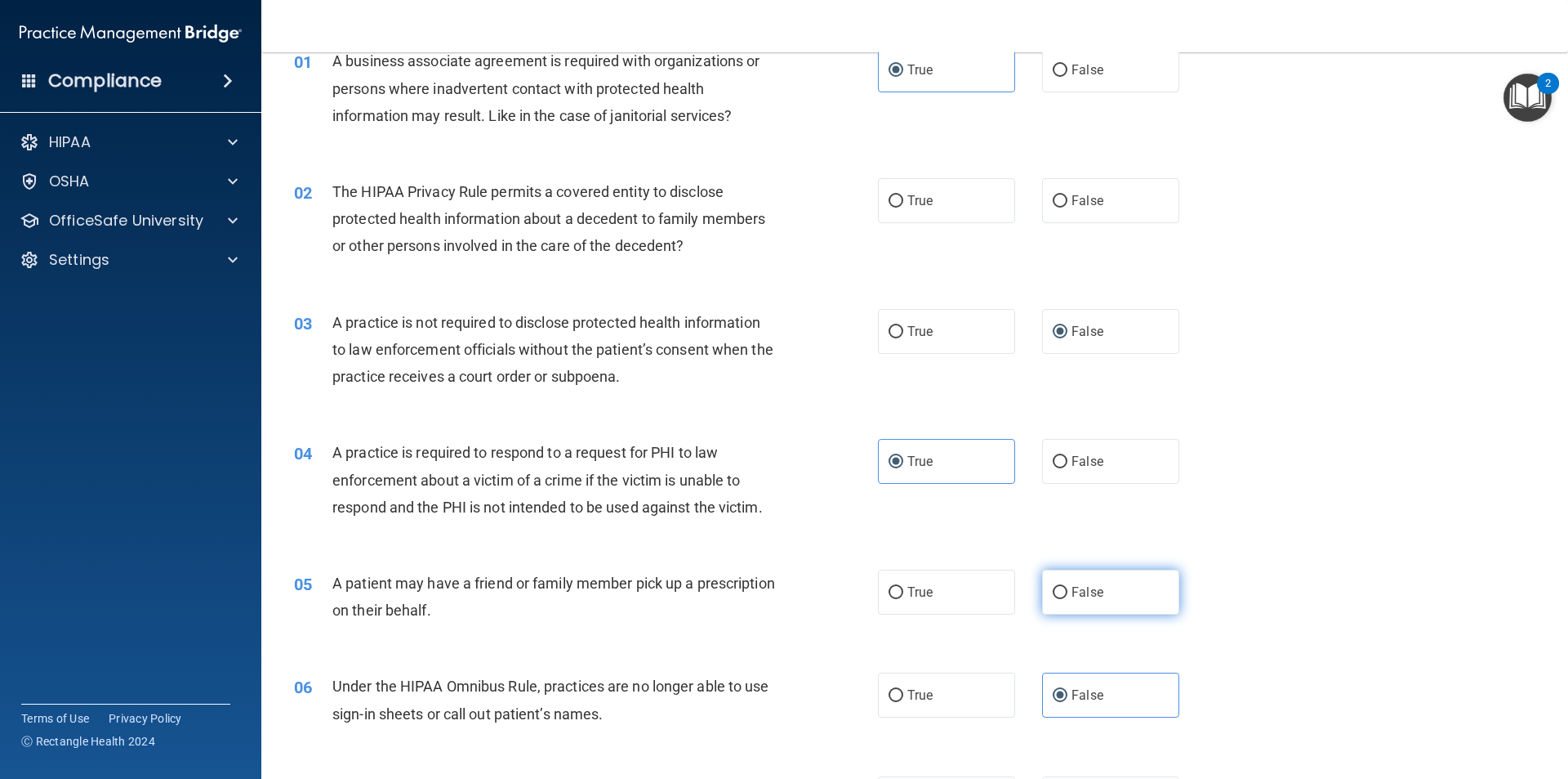
radio input "true"
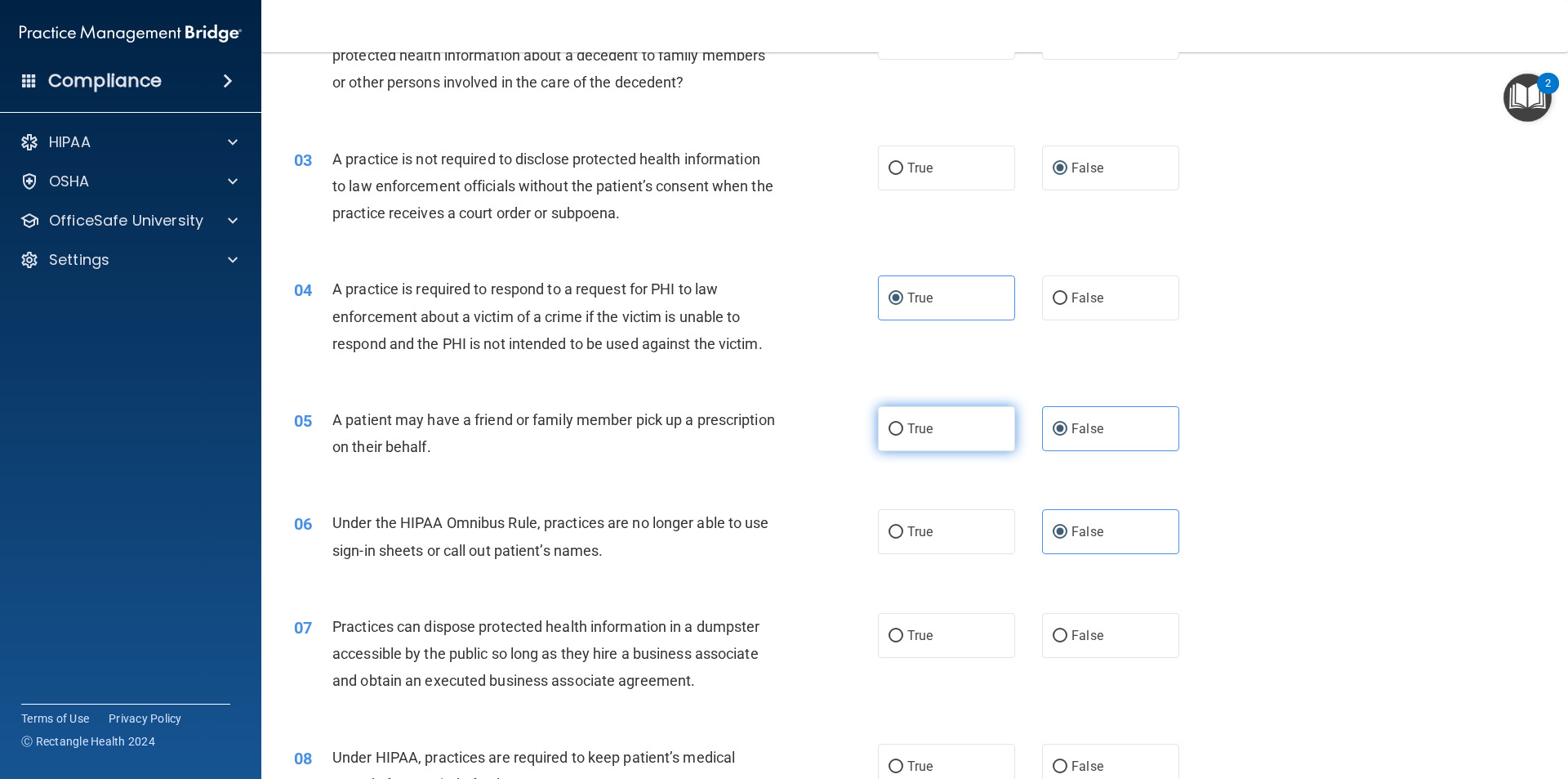
scroll to position [409, 0]
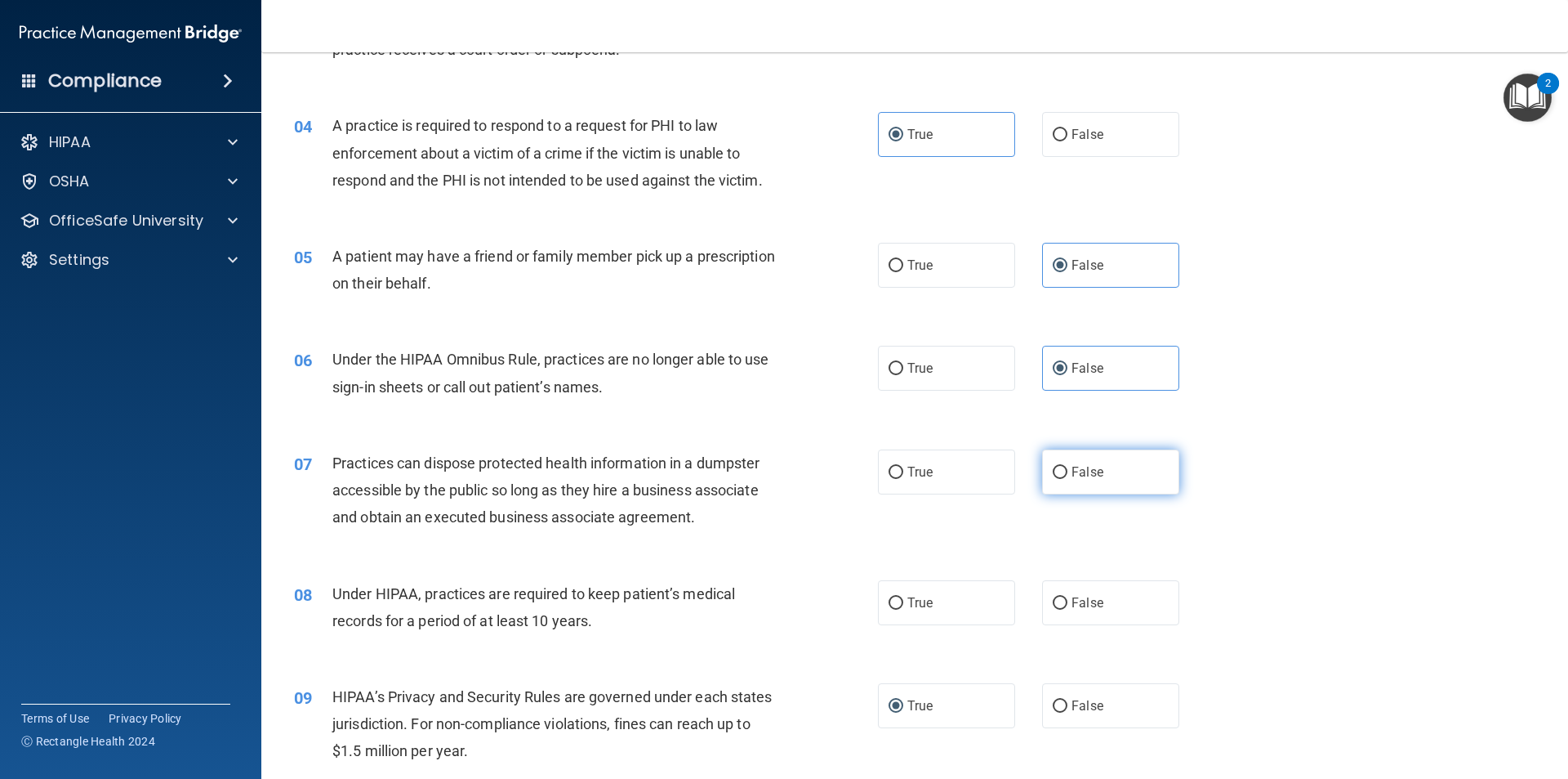
click at [1080, 465] on span "False" at bounding box center [1088, 471] width 32 height 16
click at [1068, 466] on input "False" at bounding box center [1060, 472] width 15 height 12
radio input "true"
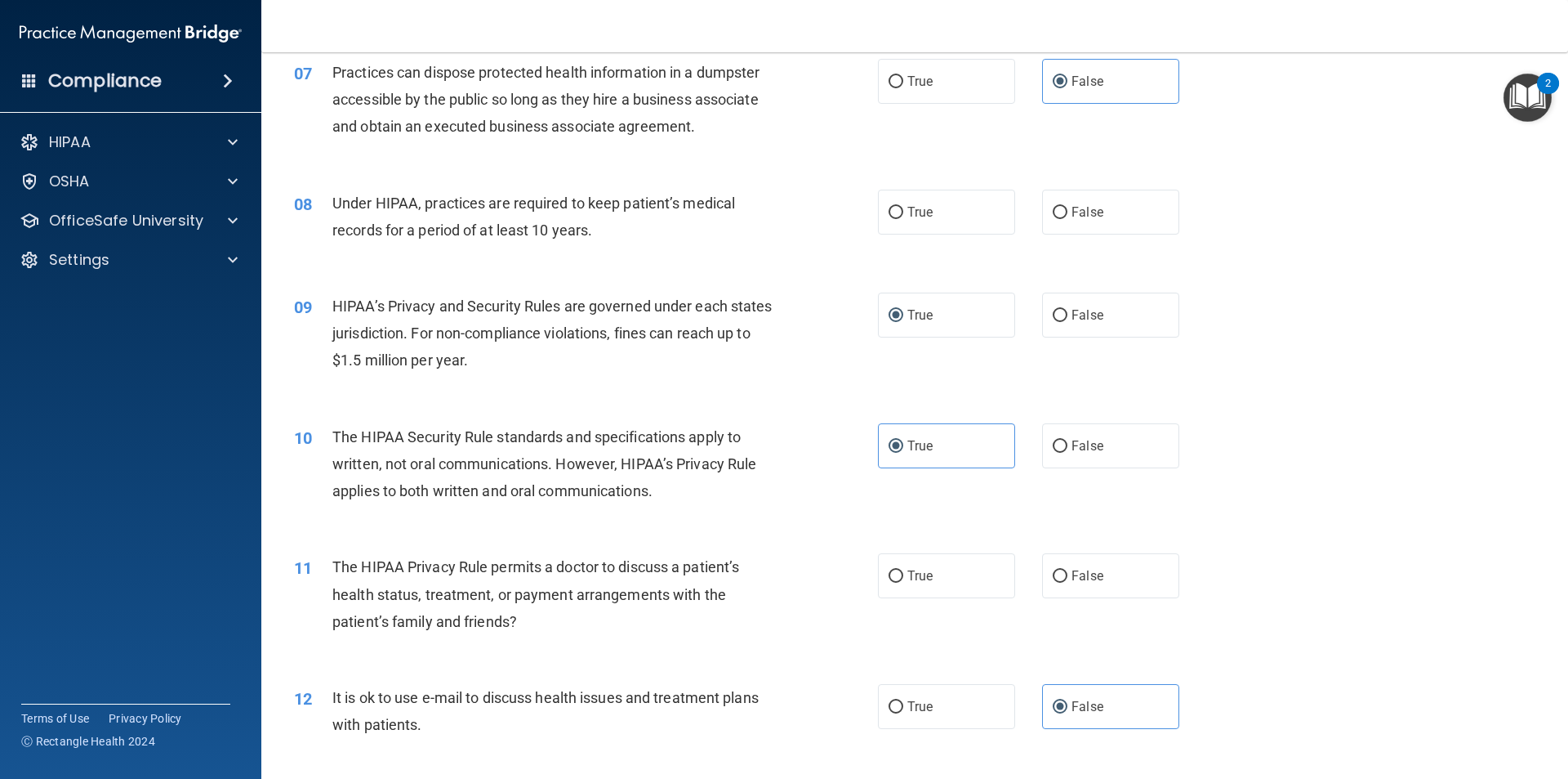
scroll to position [654, 0]
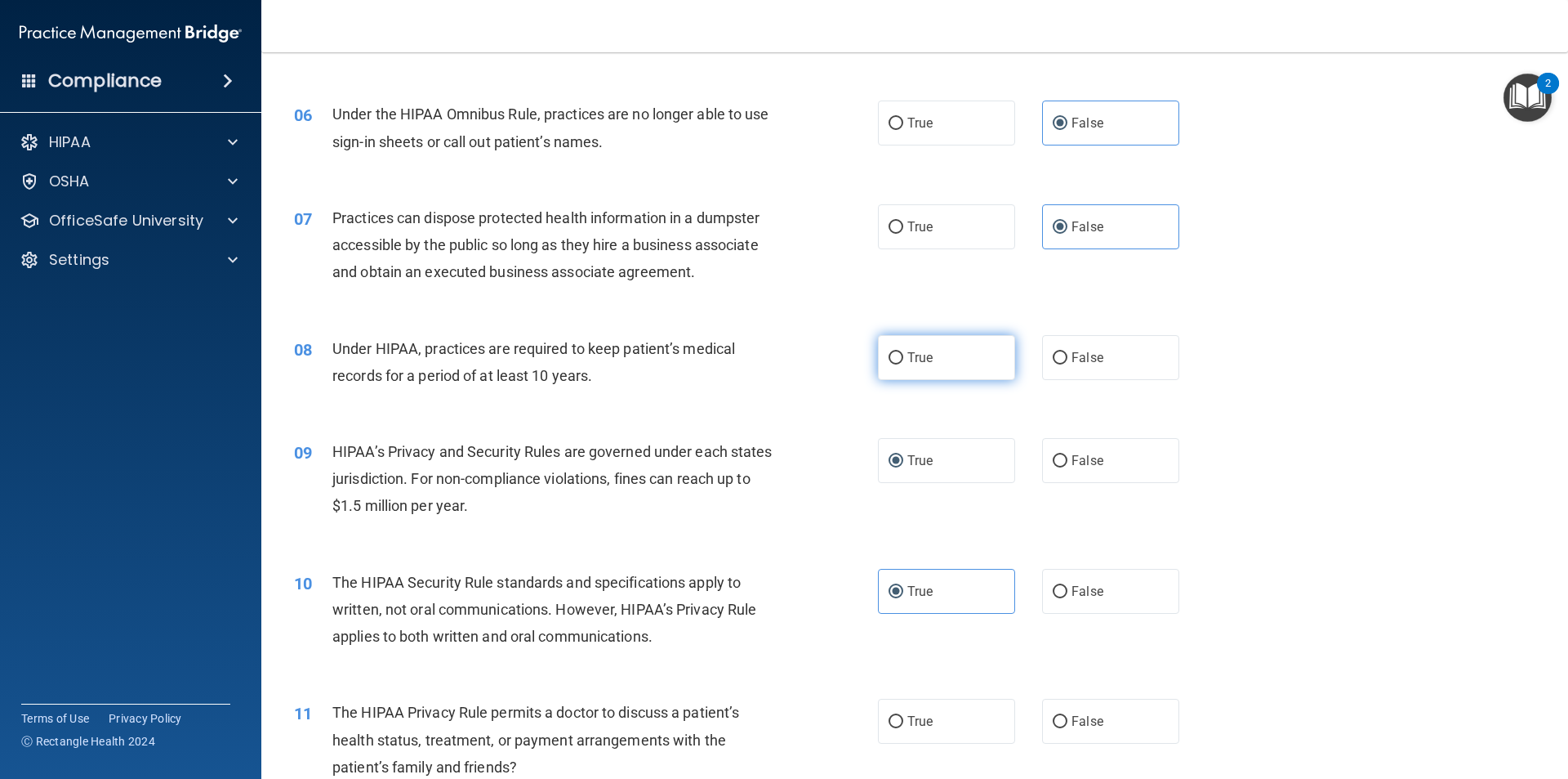
click at [903, 338] on label "True" at bounding box center [946, 357] width 137 height 45
click at [903, 352] on input "True" at bounding box center [896, 358] width 15 height 12
radio input "true"
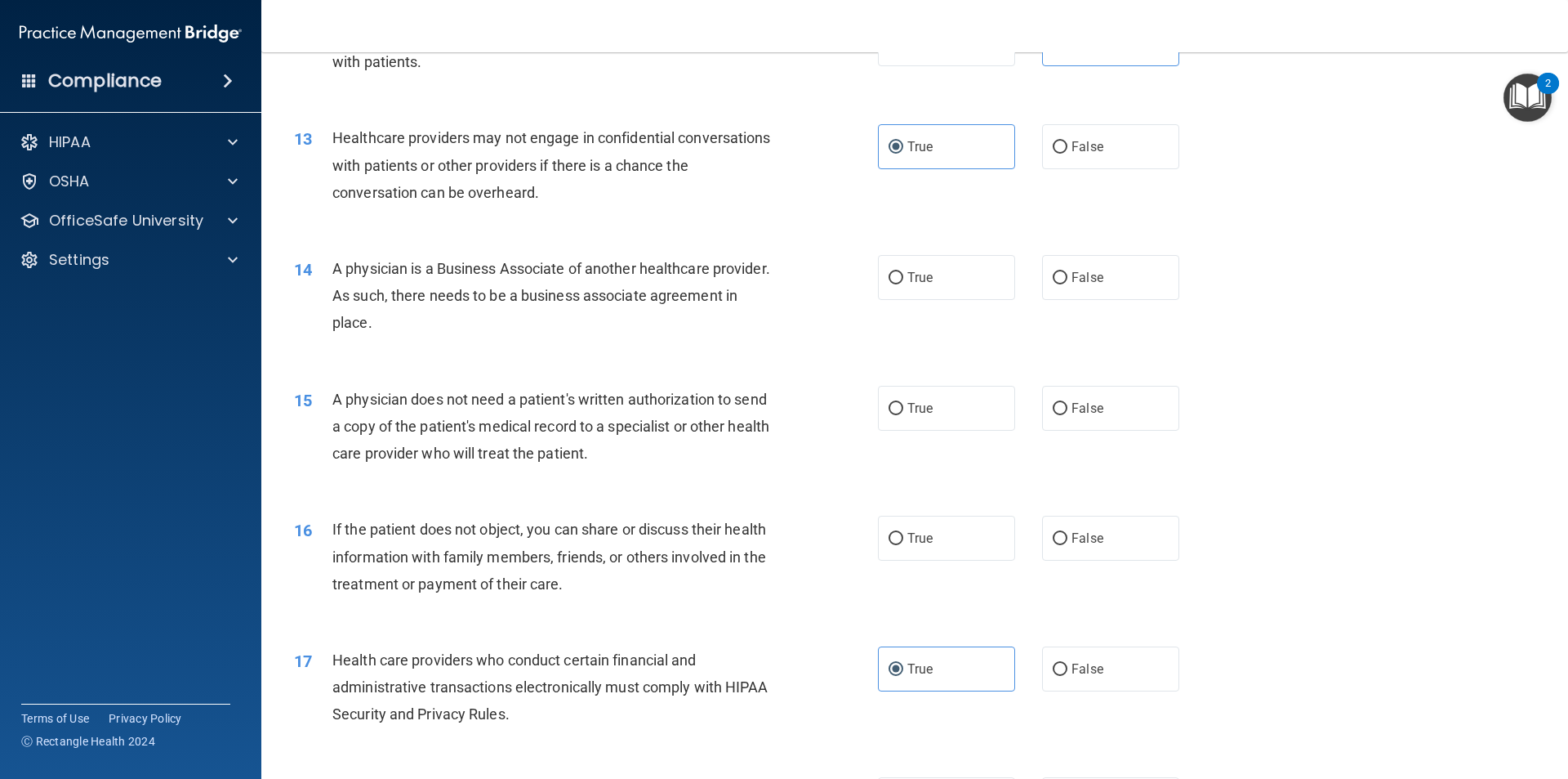
scroll to position [1471, 0]
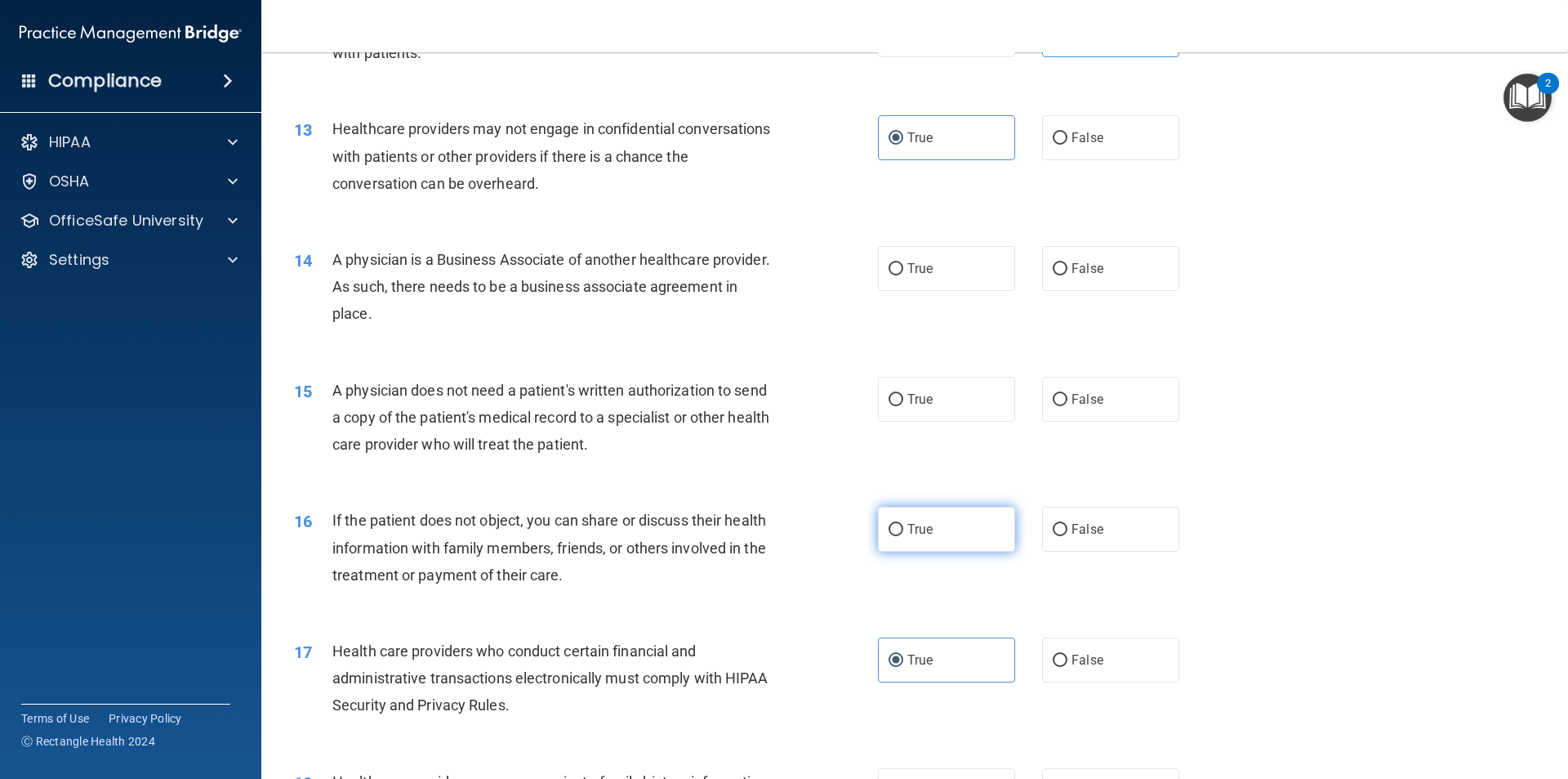
click at [950, 540] on label "True" at bounding box center [946, 529] width 137 height 45
click at [903, 536] on input "True" at bounding box center [896, 529] width 15 height 12
radio input "true"
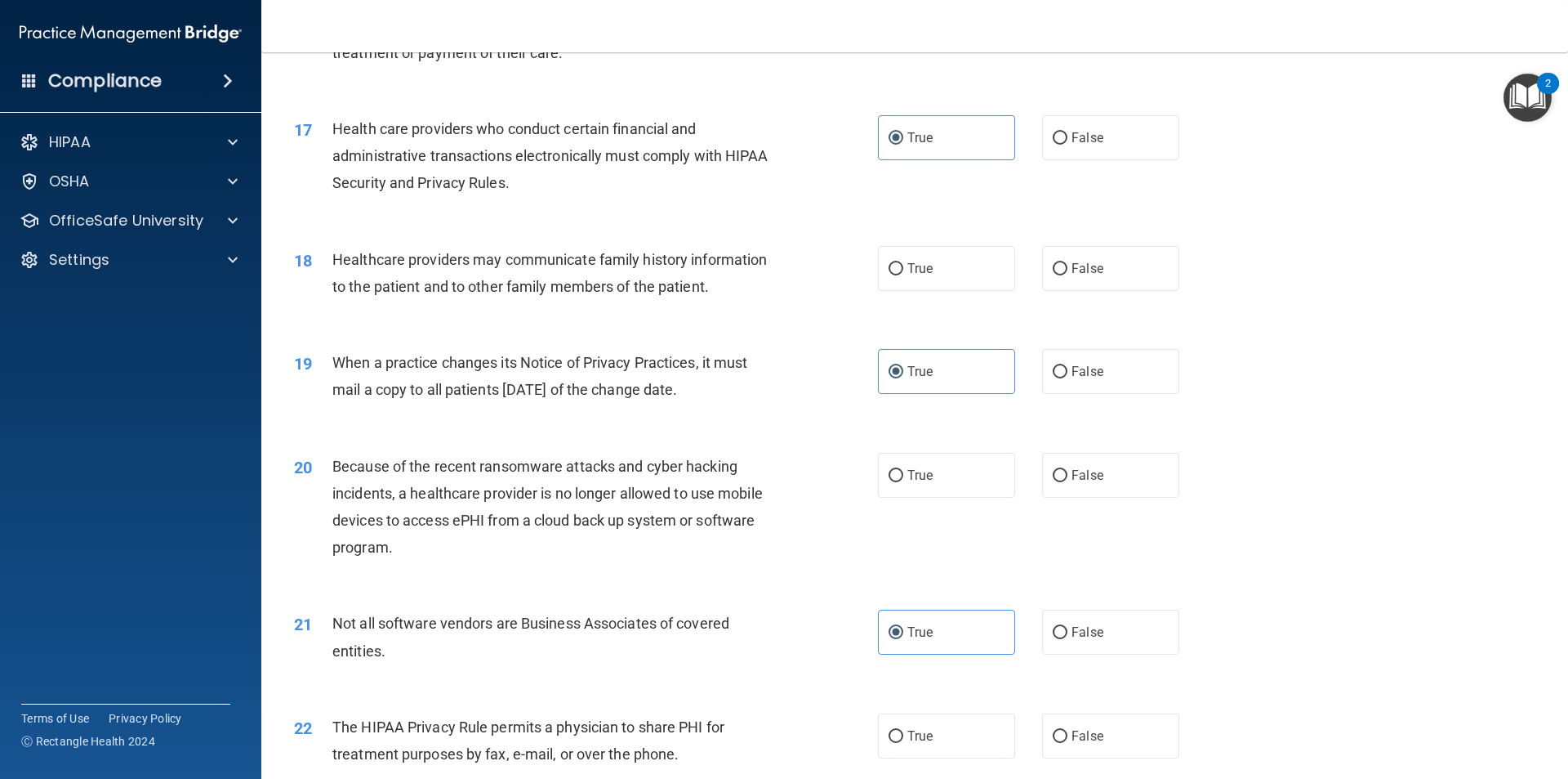
scroll to position [1962, 0]
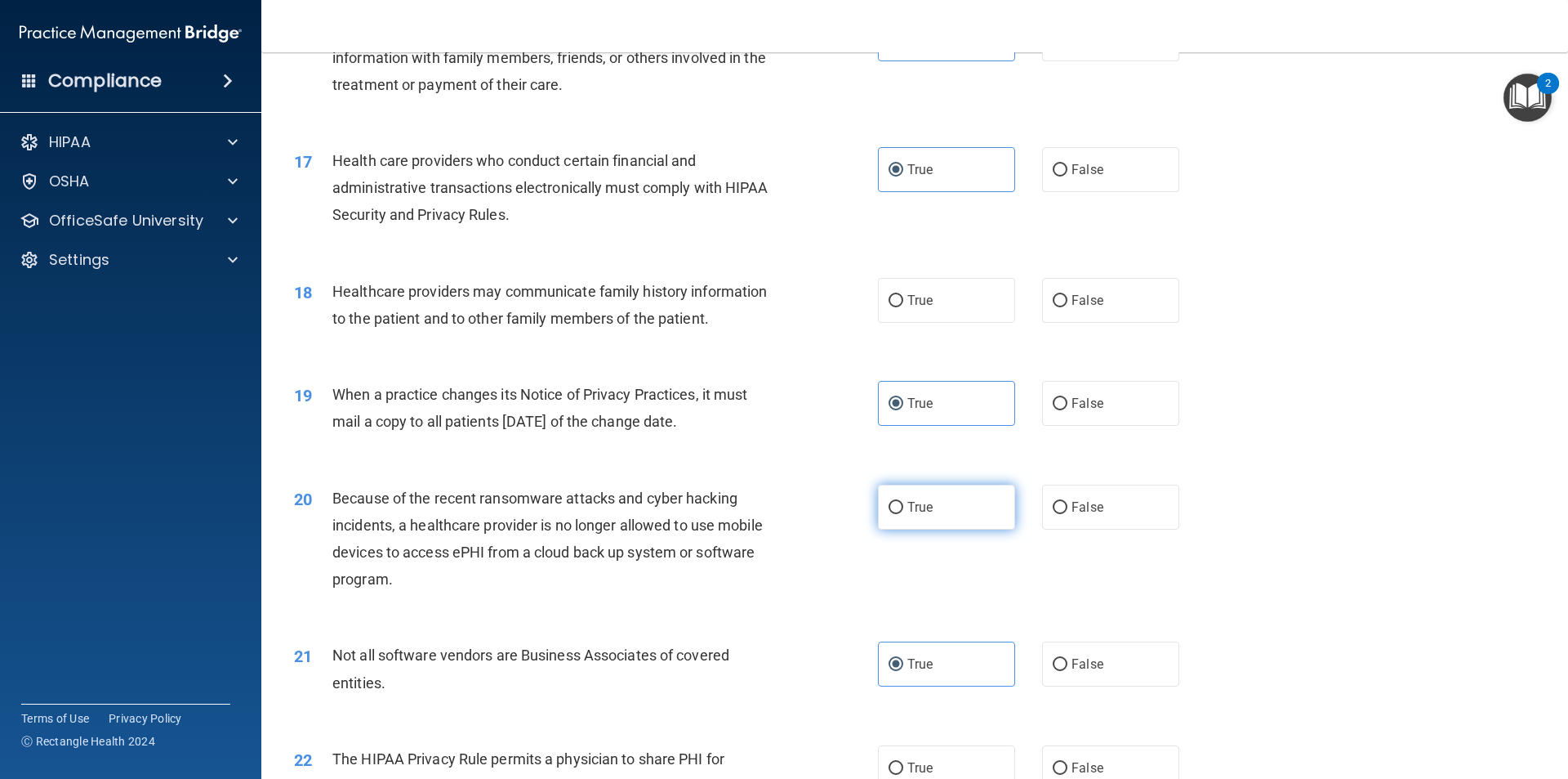
click at [893, 494] on label "True" at bounding box center [946, 507] width 137 height 45
click at [893, 502] on input "True" at bounding box center [896, 508] width 15 height 12
radio input "true"
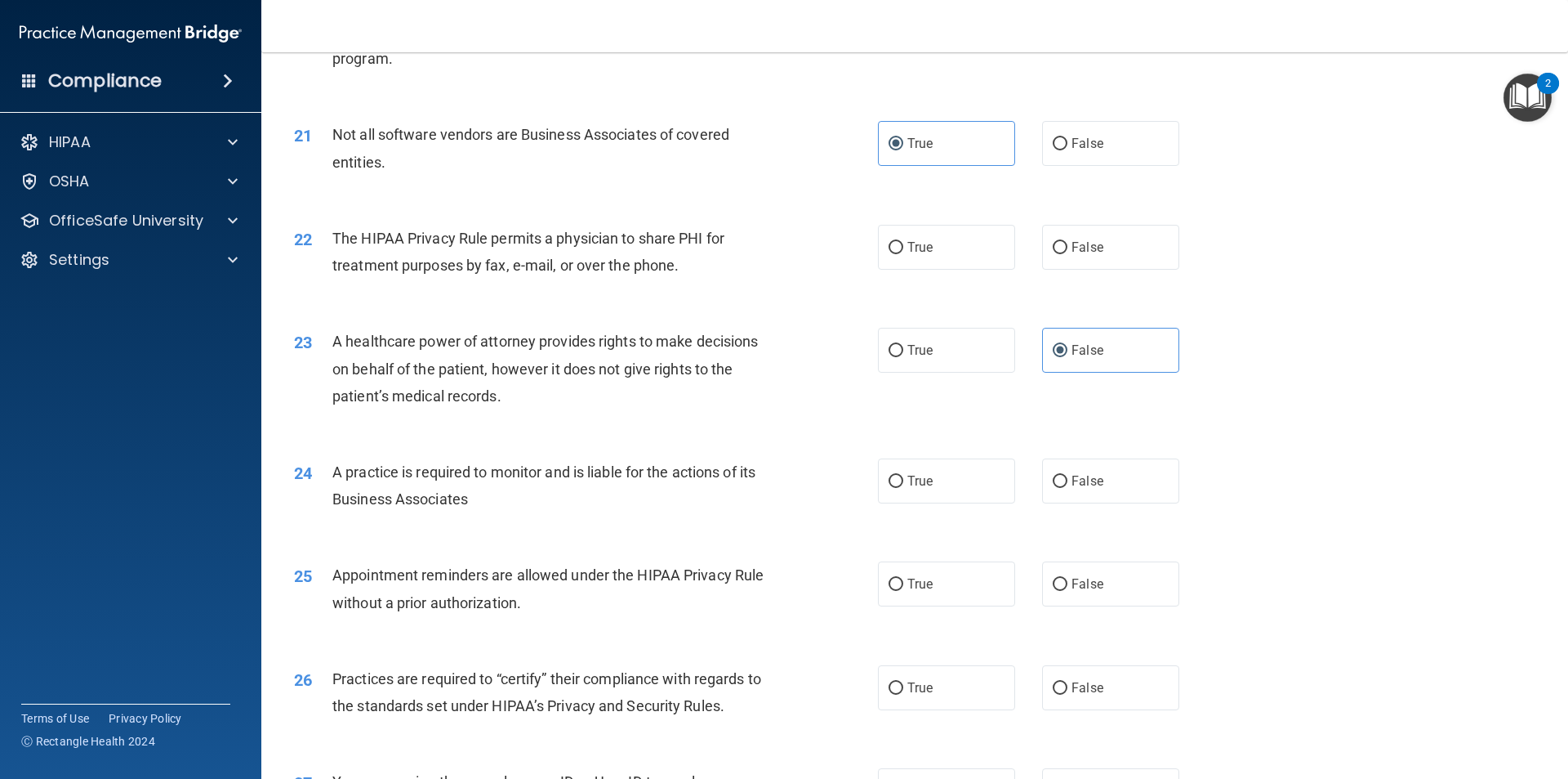
scroll to position [2534, 0]
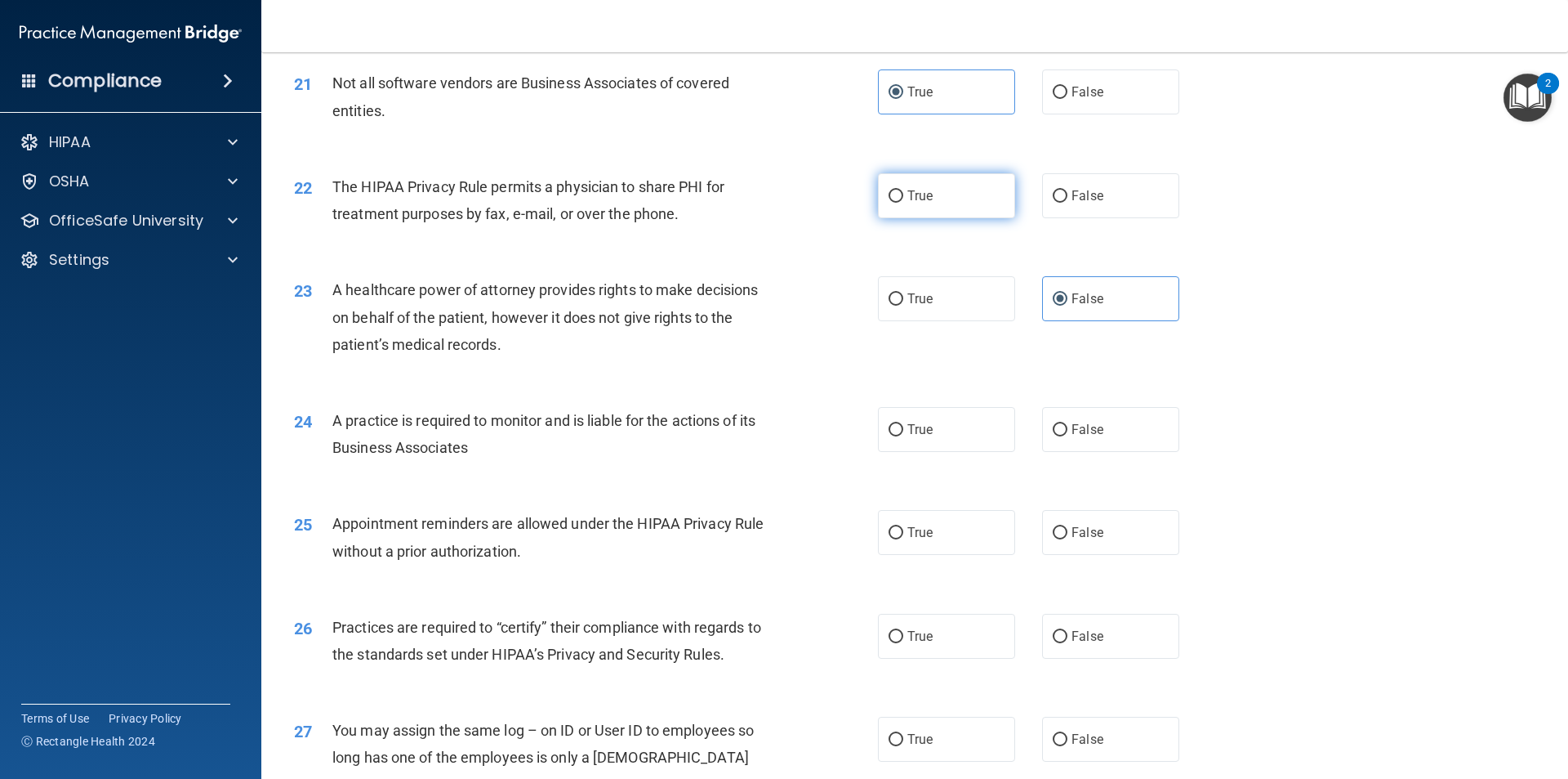
click at [889, 195] on input "True" at bounding box center [896, 196] width 15 height 12
radio input "true"
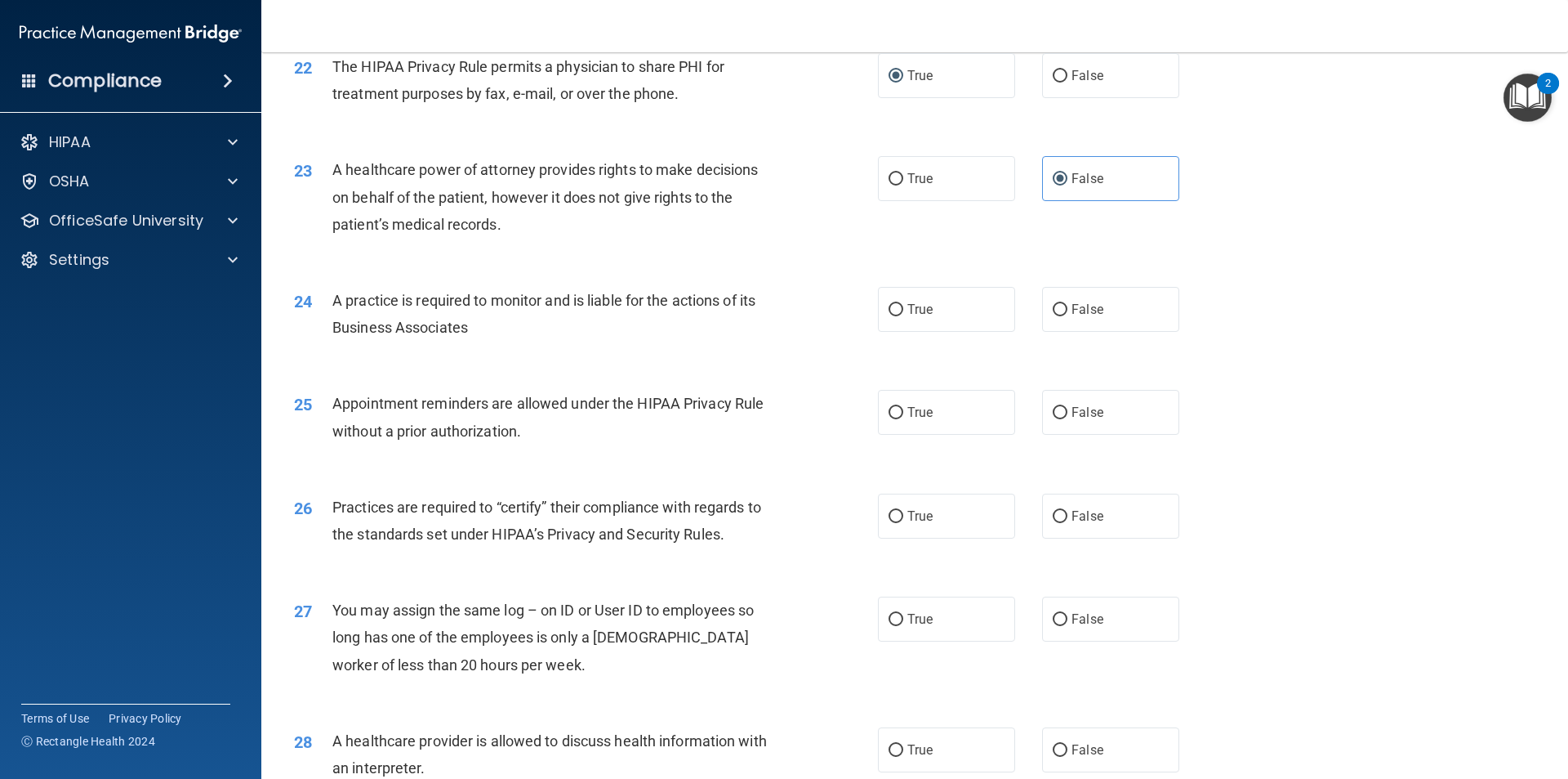
scroll to position [2697, 0]
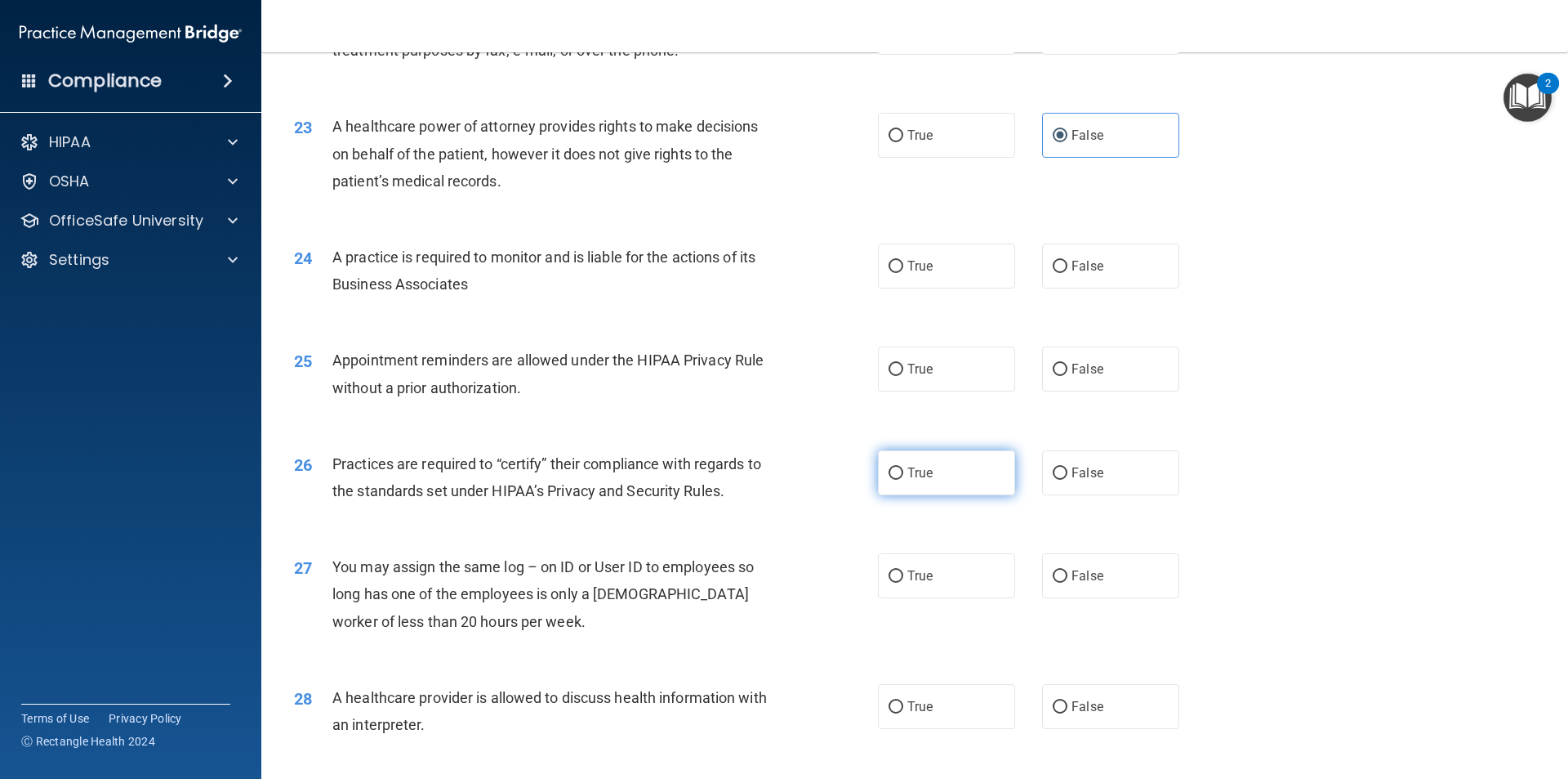
click at [955, 472] on label "True" at bounding box center [946, 473] width 137 height 45
click at [903, 472] on input "True" at bounding box center [896, 473] width 15 height 12
radio input "true"
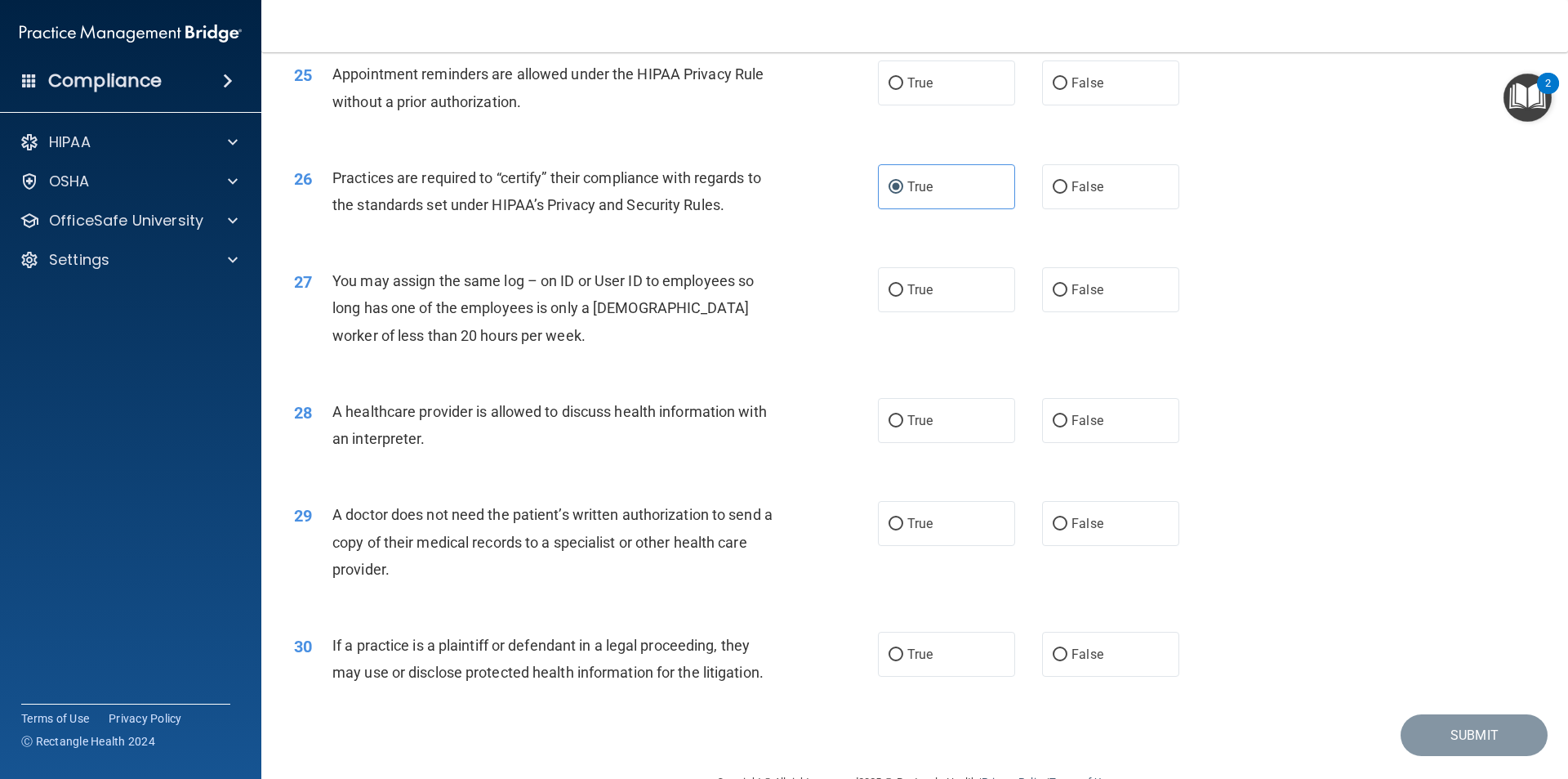
scroll to position [2944, 0]
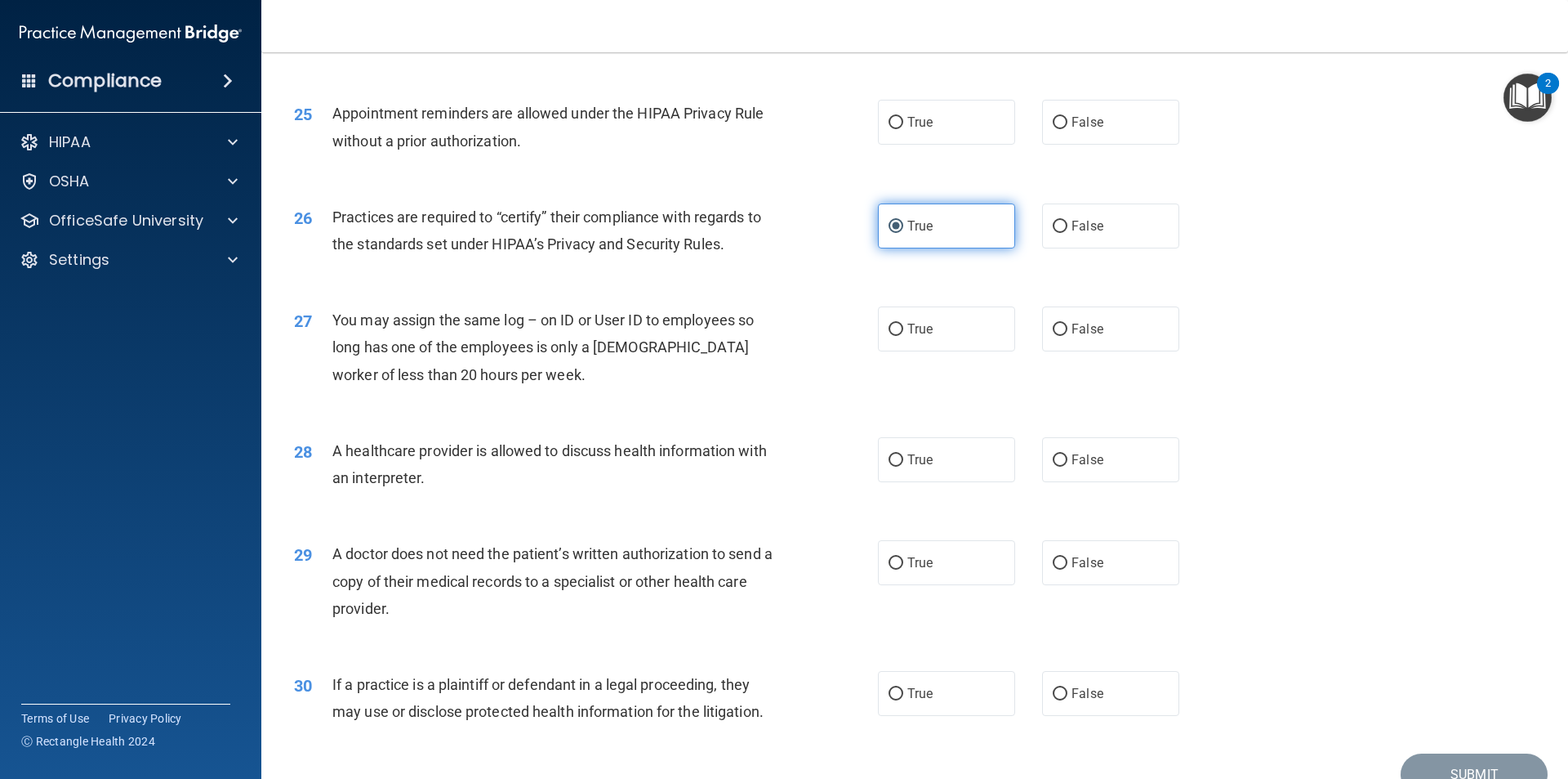
click at [927, 243] on label "True" at bounding box center [946, 226] width 137 height 45
click at [903, 233] on input "True" at bounding box center [896, 227] width 15 height 12
click at [1088, 320] on label "False" at bounding box center [1111, 329] width 137 height 45
click at [1068, 323] on input "False" at bounding box center [1060, 329] width 15 height 12
radio input "true"
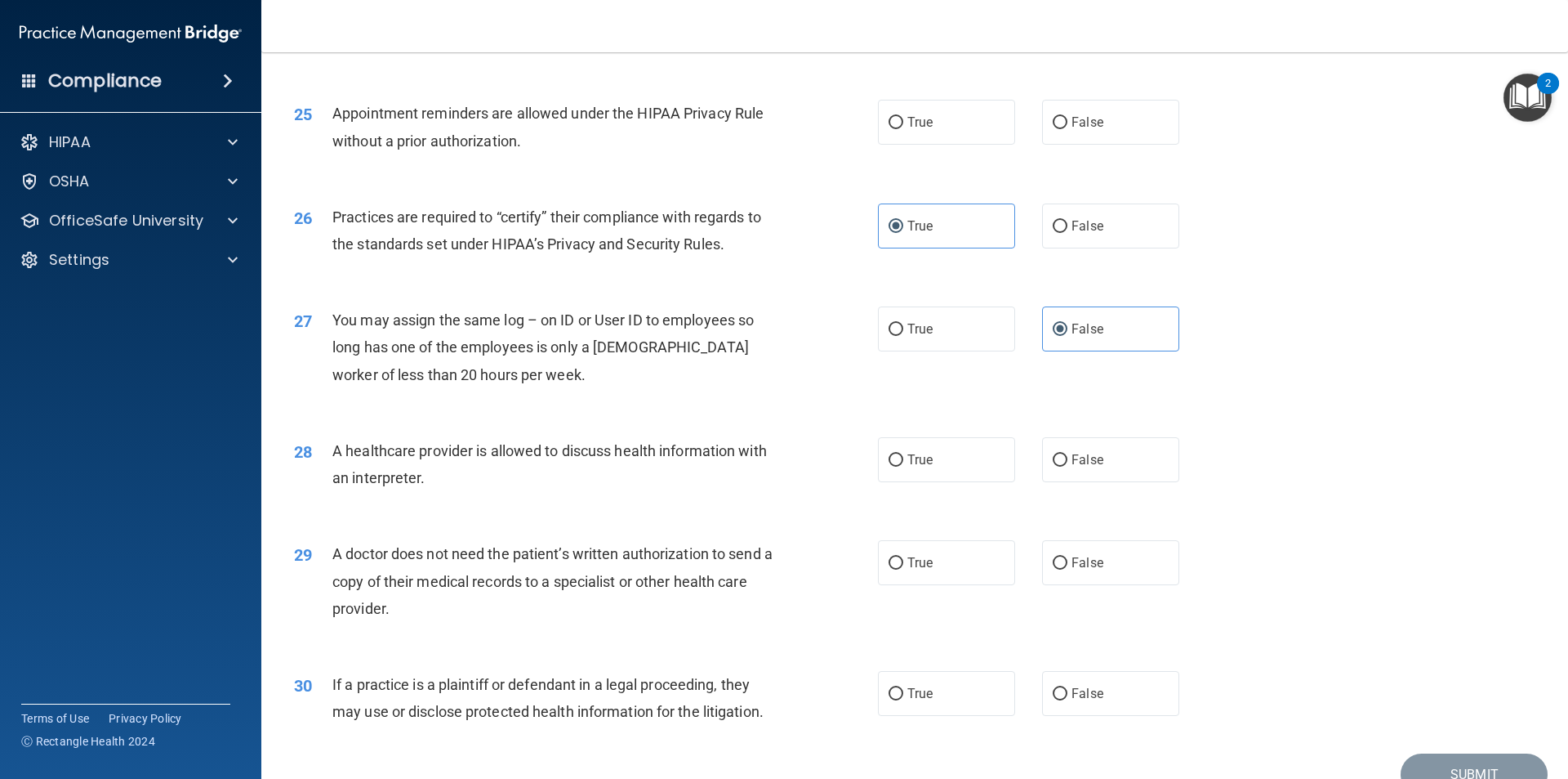
click at [899, 482] on div "28 A healthcare provider is allowed to discuss health information with an inter…" at bounding box center [915, 468] width 1266 height 103
click at [952, 454] on label "True" at bounding box center [946, 460] width 137 height 45
click at [903, 454] on input "True" at bounding box center [896, 460] width 15 height 12
radio input "true"
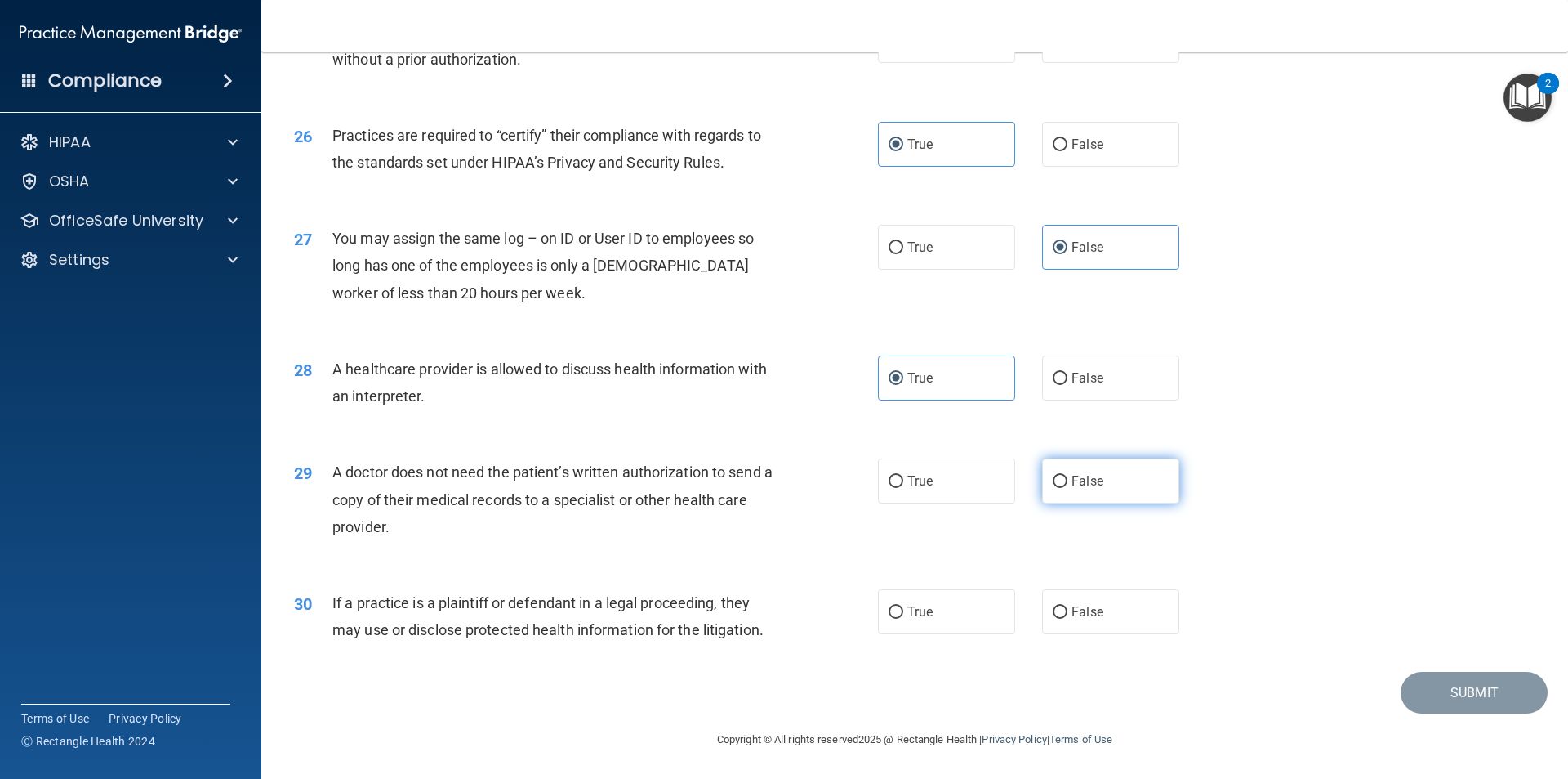
click at [1069, 464] on label "False" at bounding box center [1111, 480] width 137 height 45
click at [1068, 476] on input "False" at bounding box center [1060, 481] width 15 height 12
radio input "true"
click at [895, 613] on input "True" at bounding box center [896, 612] width 15 height 12
radio input "true"
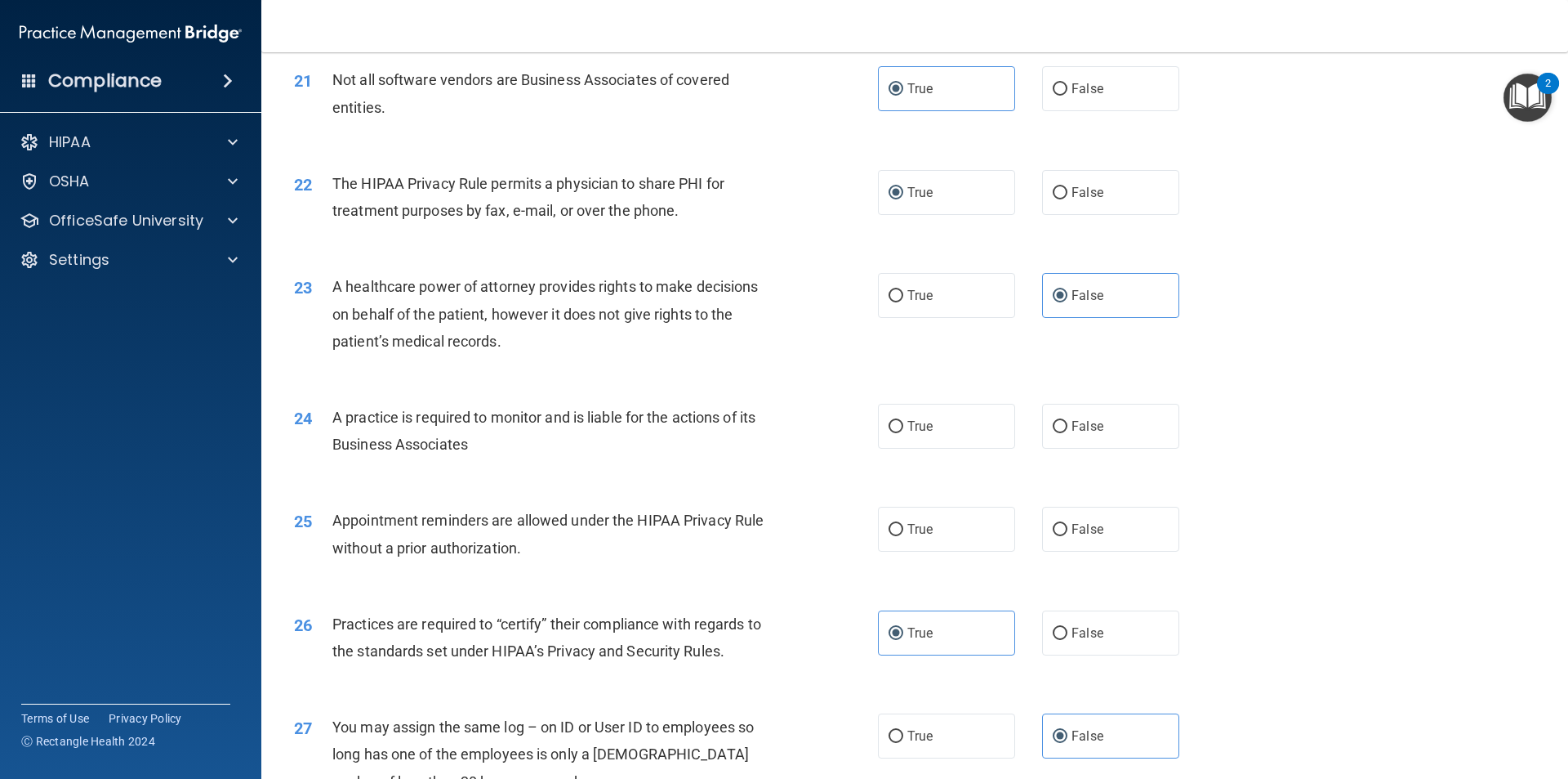
scroll to position [2535, 0]
click at [900, 427] on label "True" at bounding box center [946, 428] width 137 height 45
click at [900, 427] on input "True" at bounding box center [896, 428] width 15 height 12
radio input "true"
click at [973, 539] on label "True" at bounding box center [946, 531] width 137 height 45
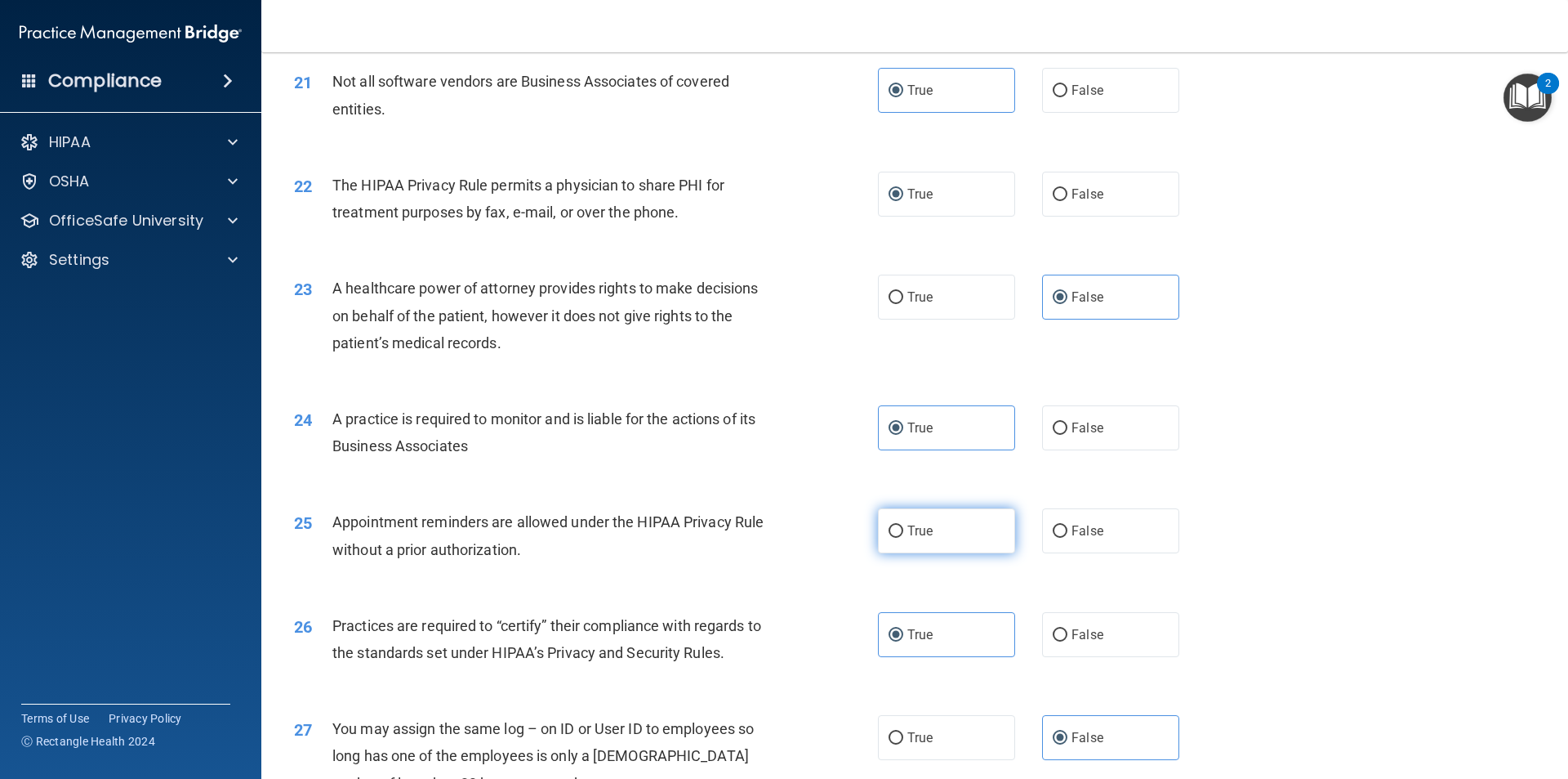
click at [903, 538] on input "True" at bounding box center [896, 531] width 15 height 12
radio input "true"
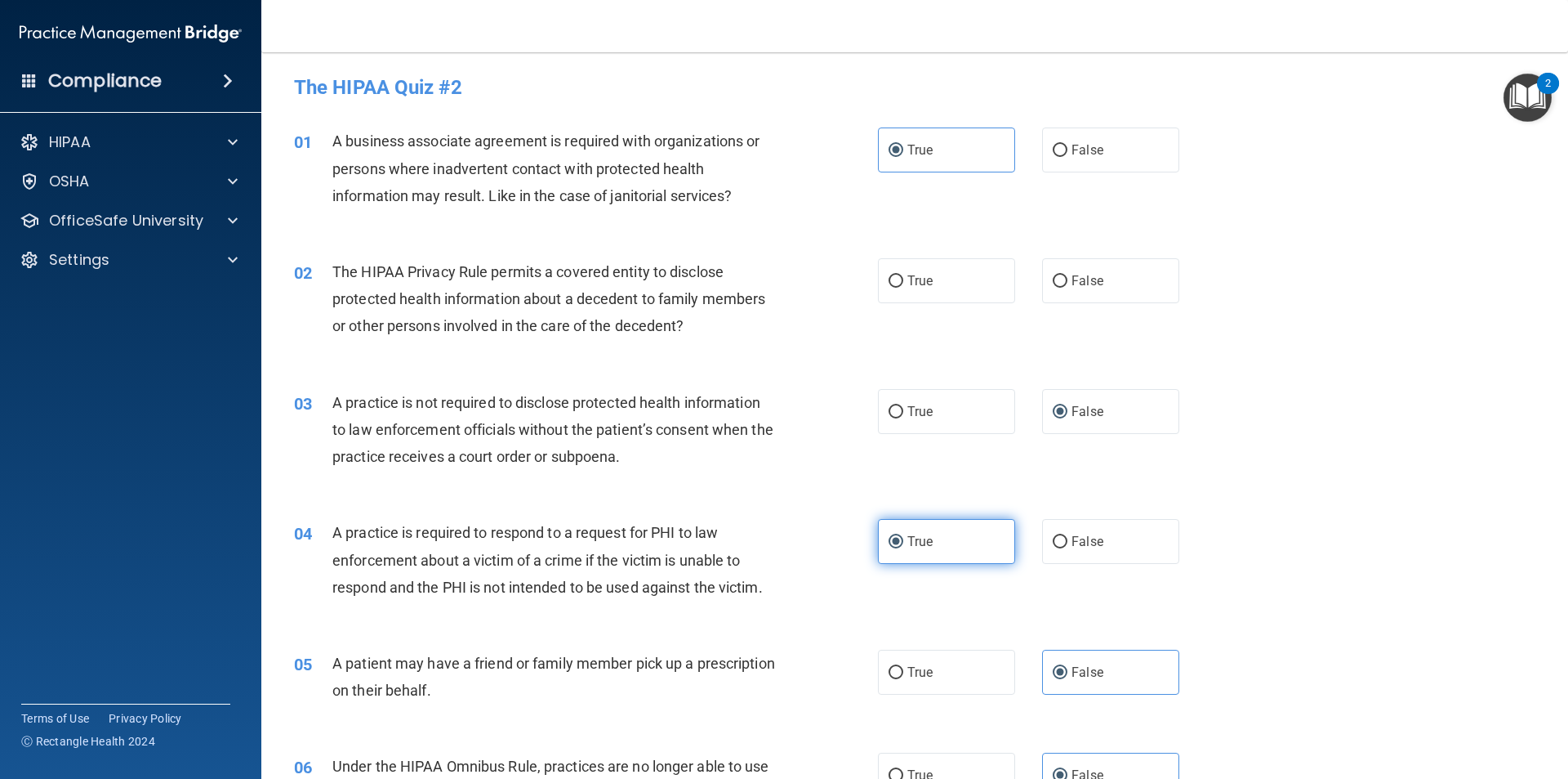
scroll to position [0, 0]
click at [1021, 285] on div "True False" at bounding box center [1042, 282] width 329 height 45
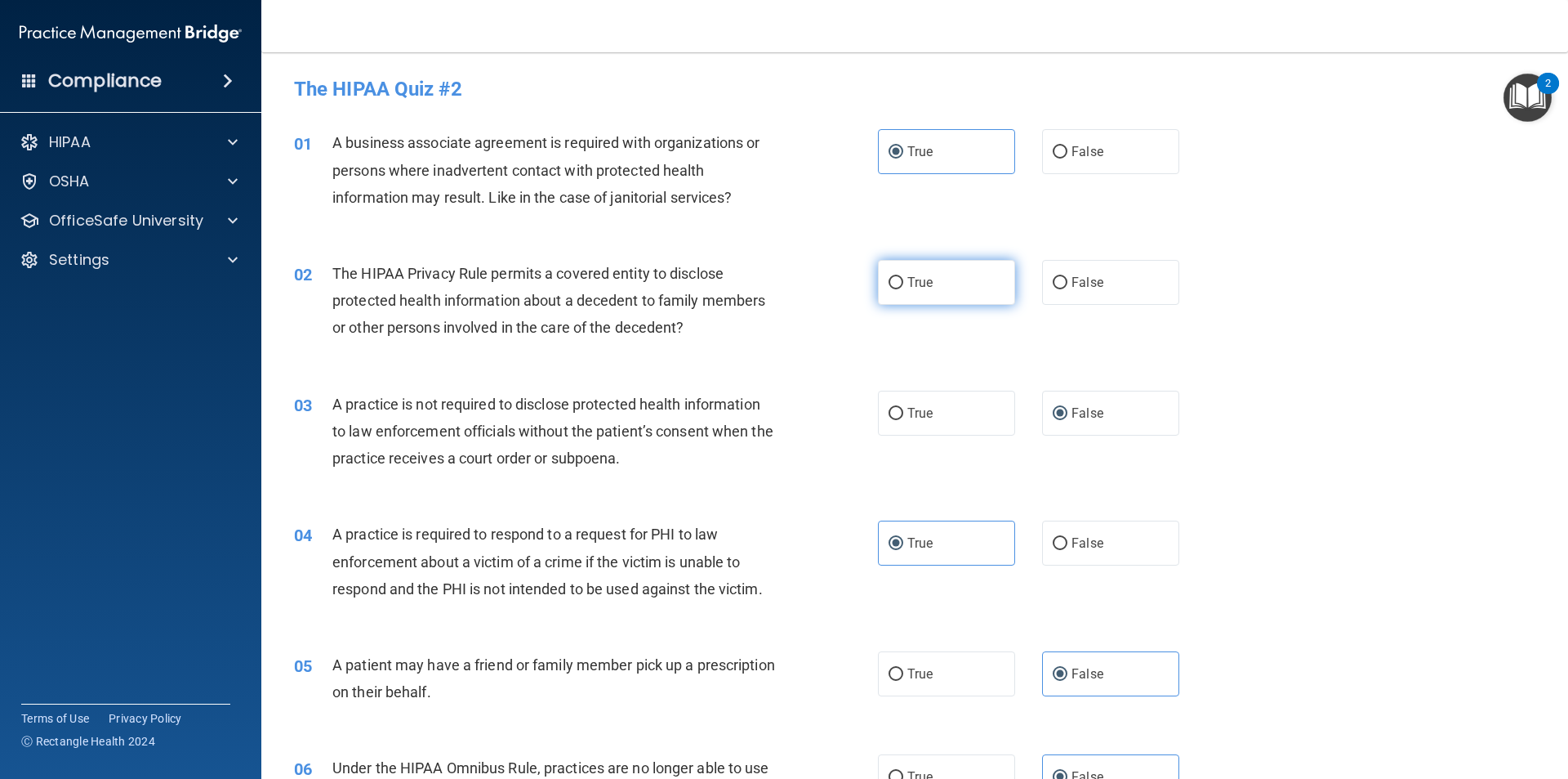
click at [894, 265] on label "True" at bounding box center [946, 282] width 137 height 45
click at [894, 277] on input "True" at bounding box center [896, 283] width 15 height 12
radio input "true"
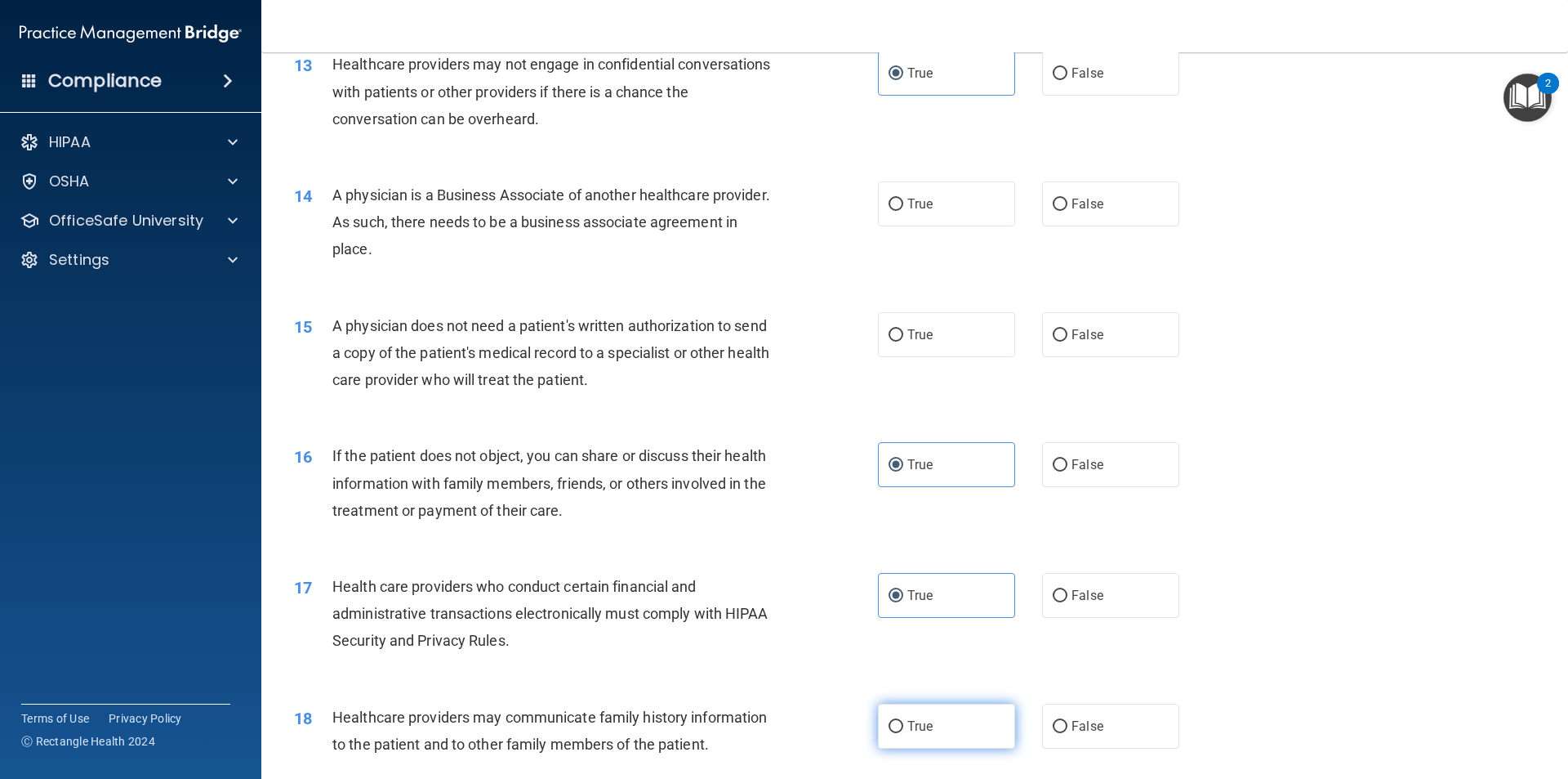
scroll to position [1391, 0]
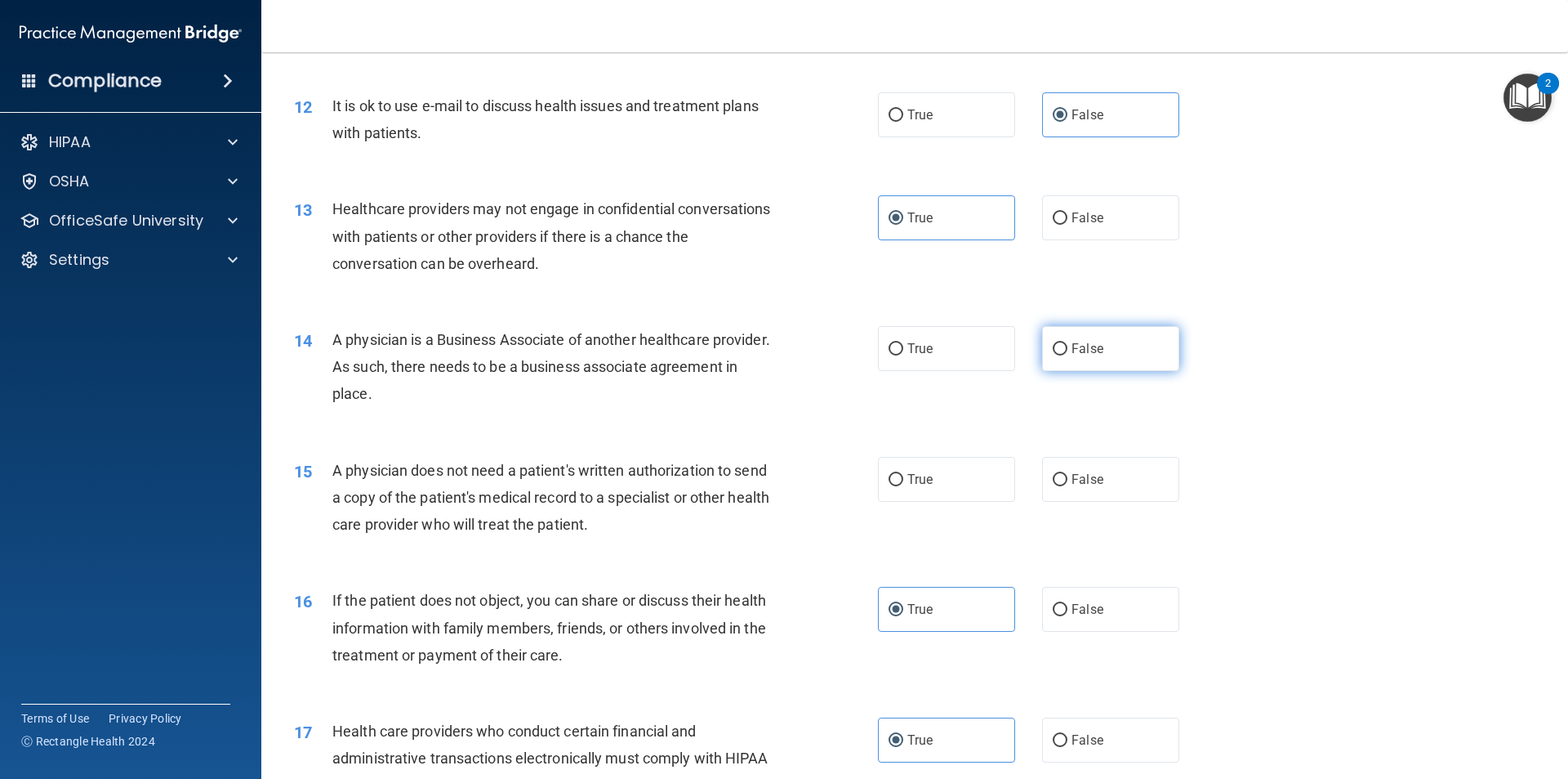
click at [1072, 347] on span "False" at bounding box center [1088, 348] width 32 height 16
click at [1058, 349] on input "False" at bounding box center [1060, 349] width 15 height 12
radio input "true"
click at [972, 398] on div "14 A physician is a Business Associate of another healthcare provider. As such,…" at bounding box center [915, 371] width 1266 height 131
click at [1057, 498] on label "False" at bounding box center [1111, 479] width 137 height 45
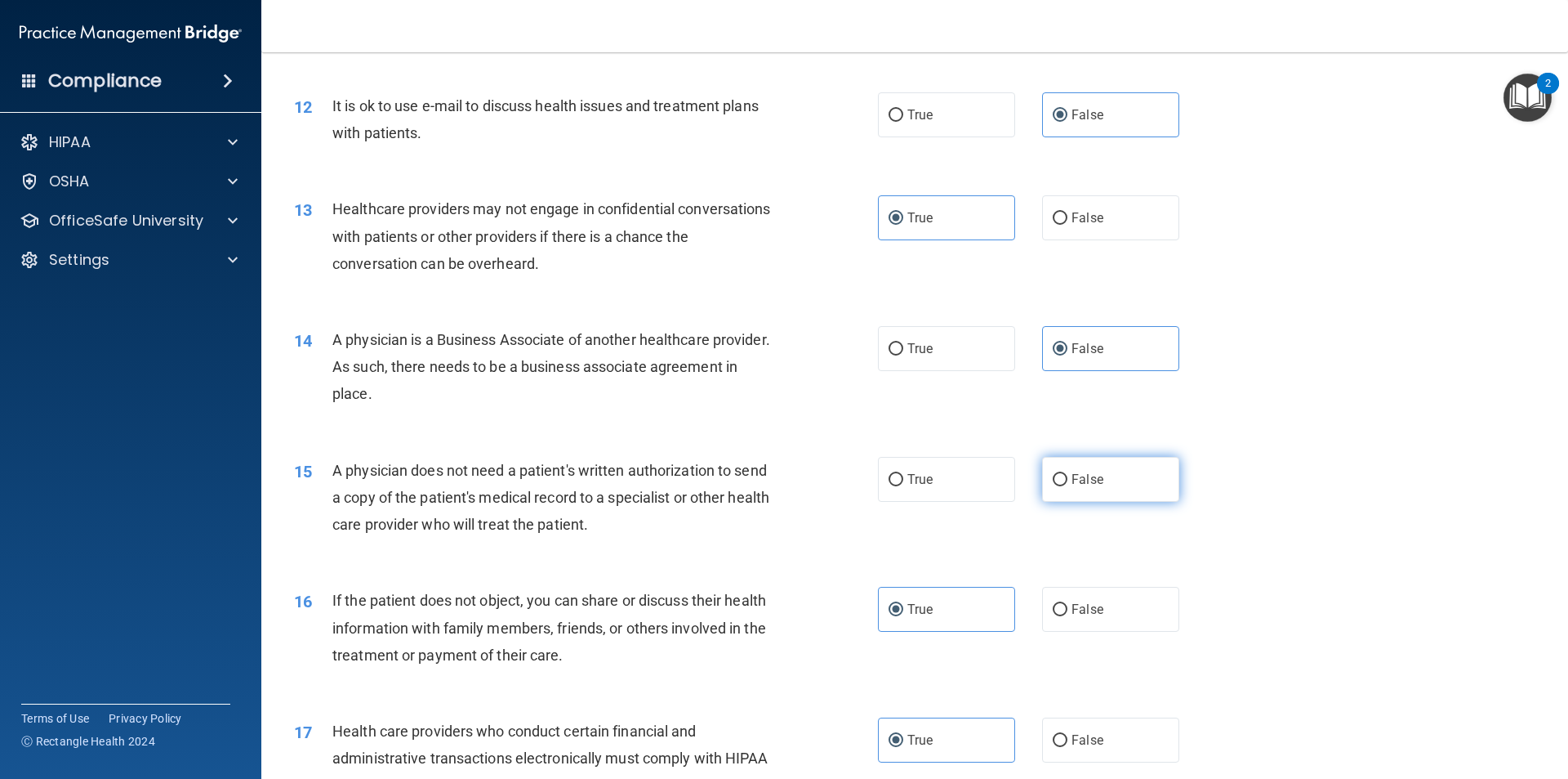
click at [1057, 486] on input "False" at bounding box center [1060, 480] width 15 height 12
radio input "true"
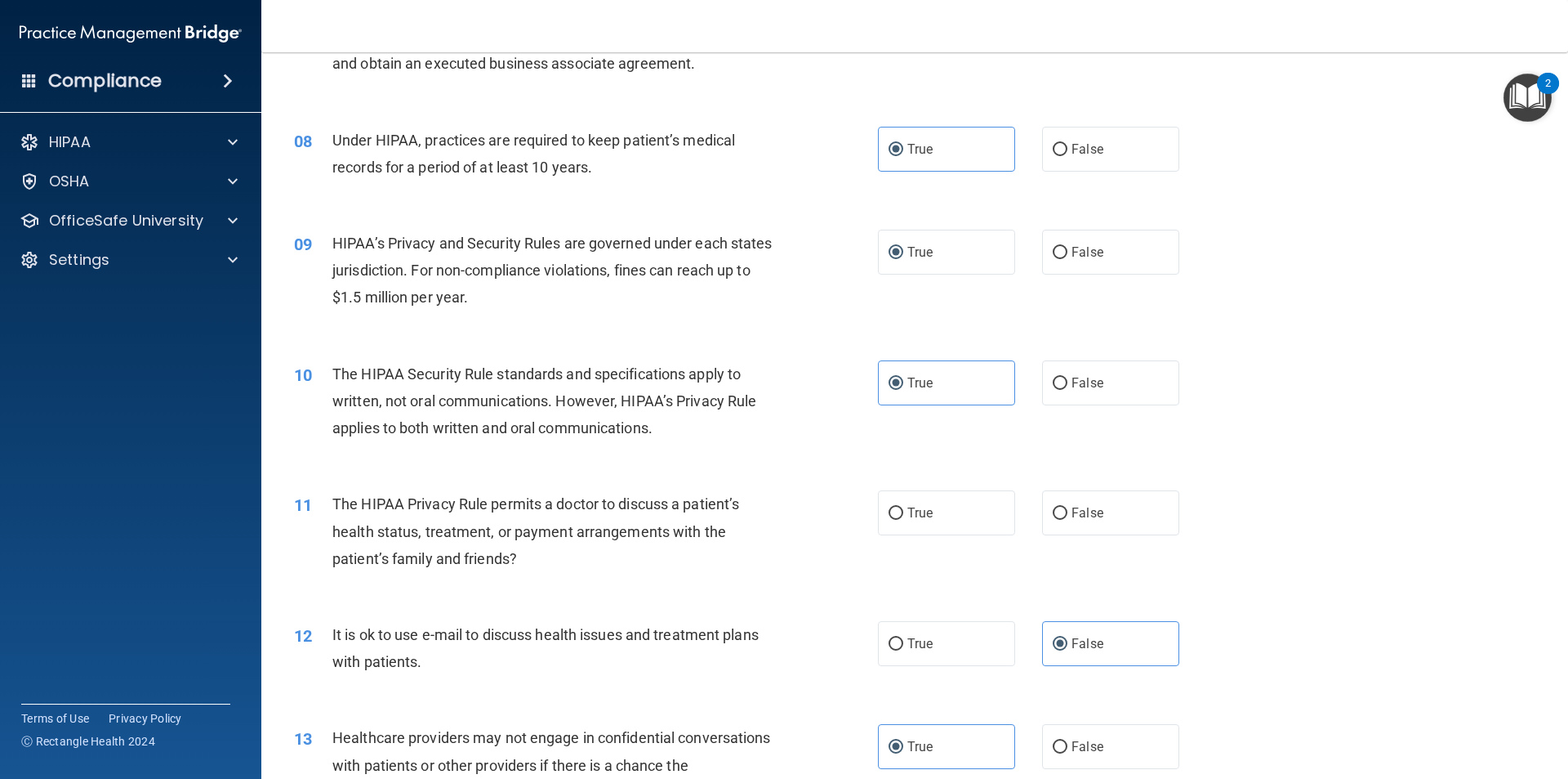
scroll to position [819, 0]
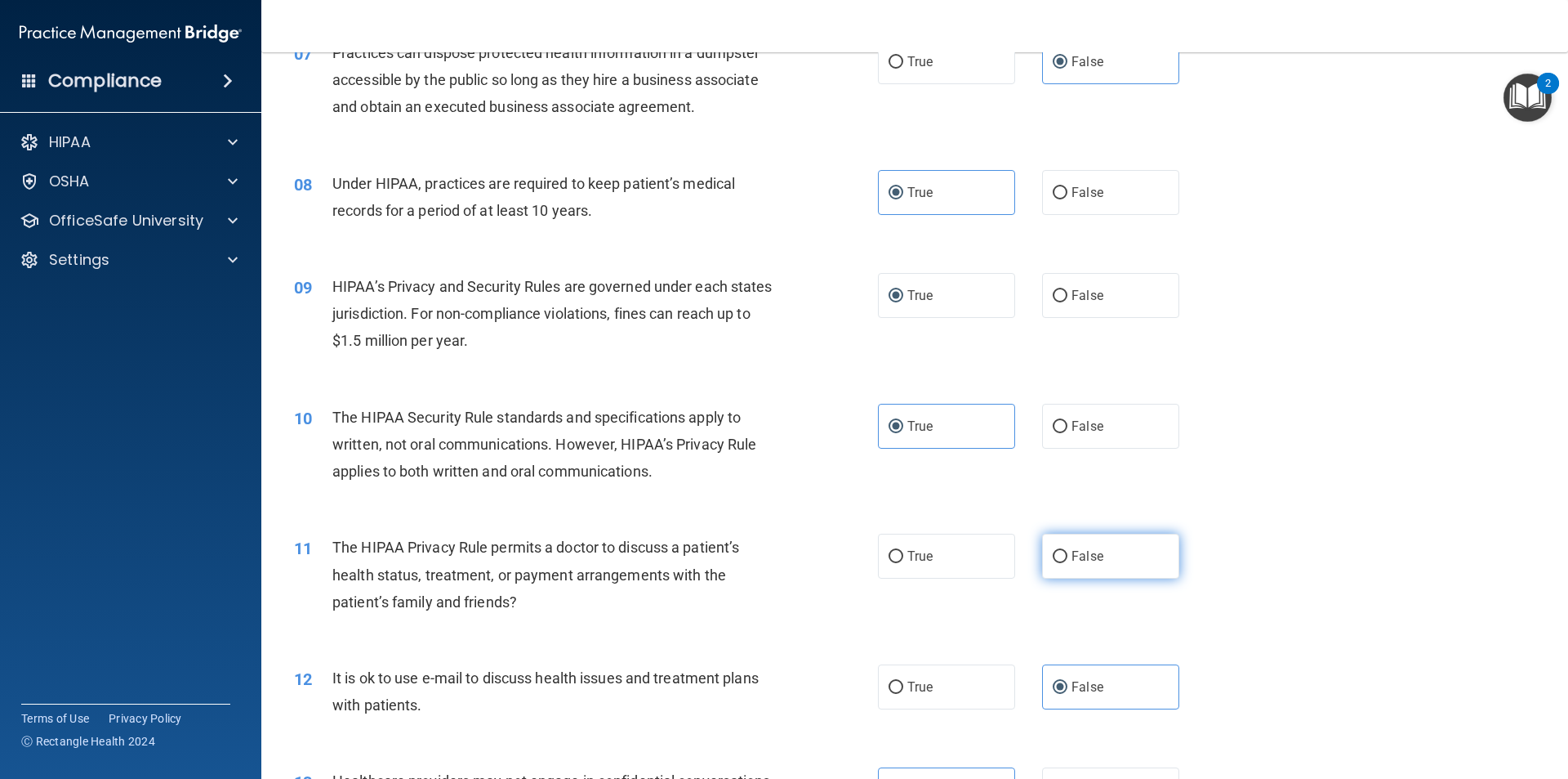
click at [1042, 540] on label "False" at bounding box center [1111, 556] width 137 height 45
click at [1053, 551] on input "False" at bounding box center [1060, 557] width 15 height 12
radio input "true"
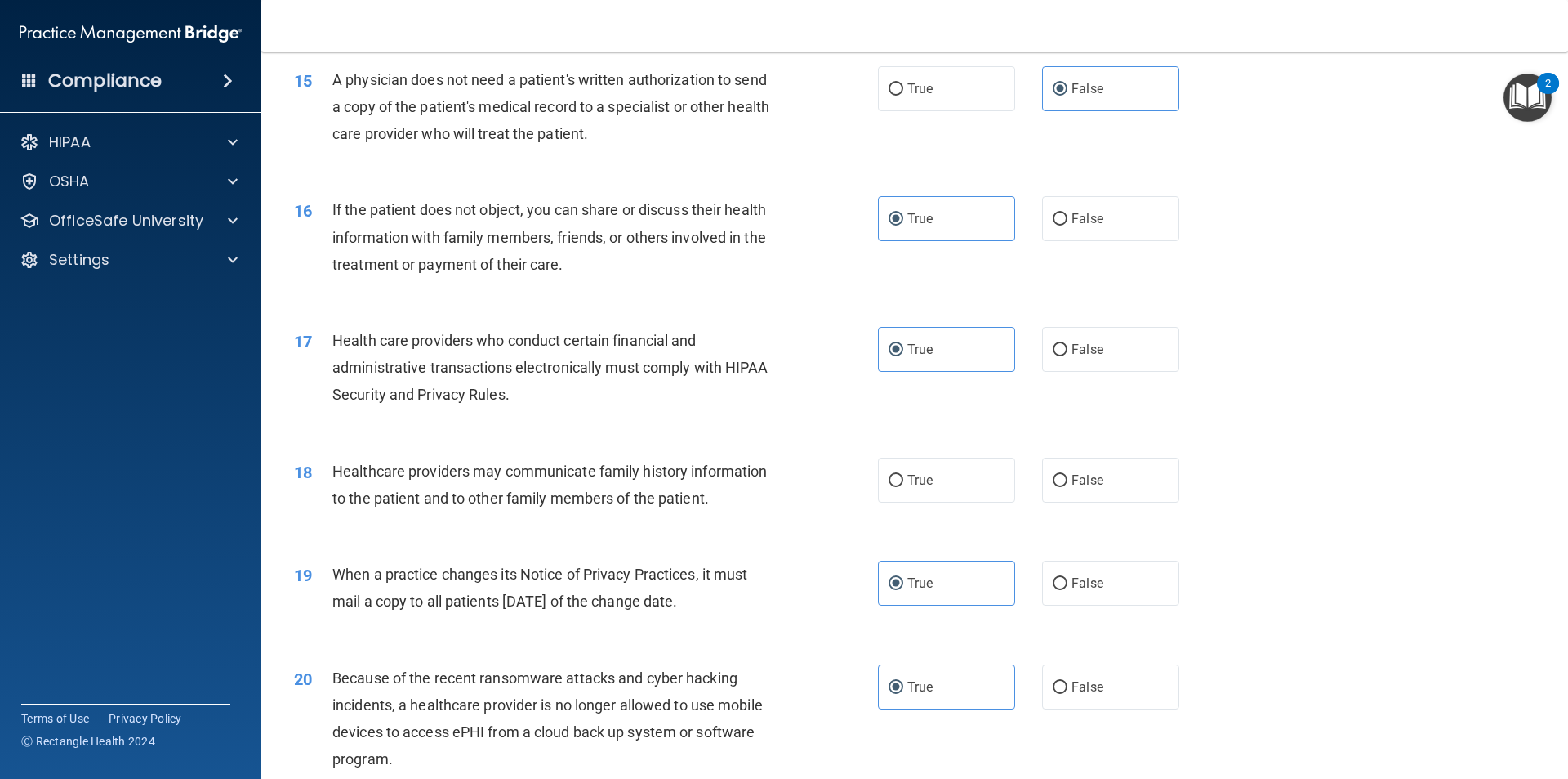
scroll to position [1798, 0]
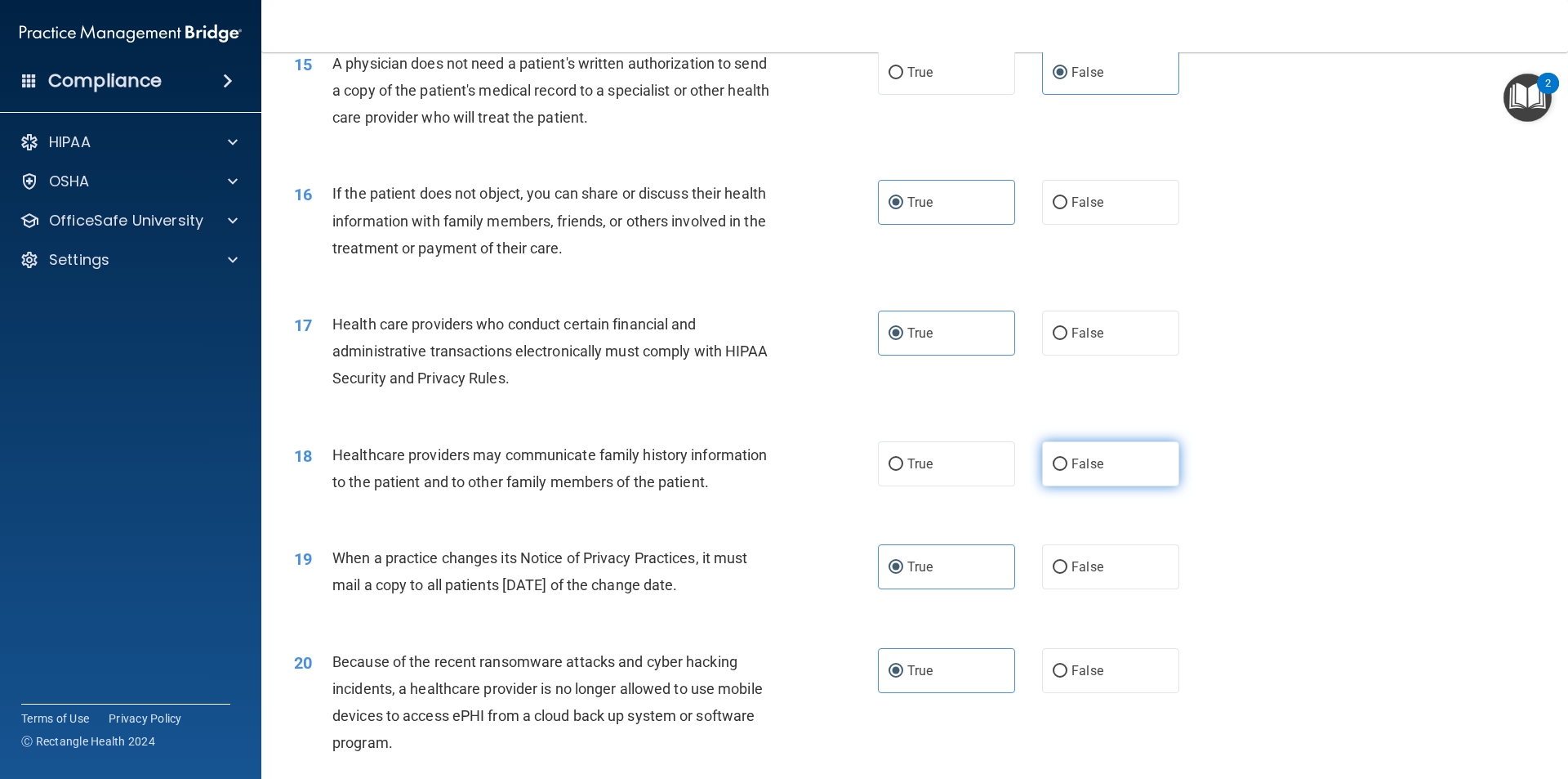
click at [1060, 459] on label "False" at bounding box center [1111, 464] width 137 height 45
click at [1060, 459] on input "False" at bounding box center [1060, 464] width 15 height 12
radio input "true"
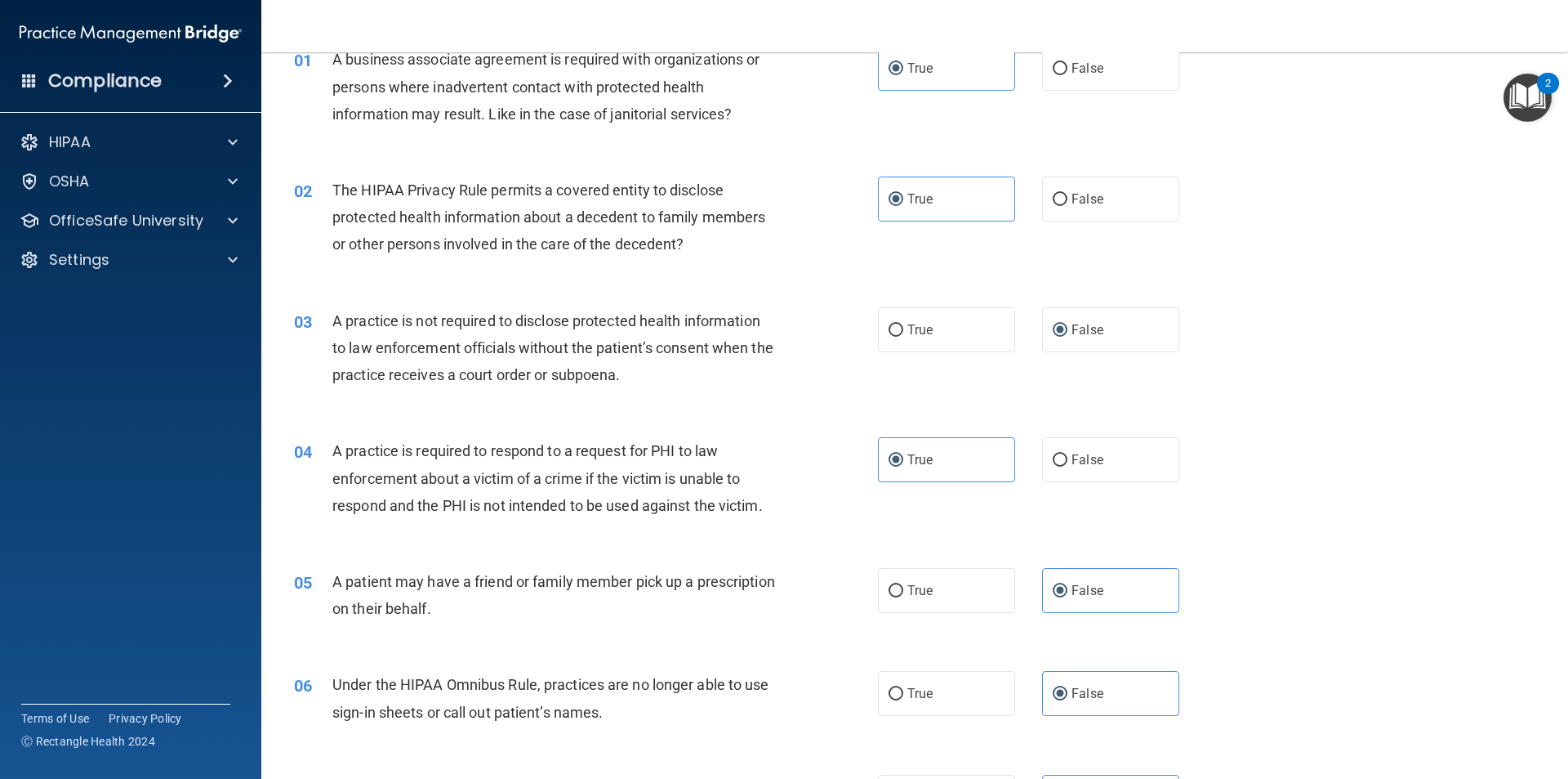
scroll to position [0, 0]
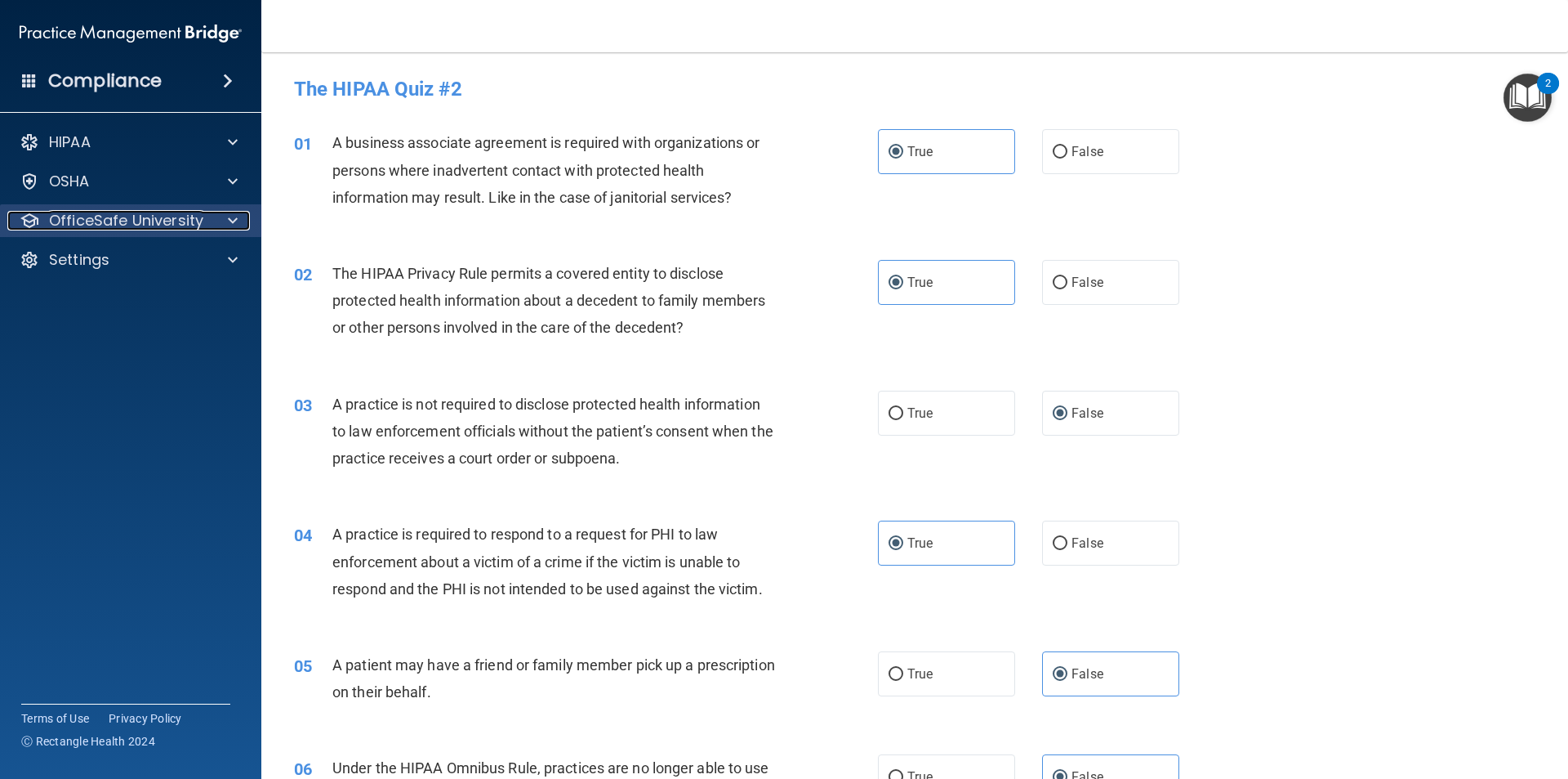
click at [228, 221] on span at bounding box center [233, 221] width 10 height 20
click at [245, 217] on div at bounding box center [230, 221] width 41 height 20
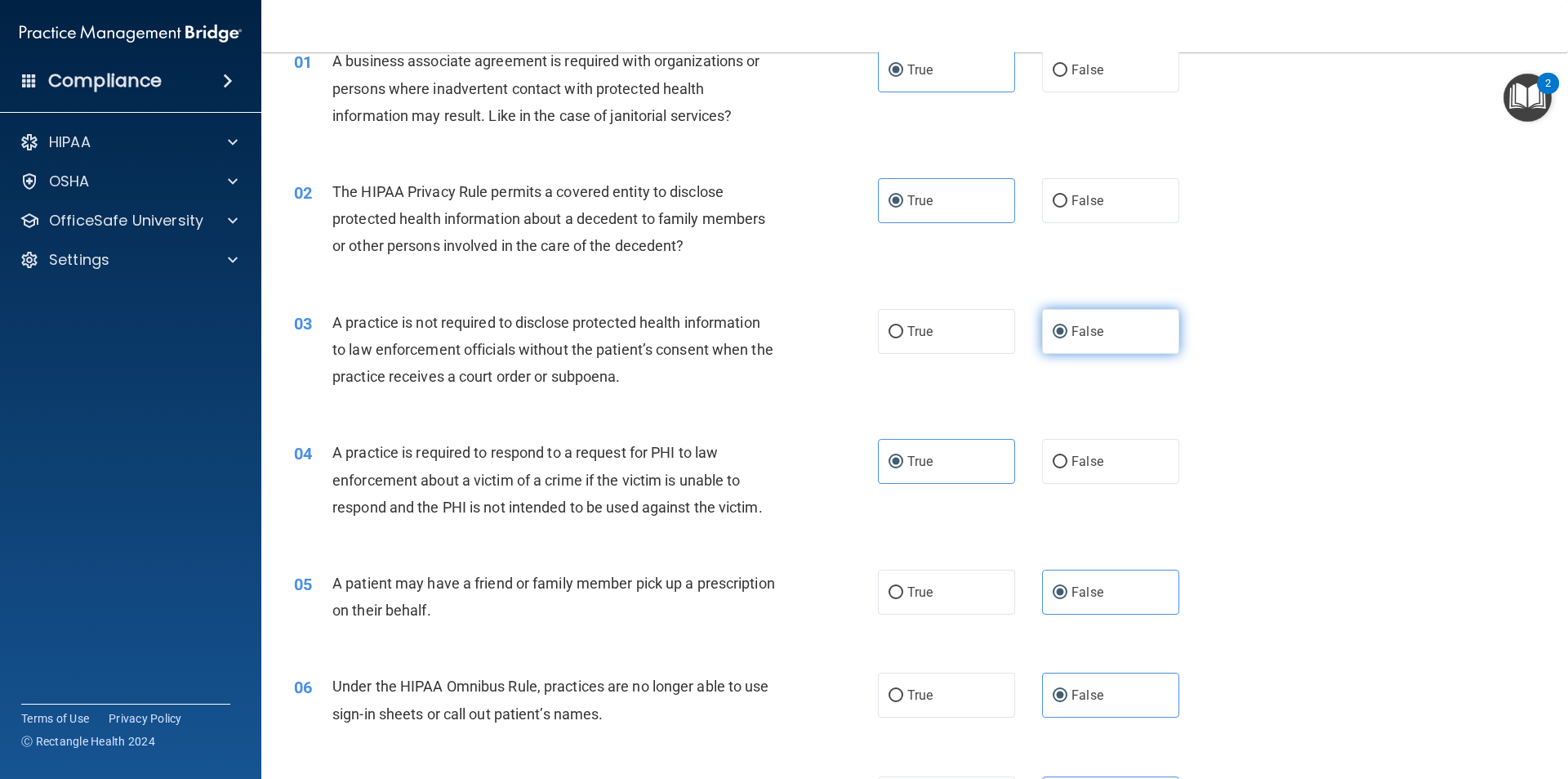
click at [1100, 333] on label "False" at bounding box center [1111, 332] width 137 height 45
click at [1068, 333] on input "False" at bounding box center [1060, 332] width 15 height 12
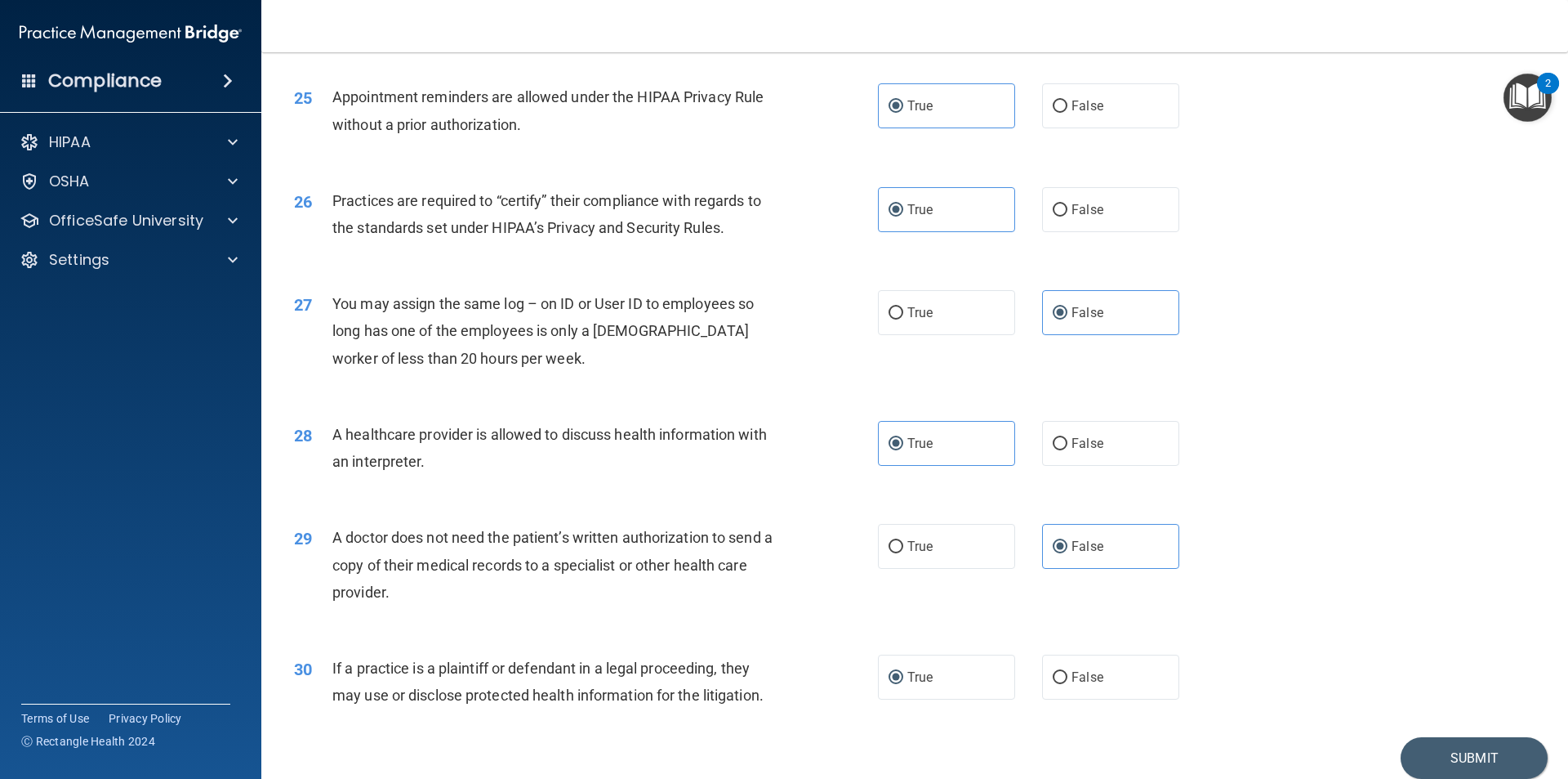
scroll to position [2951, 0]
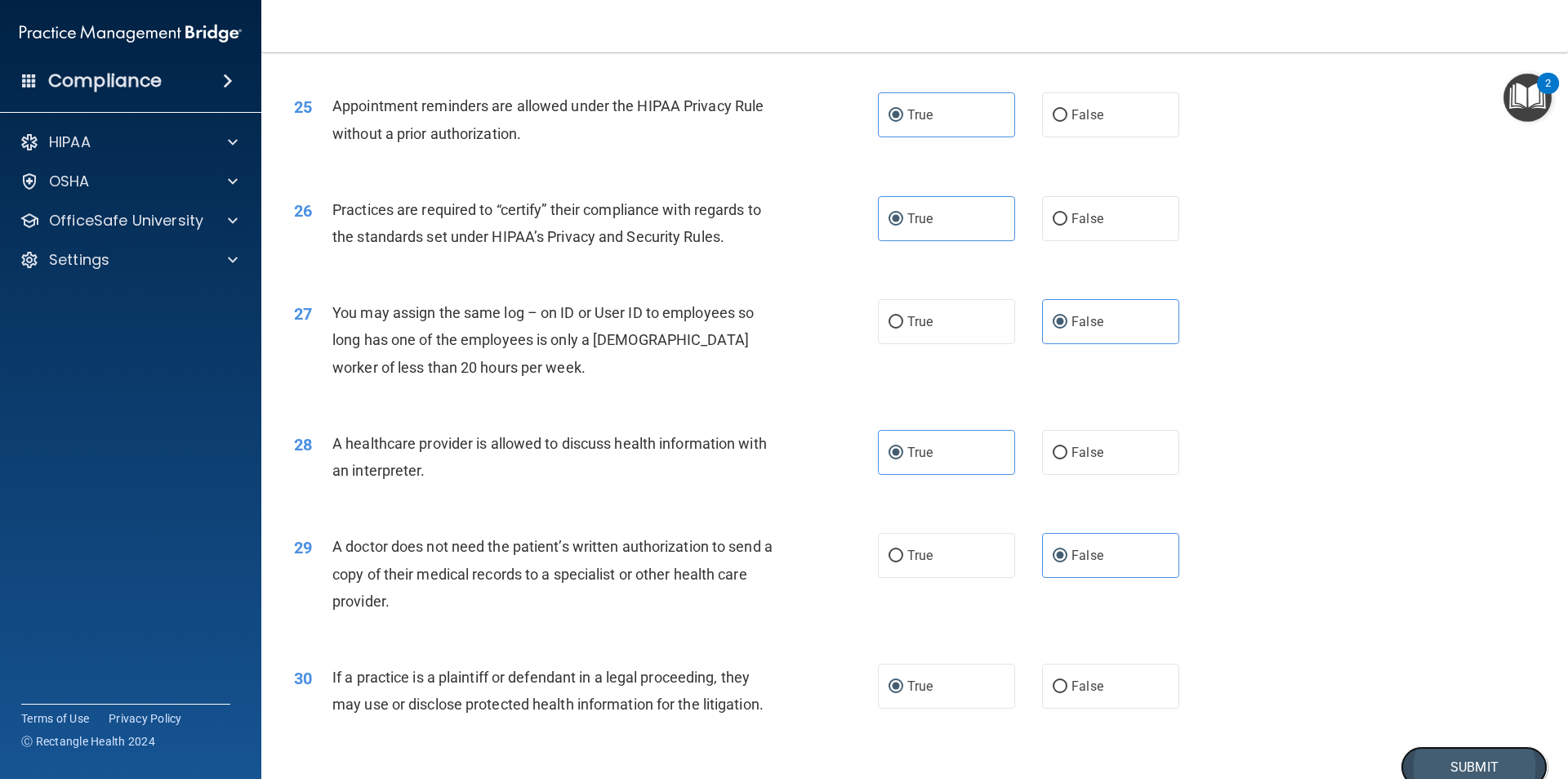
click at [1401, 761] on button "Submit" at bounding box center [1475, 767] width 147 height 41
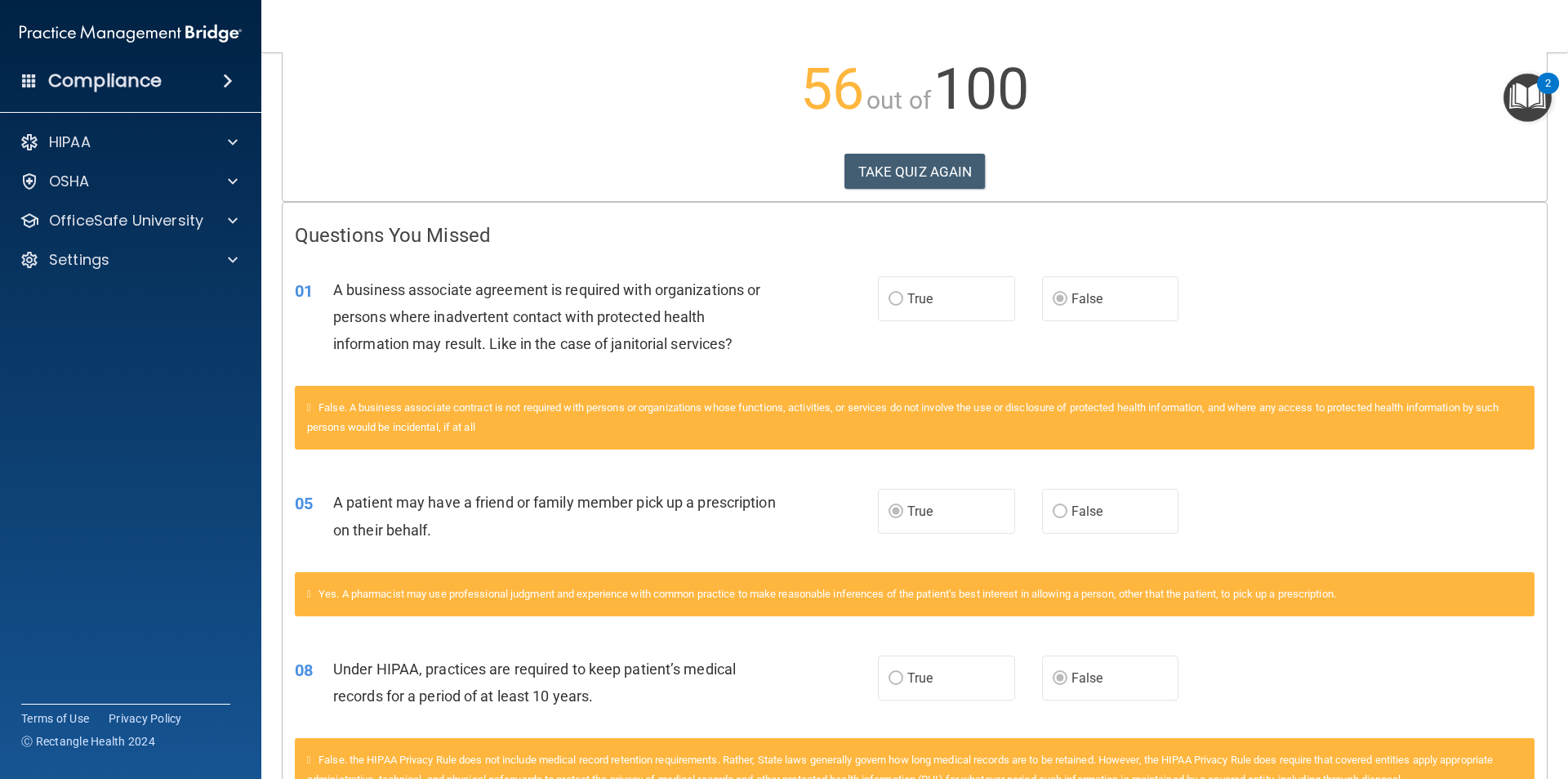
scroll to position [165, 0]
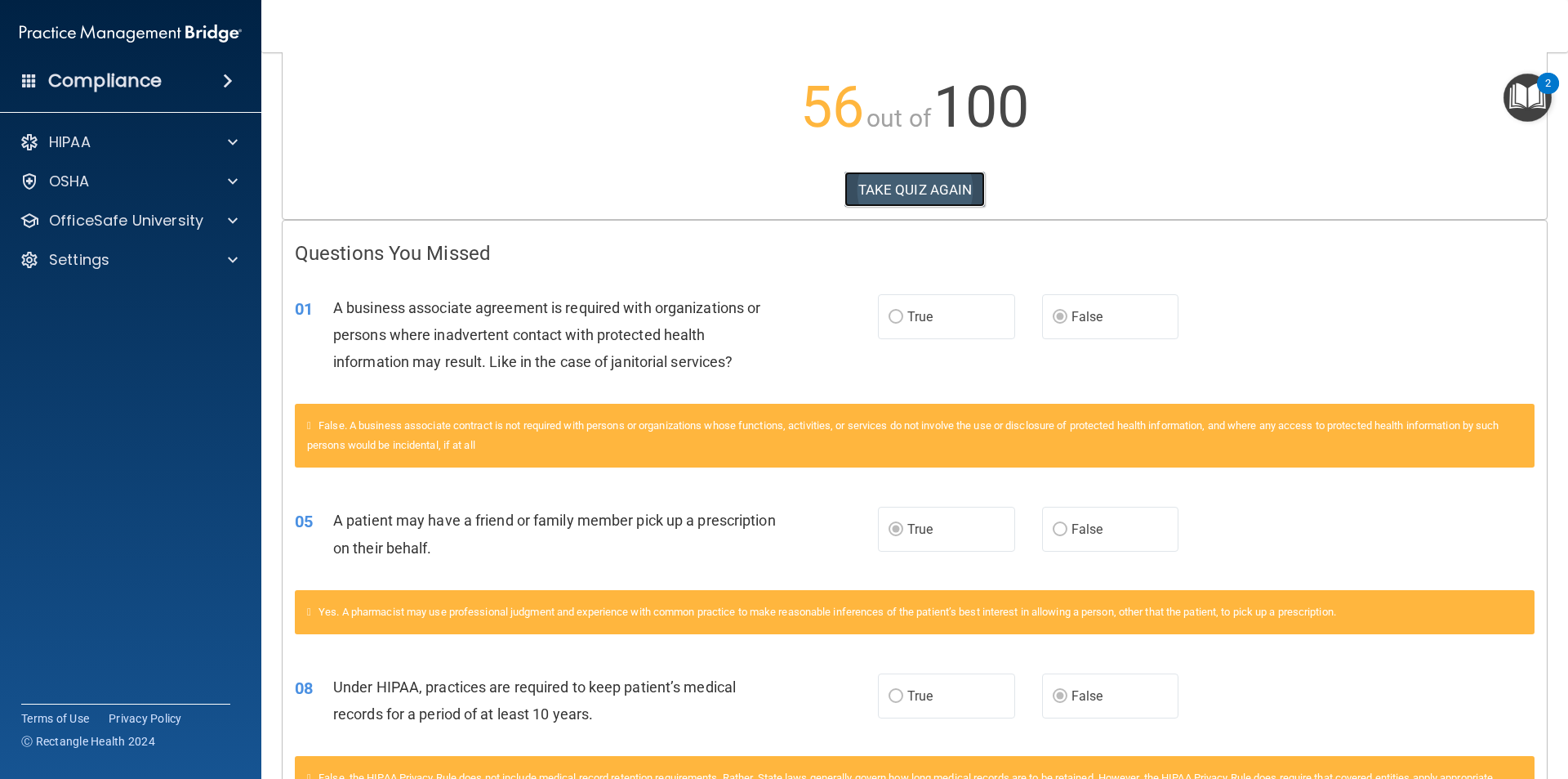
click at [889, 200] on button "TAKE QUIZ AGAIN" at bounding box center [915, 189] width 141 height 36
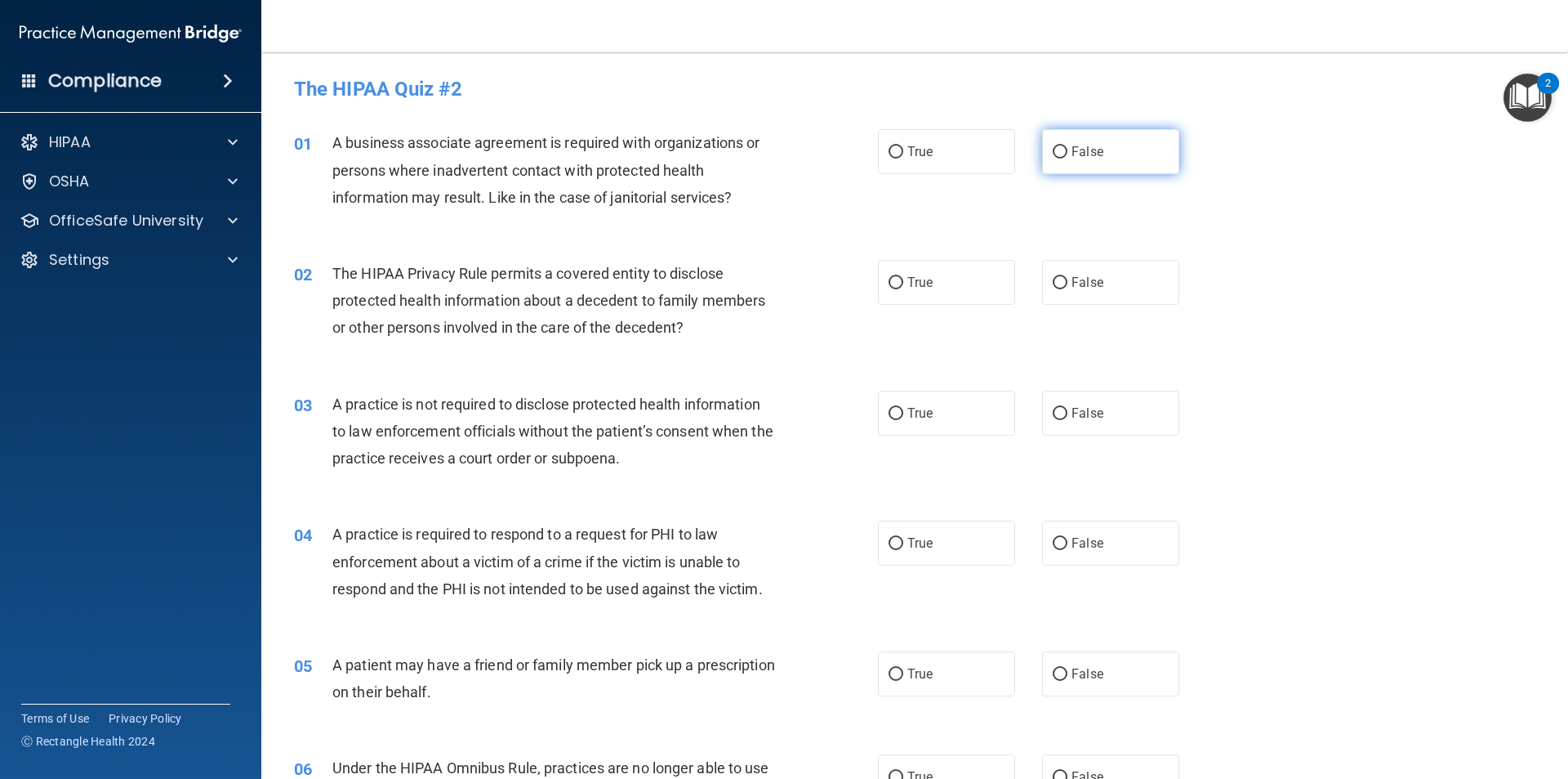
click at [1146, 138] on label "False" at bounding box center [1111, 151] width 137 height 45
click at [1068, 146] on input "False" at bounding box center [1060, 152] width 15 height 12
radio input "true"
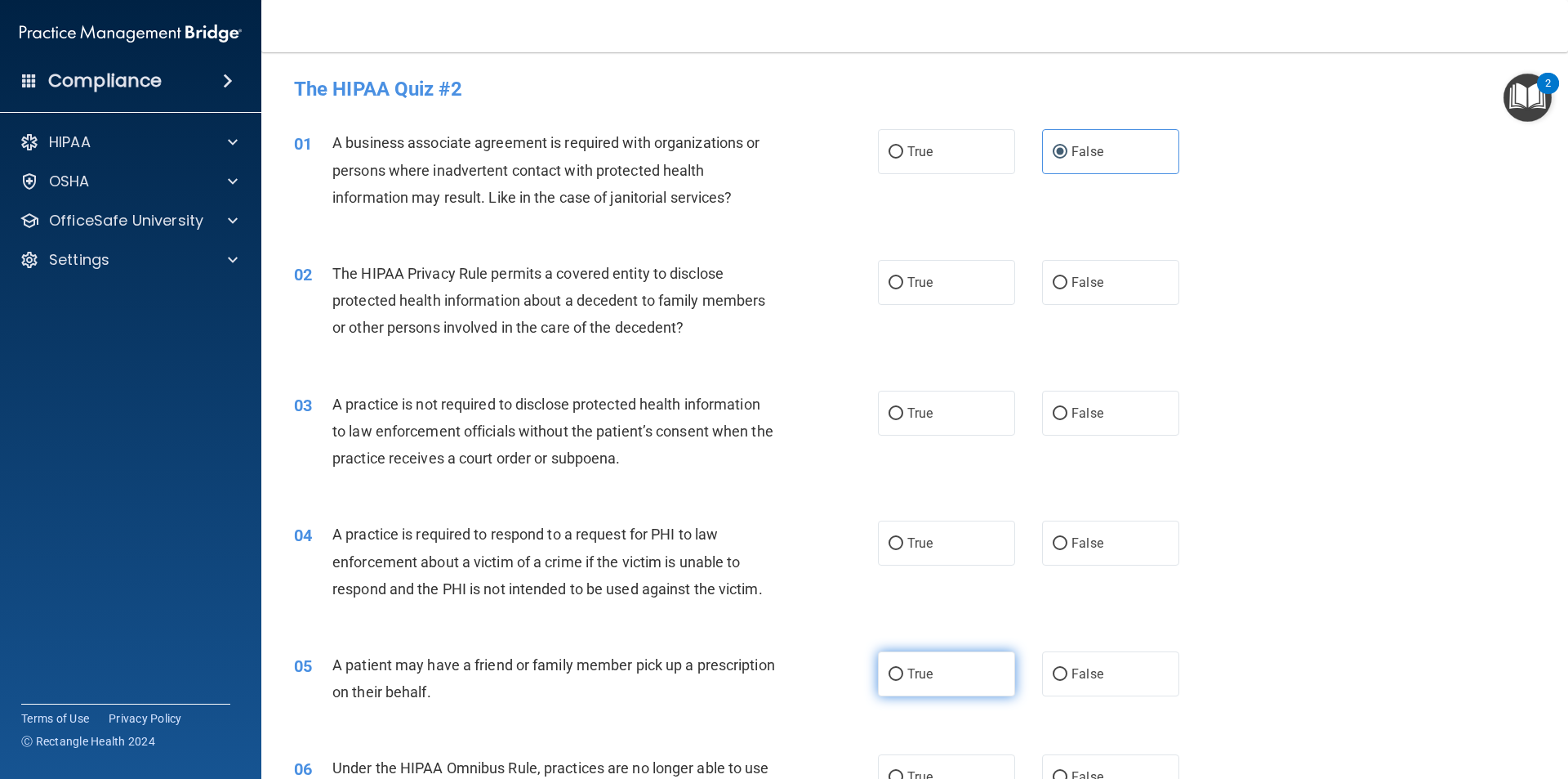
click at [983, 661] on label "True" at bounding box center [946, 674] width 137 height 45
click at [903, 668] on input "True" at bounding box center [896, 674] width 15 height 12
radio input "true"
click at [938, 318] on div "02 The HIPAA Privacy Rule permits a covered entity to disclose protected health…" at bounding box center [915, 305] width 1266 height 131
click at [946, 265] on label "True" at bounding box center [946, 282] width 137 height 45
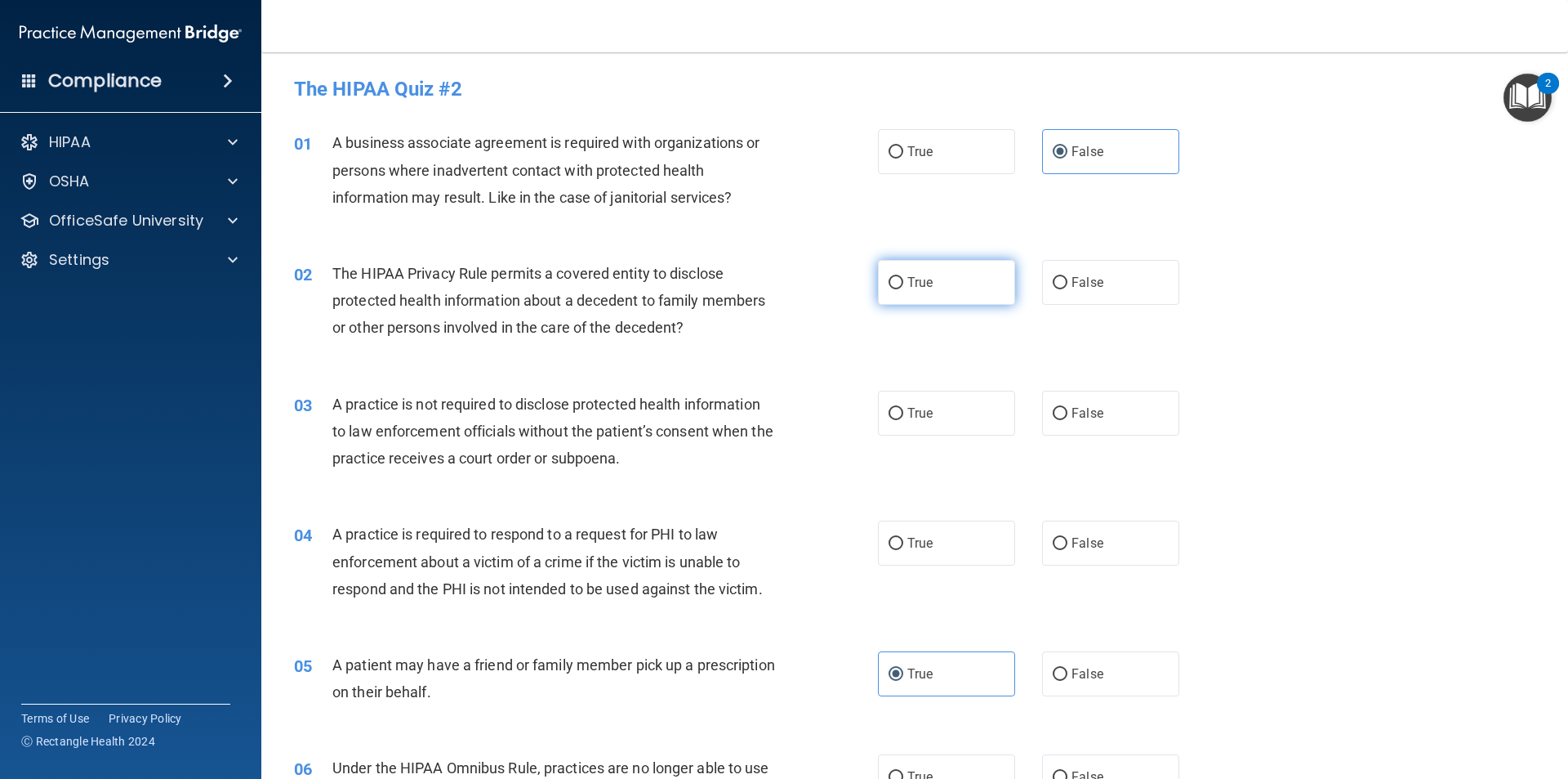
click at [903, 277] on input "True" at bounding box center [896, 283] width 15 height 12
radio input "true"
click at [1088, 409] on span "False" at bounding box center [1088, 413] width 32 height 16
click at [1068, 409] on input "False" at bounding box center [1060, 413] width 15 height 12
radio input "true"
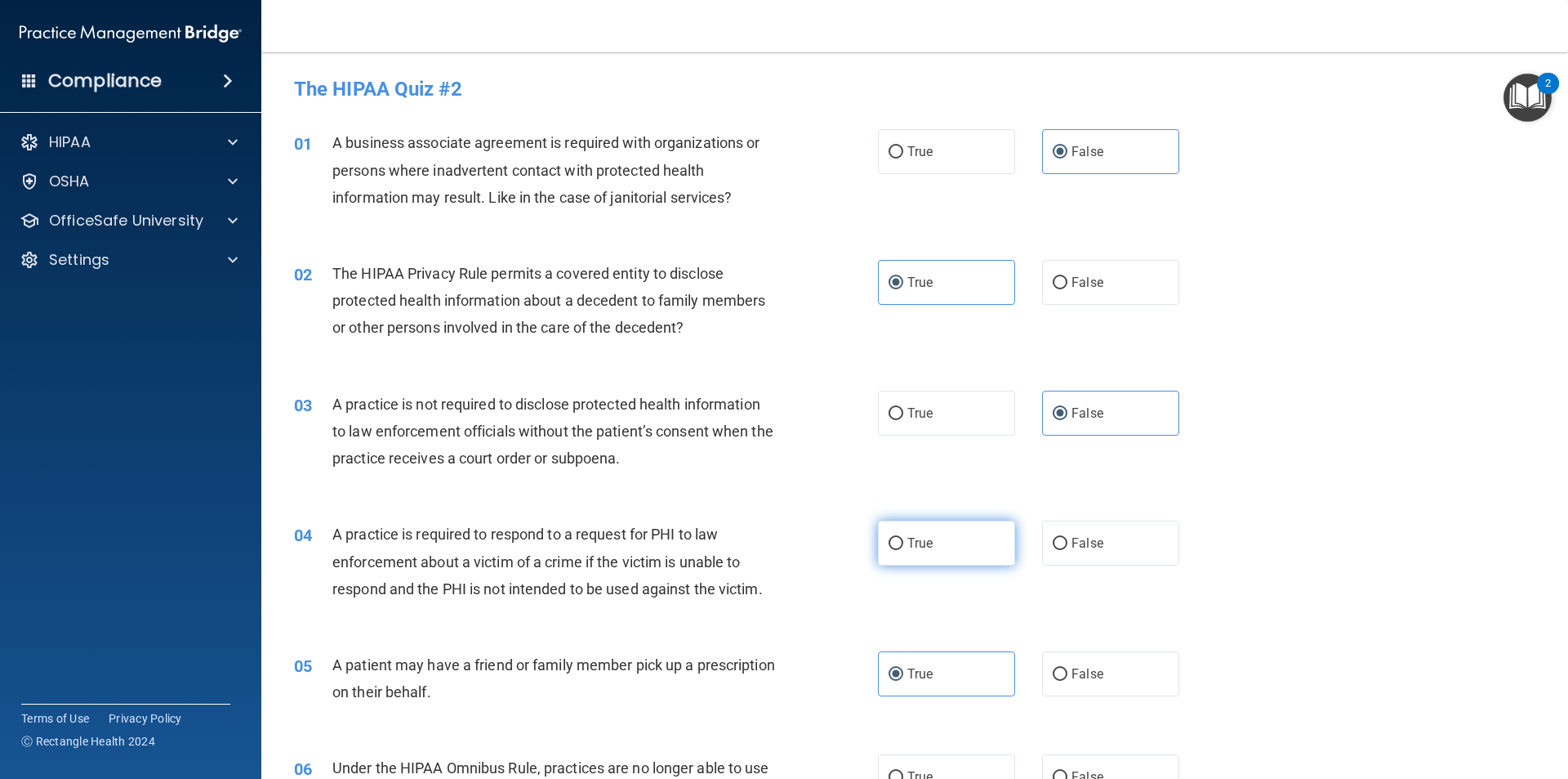
click at [933, 554] on label "True" at bounding box center [946, 543] width 137 height 45
click at [903, 550] on input "True" at bounding box center [896, 543] width 15 height 12
radio input "true"
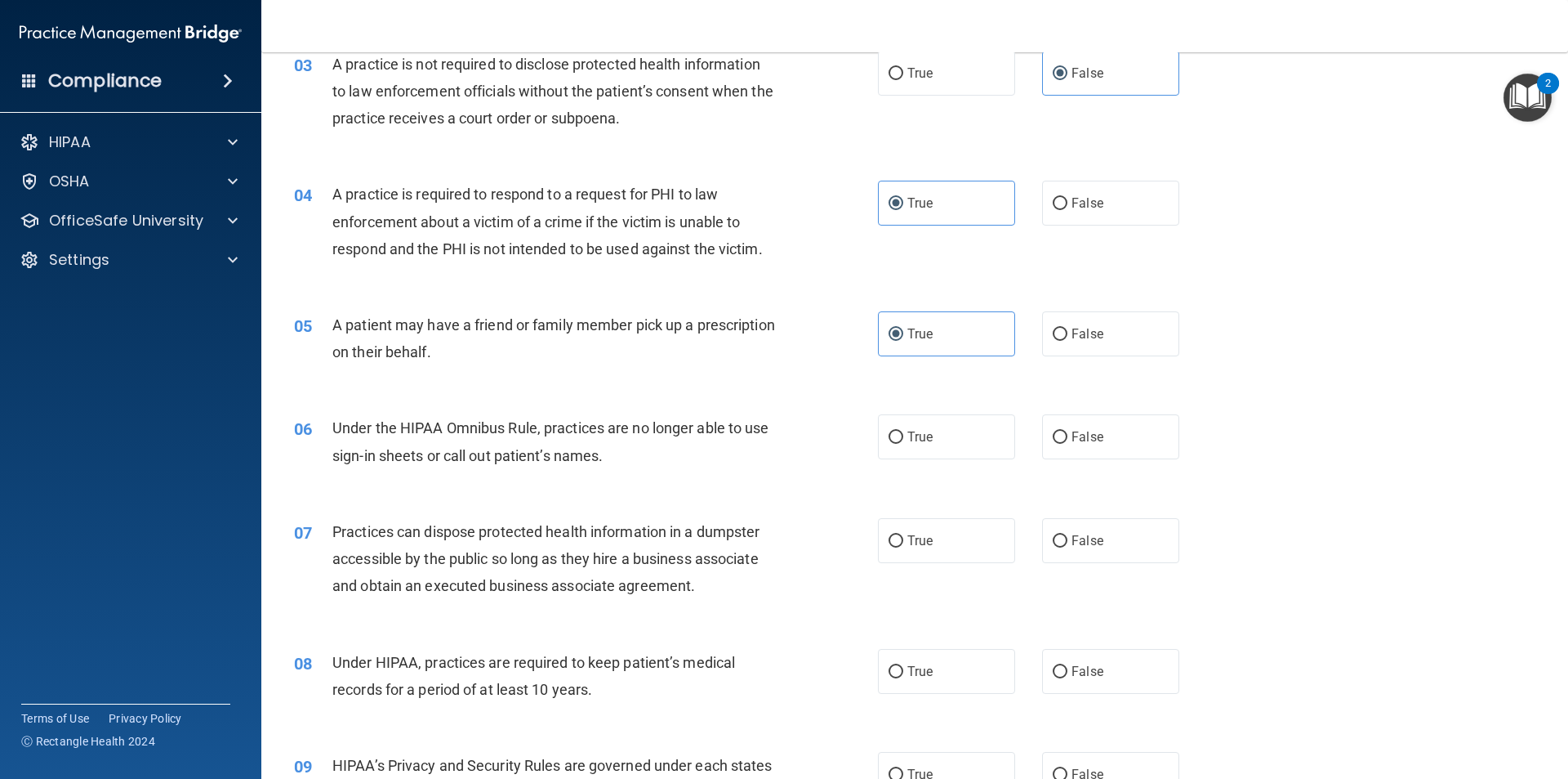
scroll to position [409, 0]
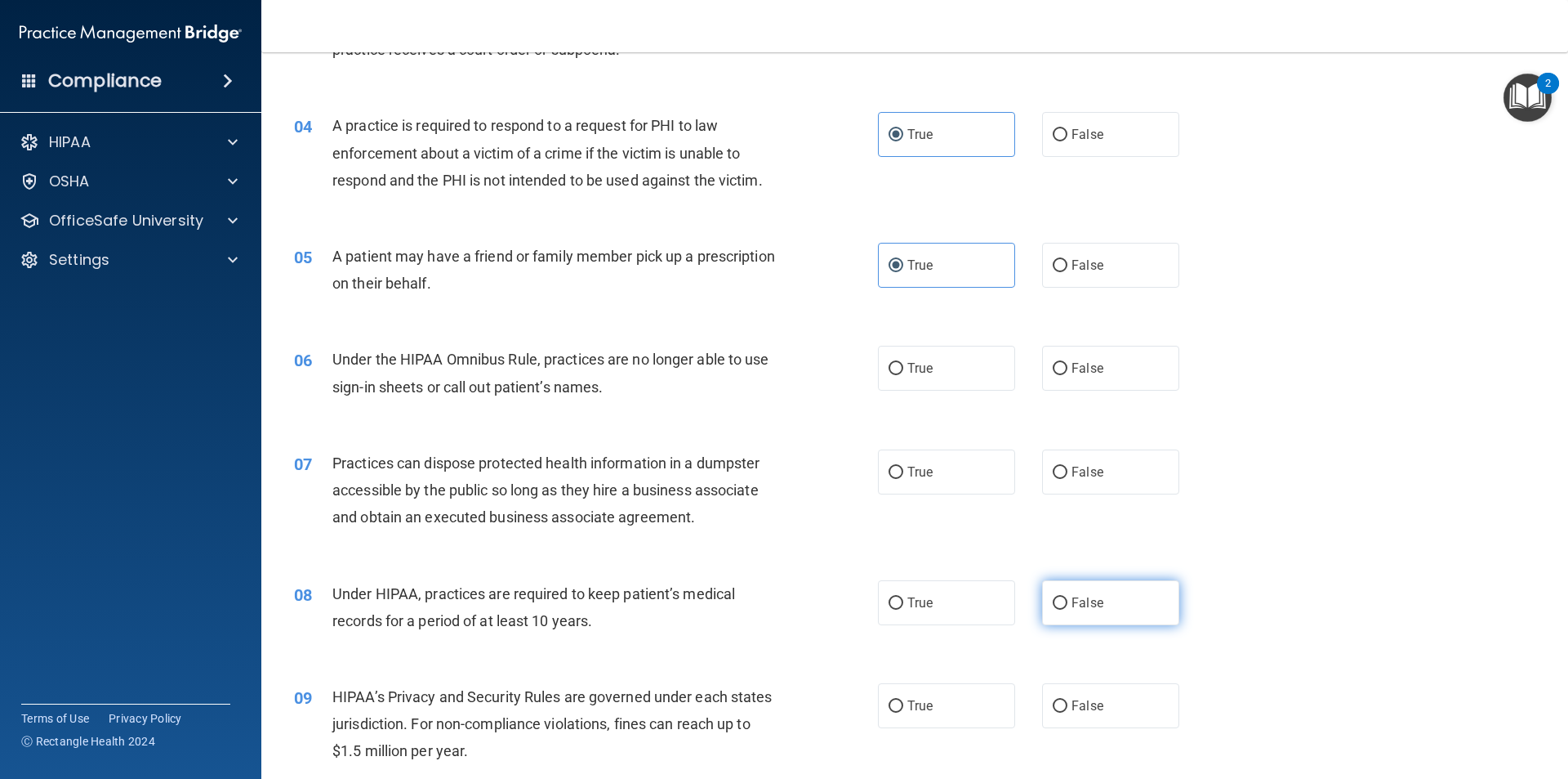
click at [1120, 600] on label "False" at bounding box center [1111, 603] width 137 height 45
click at [1068, 600] on input "False" at bounding box center [1060, 603] width 15 height 12
radio input "true"
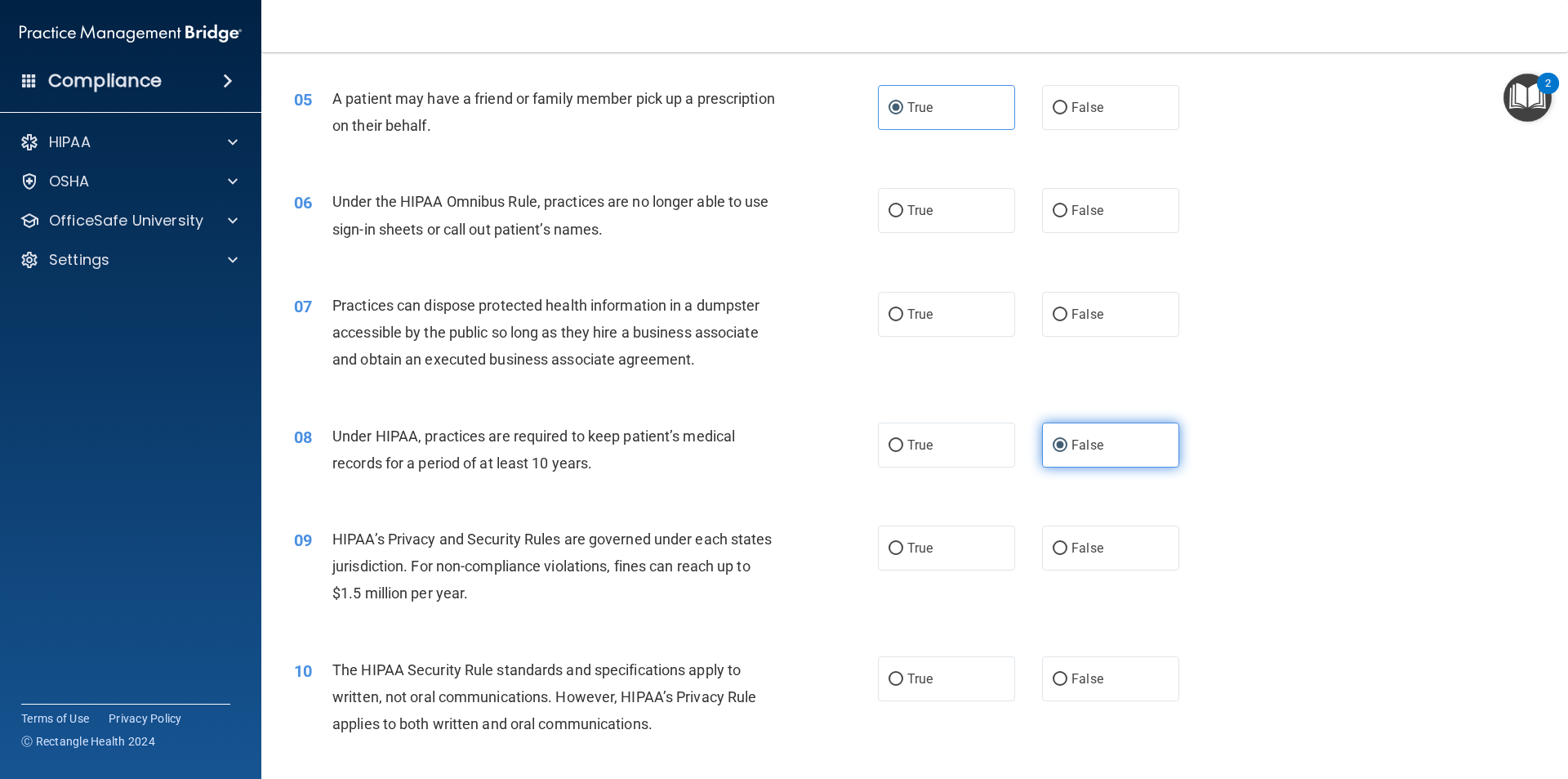
scroll to position [572, 0]
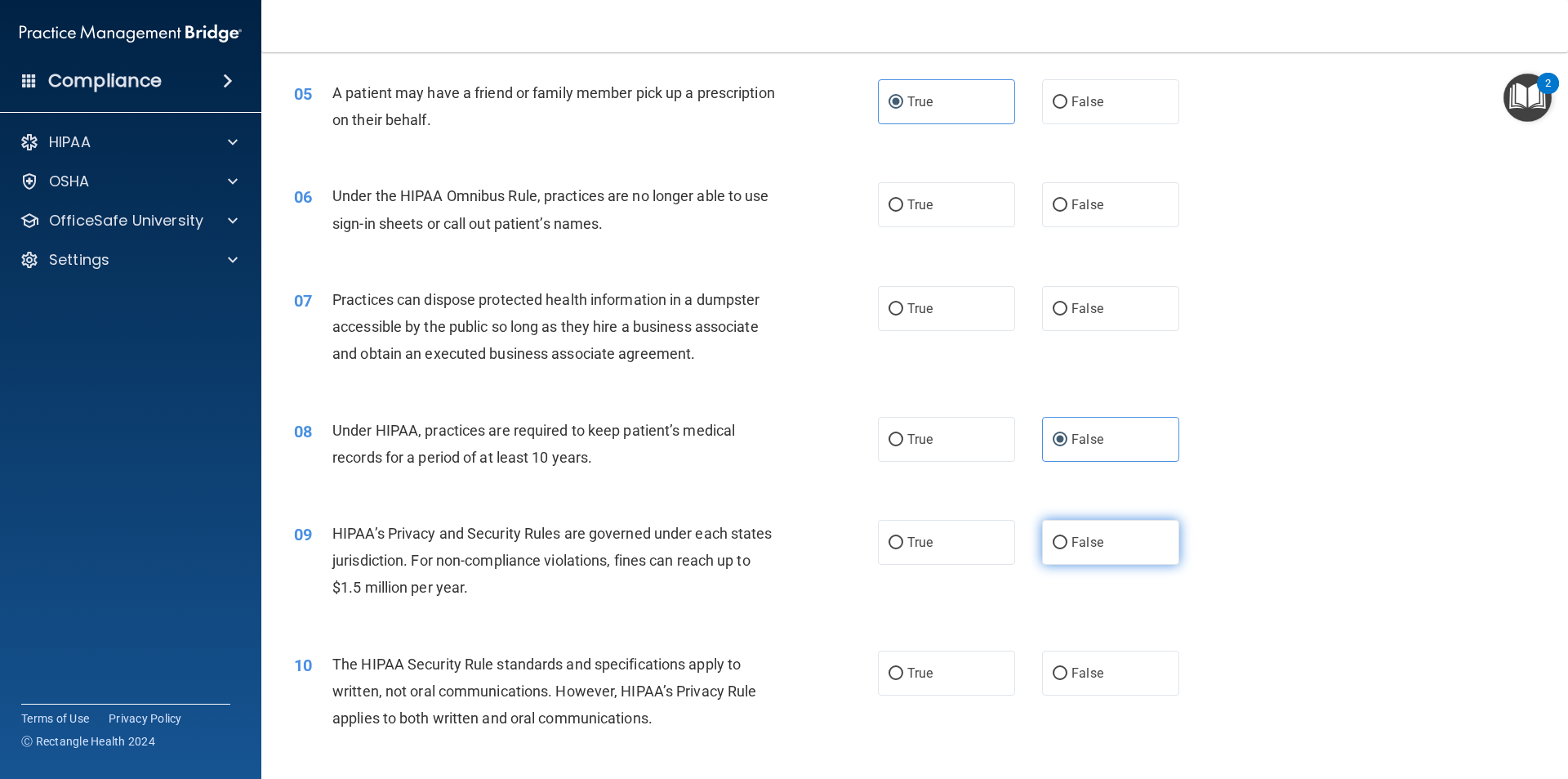
click at [1093, 558] on label "False" at bounding box center [1111, 542] width 137 height 45
click at [1068, 549] on input "False" at bounding box center [1060, 542] width 15 height 12
radio input "true"
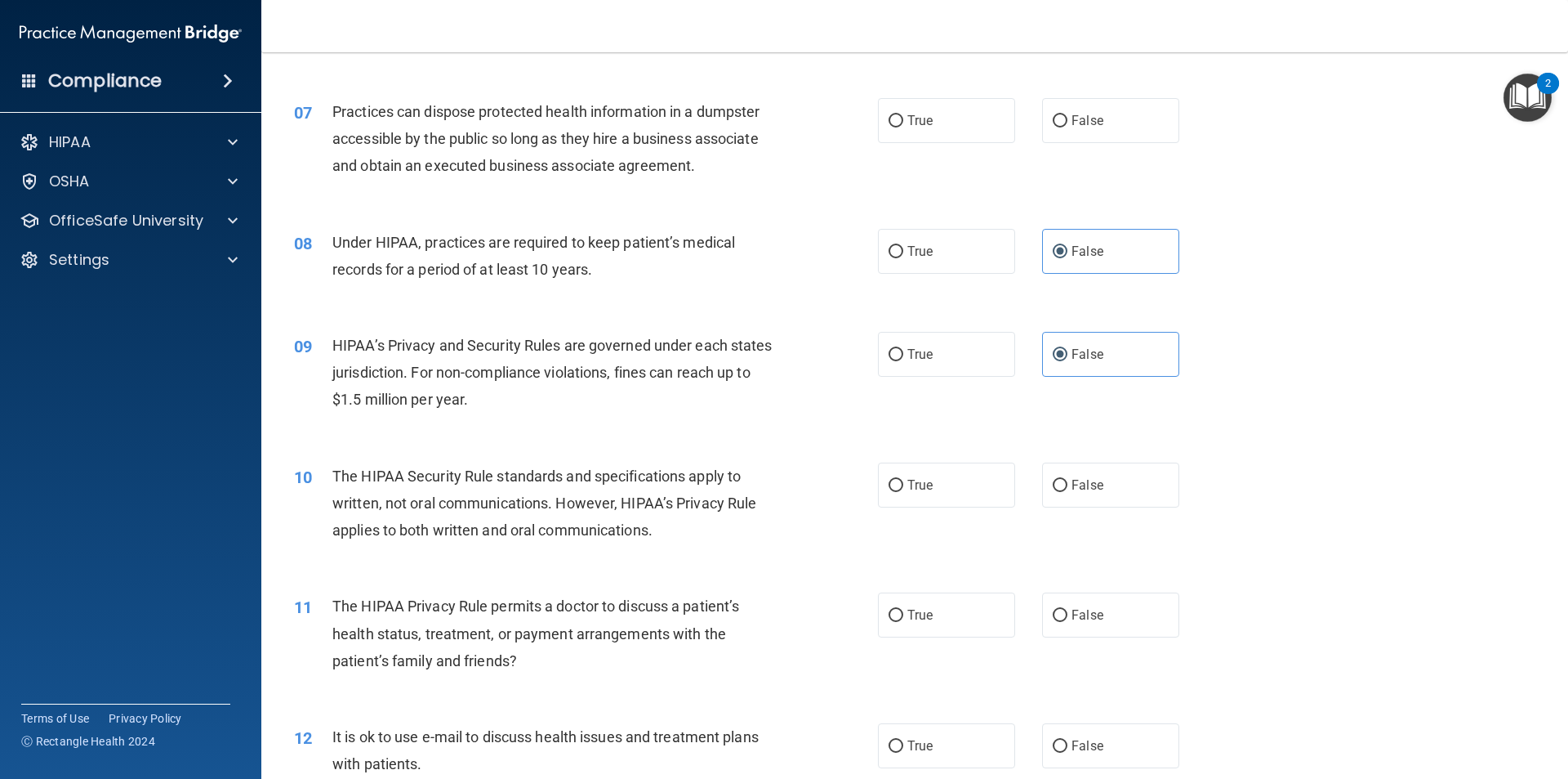
scroll to position [817, 0]
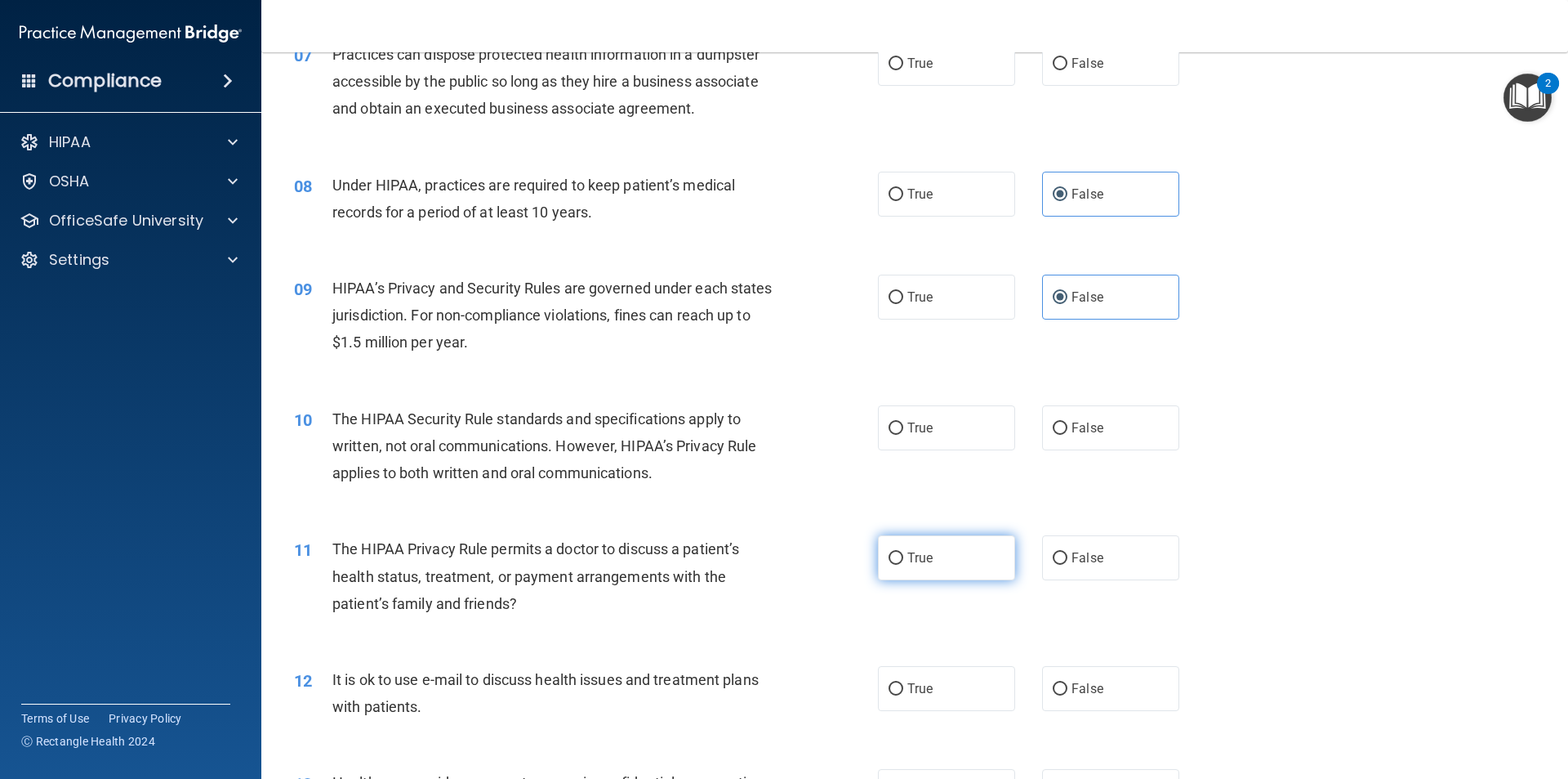
click at [944, 564] on label "True" at bounding box center [946, 557] width 137 height 45
click at [903, 564] on input "True" at bounding box center [896, 558] width 15 height 12
radio input "true"
click at [944, 678] on label "True" at bounding box center [946, 688] width 137 height 45
click at [903, 683] on input "True" at bounding box center [896, 689] width 15 height 12
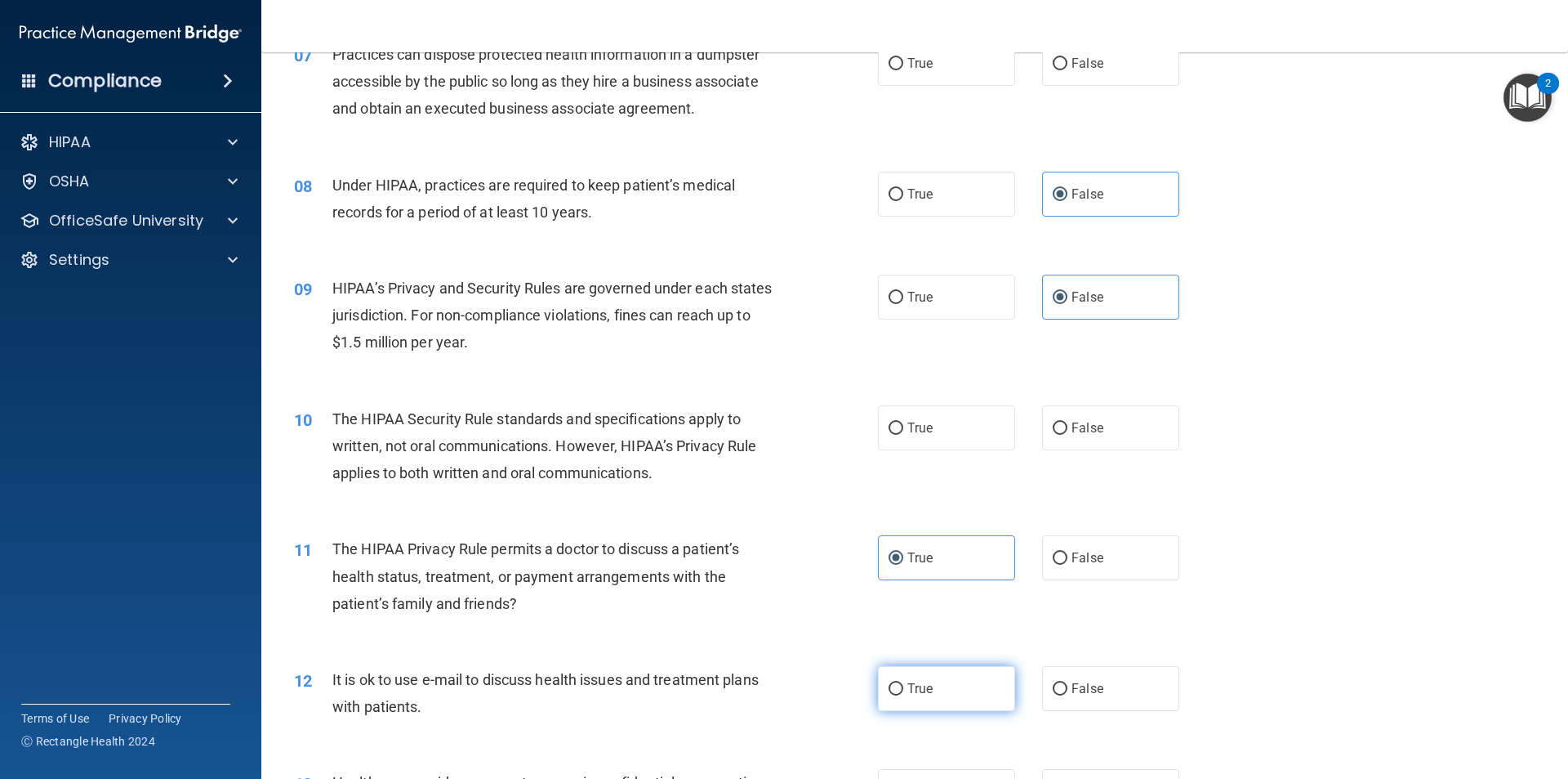
radio input "true"
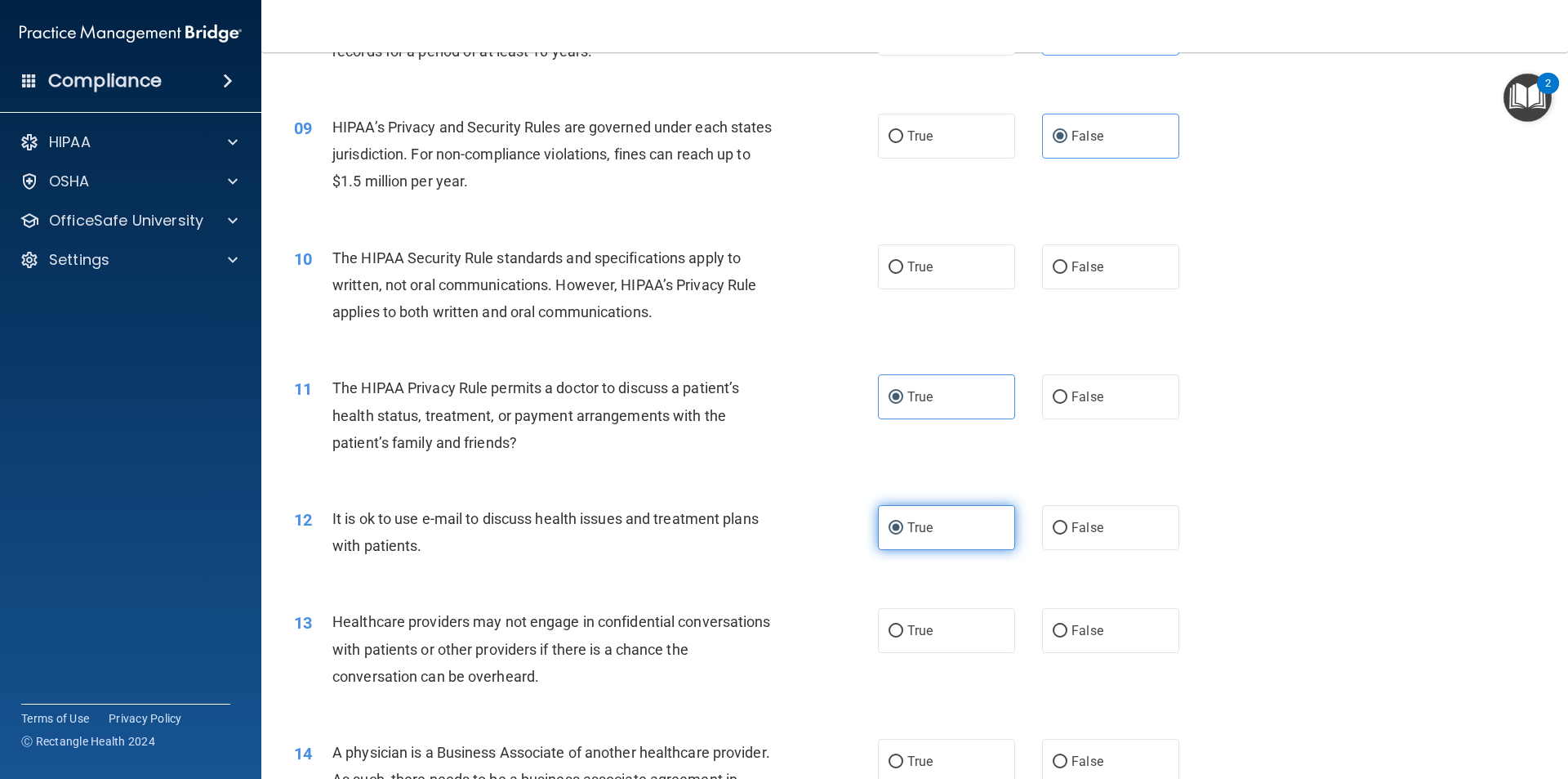
scroll to position [1063, 0]
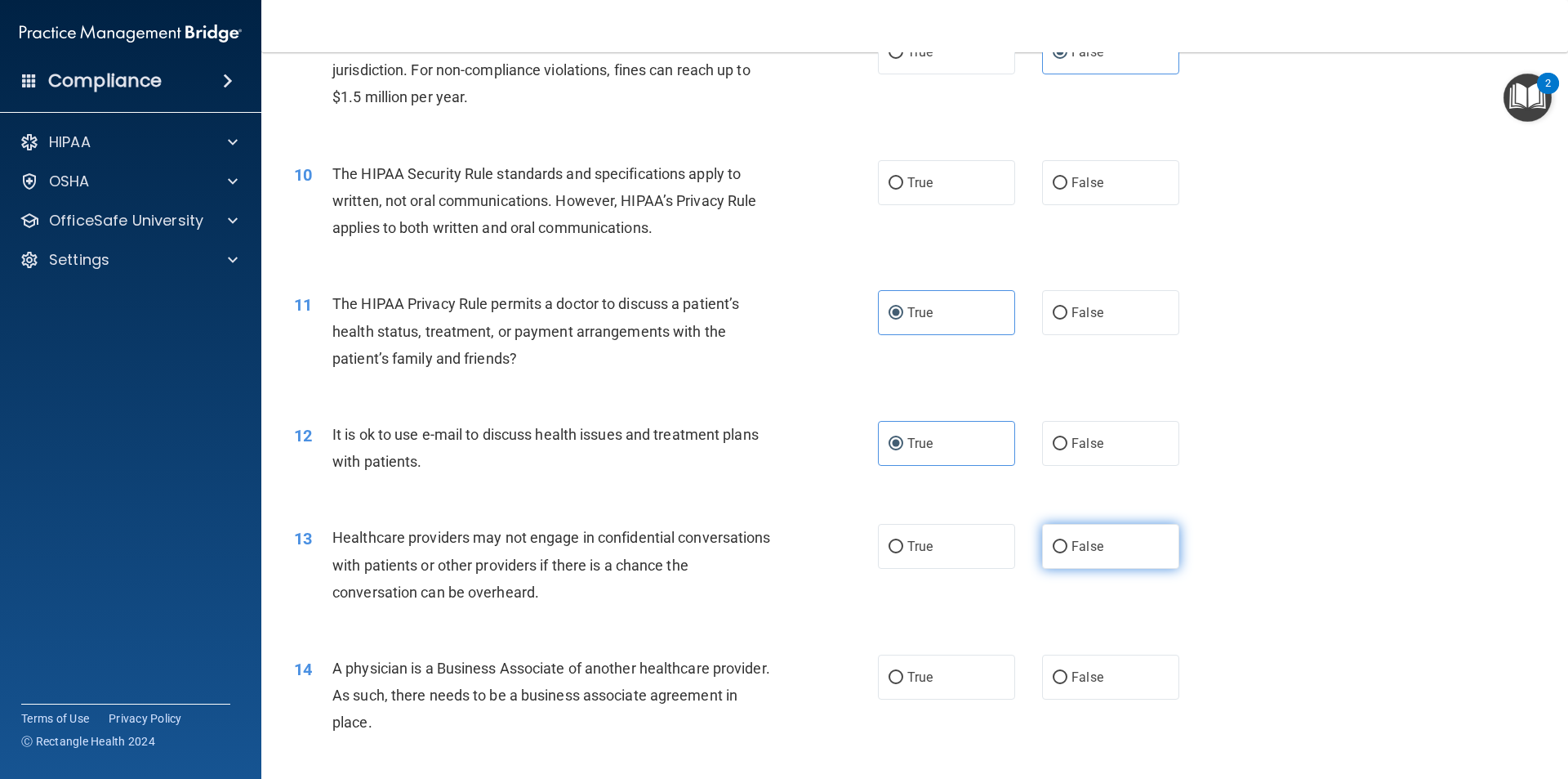
click at [1053, 549] on input "False" at bounding box center [1060, 547] width 15 height 12
radio input "true"
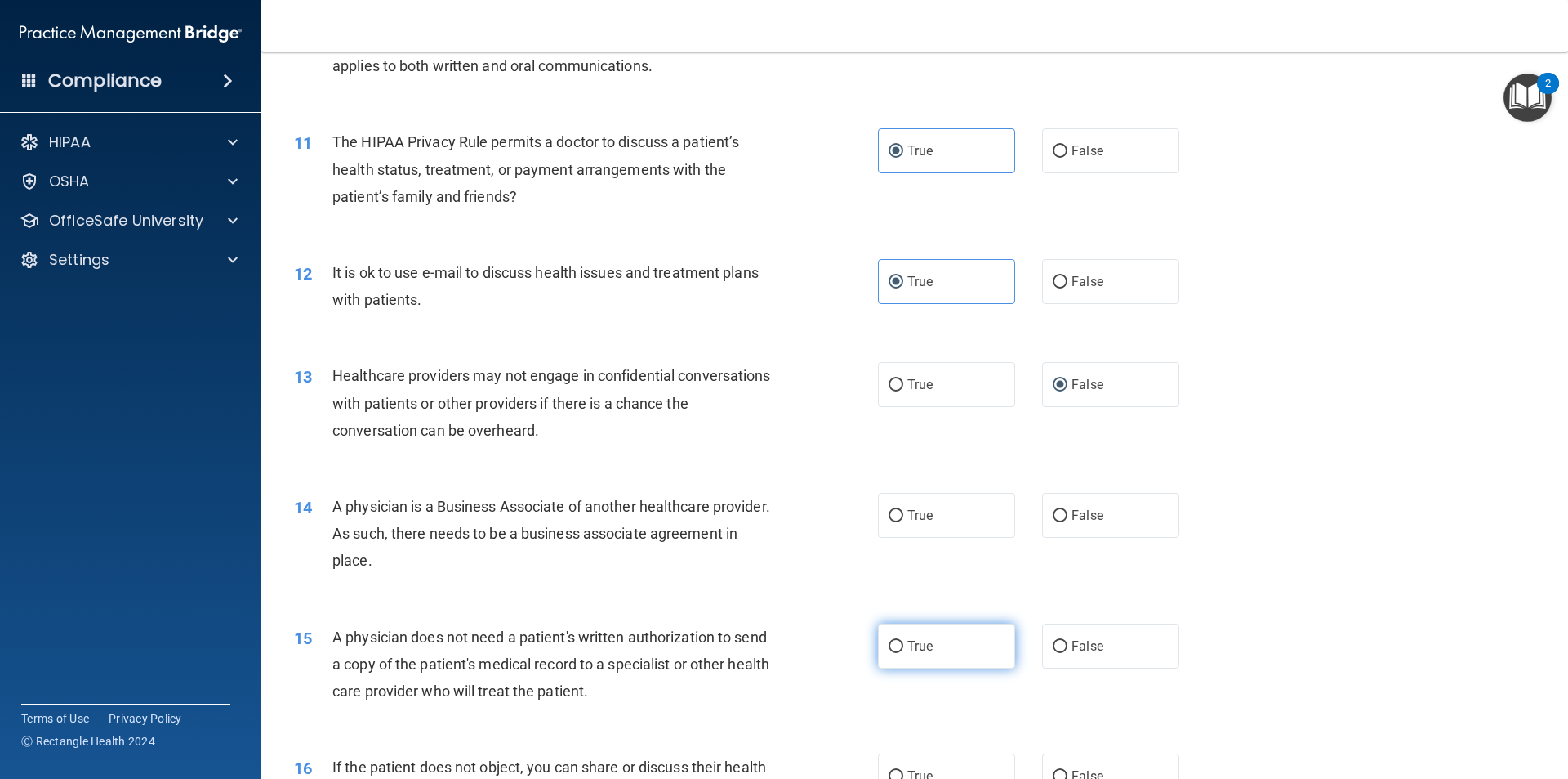
scroll to position [1226, 0]
click at [954, 642] on label "True" at bounding box center [946, 644] width 137 height 45
click at [903, 642] on input "True" at bounding box center [896, 645] width 15 height 12
radio input "true"
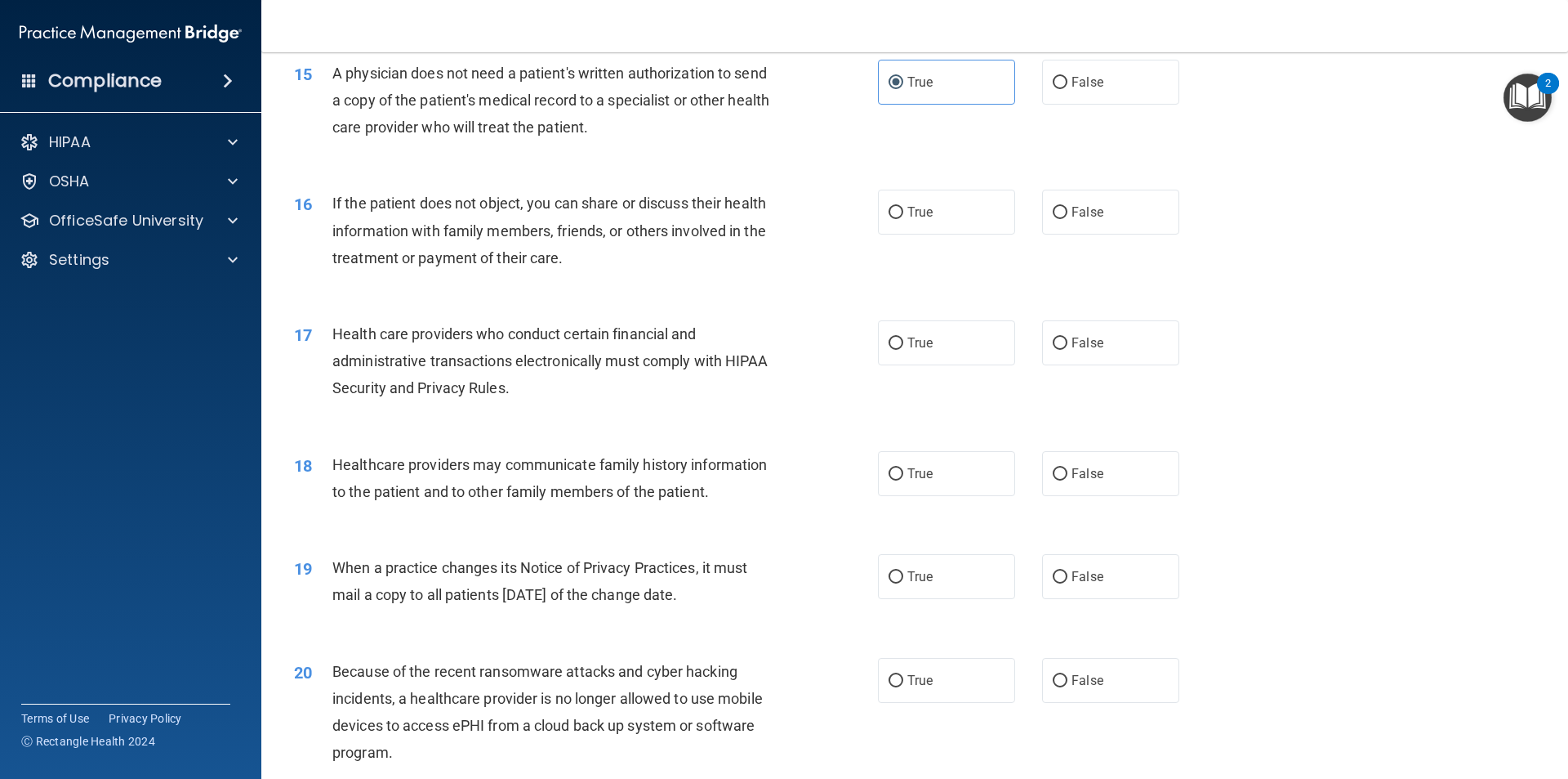
scroll to position [1798, 0]
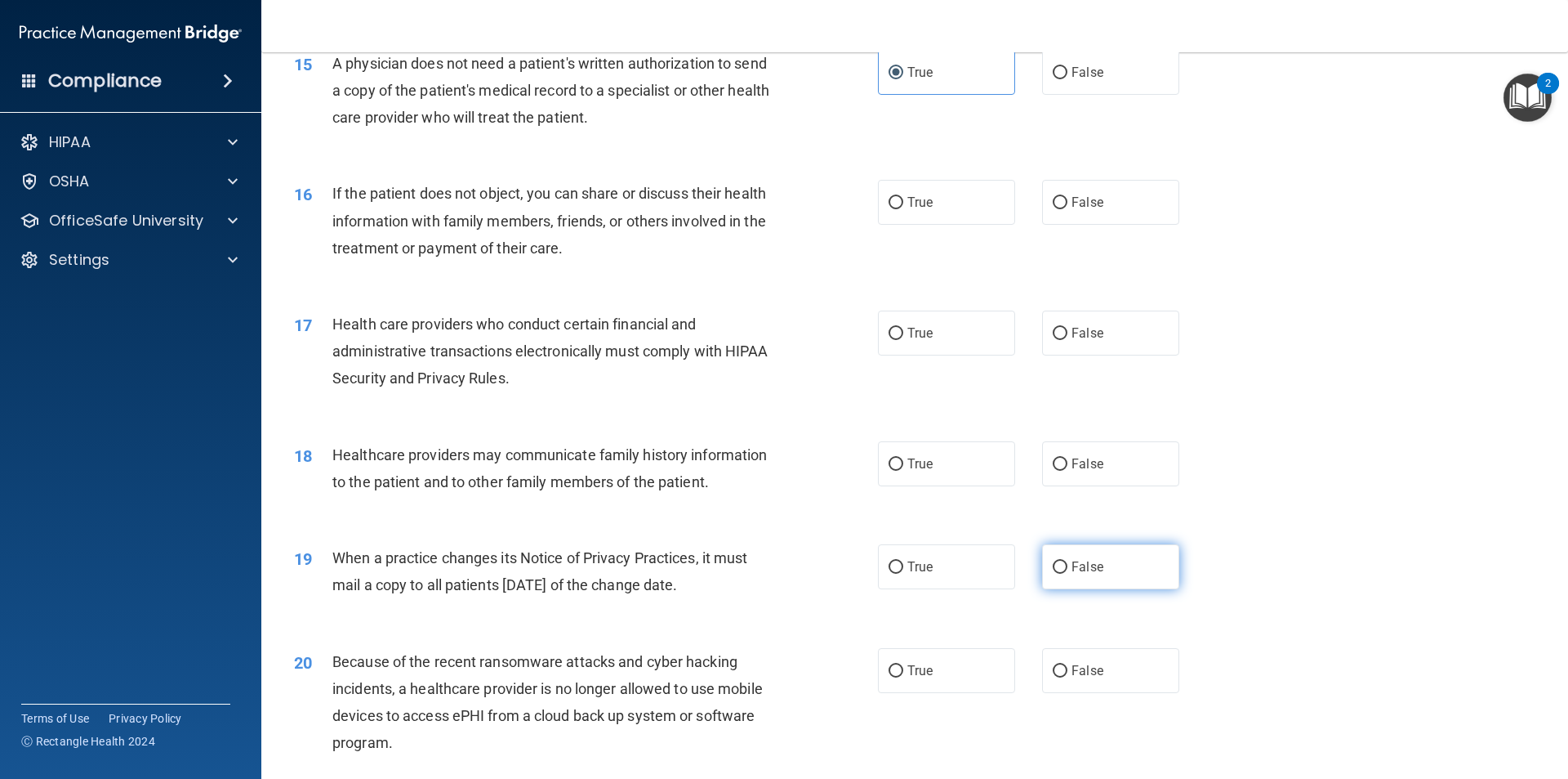
click at [1157, 567] on label "False" at bounding box center [1111, 566] width 137 height 45
click at [1068, 567] on input "False" at bounding box center [1060, 567] width 15 height 12
radio input "true"
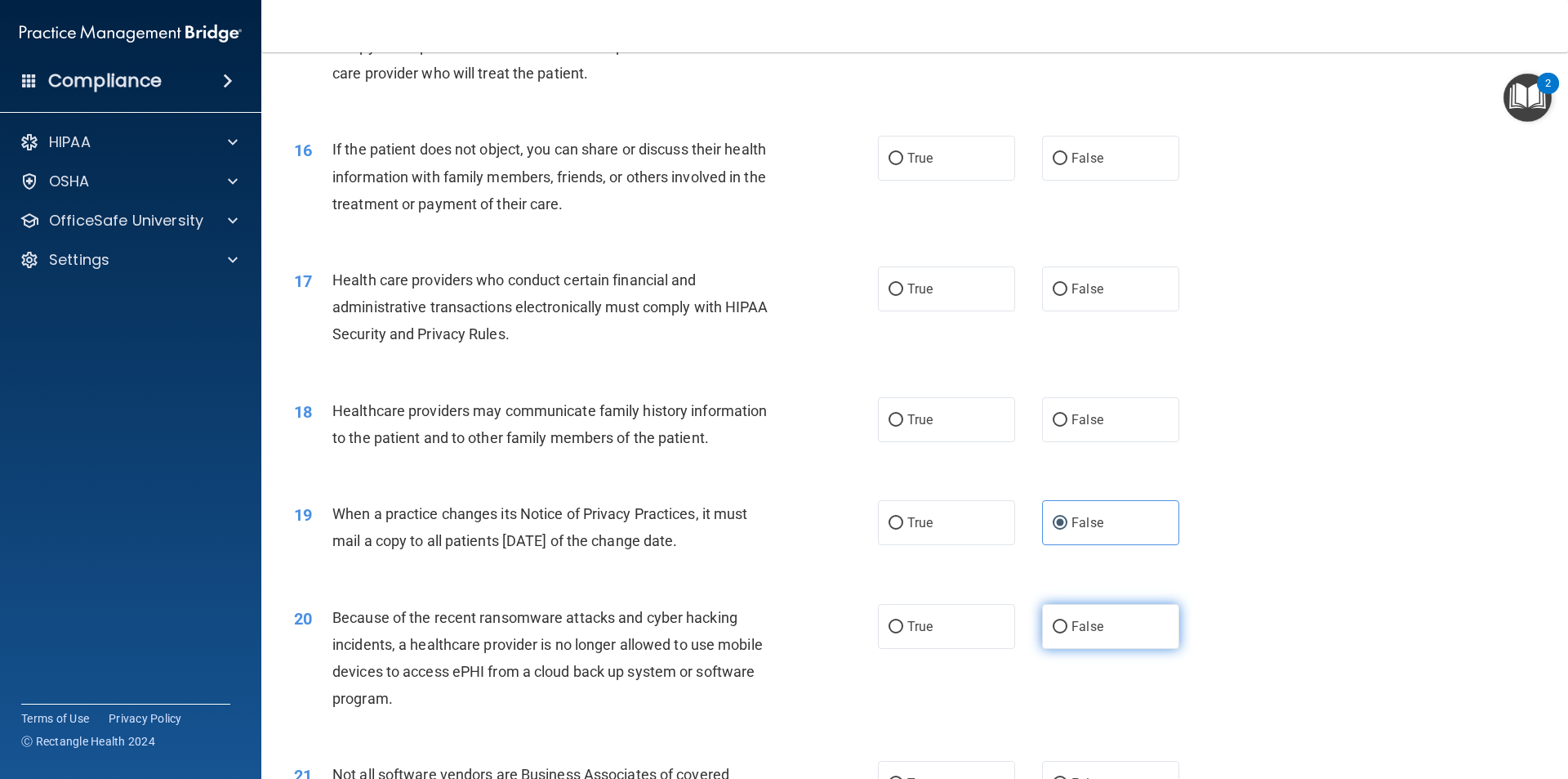
scroll to position [1880, 0]
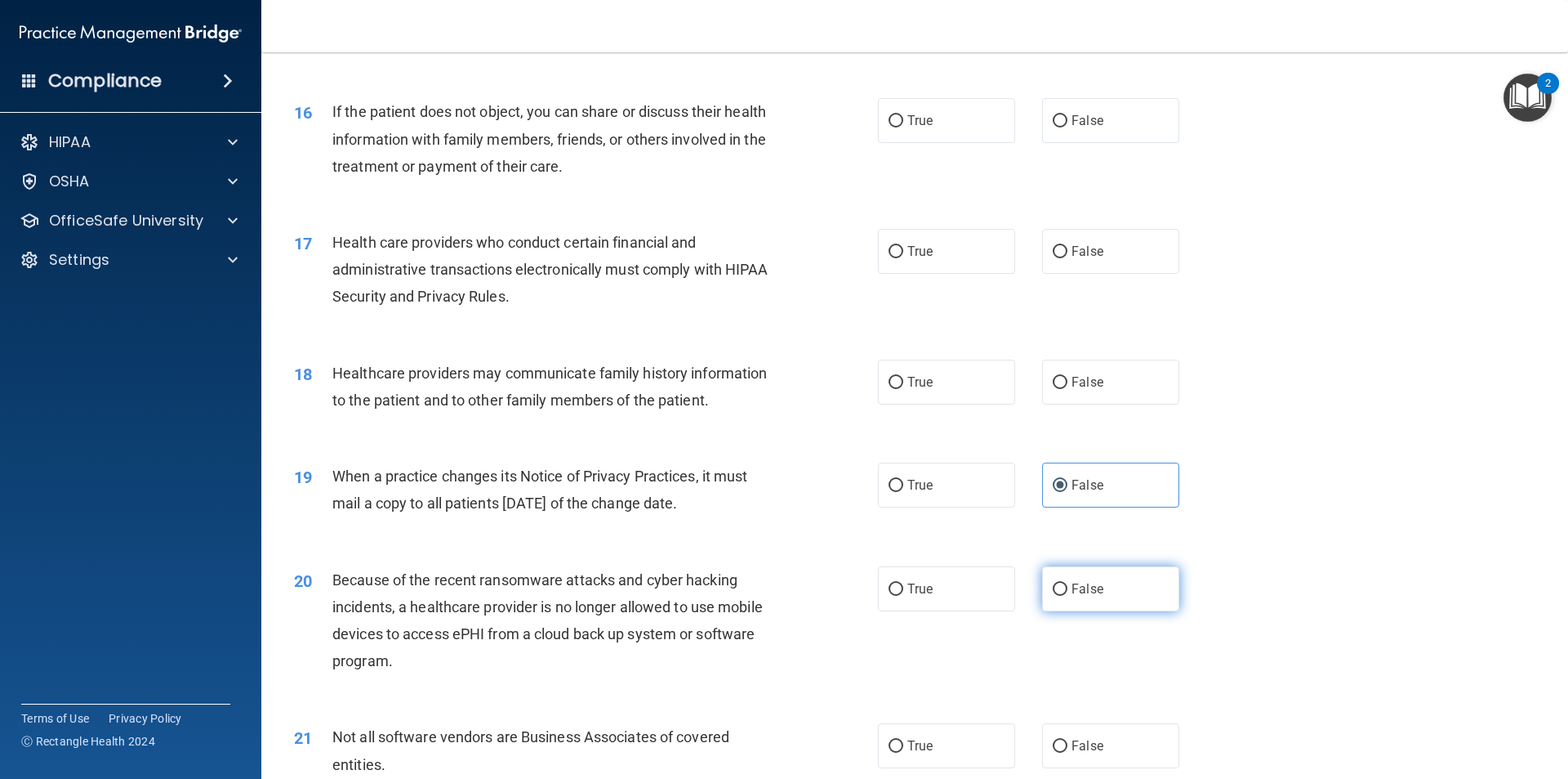
click at [1059, 581] on label "False" at bounding box center [1111, 589] width 137 height 45
click at [1059, 584] on input "False" at bounding box center [1060, 590] width 15 height 12
radio input "true"
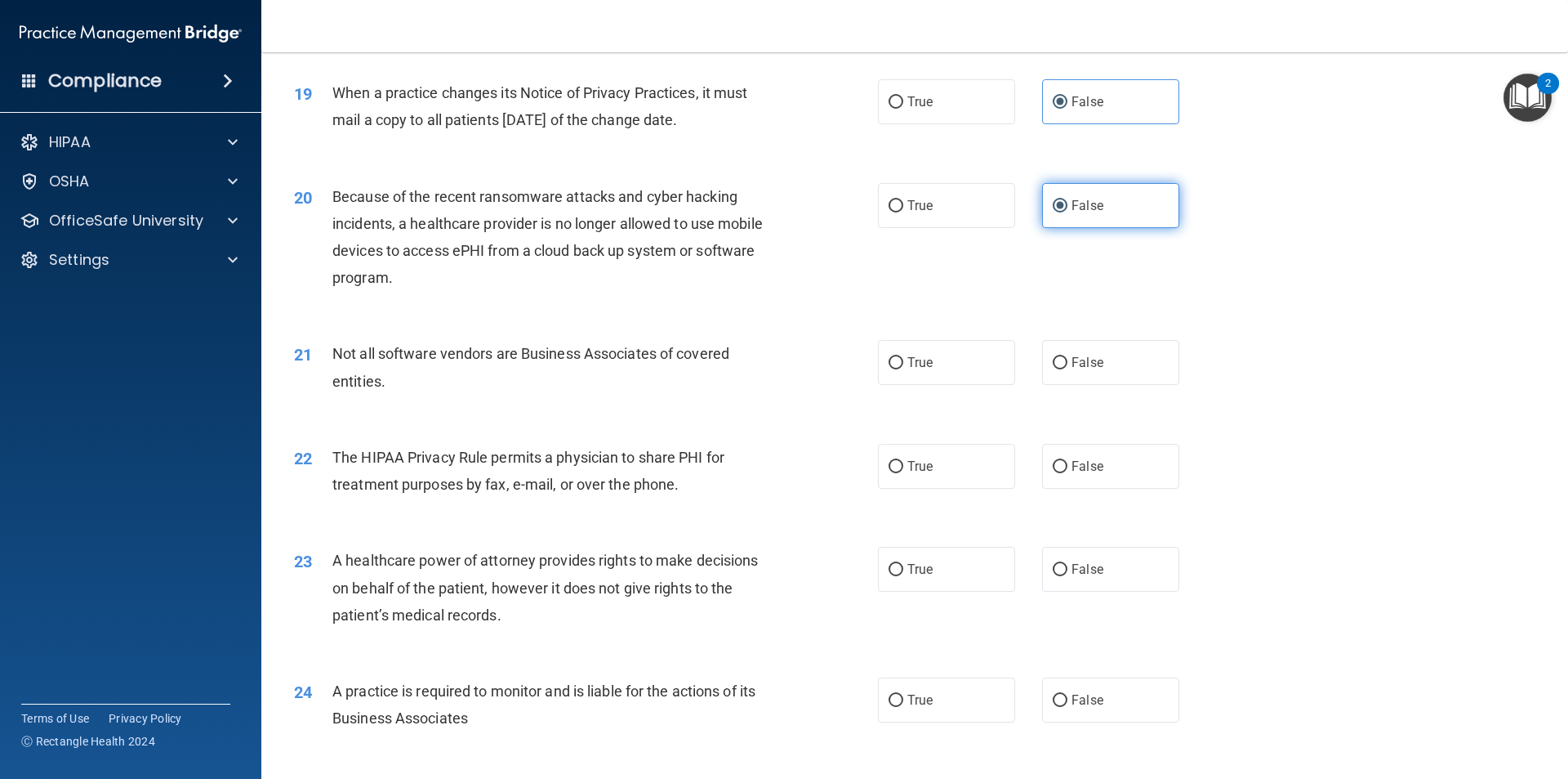
scroll to position [2370, 0]
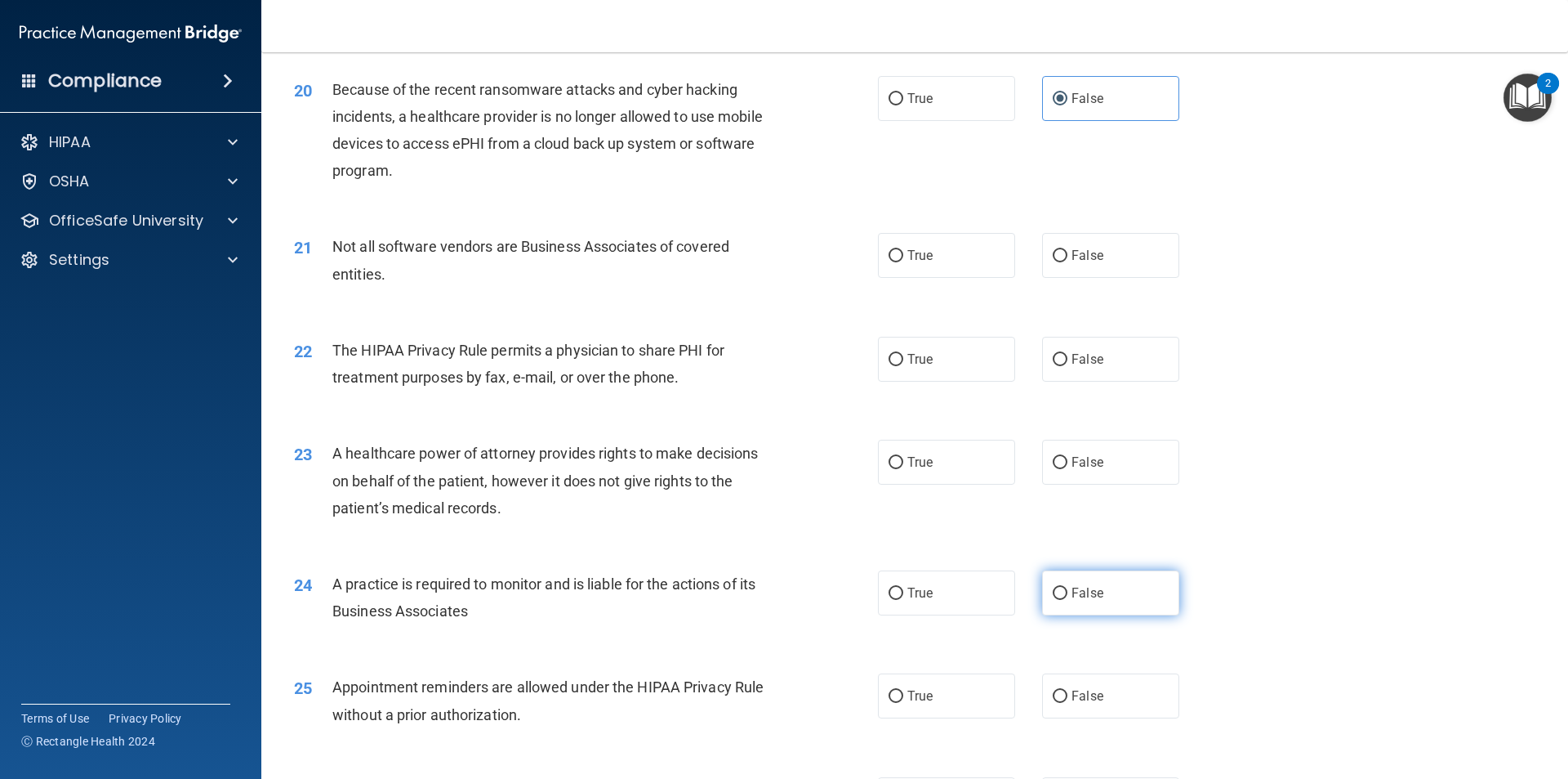
click at [1061, 582] on label "False" at bounding box center [1111, 593] width 137 height 45
click at [1061, 588] on input "False" at bounding box center [1060, 594] width 15 height 12
radio input "true"
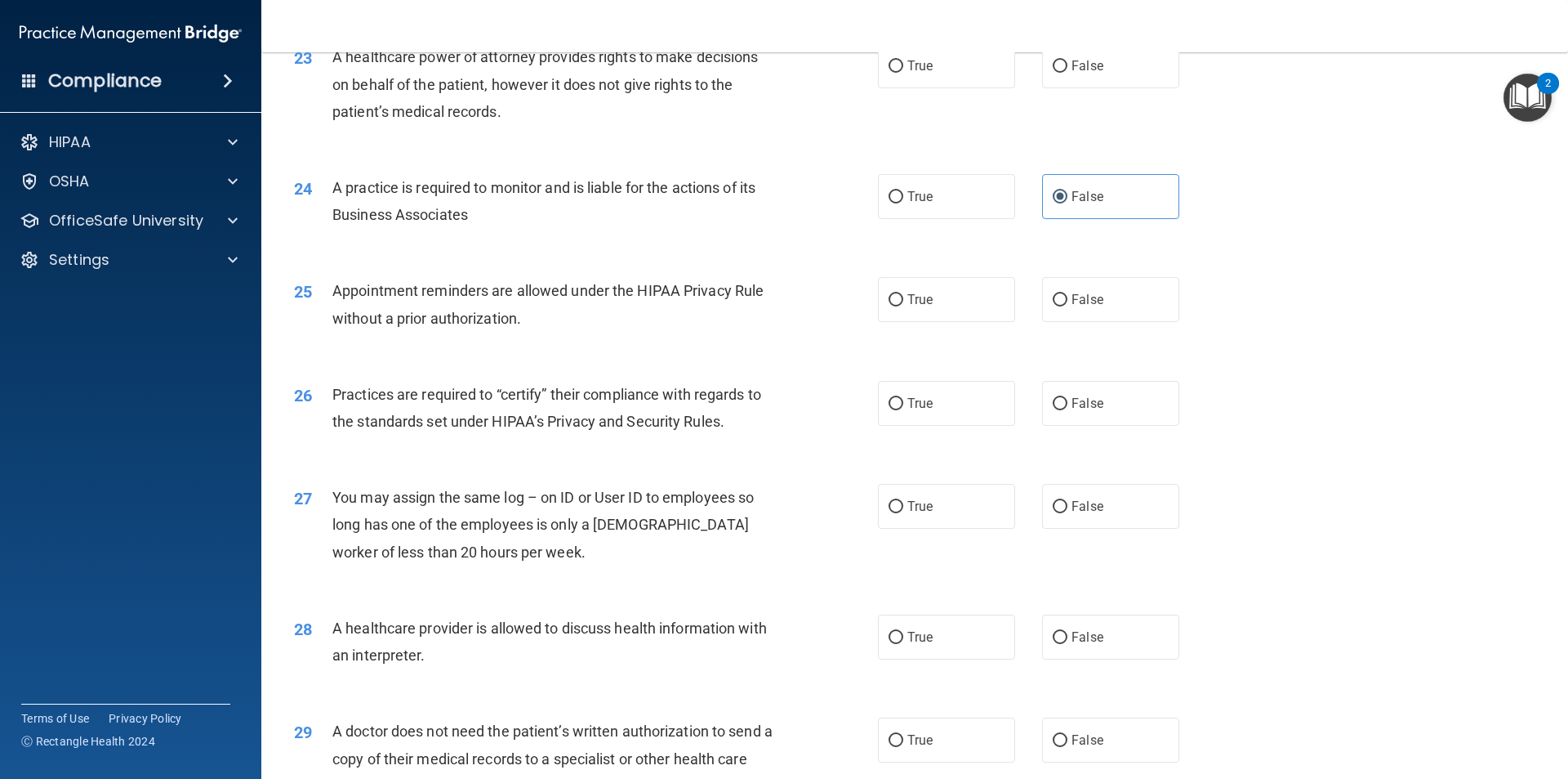
scroll to position [2779, 0]
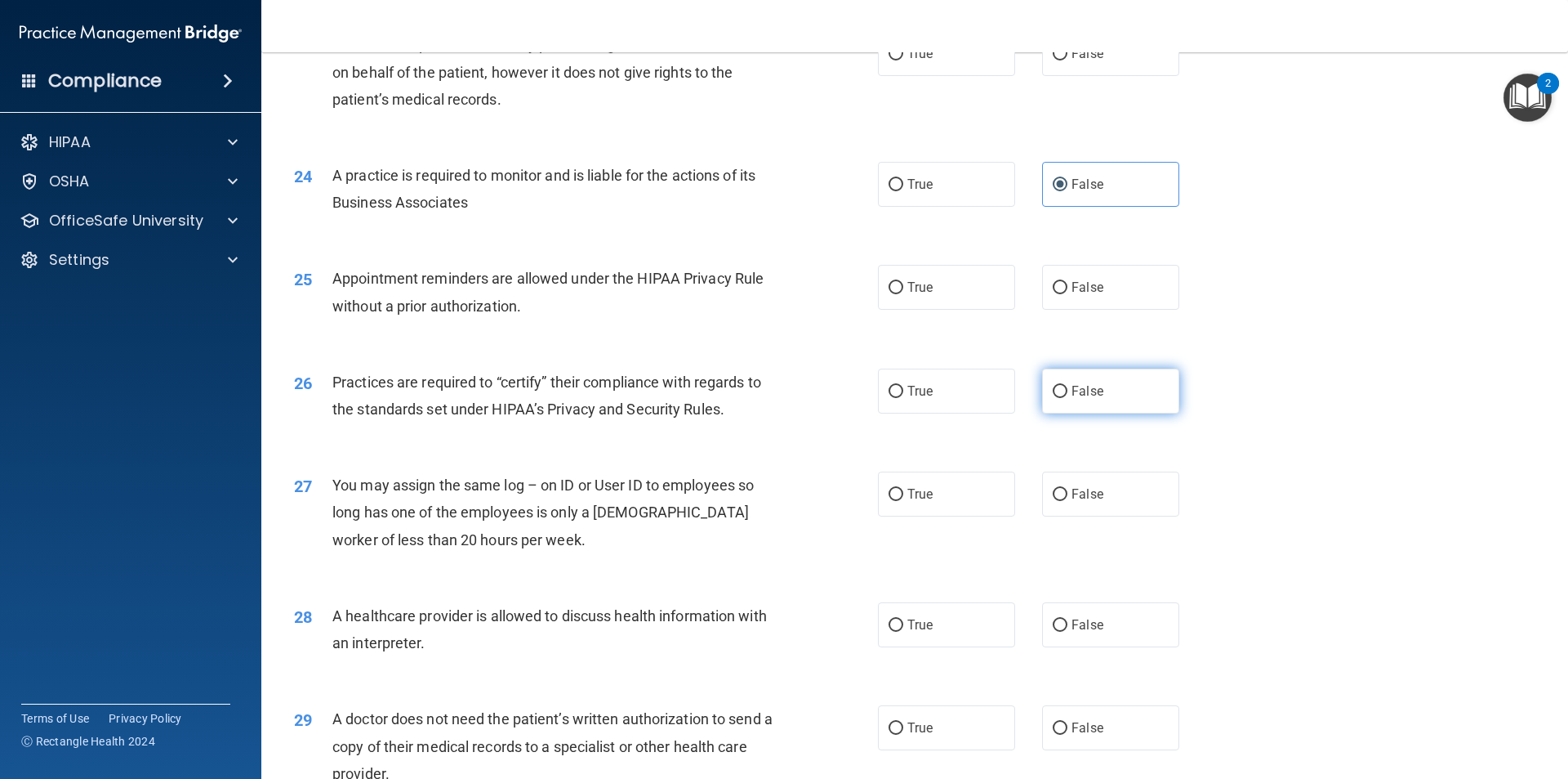
click at [1053, 386] on input "False" at bounding box center [1060, 391] width 15 height 12
radio input "true"
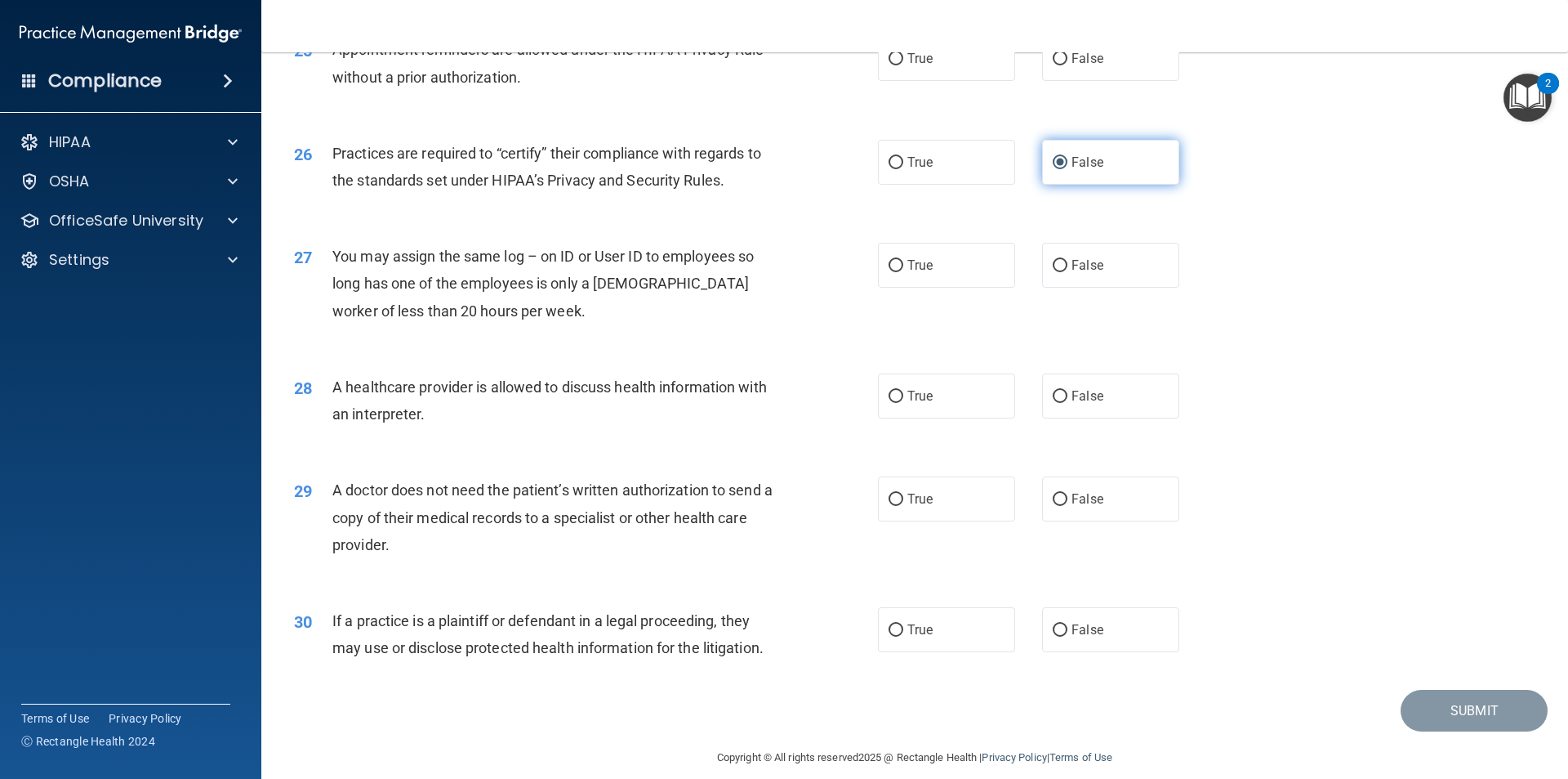
scroll to position [3025, 0]
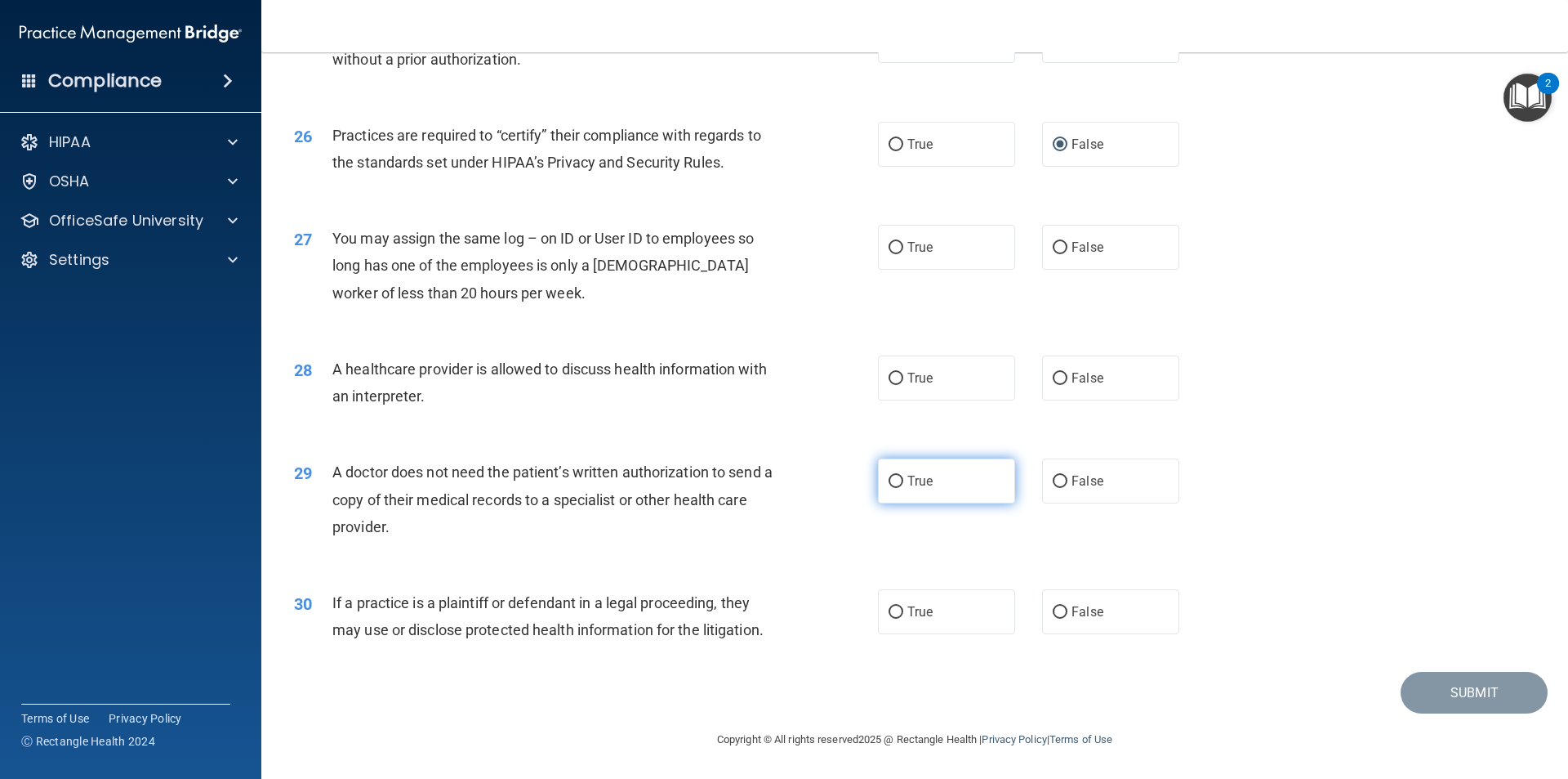
click at [946, 476] on label "True" at bounding box center [946, 480] width 137 height 45
click at [903, 476] on input "True" at bounding box center [896, 481] width 15 height 12
radio input "true"
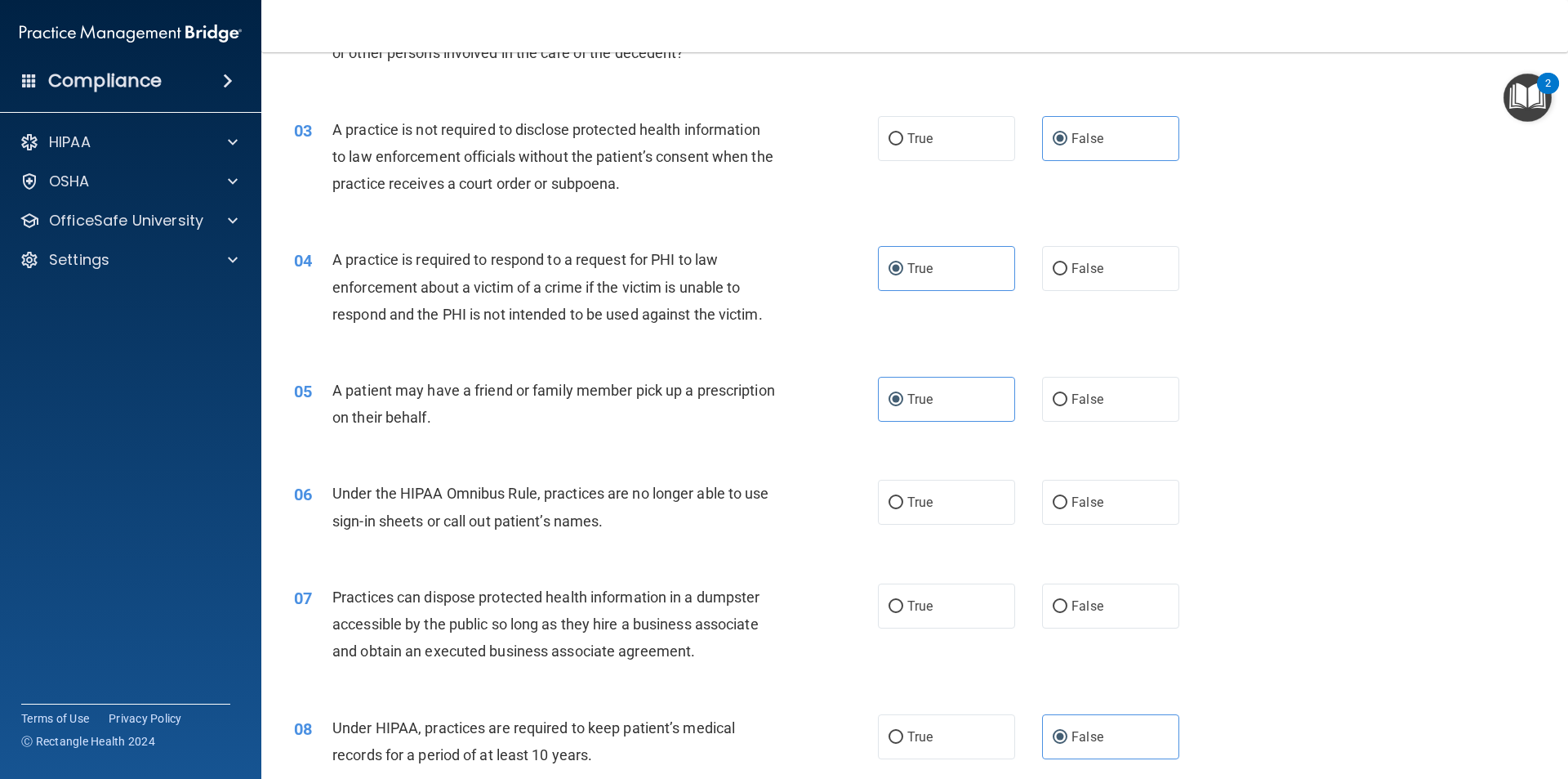
scroll to position [328, 0]
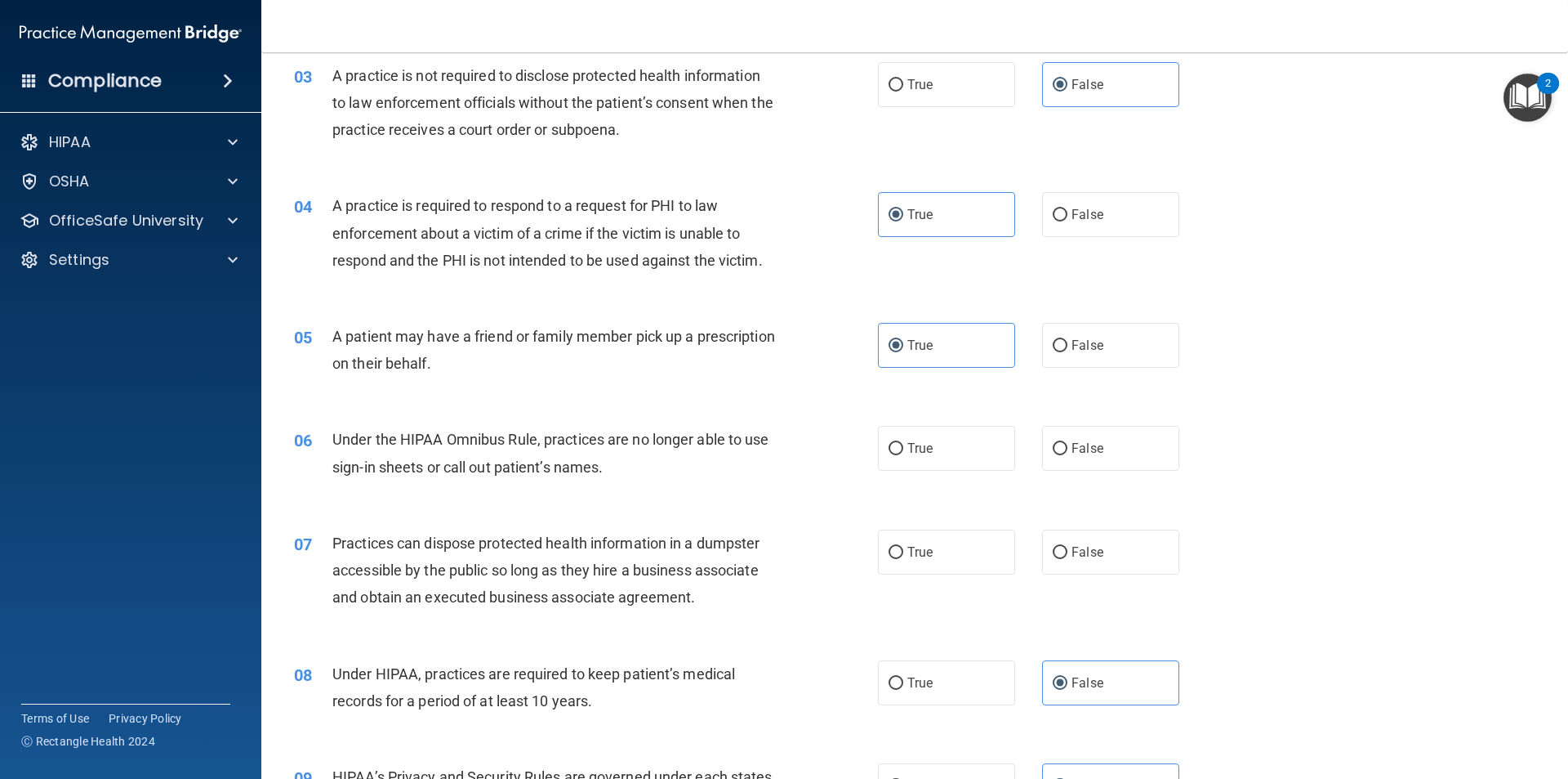
click at [1119, 422] on div "06 Under the HIPAA Omnibus Rule, practices are no longer able to use sign-in sh…" at bounding box center [915, 456] width 1266 height 103
click at [1119, 455] on label "False" at bounding box center [1111, 448] width 137 height 45
click at [1068, 455] on input "False" at bounding box center [1060, 449] width 15 height 12
radio input "true"
click at [1107, 569] on label "False" at bounding box center [1111, 552] width 137 height 45
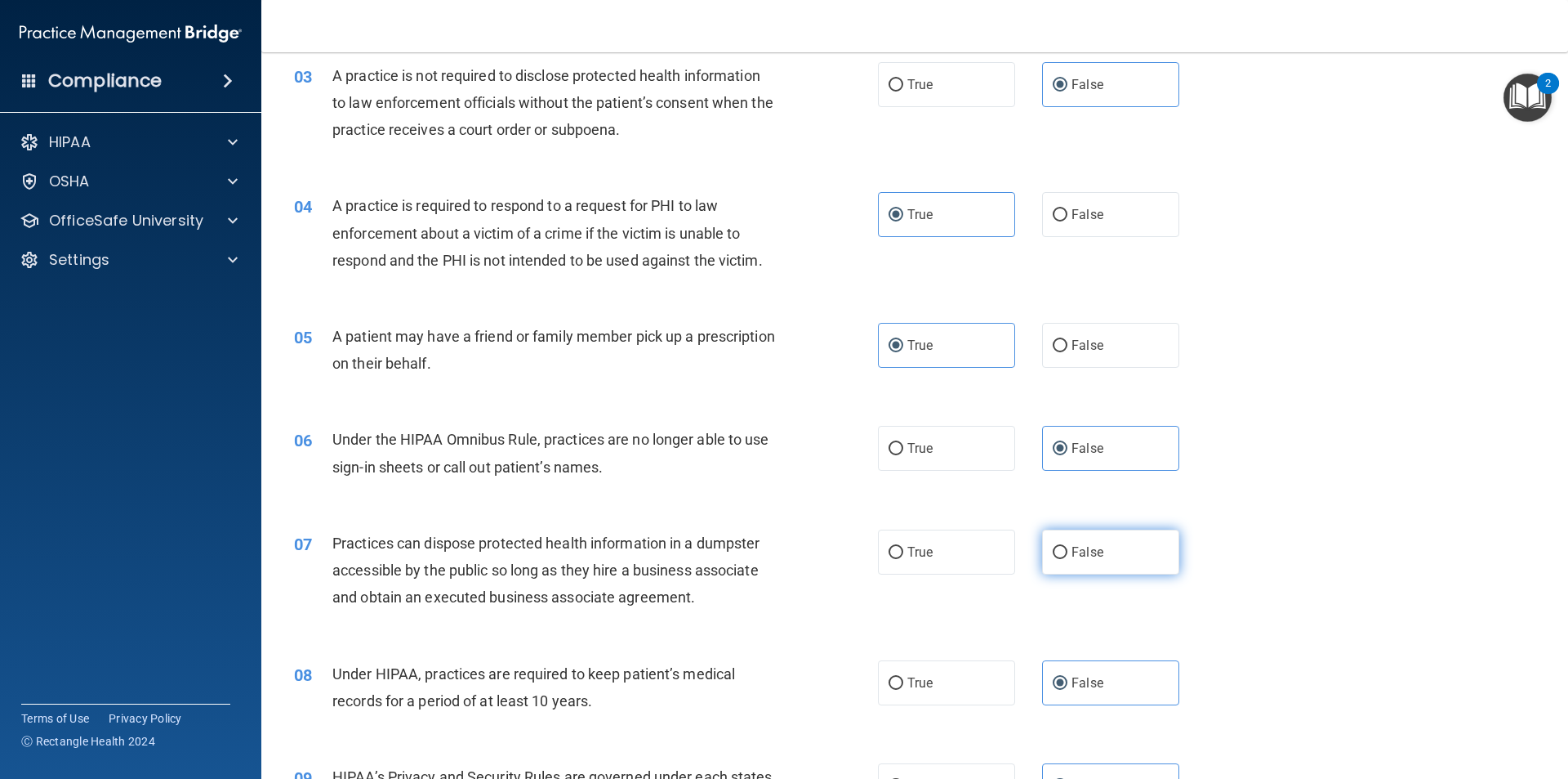
click at [1068, 559] on input "False" at bounding box center [1060, 552] width 15 height 12
radio input "true"
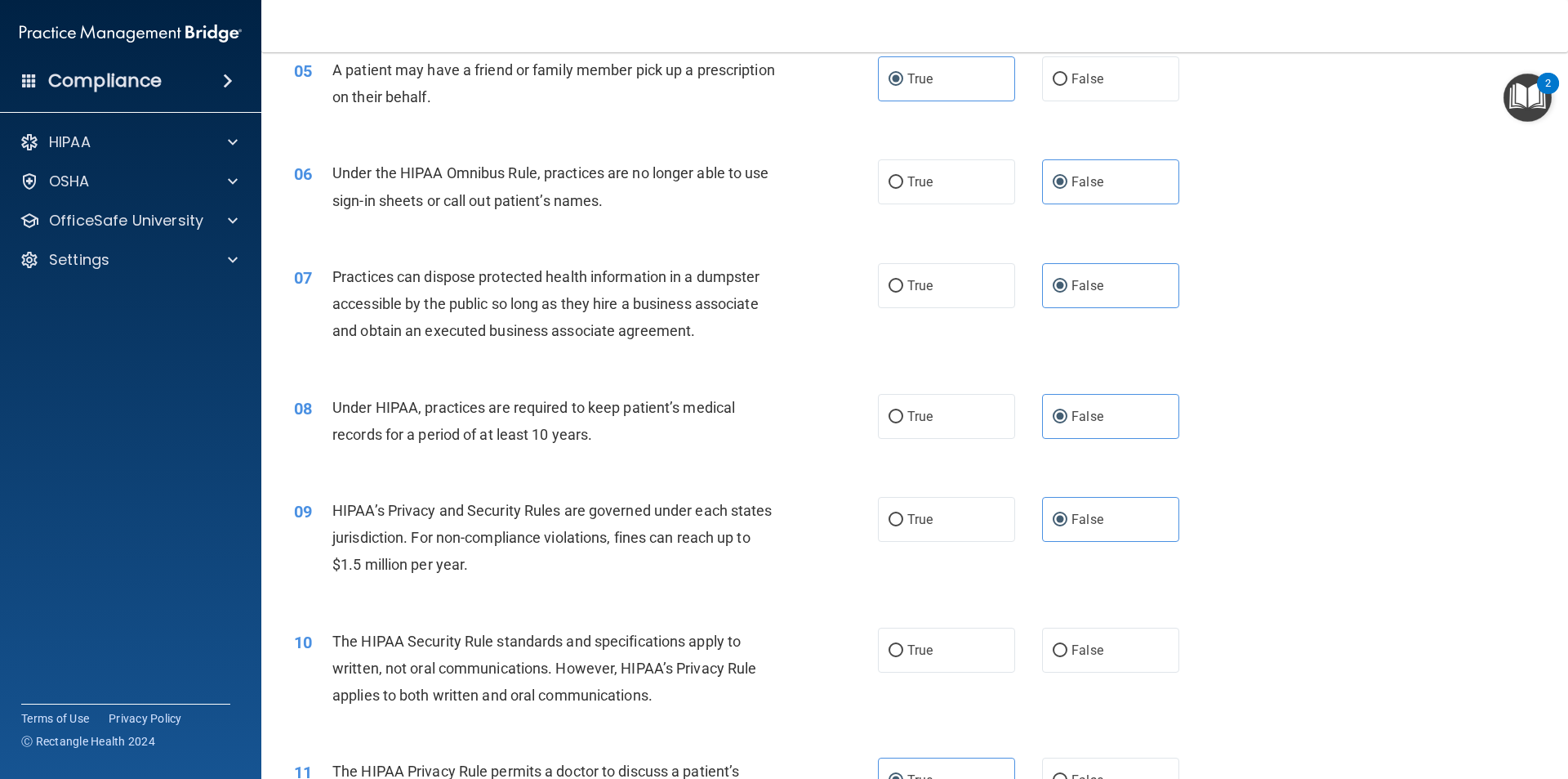
scroll to position [656, 0]
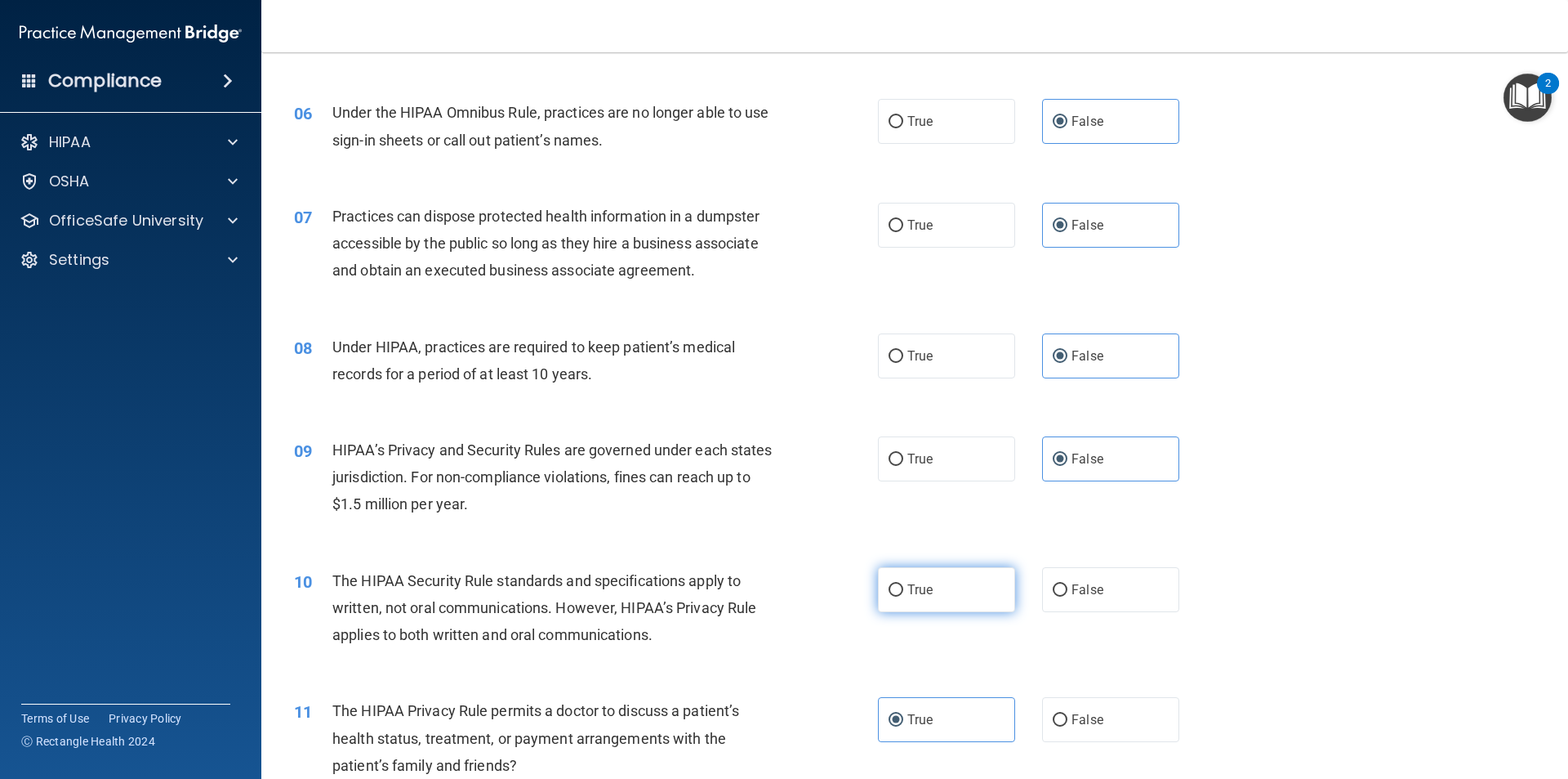
click at [889, 593] on input "True" at bounding box center [896, 590] width 15 height 12
radio input "true"
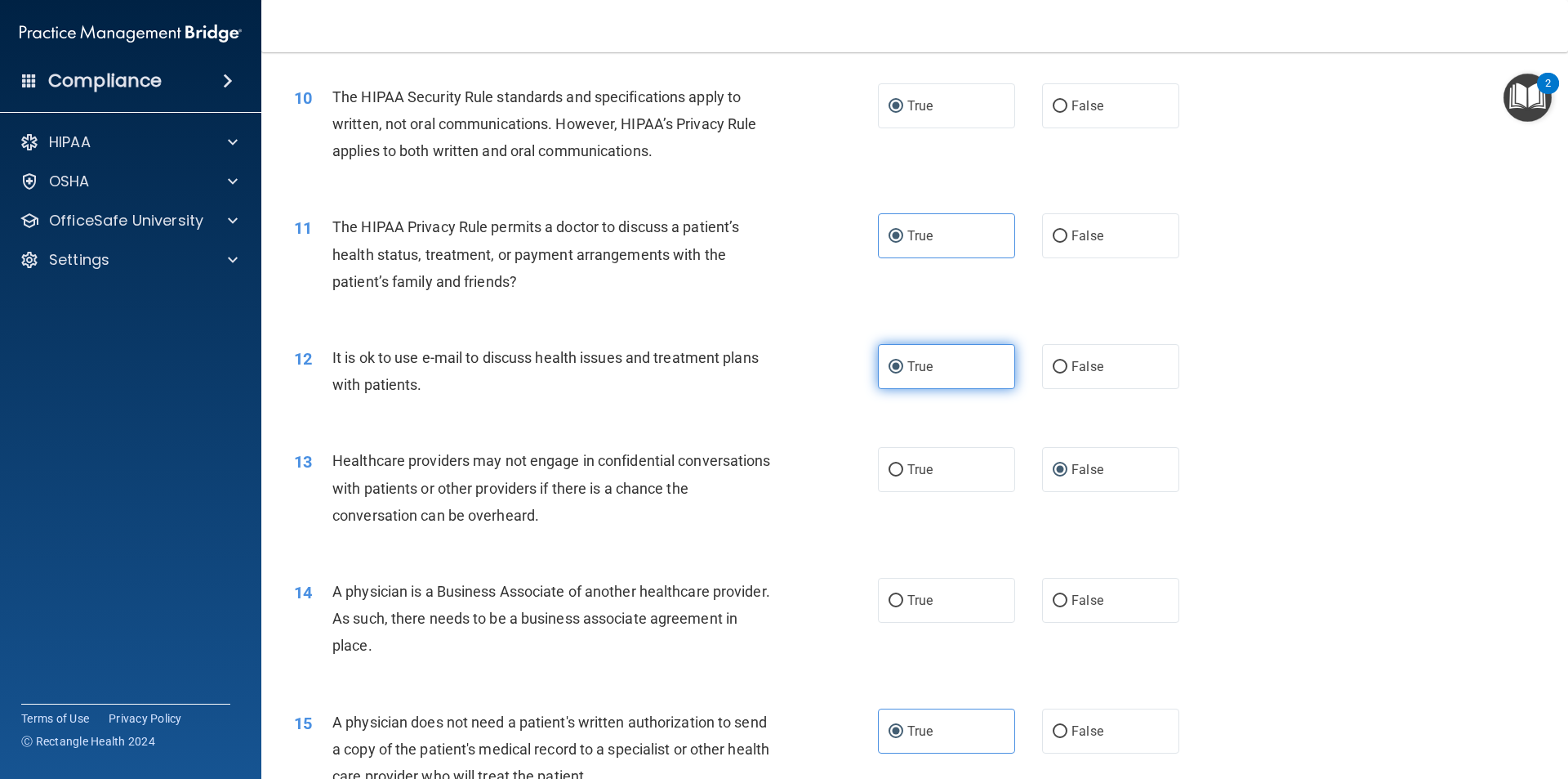
scroll to position [1146, 0]
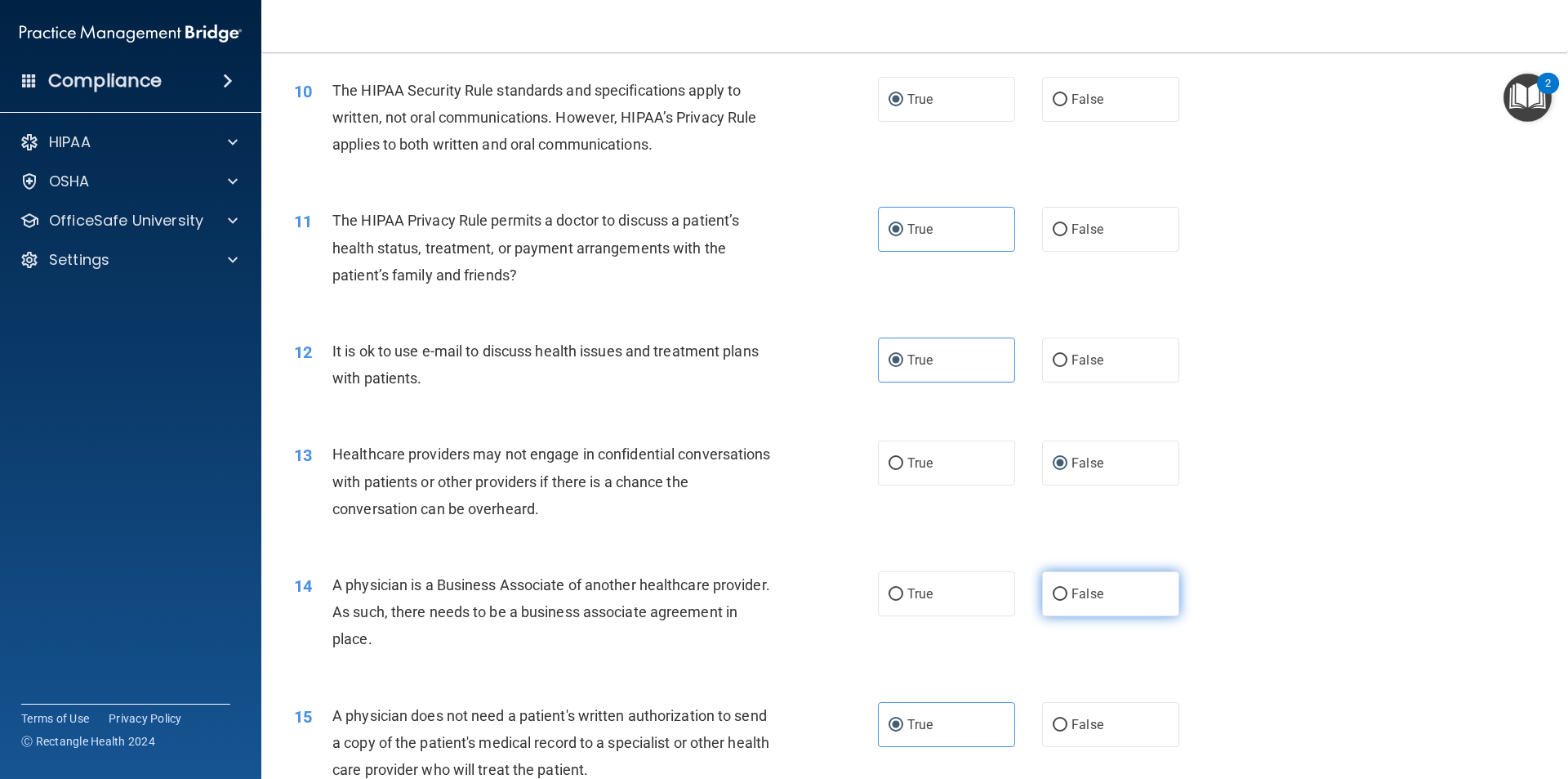
click at [1072, 592] on span "False" at bounding box center [1088, 594] width 32 height 16
click at [1067, 592] on input "False" at bounding box center [1060, 595] width 15 height 12
radio input "true"
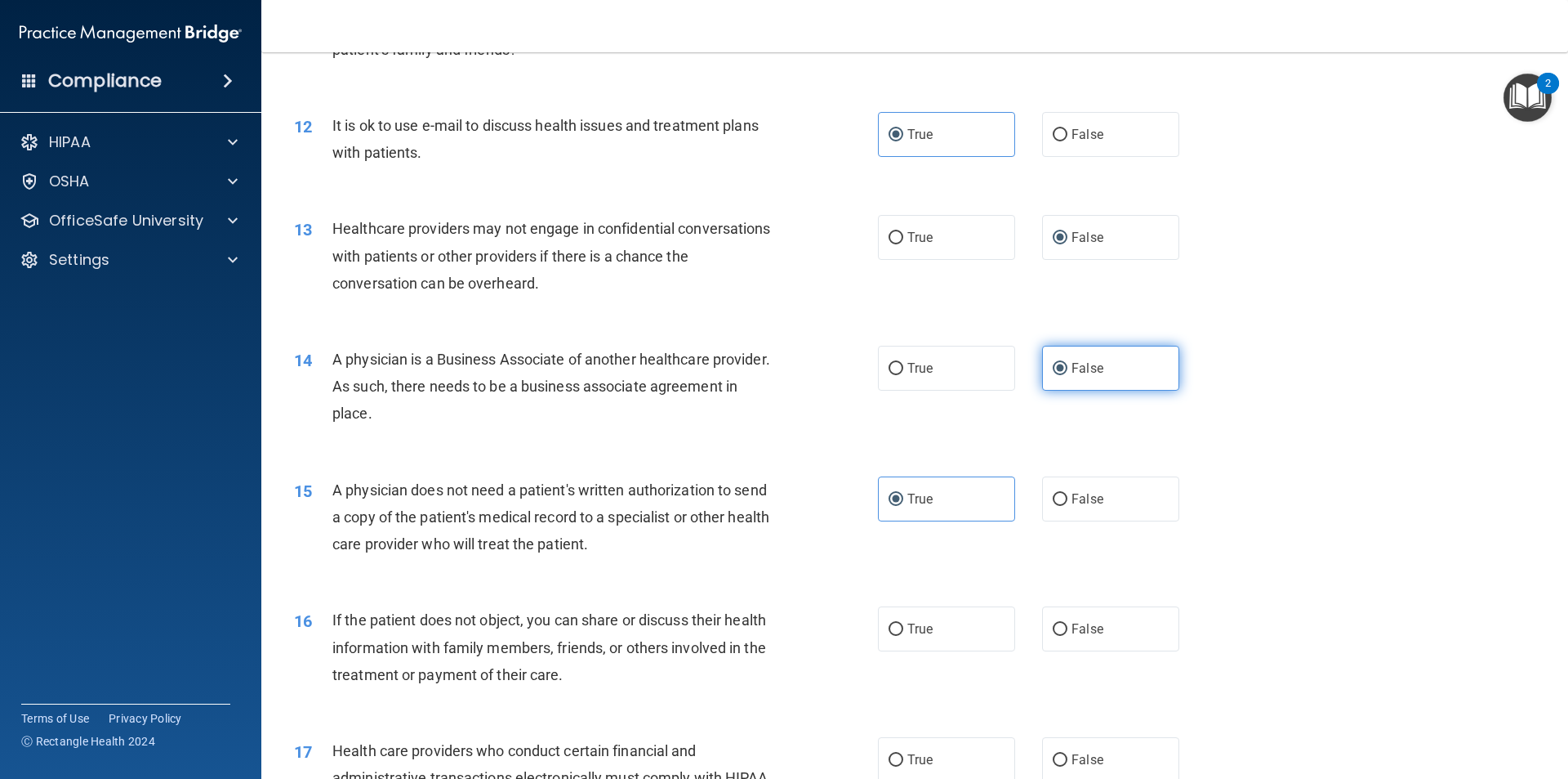
scroll to position [1391, 0]
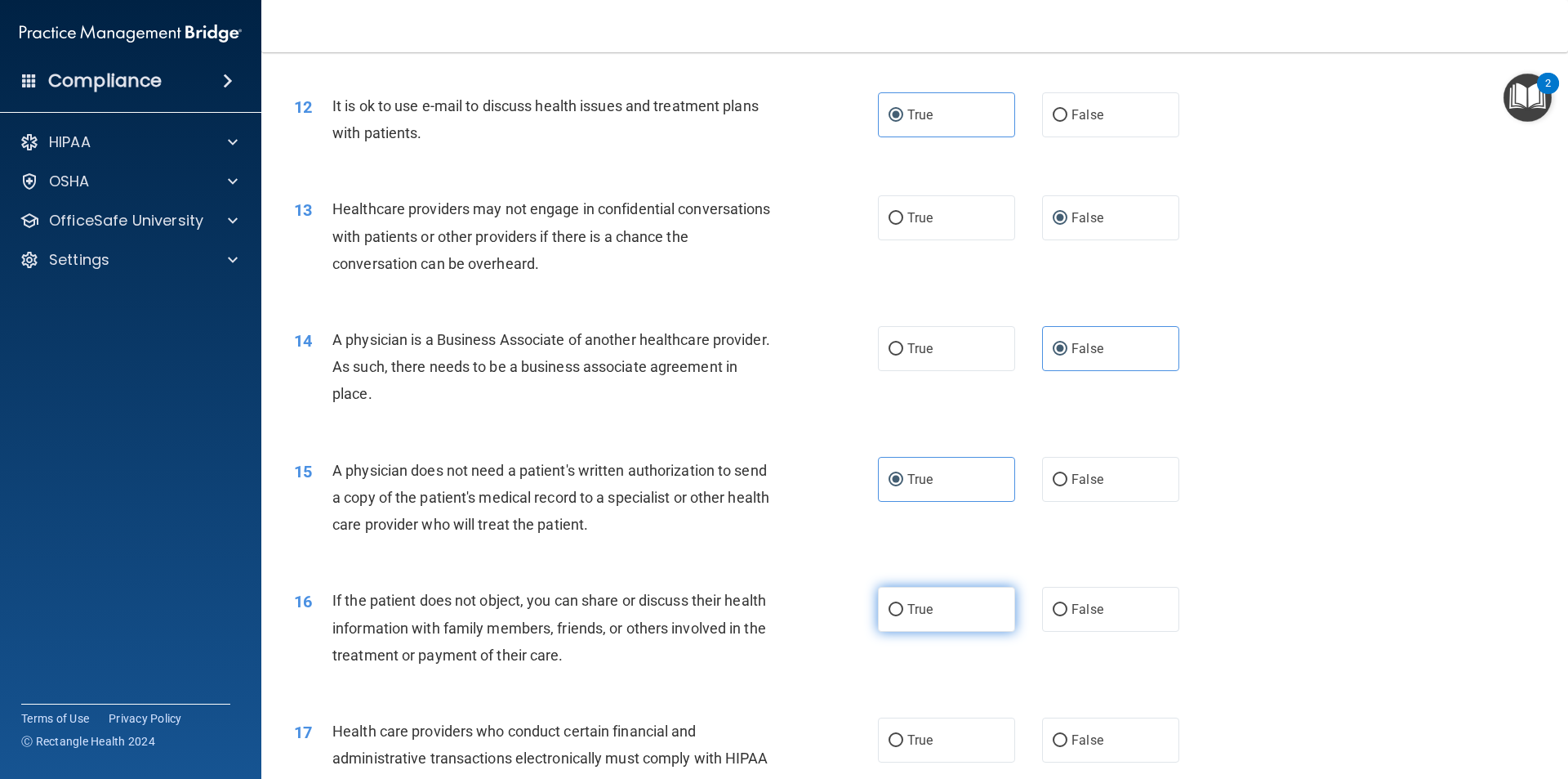
click at [908, 610] on span "True" at bounding box center [920, 609] width 26 height 16
click at [903, 610] on input "True" at bounding box center [896, 609] width 15 height 12
radio input "true"
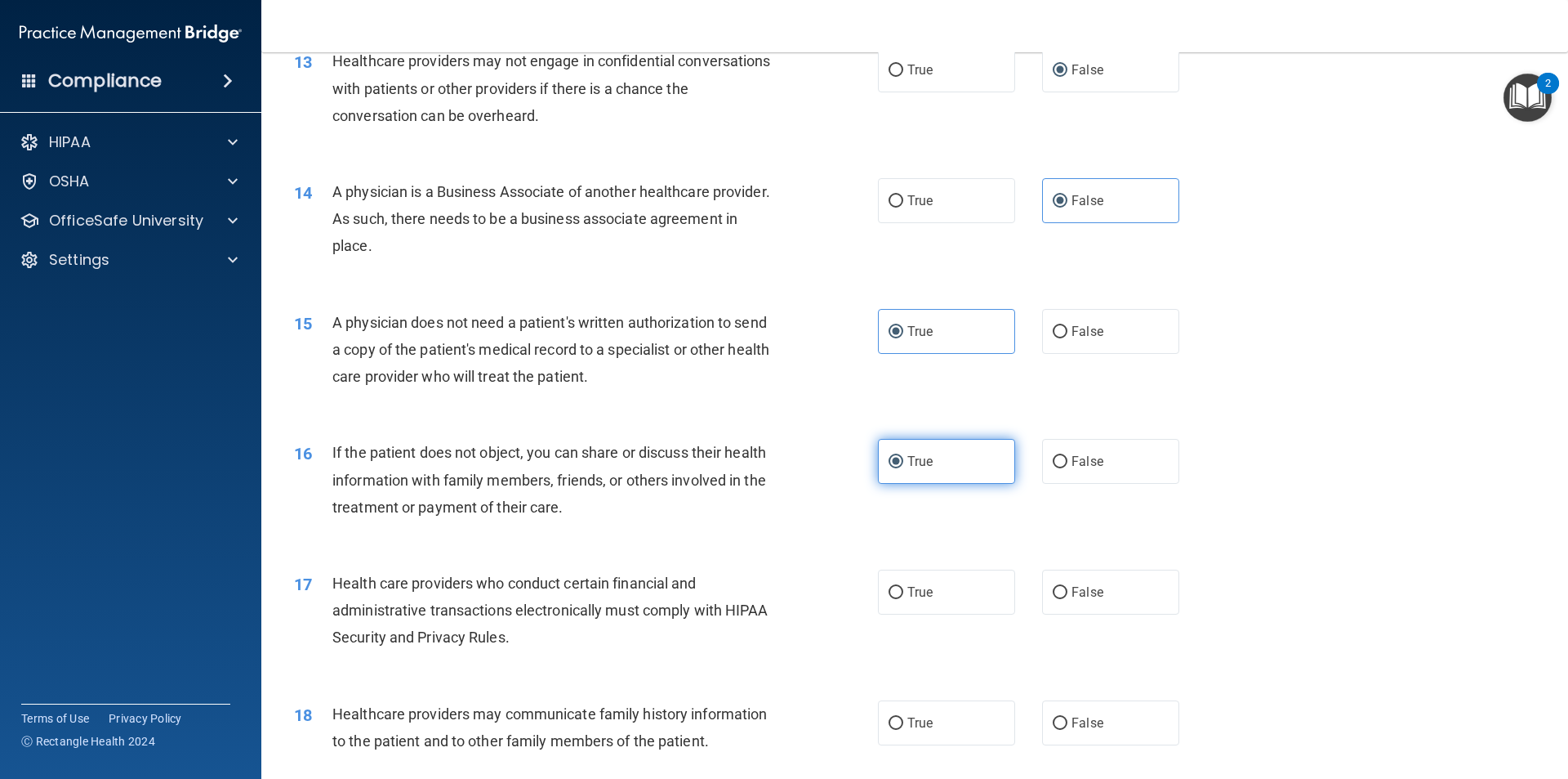
scroll to position [1799, 0]
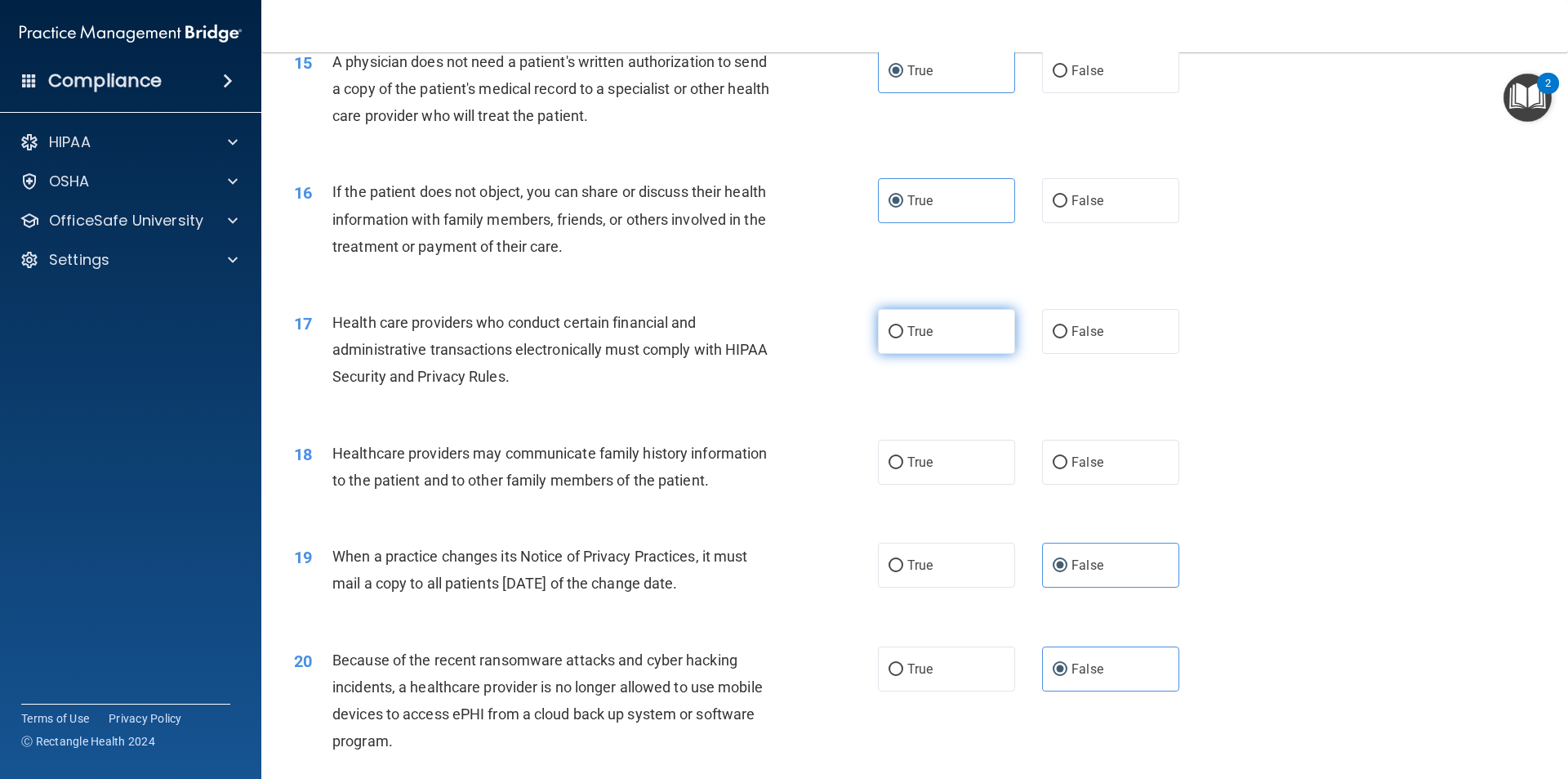
click at [932, 343] on label "True" at bounding box center [946, 332] width 137 height 45
click at [903, 338] on input "True" at bounding box center [896, 332] width 15 height 12
radio input "true"
click at [1053, 466] on input "False" at bounding box center [1060, 462] width 15 height 12
radio input "true"
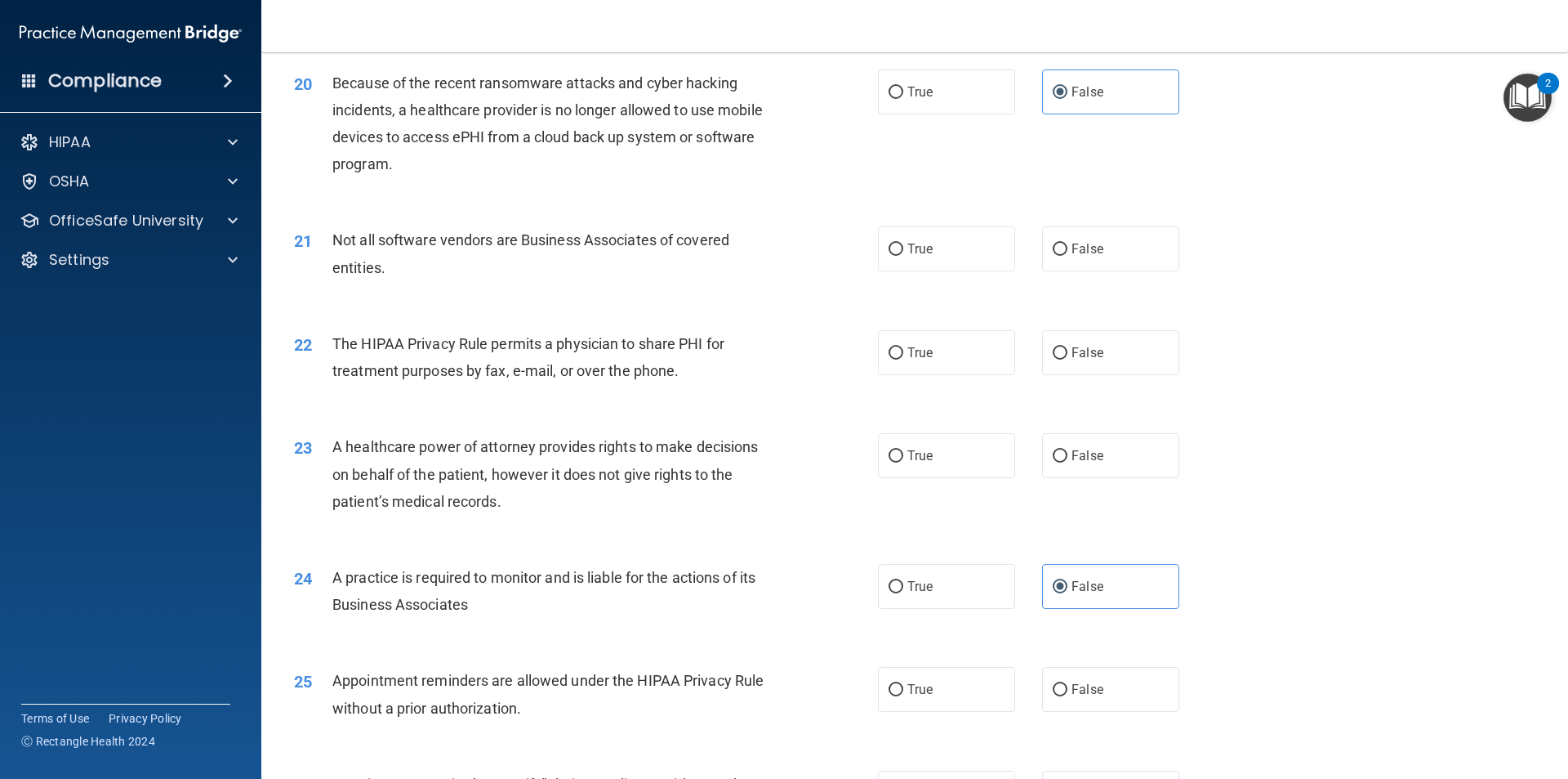
scroll to position [2454, 0]
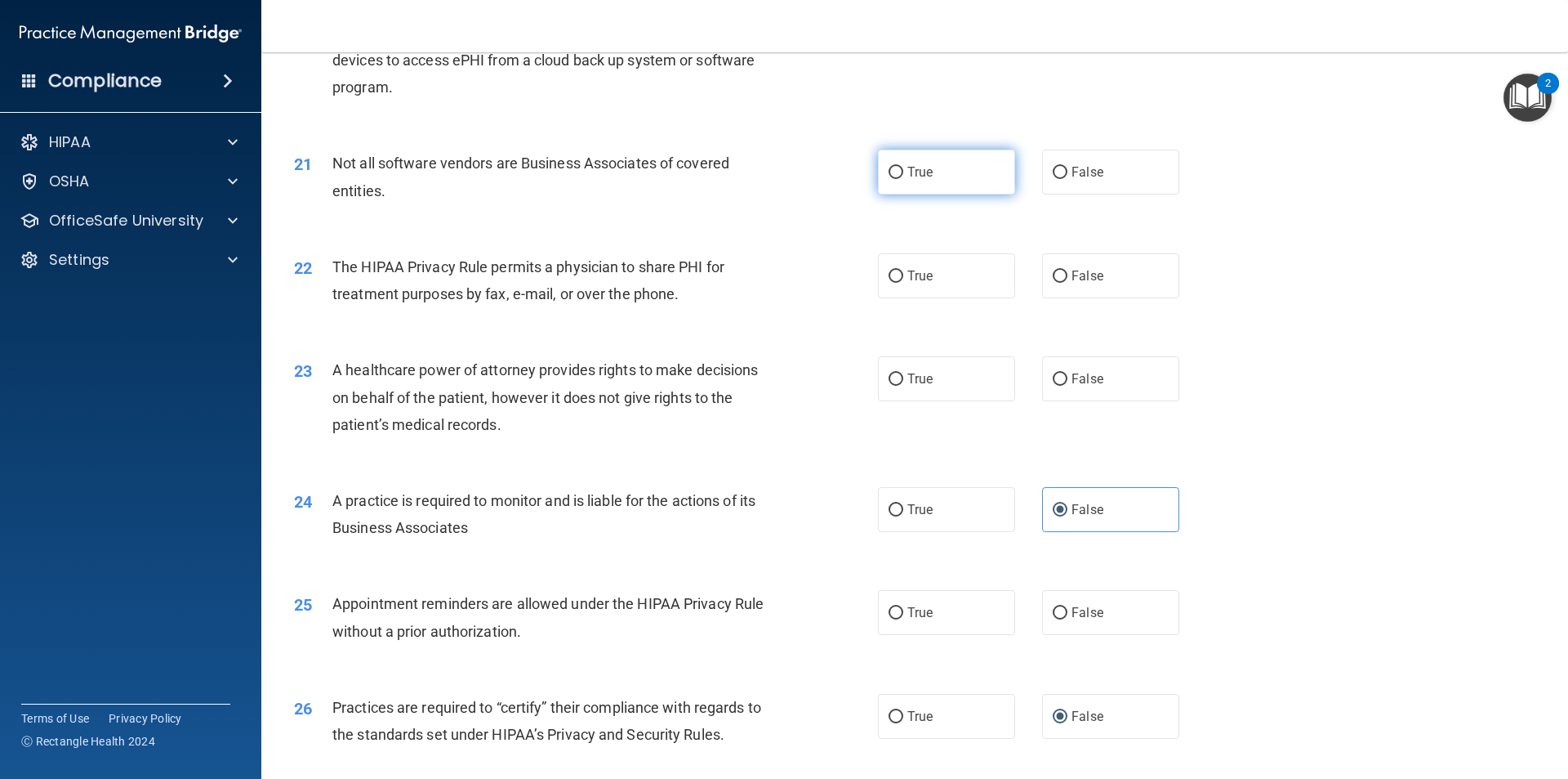
click at [946, 160] on label "True" at bounding box center [946, 172] width 137 height 45
click at [903, 167] on input "True" at bounding box center [896, 173] width 15 height 12
radio input "true"
click at [969, 284] on label "True" at bounding box center [946, 275] width 137 height 45
click at [903, 283] on input "True" at bounding box center [896, 276] width 15 height 12
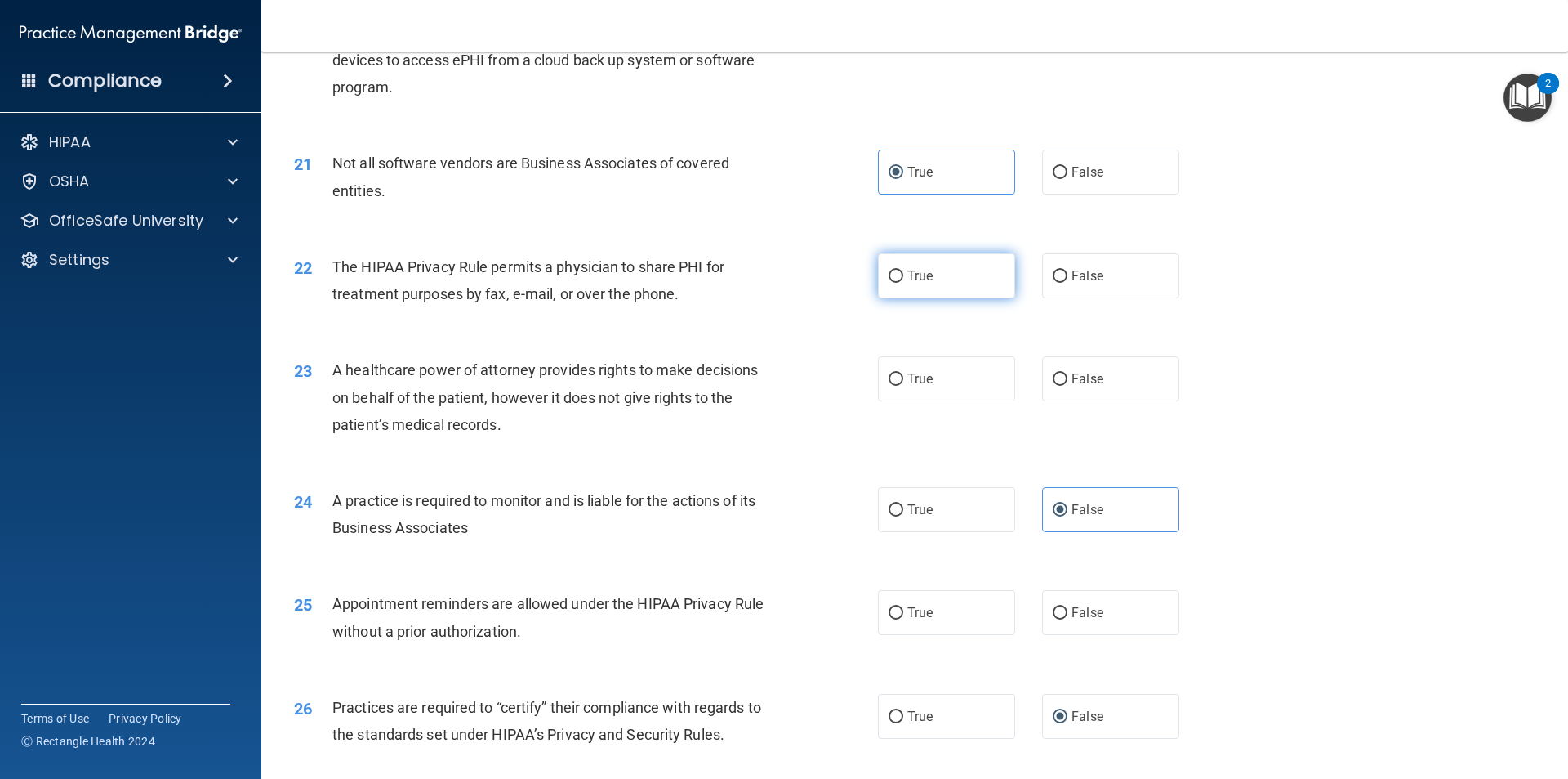
radio input "true"
click at [1127, 379] on label "False" at bounding box center [1111, 379] width 137 height 45
click at [1068, 379] on input "False" at bounding box center [1060, 380] width 15 height 12
radio input "true"
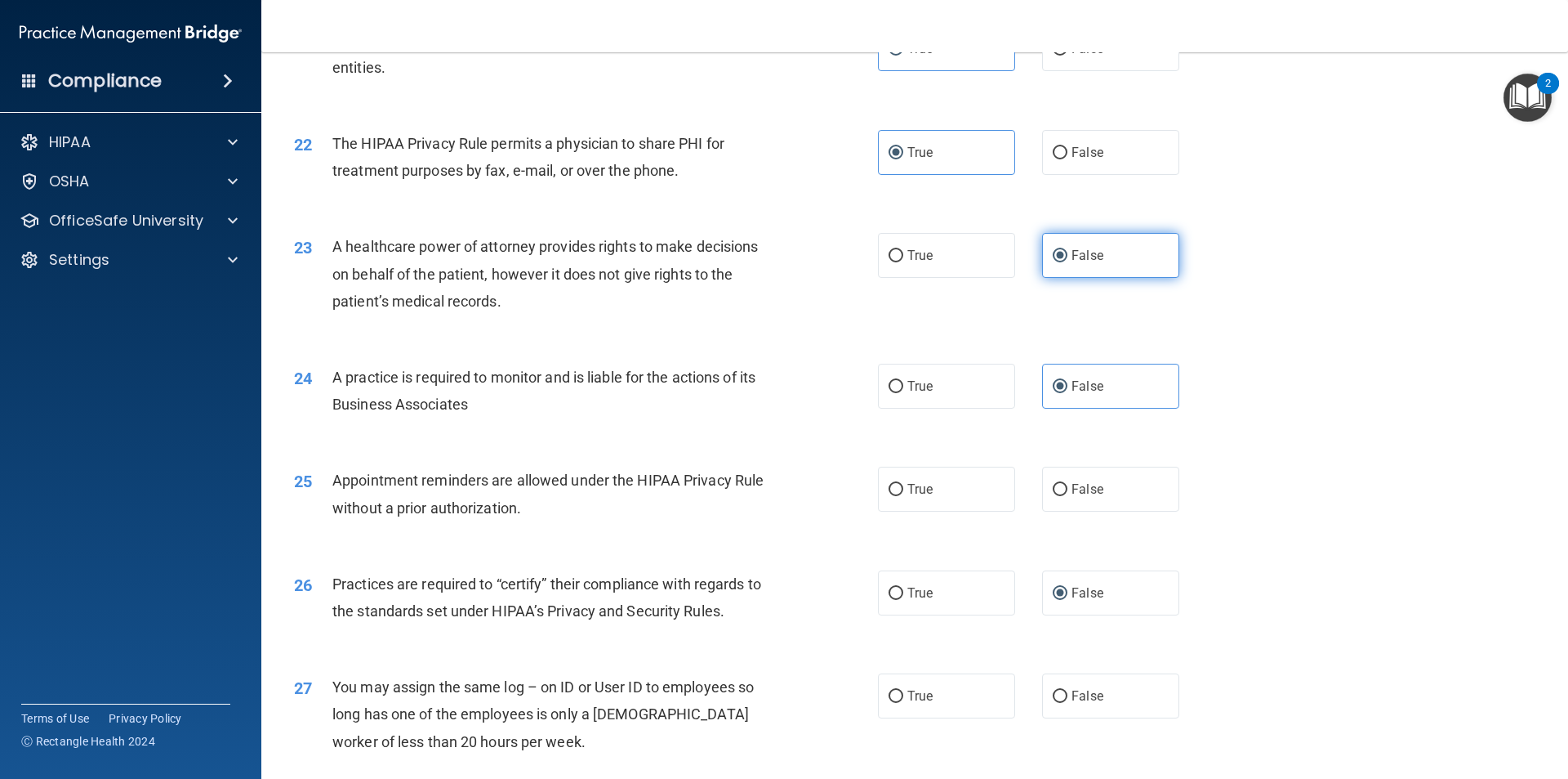
scroll to position [2617, 0]
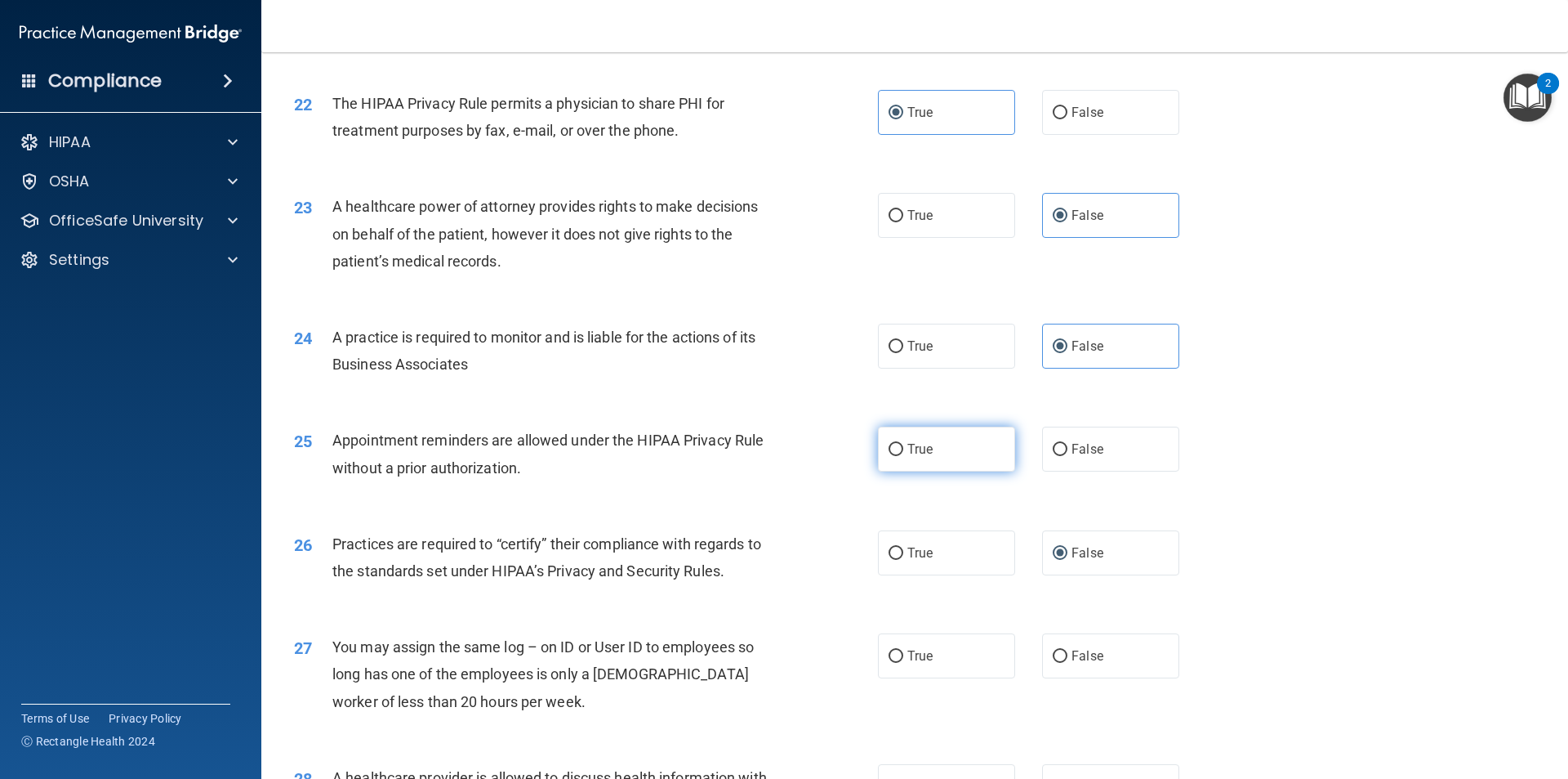
click at [984, 437] on label "True" at bounding box center [946, 449] width 137 height 45
click at [903, 444] on input "True" at bounding box center [896, 450] width 15 height 12
radio input "true"
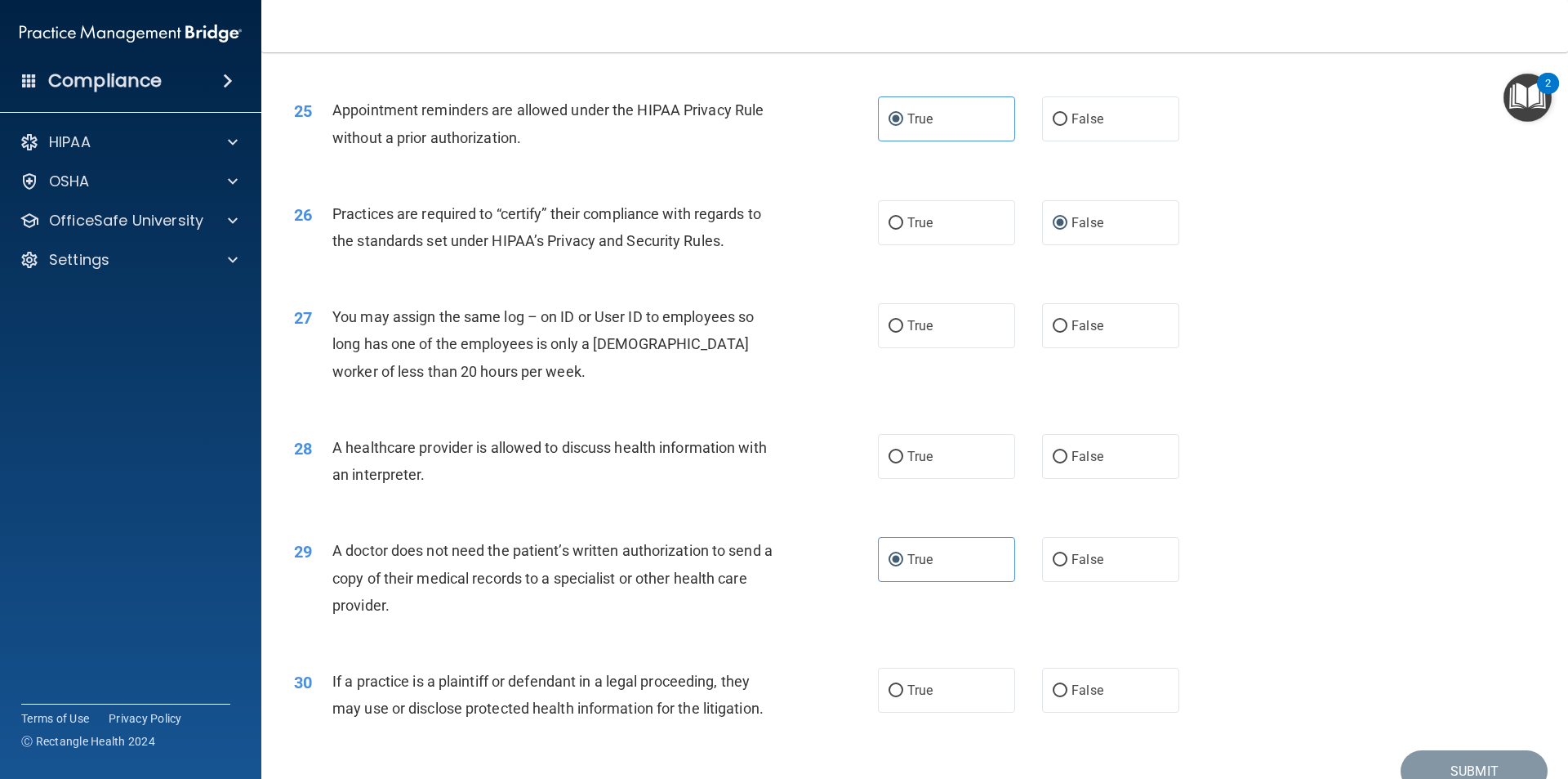
scroll to position [3025, 0]
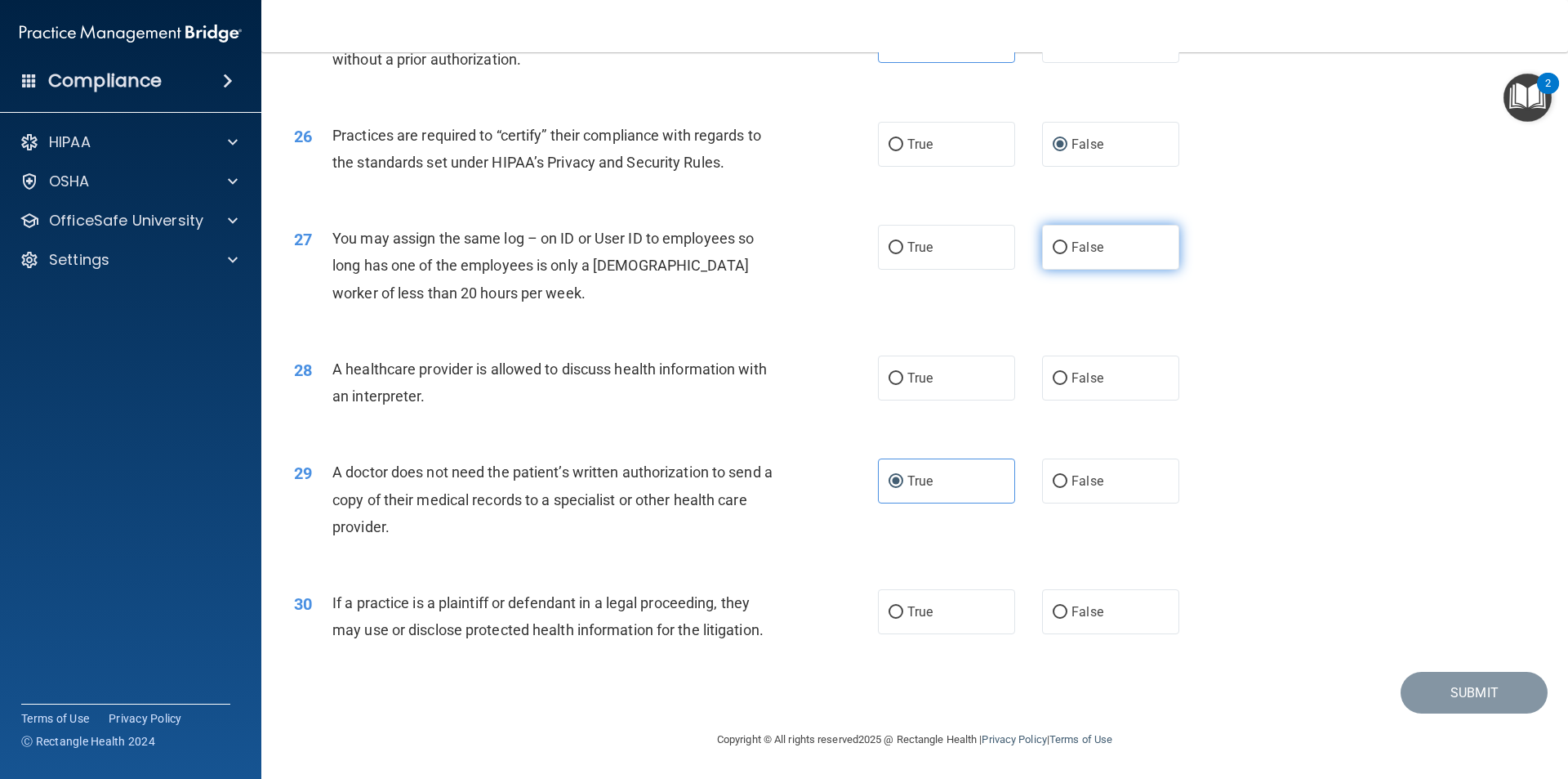
click at [1107, 243] on label "False" at bounding box center [1111, 247] width 137 height 45
click at [1068, 243] on input "False" at bounding box center [1060, 248] width 15 height 12
radio input "true"
click at [974, 387] on label "True" at bounding box center [946, 378] width 137 height 45
click at [903, 385] on input "True" at bounding box center [896, 379] width 15 height 12
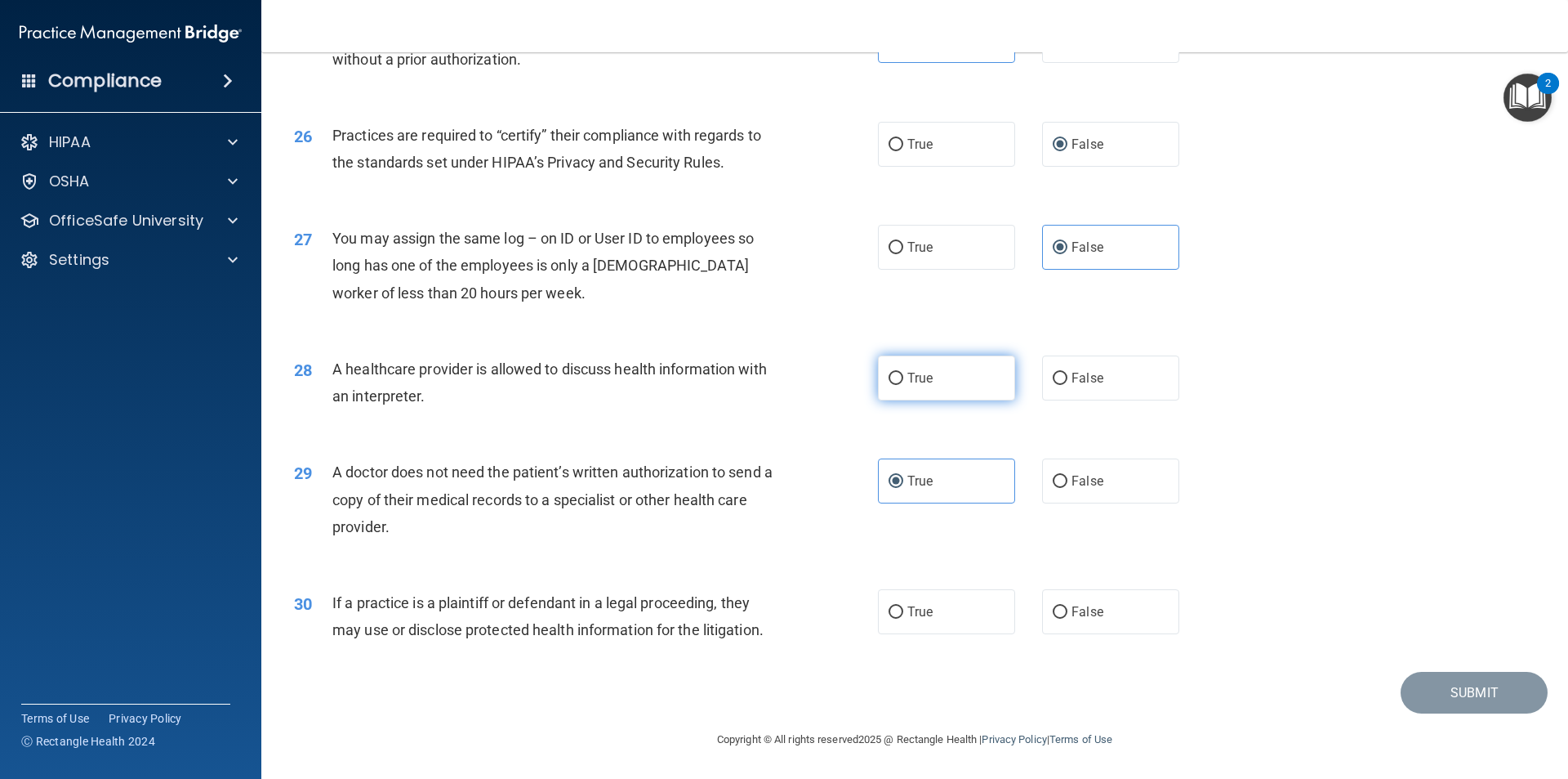
radio input "true"
click at [982, 609] on label "True" at bounding box center [946, 612] width 137 height 45
click at [903, 609] on input "True" at bounding box center [896, 612] width 15 height 12
radio input "true"
click at [1469, 716] on footer "Copyright © All rights reserved 2025 @ Rectangle Health | Privacy Policy | Term…" at bounding box center [915, 738] width 1242 height 49
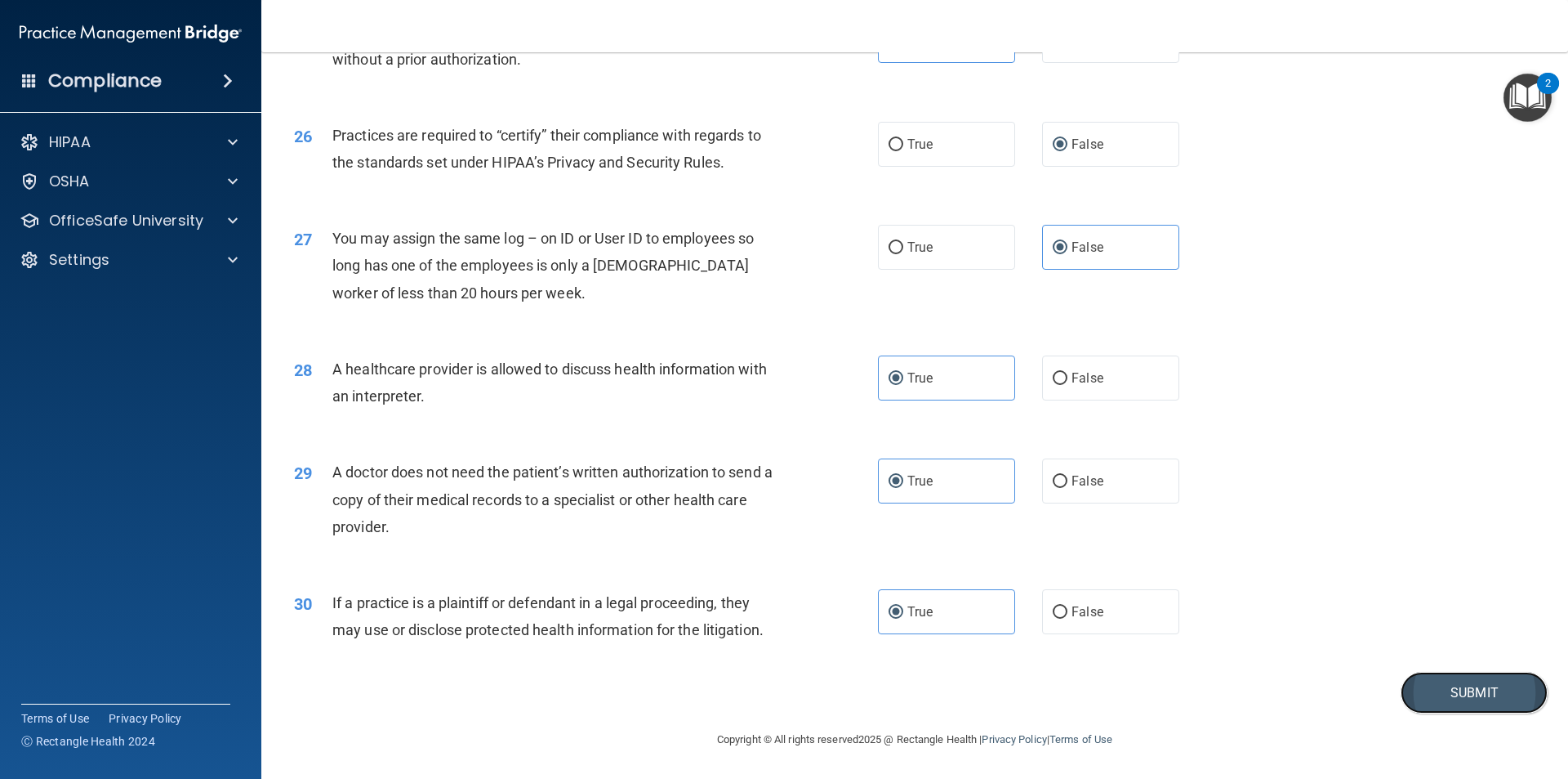
click at [1455, 696] on button "Submit" at bounding box center [1475, 692] width 147 height 41
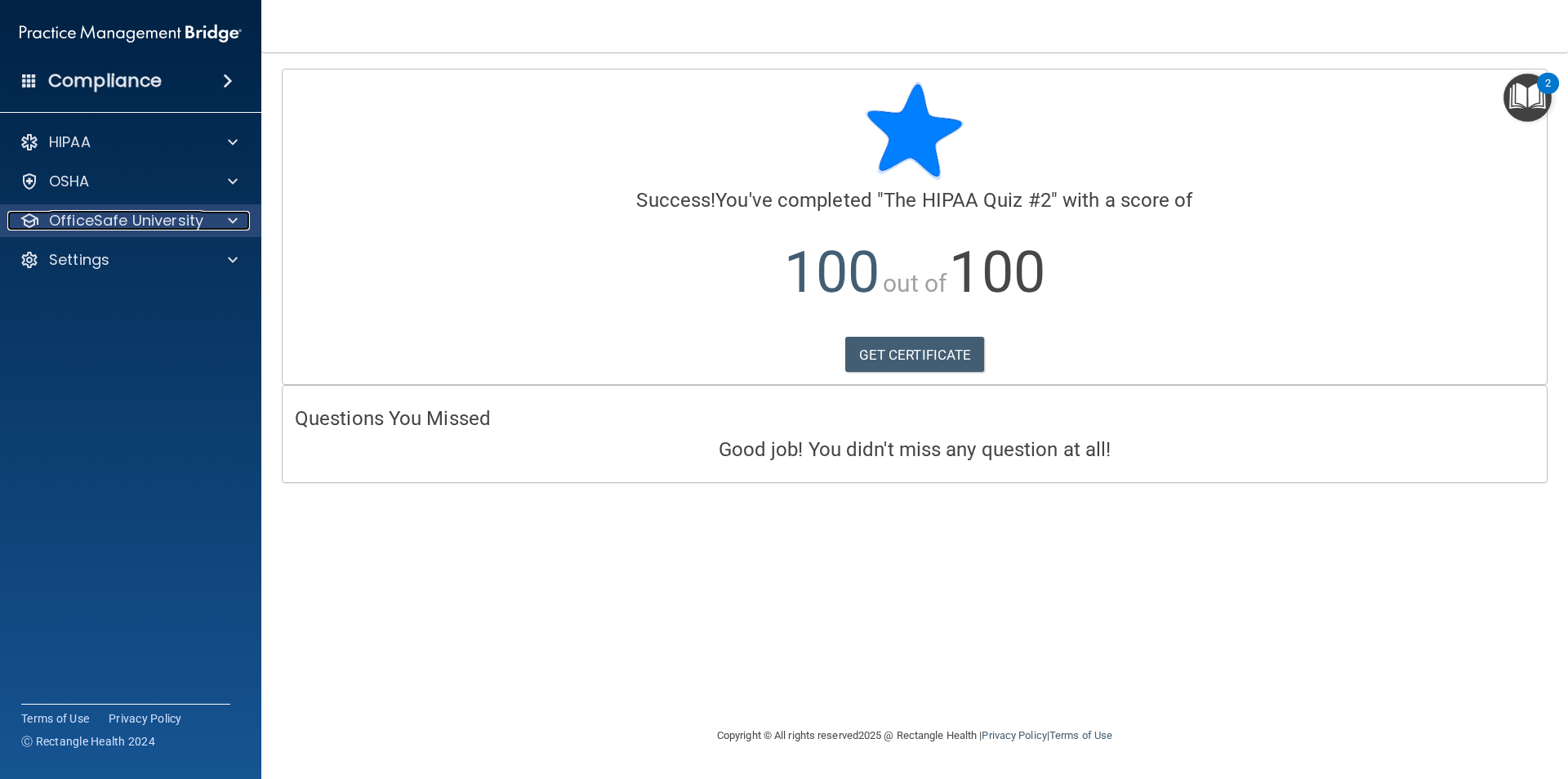
click at [163, 218] on p "OfficeSafe University" at bounding box center [126, 221] width 155 height 20
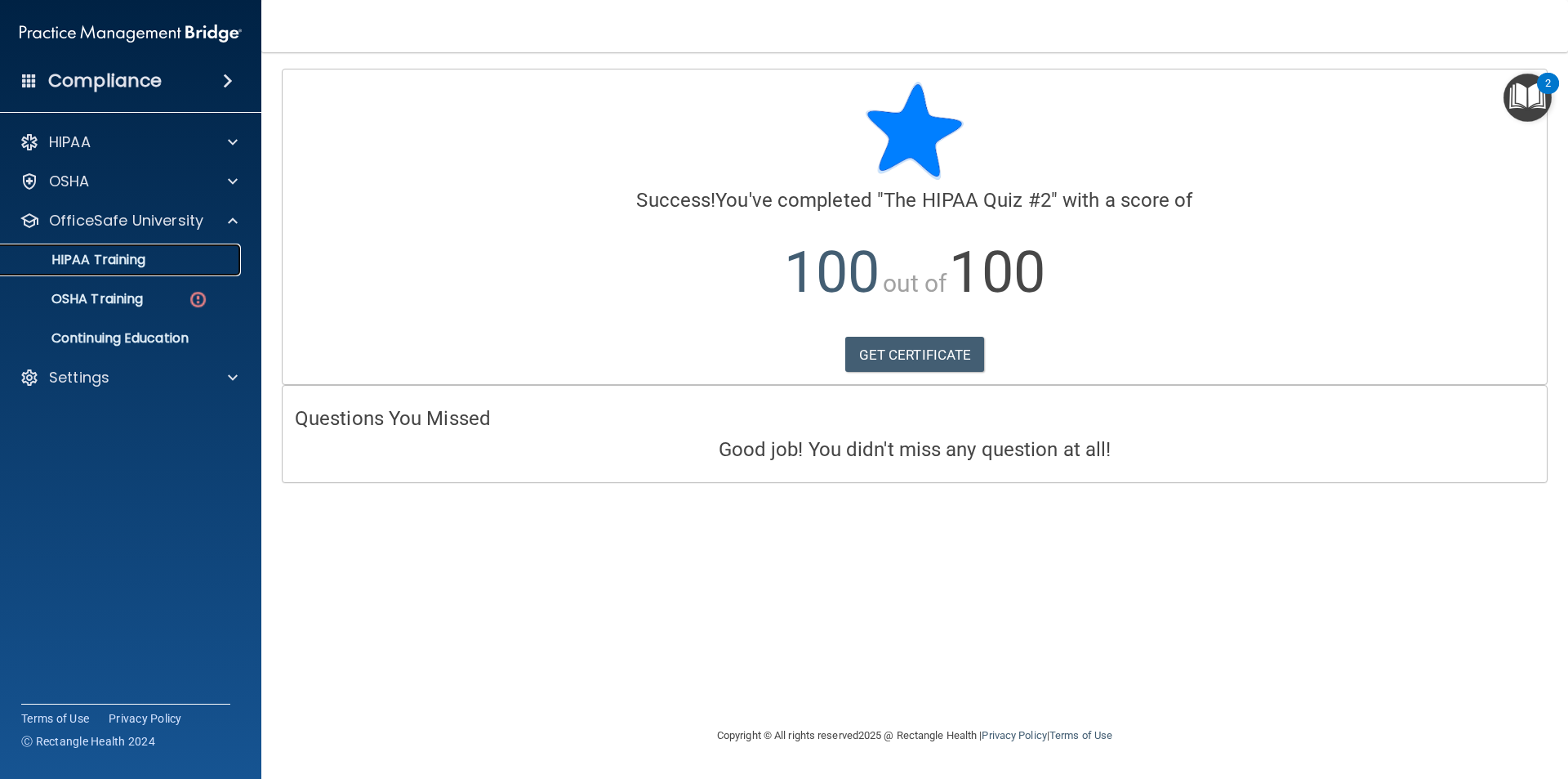
click at [169, 254] on div "HIPAA Training" at bounding box center [122, 260] width 223 height 17
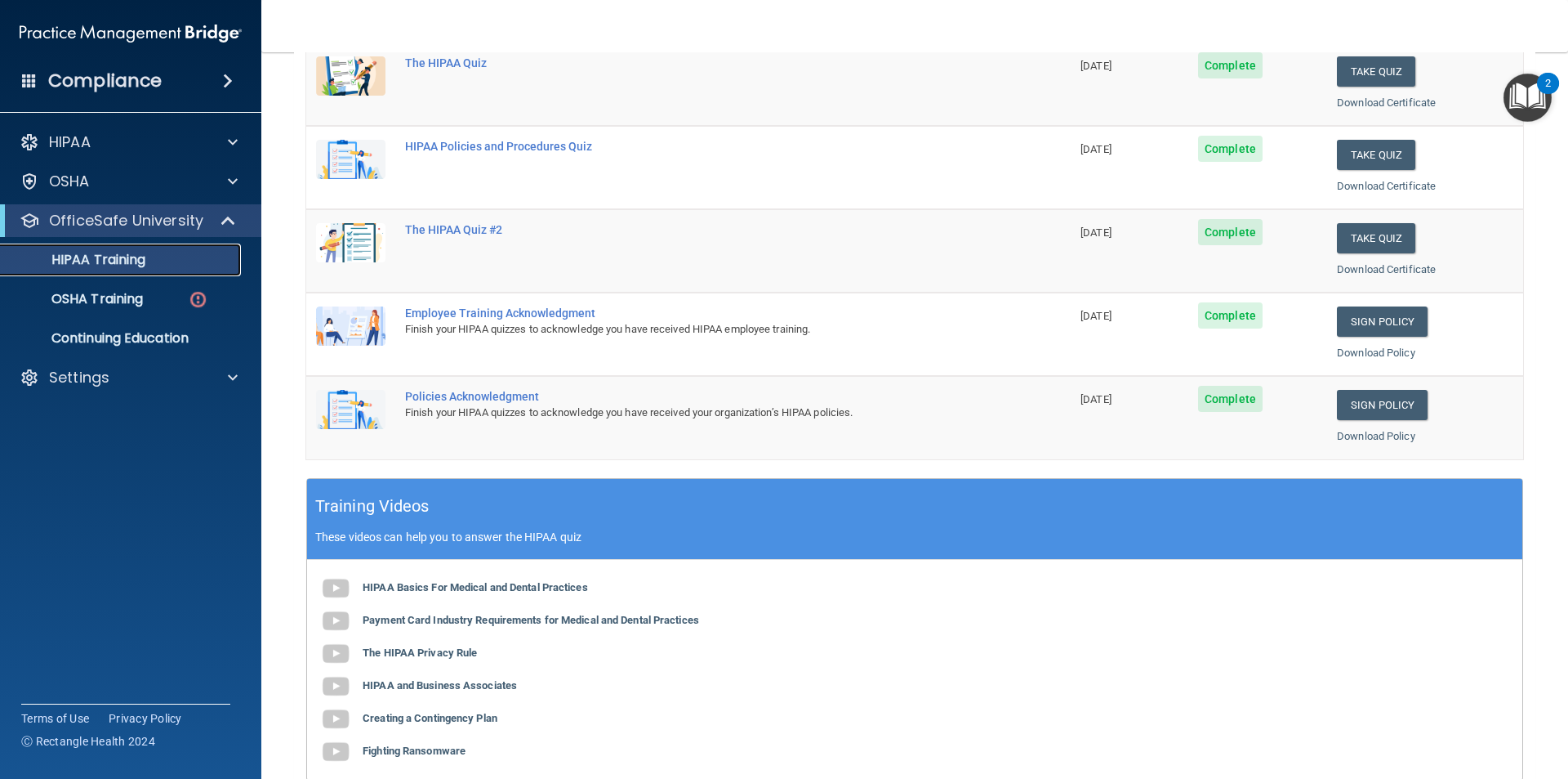
scroll to position [164, 0]
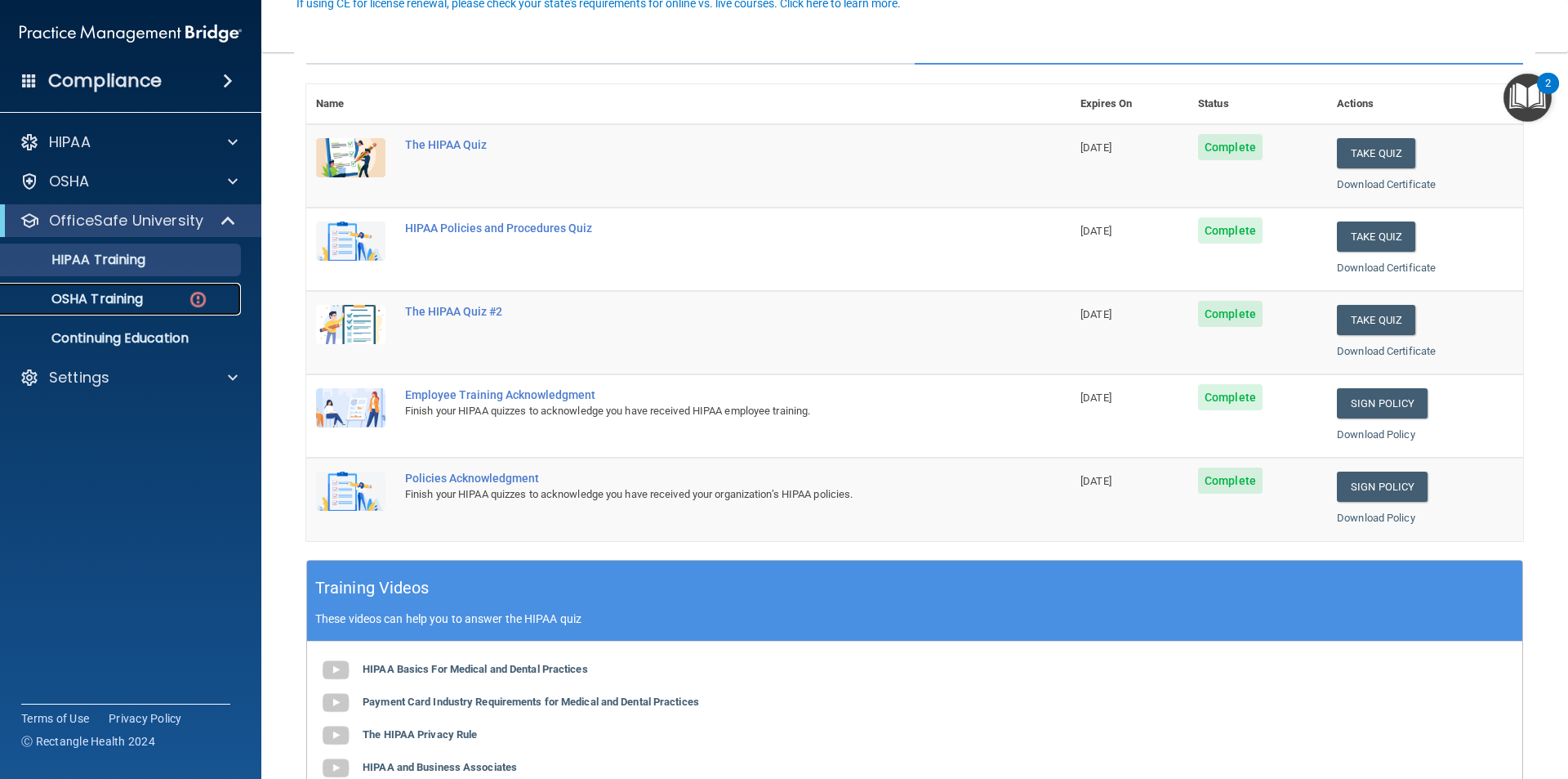
click at [202, 291] on img at bounding box center [198, 299] width 21 height 21
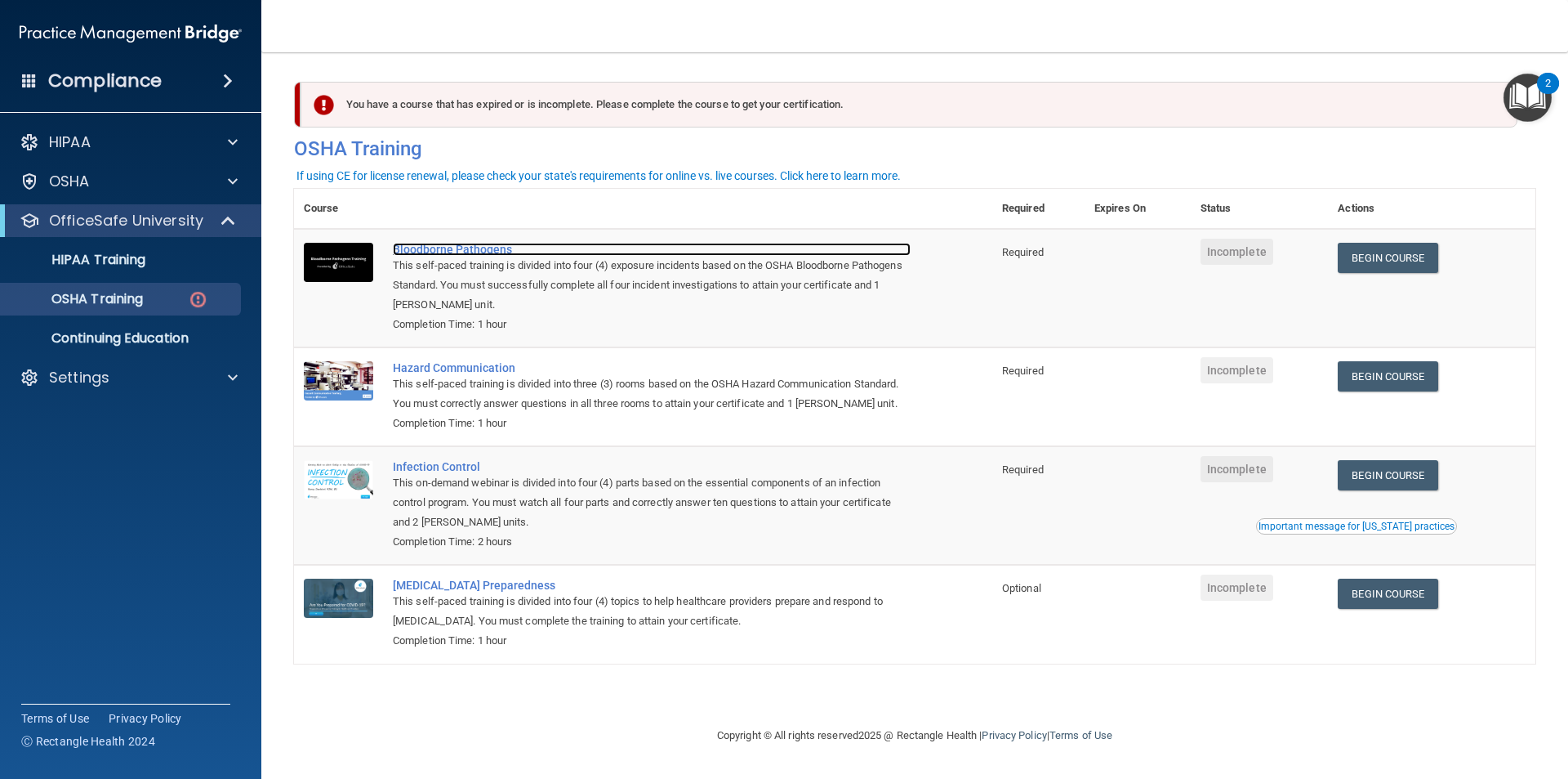
click at [438, 244] on div "Bloodborne Pathogens" at bounding box center [651, 250] width 518 height 13
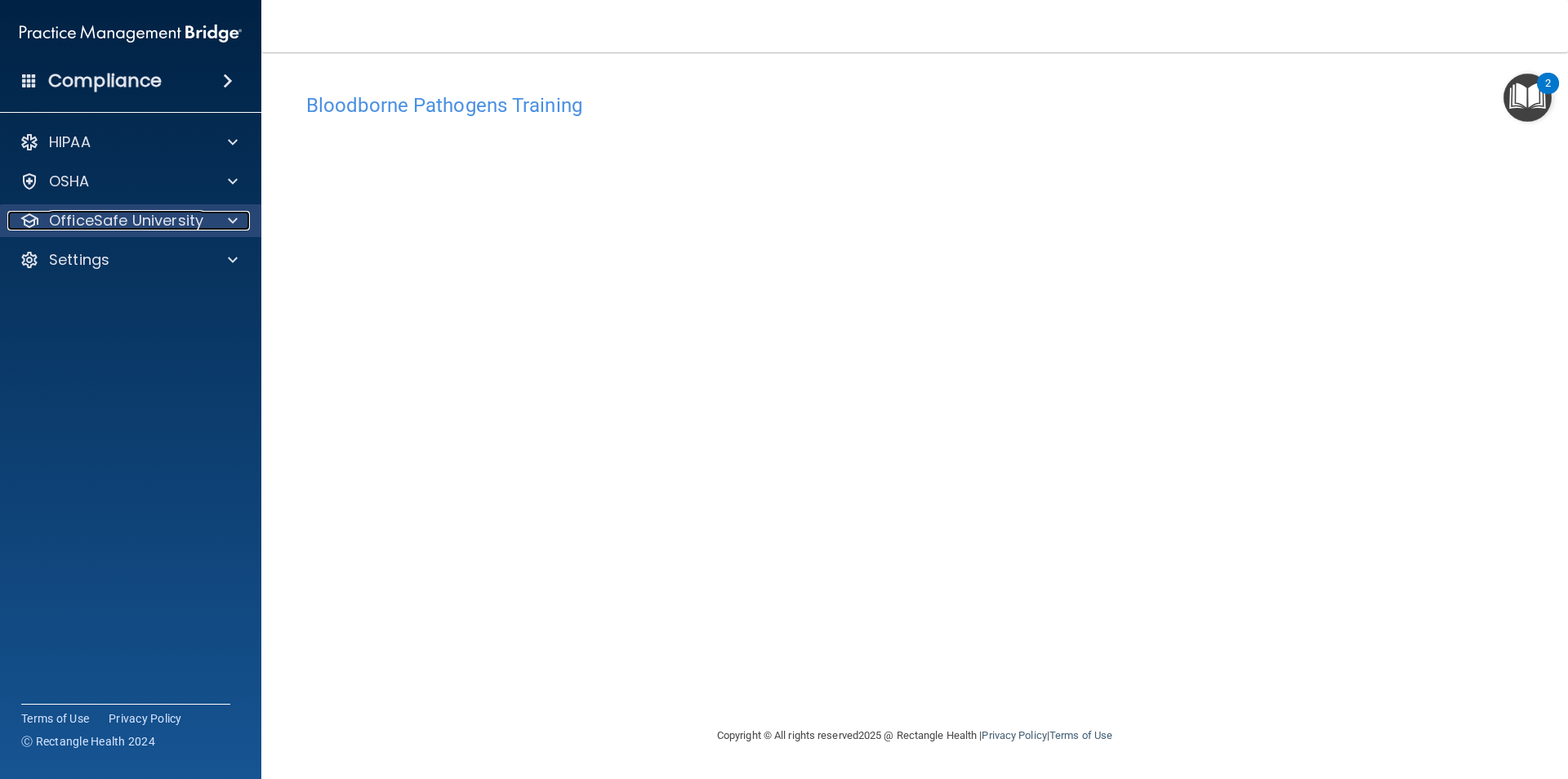
click at [185, 218] on p "OfficeSafe University" at bounding box center [126, 221] width 155 height 20
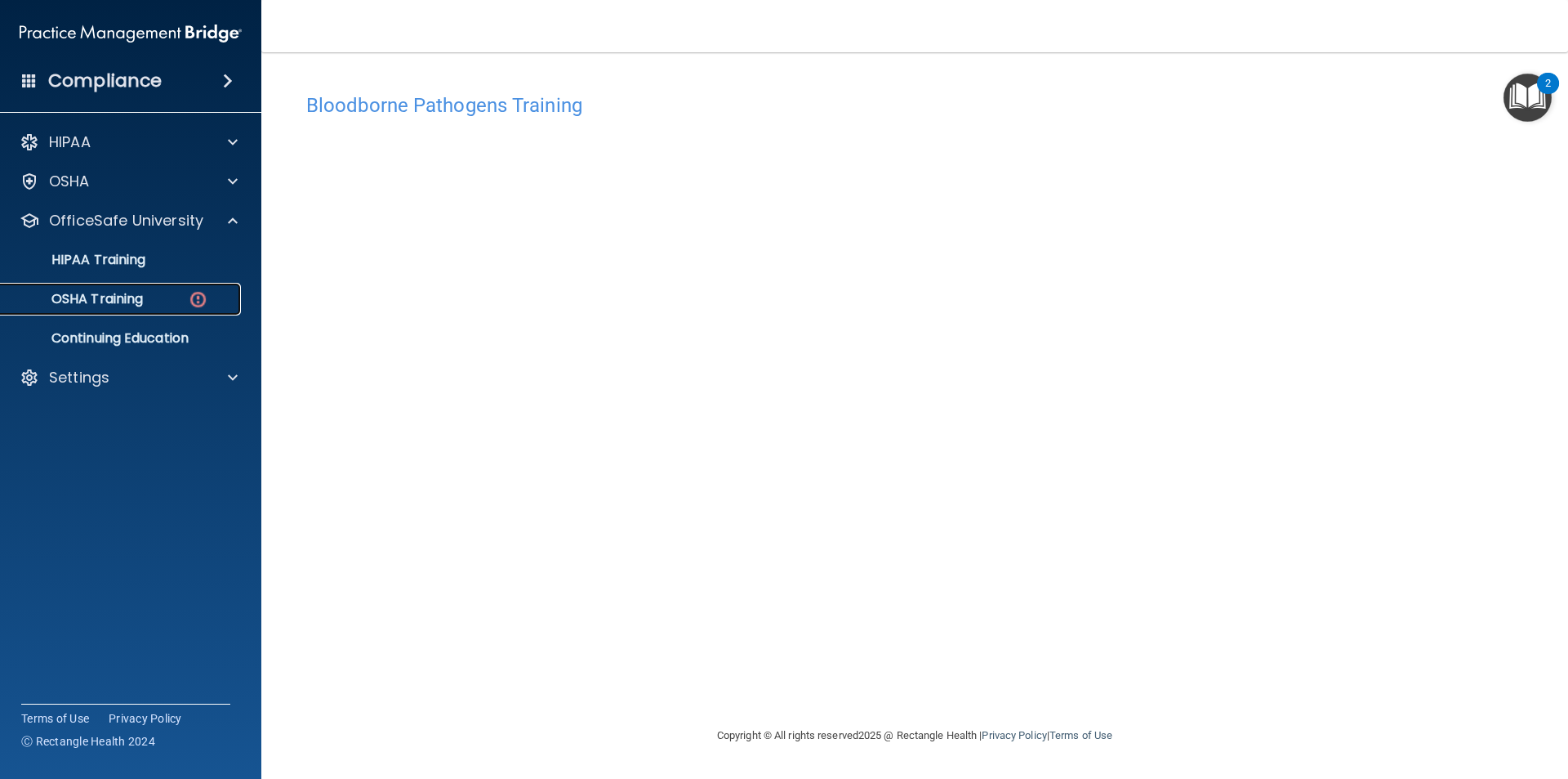
click at [110, 294] on p "OSHA Training" at bounding box center [77, 299] width 132 height 17
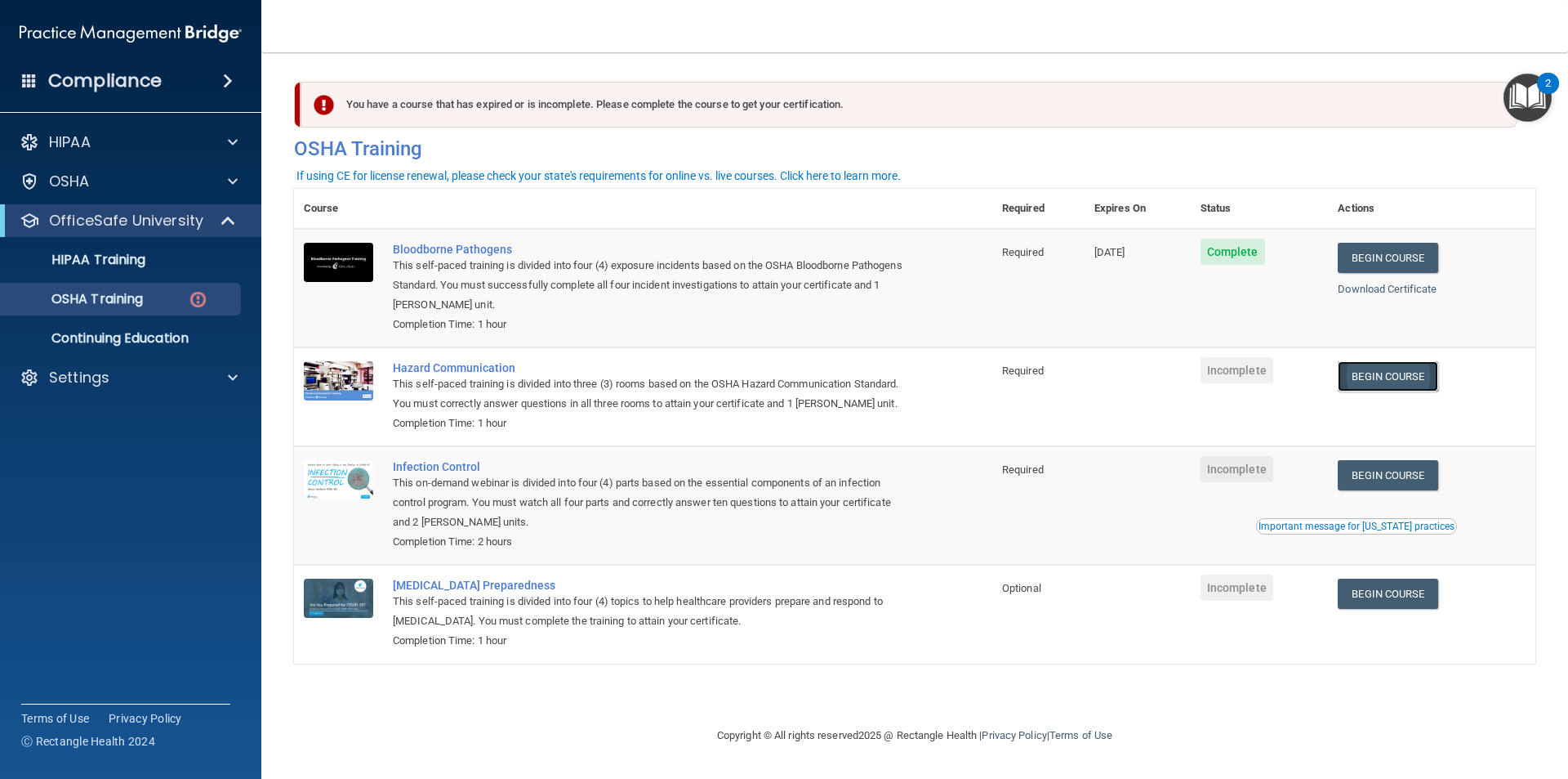
click at [1427, 378] on link "Begin Course" at bounding box center [1388, 376] width 100 height 31
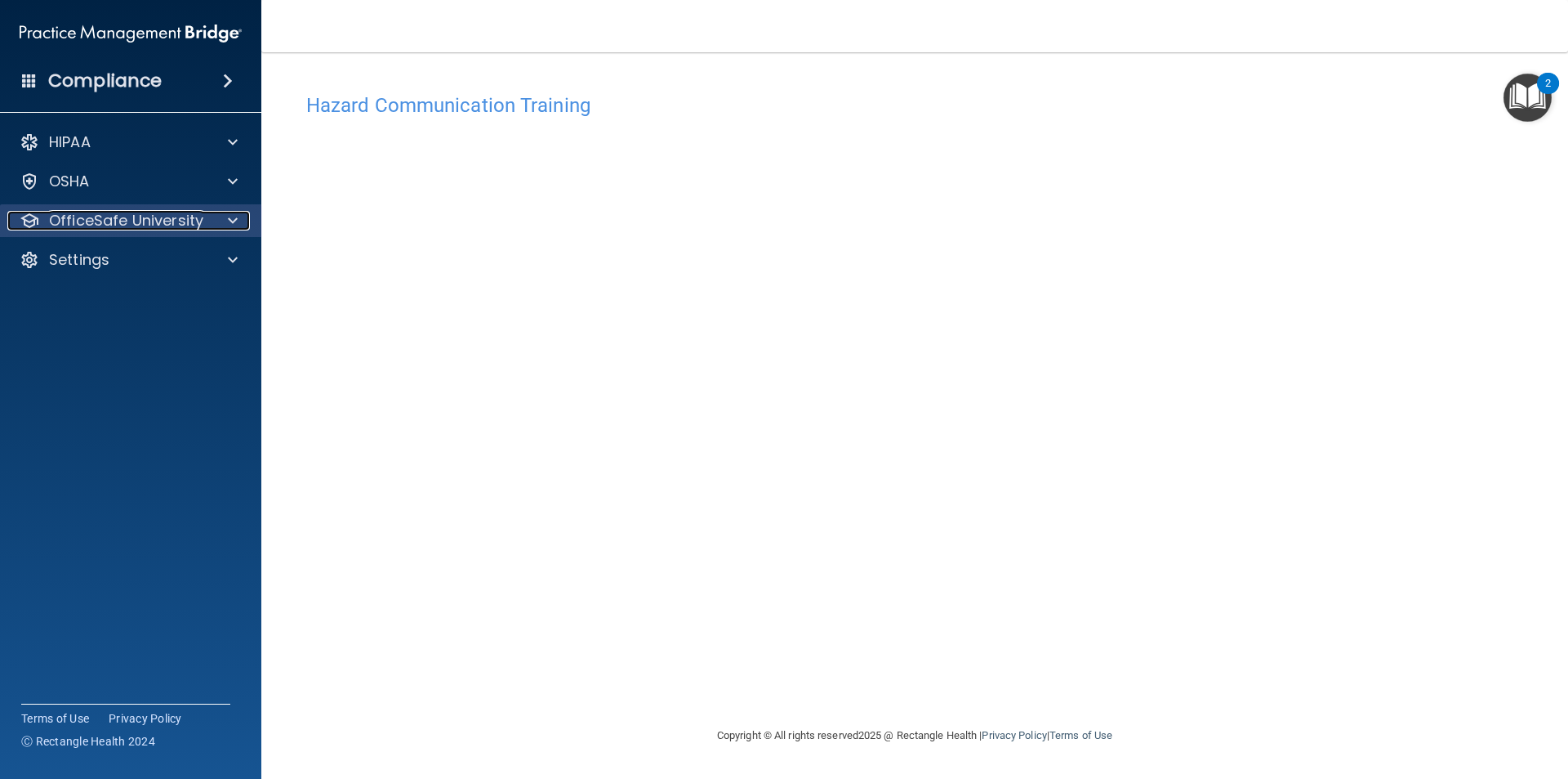
click at [213, 217] on div at bounding box center [230, 221] width 41 height 20
click at [240, 217] on div at bounding box center [230, 221] width 41 height 20
click at [241, 229] on div at bounding box center [230, 221] width 41 height 20
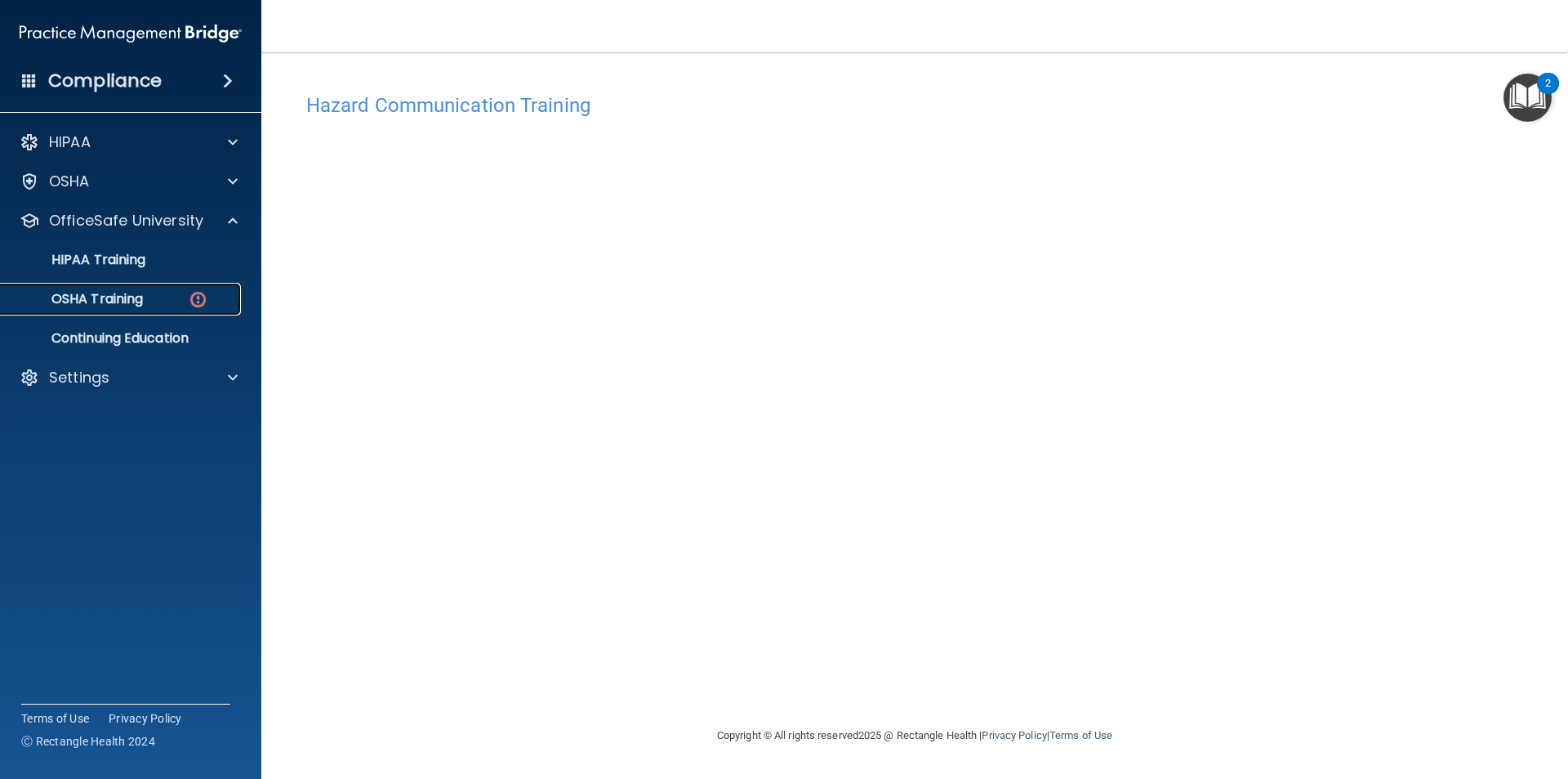
click at [155, 301] on div "OSHA Training" at bounding box center [122, 299] width 223 height 17
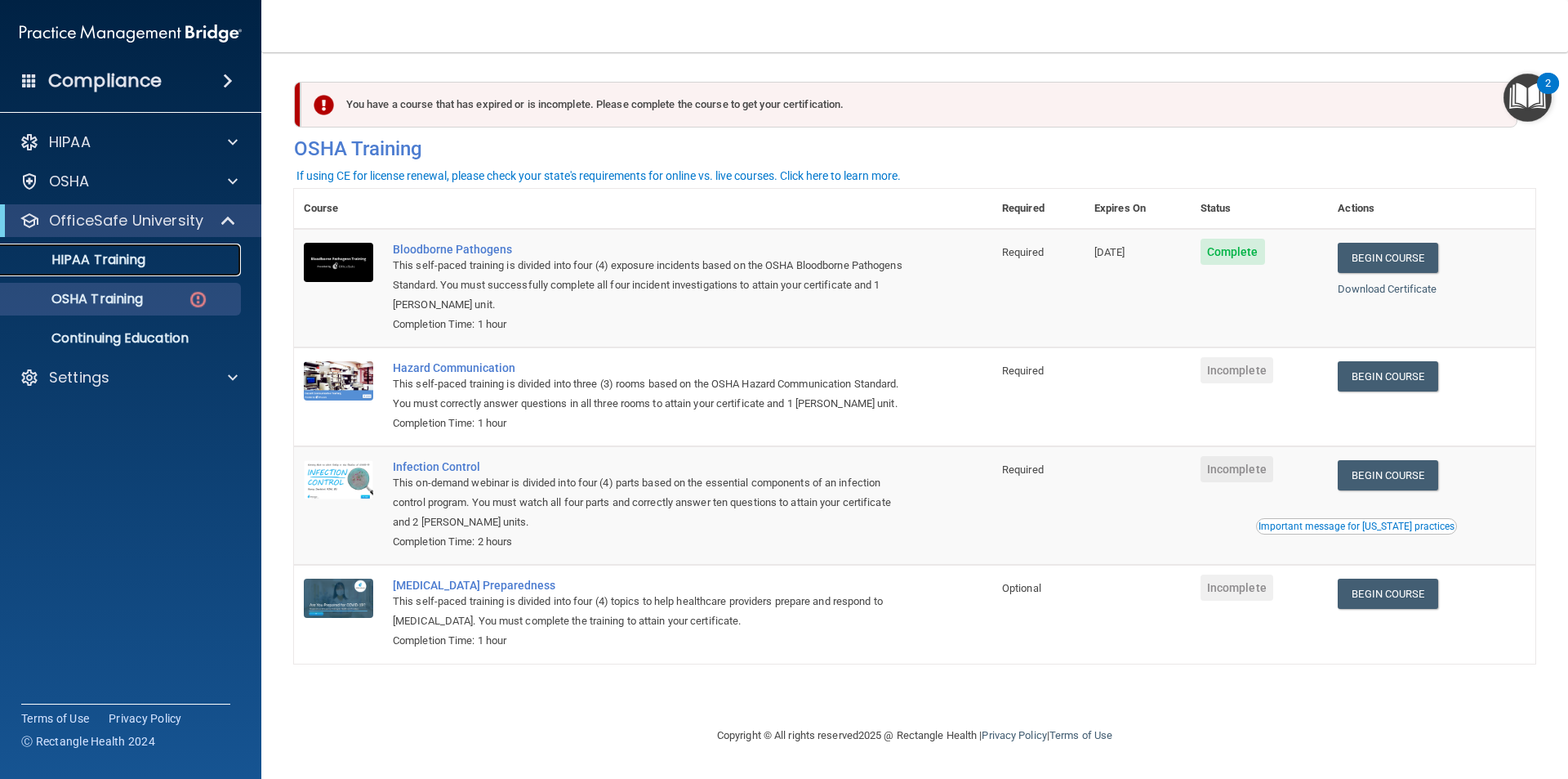
click at [172, 263] on div "HIPAA Training" at bounding box center [122, 260] width 223 height 17
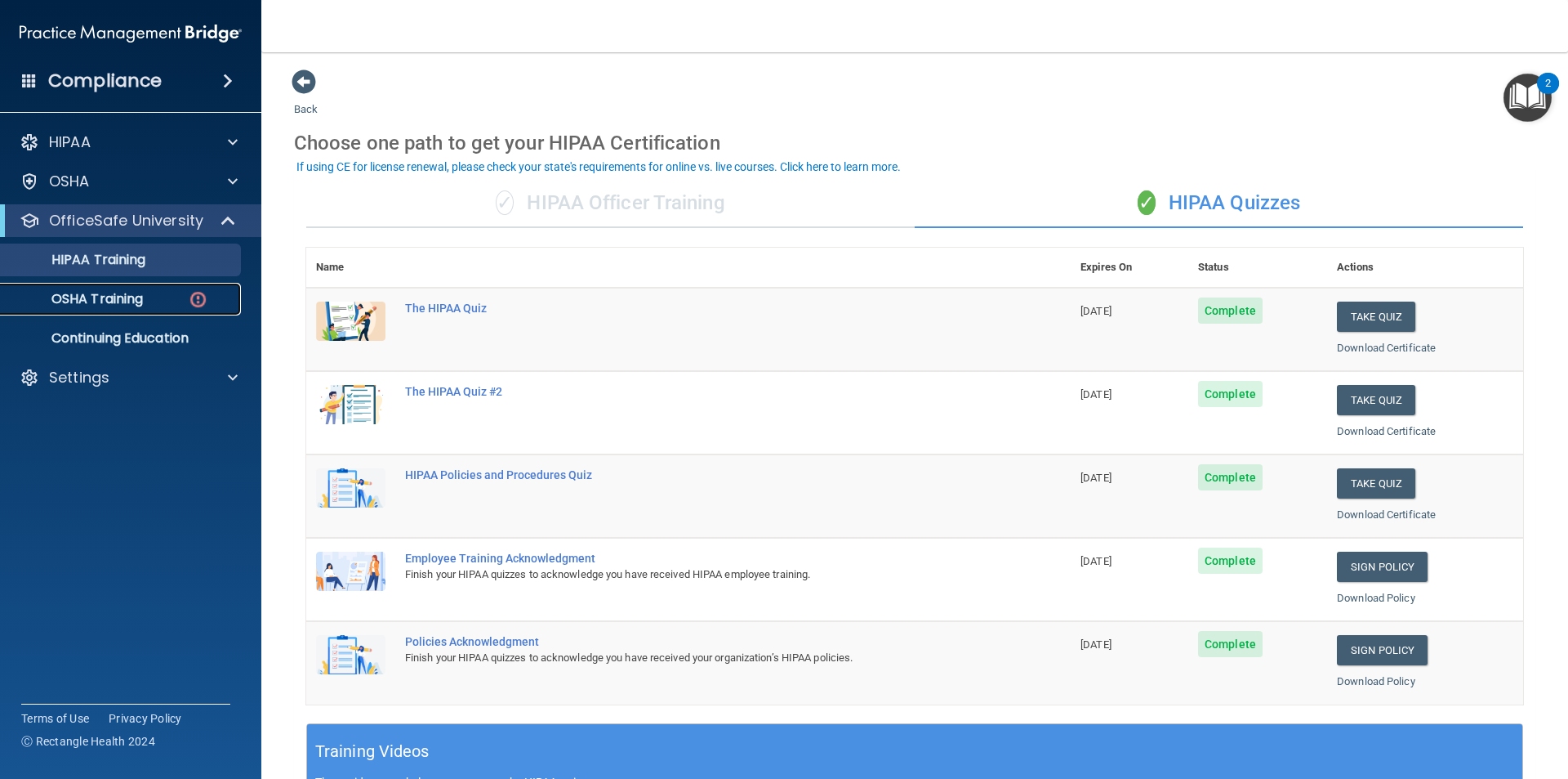
click at [107, 301] on p "OSHA Training" at bounding box center [77, 299] width 132 height 17
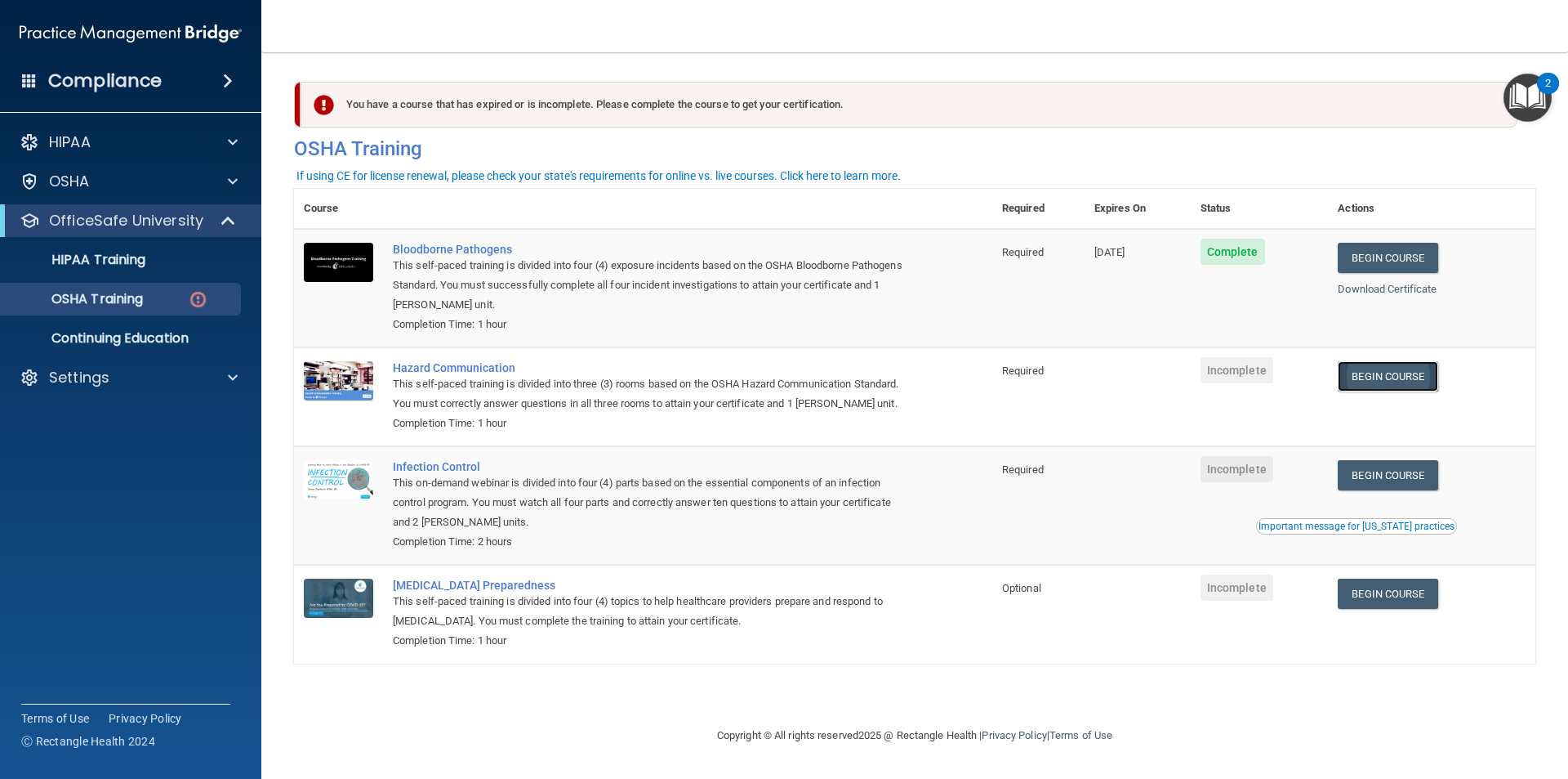
click at [1399, 390] on link "Begin Course" at bounding box center [1388, 376] width 100 height 31
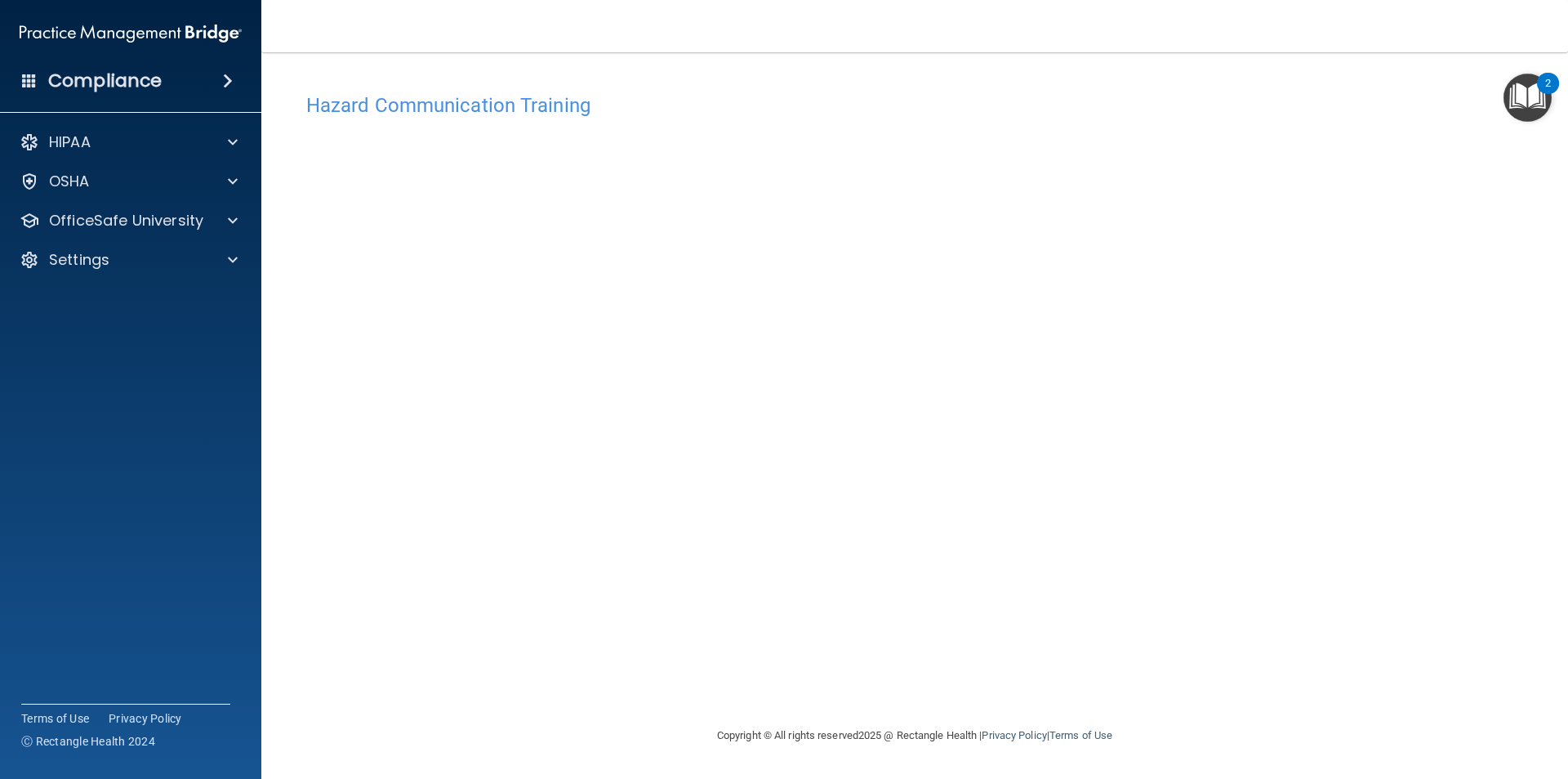
click at [1540, 93] on img "Open Resource Center, 2 new notifications" at bounding box center [1527, 98] width 48 height 48
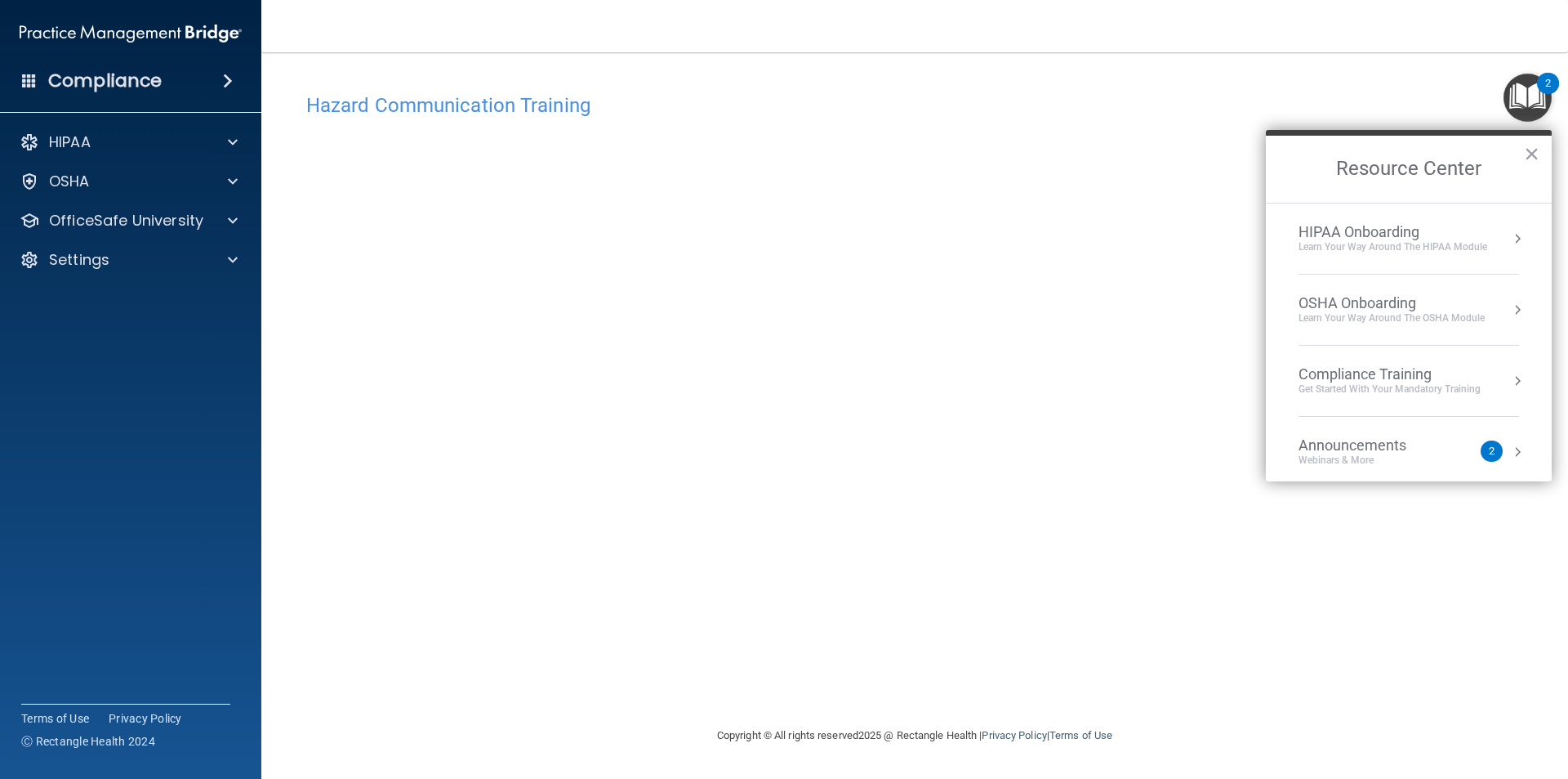
click at [1548, 75] on body "Compliance HIPAA Documents and Policies Report an Incident Business Associates …" at bounding box center [784, 390] width 1568 height 779
click at [1545, 86] on div "2" at bounding box center [1548, 84] width 22 height 22
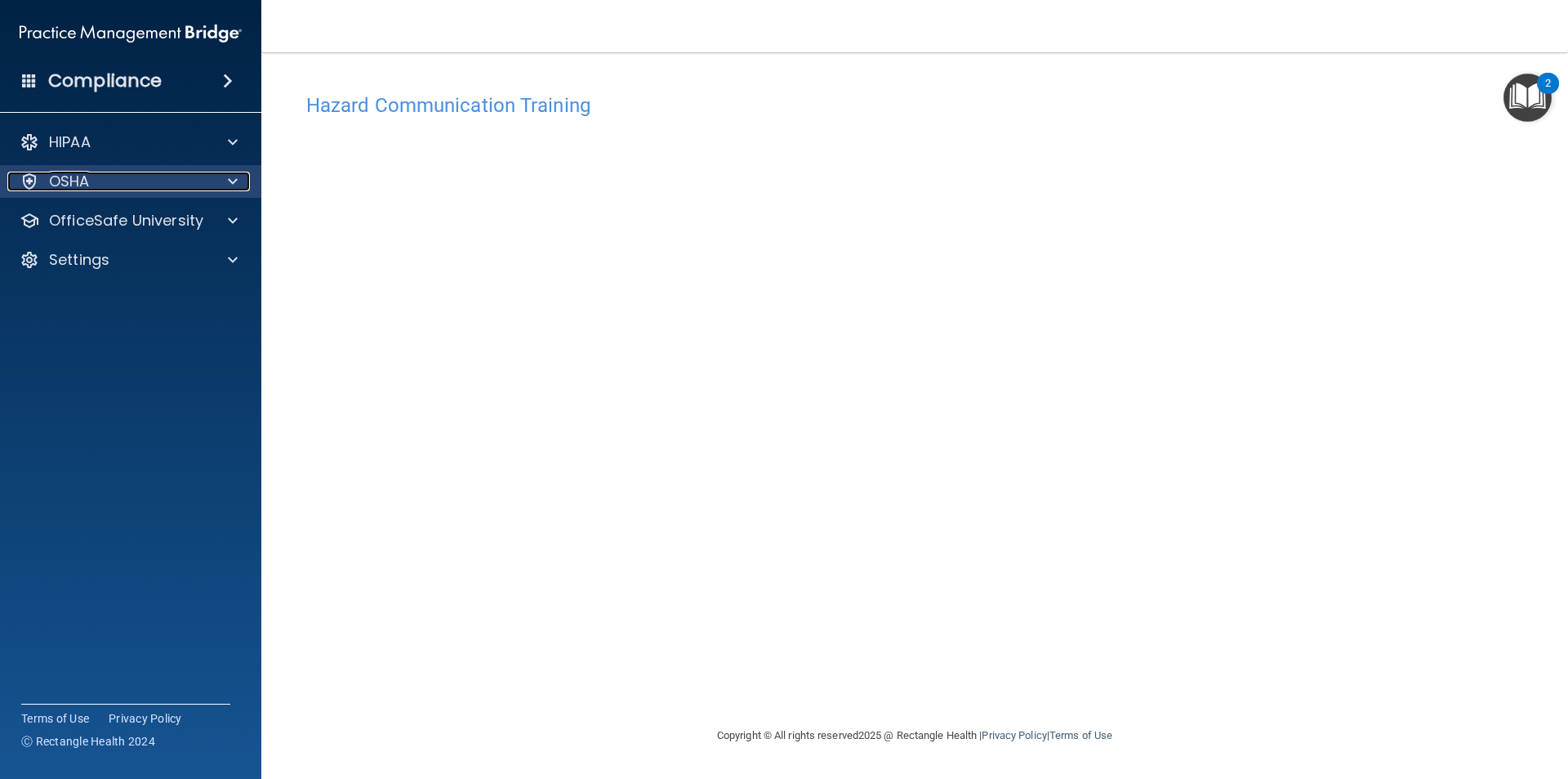
click at [231, 182] on span at bounding box center [233, 182] width 10 height 20
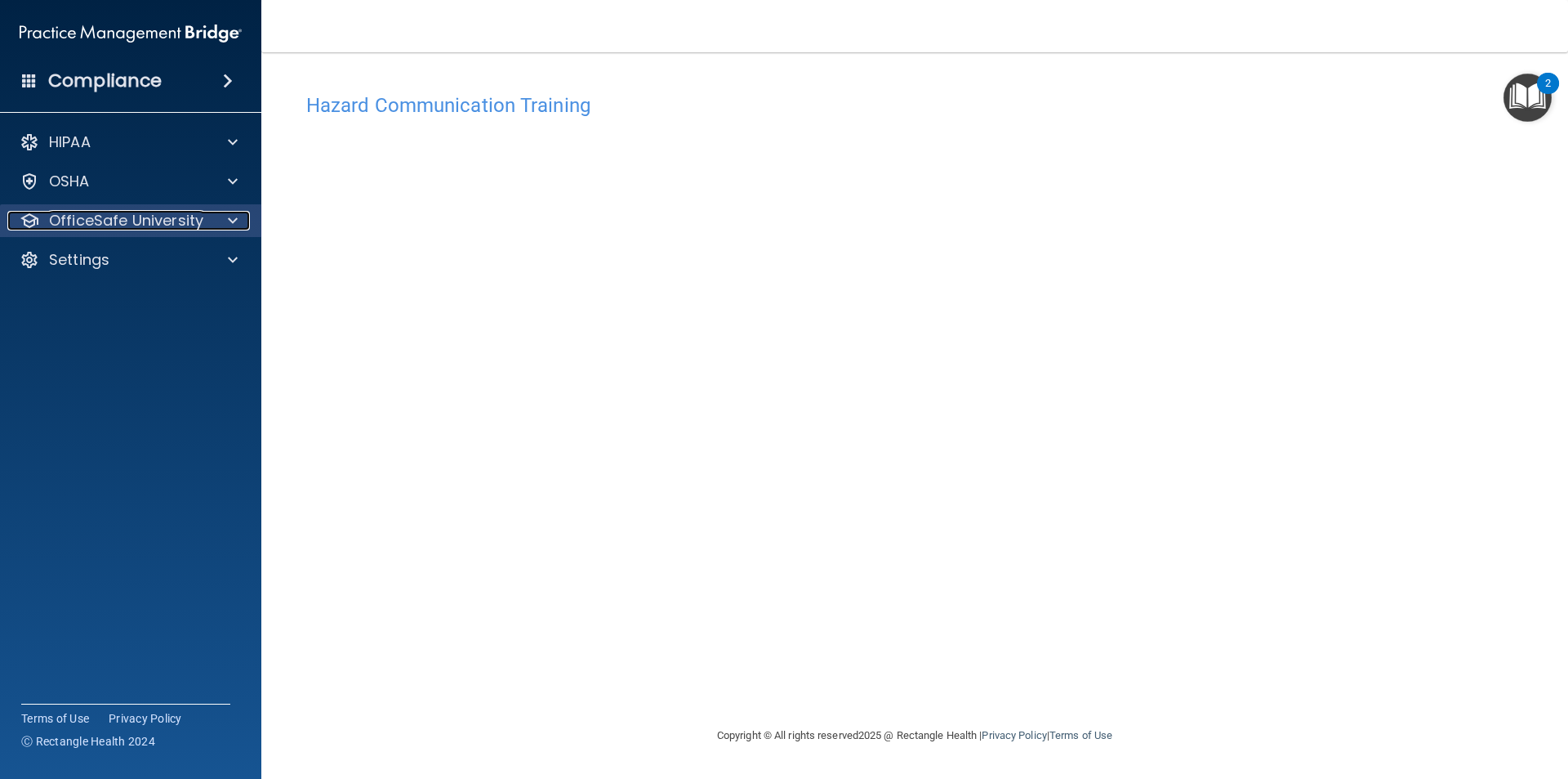
click at [249, 220] on div at bounding box center [230, 221] width 41 height 20
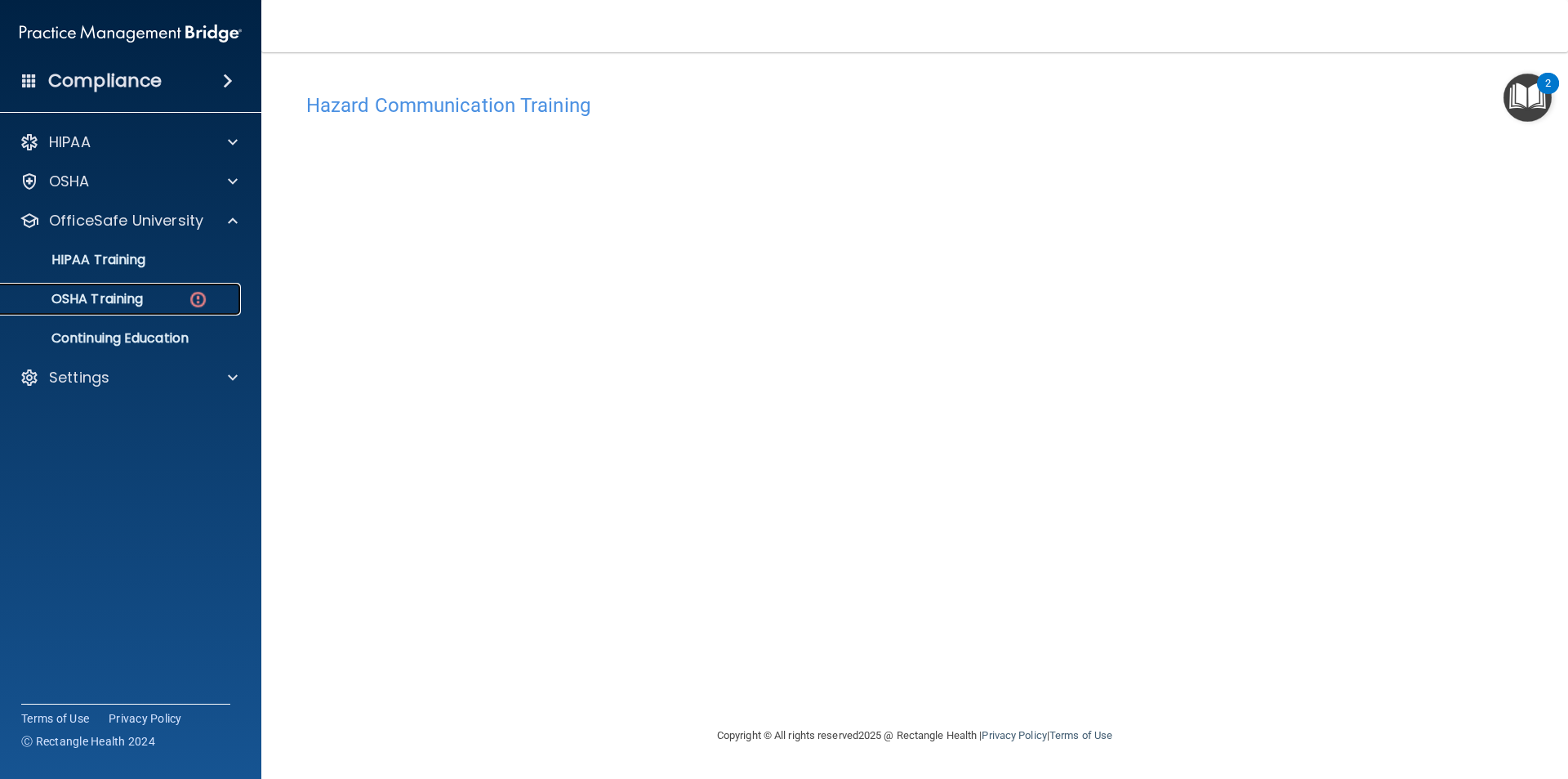
click at [183, 293] on div "OSHA Training" at bounding box center [122, 299] width 223 height 17
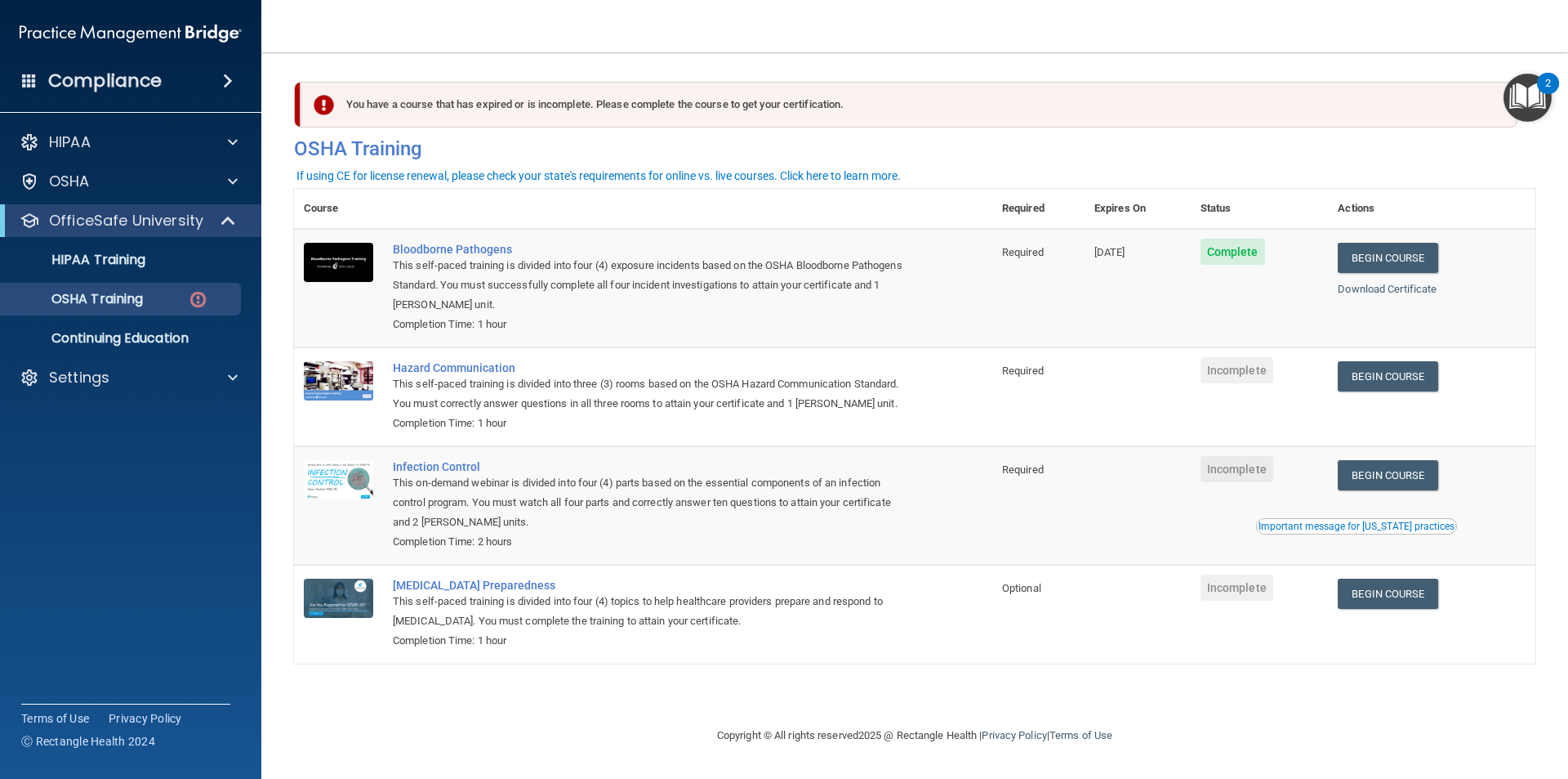
drag, startPoint x: 503, startPoint y: 388, endPoint x: 504, endPoint y: 376, distance: 12.0
click at [503, 386] on div "This self-paced training is divided into three (3) rooms based on the OSHA Haza…" at bounding box center [651, 394] width 518 height 39
click at [504, 364] on div "Hazard Communication" at bounding box center [651, 368] width 518 height 13
click at [1416, 386] on link "Begin Course" at bounding box center [1388, 376] width 100 height 31
click at [450, 462] on div "Infection Control" at bounding box center [651, 466] width 518 height 13
